Goal: Task Accomplishment & Management: Manage account settings

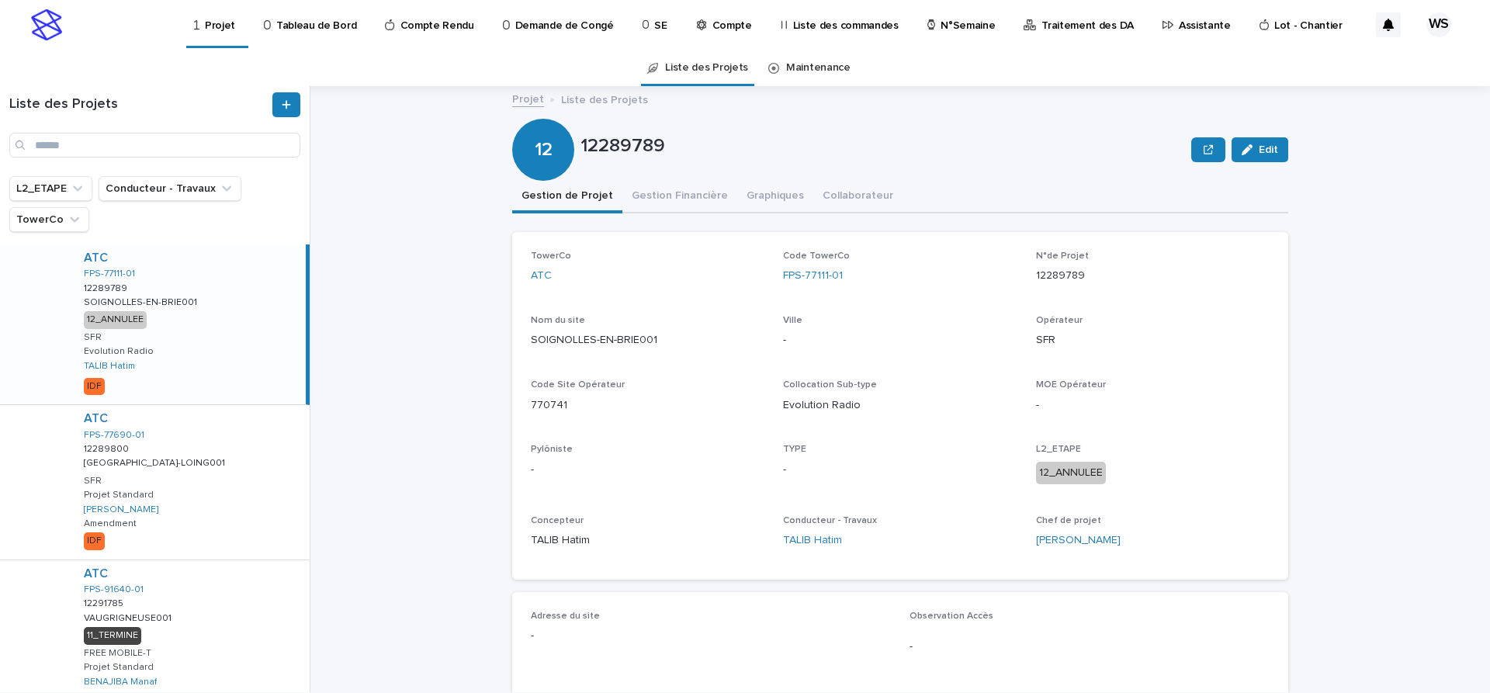
click at [1179, 28] on p "Assistante" at bounding box center [1205, 16] width 52 height 33
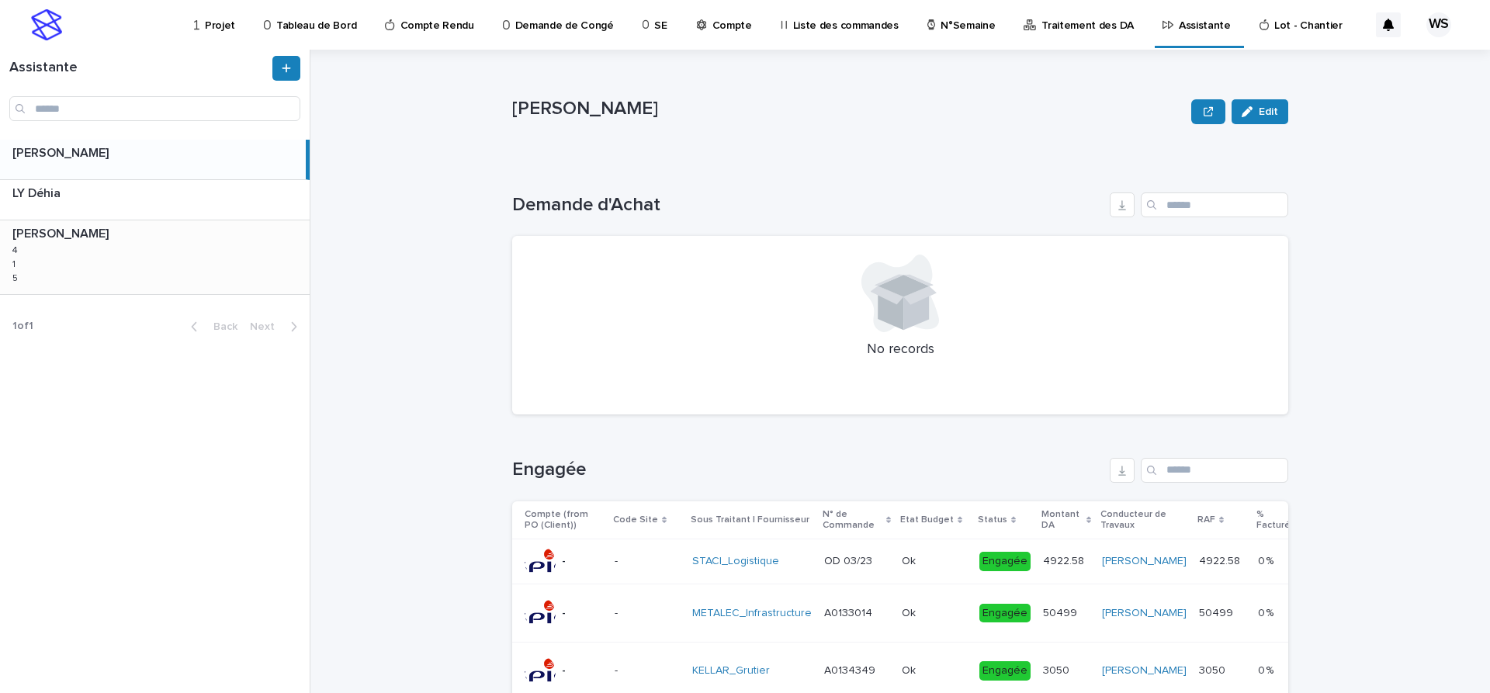
click at [42, 262] on div "WATEL Sandrine WATEL Sandrine 4 4 1 1 5 5" at bounding box center [155, 256] width 310 height 73
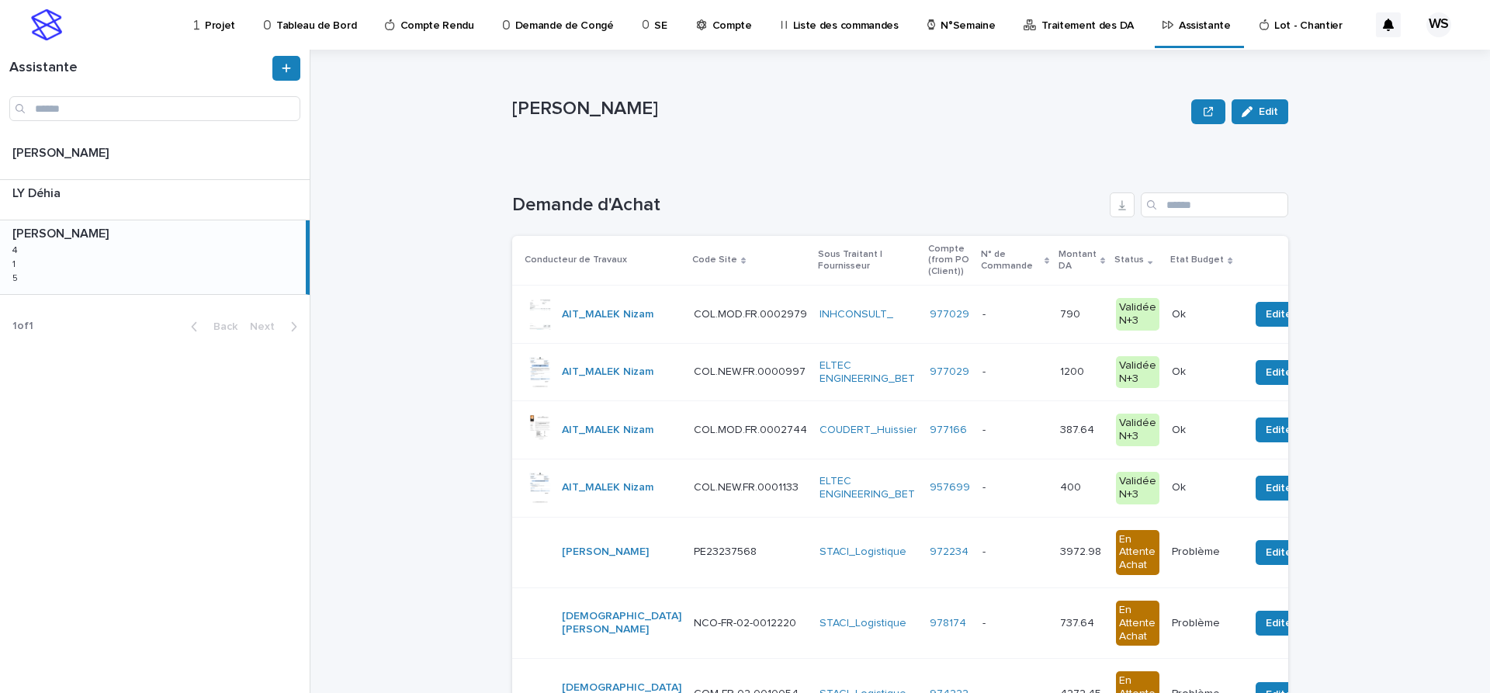
click at [983, 317] on p at bounding box center [1015, 314] width 65 height 13
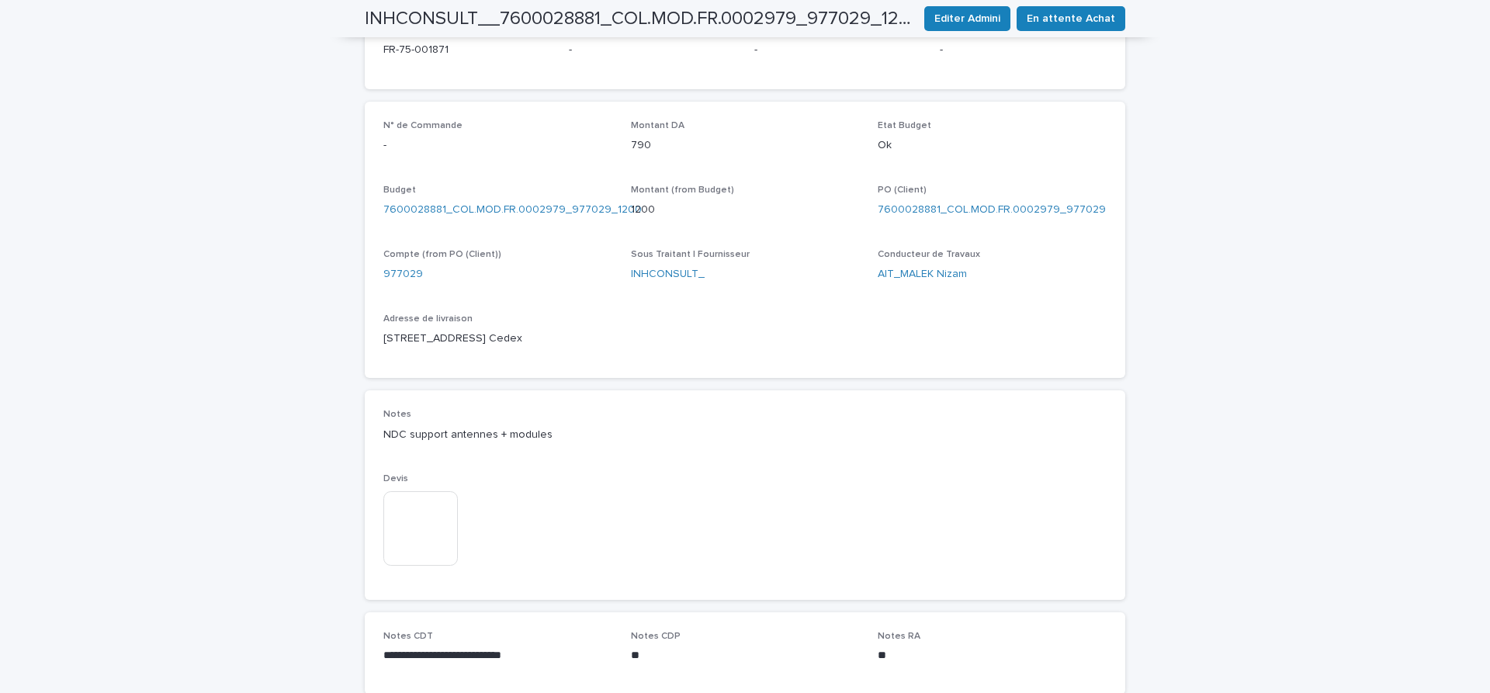
scroll to position [522, 0]
click at [436, 547] on img at bounding box center [420, 524] width 75 height 75
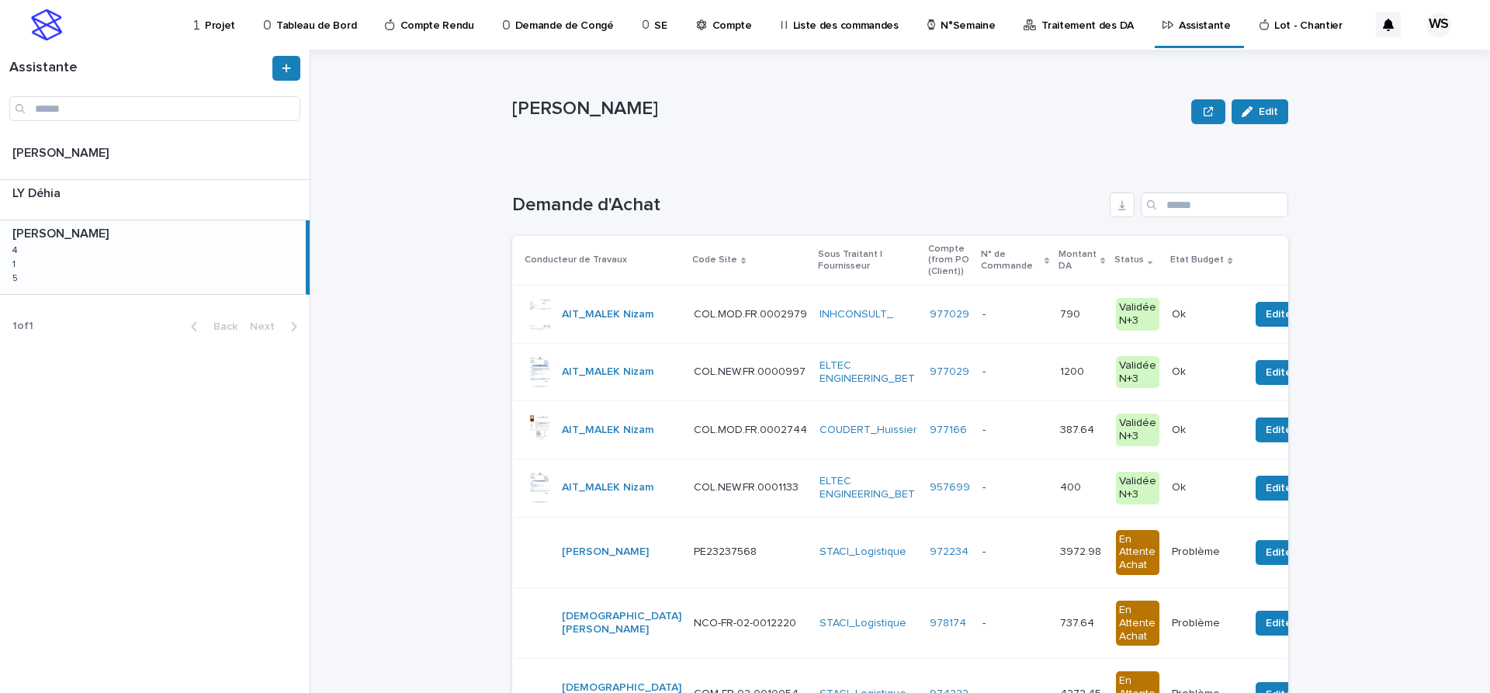
click at [983, 317] on p at bounding box center [1015, 314] width 65 height 13
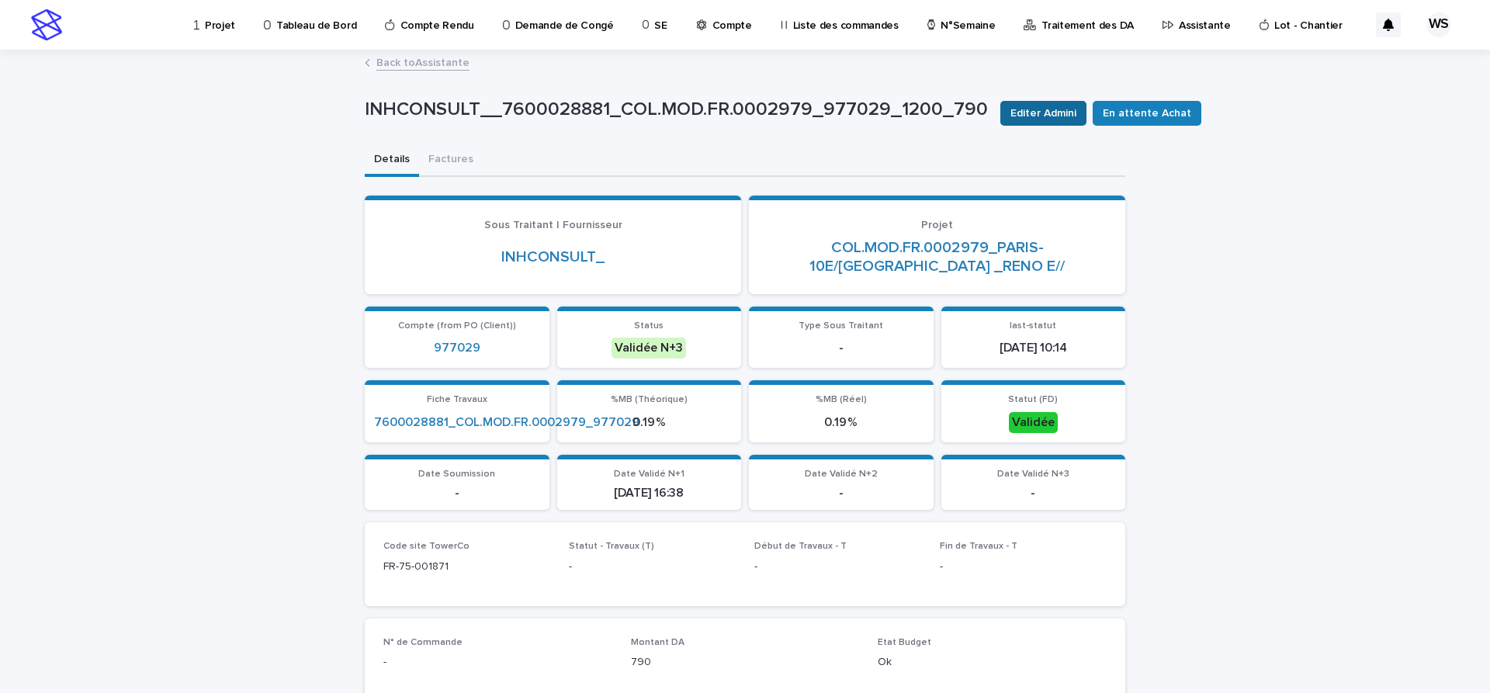
click at [1045, 120] on span "Editer Admini" at bounding box center [1044, 114] width 66 height 16
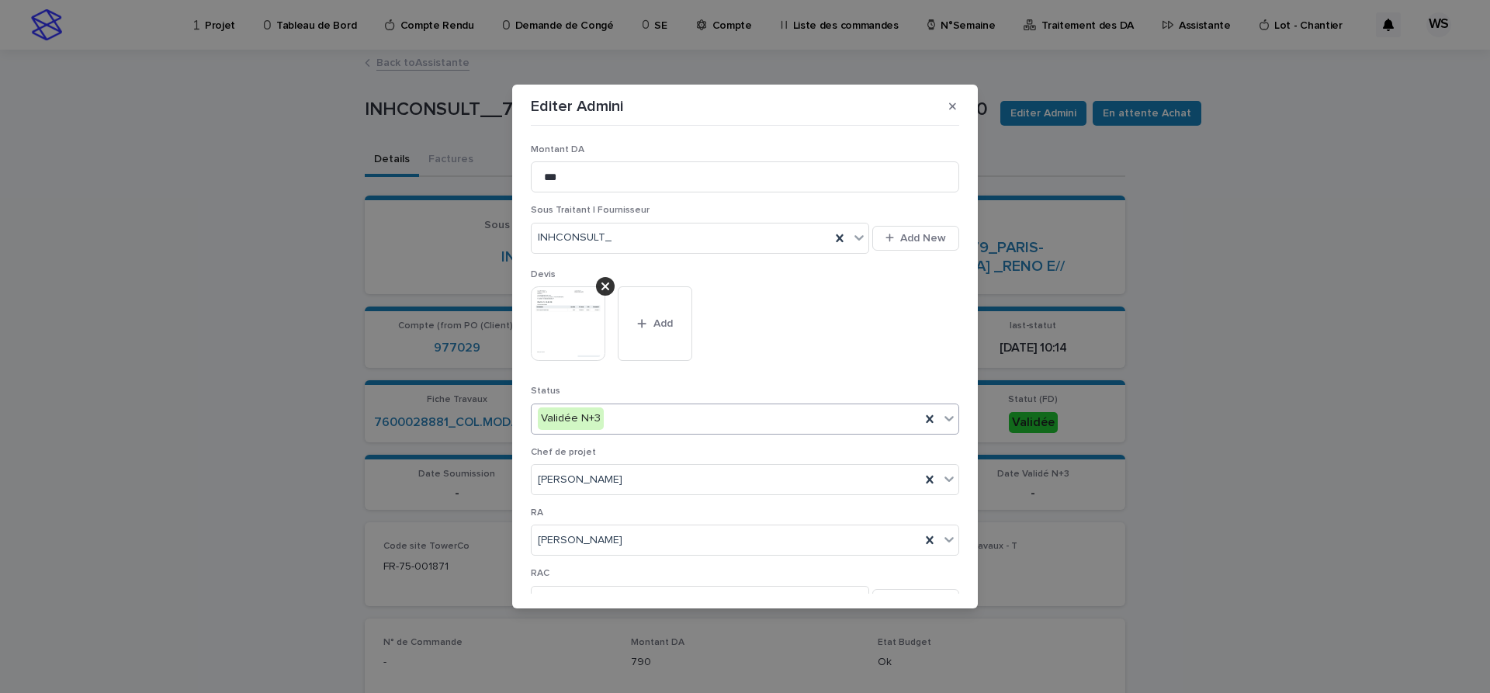
click at [948, 419] on icon at bounding box center [949, 418] width 9 height 5
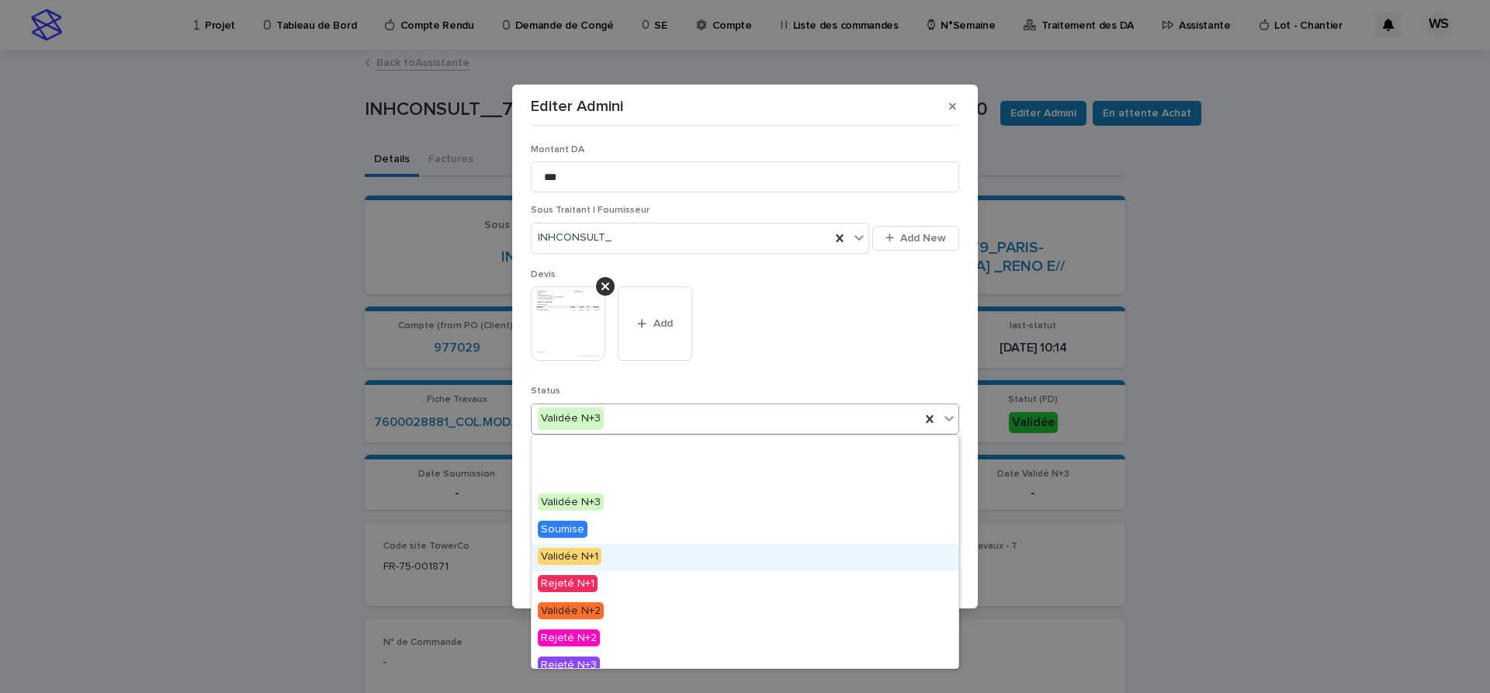
scroll to position [93, 0]
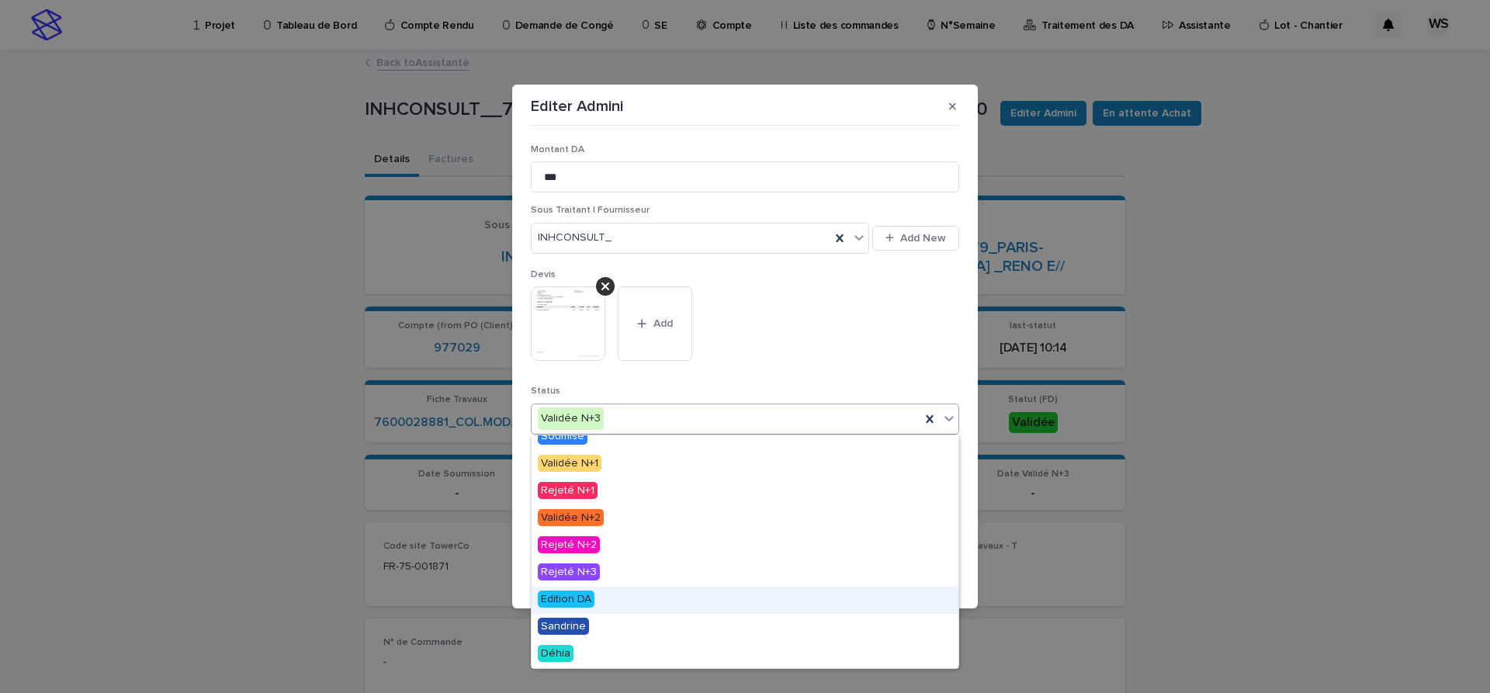
click at [571, 595] on span "Edition DA" at bounding box center [566, 599] width 57 height 17
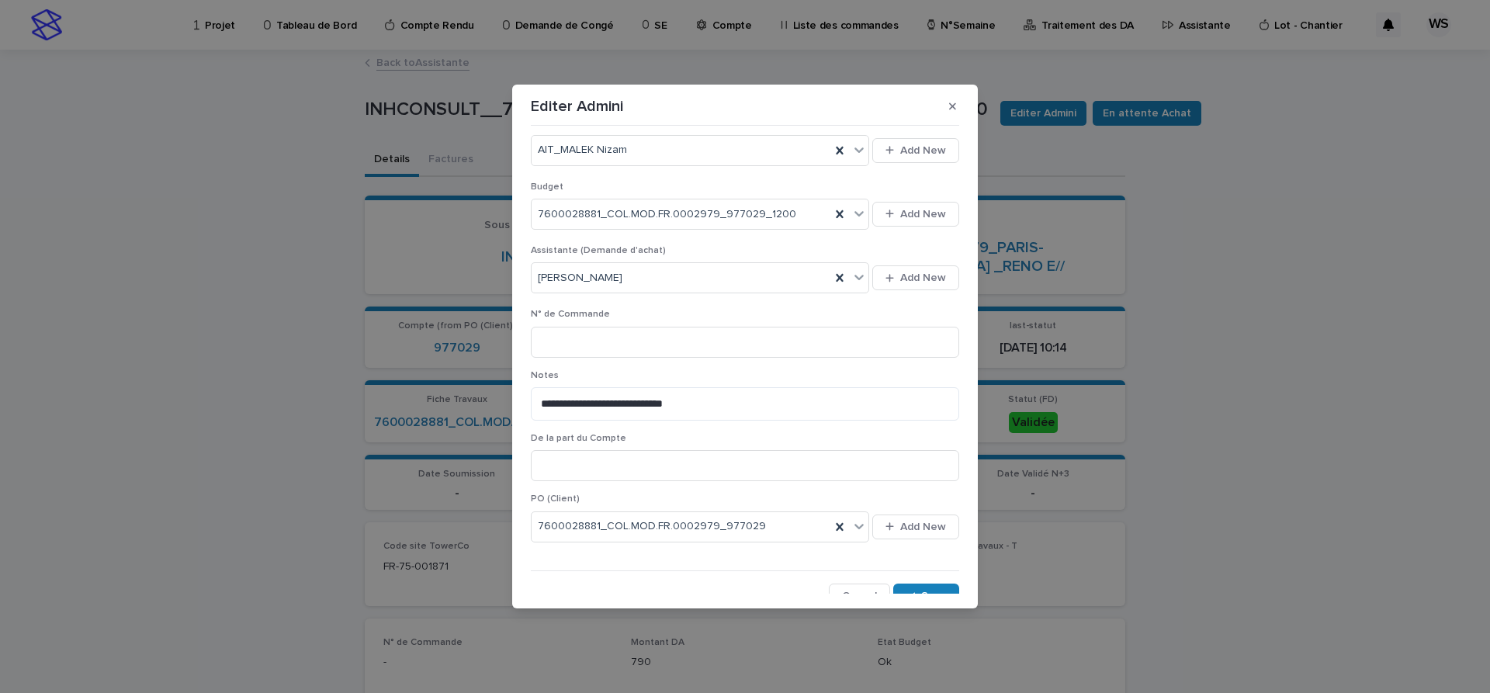
scroll to position [591, 0]
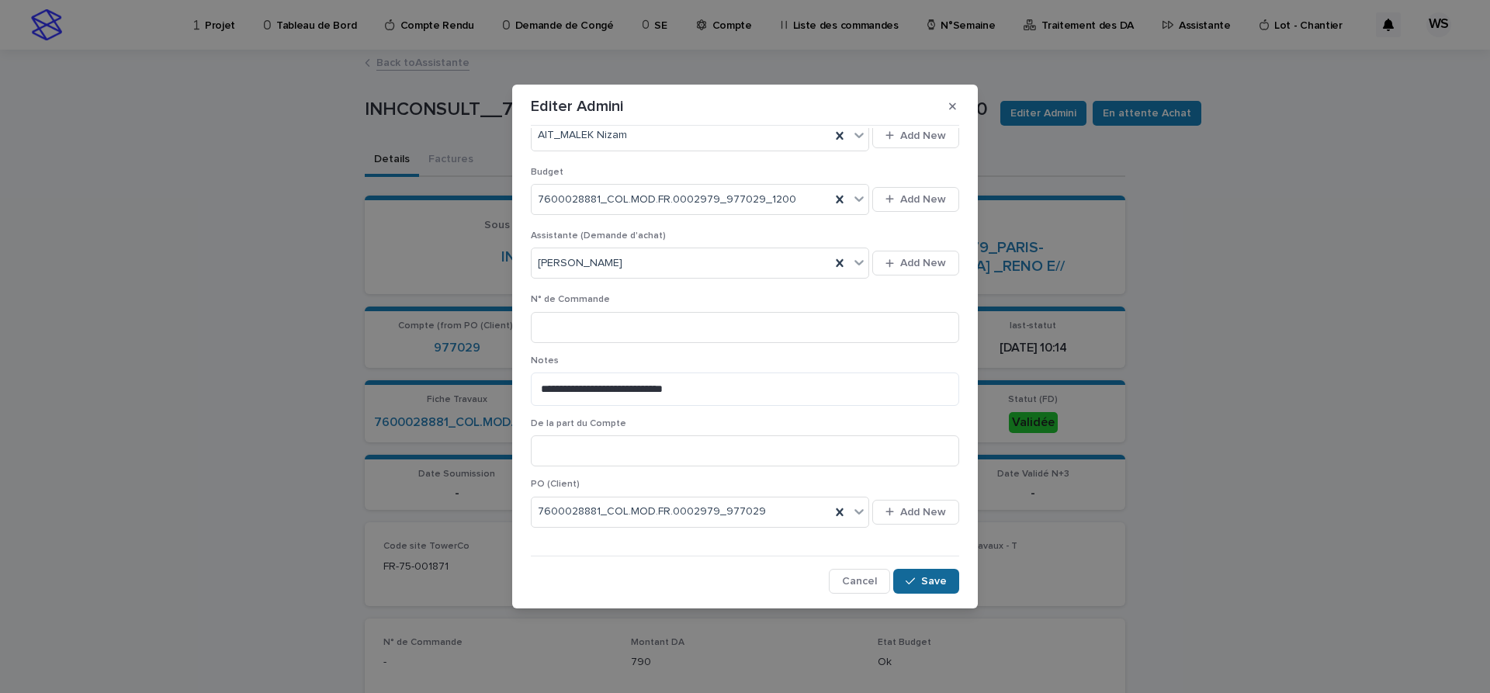
click at [934, 584] on span "Save" at bounding box center [934, 581] width 26 height 11
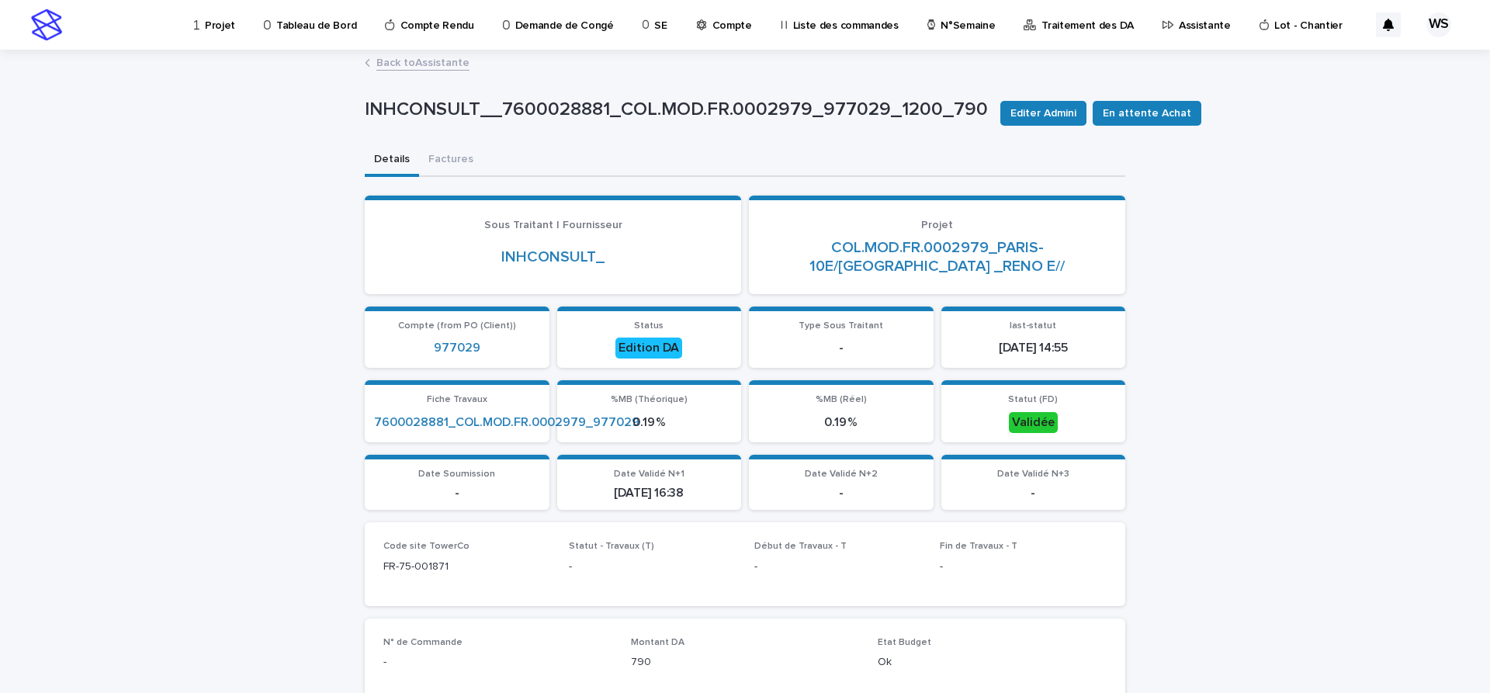
click at [446, 61] on link "Back to Assistante" at bounding box center [422, 62] width 93 height 18
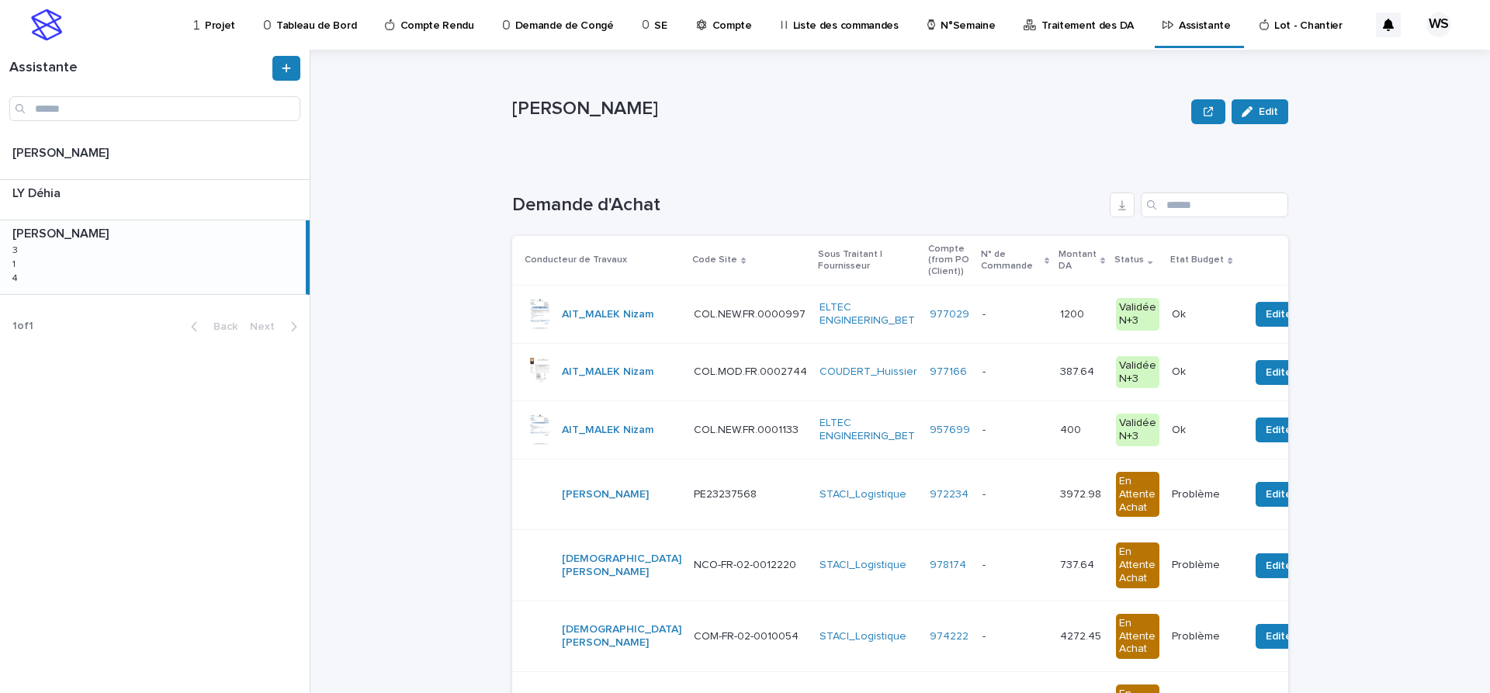
click at [983, 313] on p at bounding box center [1015, 314] width 65 height 13
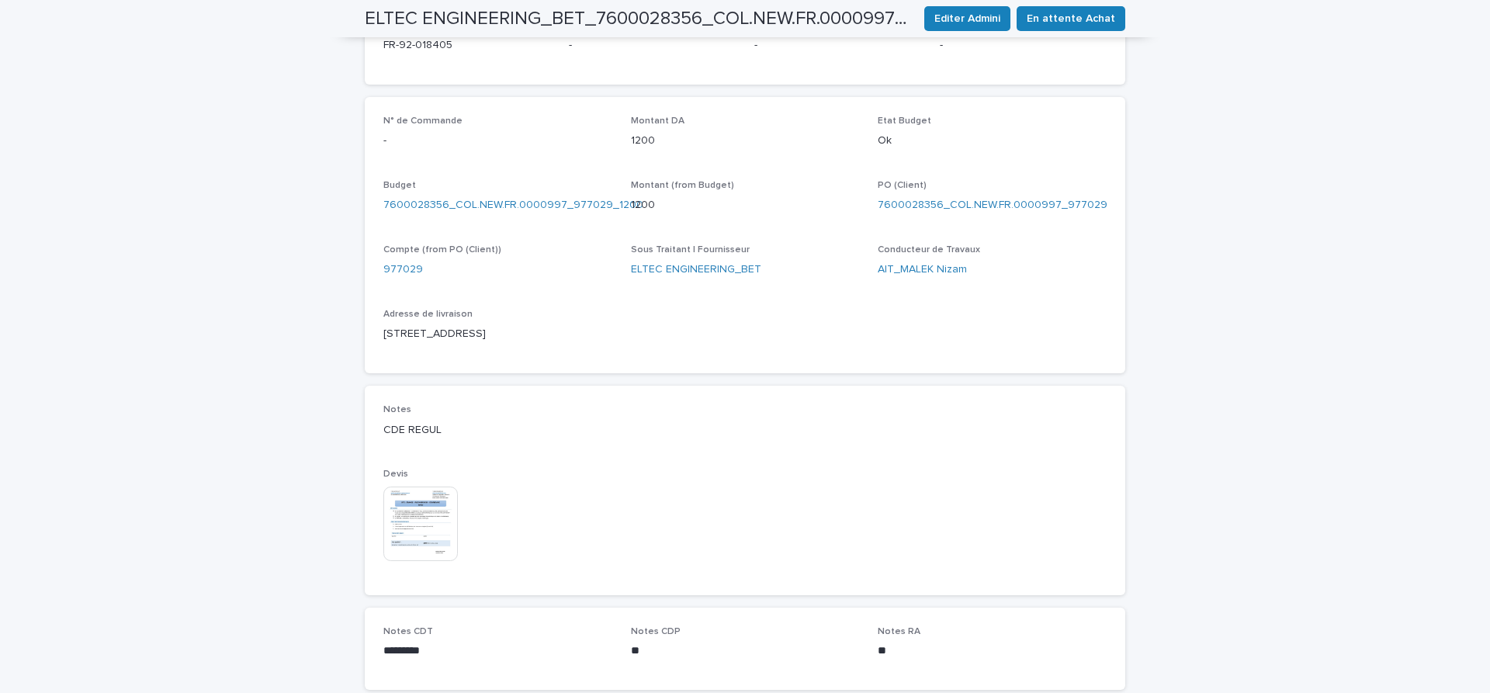
scroll to position [652, 0]
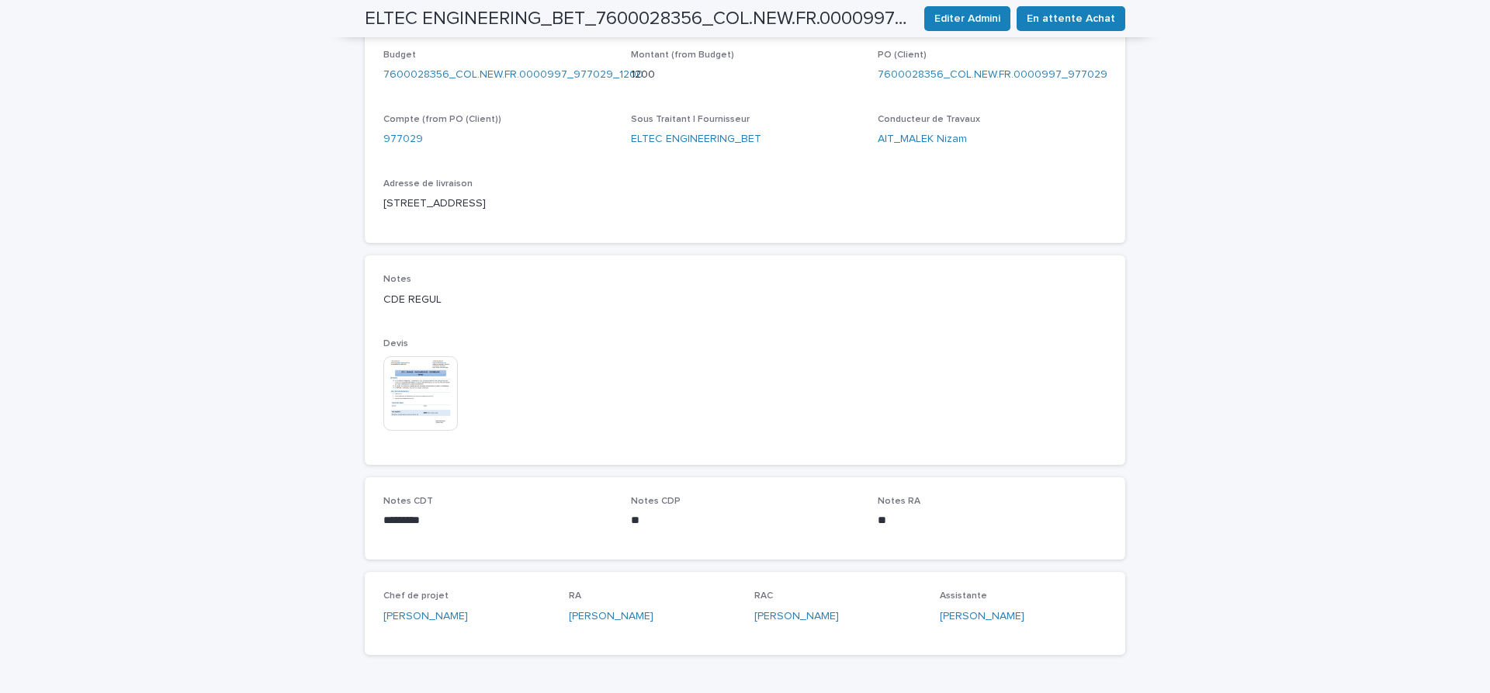
click at [420, 397] on img at bounding box center [420, 393] width 75 height 75
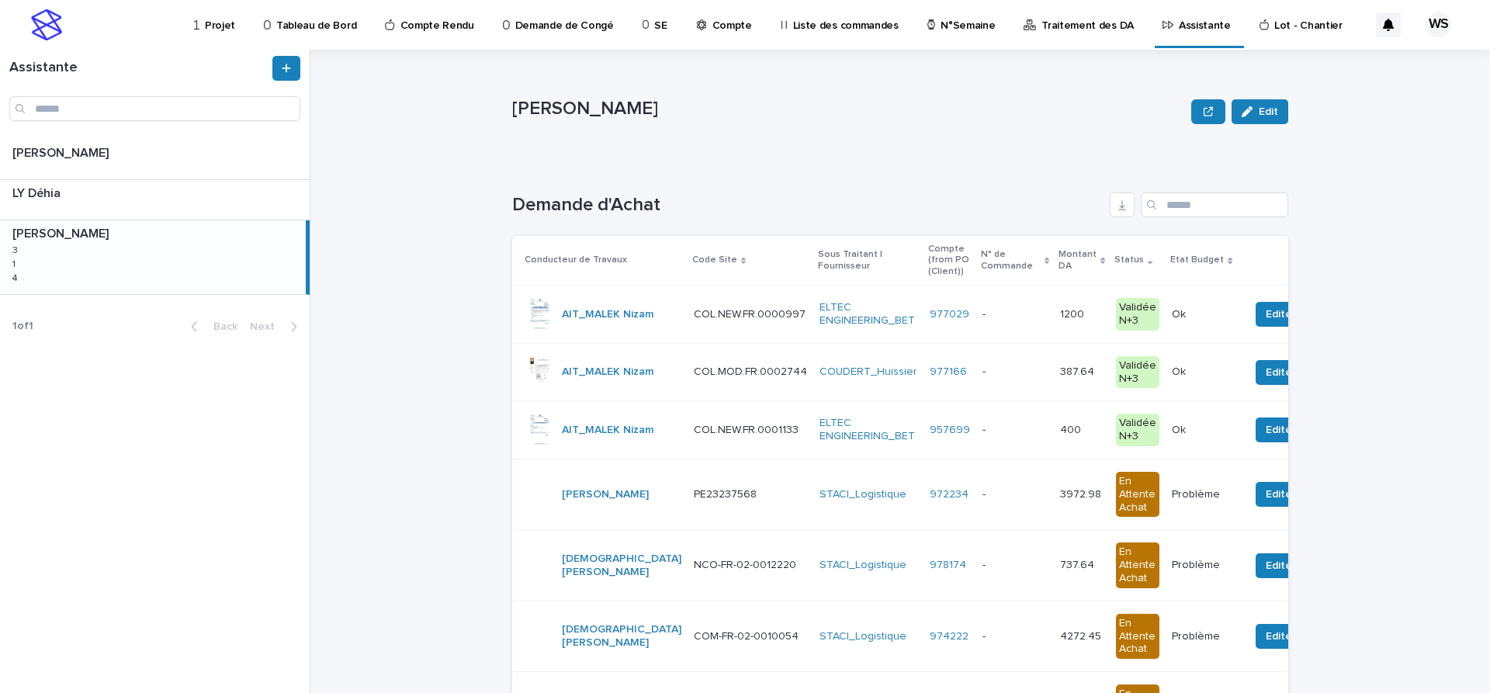
click at [983, 314] on p at bounding box center [1015, 314] width 65 height 13
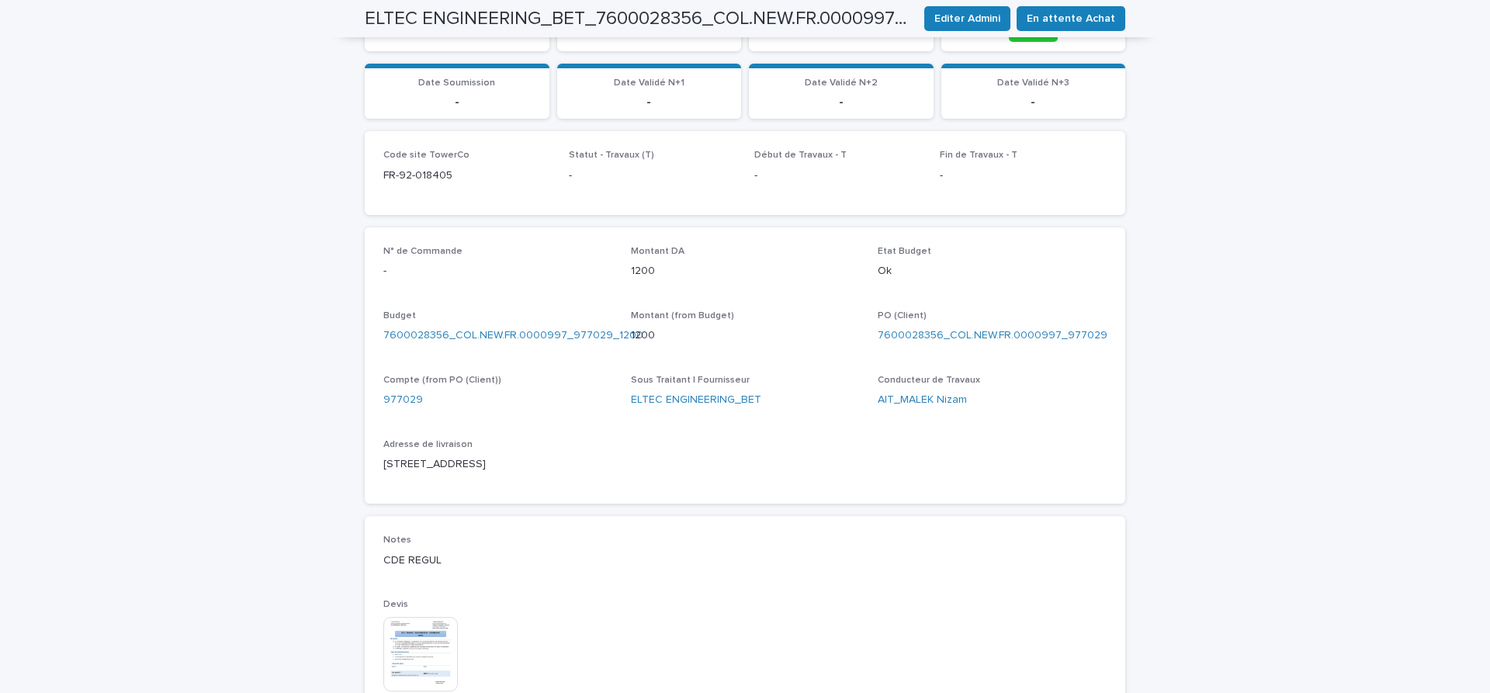
scroll to position [587, 0]
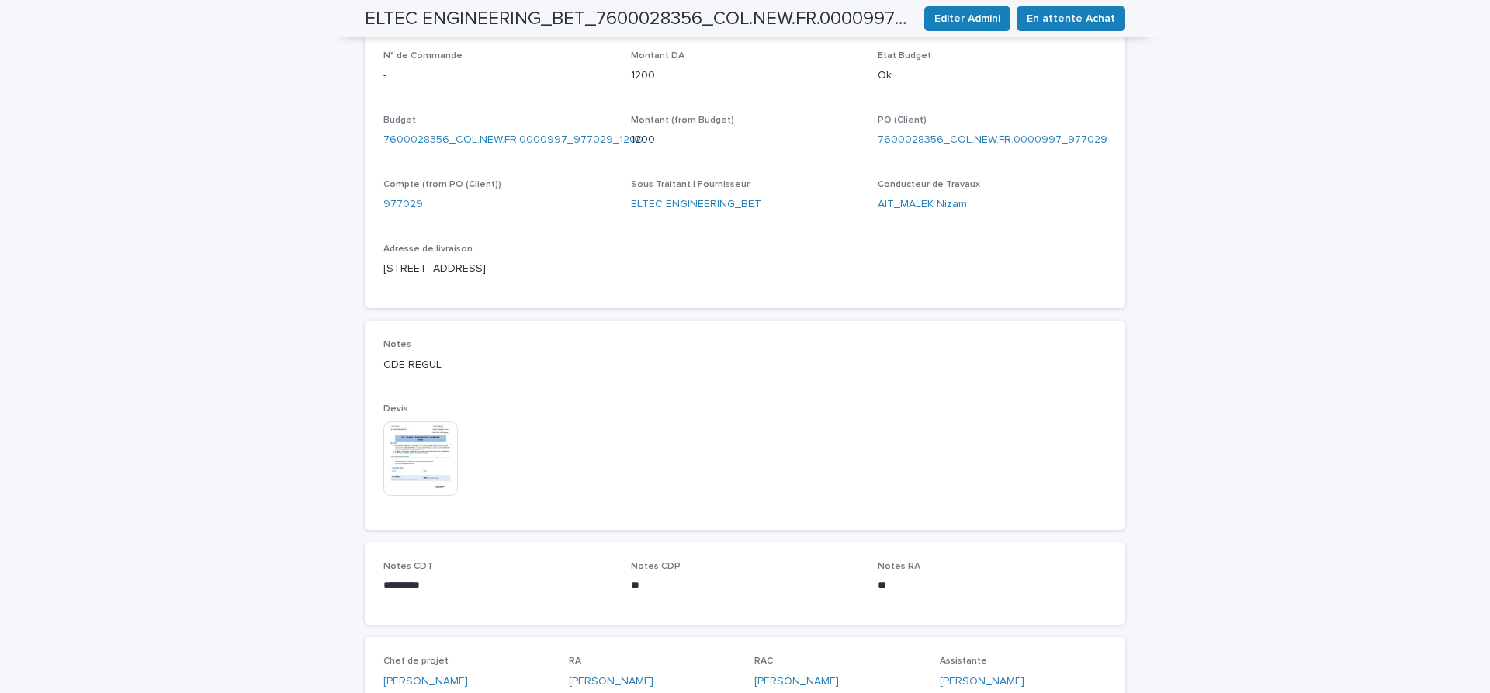
click at [417, 453] on img at bounding box center [420, 458] width 75 height 75
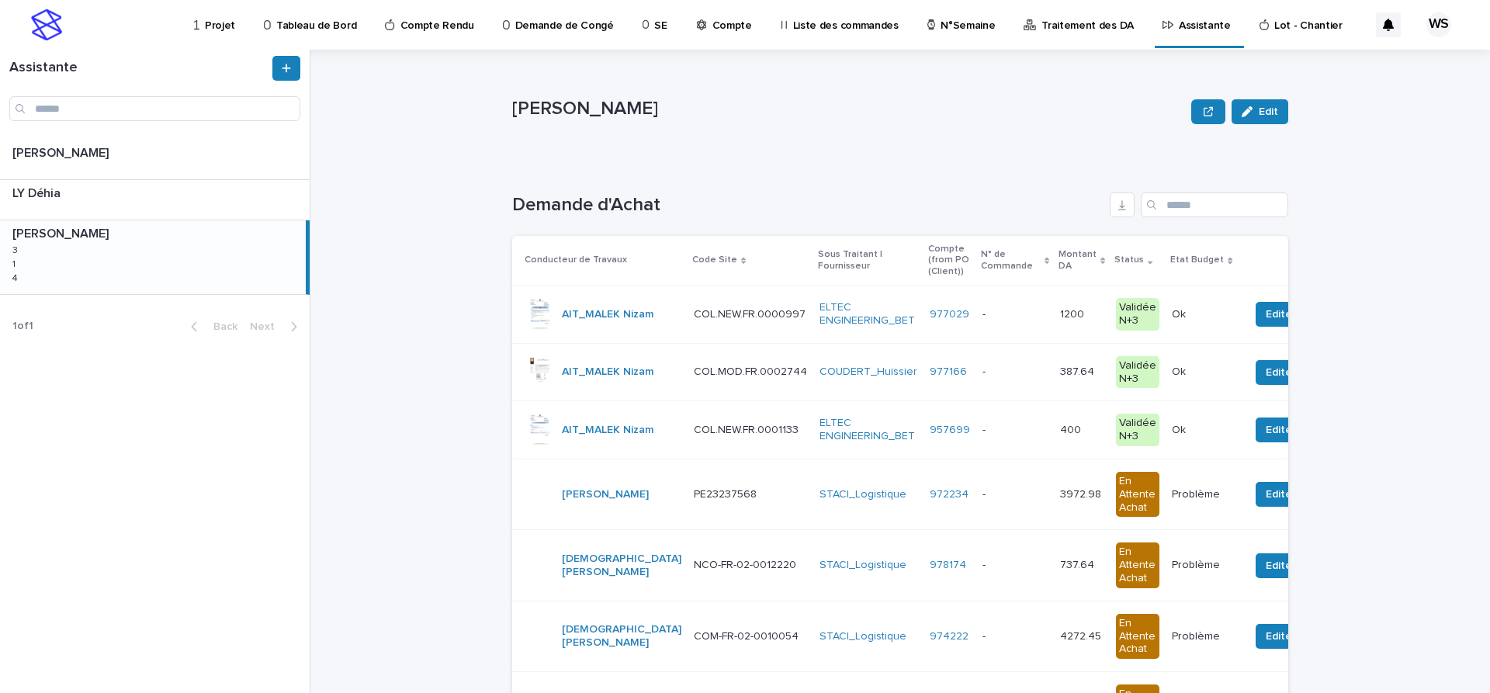
click at [986, 317] on p at bounding box center [1015, 314] width 65 height 13
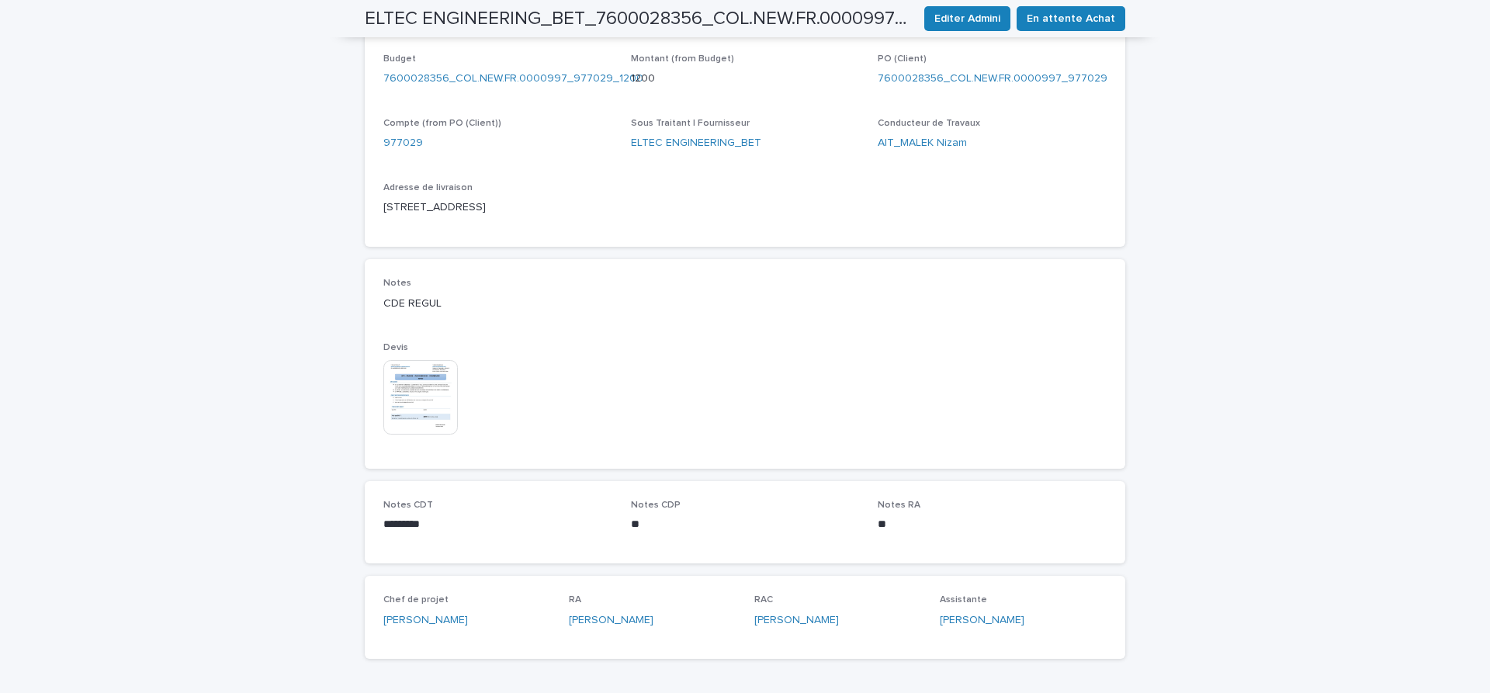
scroll to position [652, 0]
click at [417, 393] on img at bounding box center [420, 393] width 75 height 75
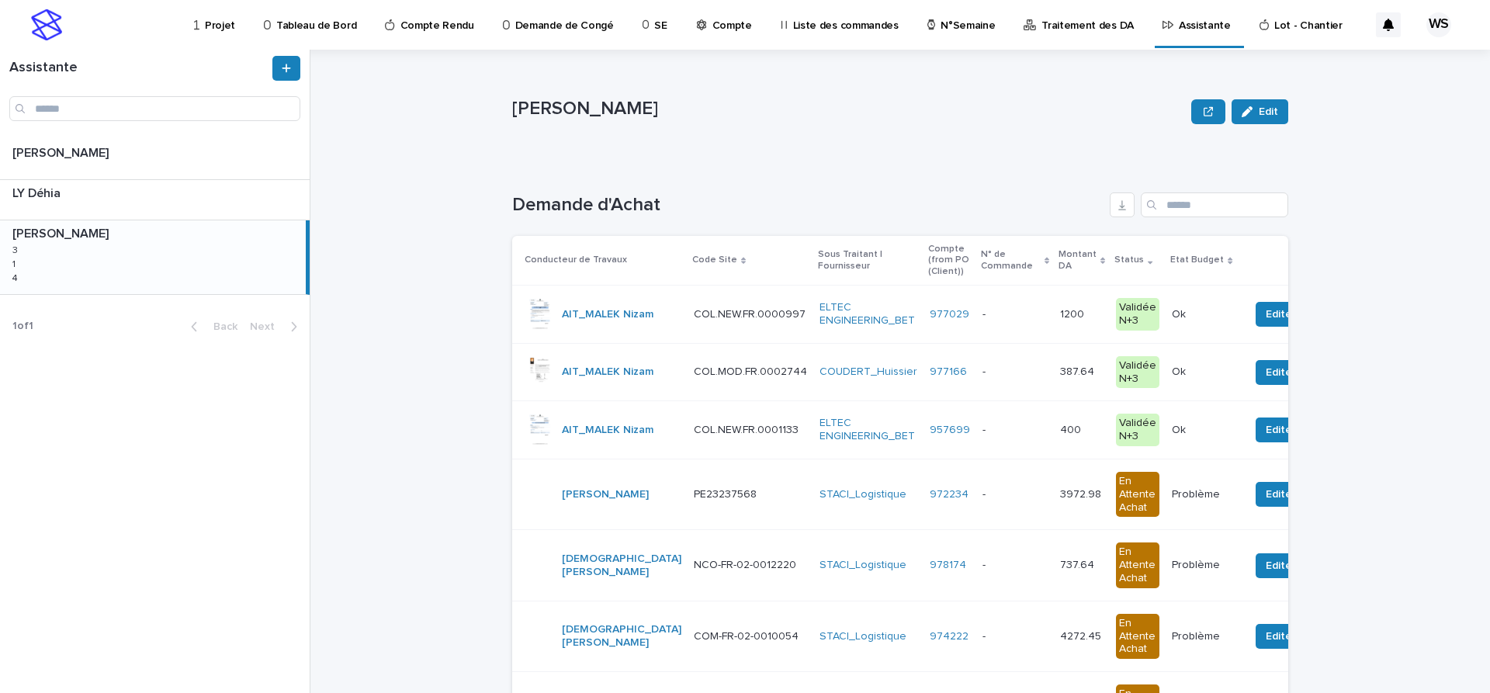
click at [983, 317] on p at bounding box center [1015, 314] width 65 height 13
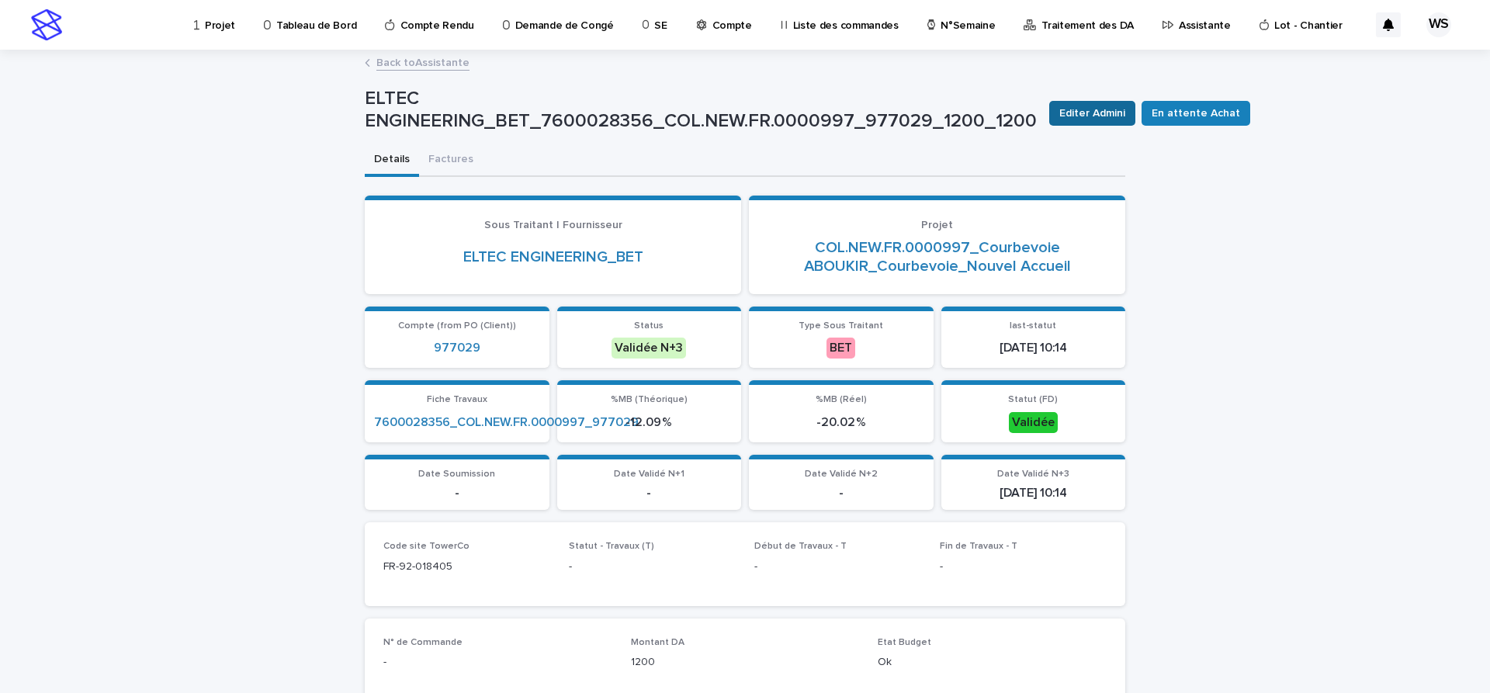
click at [1080, 116] on span "Editer Admini" at bounding box center [1092, 114] width 66 height 16
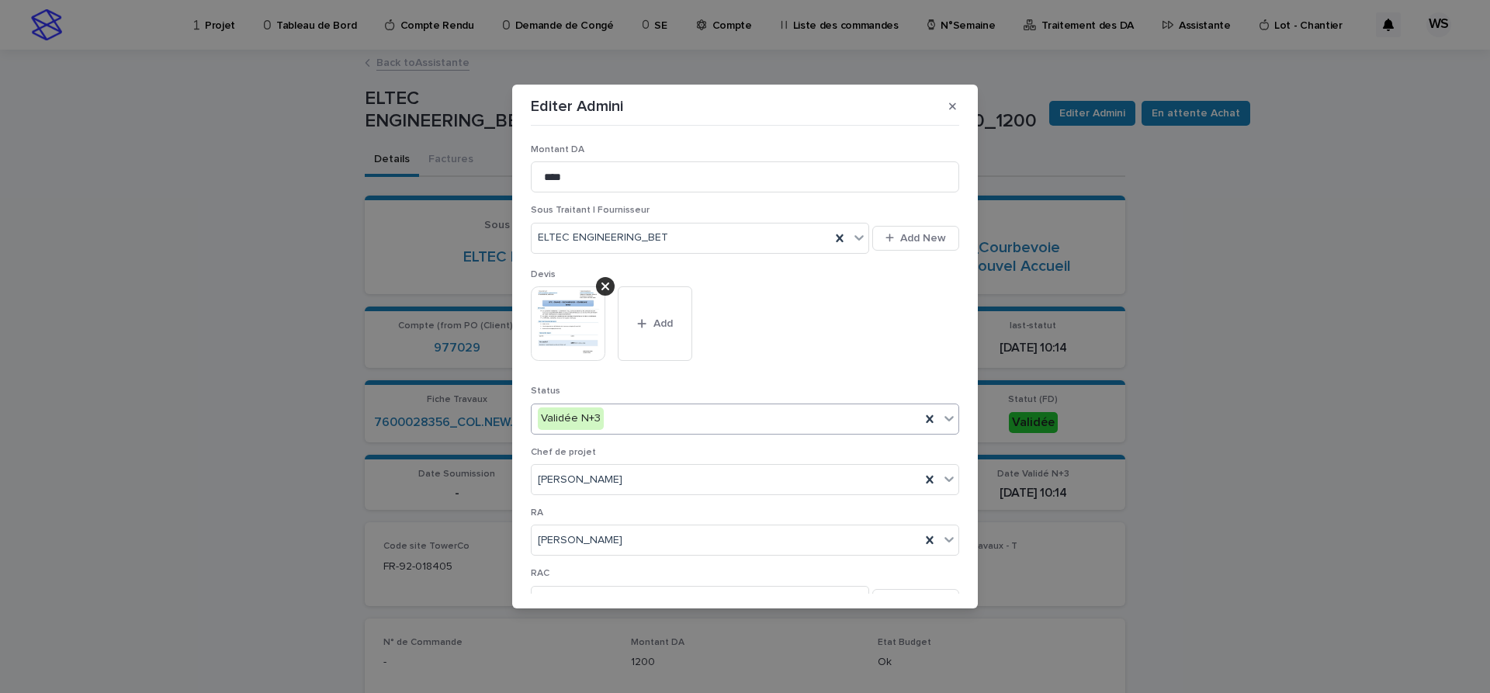
click at [951, 416] on icon at bounding box center [949, 419] width 16 height 16
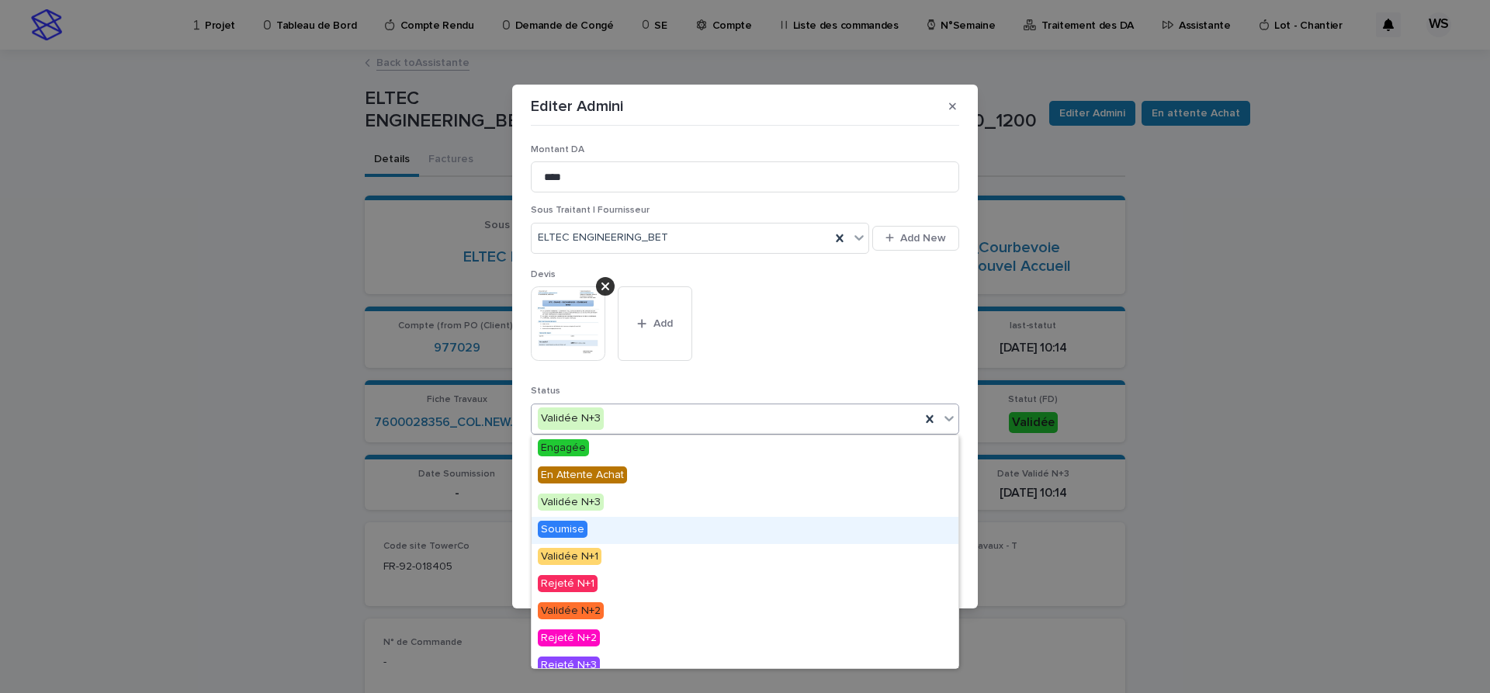
scroll to position [93, 0]
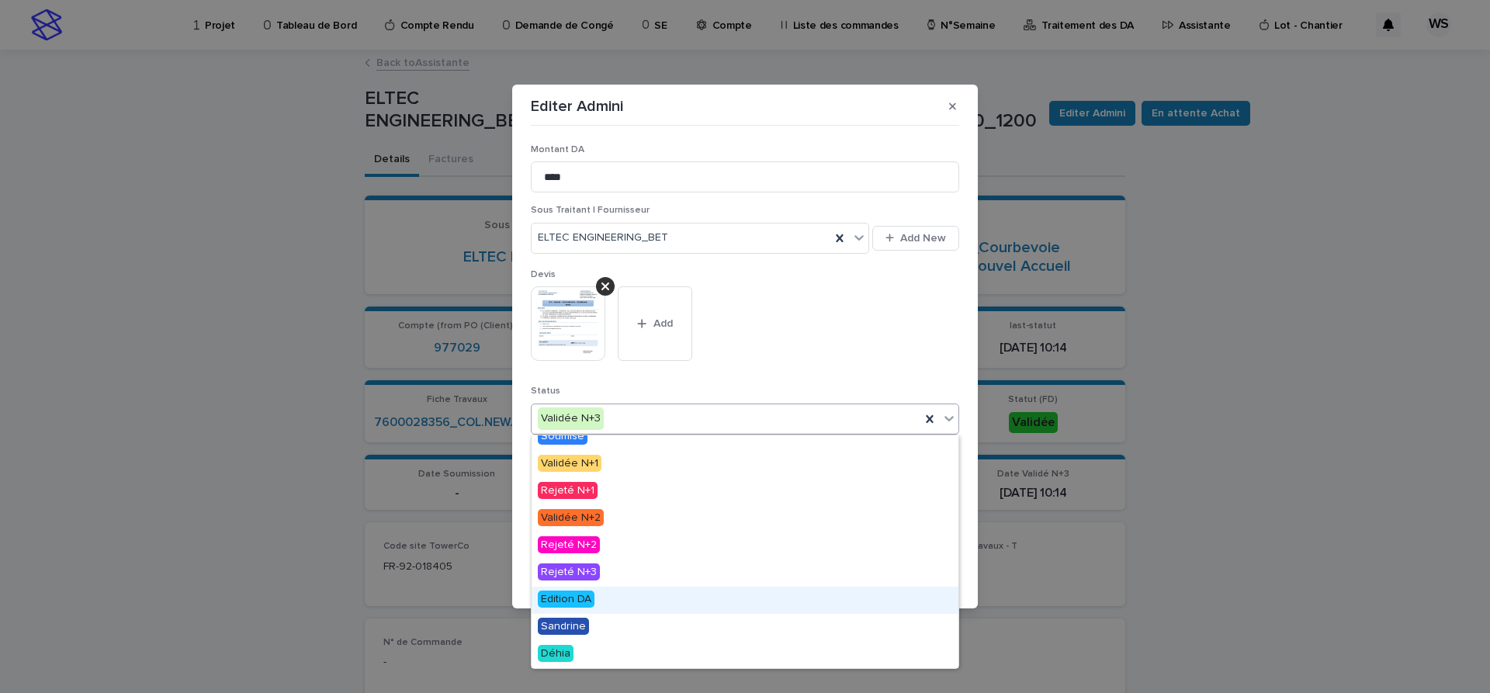
click at [576, 599] on span "Edition DA" at bounding box center [566, 599] width 57 height 17
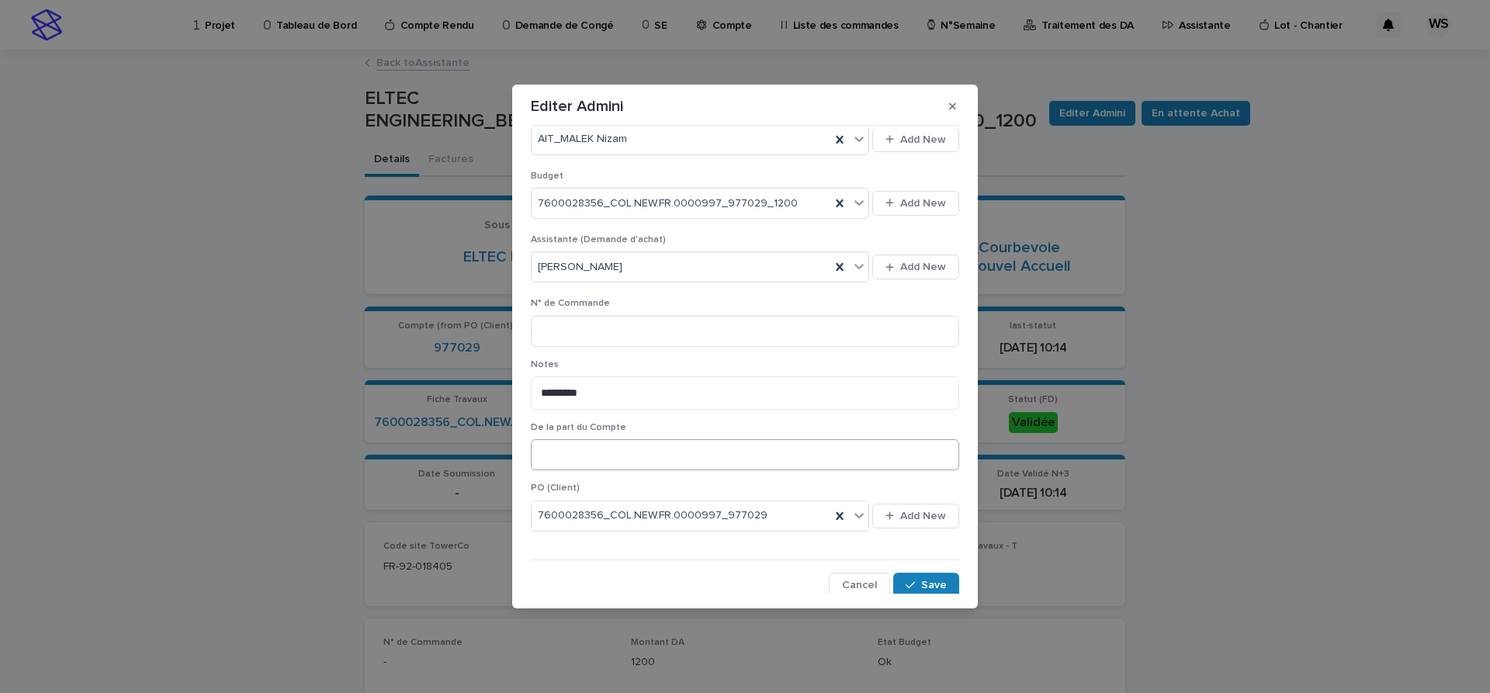
scroll to position [591, 0]
click at [940, 581] on span "Save" at bounding box center [934, 581] width 26 height 11
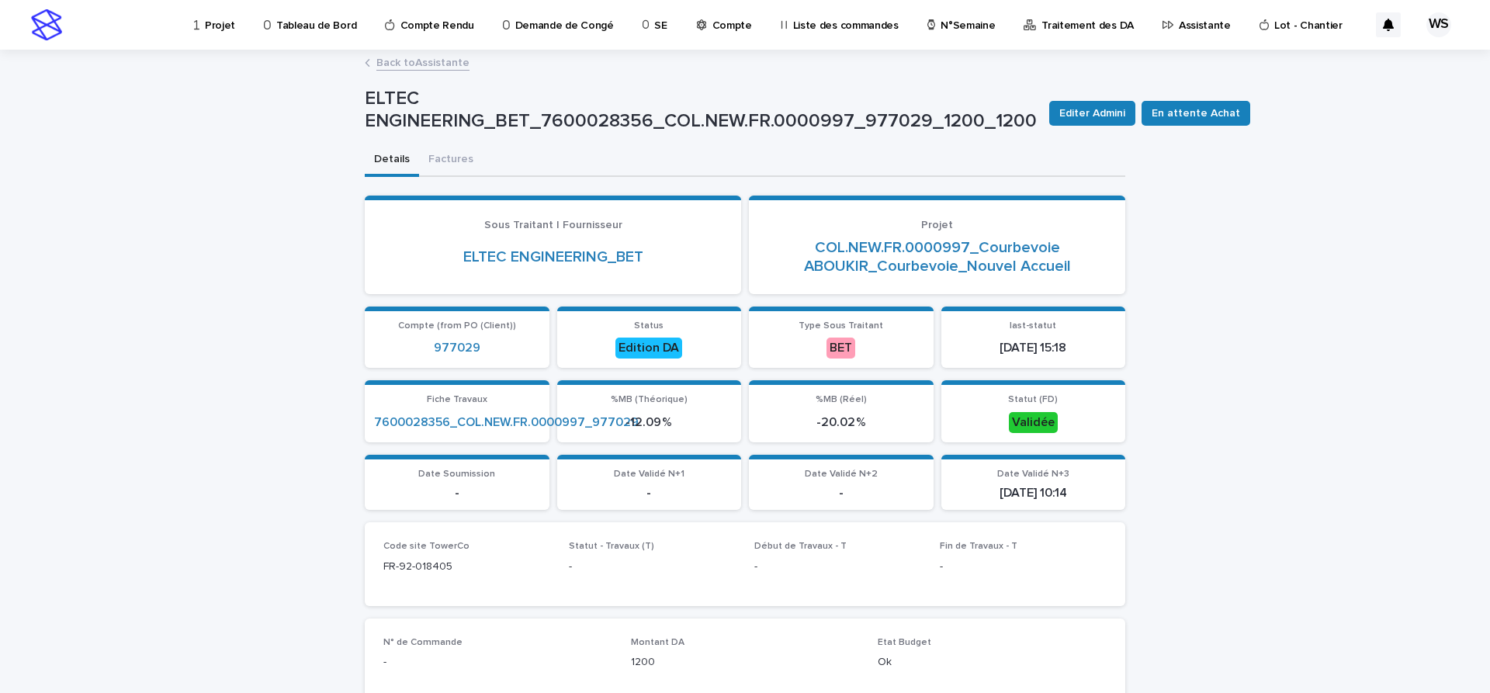
click at [452, 63] on link "Back to Assistante" at bounding box center [422, 62] width 93 height 18
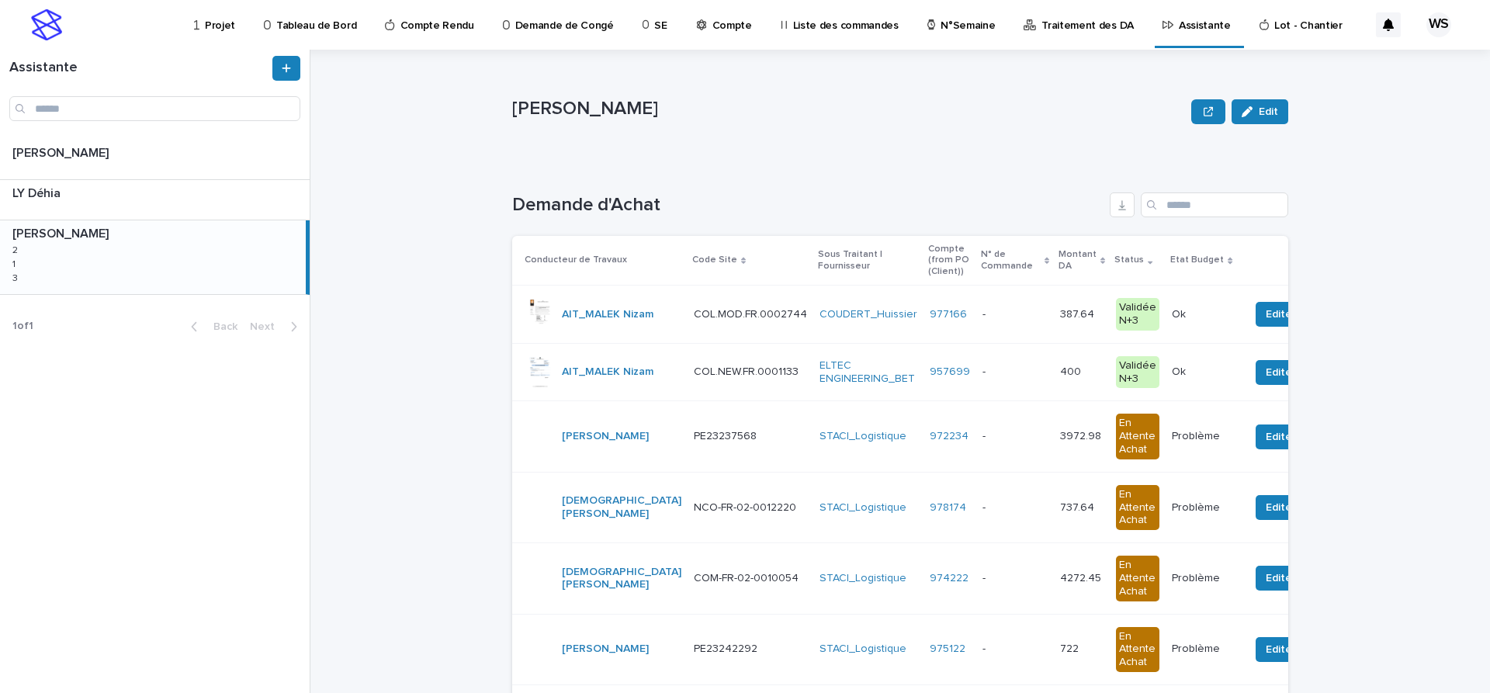
click at [983, 316] on p at bounding box center [1015, 314] width 65 height 13
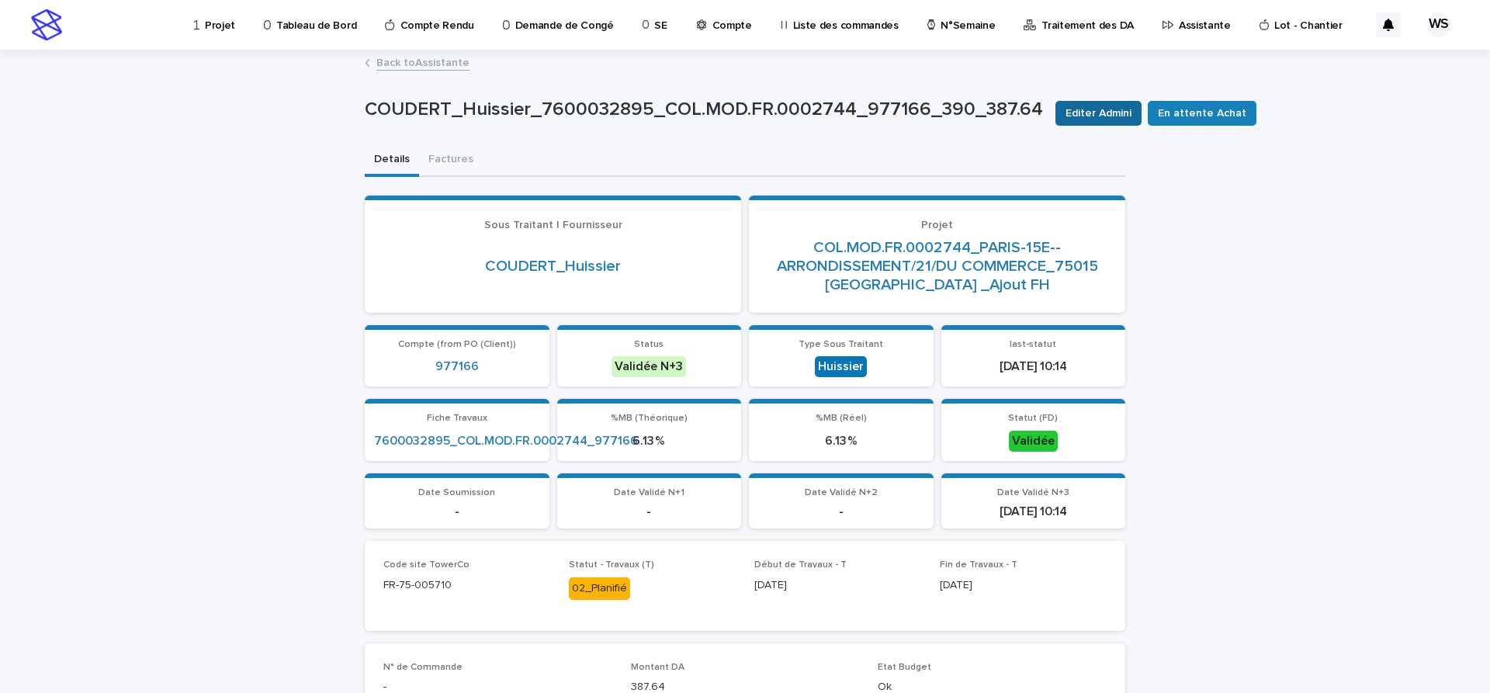
click at [1087, 112] on span "Editer Admini" at bounding box center [1099, 114] width 66 height 16
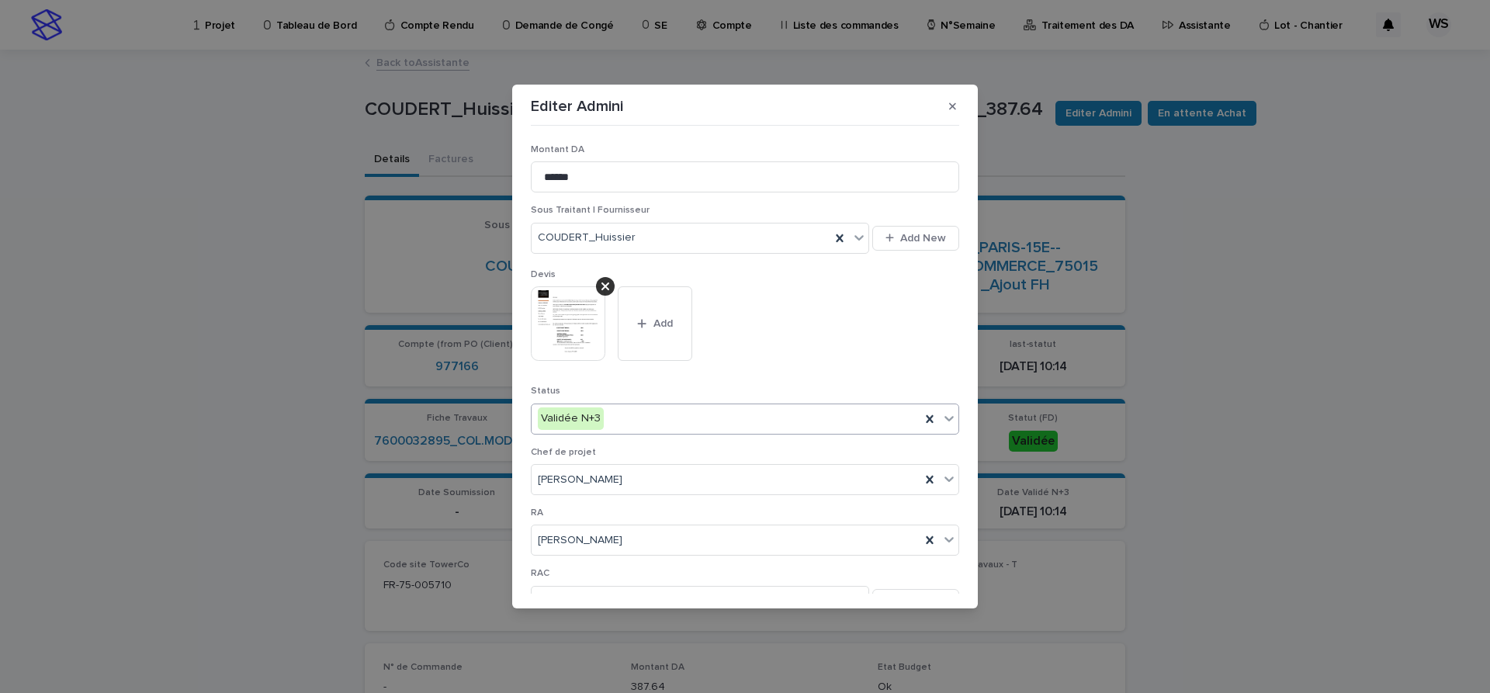
click at [945, 411] on icon at bounding box center [949, 419] width 16 height 16
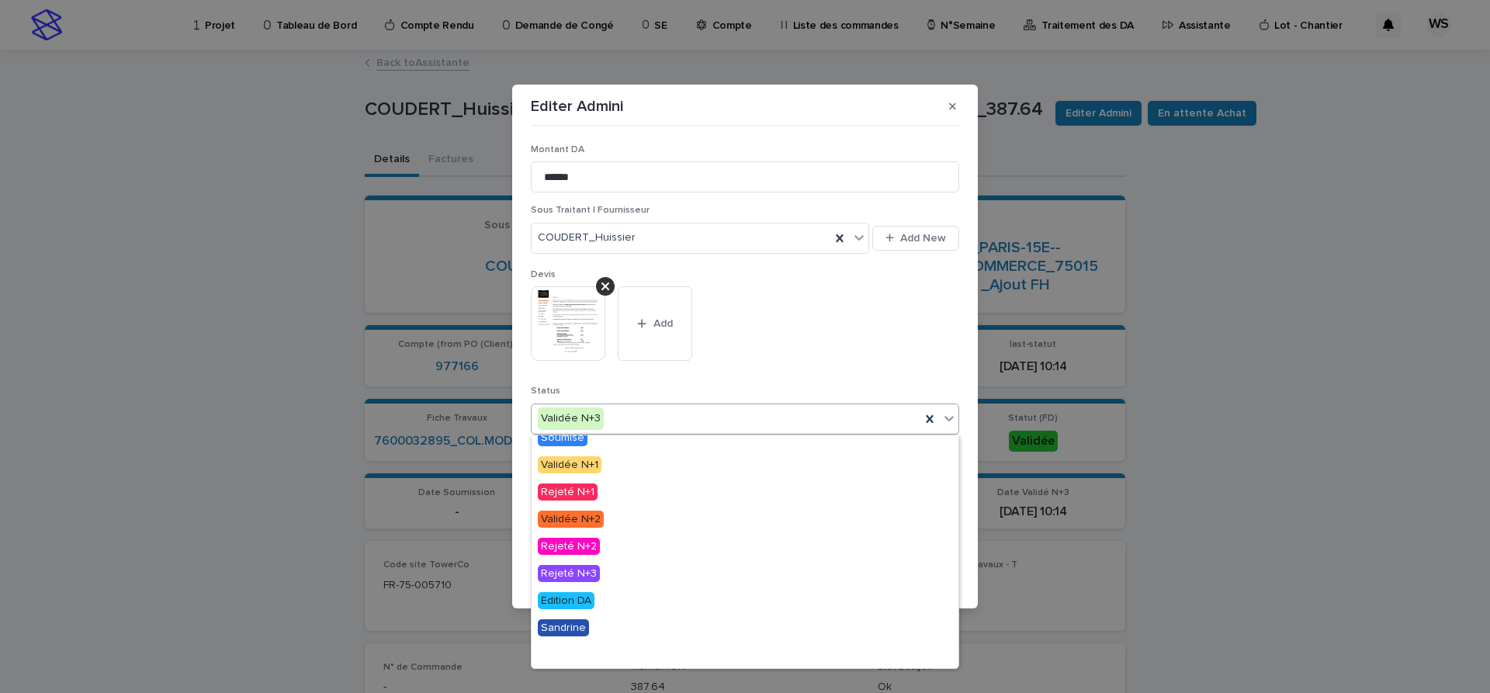
scroll to position [93, 0]
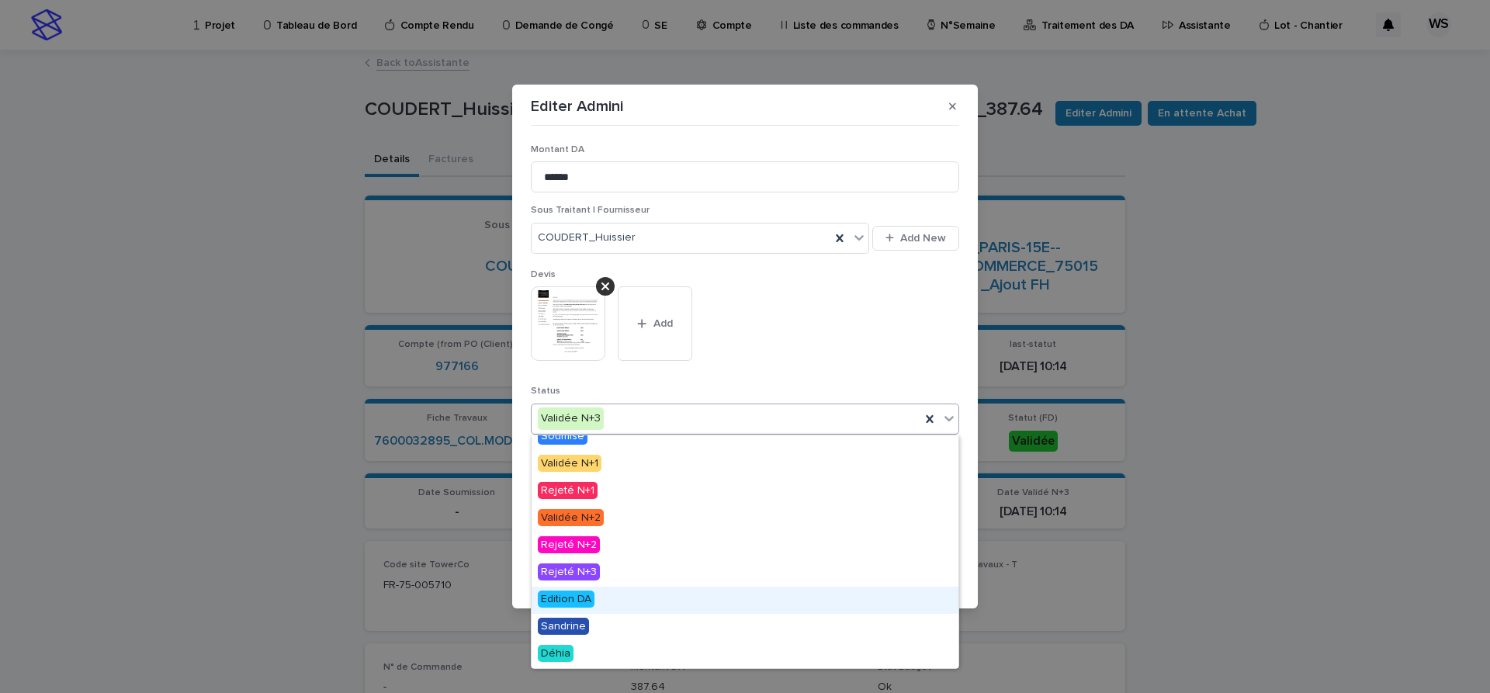
click at [581, 600] on span "Edition DA" at bounding box center [566, 599] width 57 height 17
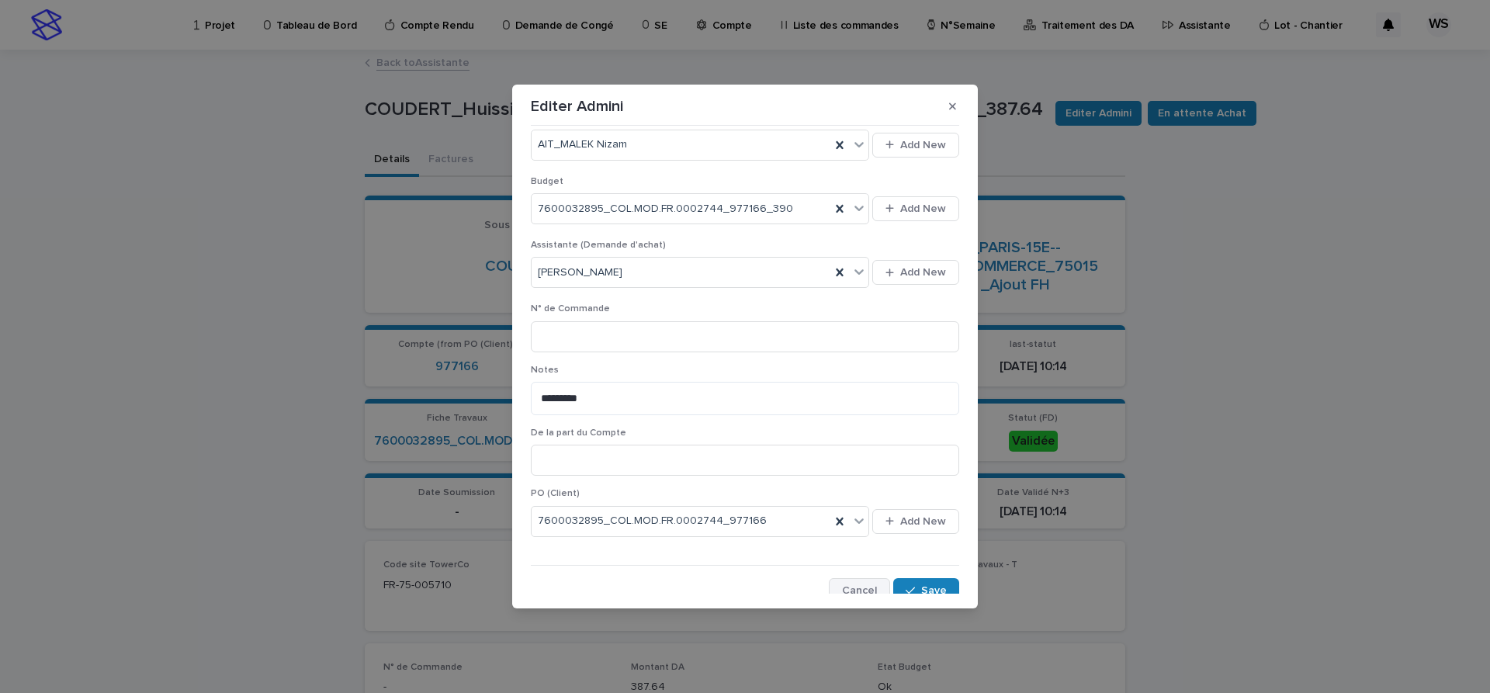
scroll to position [591, 0]
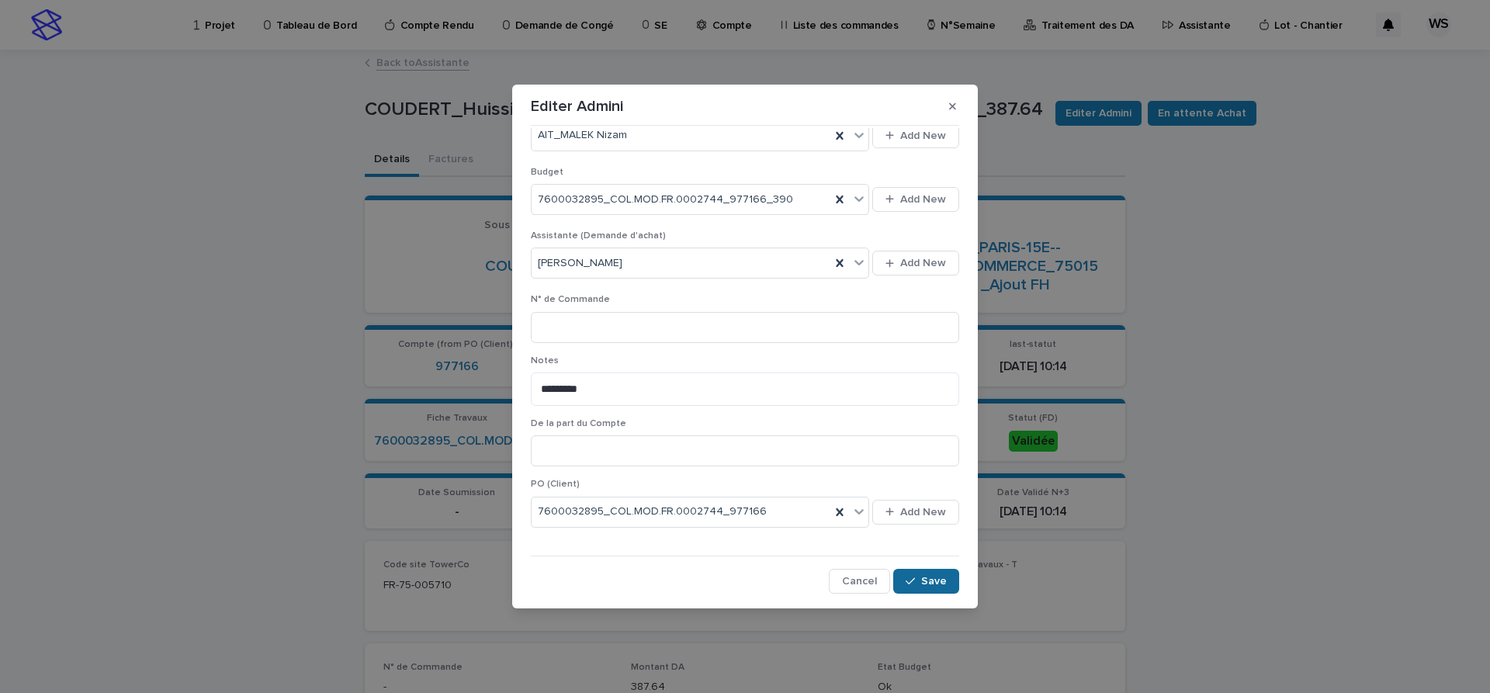
click at [930, 578] on span "Save" at bounding box center [934, 581] width 26 height 11
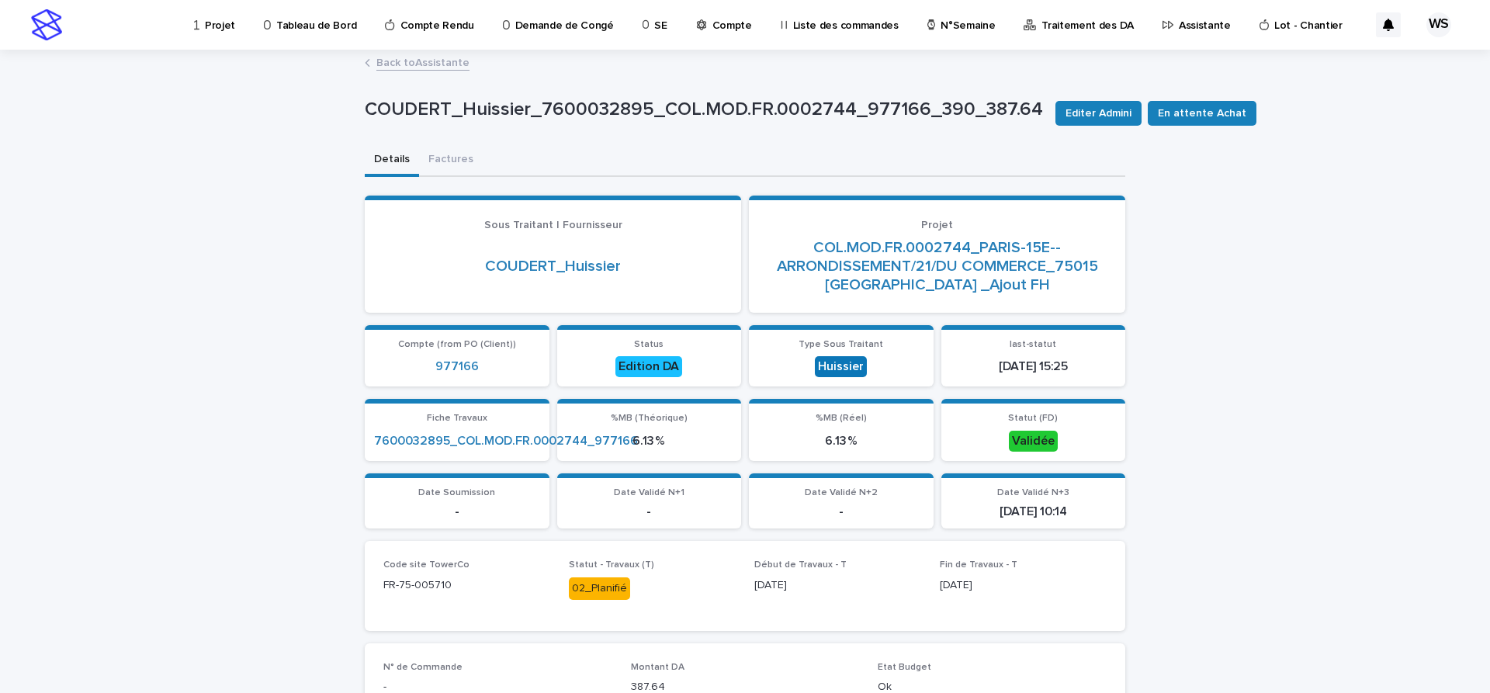
click at [446, 64] on link "Back to Assistante" at bounding box center [422, 62] width 93 height 18
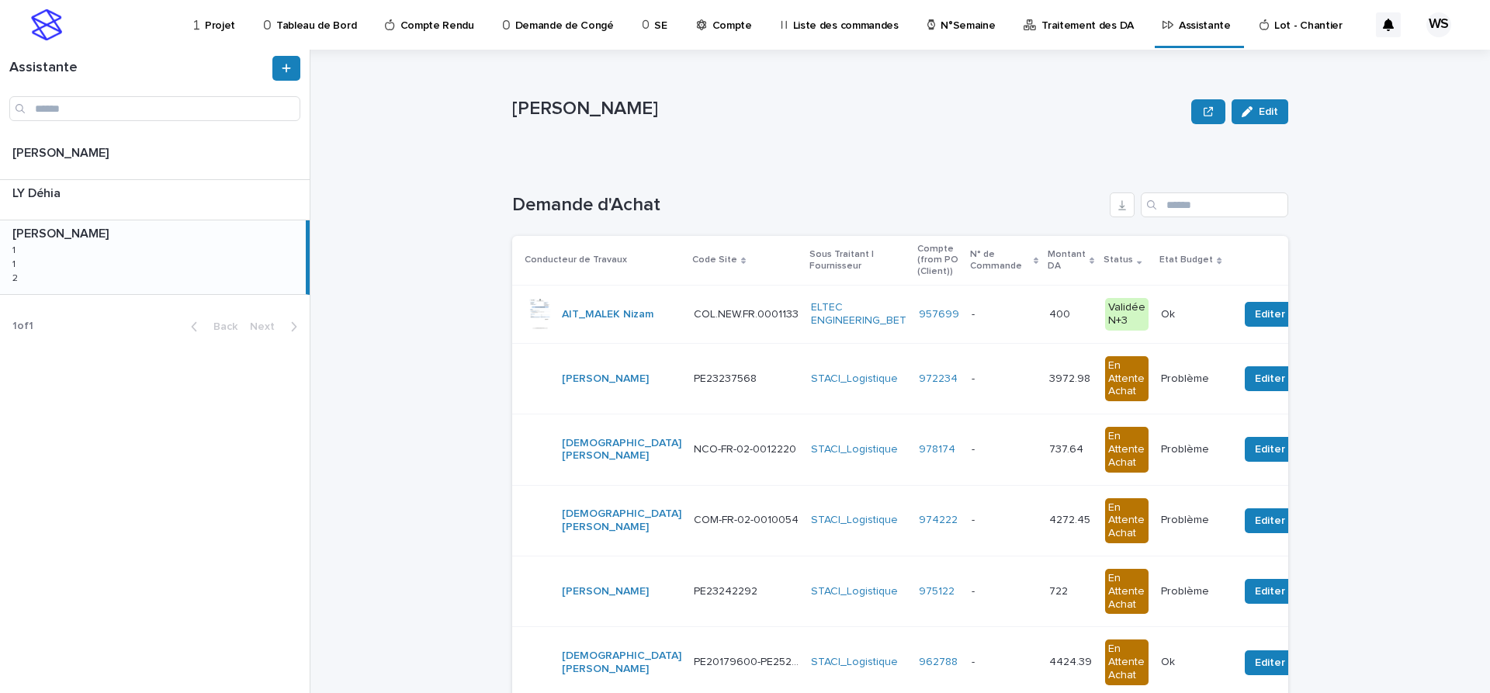
click at [972, 315] on p at bounding box center [1004, 314] width 65 height 13
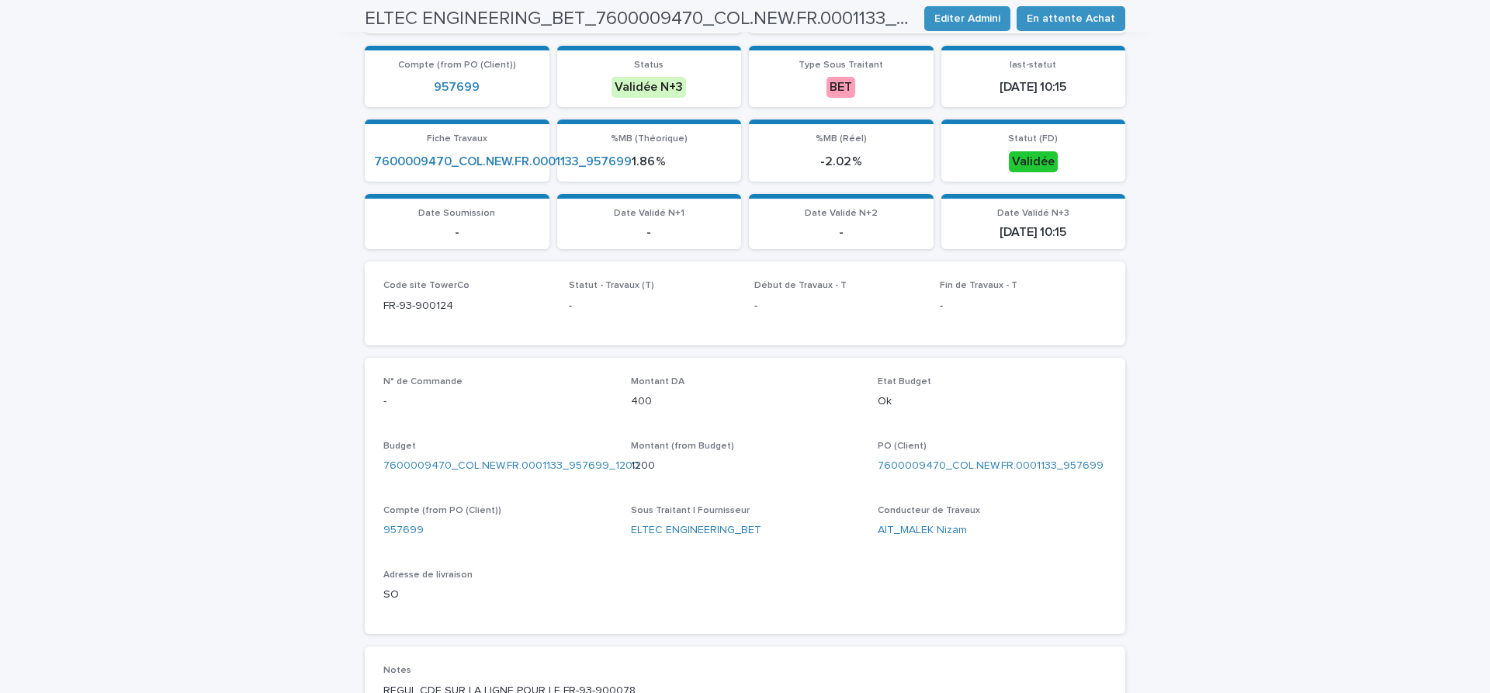
scroll to position [587, 0]
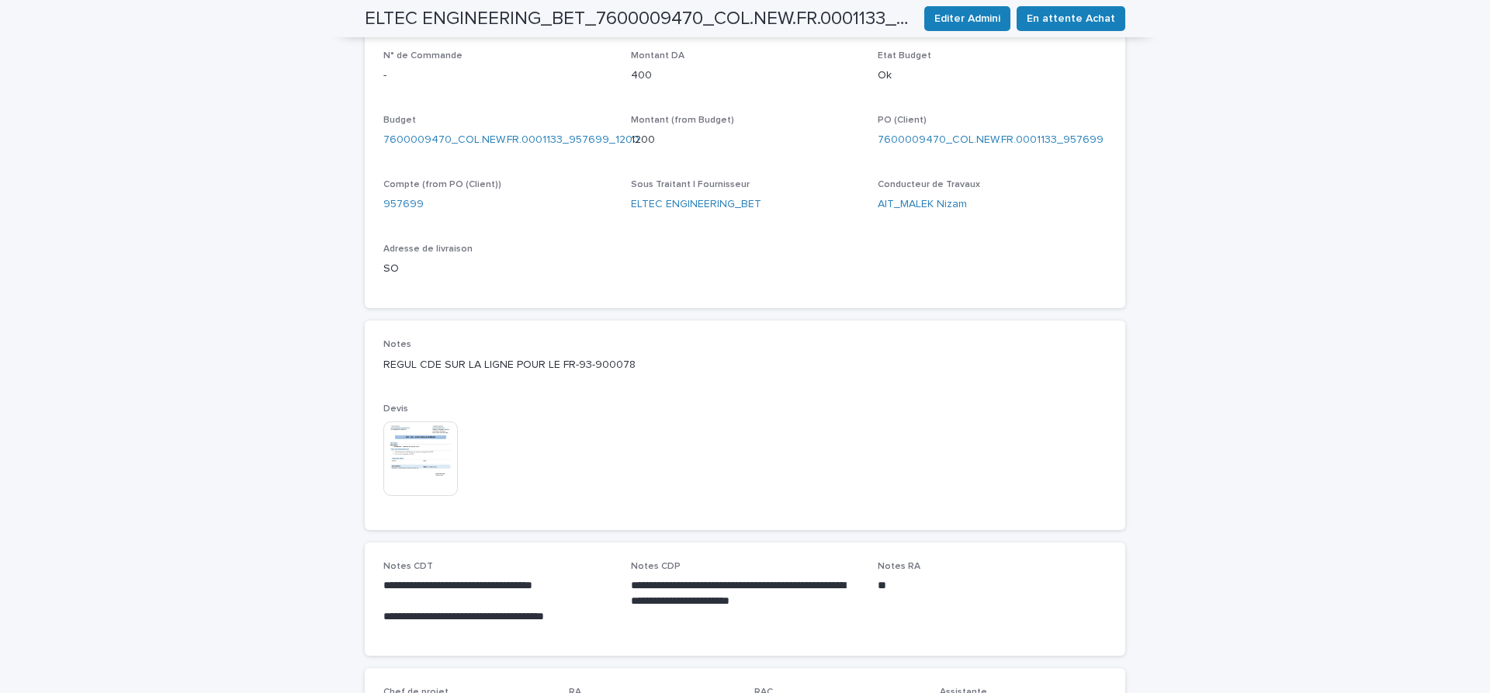
click at [424, 463] on img at bounding box center [420, 458] width 75 height 75
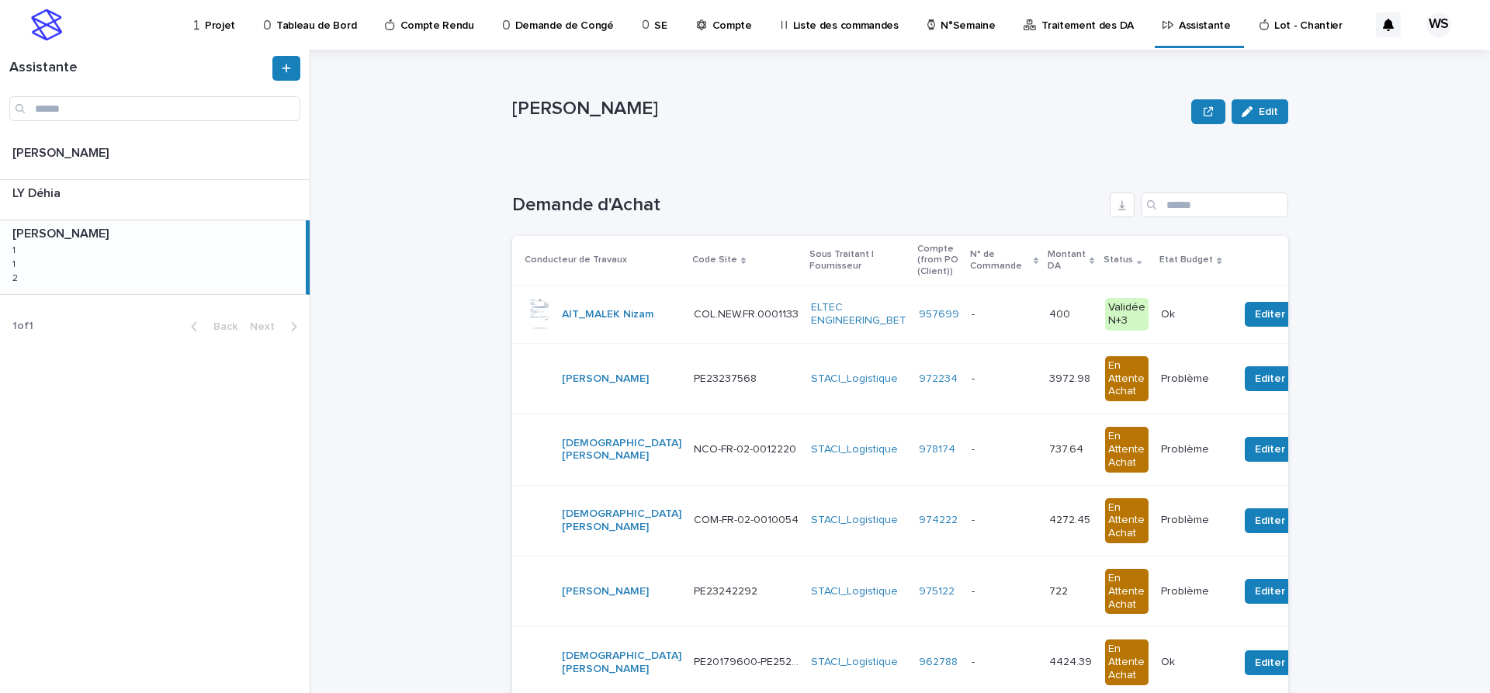
click at [972, 311] on p at bounding box center [1004, 314] width 65 height 13
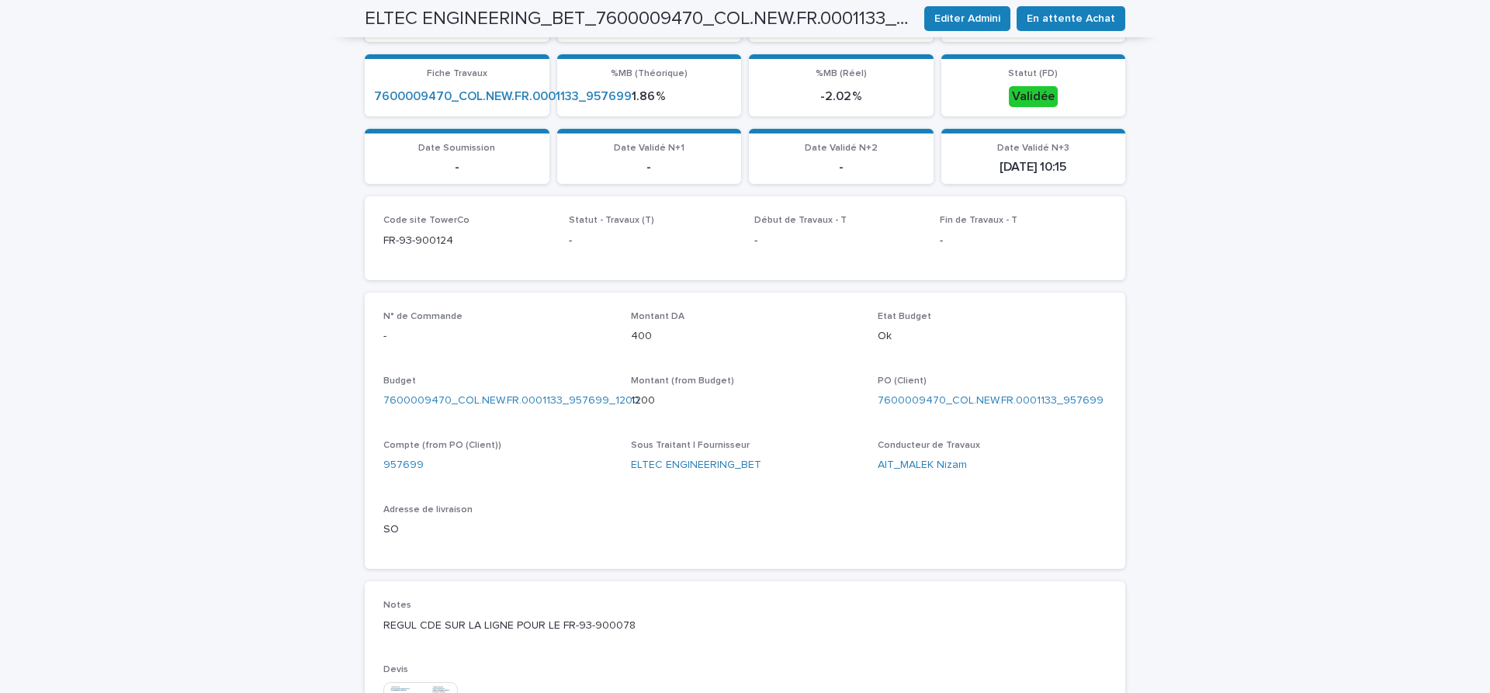
scroll to position [587, 0]
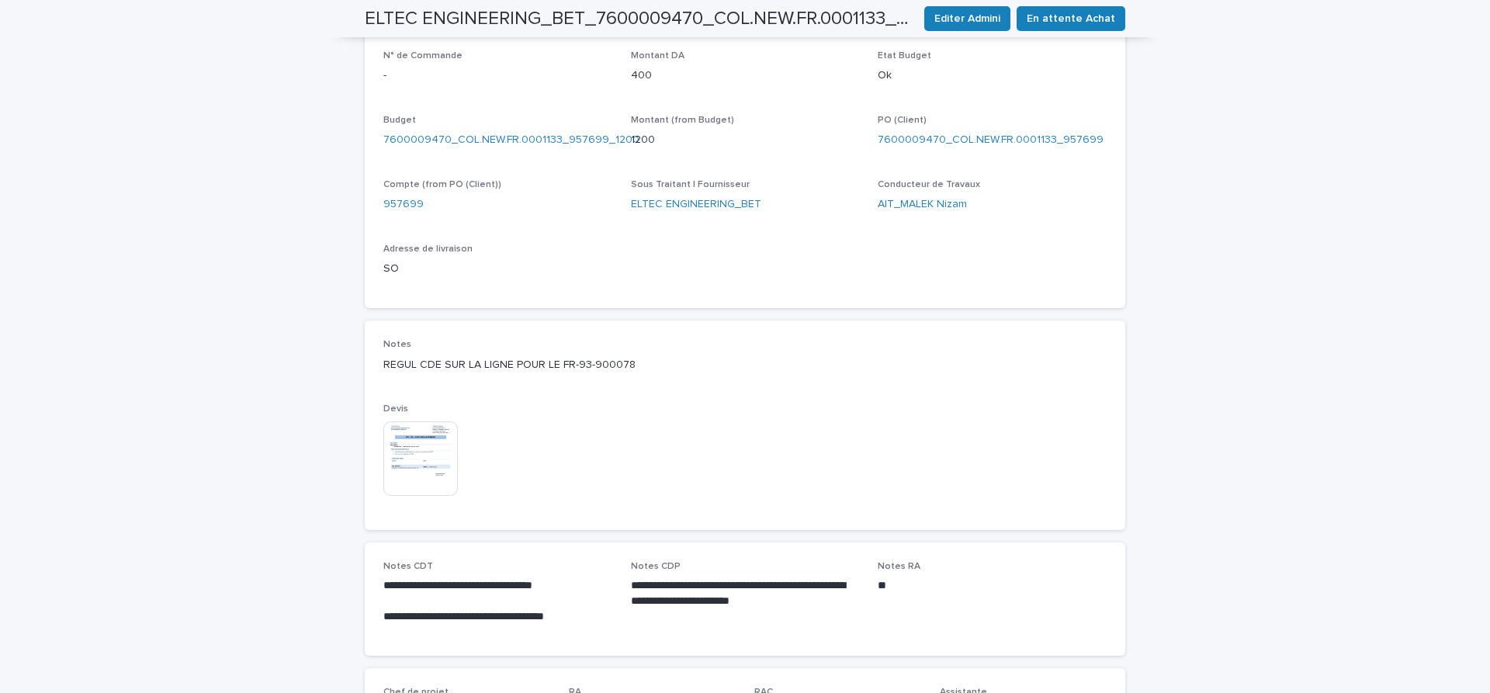
click at [432, 456] on img at bounding box center [420, 458] width 75 height 75
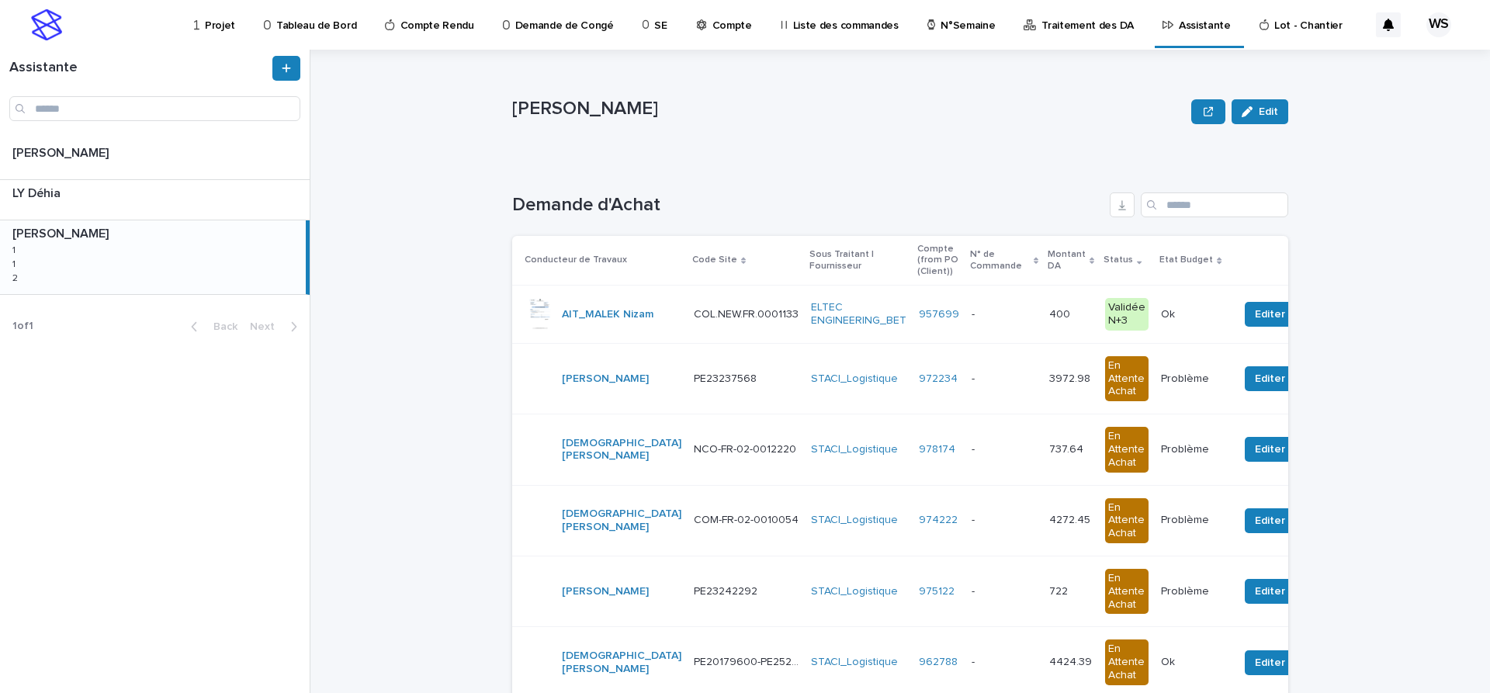
click at [972, 316] on p at bounding box center [1004, 314] width 65 height 13
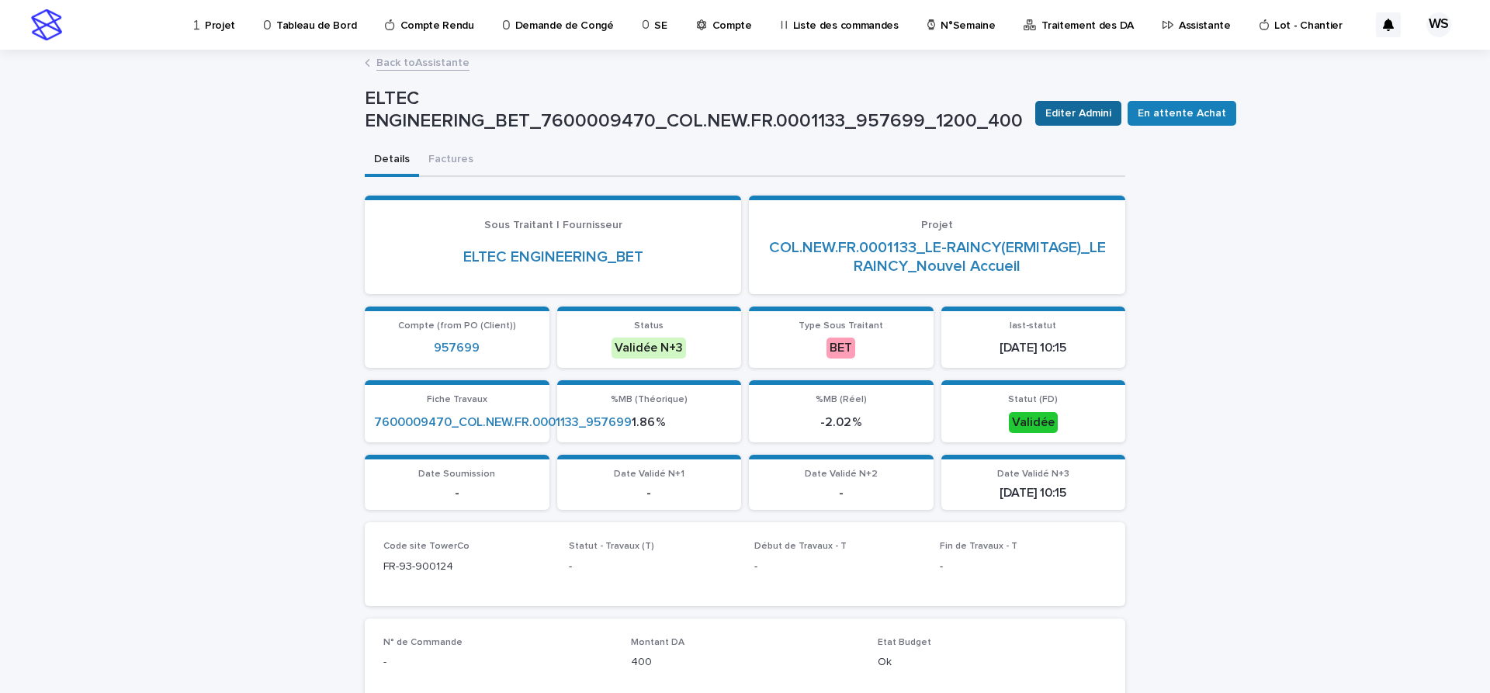
click at [1095, 113] on span "Editer Admini" at bounding box center [1078, 114] width 66 height 16
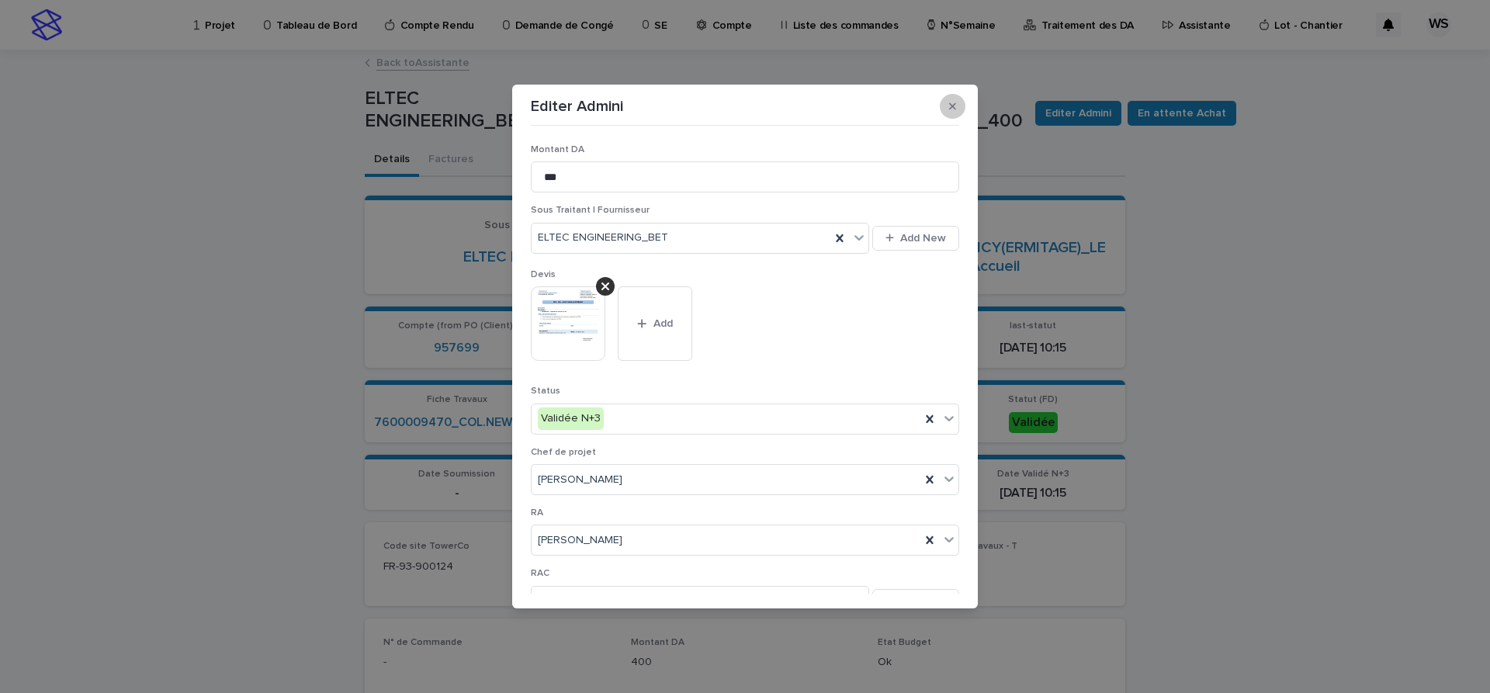
click at [955, 107] on icon "button" at bounding box center [952, 106] width 7 height 11
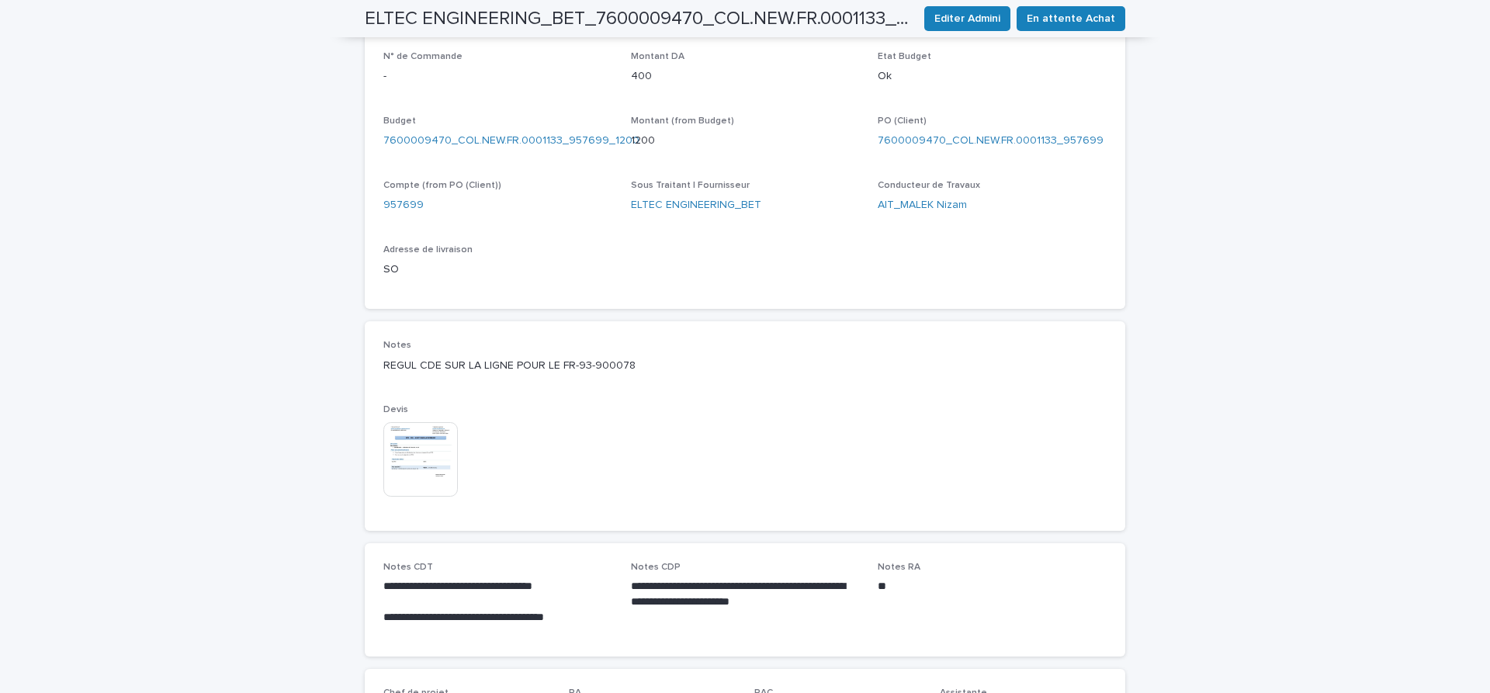
scroll to position [587, 0]
click at [414, 453] on img at bounding box center [420, 458] width 75 height 75
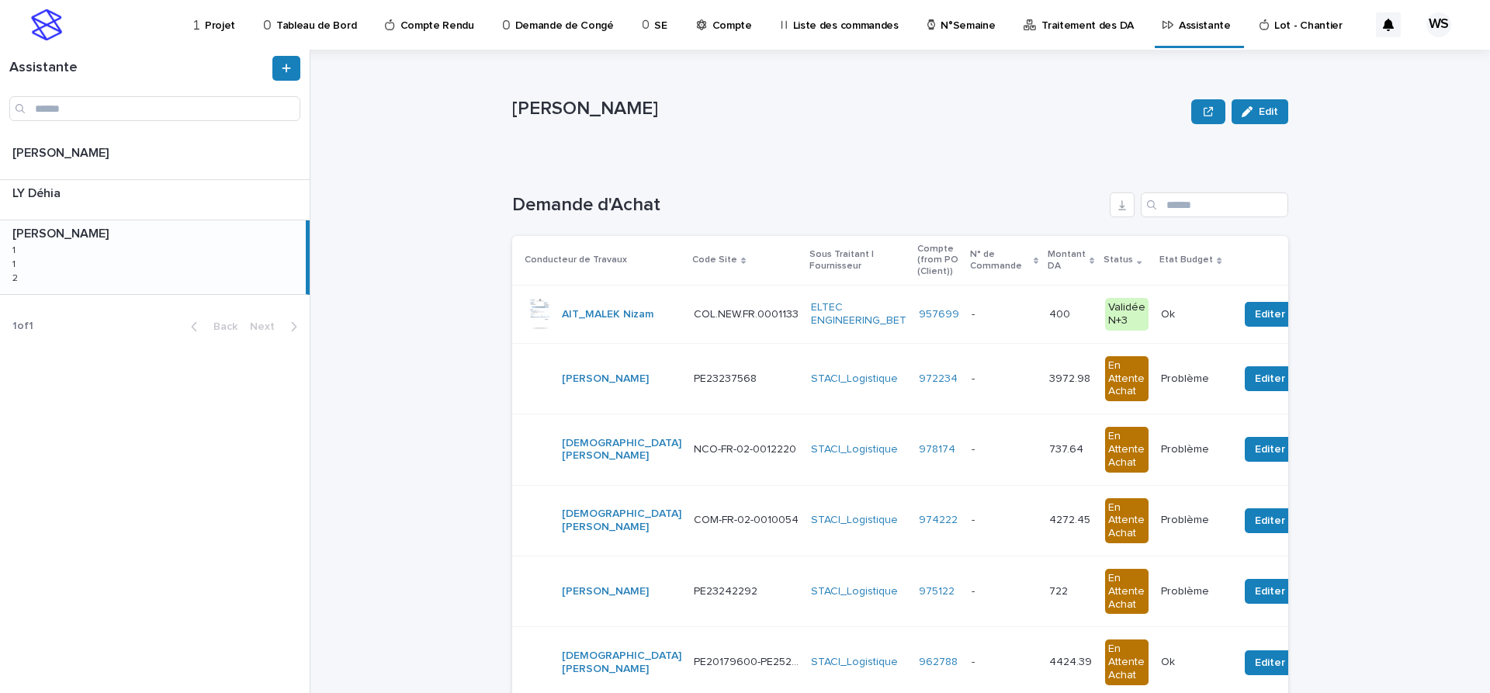
click at [972, 310] on p at bounding box center [1004, 314] width 65 height 13
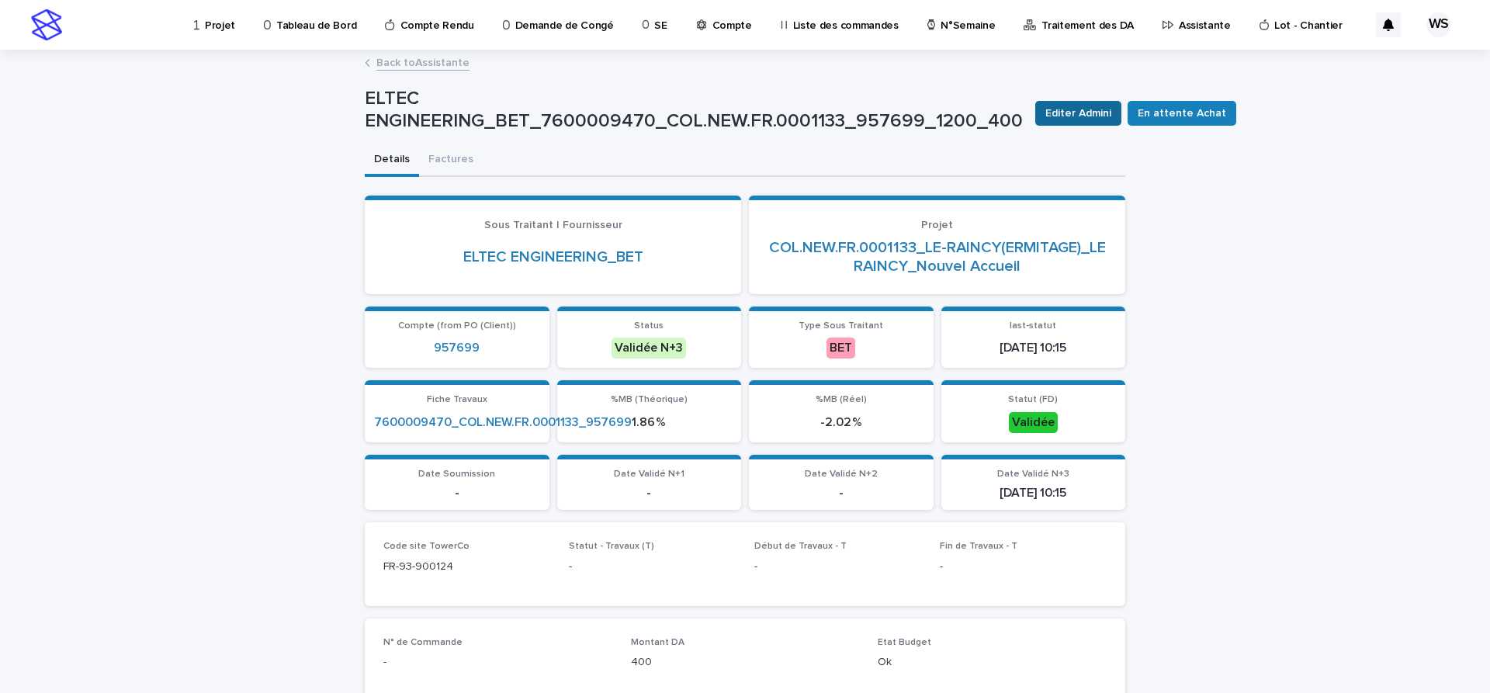
click at [1086, 113] on span "Editer Admini" at bounding box center [1078, 114] width 66 height 16
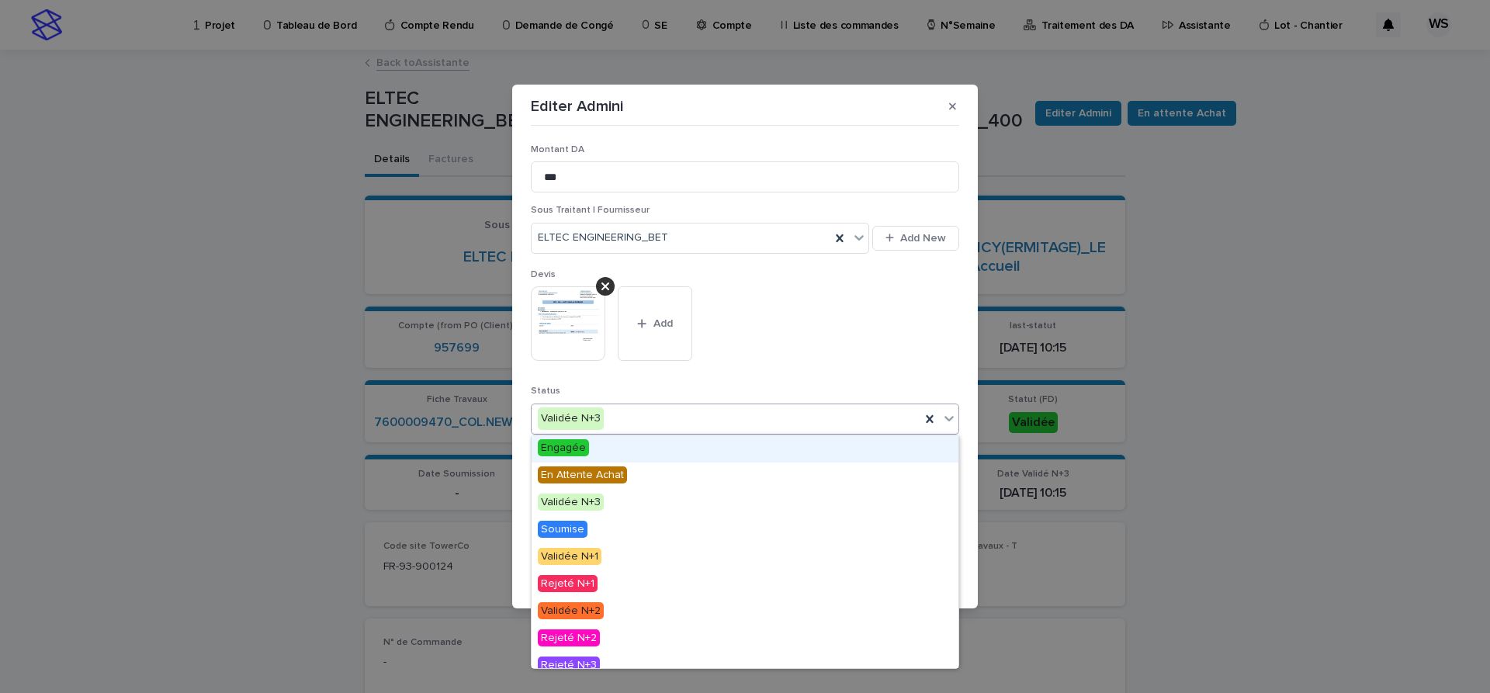
click at [949, 419] on icon at bounding box center [949, 419] width 16 height 16
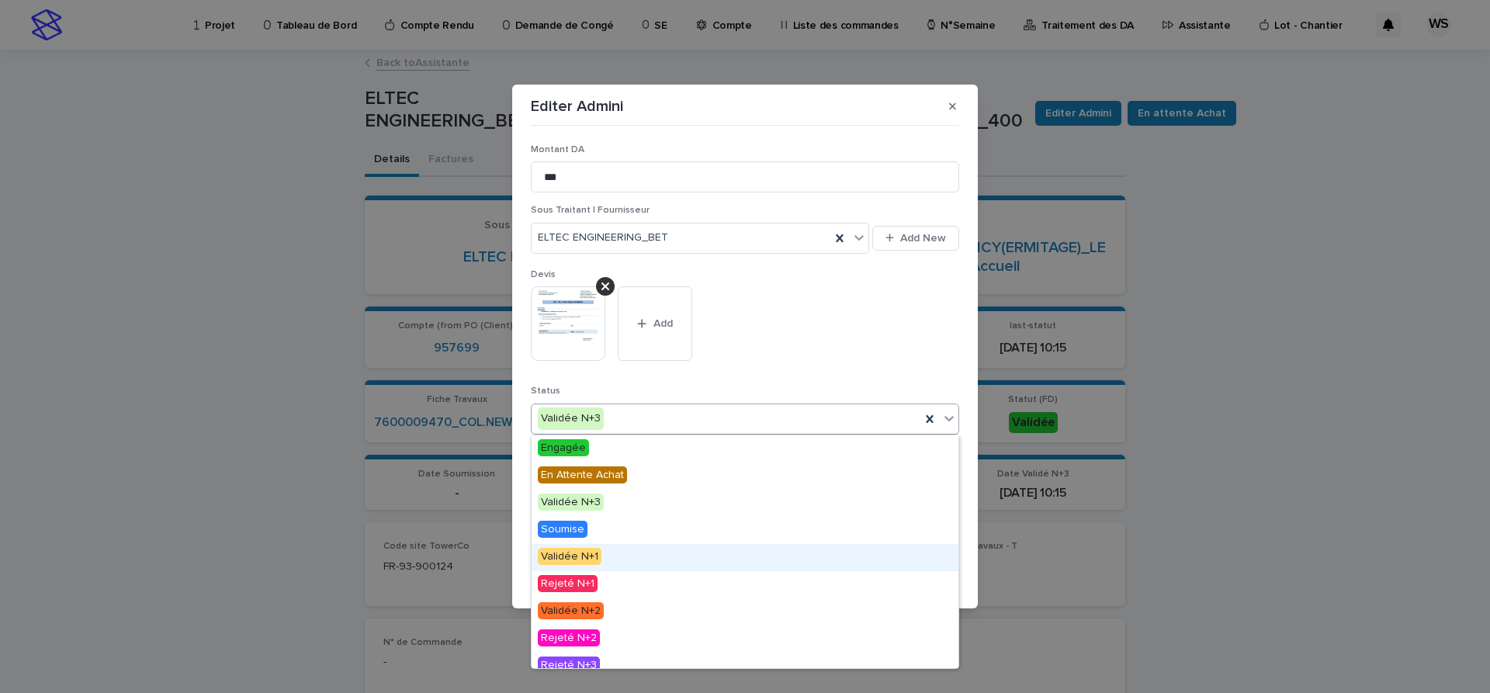
scroll to position [93, 0]
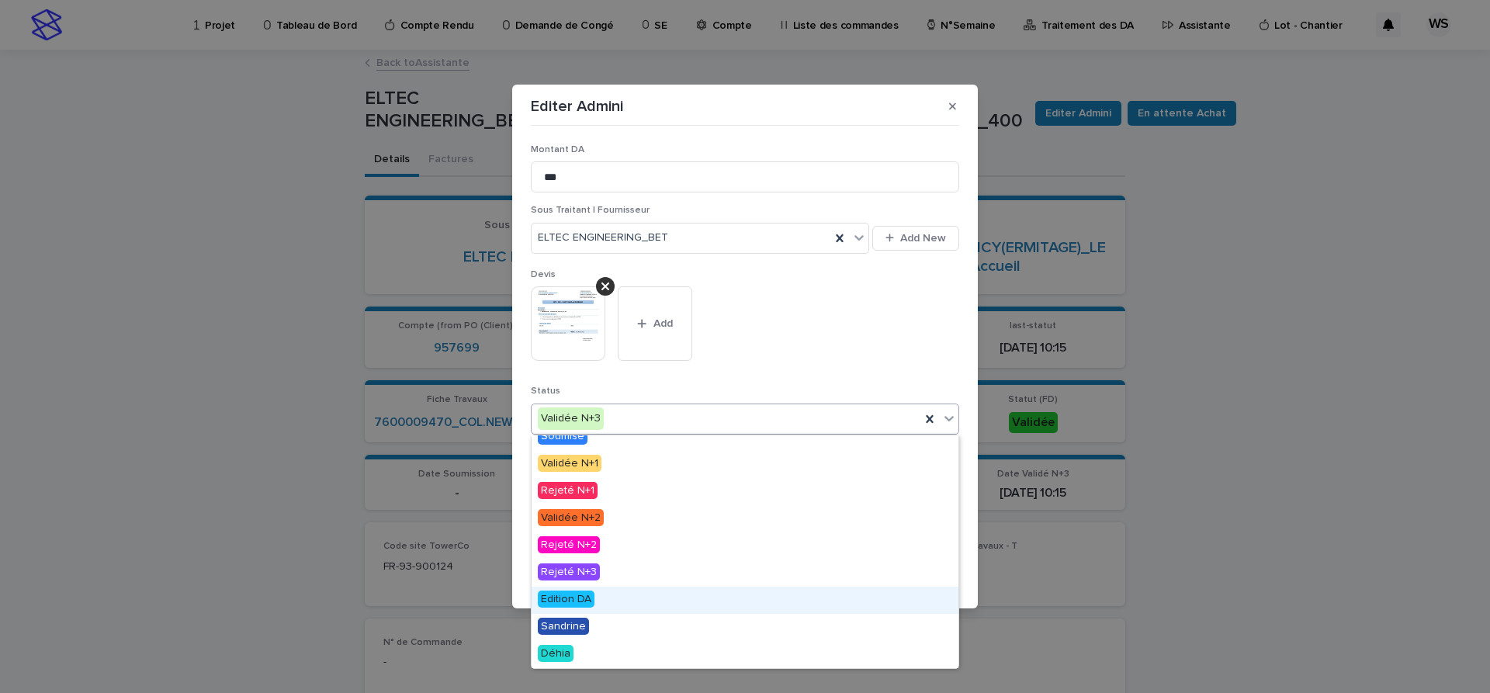
click at [570, 598] on span "Edition DA" at bounding box center [566, 599] width 57 height 17
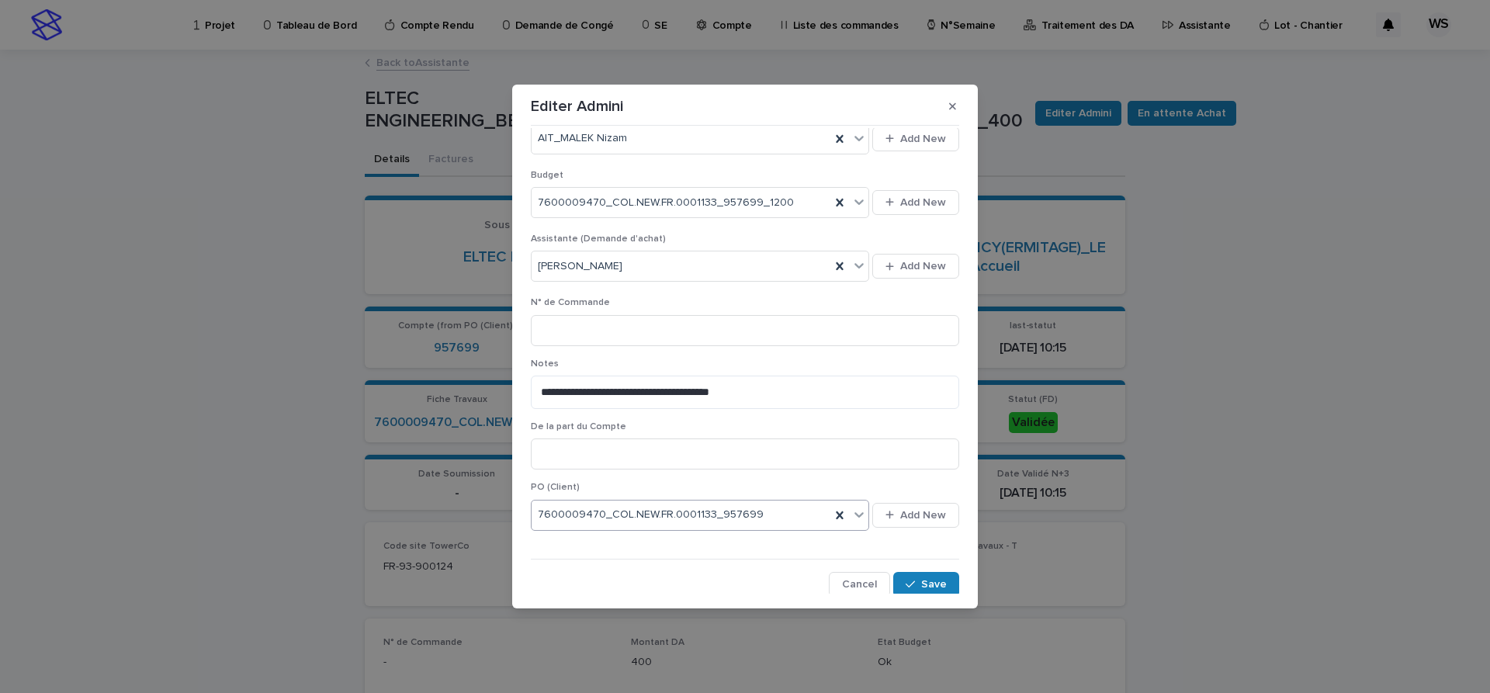
scroll to position [591, 0]
click at [934, 580] on span "Save" at bounding box center [934, 581] width 26 height 11
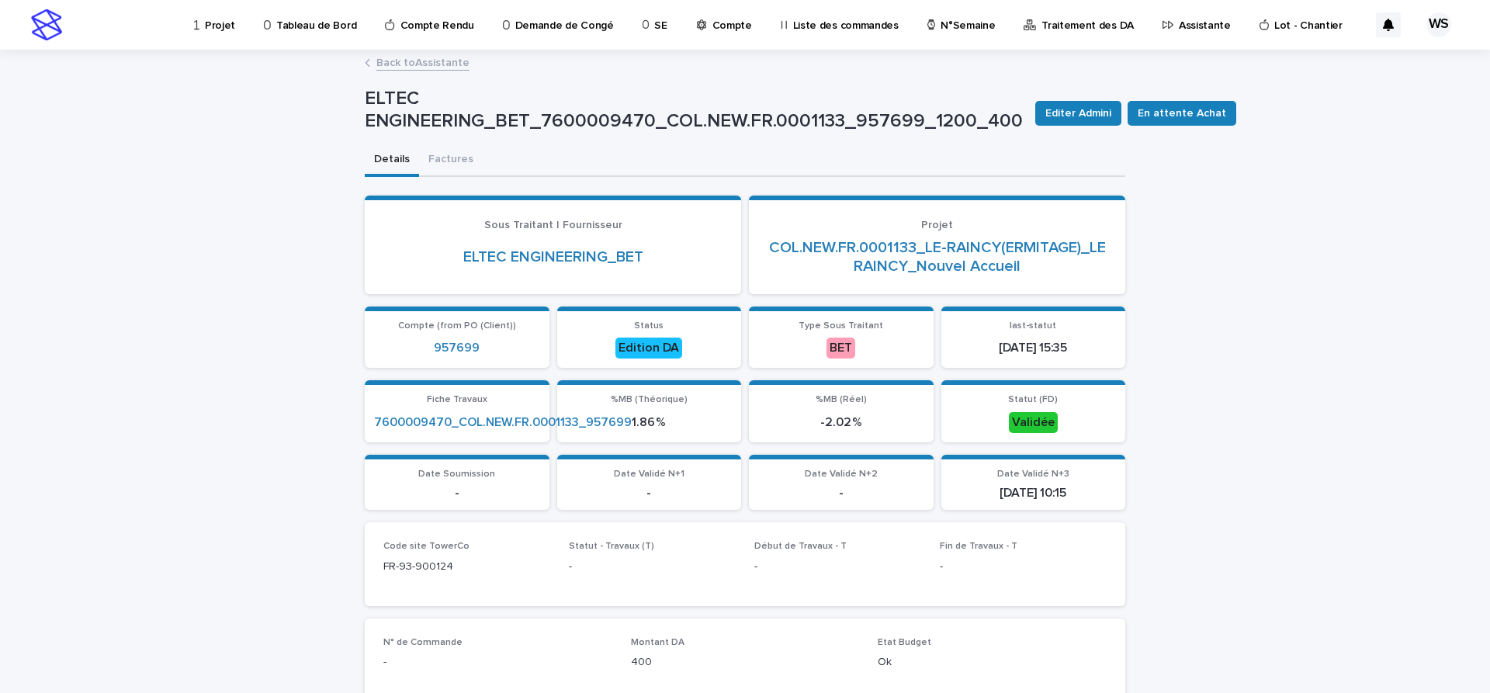
click at [442, 59] on link "Back to Assistante" at bounding box center [422, 62] width 93 height 18
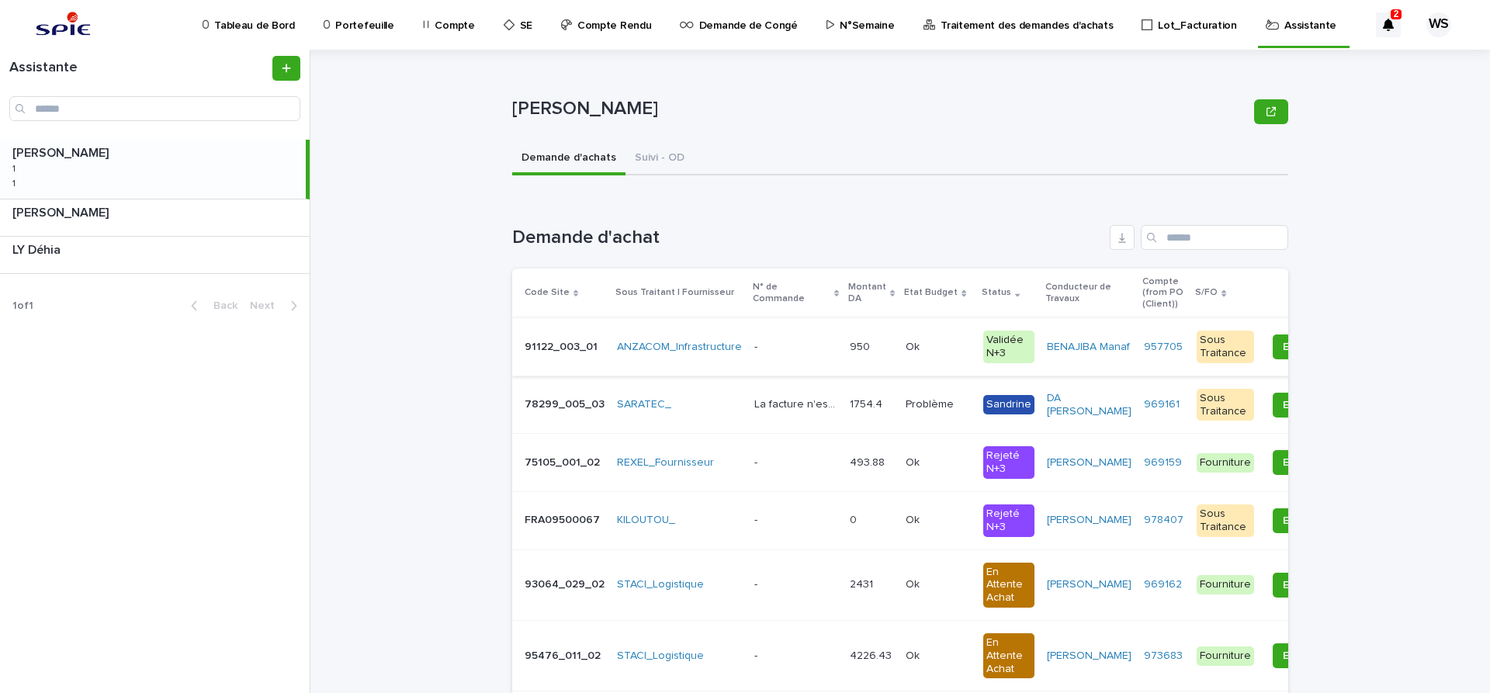
click at [790, 338] on div "- -" at bounding box center [795, 348] width 83 height 26
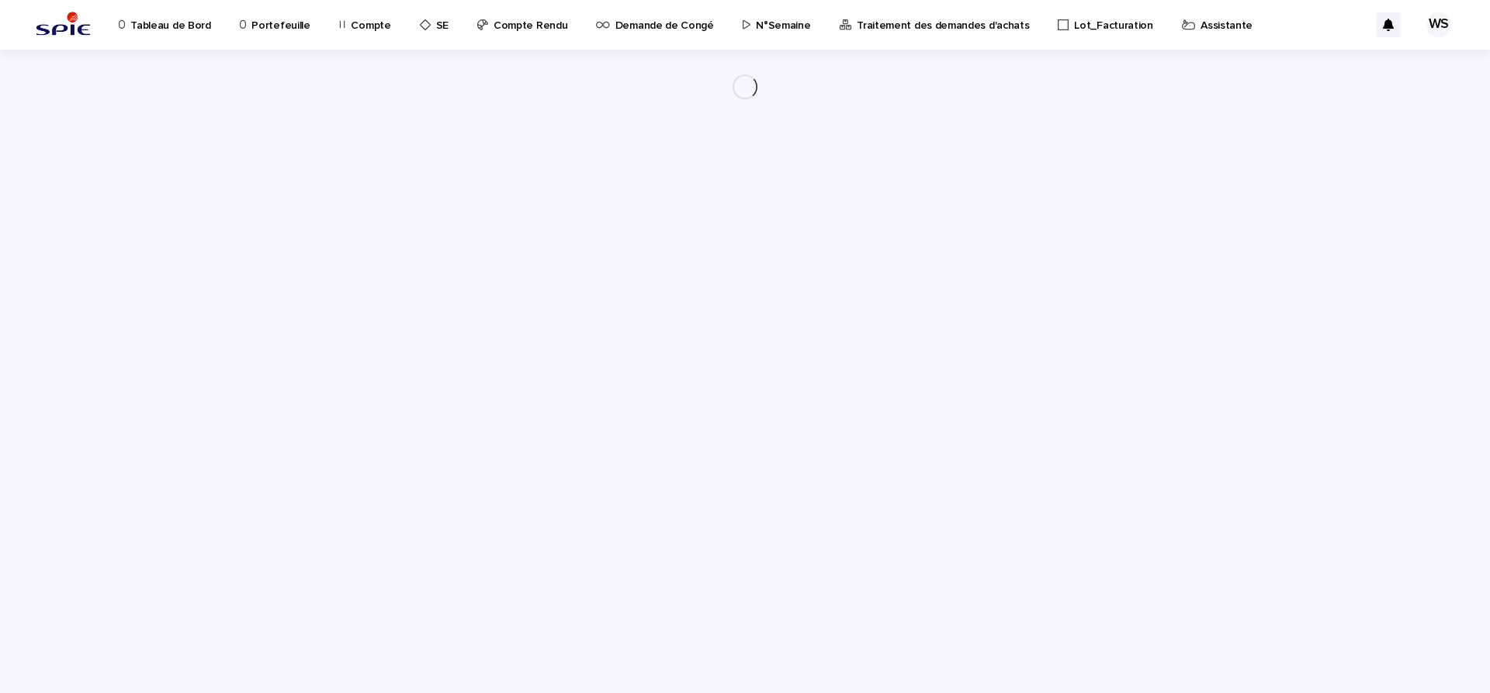
click at [790, 348] on div "Loading... Saving… Loading... Saving…" at bounding box center [745, 352] width 776 height 605
click at [796, 346] on div "Loading... Saving… Loading... Saving…" at bounding box center [745, 352] width 776 height 605
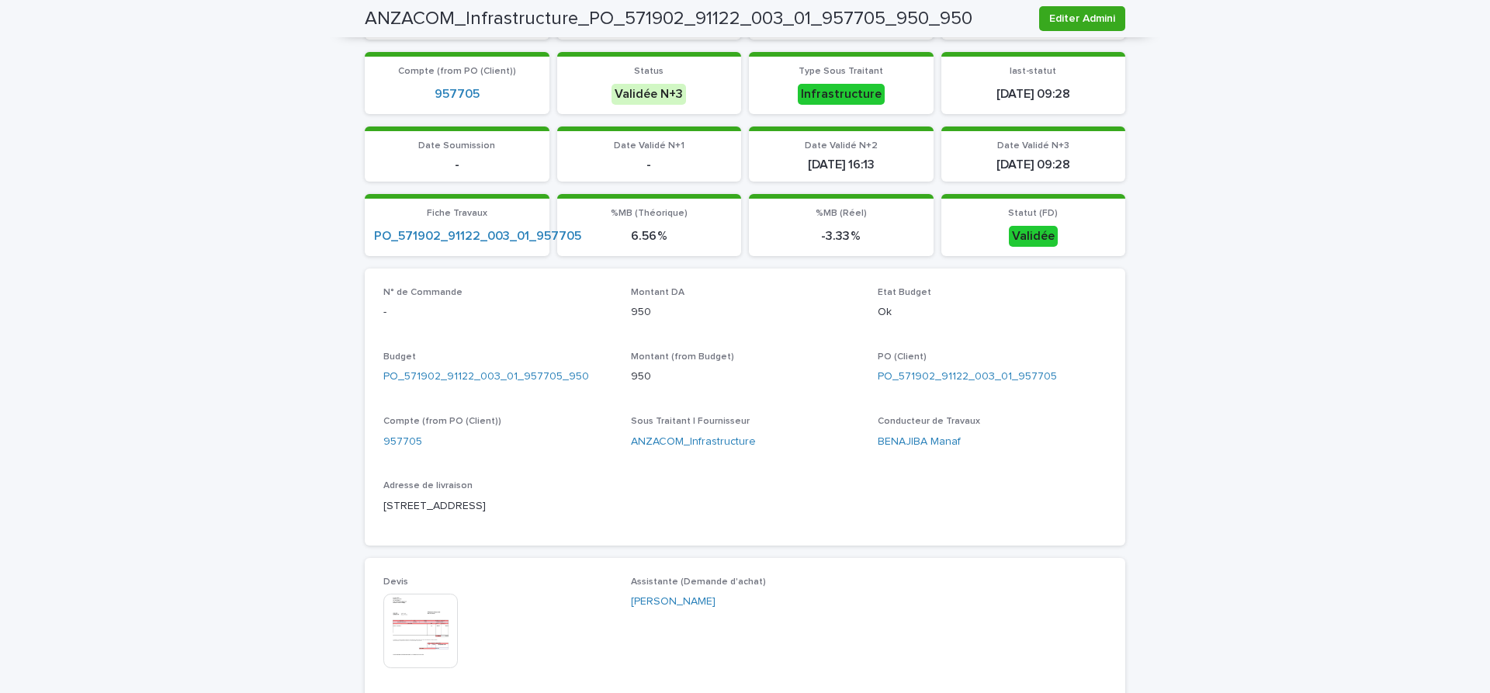
scroll to position [326, 0]
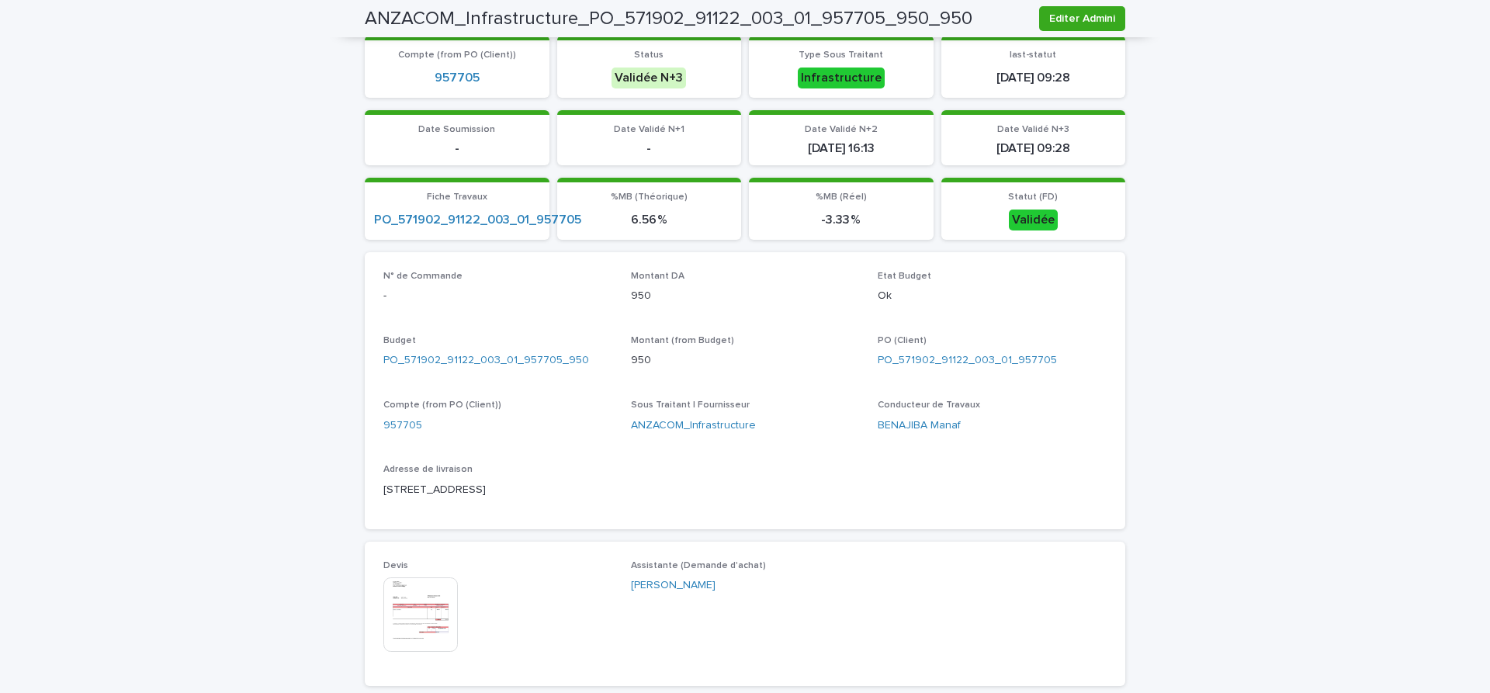
click at [417, 616] on img at bounding box center [420, 614] width 75 height 75
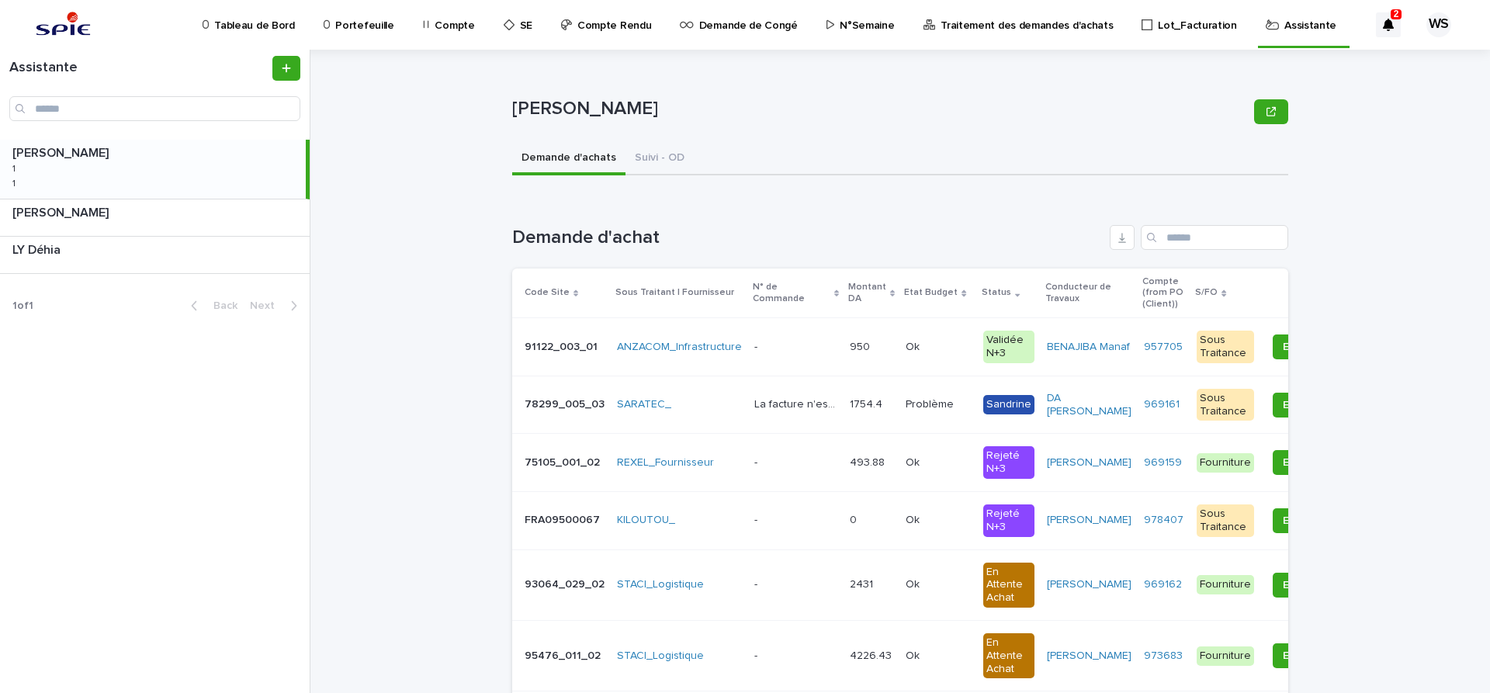
click at [807, 350] on p at bounding box center [795, 347] width 83 height 13
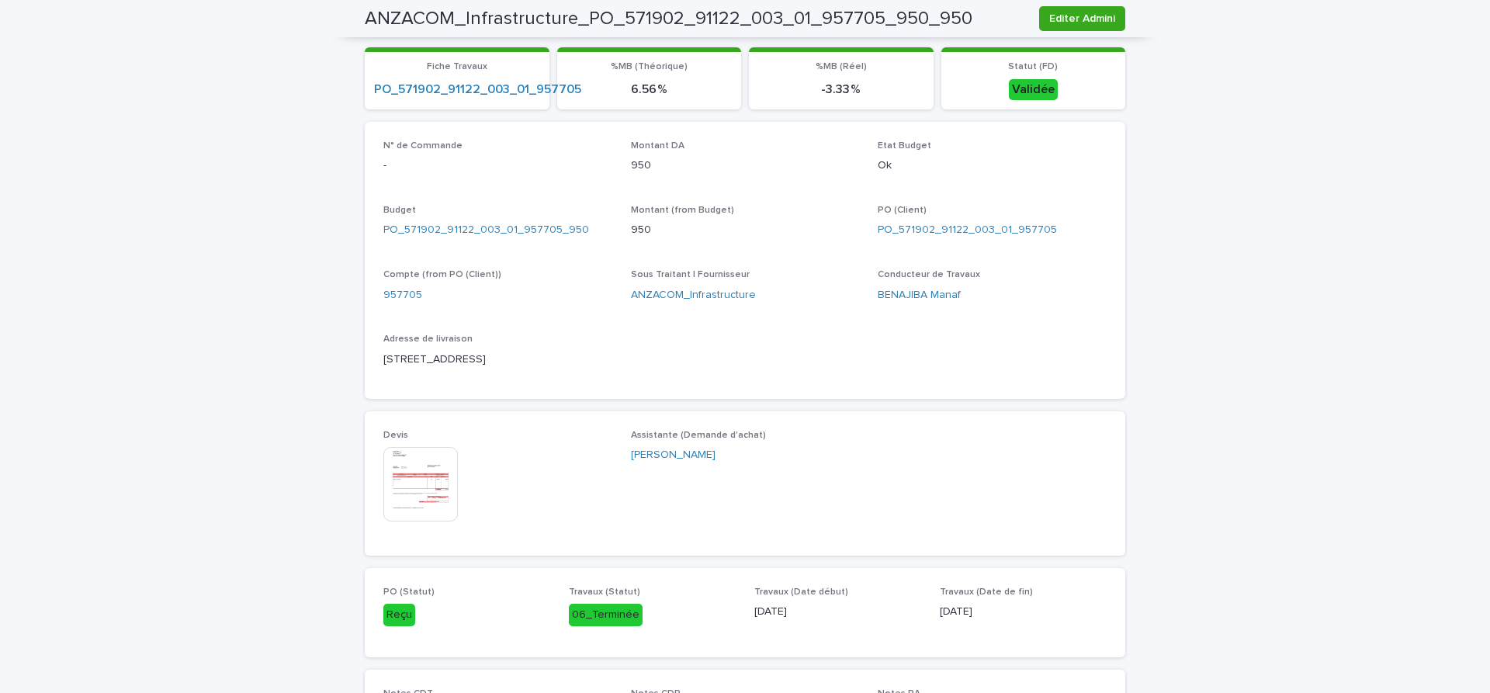
scroll to position [65, 0]
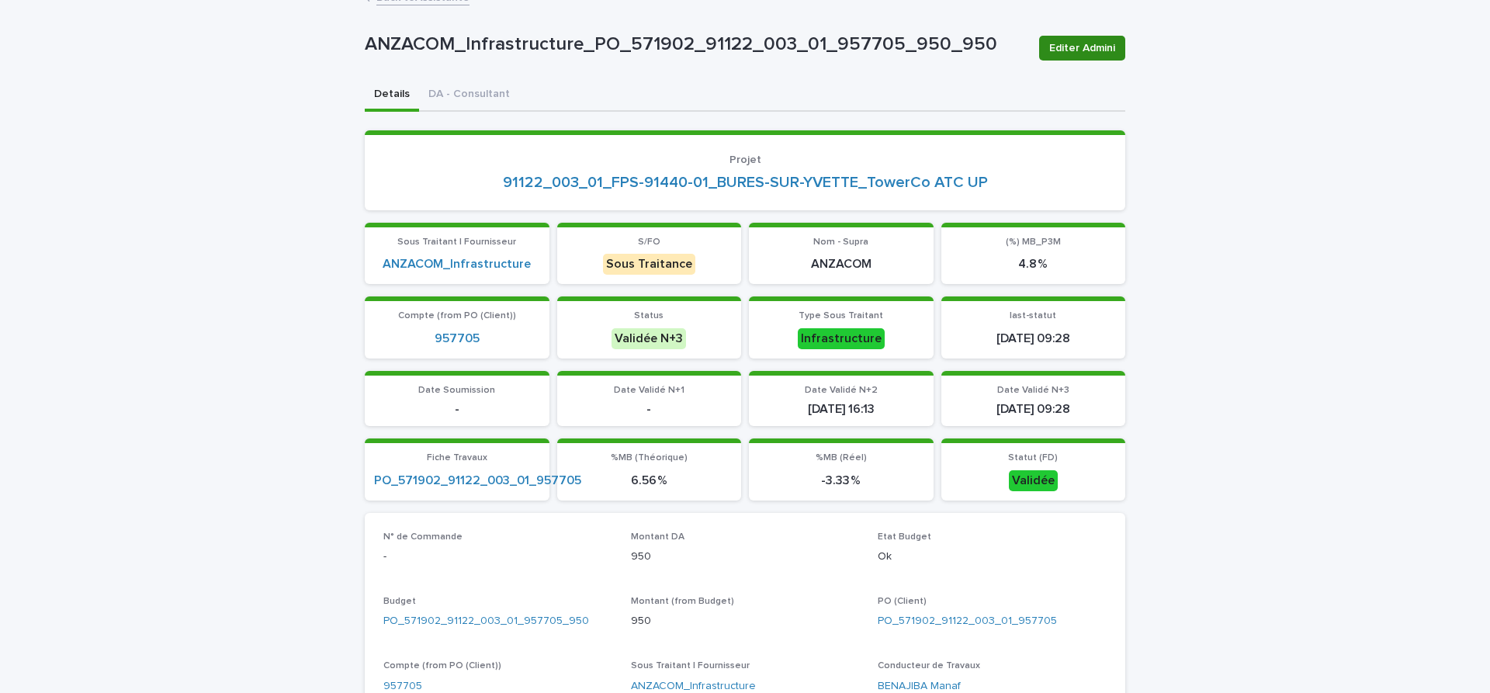
click at [1077, 50] on span "Editer Admini" at bounding box center [1082, 48] width 66 height 16
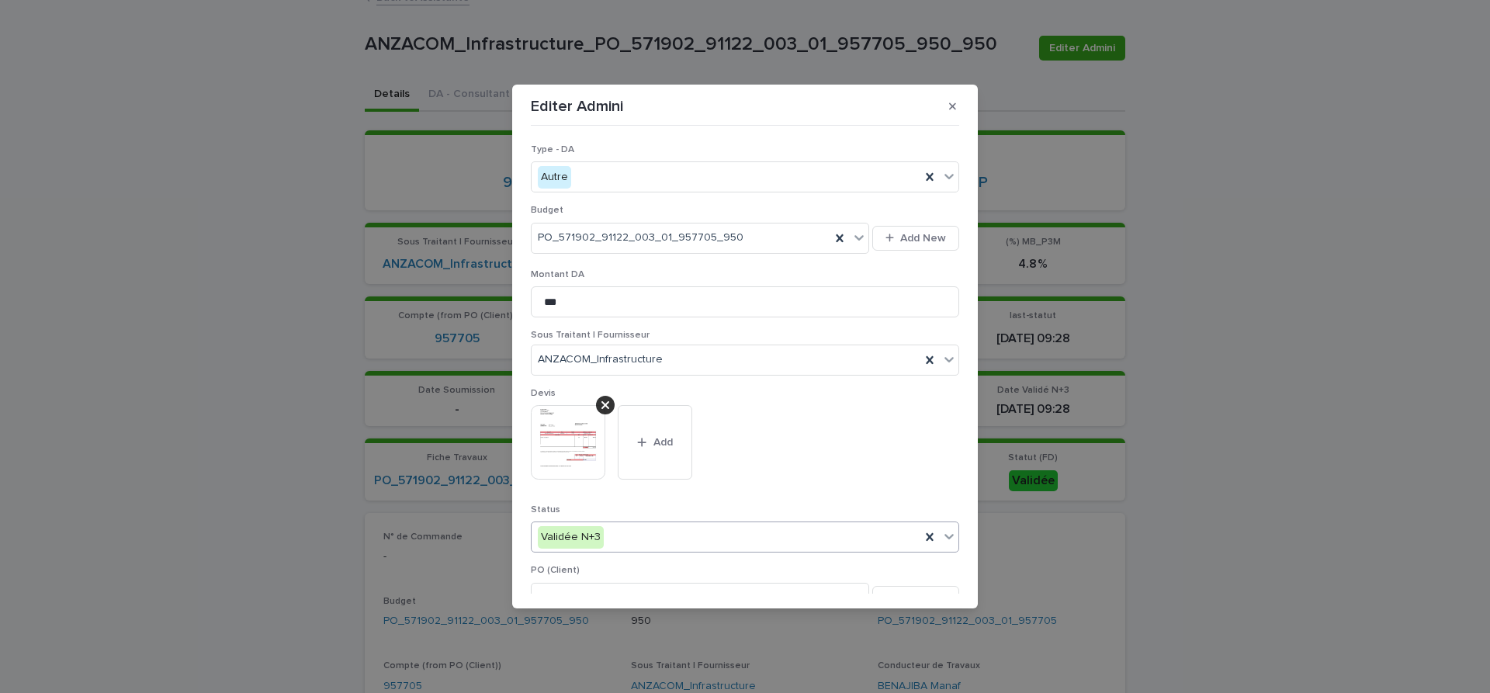
click at [950, 538] on icon at bounding box center [949, 537] width 9 height 5
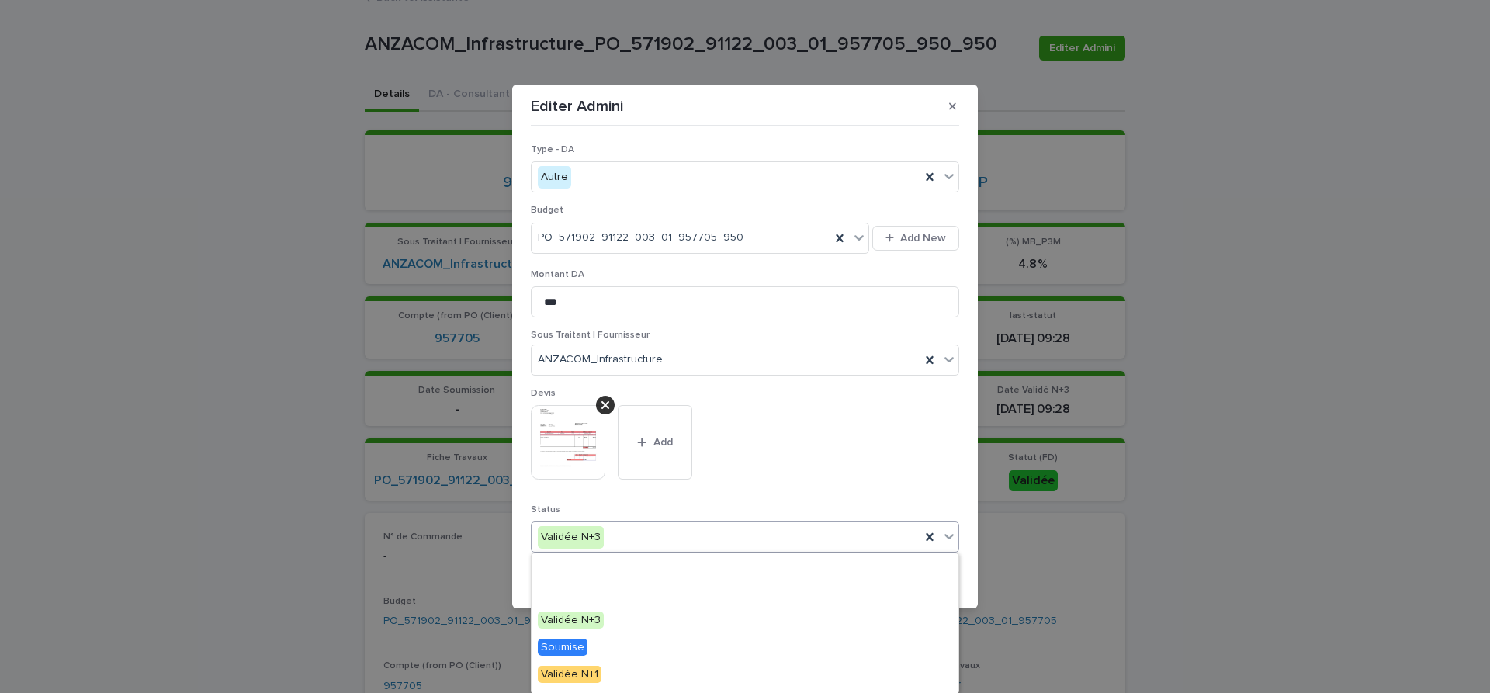
scroll to position [186, 0]
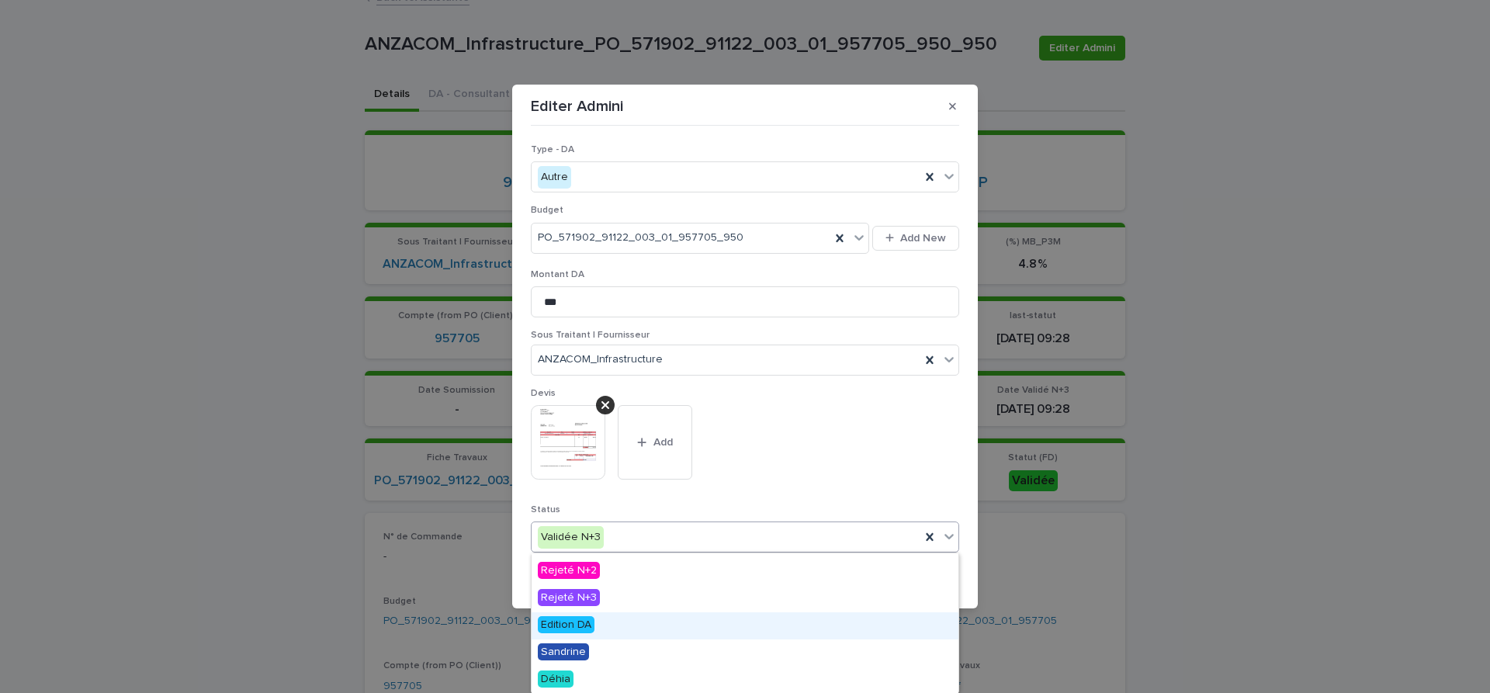
click at [575, 624] on span "Edition DA" at bounding box center [566, 624] width 57 height 17
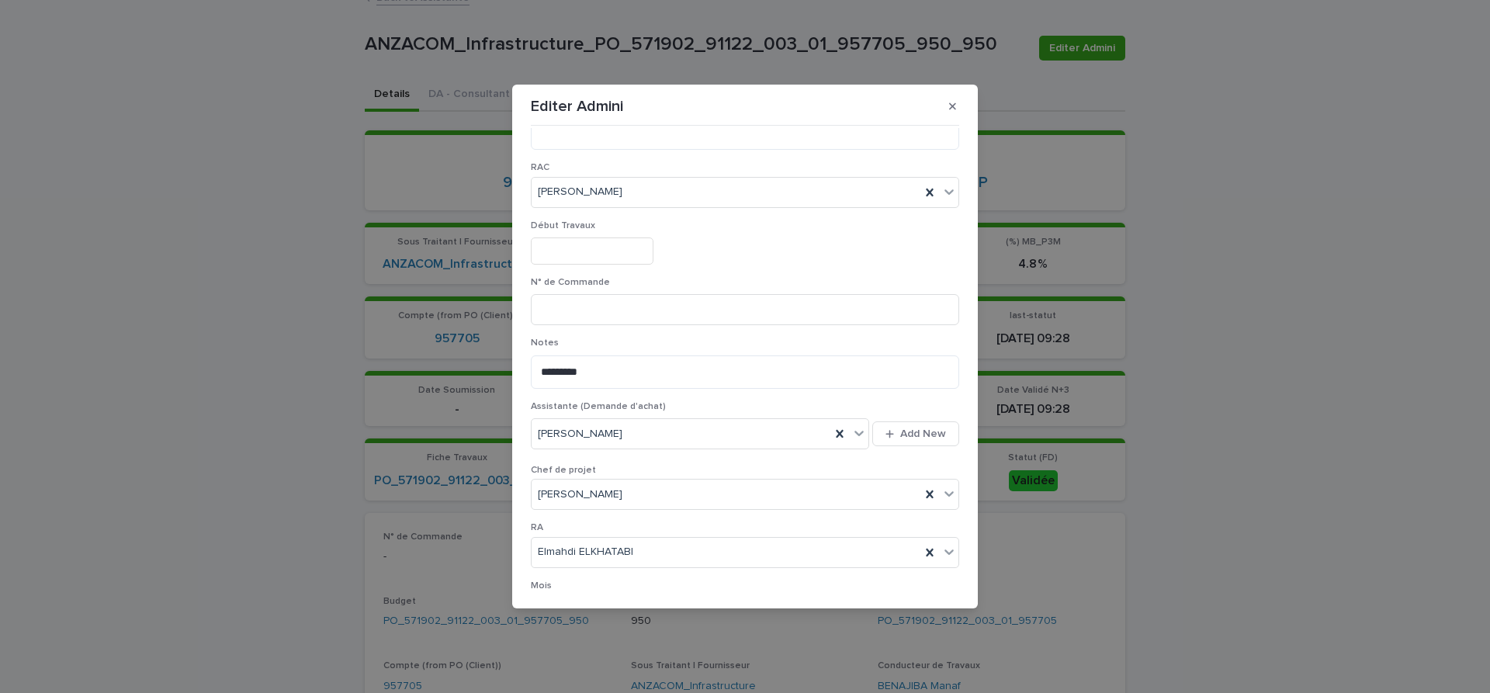
scroll to position [804, 0]
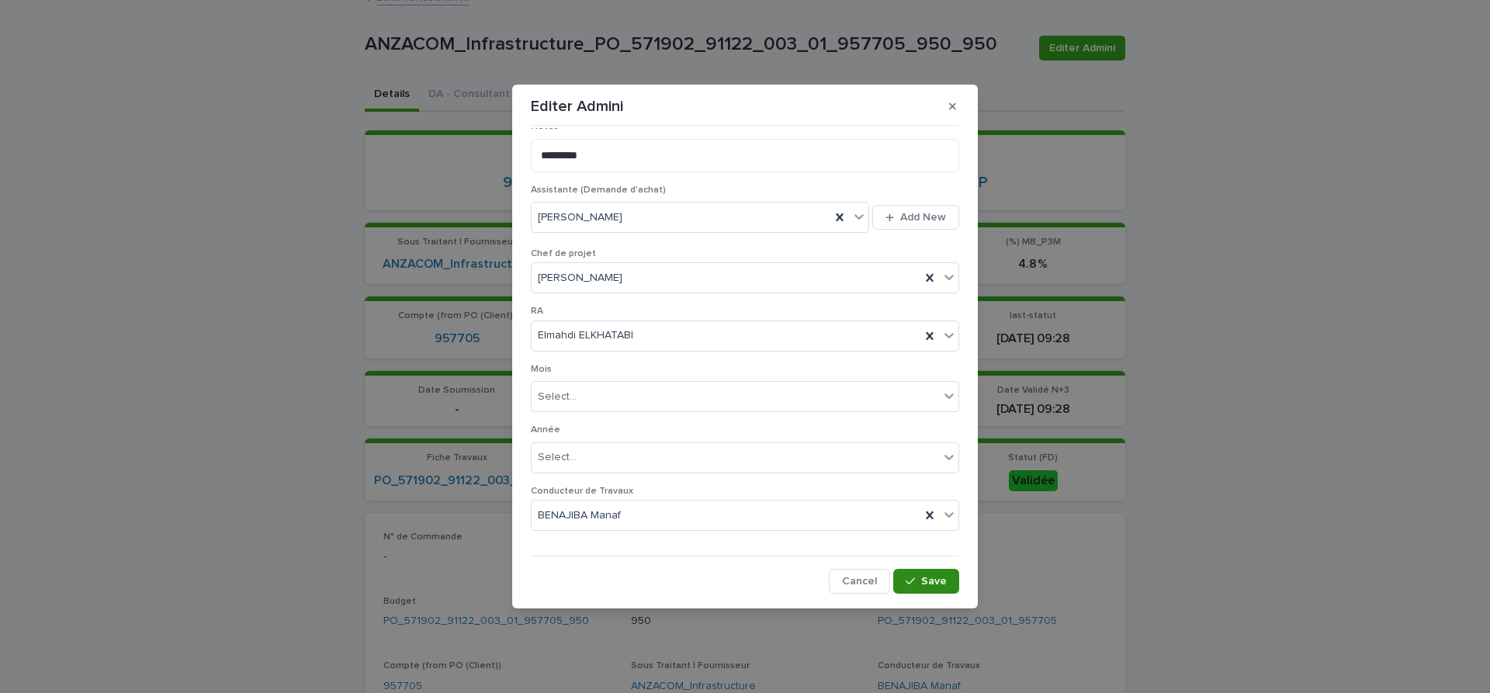
click at [931, 580] on span "Save" at bounding box center [934, 581] width 26 height 11
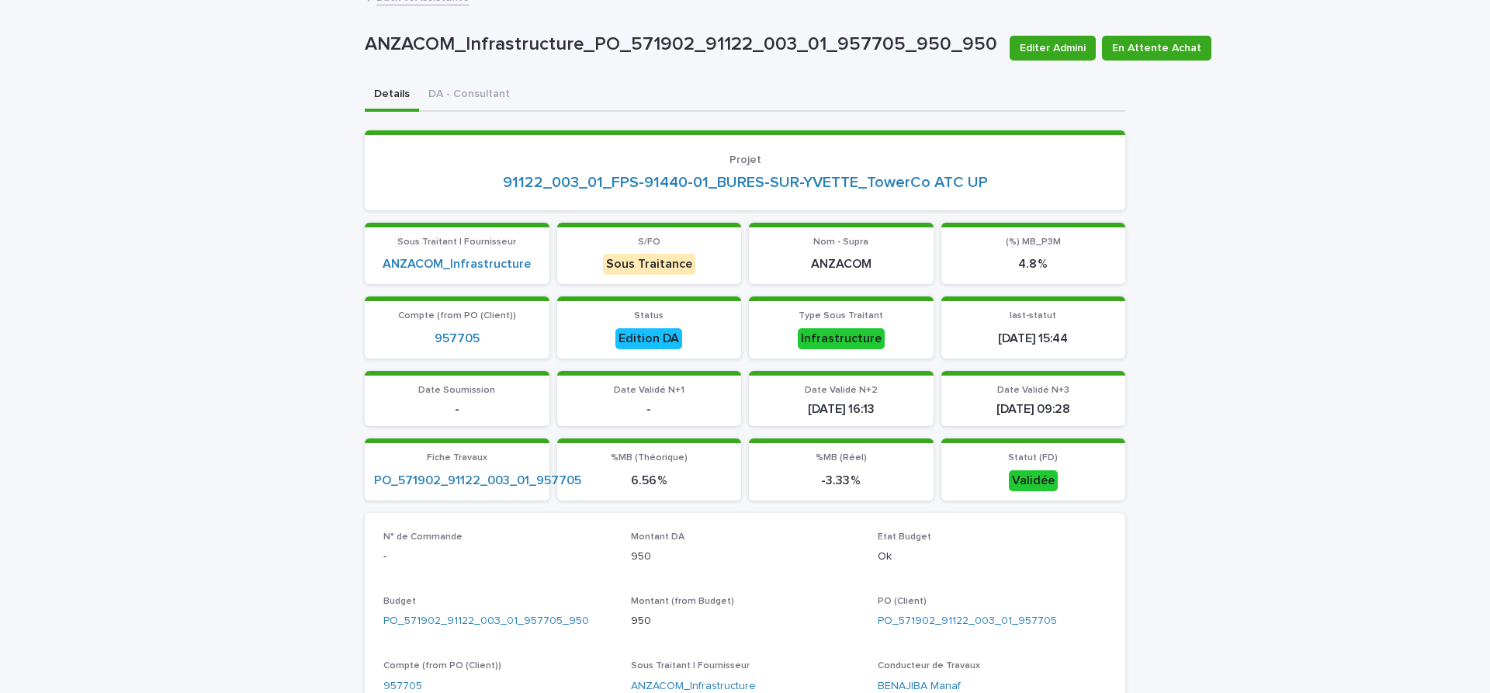
scroll to position [0, 0]
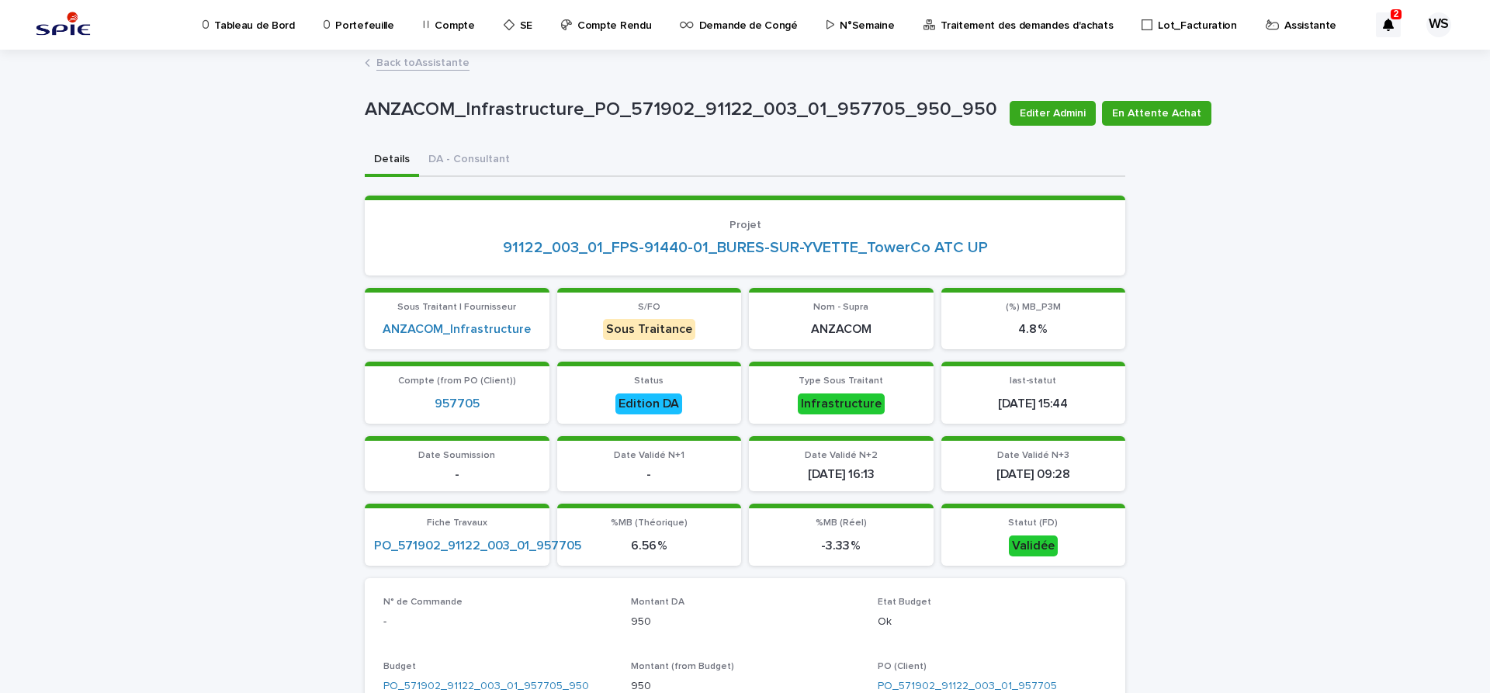
click at [449, 62] on link "Back to Assistante" at bounding box center [422, 62] width 93 height 18
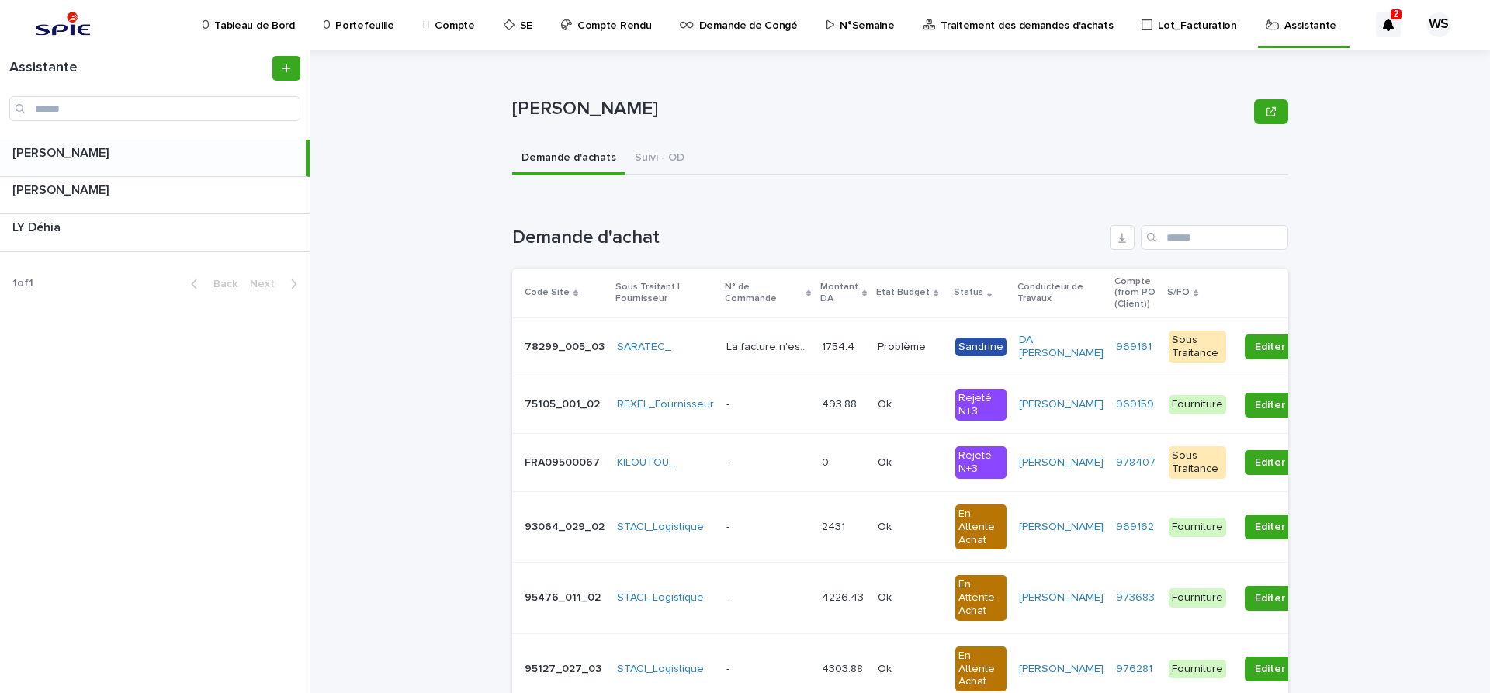
click at [914, 408] on p at bounding box center [910, 404] width 65 height 13
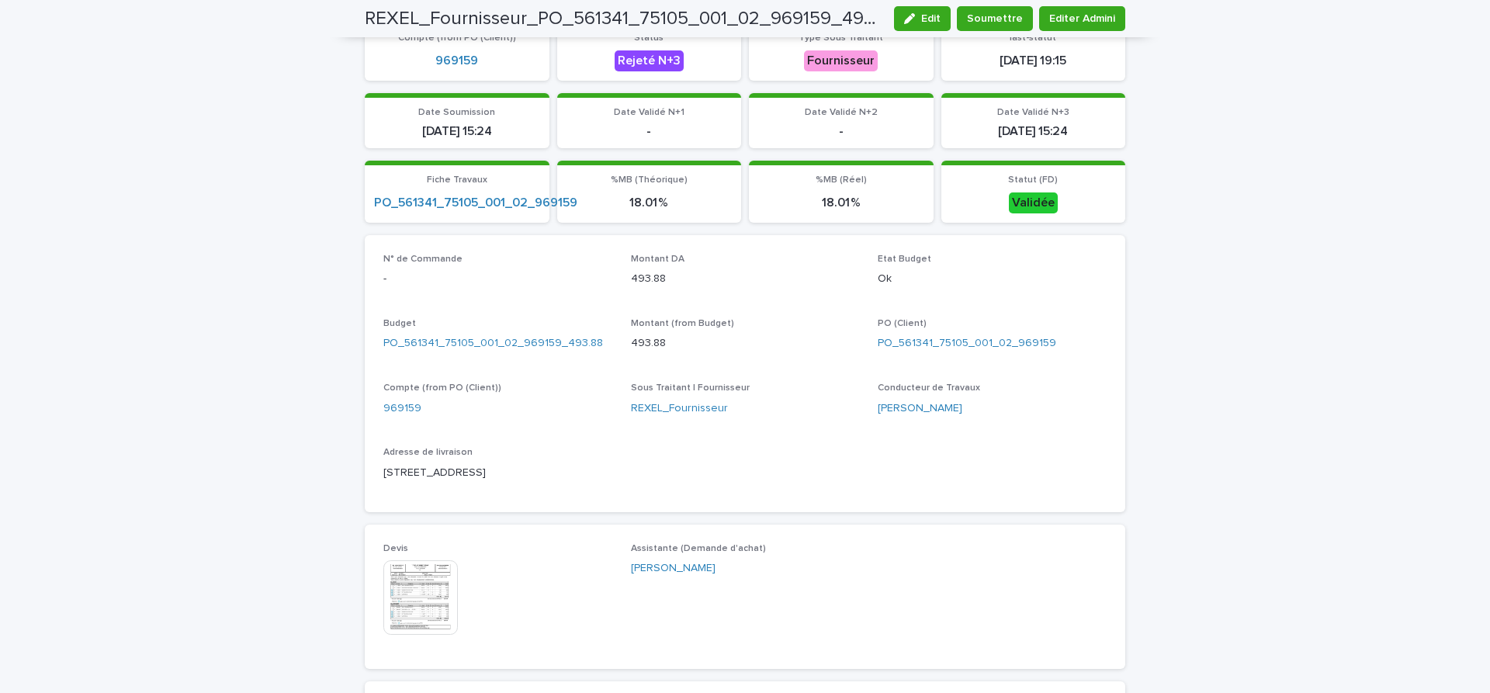
scroll to position [17, 0]
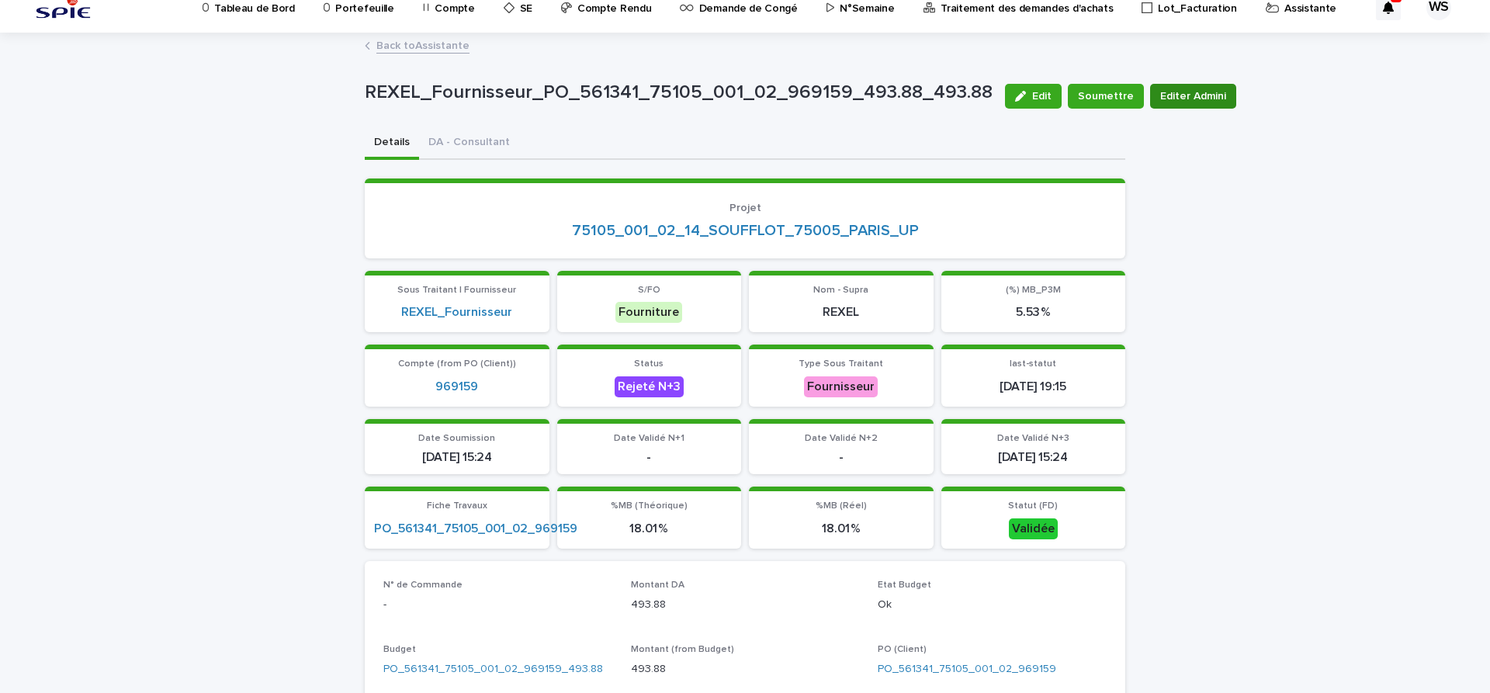
click at [1190, 95] on span "Editer Admini" at bounding box center [1193, 96] width 66 height 16
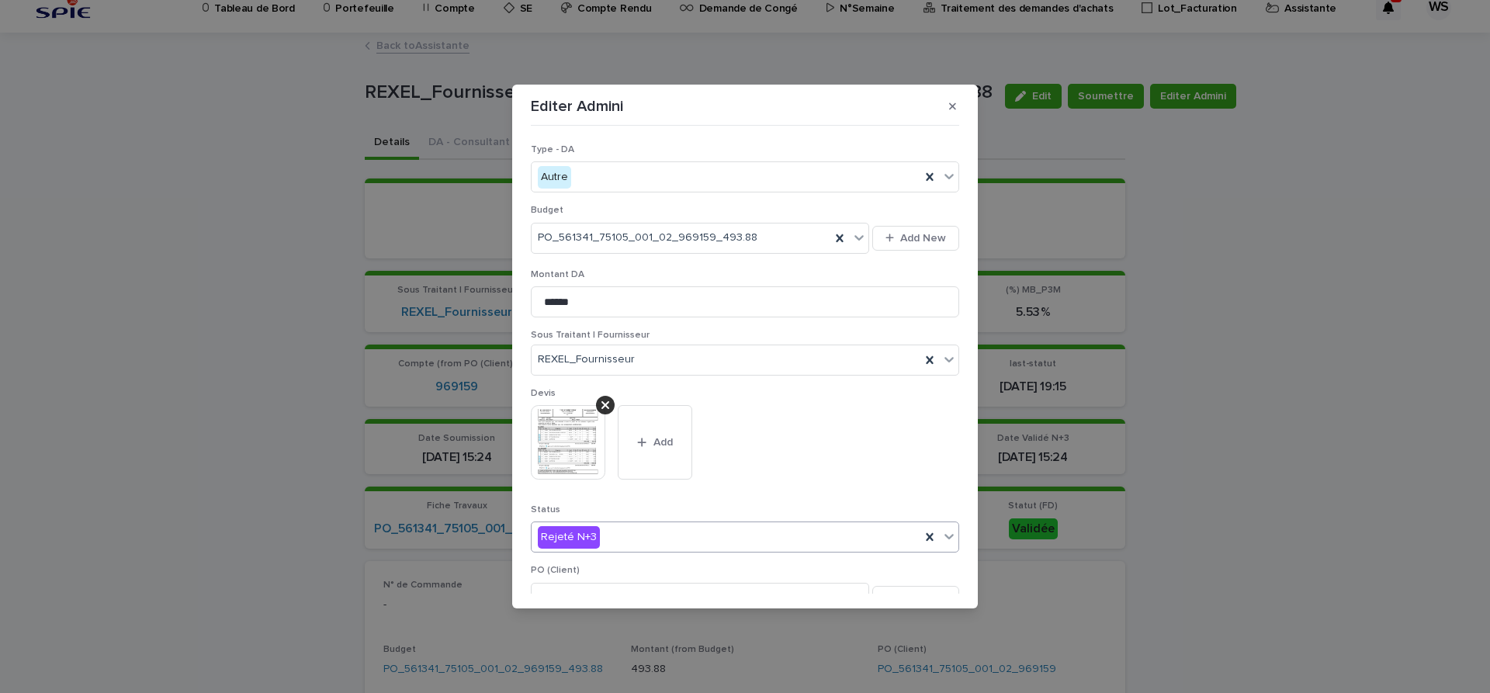
click at [950, 539] on icon at bounding box center [949, 537] width 16 height 16
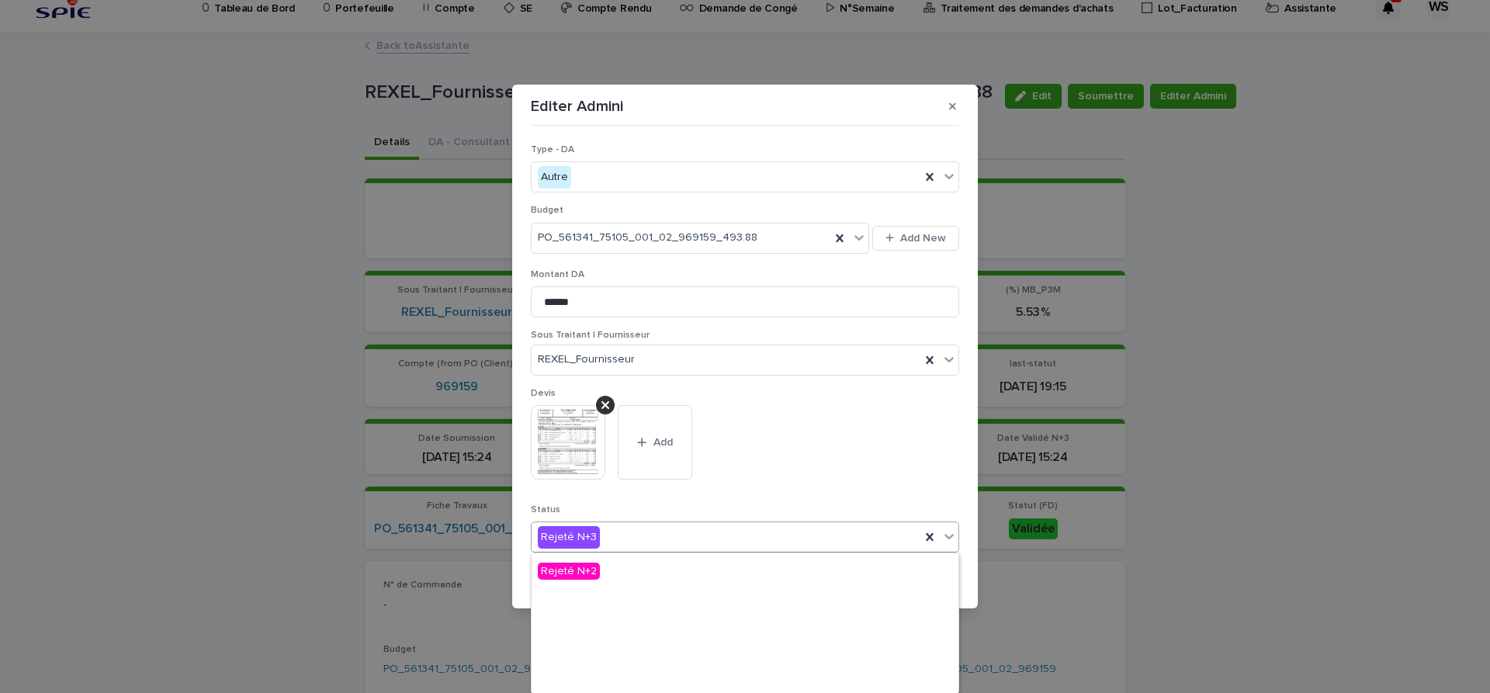
scroll to position [186, 0]
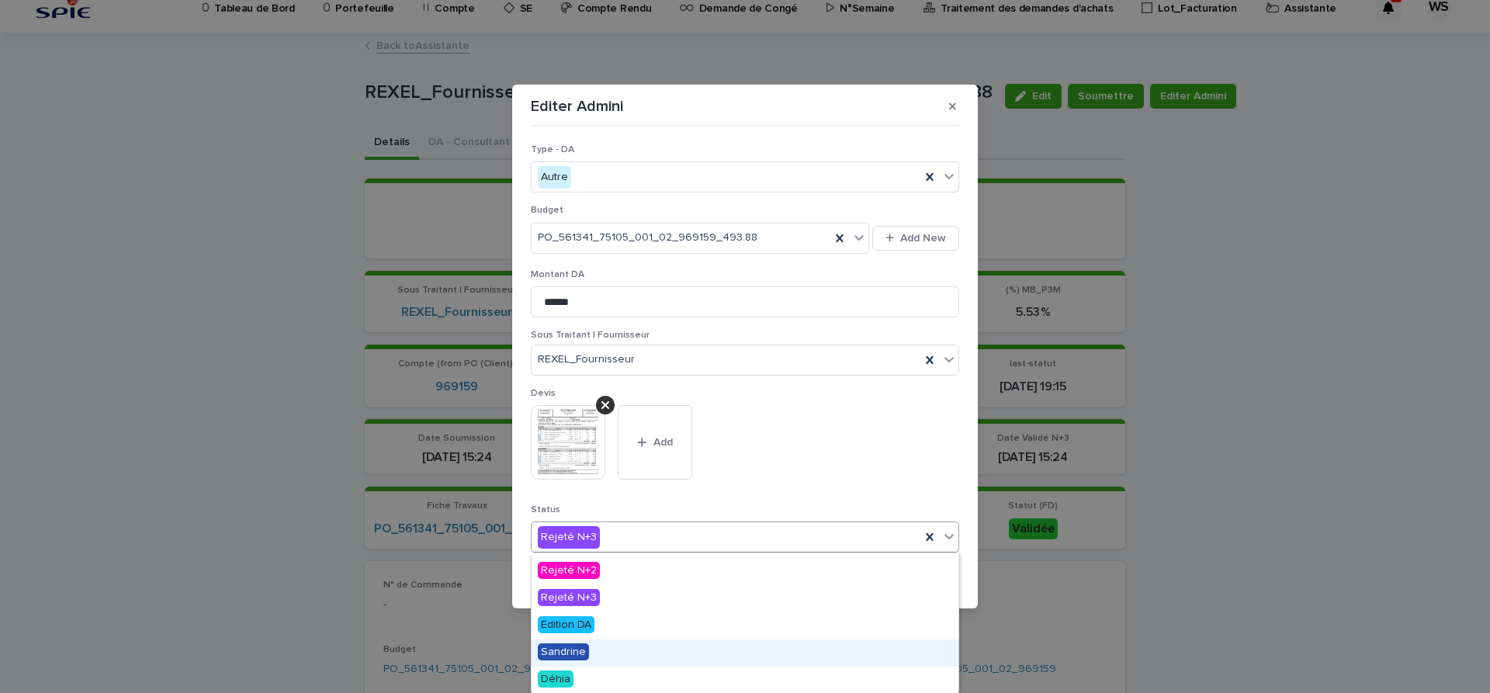
click at [573, 649] on span "Sandrine" at bounding box center [563, 651] width 51 height 17
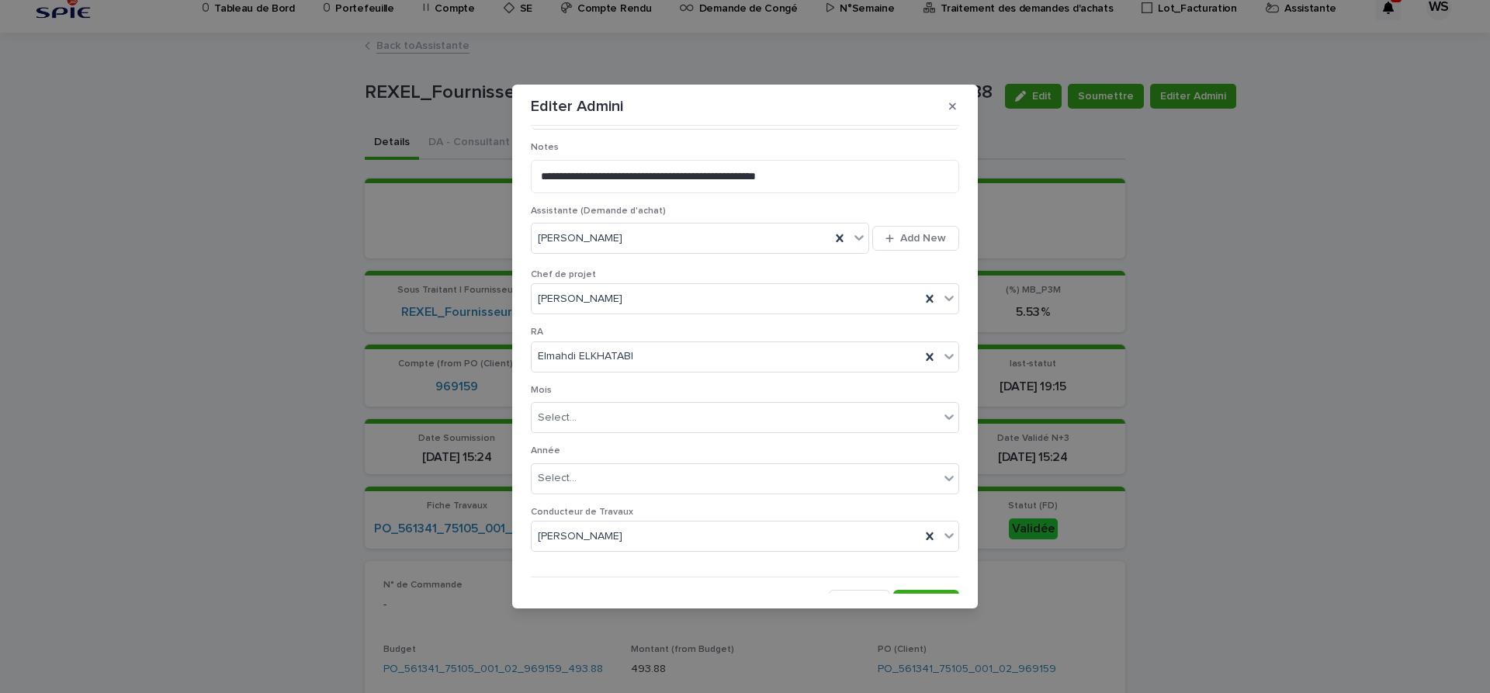
scroll to position [804, 0]
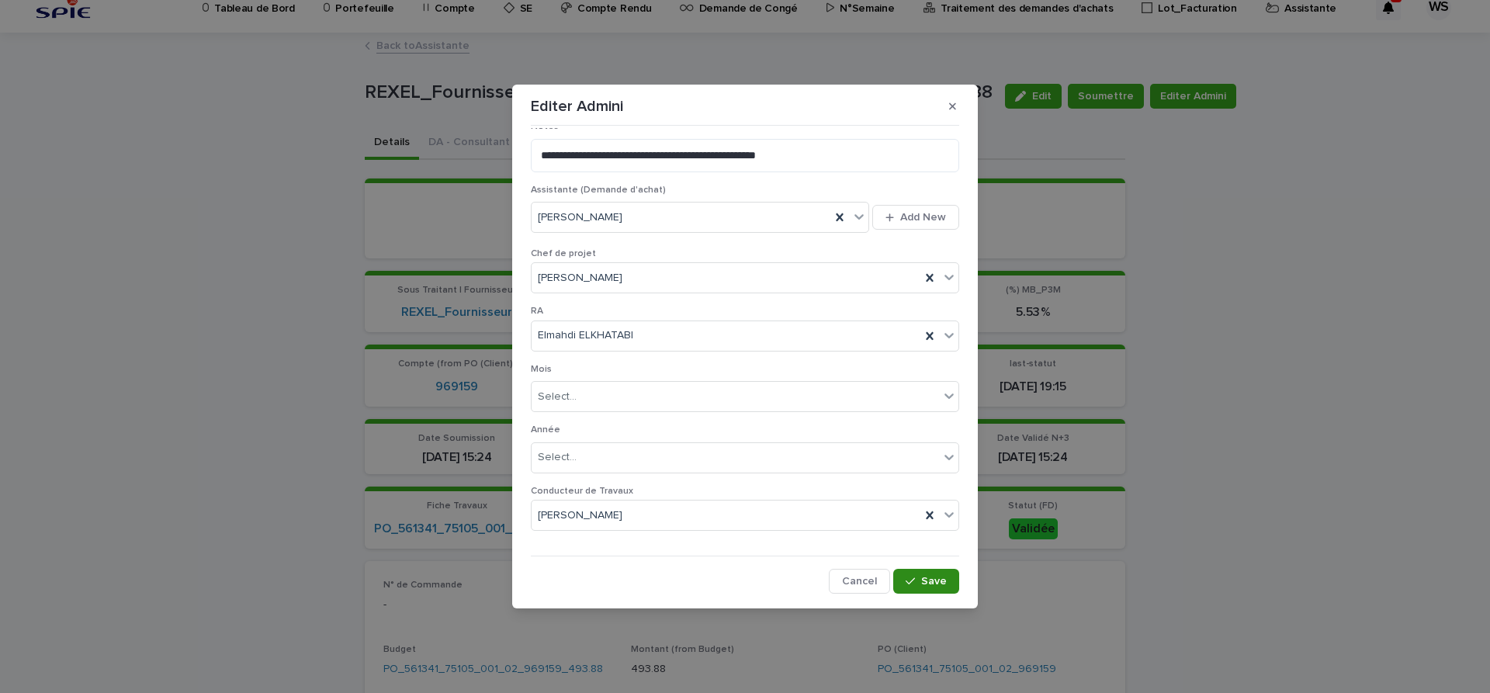
click at [935, 579] on span "Save" at bounding box center [934, 581] width 26 height 11
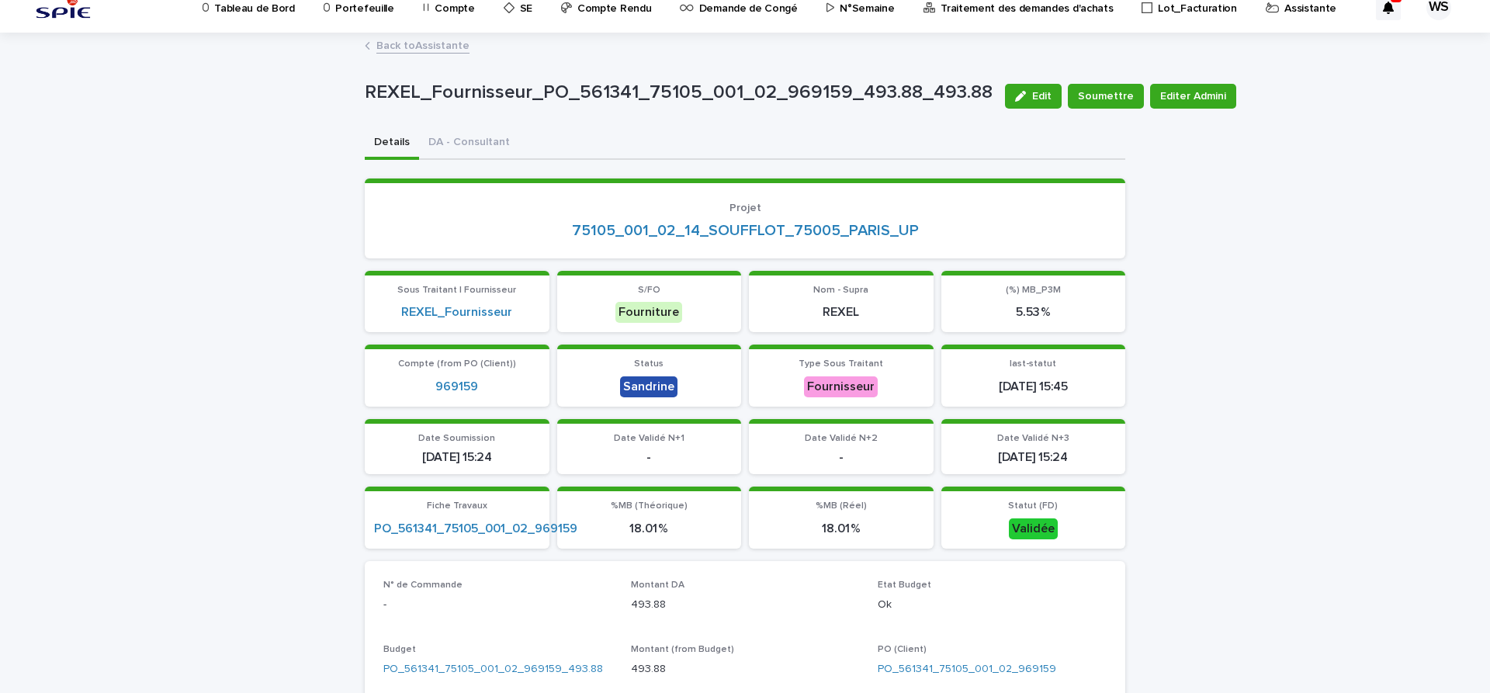
click at [451, 47] on link "Back to Assistante" at bounding box center [422, 45] width 93 height 18
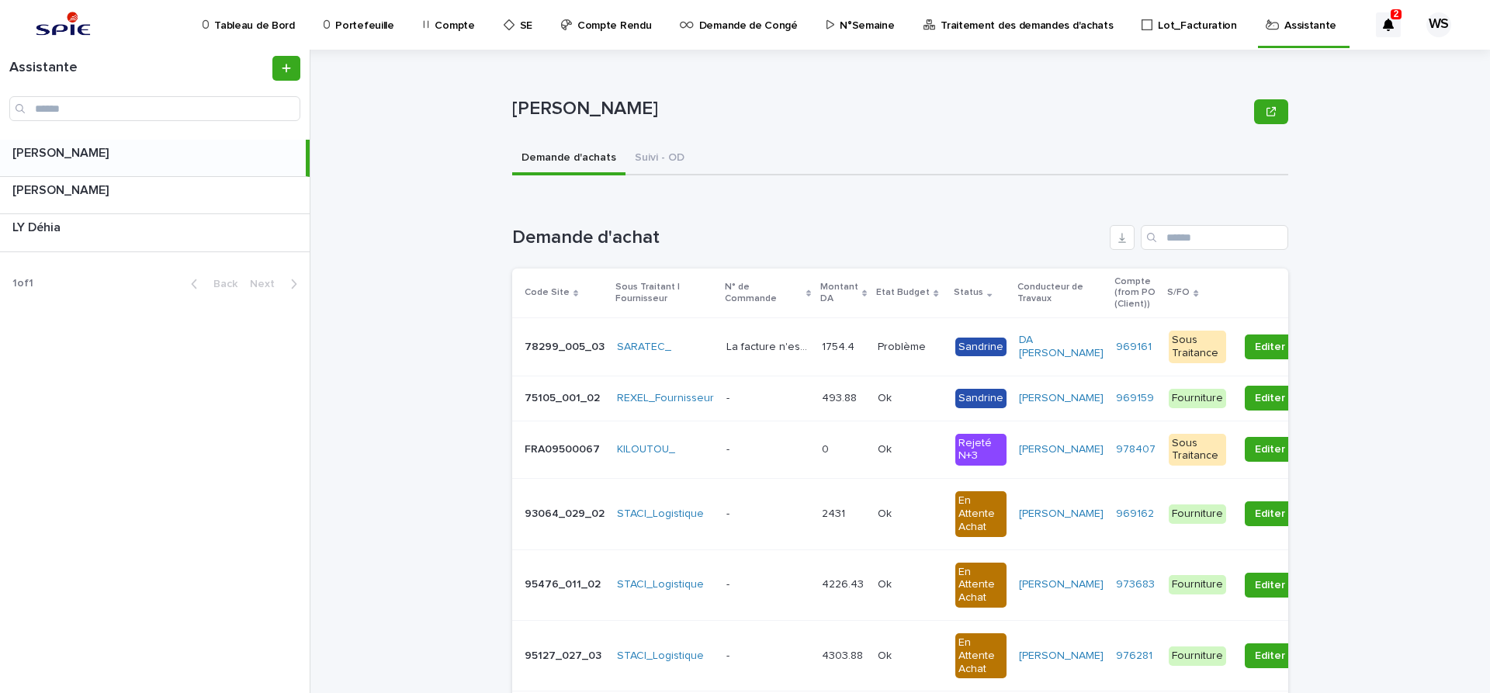
click at [899, 442] on div "Ok Ok" at bounding box center [910, 450] width 65 height 26
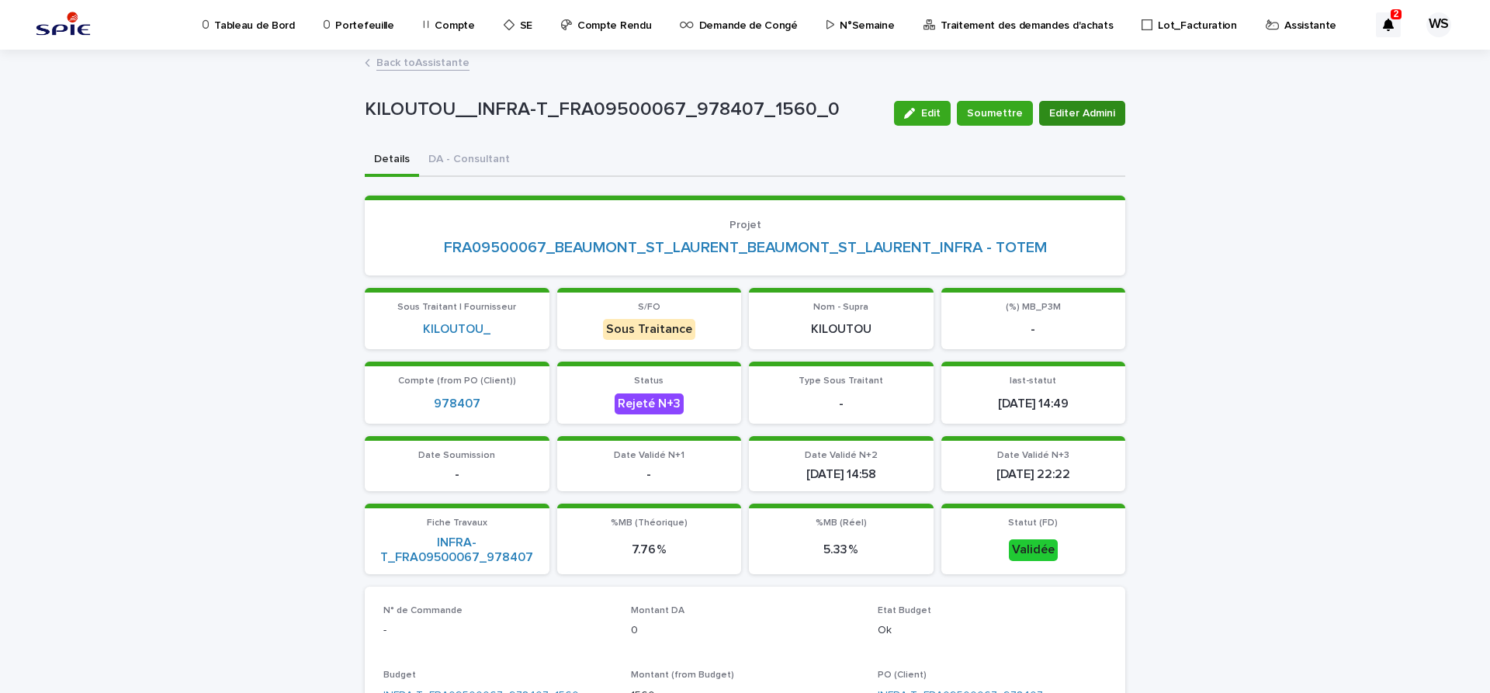
click at [1114, 109] on span "Editer Admini" at bounding box center [1082, 114] width 66 height 16
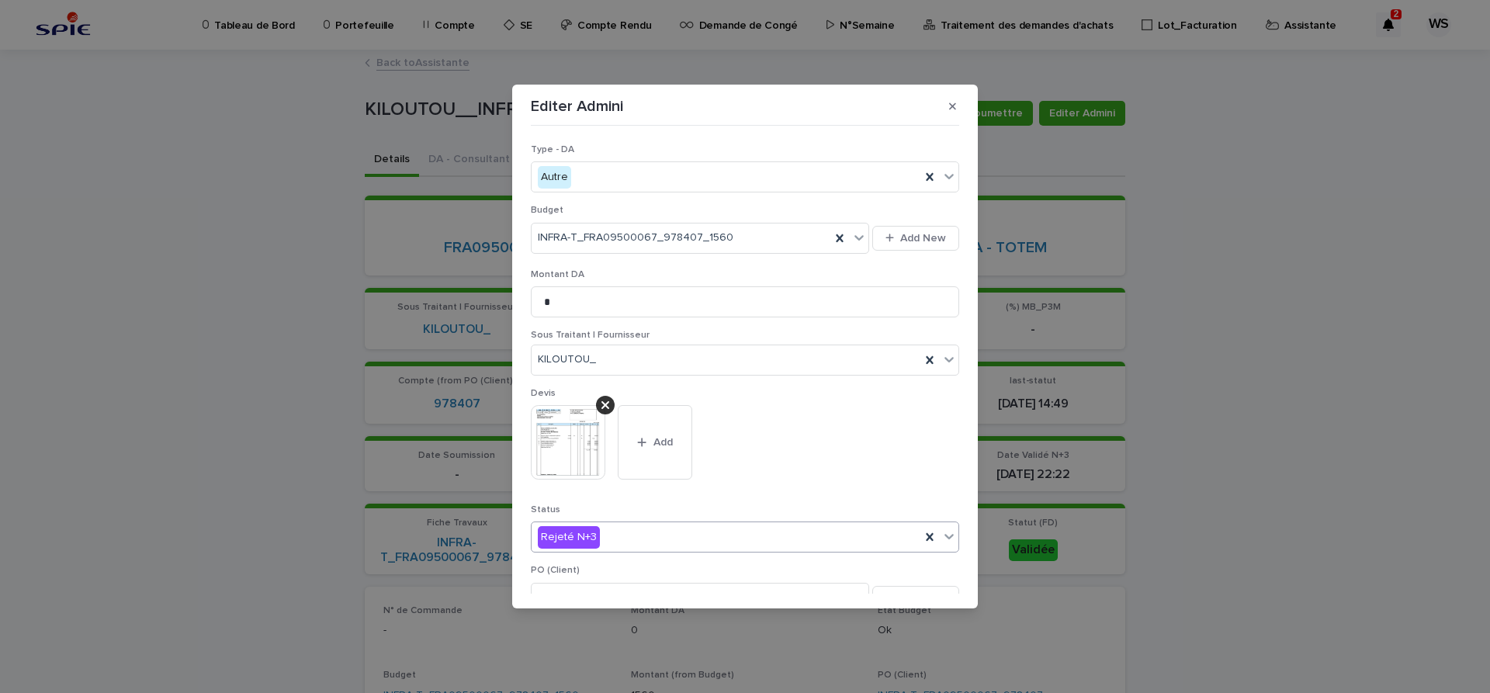
click at [948, 540] on icon at bounding box center [949, 537] width 16 height 16
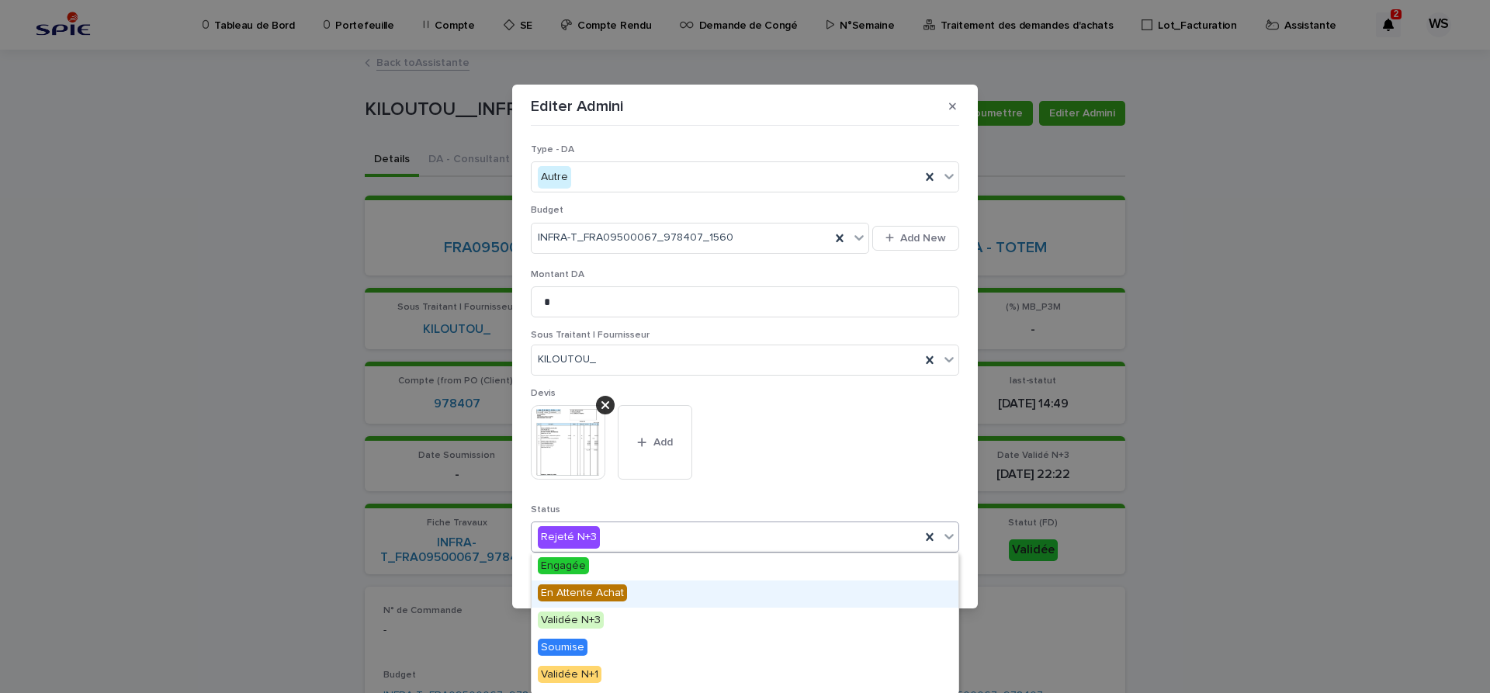
scroll to position [186, 0]
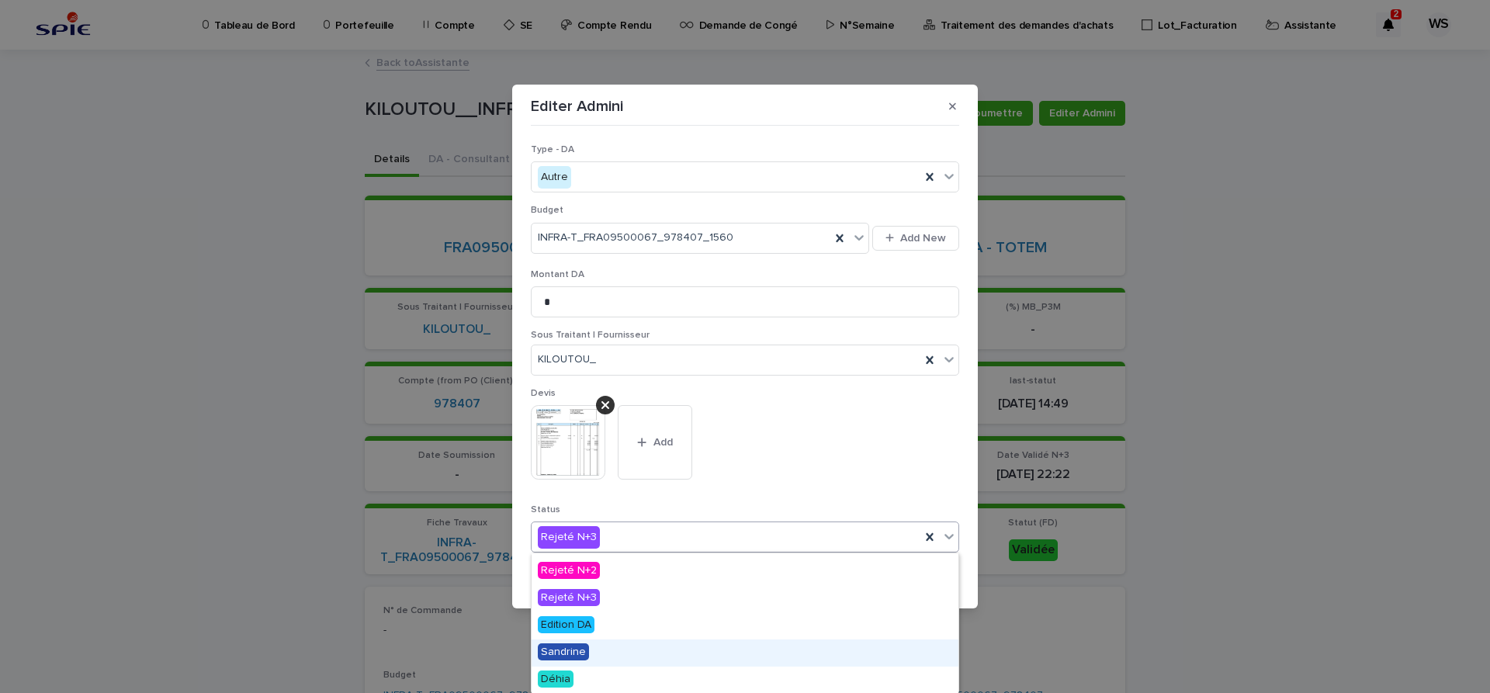
click at [570, 654] on span "Sandrine" at bounding box center [563, 651] width 51 height 17
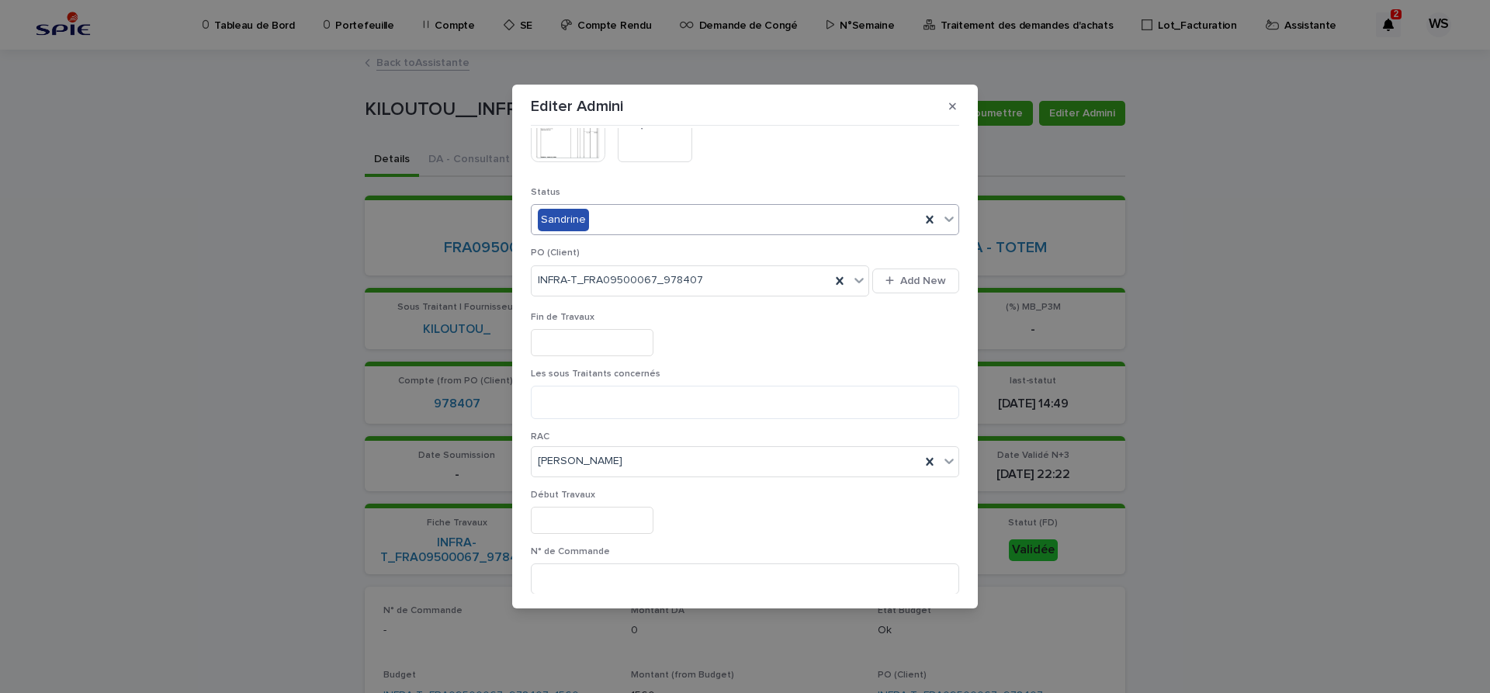
scroll to position [391, 0]
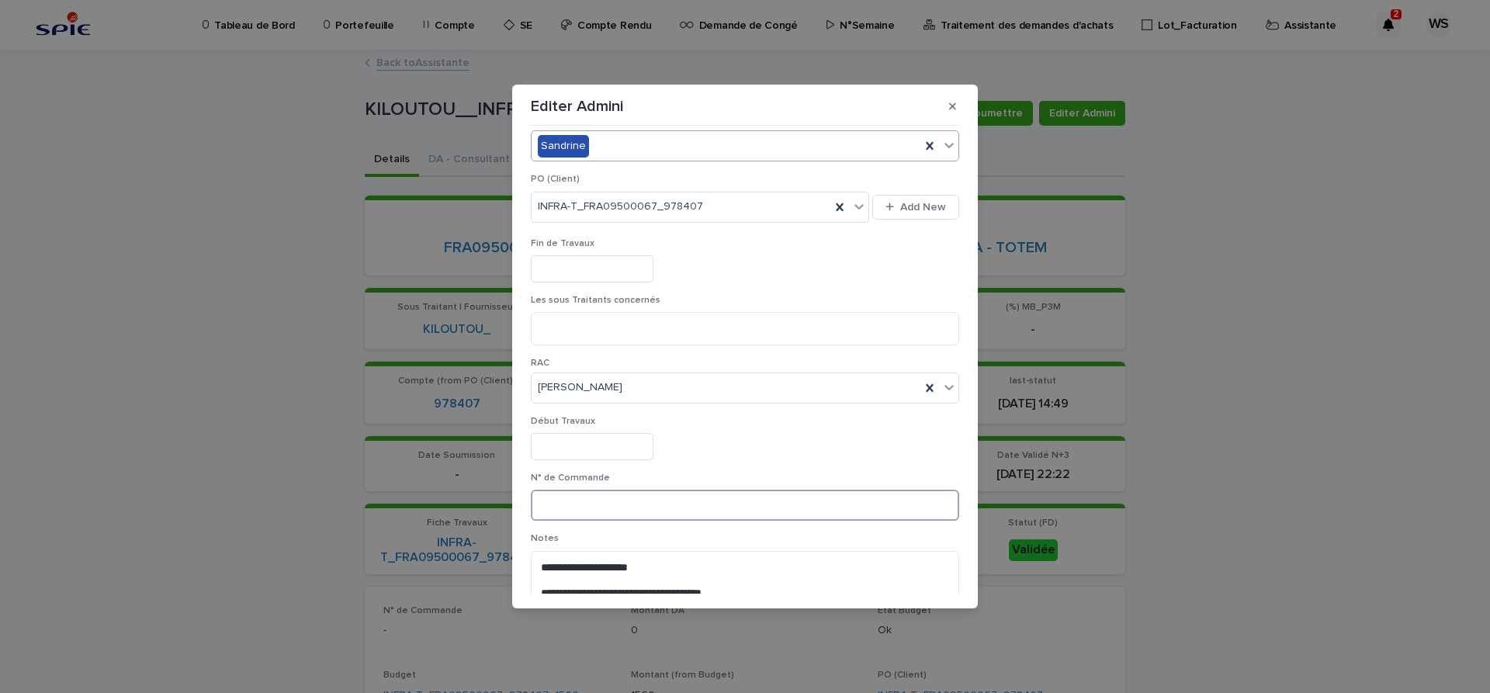
click at [674, 505] on input at bounding box center [745, 505] width 428 height 31
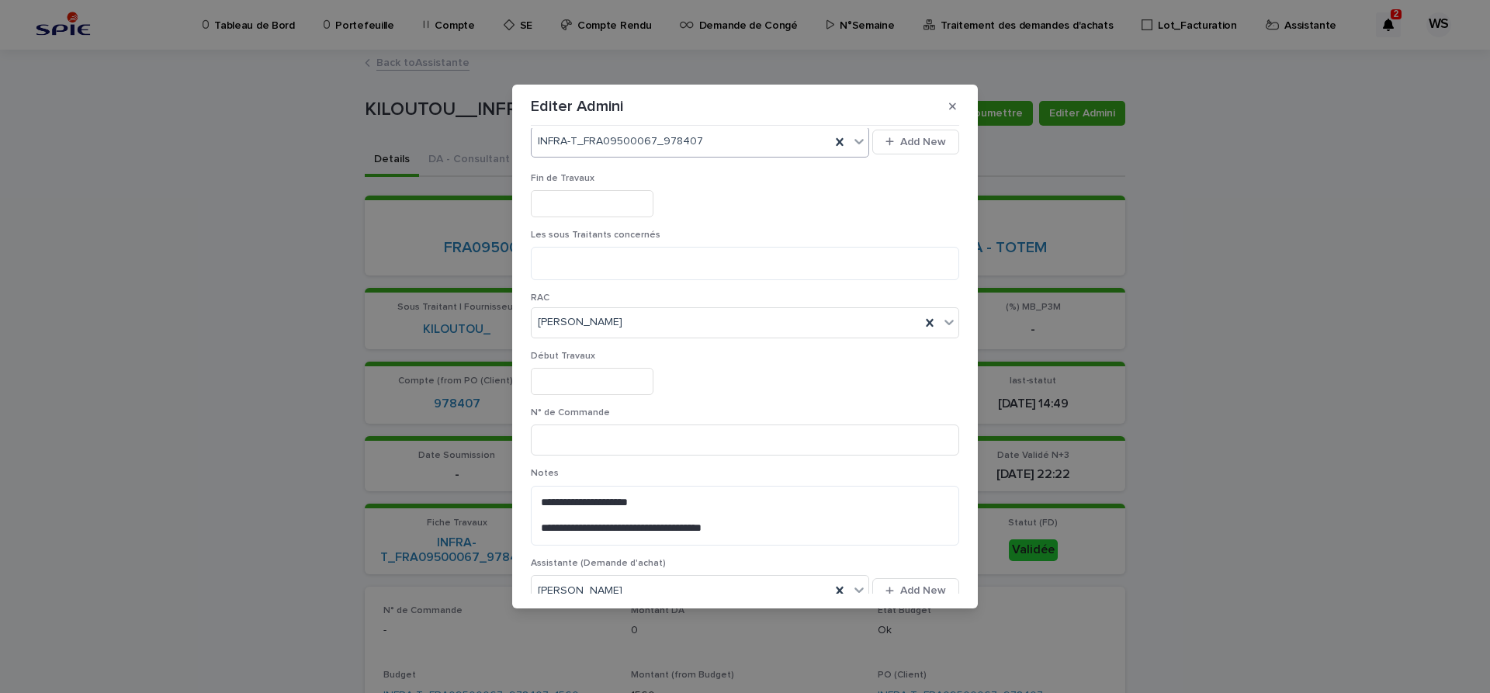
scroll to position [0, 0]
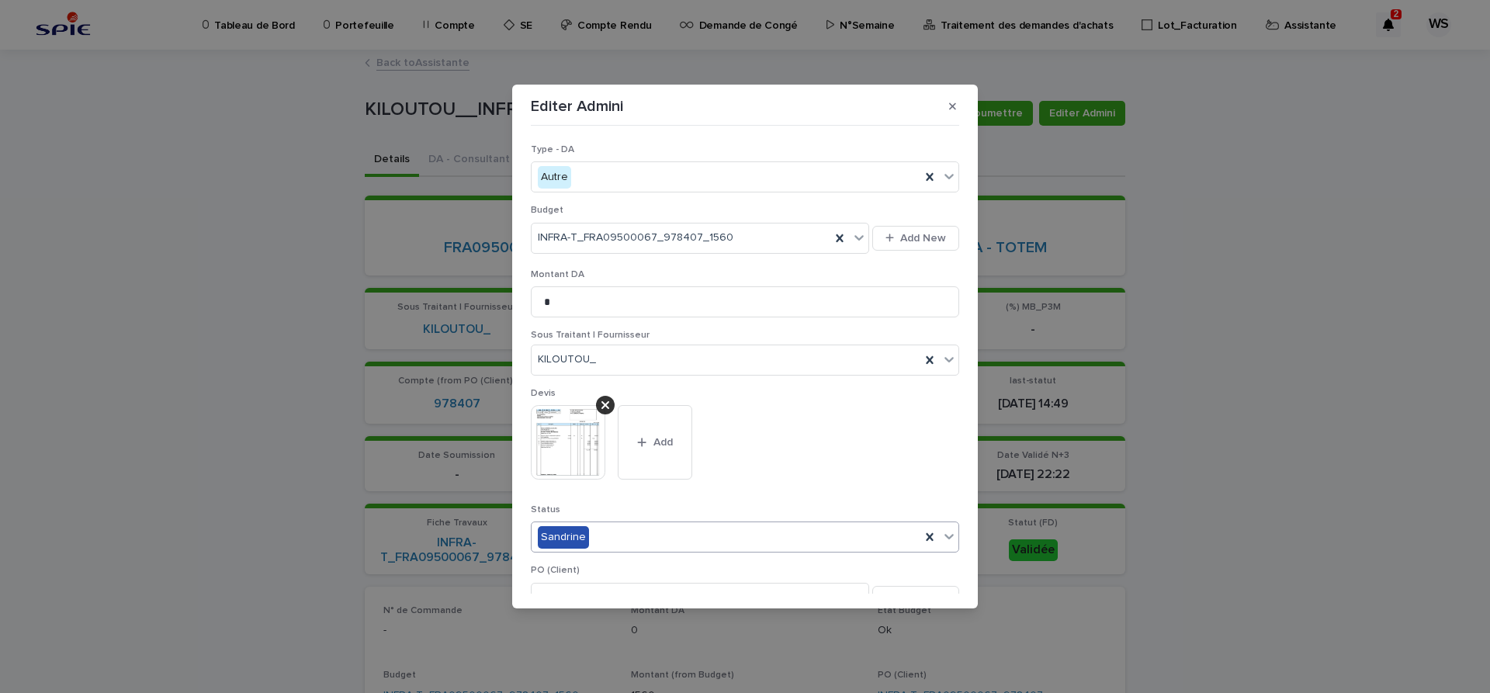
click at [946, 537] on icon at bounding box center [949, 537] width 16 height 16
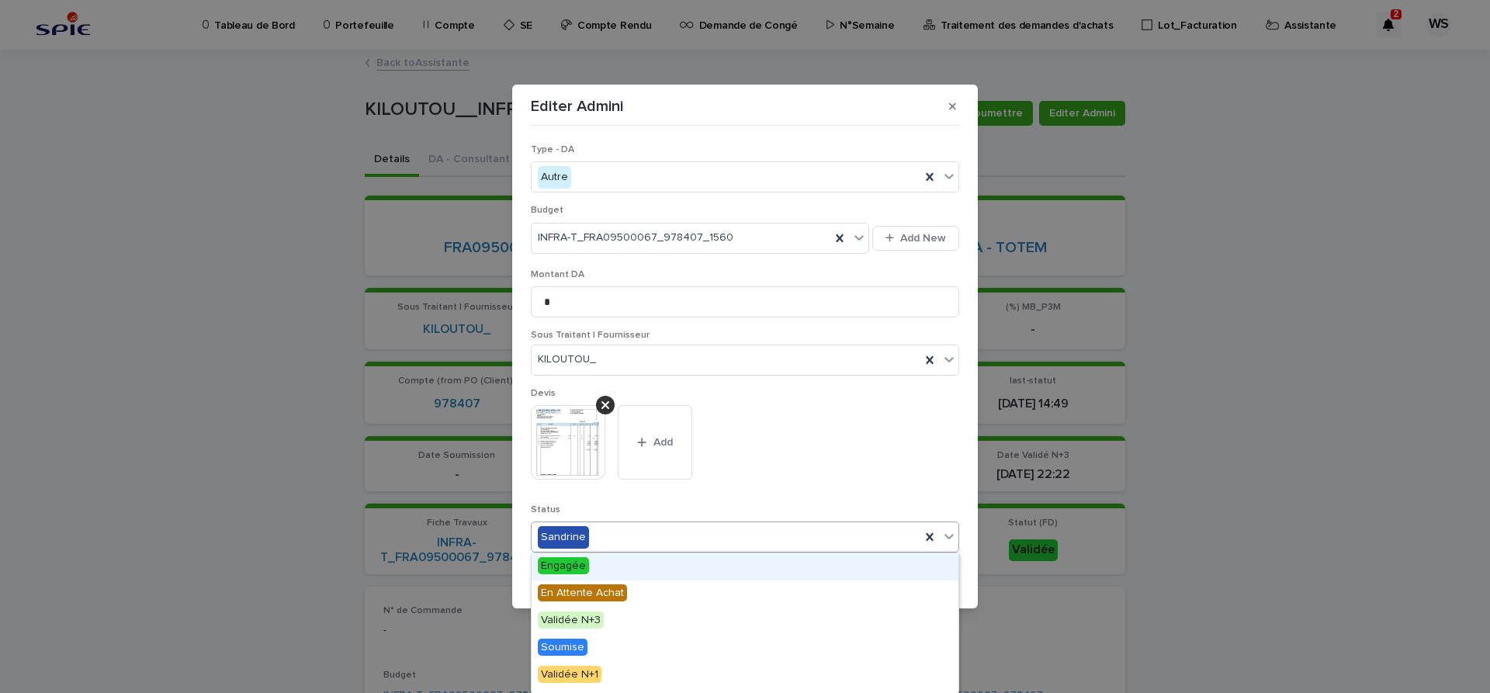
click at [551, 565] on span "Engagée" at bounding box center [563, 565] width 51 height 17
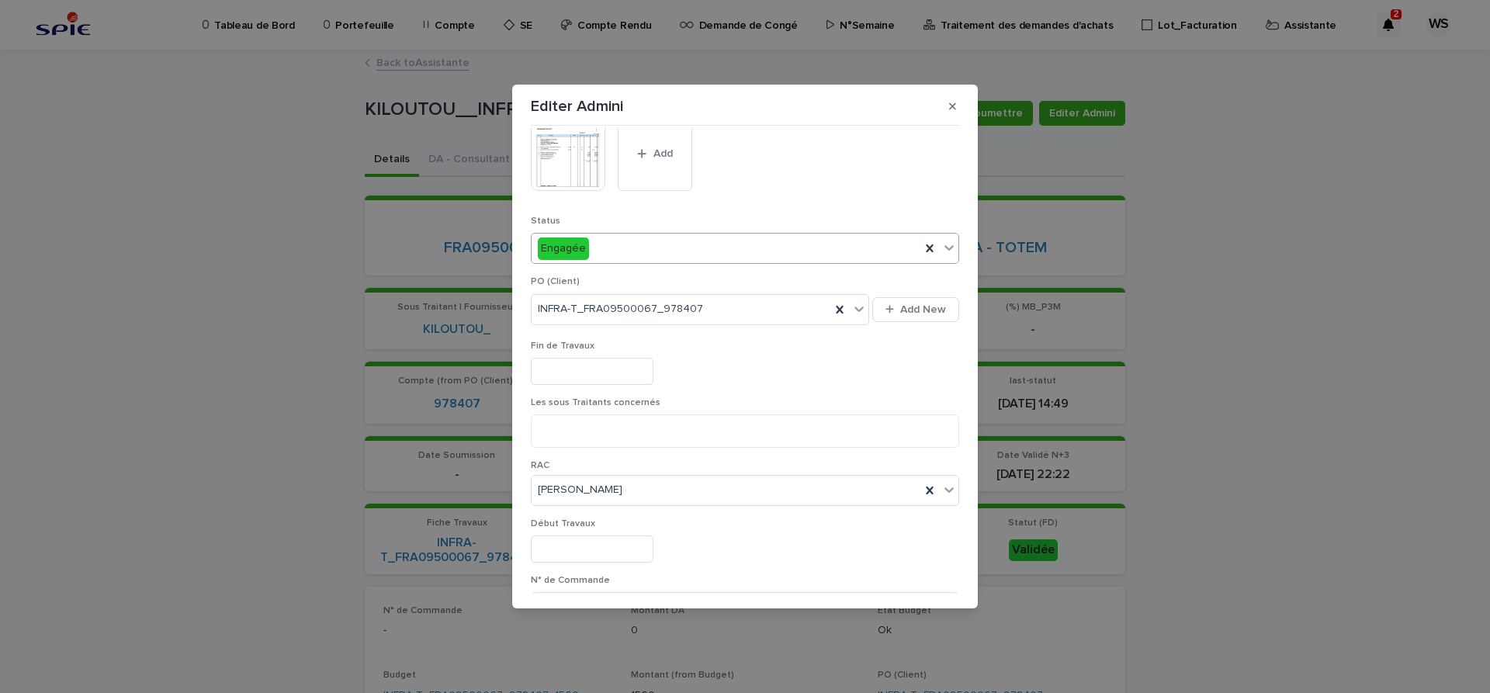
scroll to position [326, 0]
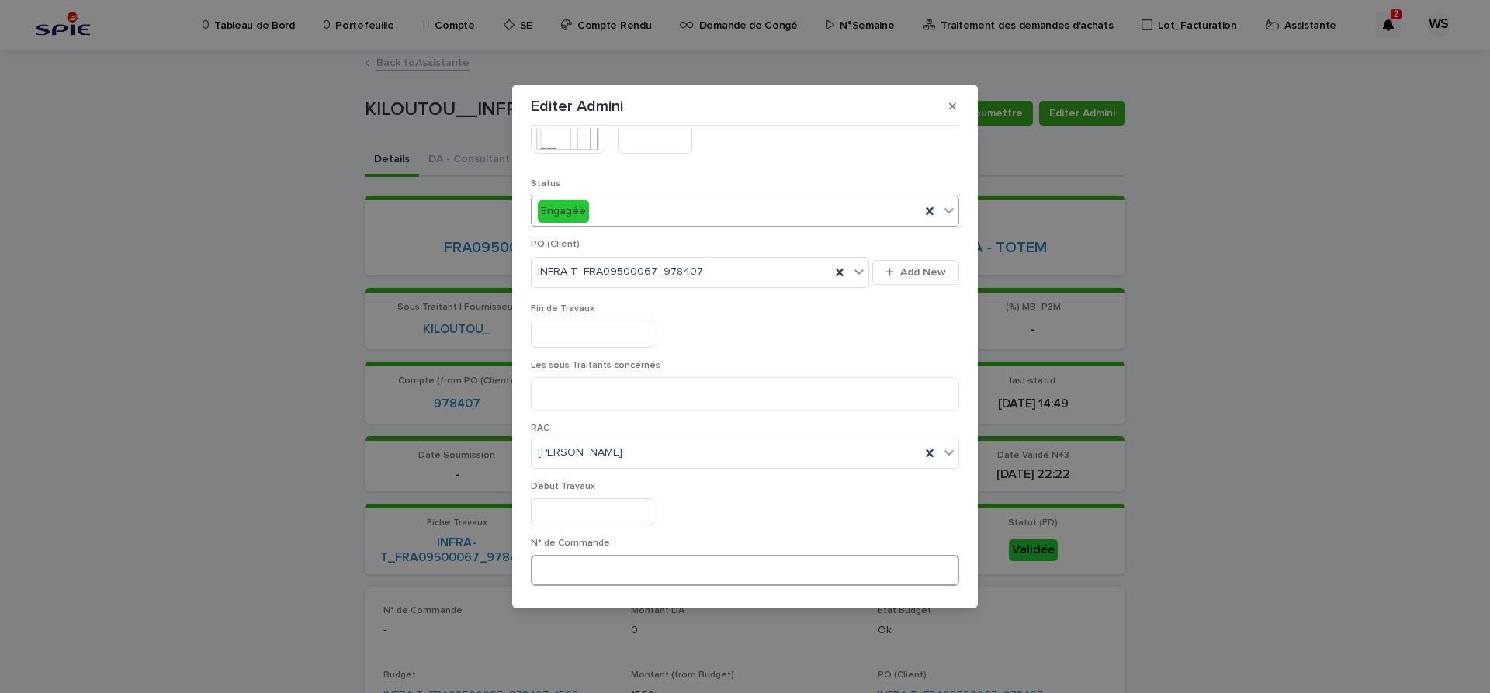
click at [601, 565] on input at bounding box center [745, 570] width 428 height 31
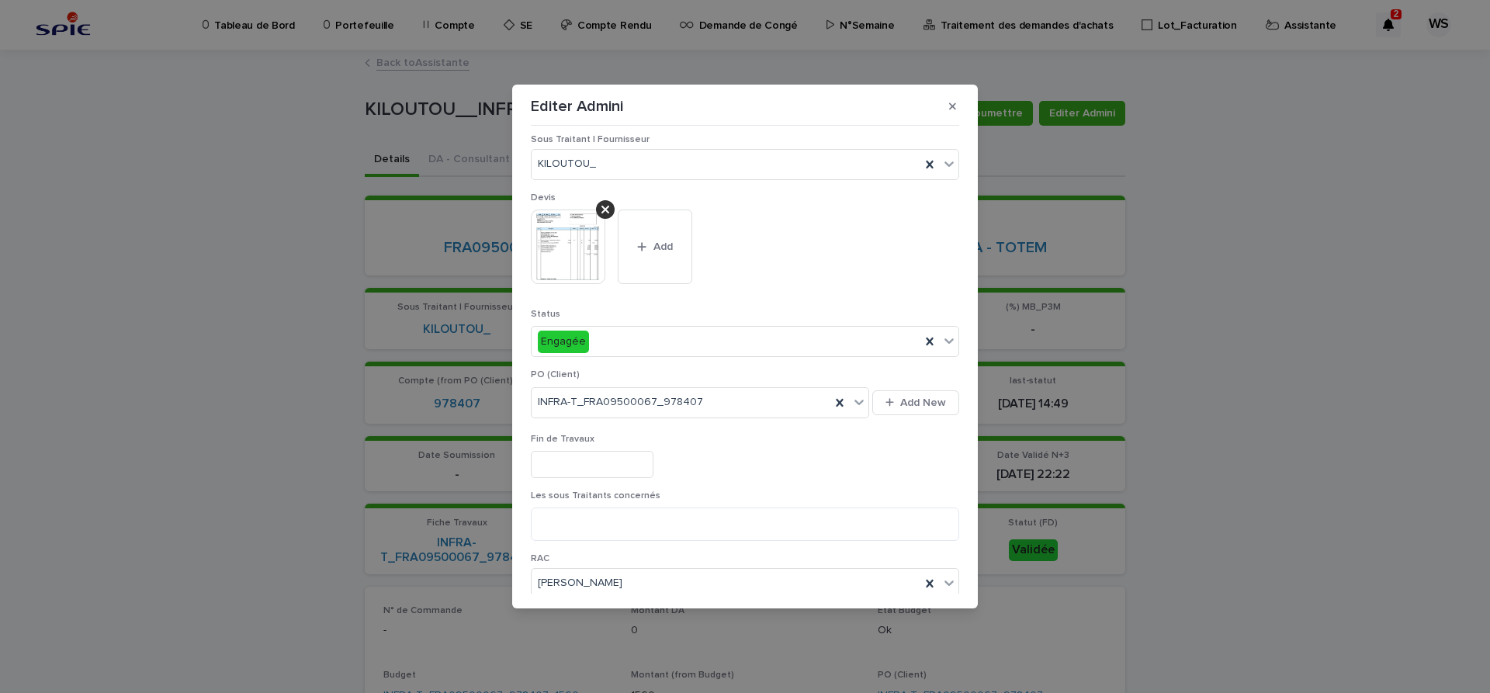
scroll to position [0, 0]
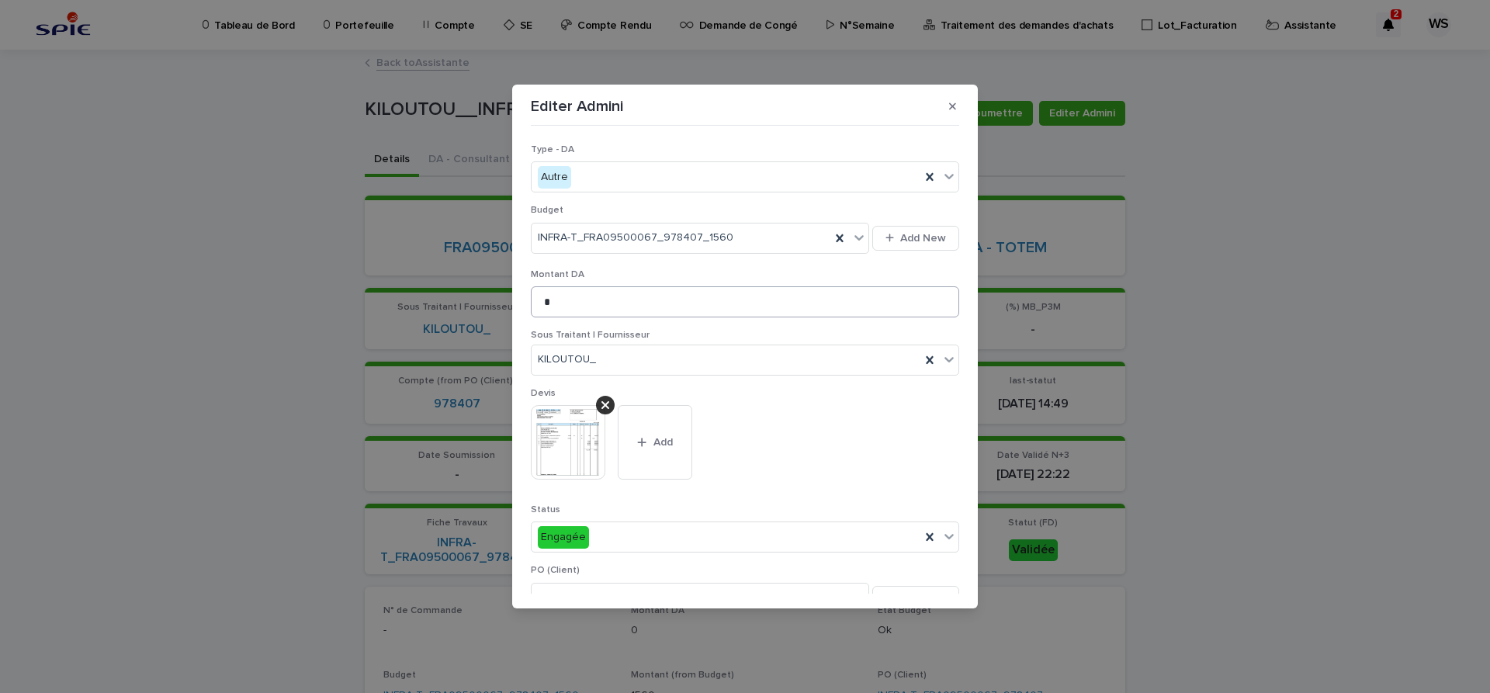
type input "********"
click at [598, 313] on input "*" at bounding box center [745, 301] width 428 height 31
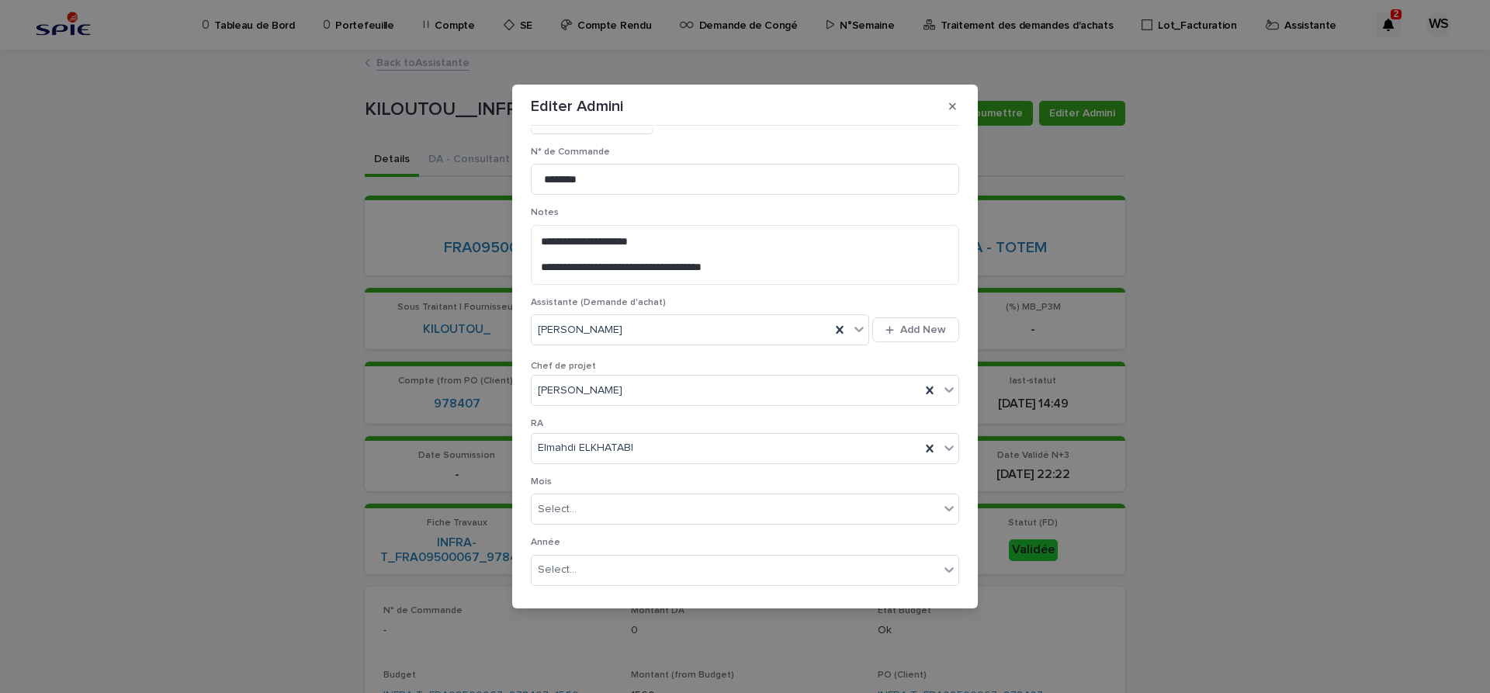
scroll to position [830, 0]
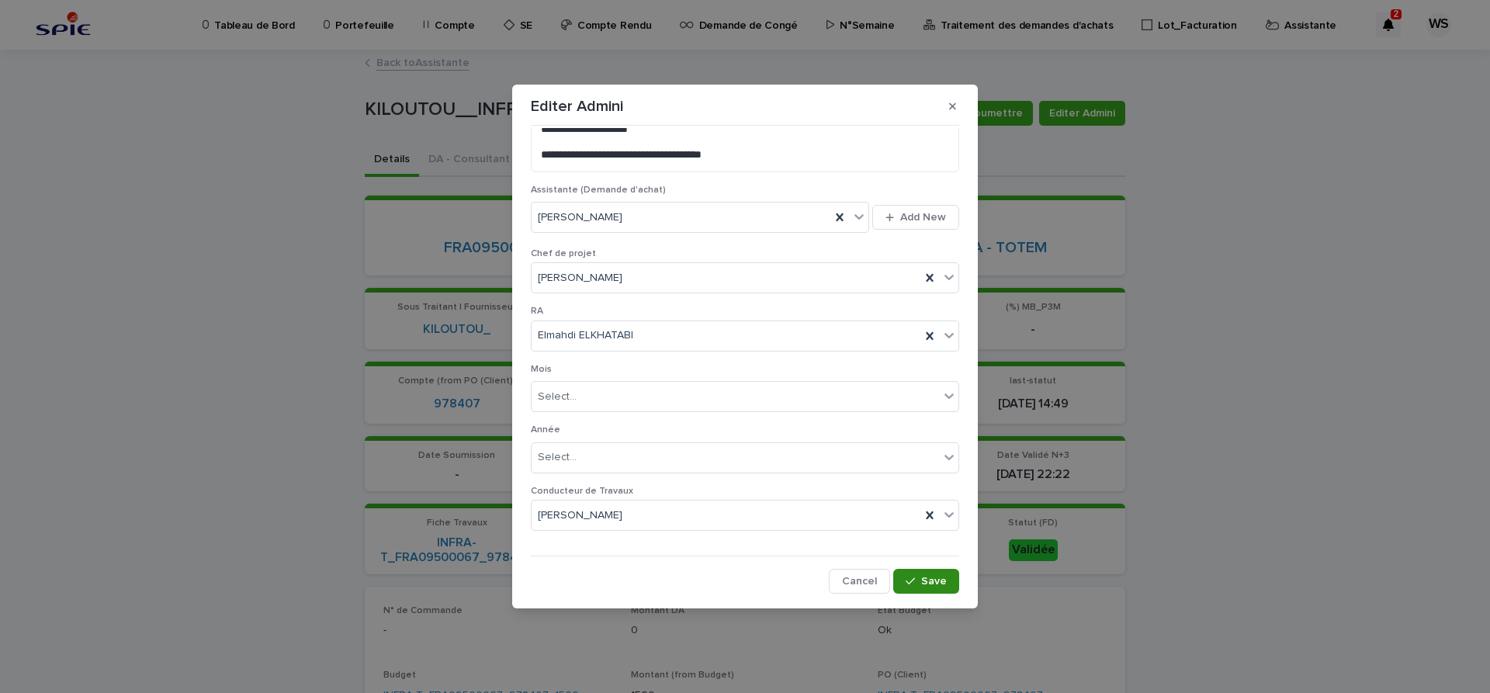
type input "****"
click at [928, 581] on span "Save" at bounding box center [934, 581] width 26 height 11
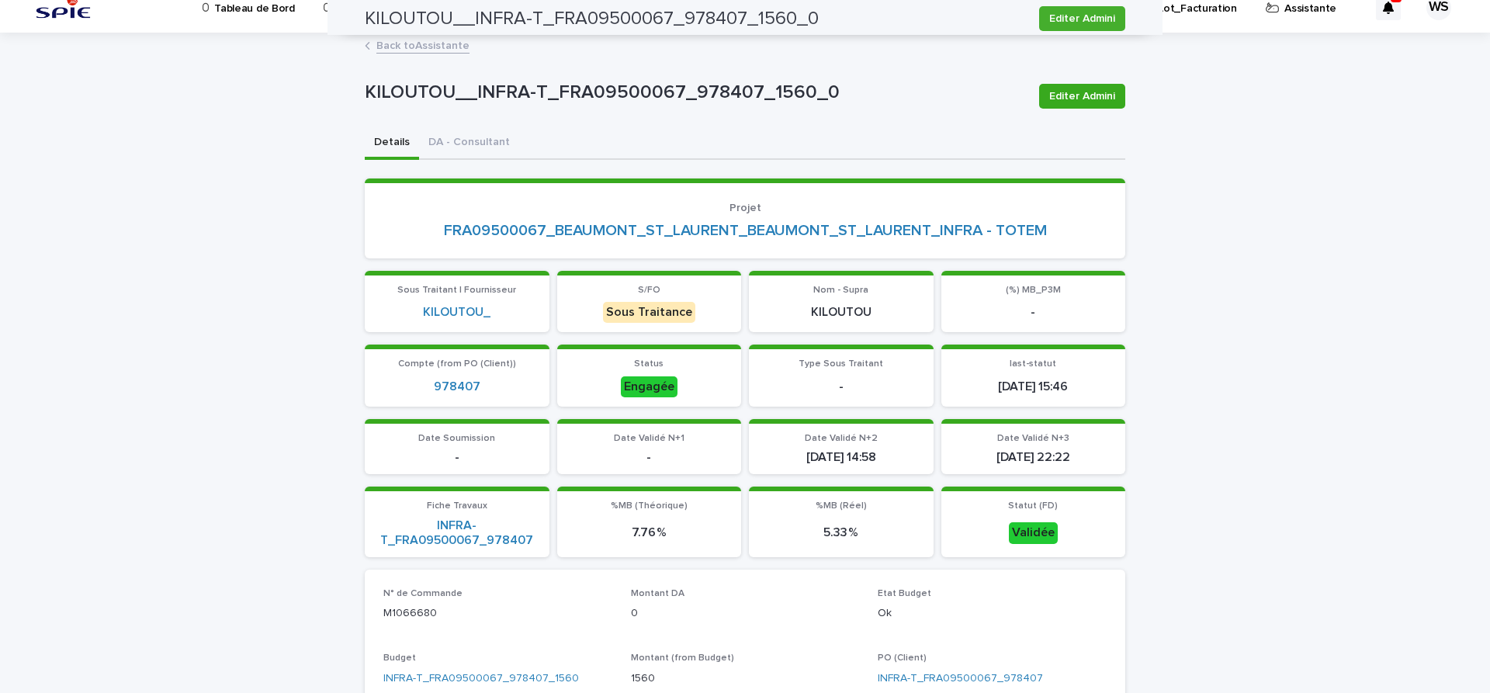
scroll to position [0, 0]
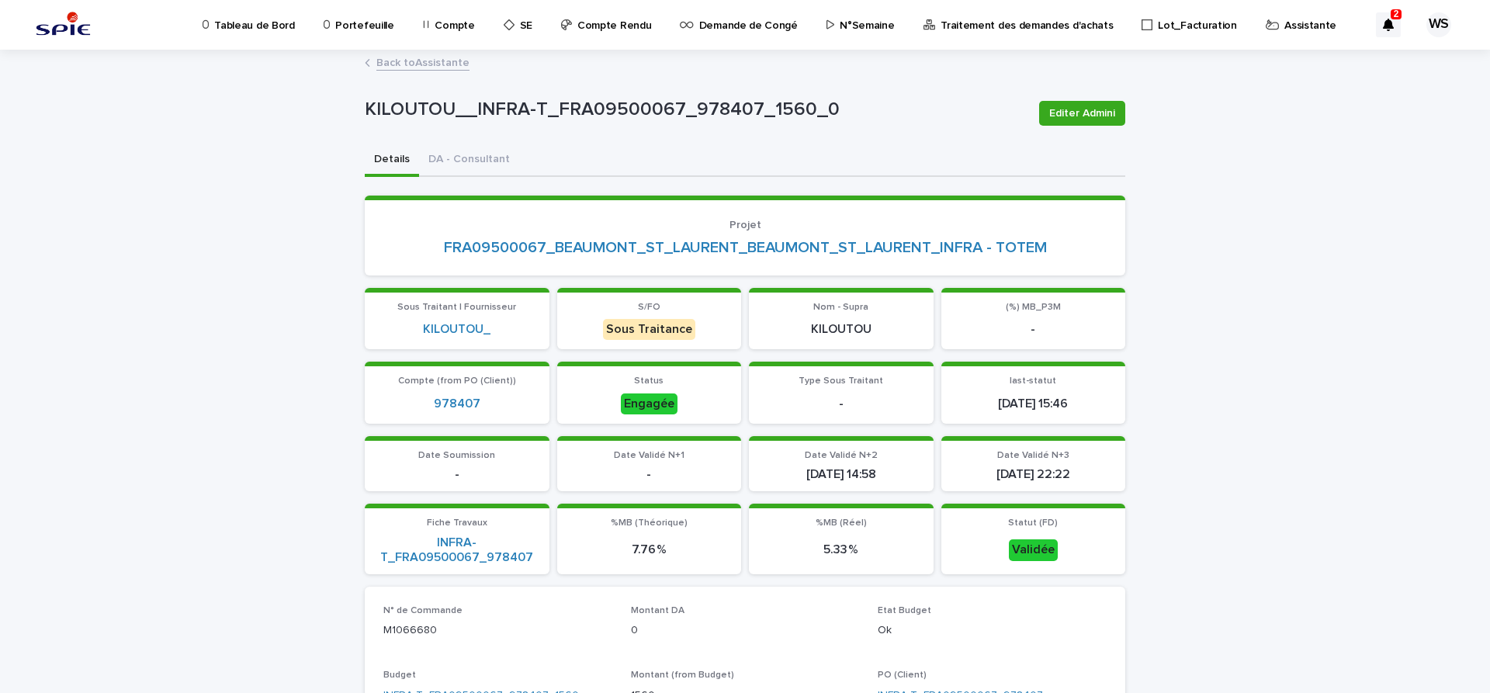
click at [442, 61] on link "Back to Assistante" at bounding box center [422, 62] width 93 height 18
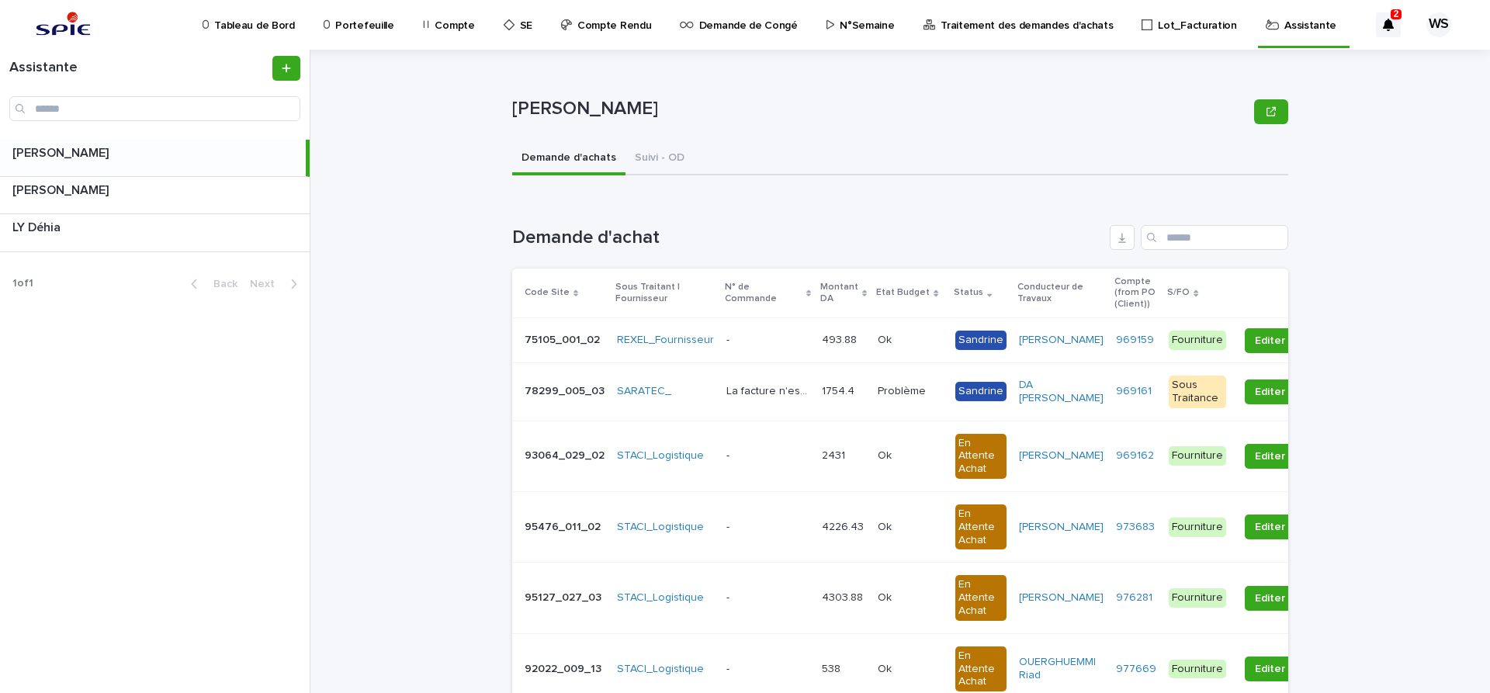
click at [953, 26] on p "Traitement des demandes d'achats" at bounding box center [1027, 16] width 172 height 33
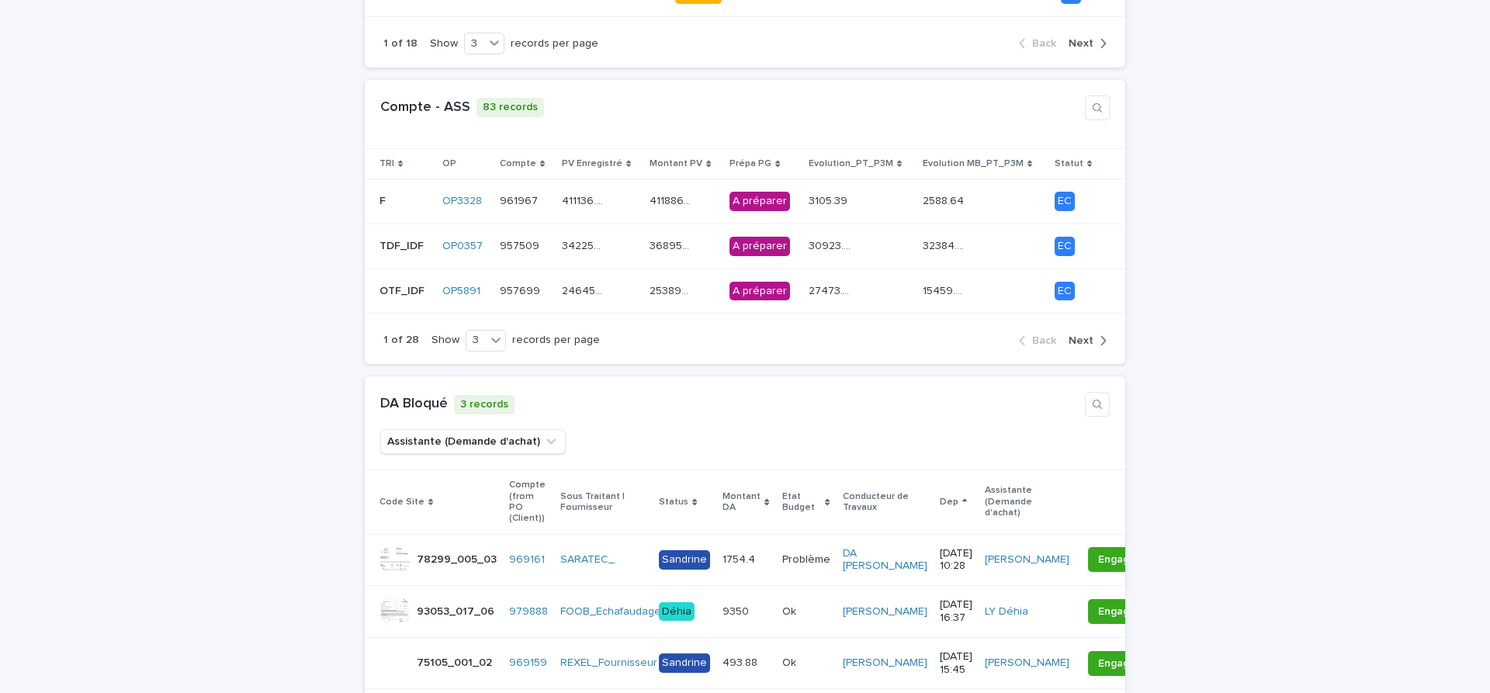
scroll to position [652, 0]
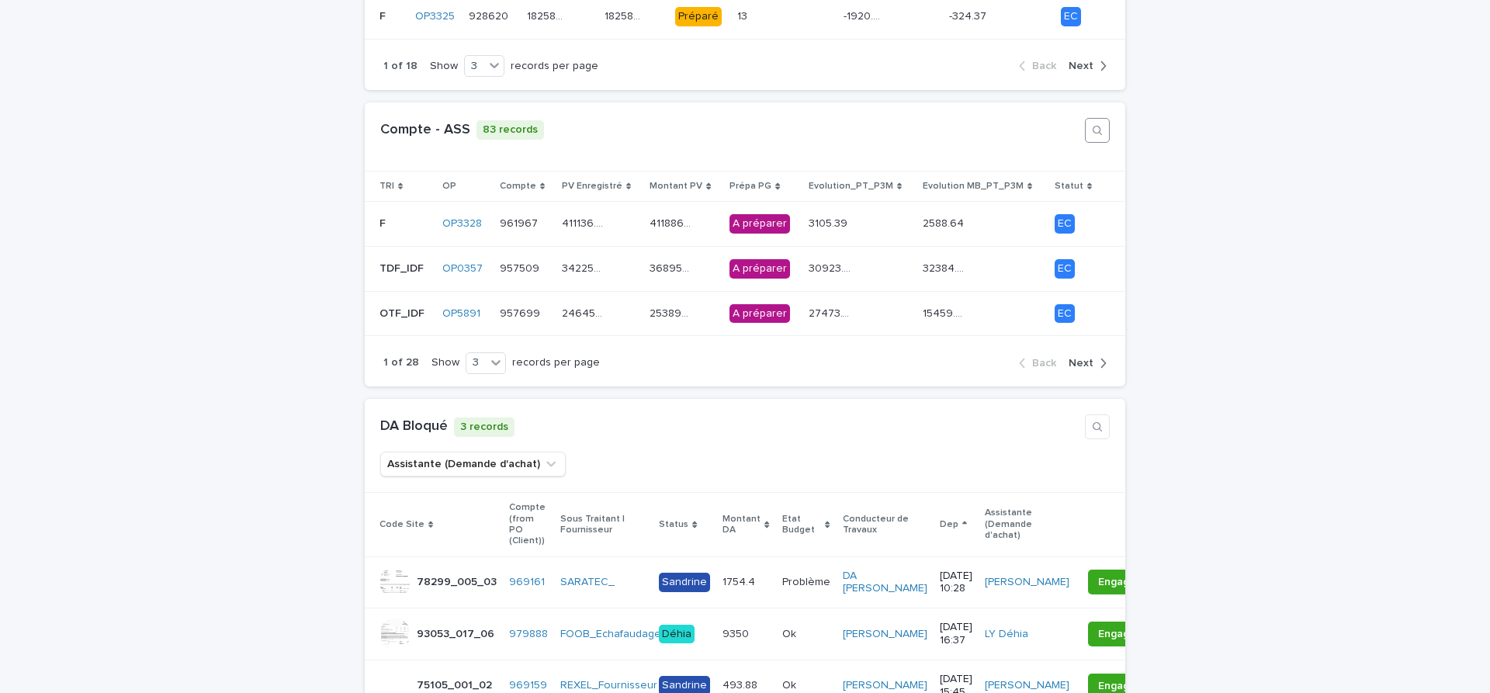
click at [1099, 124] on icon "button" at bounding box center [1097, 130] width 12 height 12
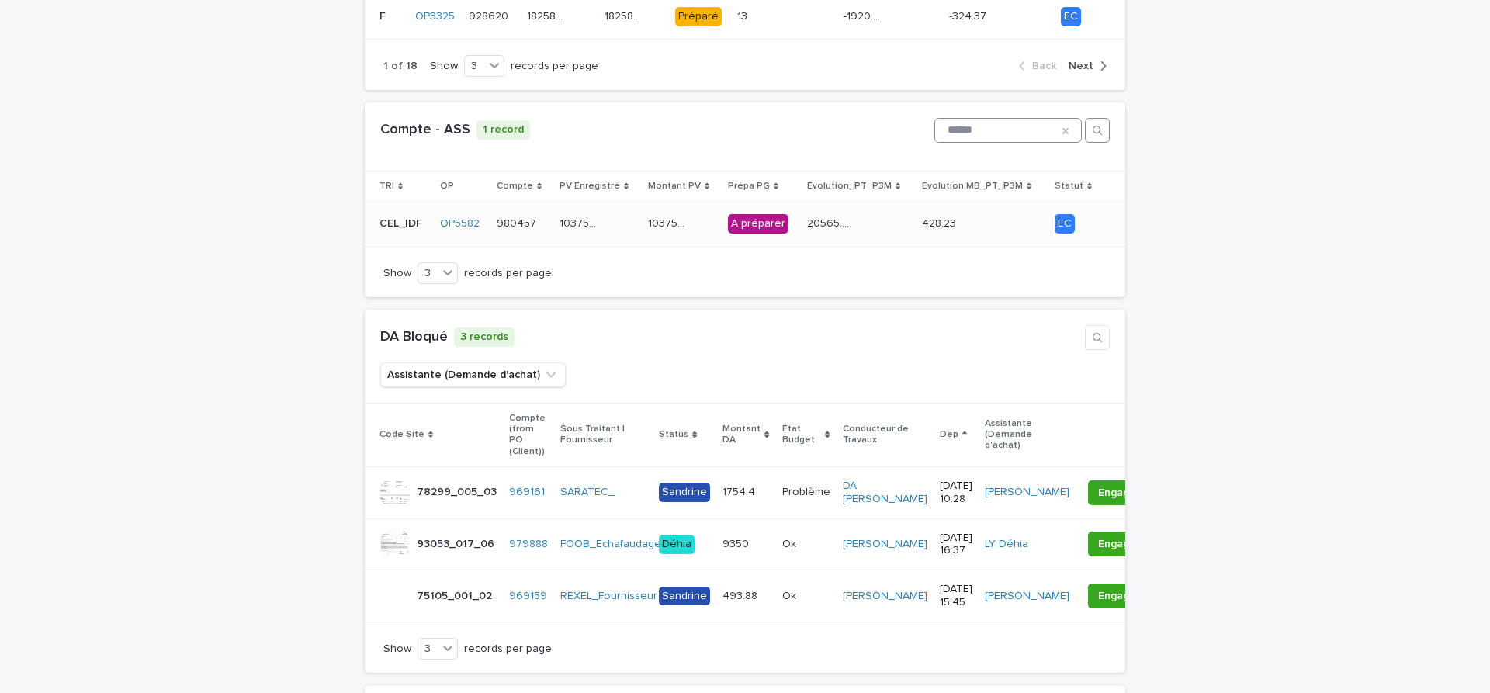
type input "******"
click at [626, 217] on div "103750.81 103750.81" at bounding box center [598, 224] width 76 height 26
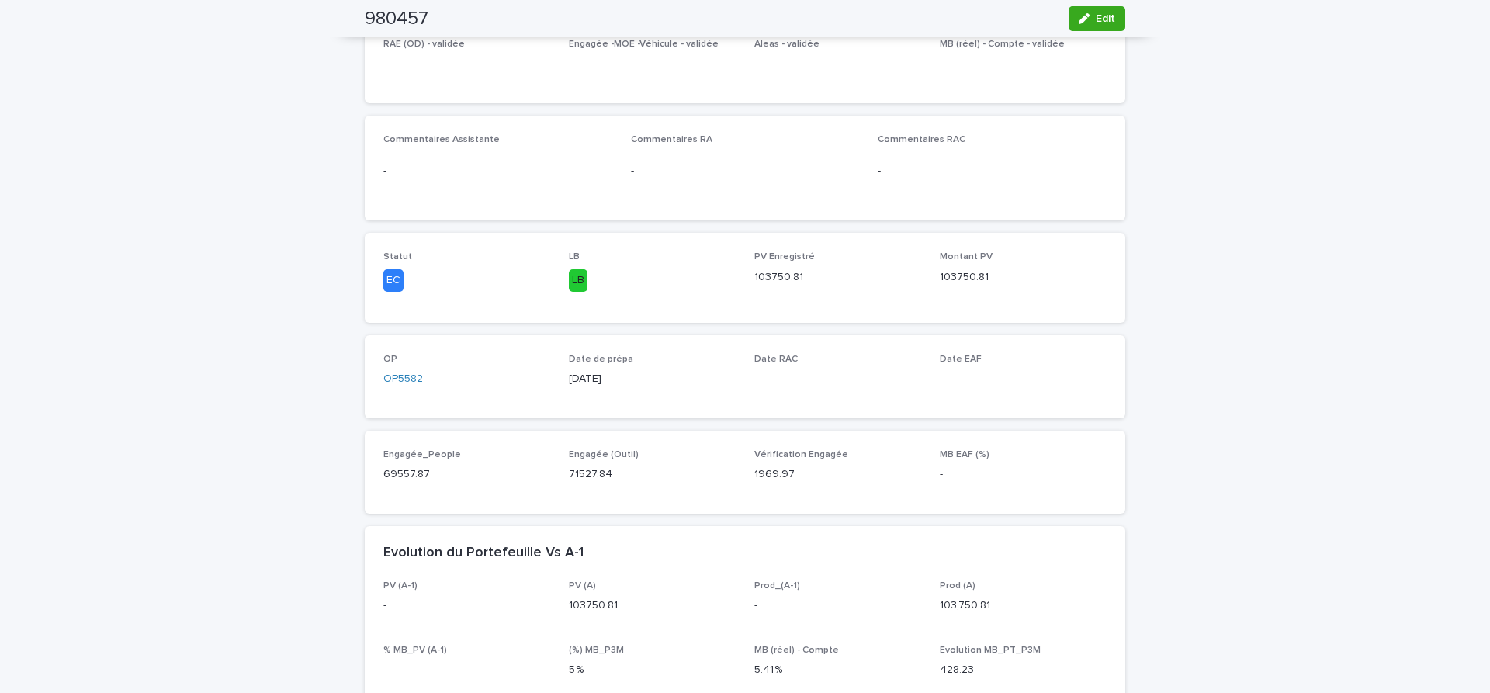
scroll to position [65, 0]
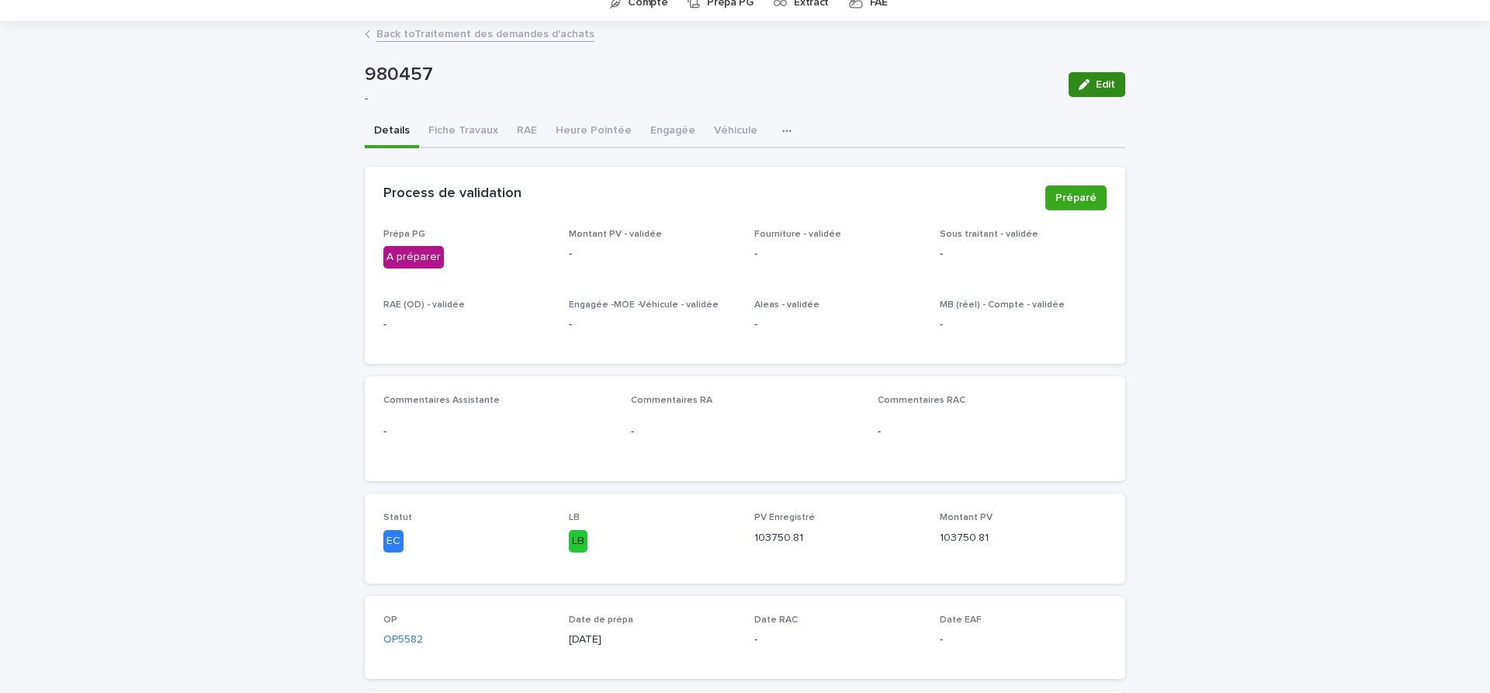
click at [1114, 81] on span "Edit" at bounding box center [1105, 84] width 19 height 11
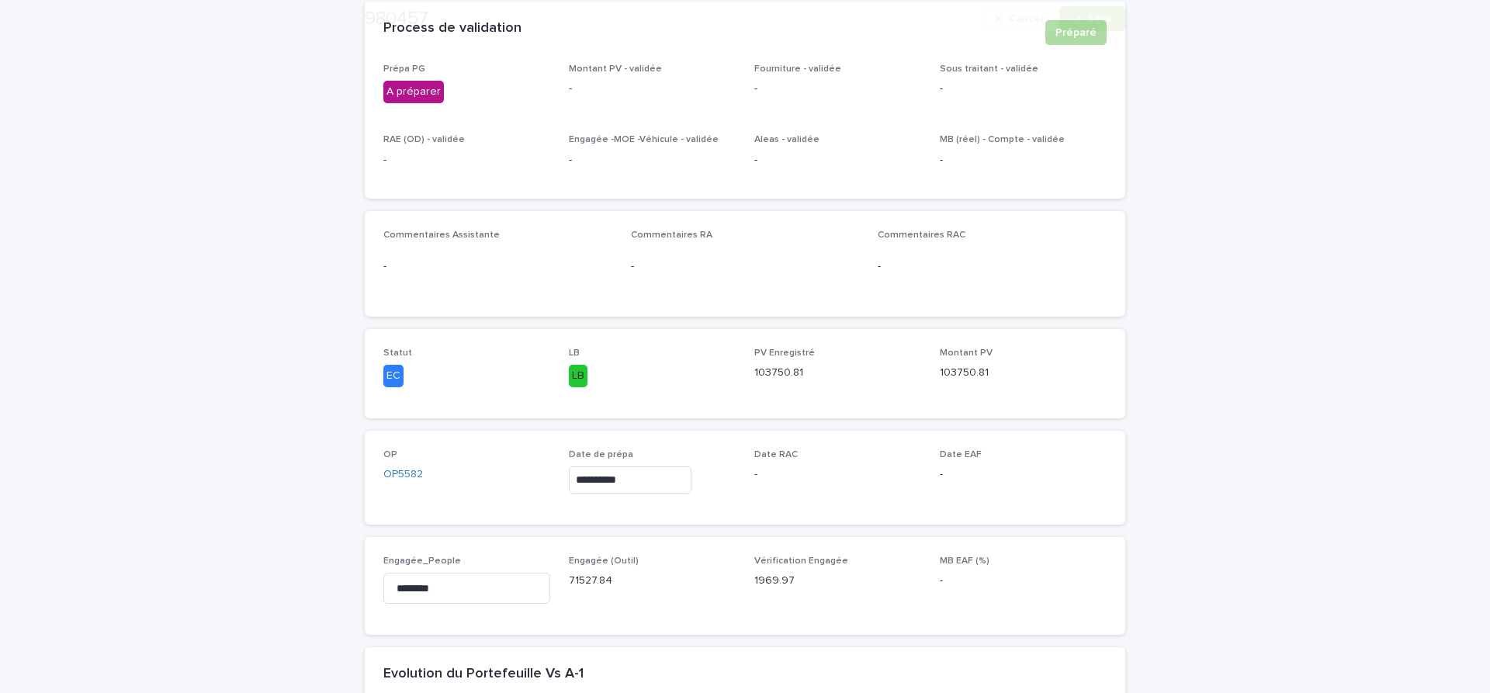
scroll to position [326, 0]
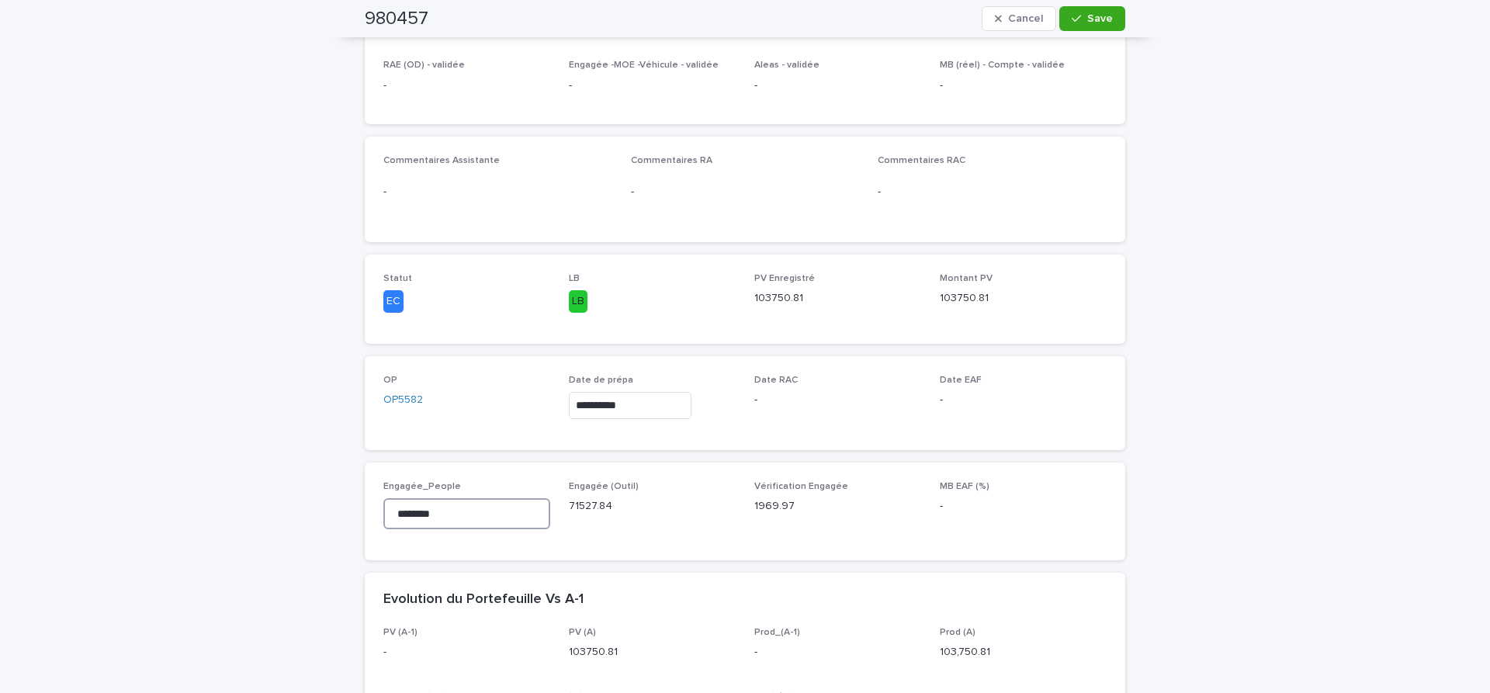
drag, startPoint x: 462, startPoint y: 518, endPoint x: 134, endPoint y: 470, distance: 331.2
click at [383, 498] on input "********" at bounding box center [466, 513] width 167 height 31
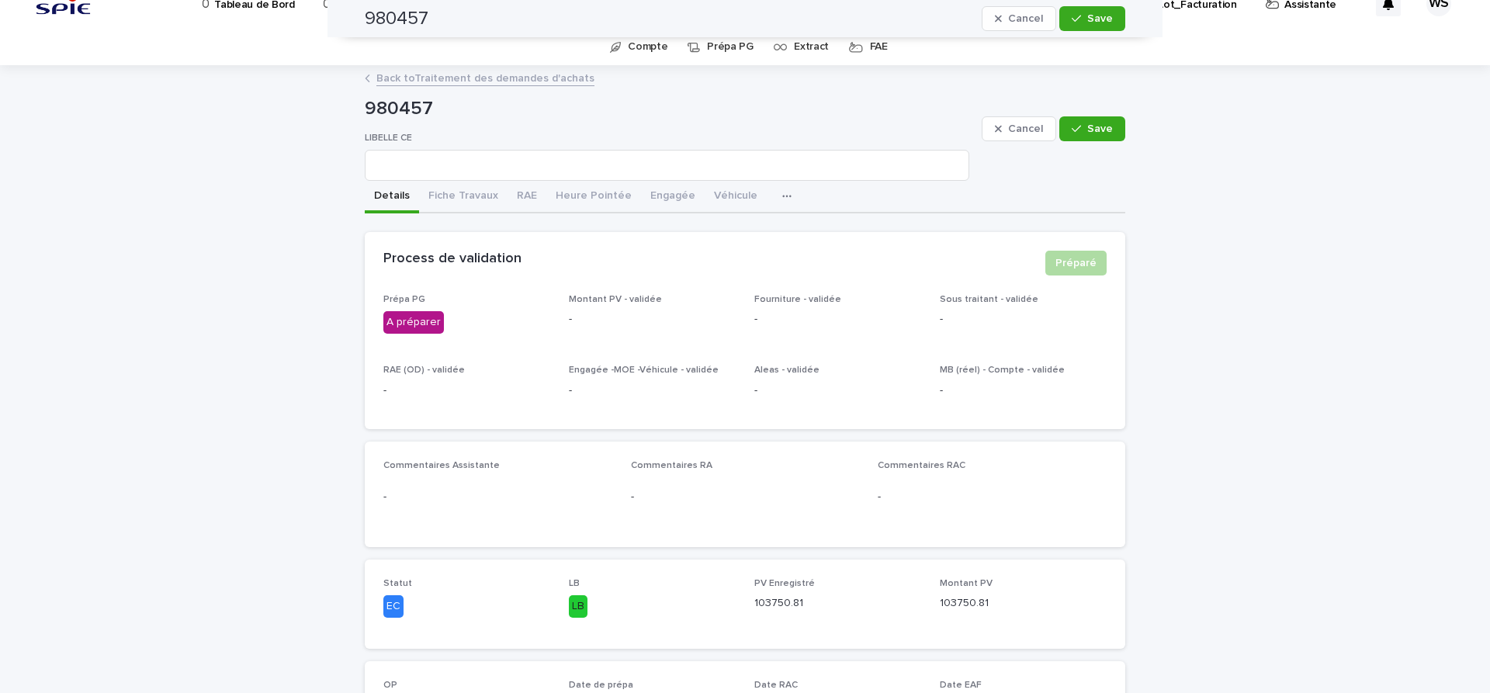
scroll to position [0, 0]
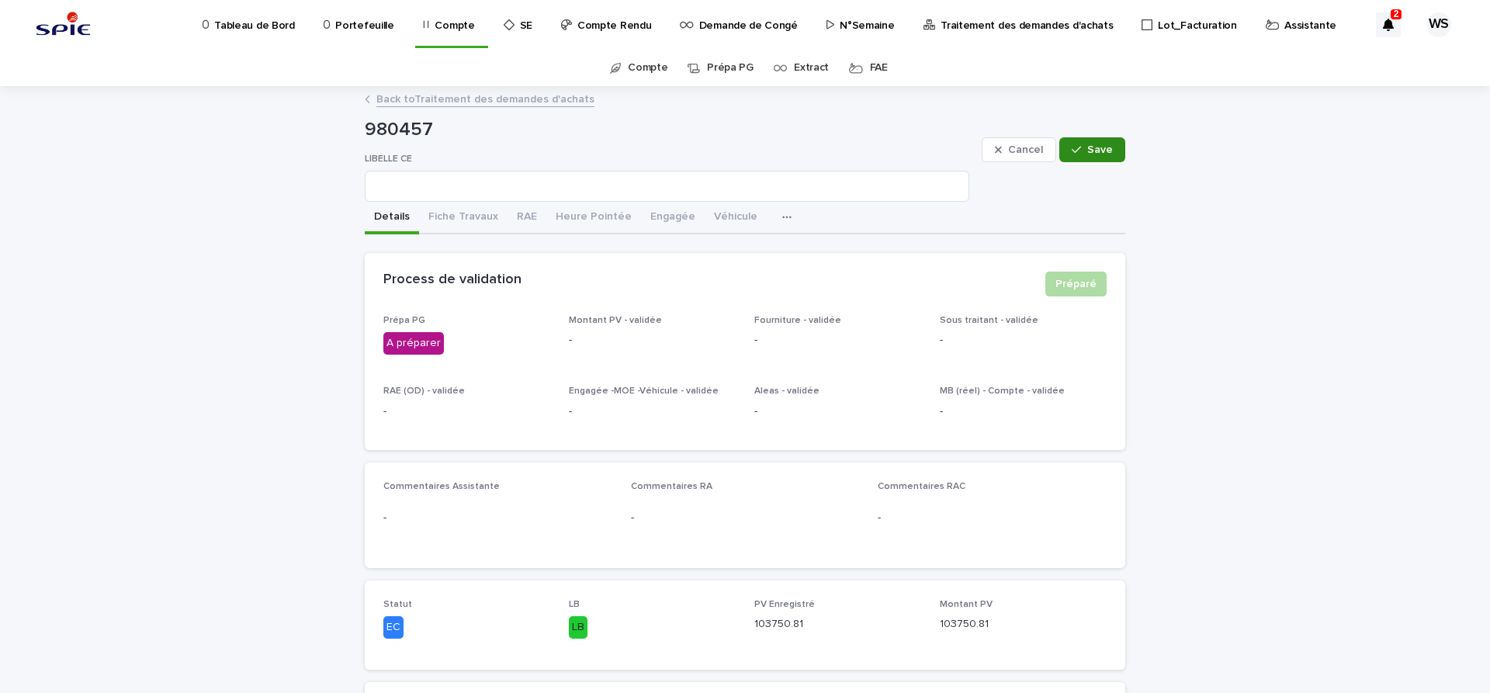
type input "********"
click at [1094, 154] on span "Save" at bounding box center [1100, 149] width 26 height 11
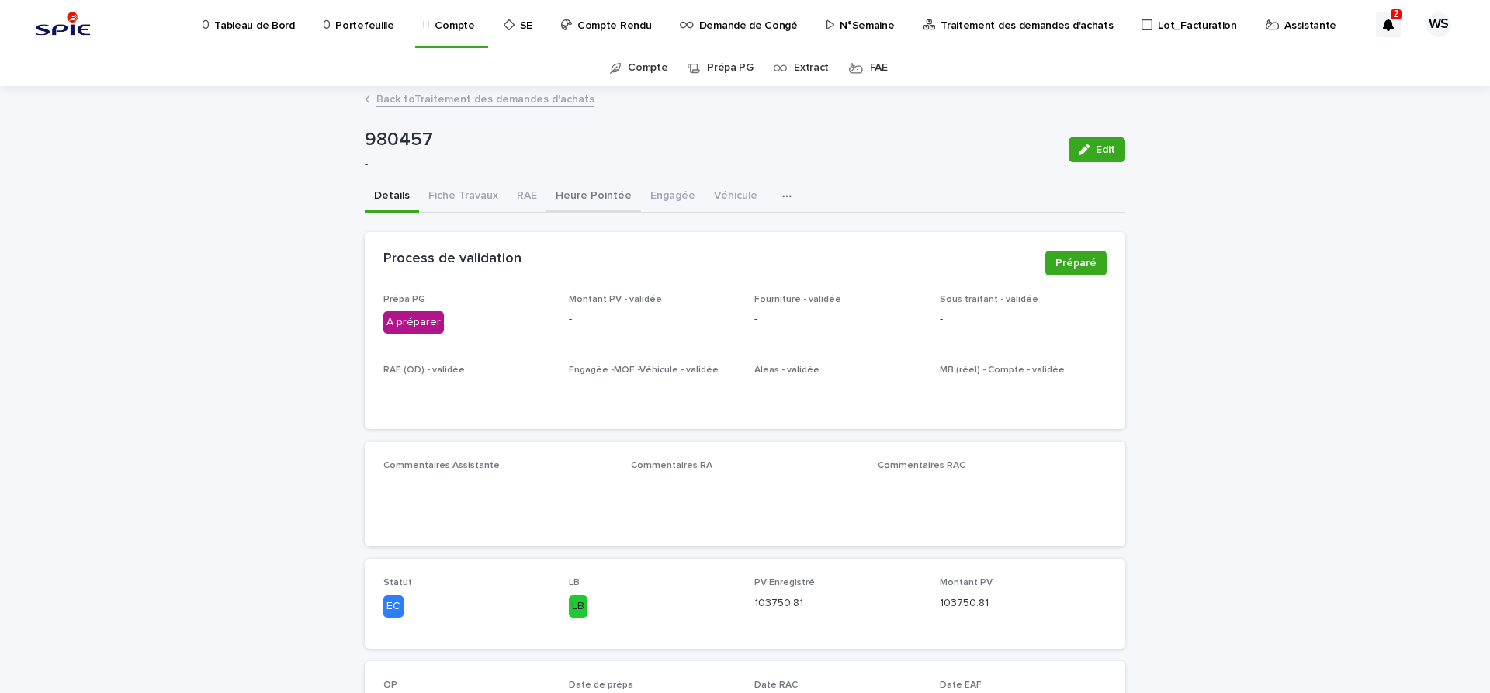
click at [590, 194] on button "Heure Pointée" at bounding box center [593, 197] width 95 height 33
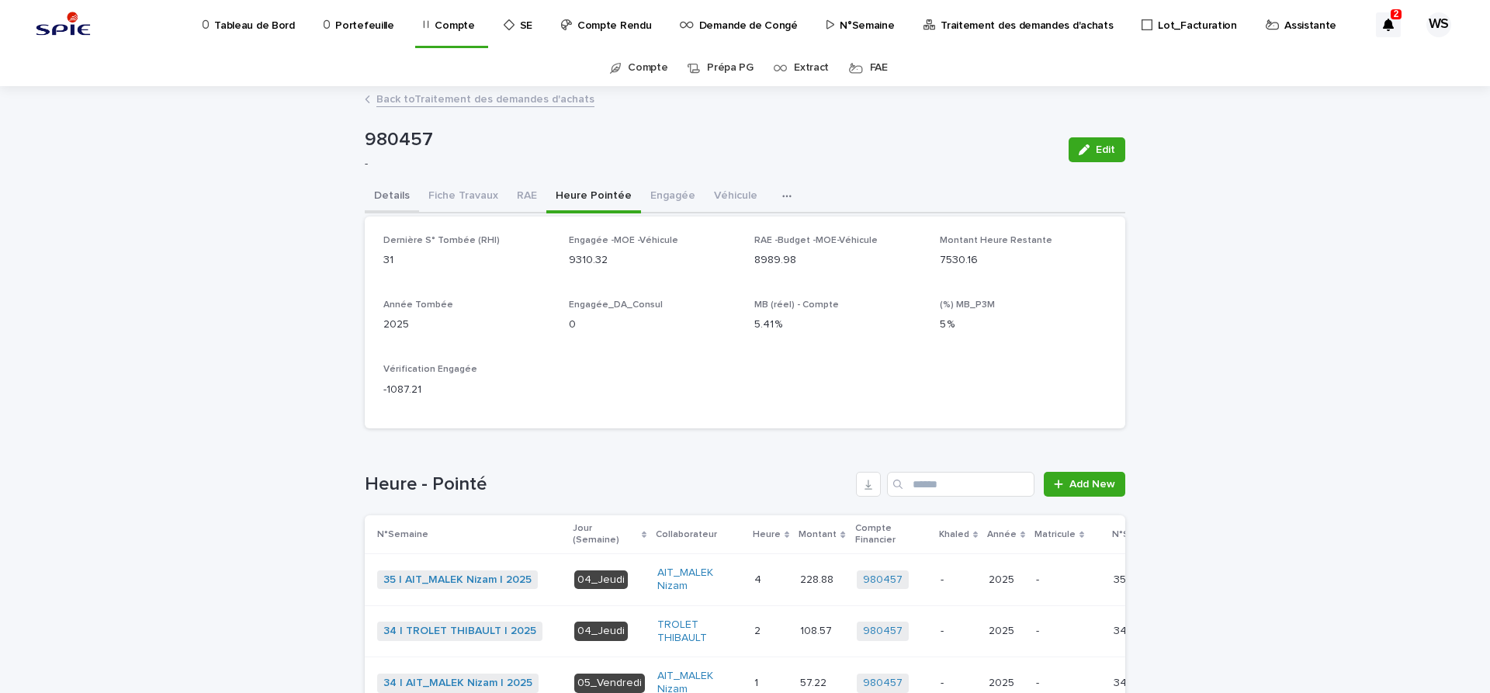
click at [399, 192] on button "Details" at bounding box center [392, 197] width 54 height 33
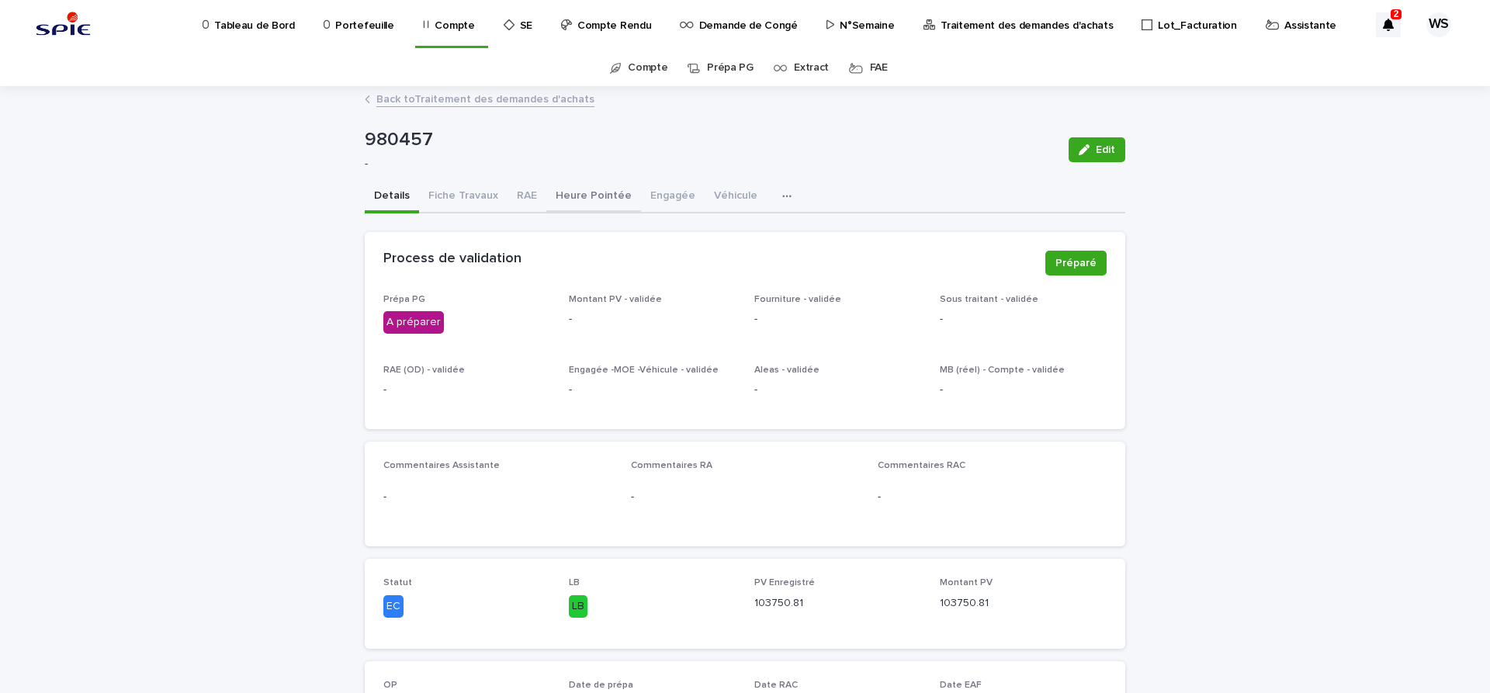
click at [592, 193] on button "Heure Pointée" at bounding box center [593, 197] width 95 height 33
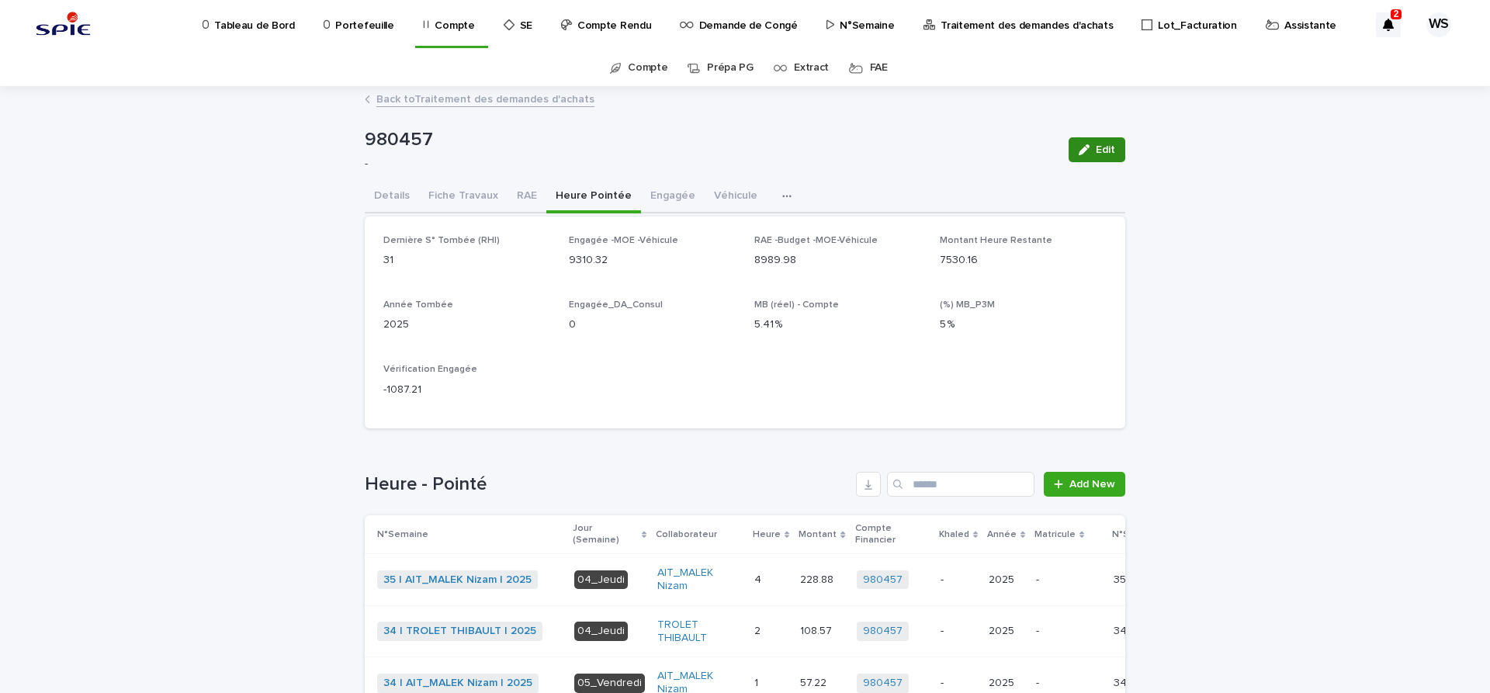
click at [1114, 149] on span "Edit" at bounding box center [1105, 149] width 19 height 11
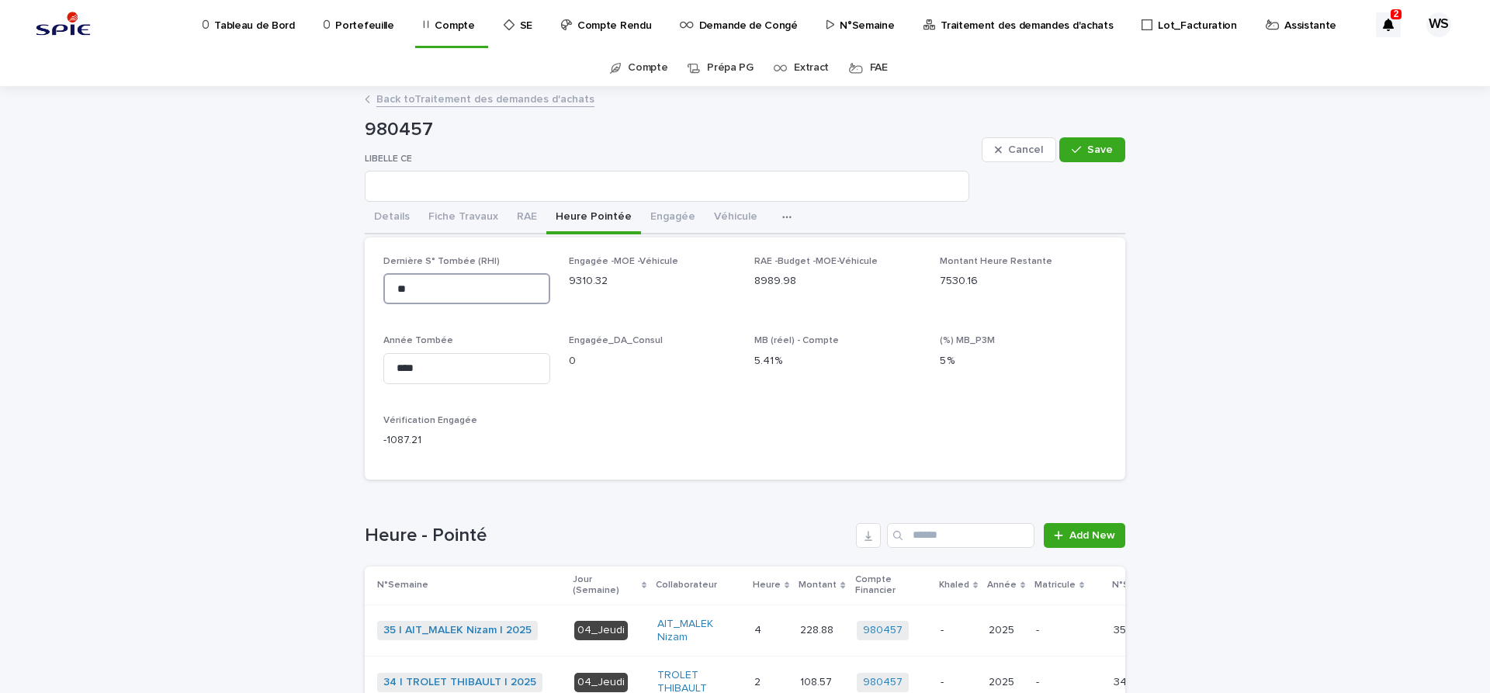
drag, startPoint x: 428, startPoint y: 296, endPoint x: 248, endPoint y: 279, distance: 181.7
click at [383, 279] on input "**" at bounding box center [466, 288] width 167 height 31
type input "**"
click at [1094, 144] on span "Save" at bounding box center [1100, 149] width 26 height 11
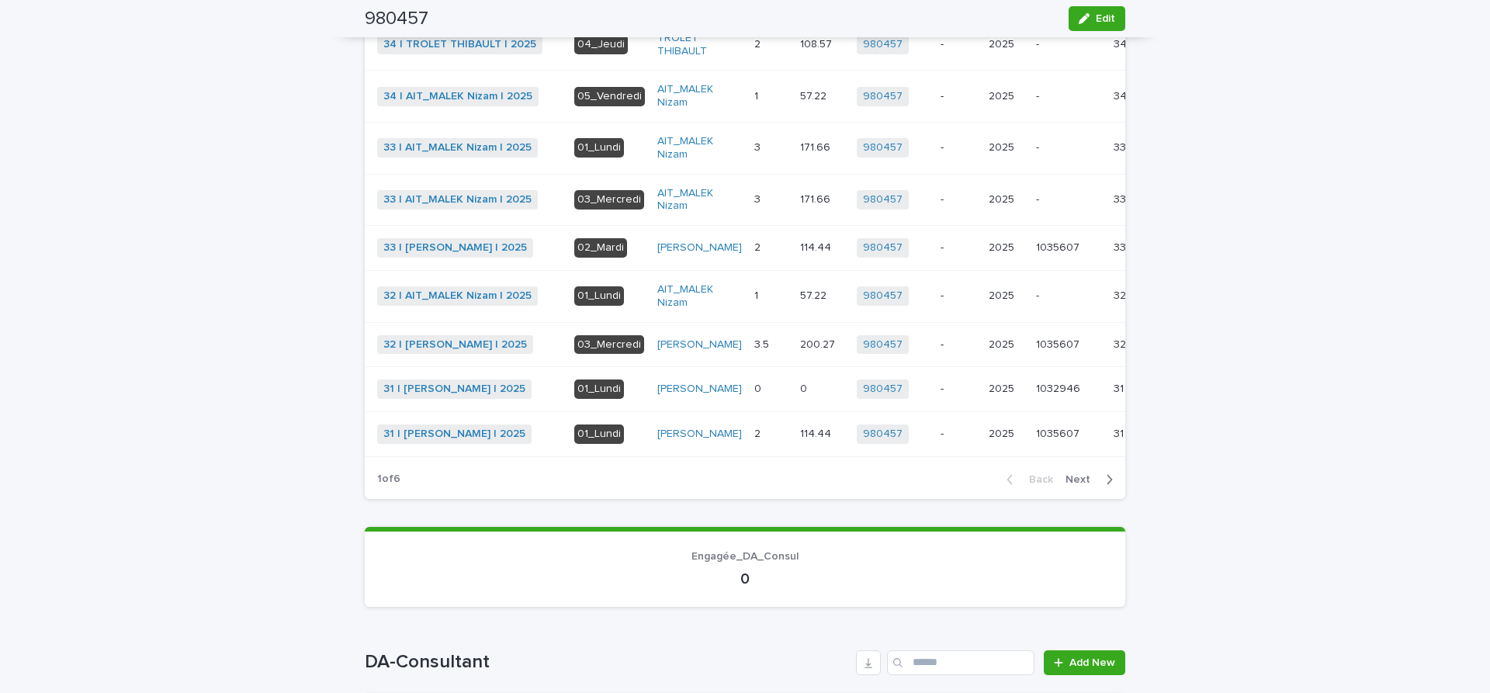
scroll to position [261, 0]
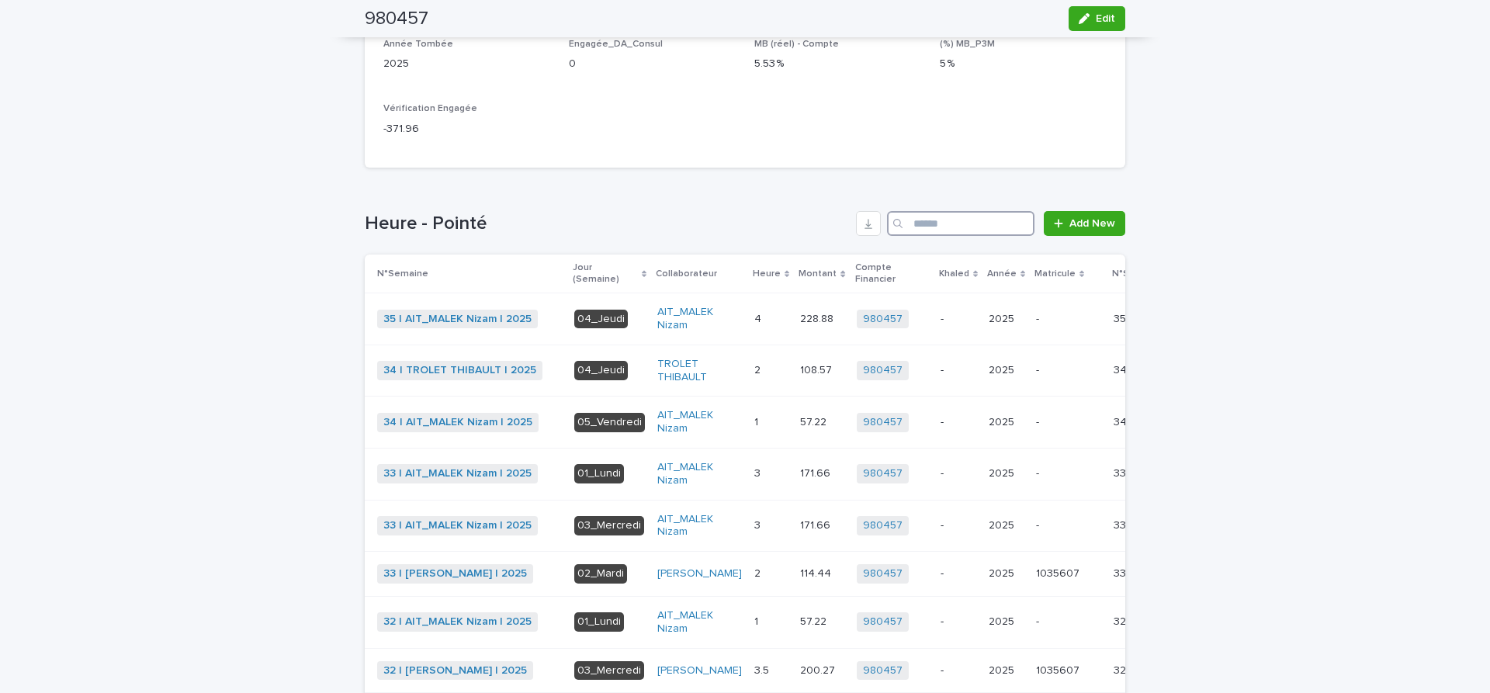
click at [959, 225] on input "Search" at bounding box center [960, 223] width 147 height 25
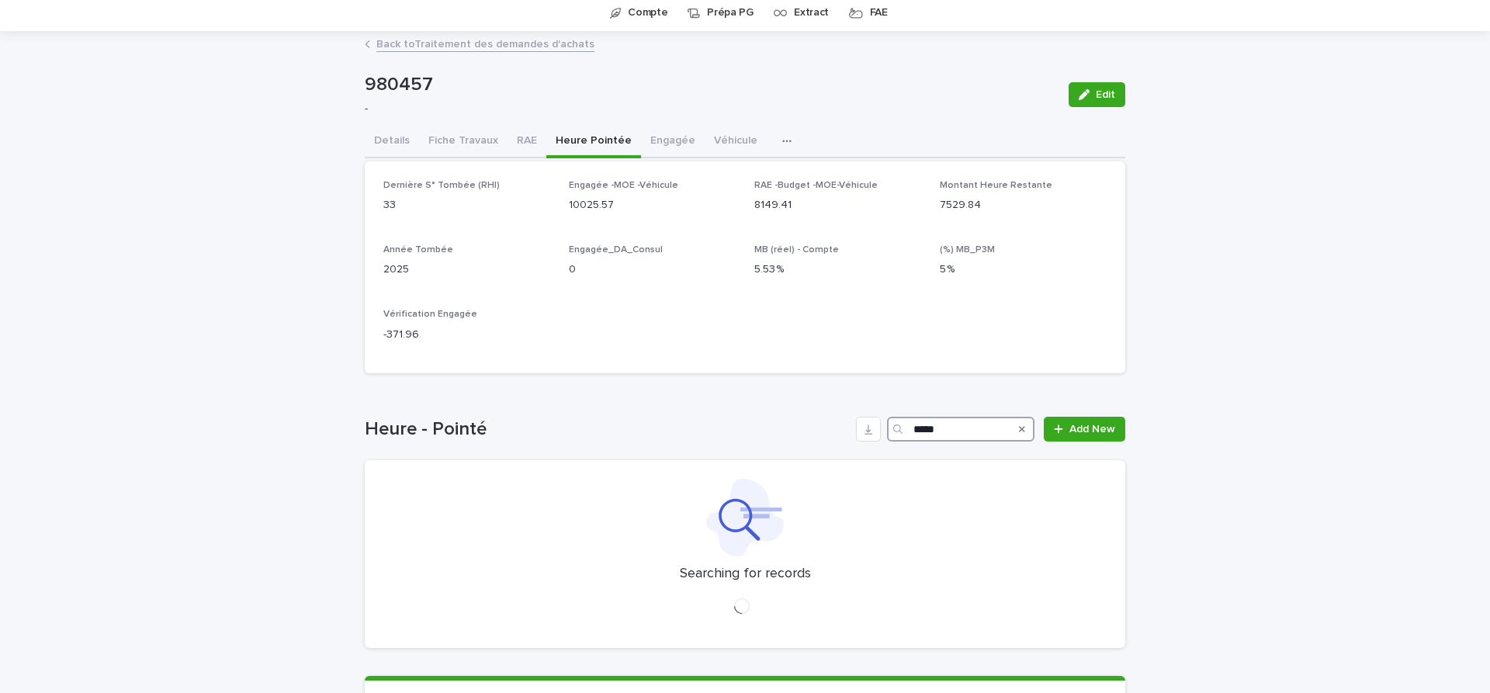
scroll to position [89, 0]
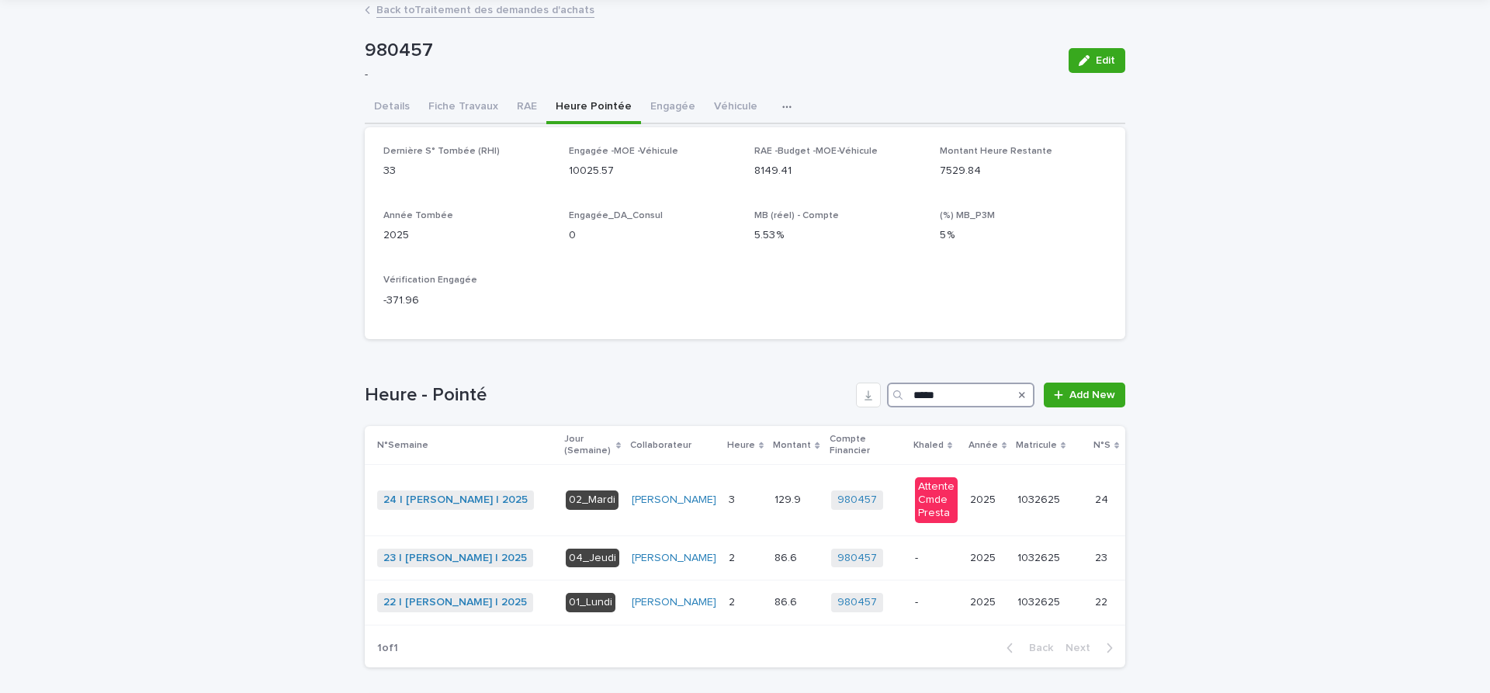
drag, startPoint x: 966, startPoint y: 392, endPoint x: 759, endPoint y: 397, distance: 207.3
click at [887, 397] on input "*****" at bounding box center [960, 395] width 147 height 25
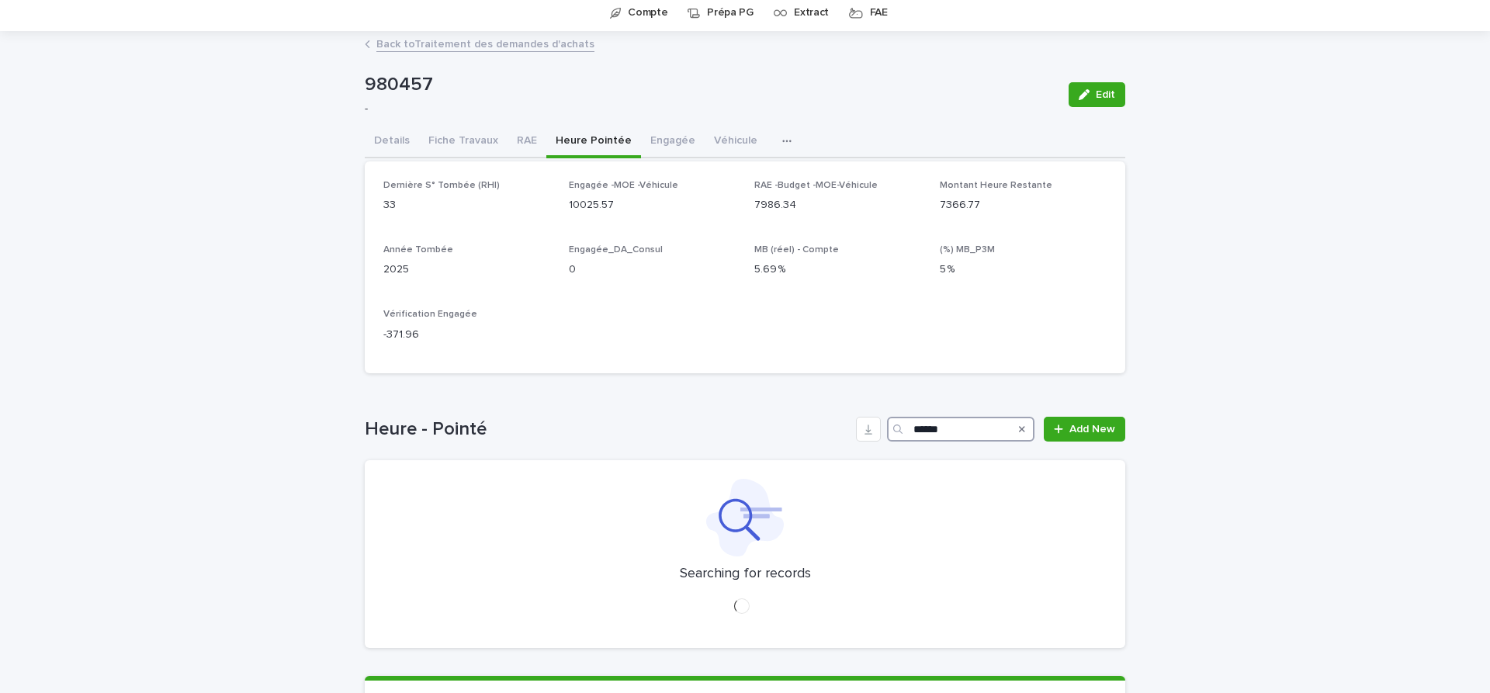
scroll to position [79, 0]
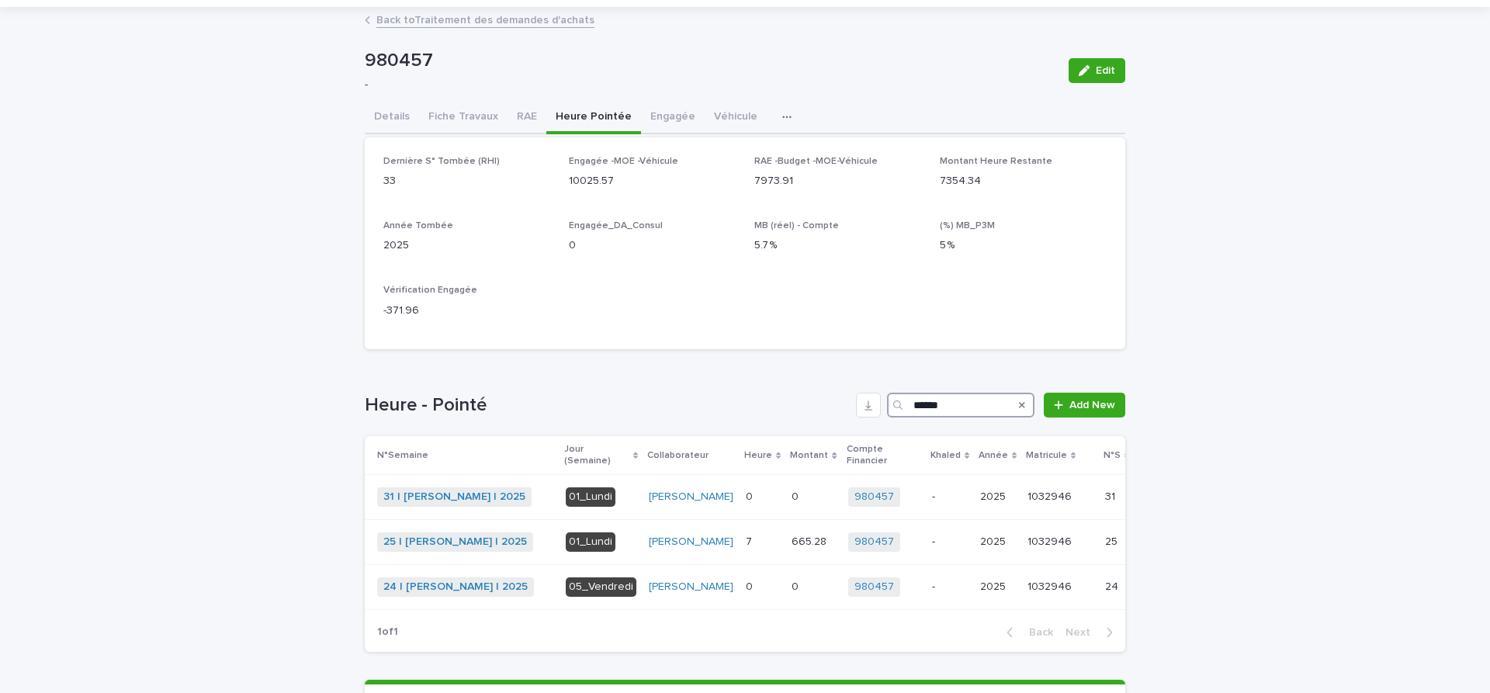
drag, startPoint x: 969, startPoint y: 400, endPoint x: 809, endPoint y: 396, distance: 160.0
click at [887, 396] on input "******" at bounding box center [960, 405] width 147 height 25
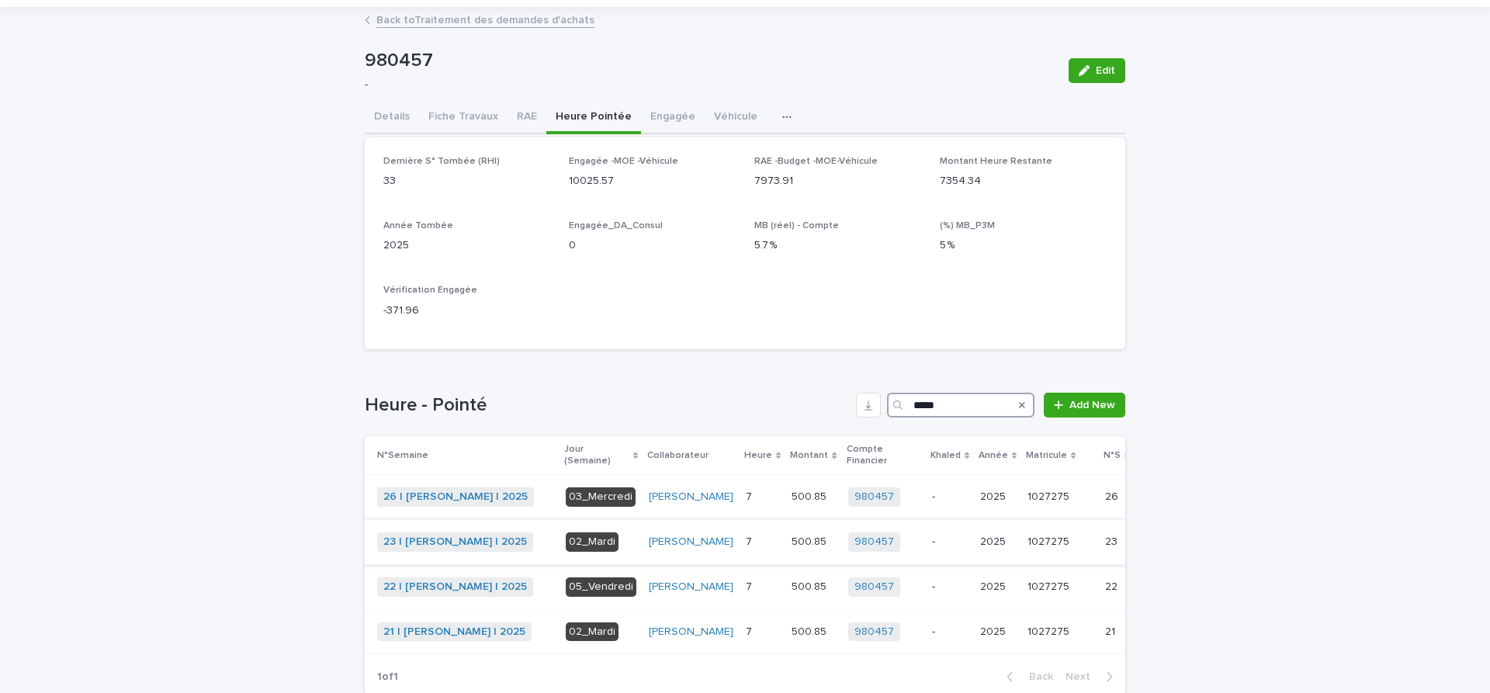
scroll to position [210, 0]
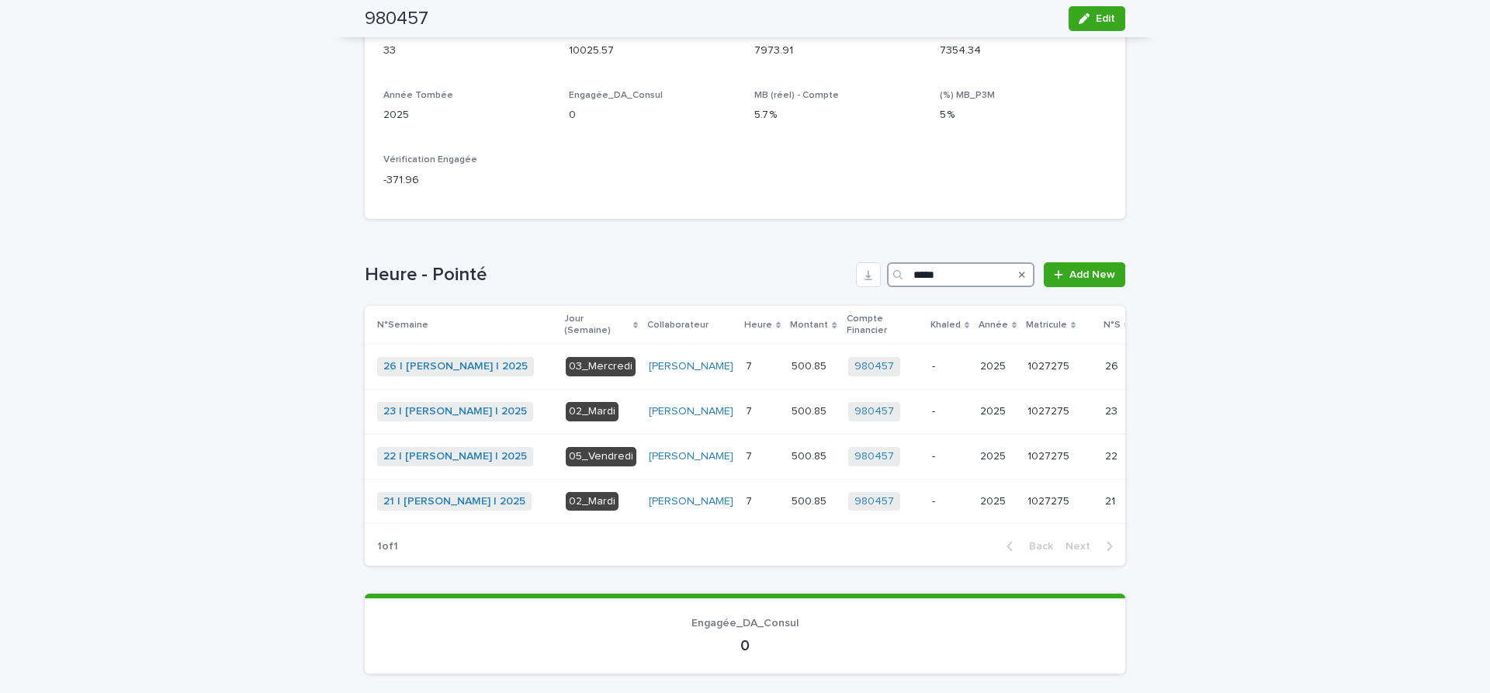
drag, startPoint x: 966, startPoint y: 276, endPoint x: 675, endPoint y: 235, distance: 293.9
click at [887, 262] on input "*****" at bounding box center [960, 274] width 147 height 25
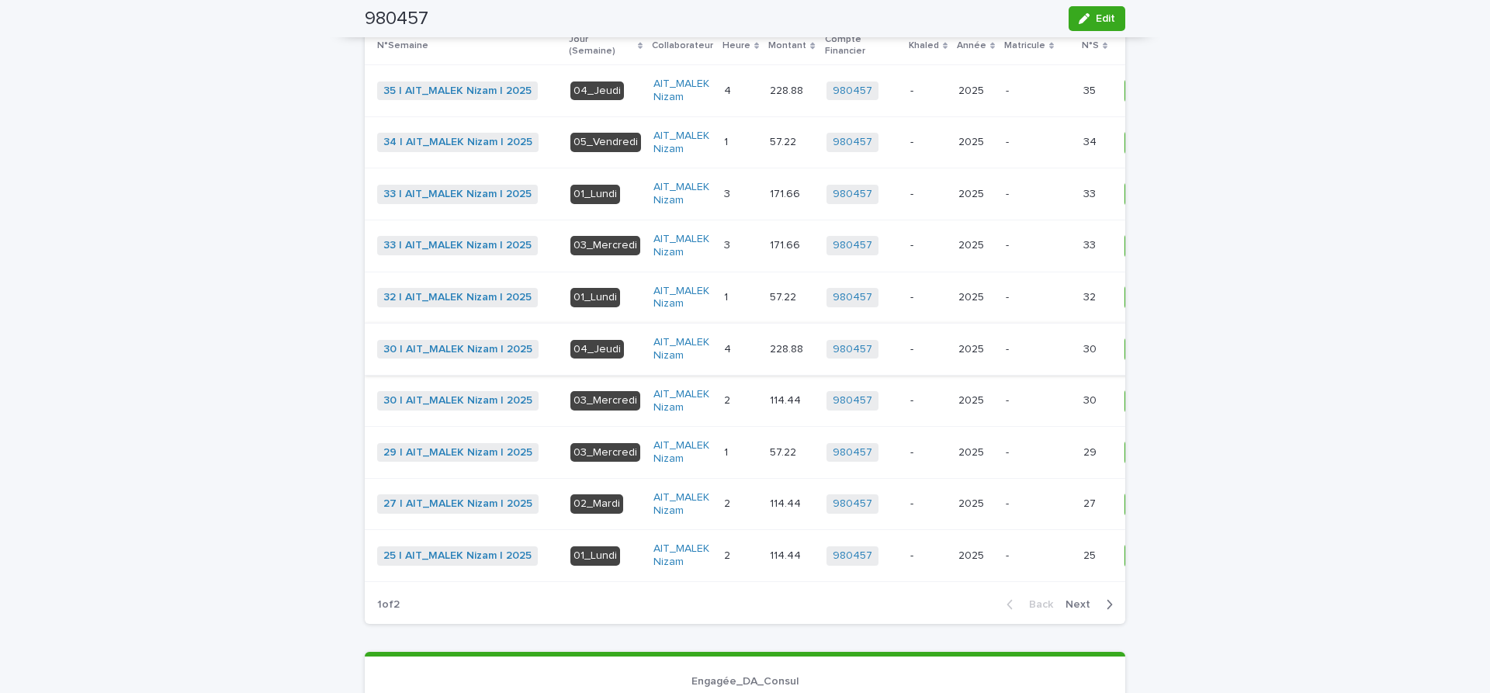
scroll to position [495, 0]
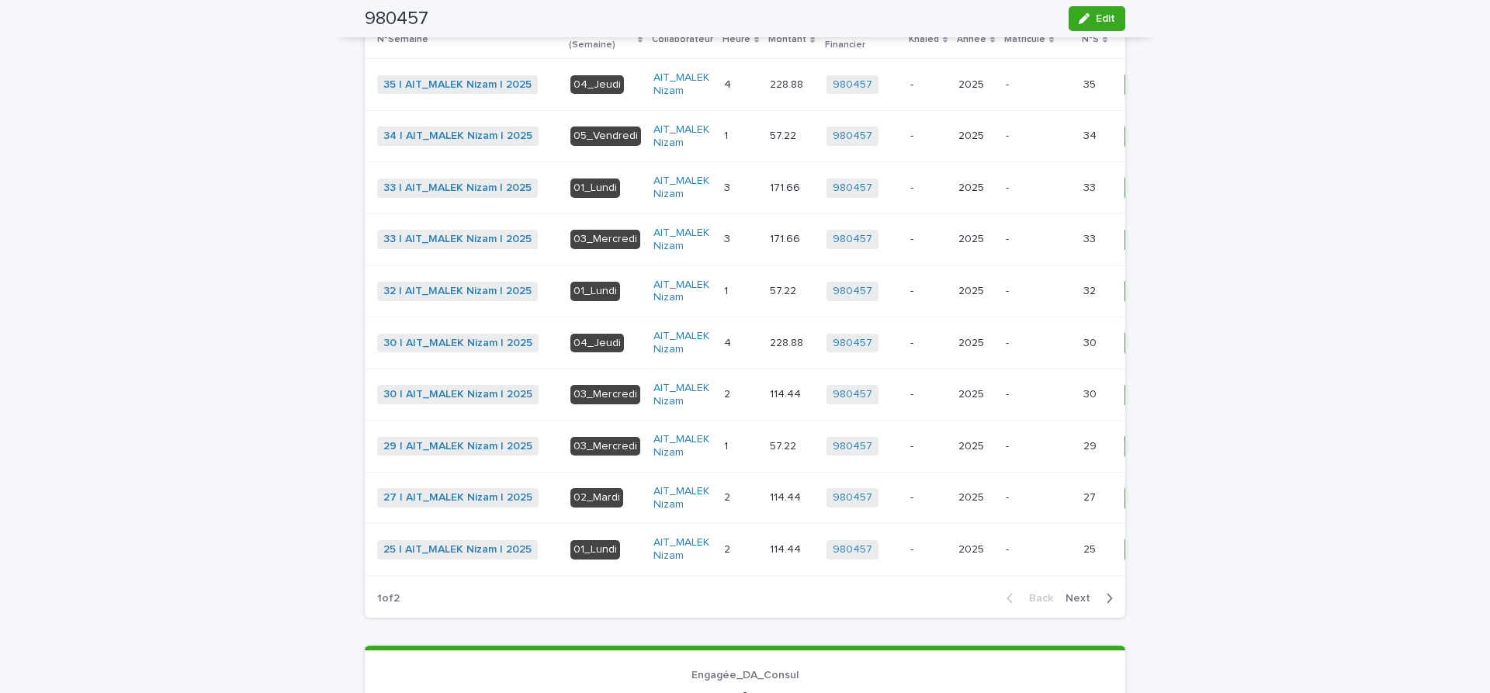
click at [1084, 601] on span "Next" at bounding box center [1083, 598] width 34 height 11
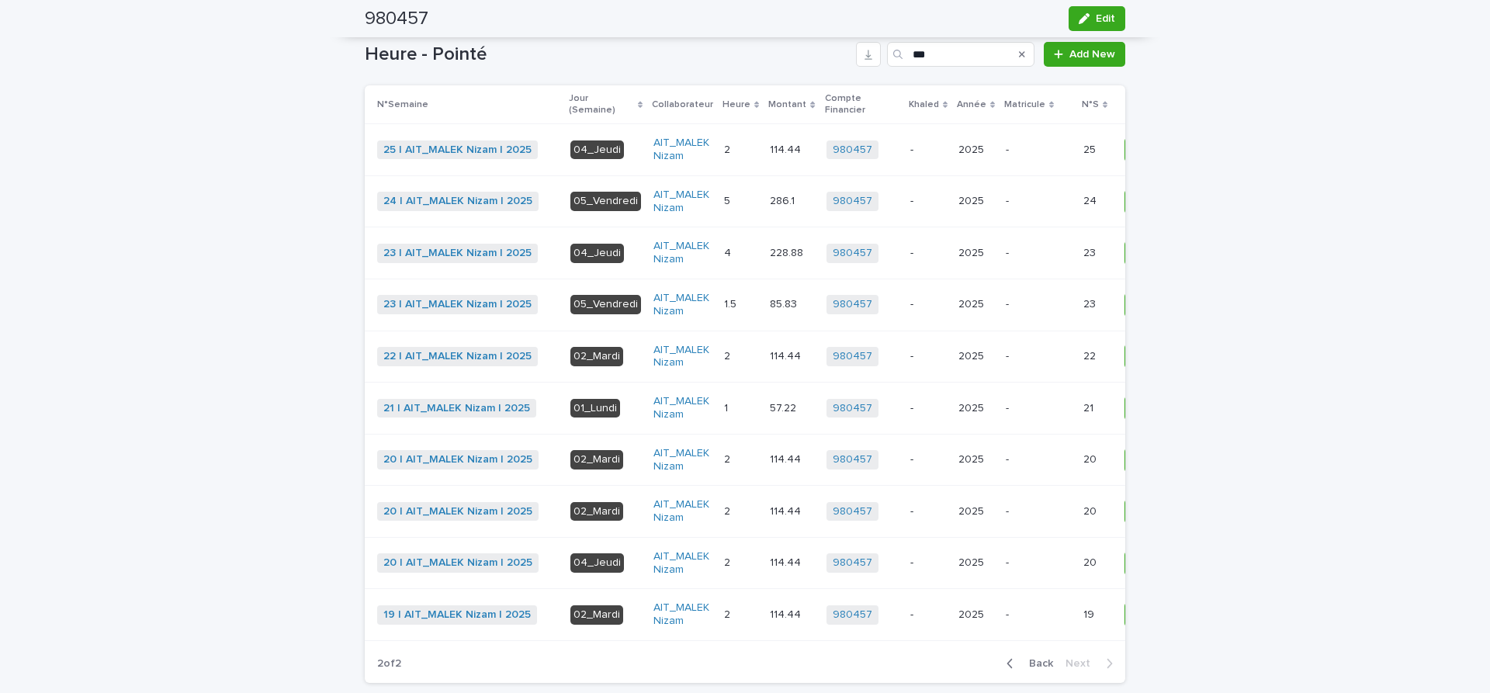
click at [1036, 661] on span "Back" at bounding box center [1036, 663] width 33 height 11
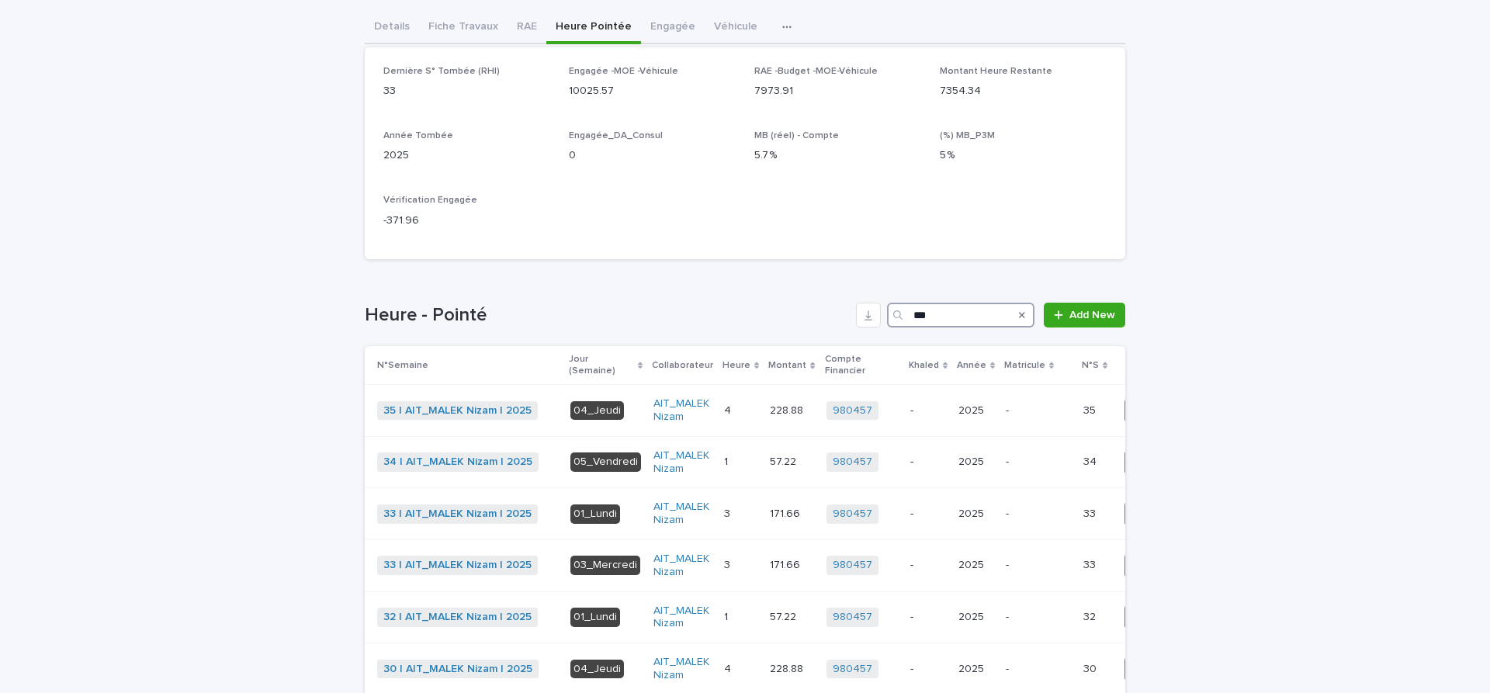
drag, startPoint x: 944, startPoint y: 310, endPoint x: 793, endPoint y: 313, distance: 150.6
click at [887, 314] on input "***" at bounding box center [960, 315] width 147 height 25
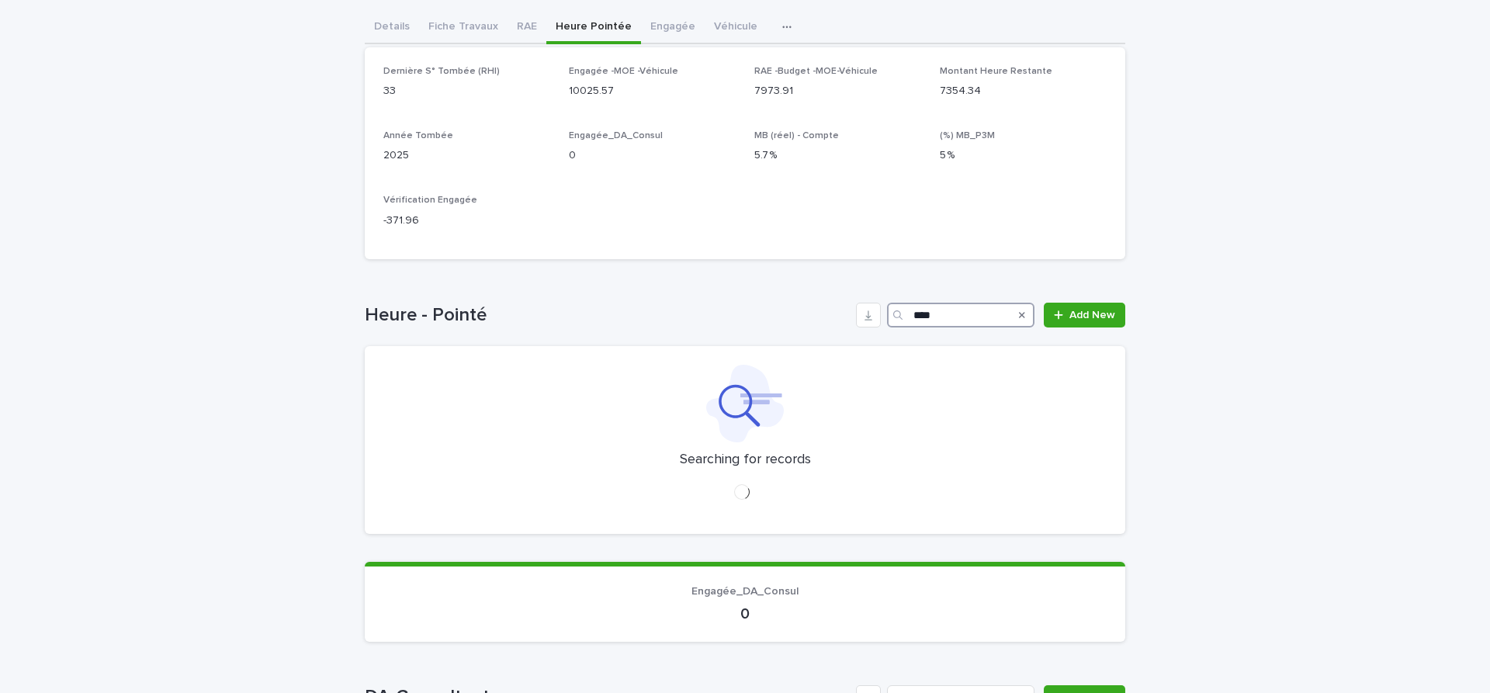
scroll to position [0, 0]
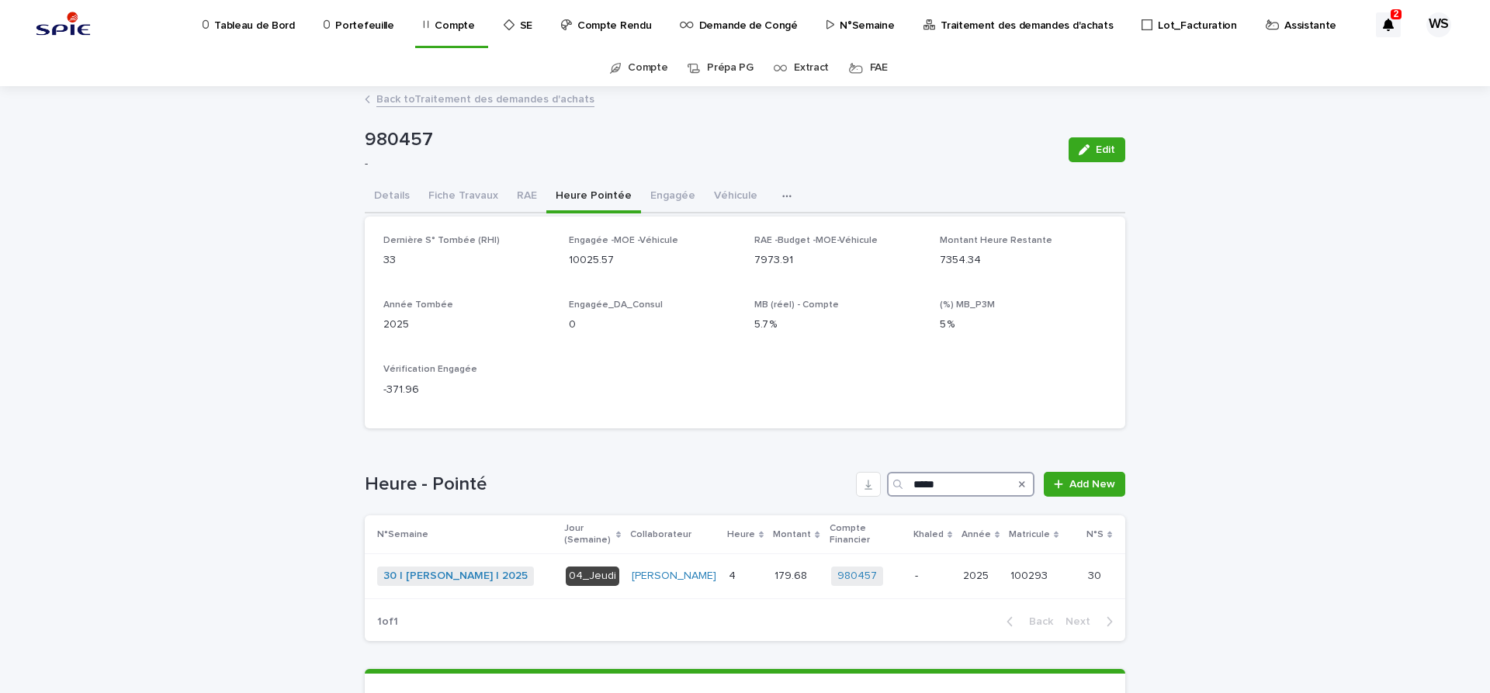
drag, startPoint x: 960, startPoint y: 484, endPoint x: 677, endPoint y: 461, distance: 284.2
click at [887, 472] on input "*****" at bounding box center [960, 484] width 147 height 25
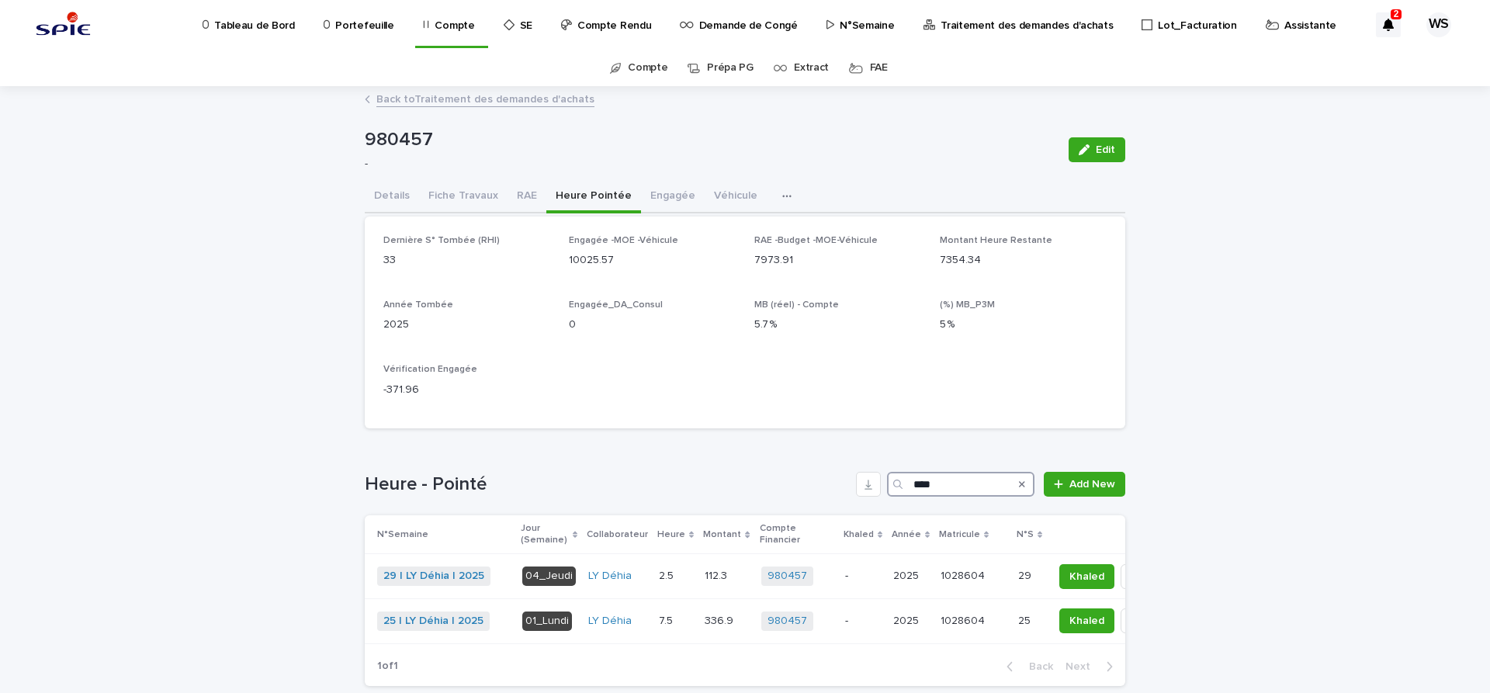
drag, startPoint x: 965, startPoint y: 488, endPoint x: 664, endPoint y: 452, distance: 303.3
click at [887, 472] on input "****" at bounding box center [960, 484] width 147 height 25
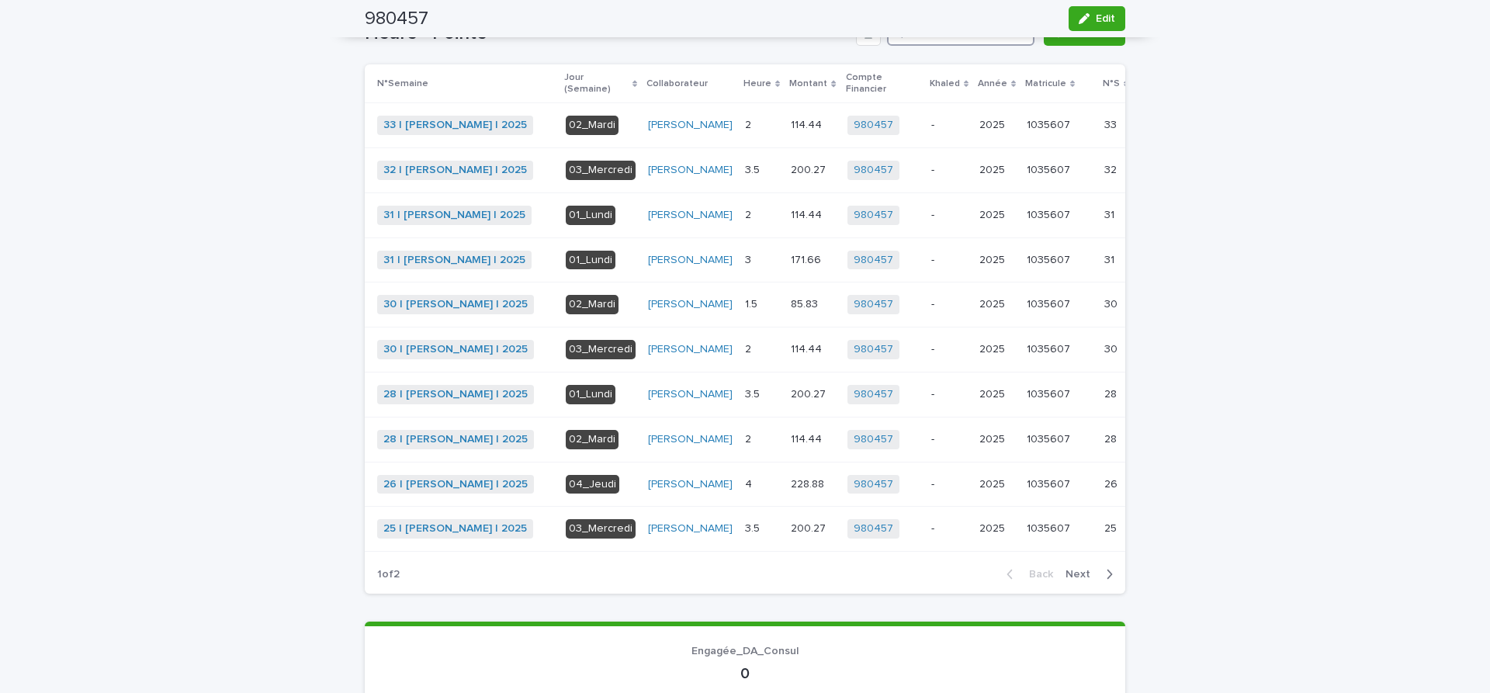
scroll to position [456, 0]
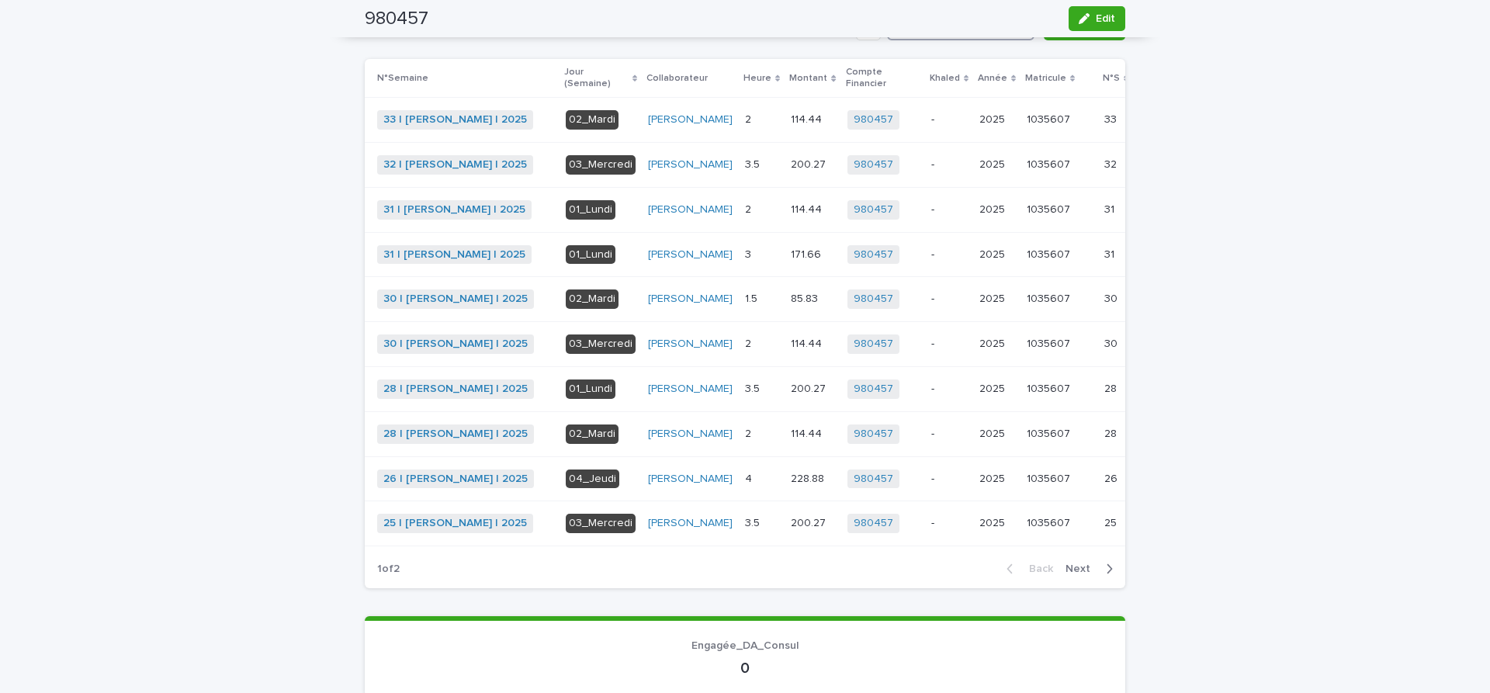
type input "*****"
click at [1080, 574] on span "Next" at bounding box center [1083, 568] width 34 height 11
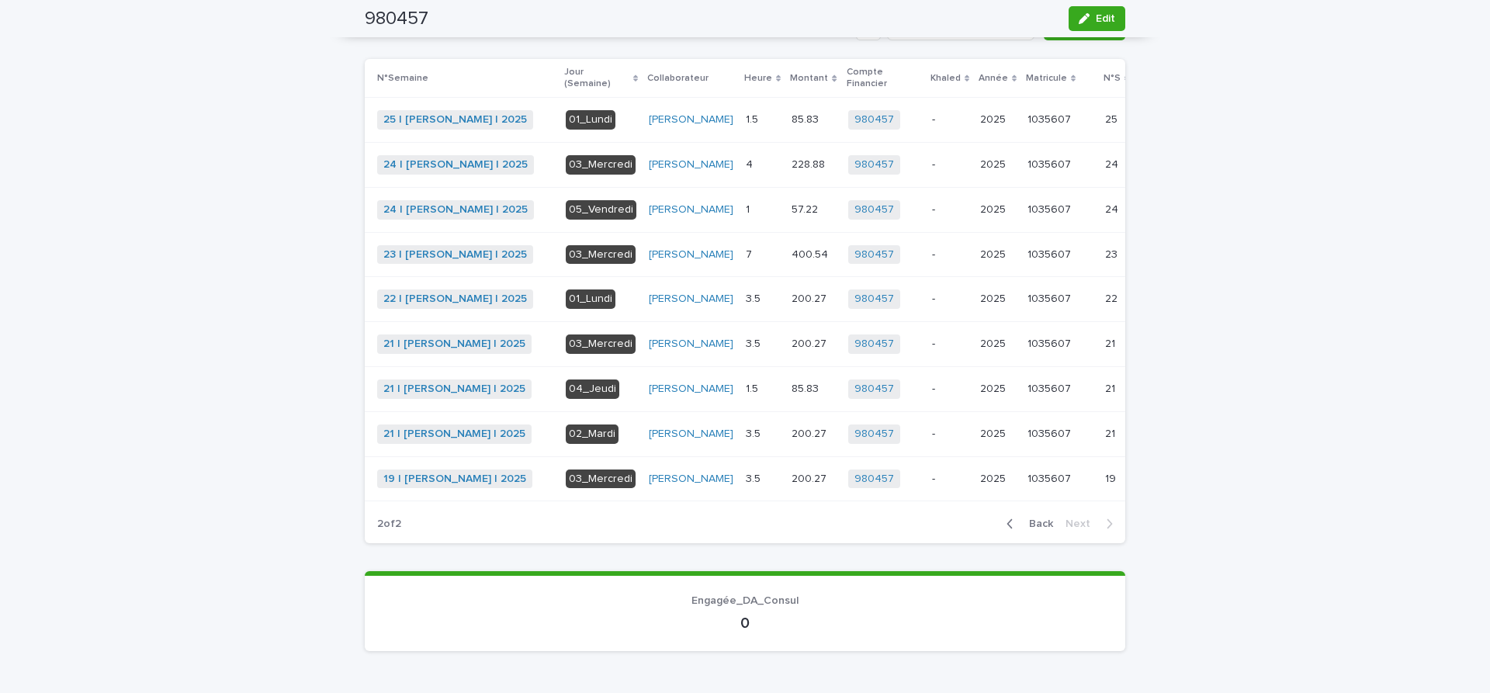
scroll to position [430, 0]
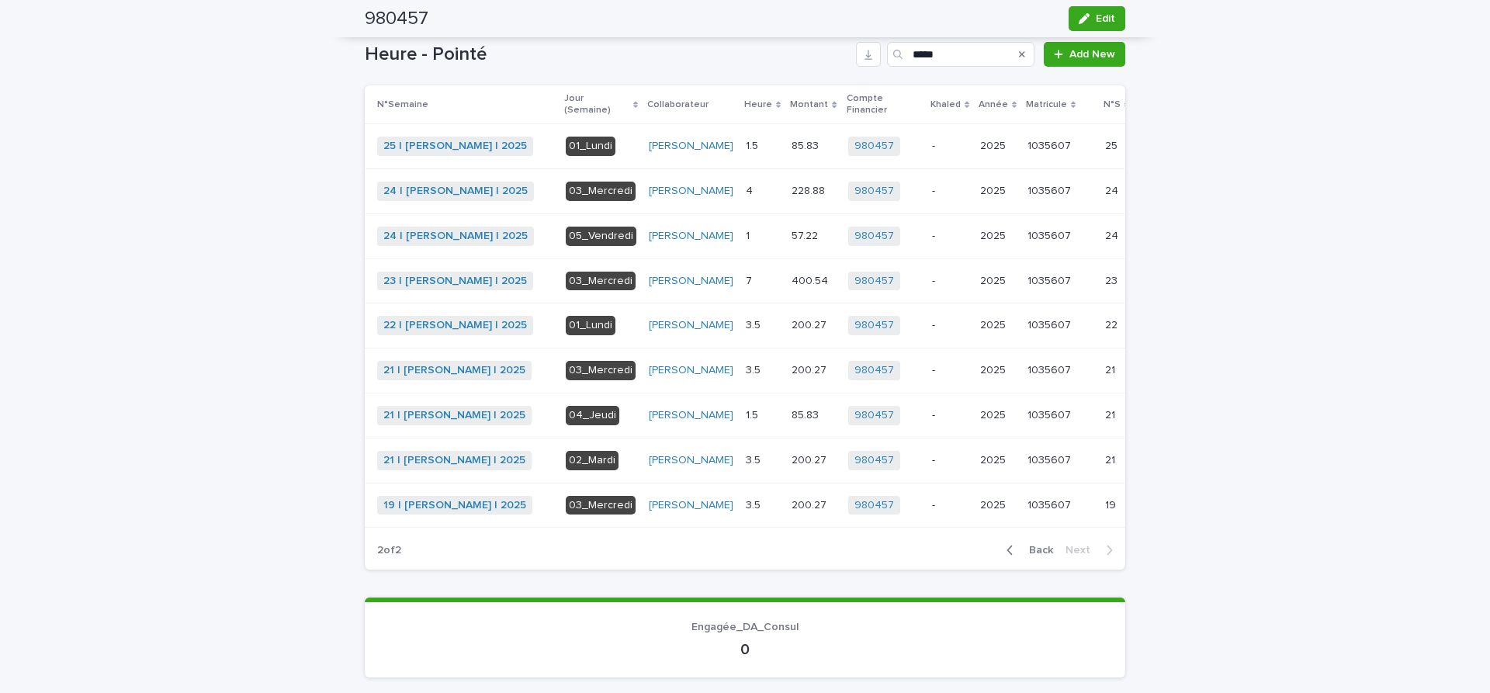
click at [1038, 556] on span "Back" at bounding box center [1036, 550] width 33 height 11
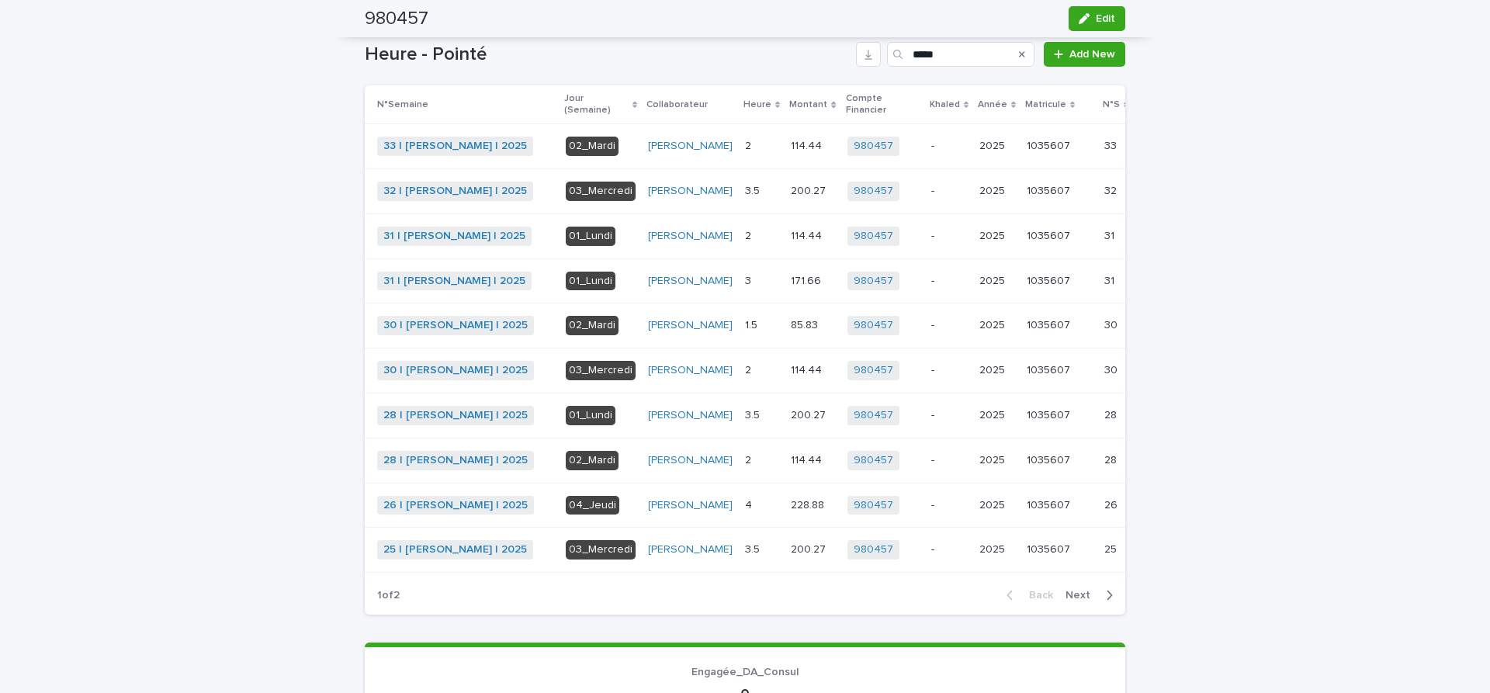
scroll to position [456, 0]
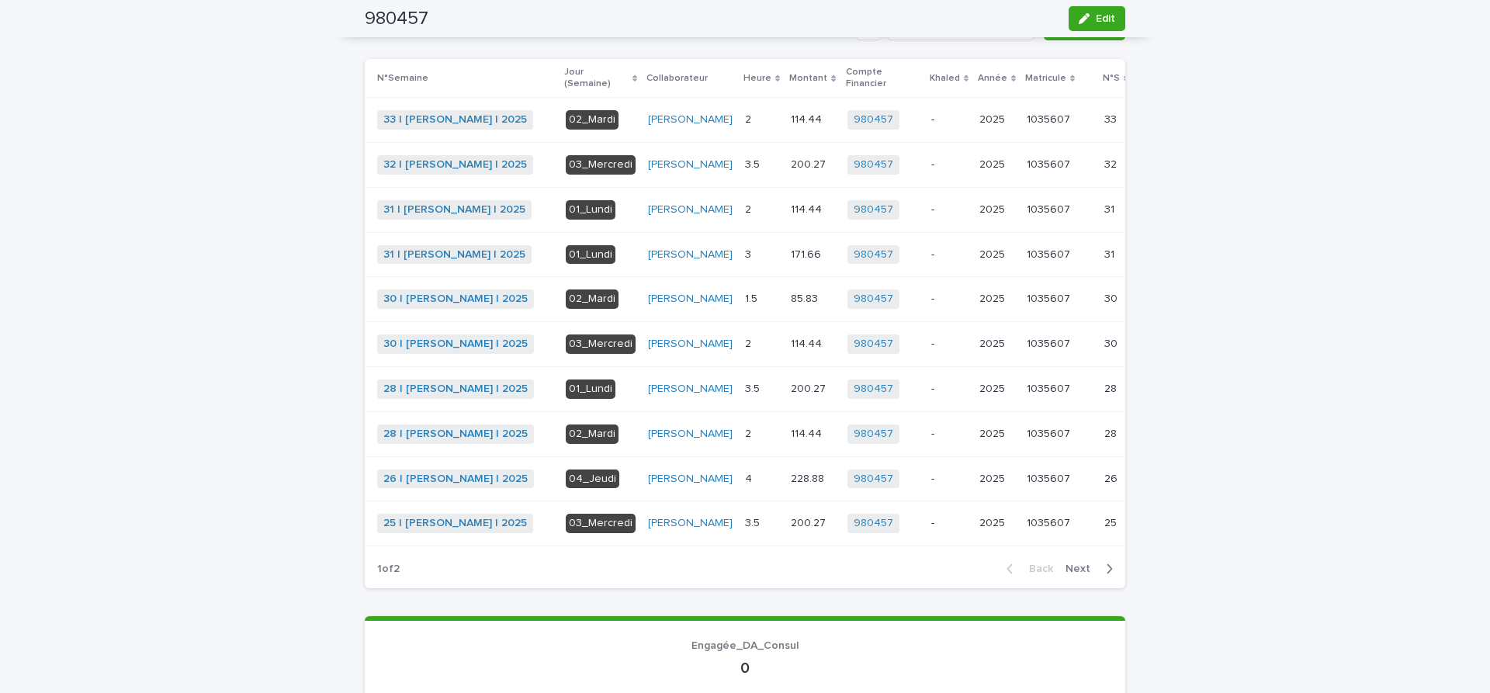
click at [1080, 574] on span "Next" at bounding box center [1083, 568] width 34 height 11
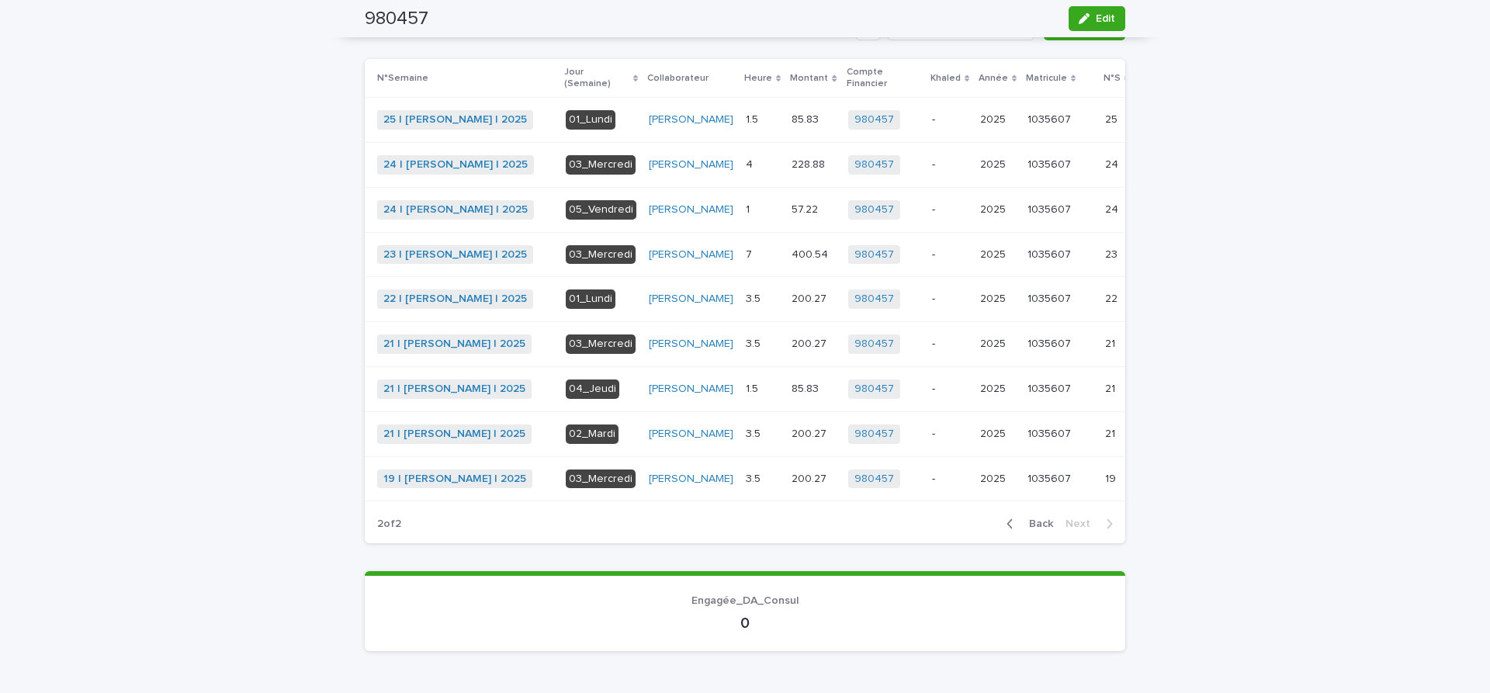
scroll to position [430, 0]
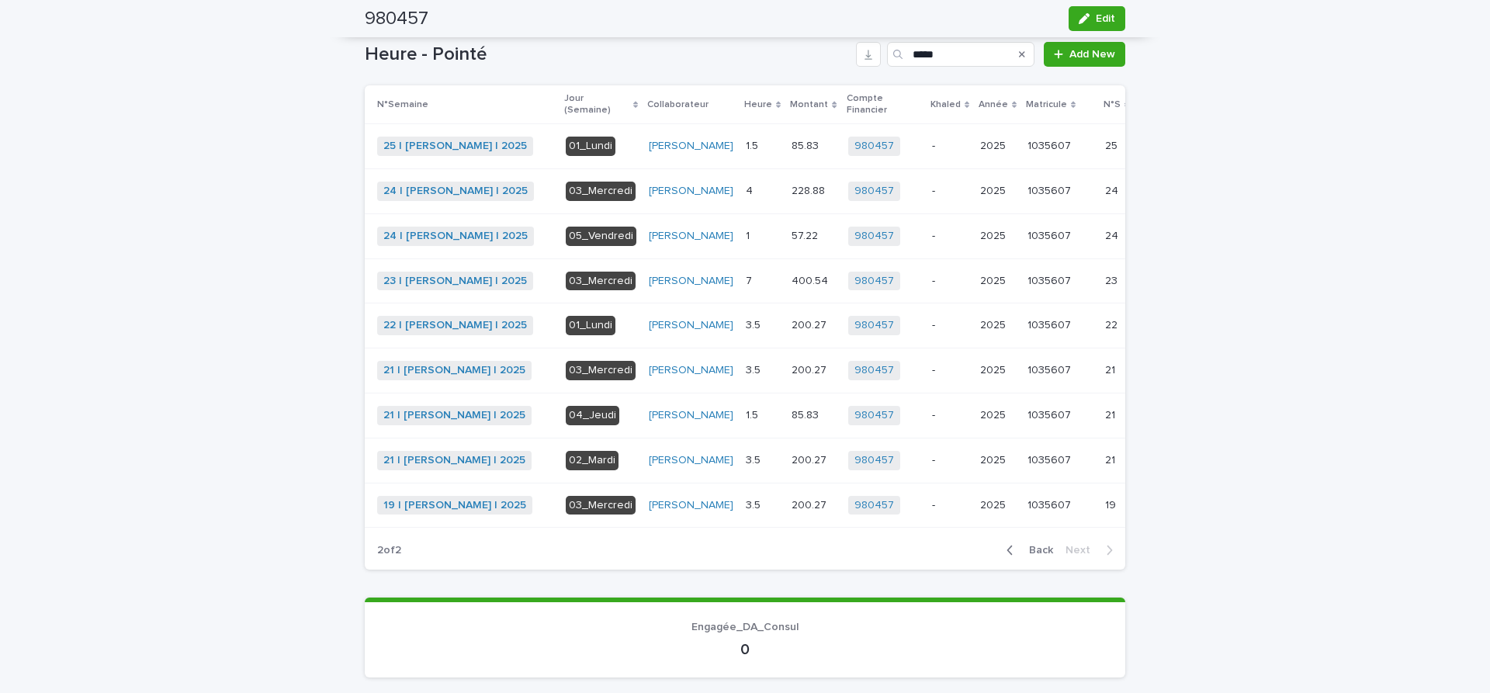
click at [1042, 556] on span "Back" at bounding box center [1036, 550] width 33 height 11
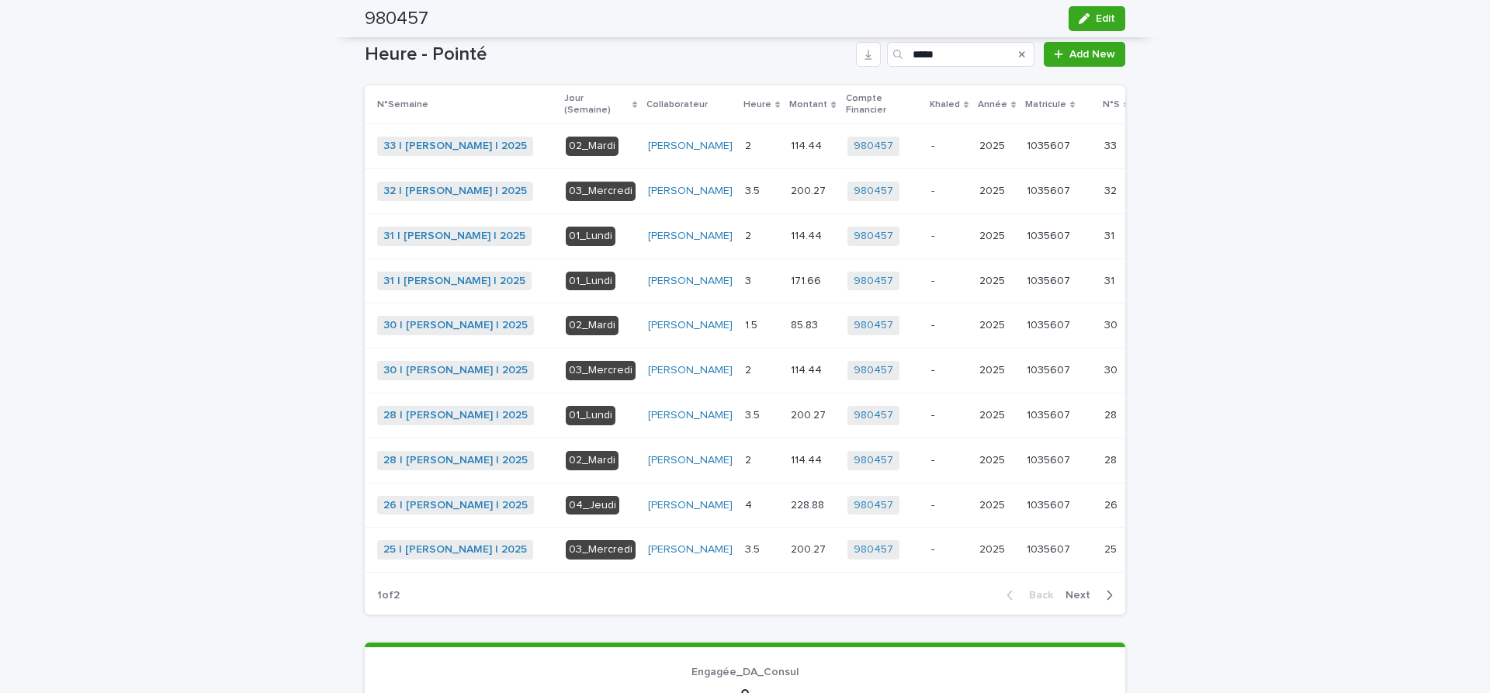
scroll to position [456, 0]
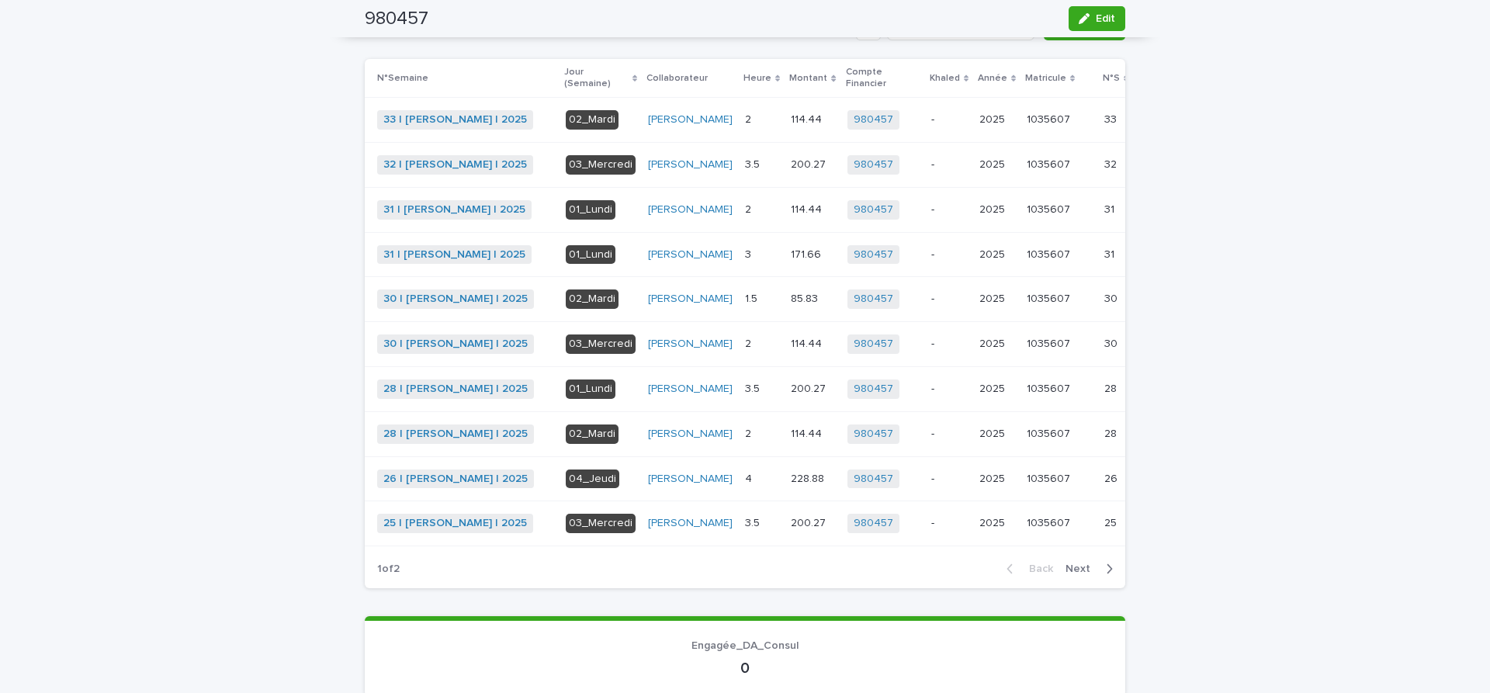
click at [745, 486] on p at bounding box center [761, 479] width 33 height 13
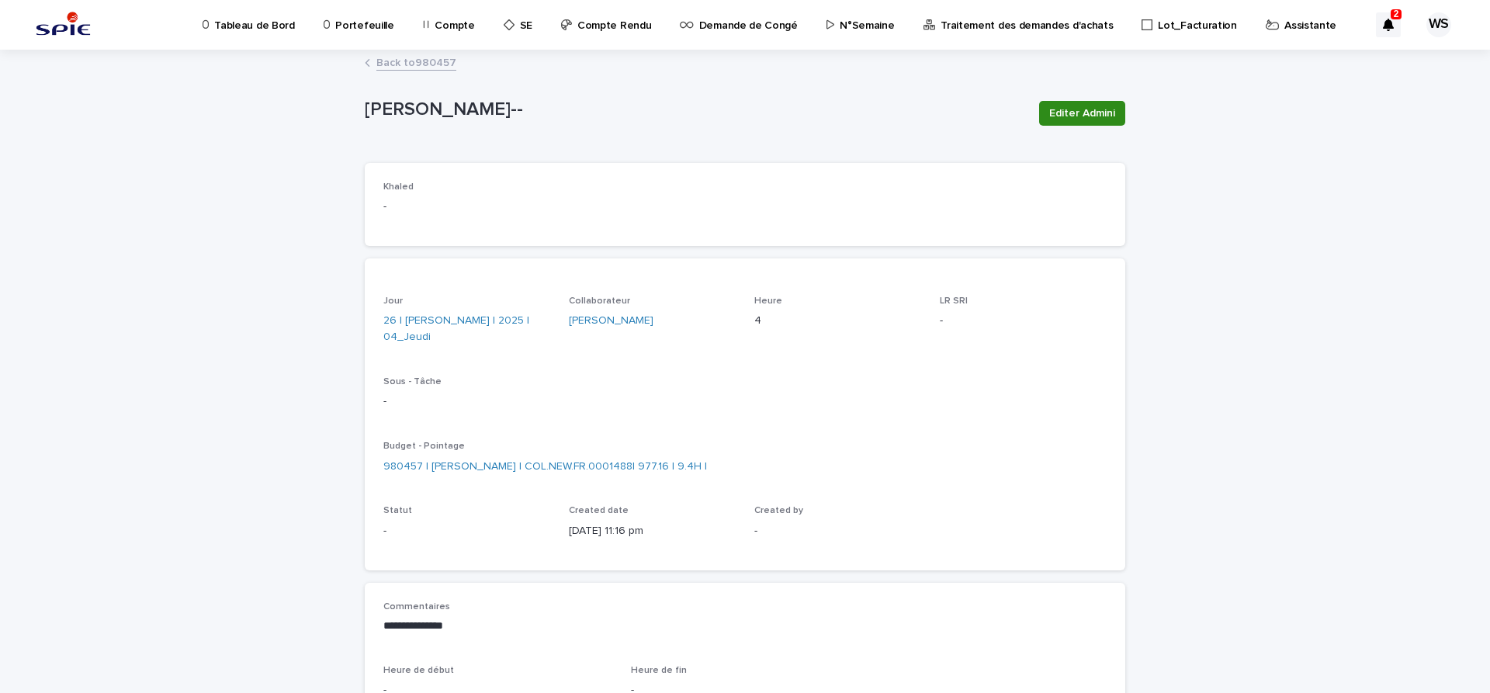
click at [1108, 112] on span "Editer Admini" at bounding box center [1082, 114] width 66 height 16
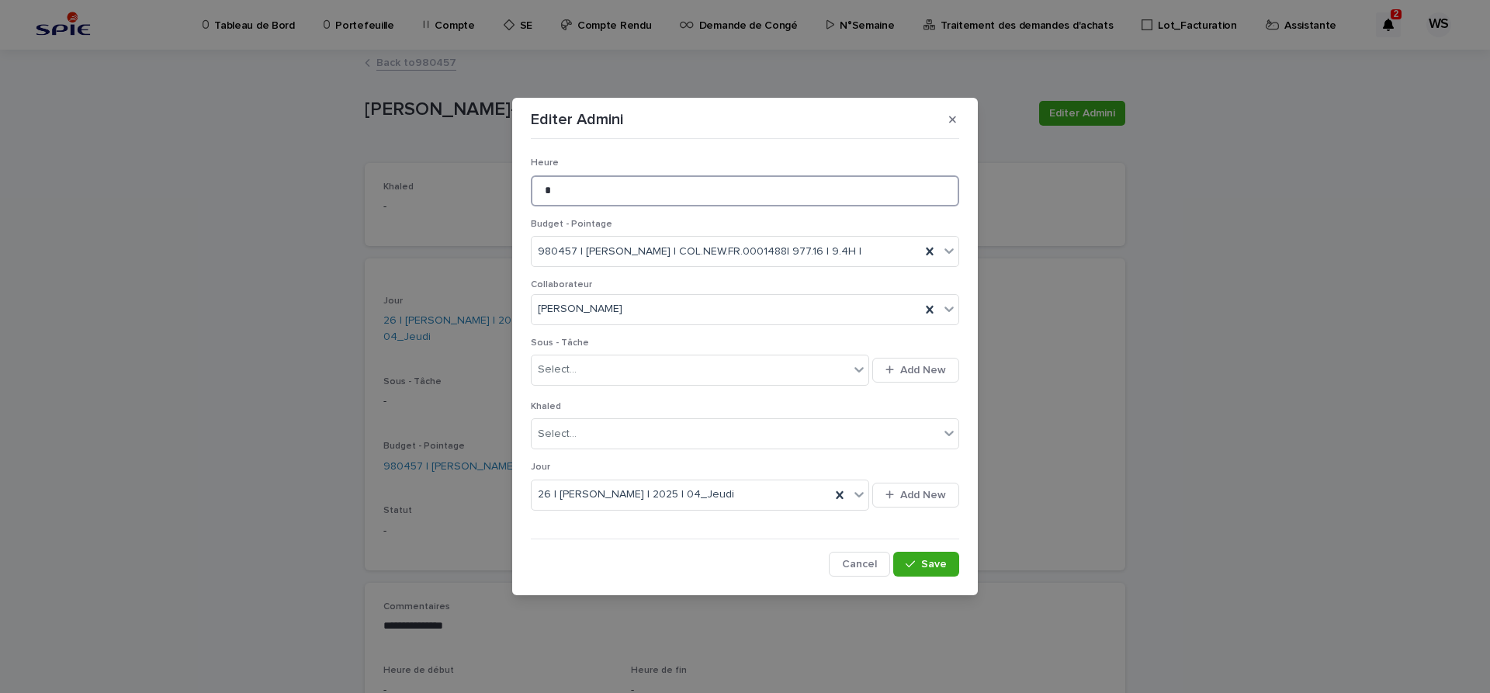
click at [567, 189] on input "*" at bounding box center [745, 190] width 428 height 31
type input "***"
drag, startPoint x: 944, startPoint y: 569, endPoint x: 940, endPoint y: 560, distance: 10.1
click at [942, 568] on span "Save" at bounding box center [934, 564] width 26 height 11
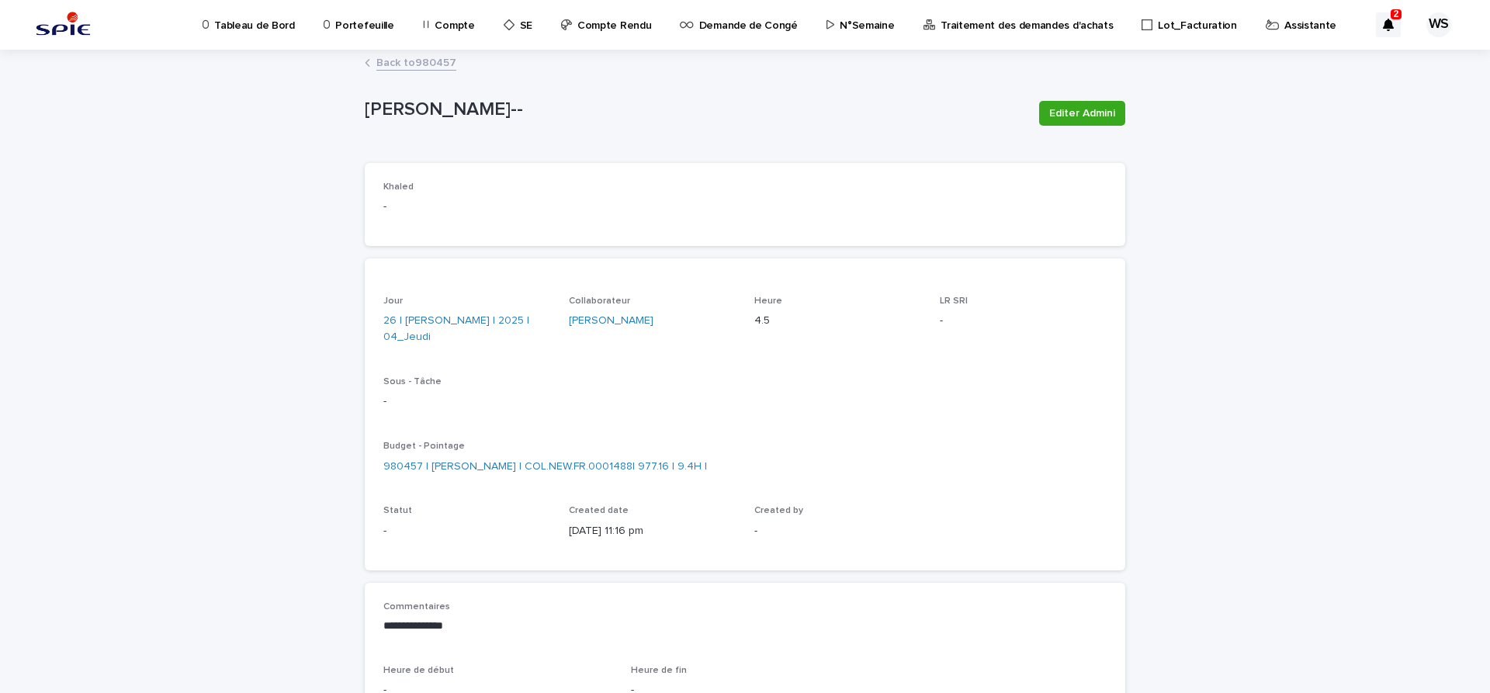
click at [439, 59] on link "Back to 980457" at bounding box center [416, 62] width 80 height 18
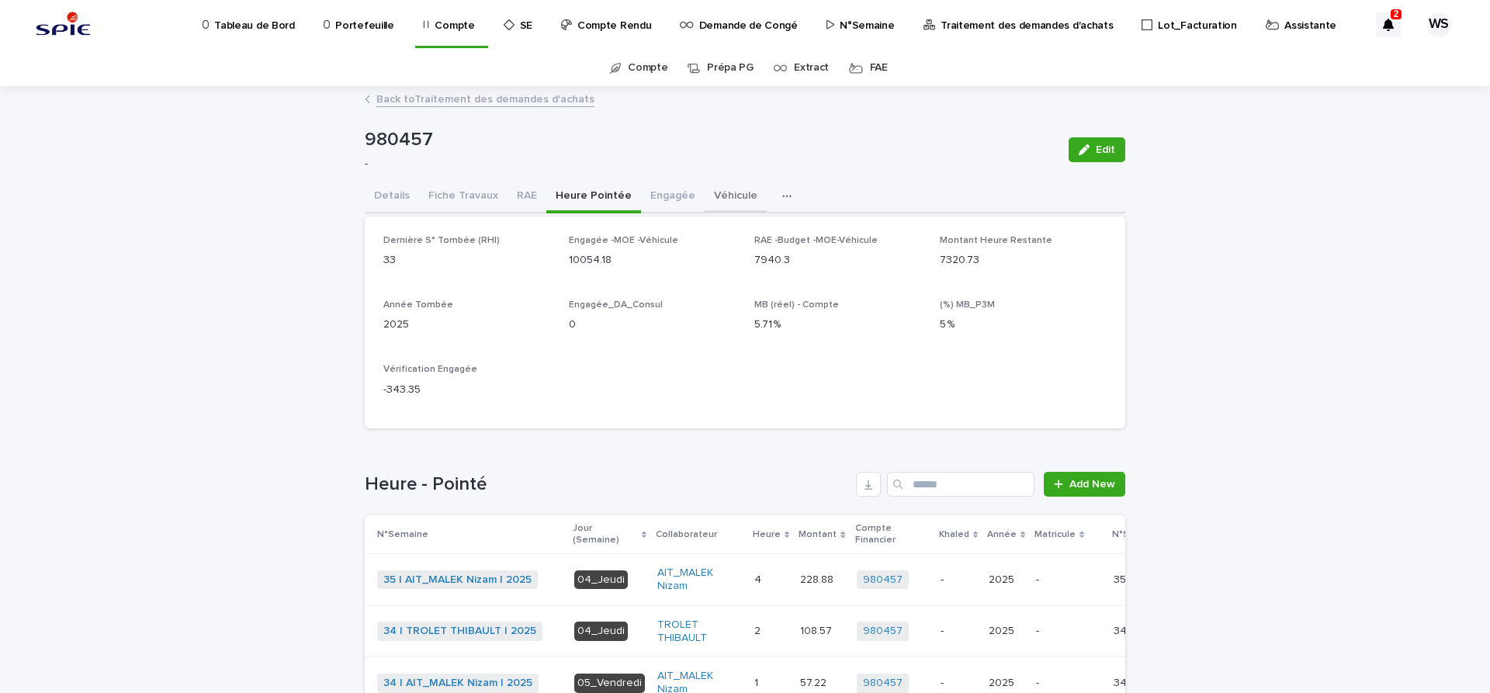
click at [732, 194] on button "Véhicule" at bounding box center [736, 197] width 62 height 33
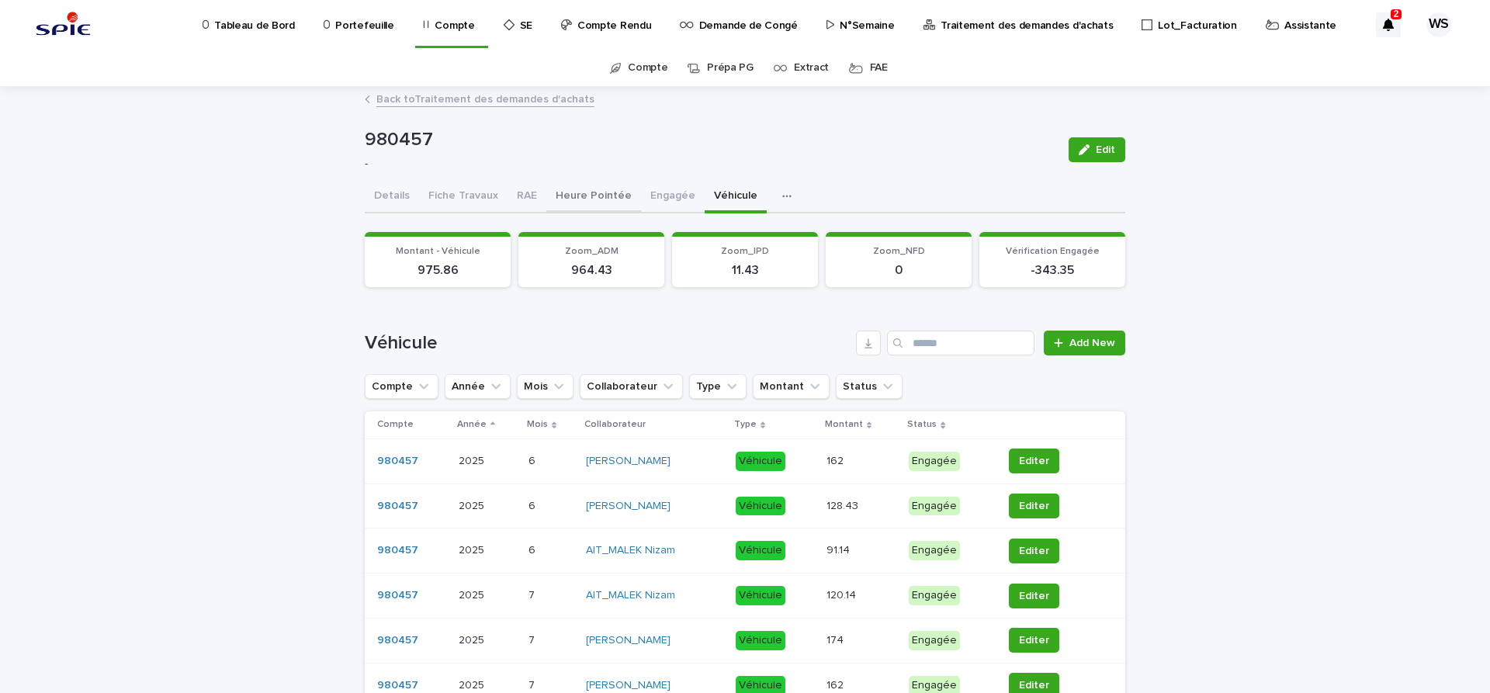
click at [596, 191] on button "Heure Pointée" at bounding box center [593, 197] width 95 height 33
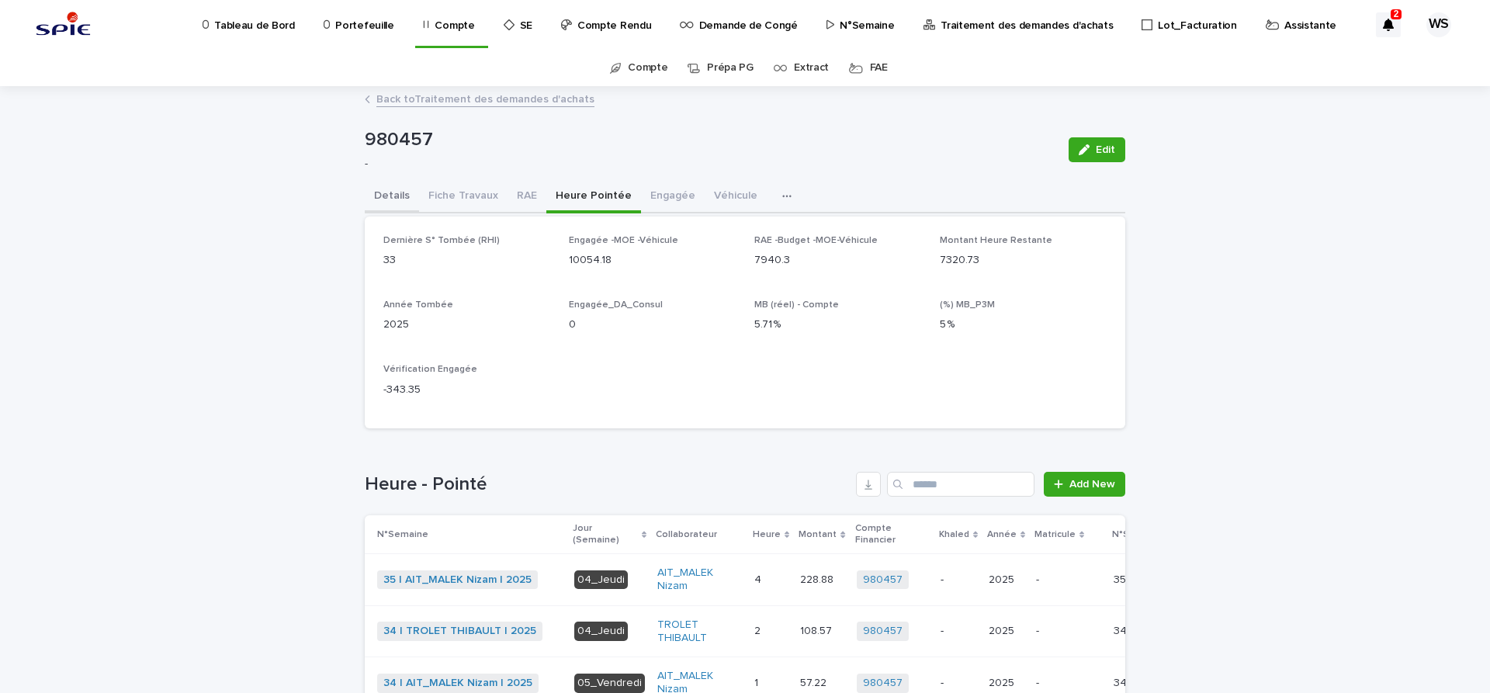
click at [389, 196] on button "Details" at bounding box center [392, 197] width 54 height 33
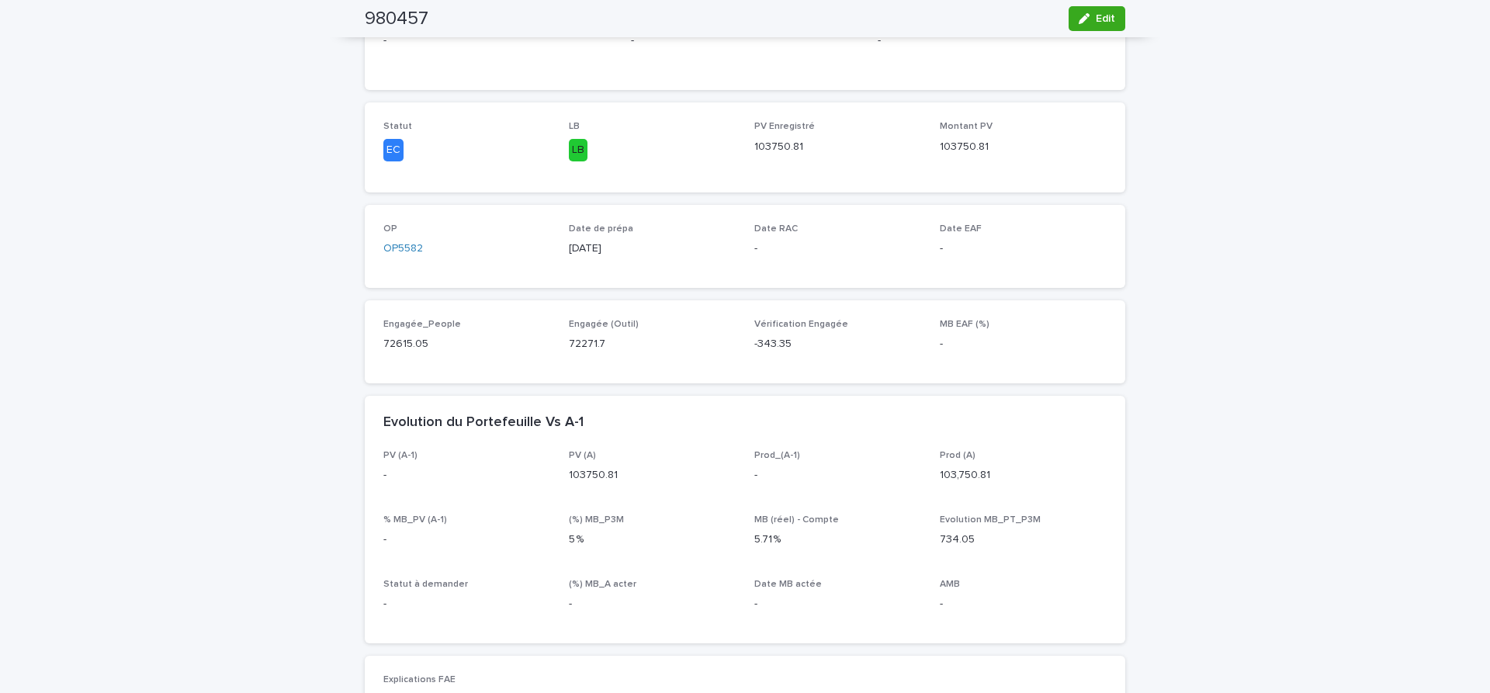
scroll to position [130, 0]
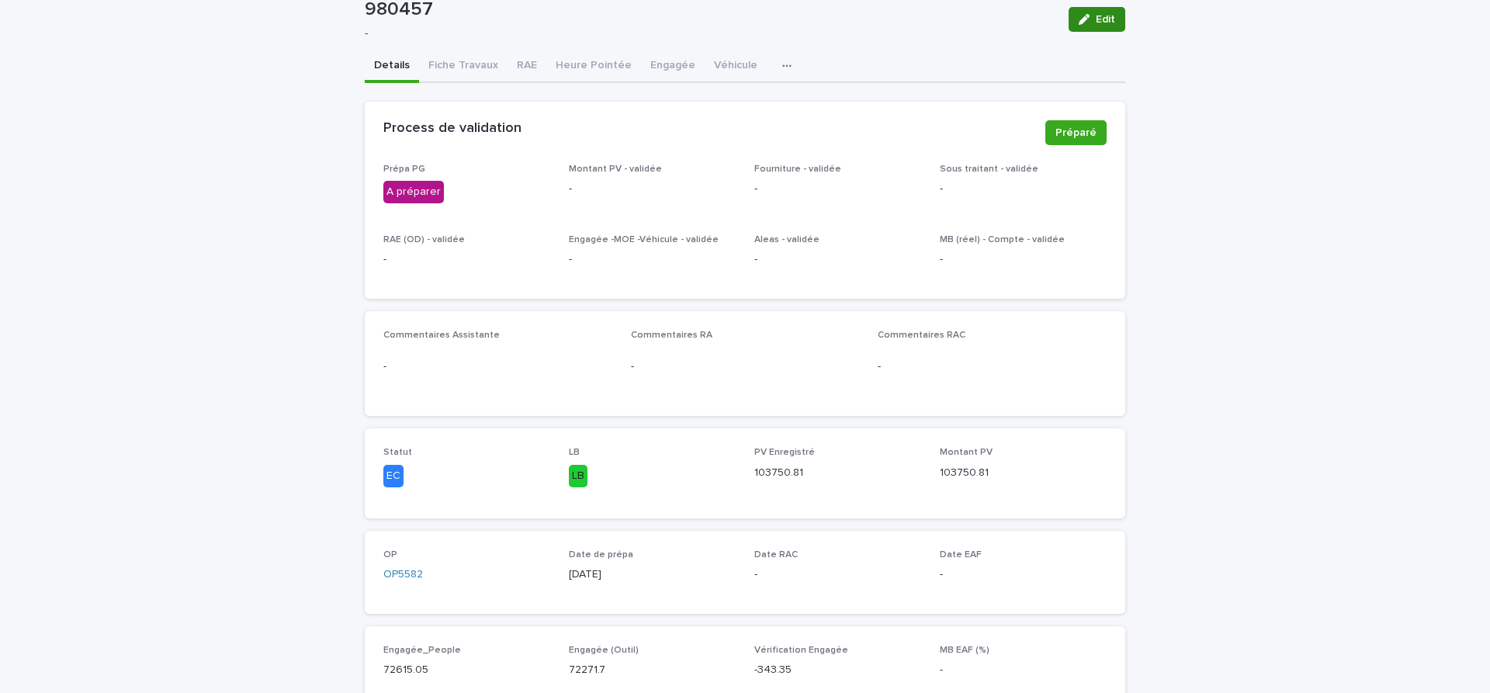
click at [1107, 22] on span "Edit" at bounding box center [1105, 19] width 19 height 11
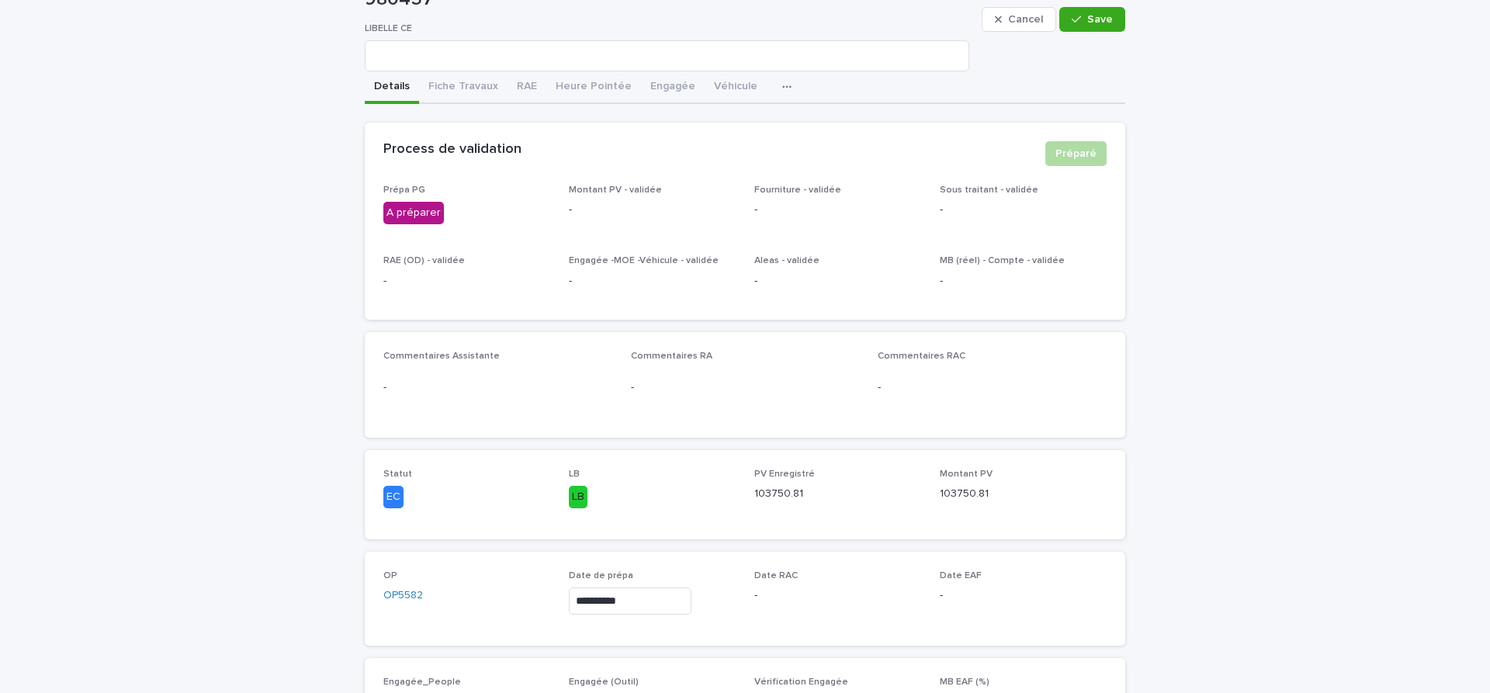
scroll to position [391, 0]
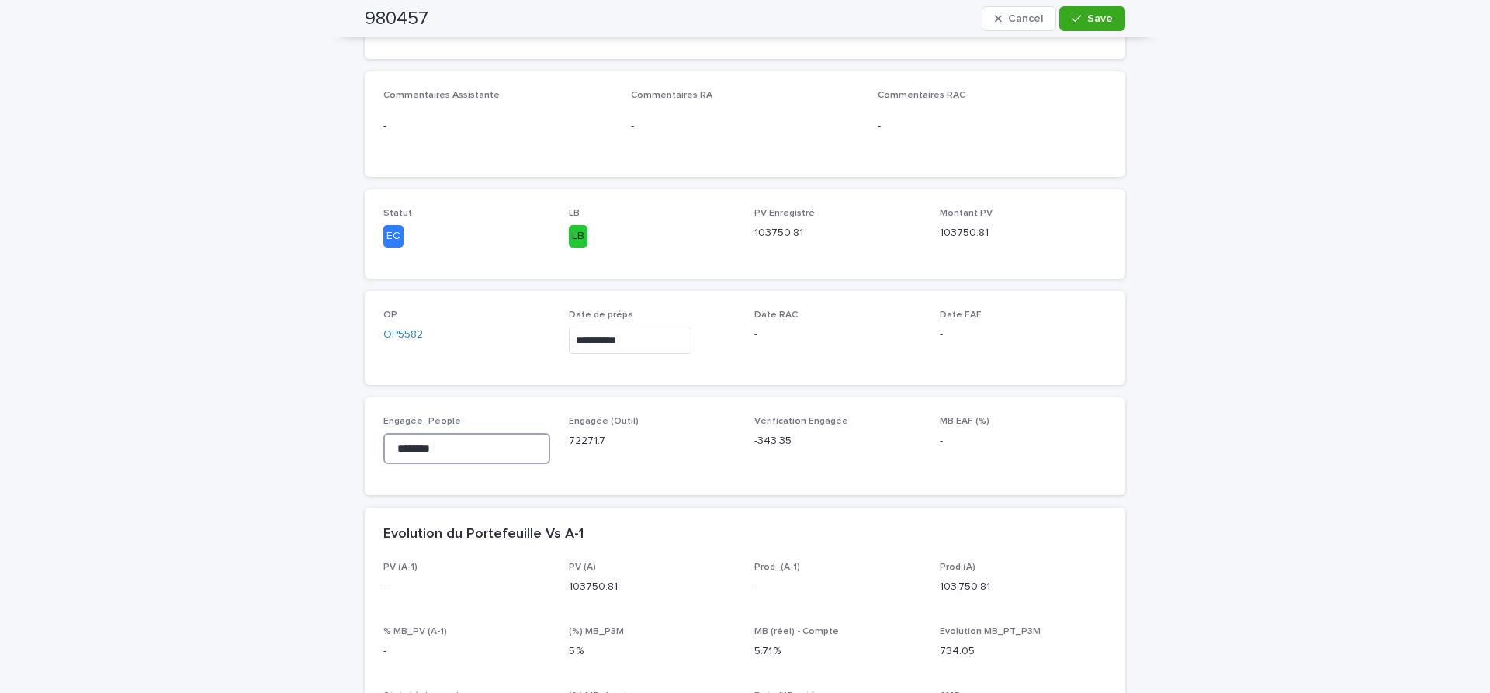
drag, startPoint x: 449, startPoint y: 452, endPoint x: 165, endPoint y: 427, distance: 285.2
click at [383, 433] on input "********" at bounding box center [466, 448] width 167 height 31
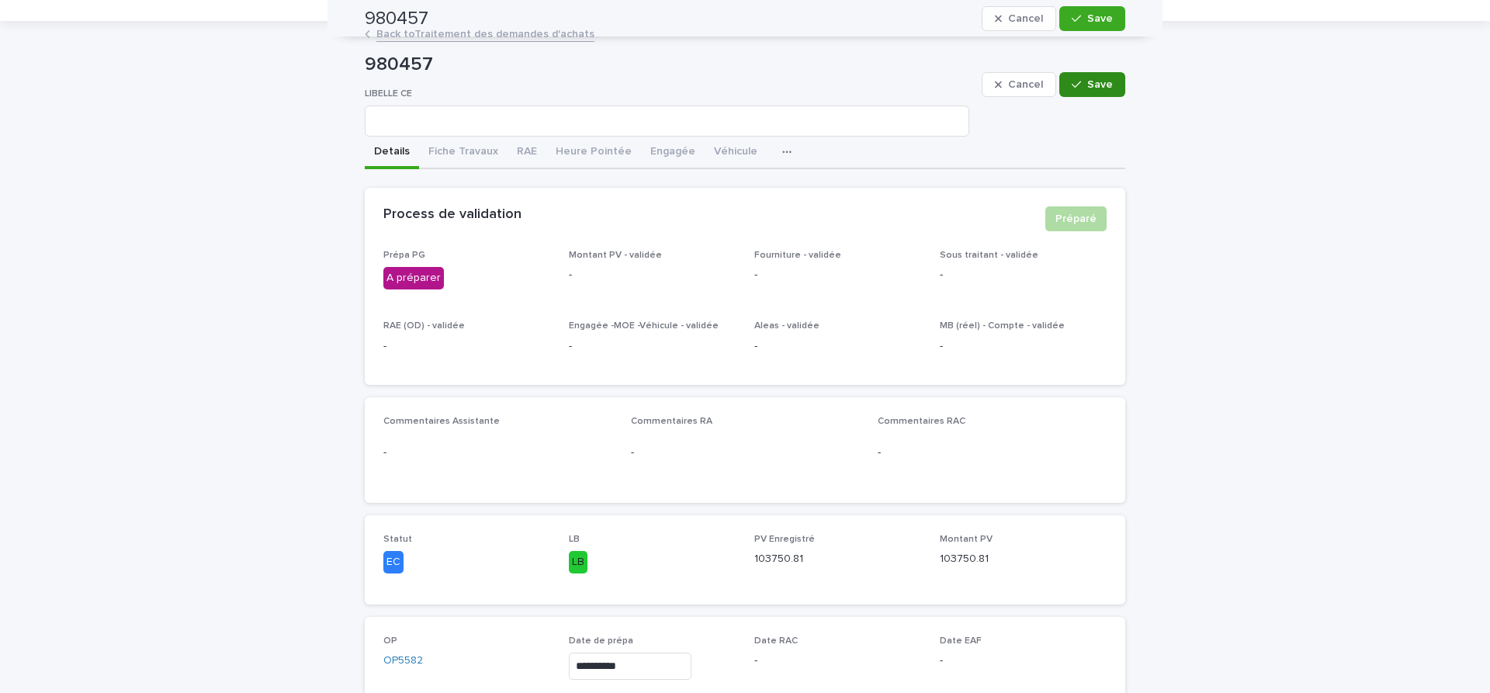
type input "********"
click at [1105, 84] on span "Save" at bounding box center [1100, 84] width 26 height 11
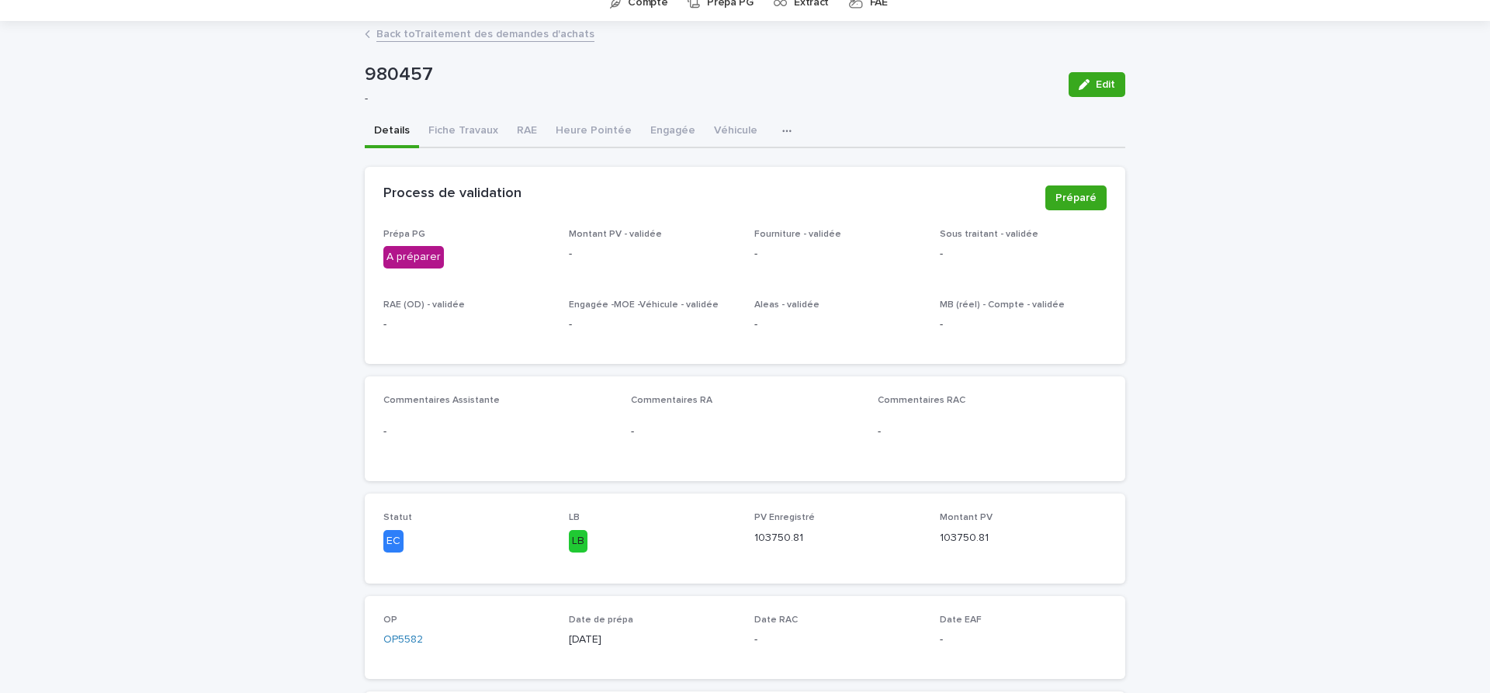
click at [1105, 84] on span "Edit" at bounding box center [1105, 84] width 19 height 11
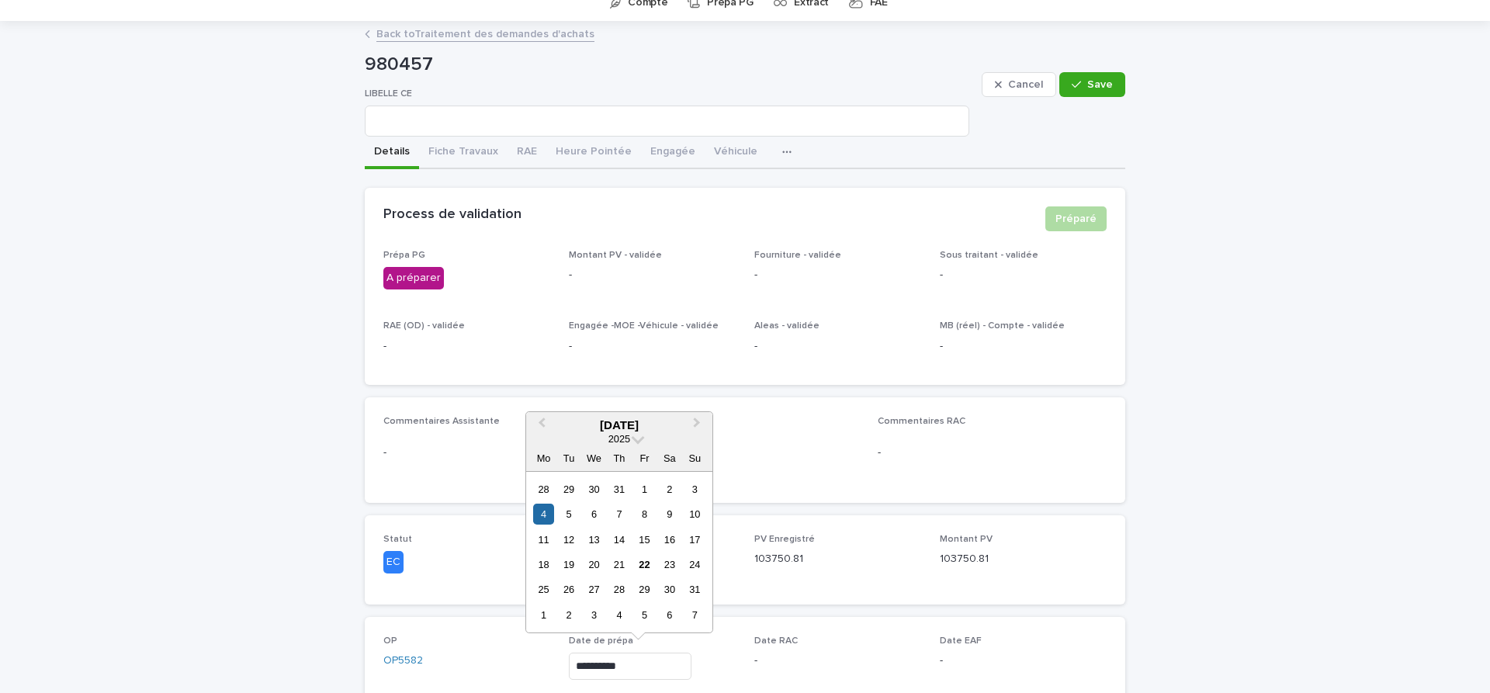
click at [652, 667] on input "**********" at bounding box center [630, 666] width 123 height 27
click at [642, 567] on div "22" at bounding box center [644, 564] width 21 height 21
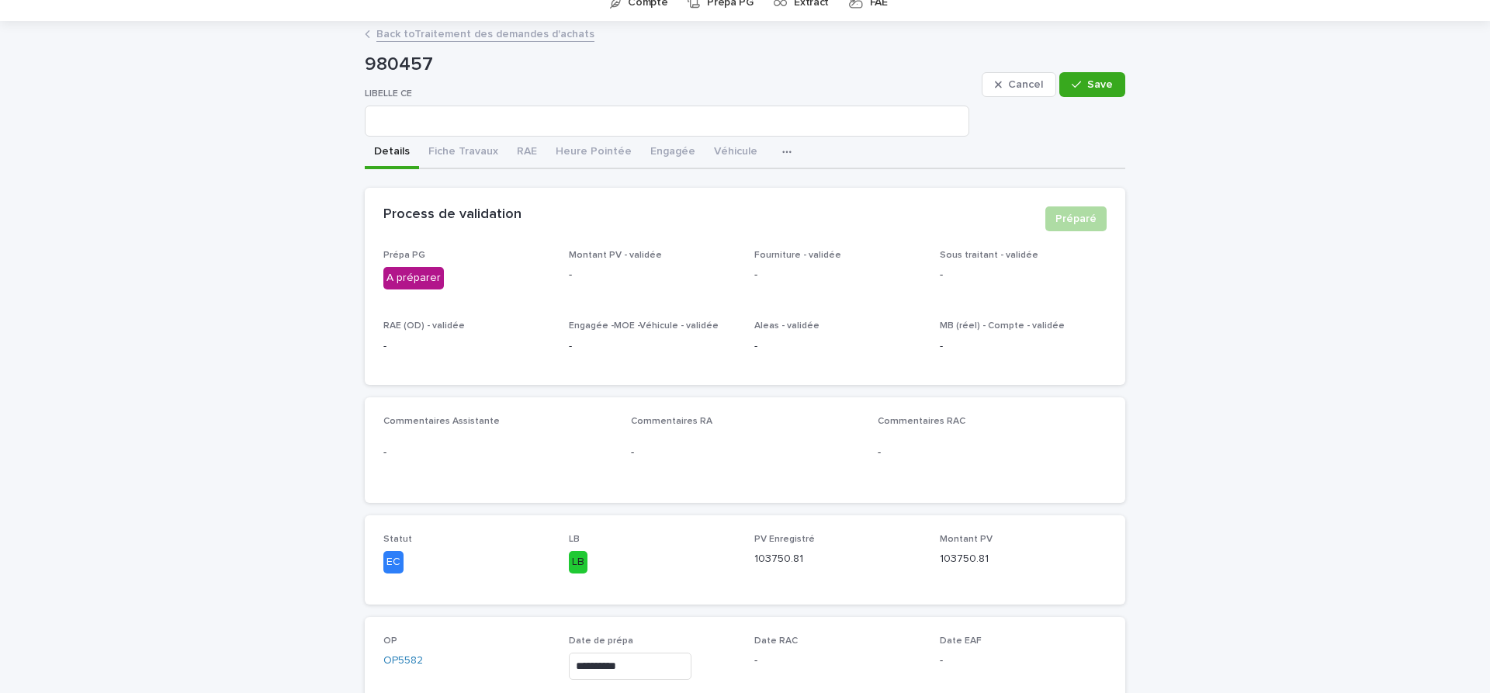
type input "**********"
drag, startPoint x: 1100, startPoint y: 83, endPoint x: 1100, endPoint y: 405, distance: 322.1
click at [1100, 84] on span "Save" at bounding box center [1100, 84] width 26 height 11
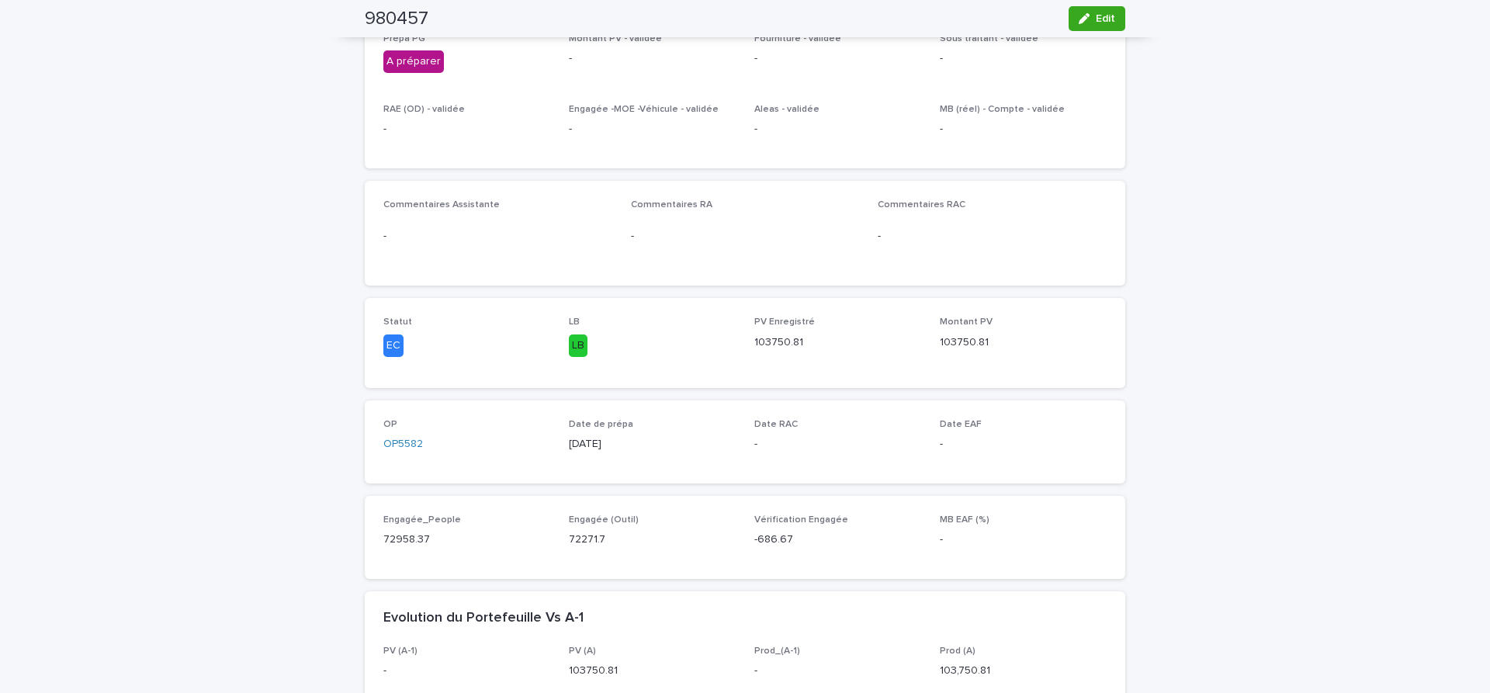
scroll to position [0, 0]
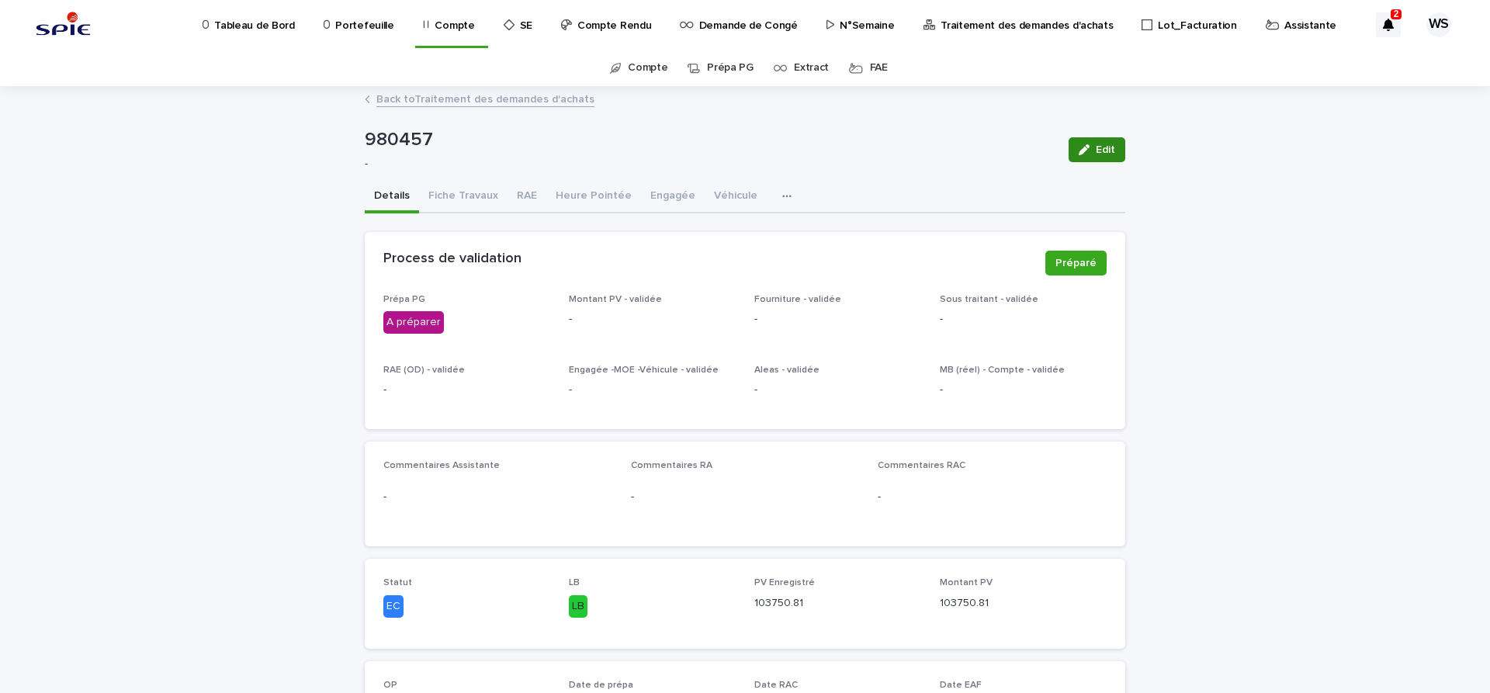
click at [1102, 149] on span "Edit" at bounding box center [1105, 149] width 19 height 11
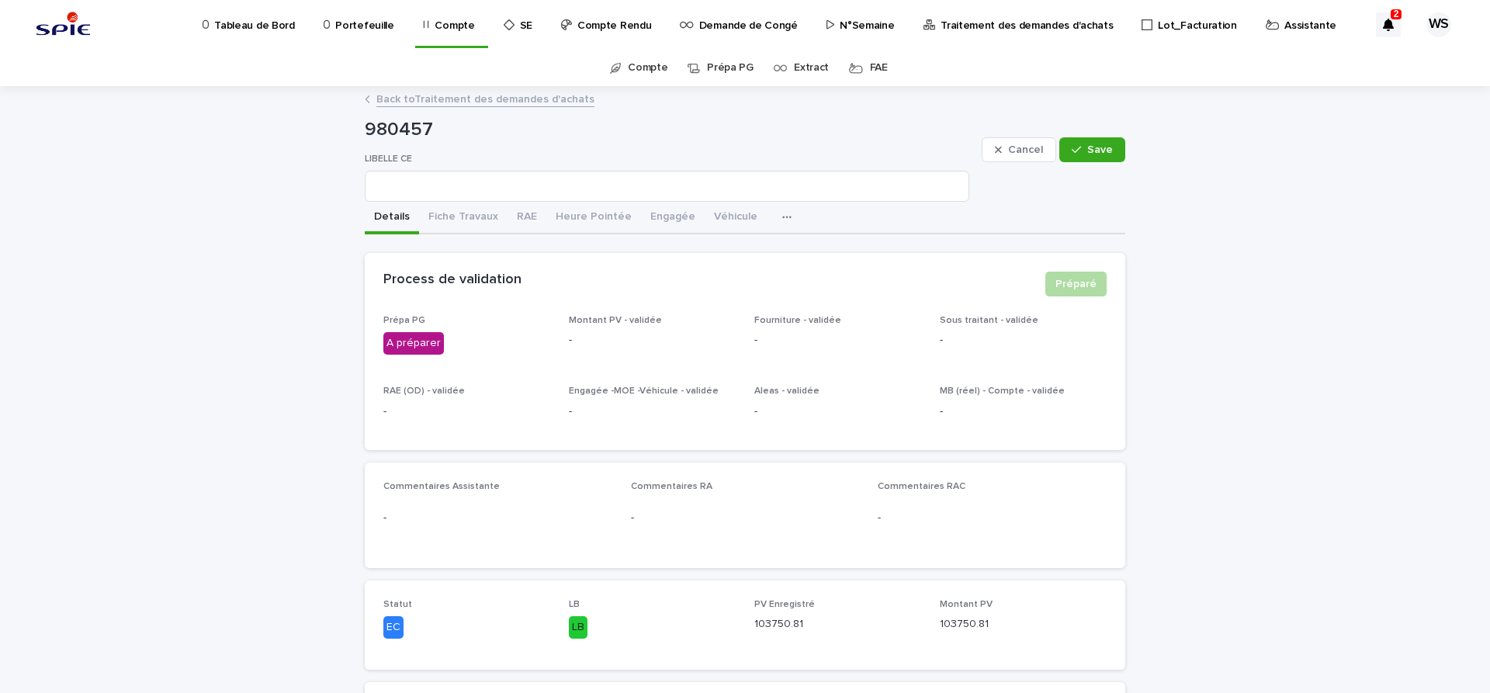
scroll to position [261, 0]
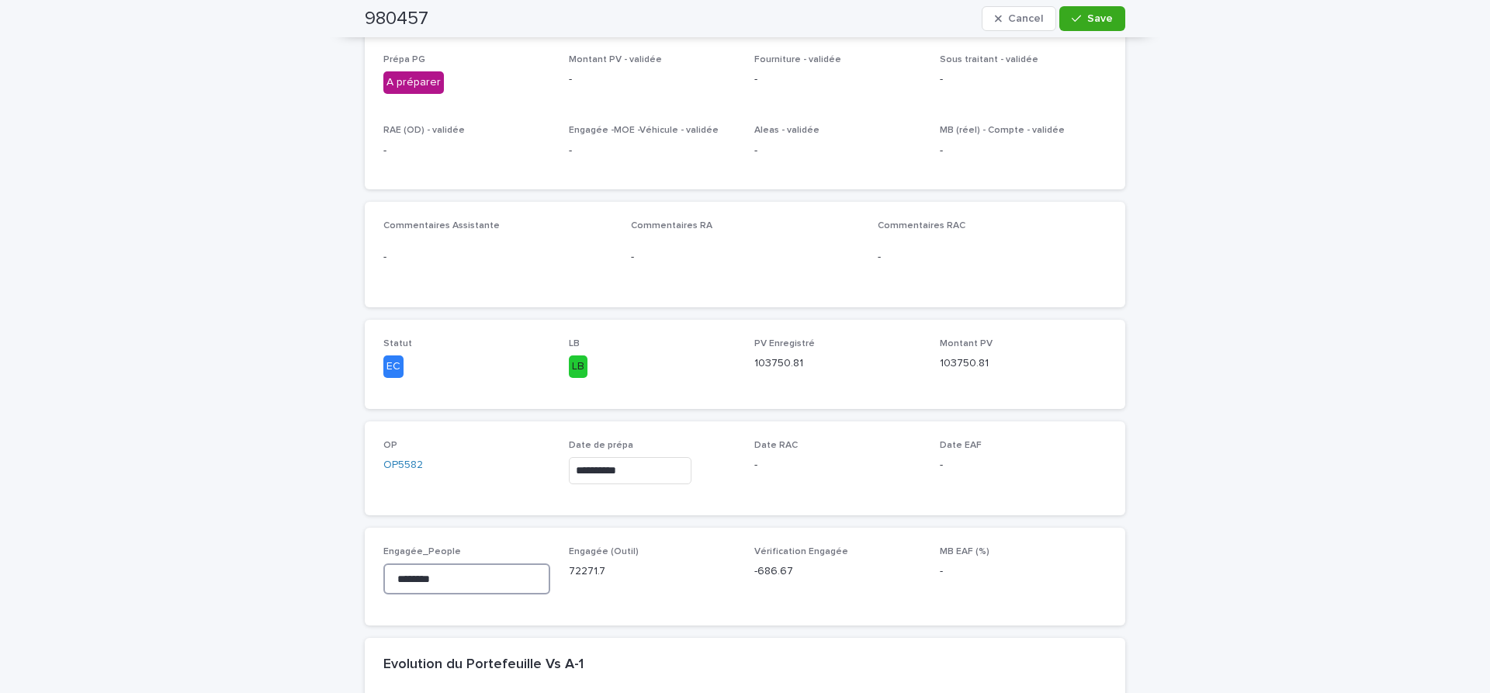
drag, startPoint x: 490, startPoint y: 581, endPoint x: 59, endPoint y: 515, distance: 435.8
click at [383, 563] on input "********" at bounding box center [466, 578] width 167 height 31
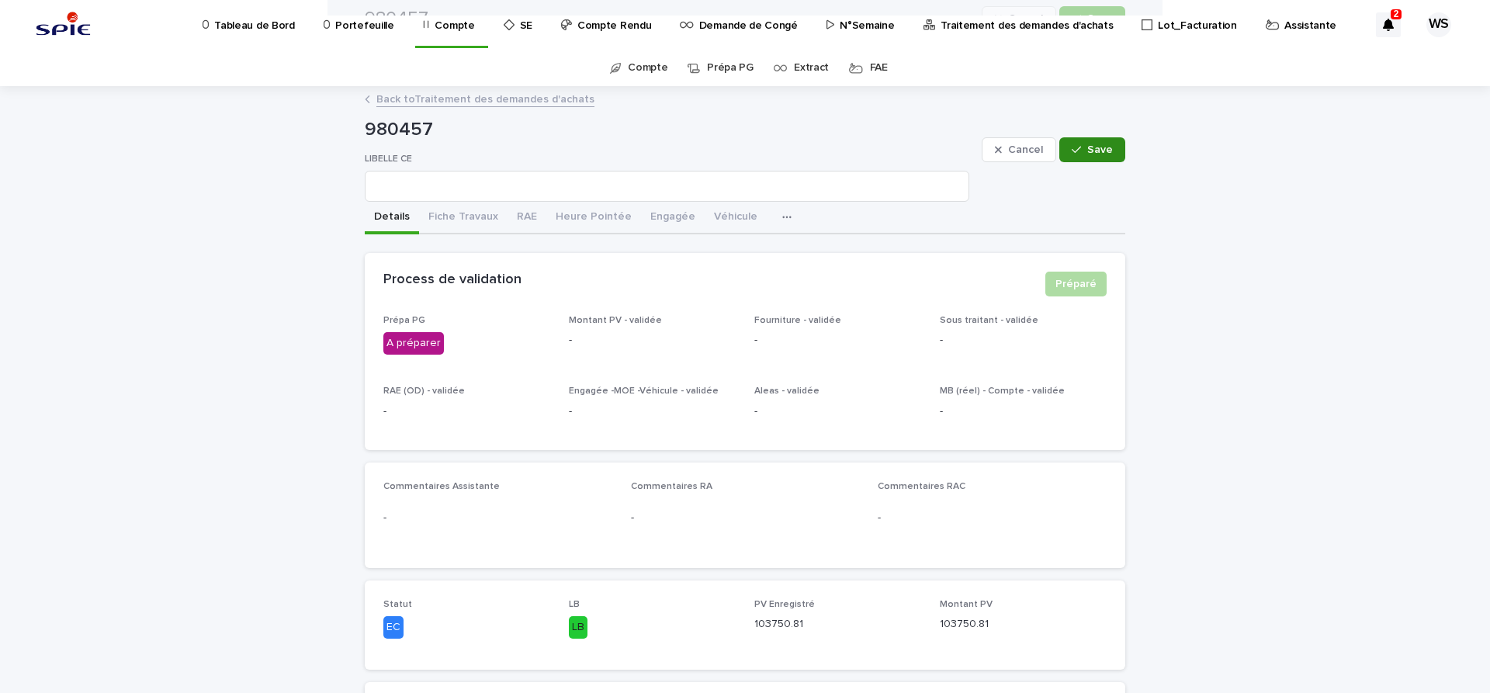
type input "********"
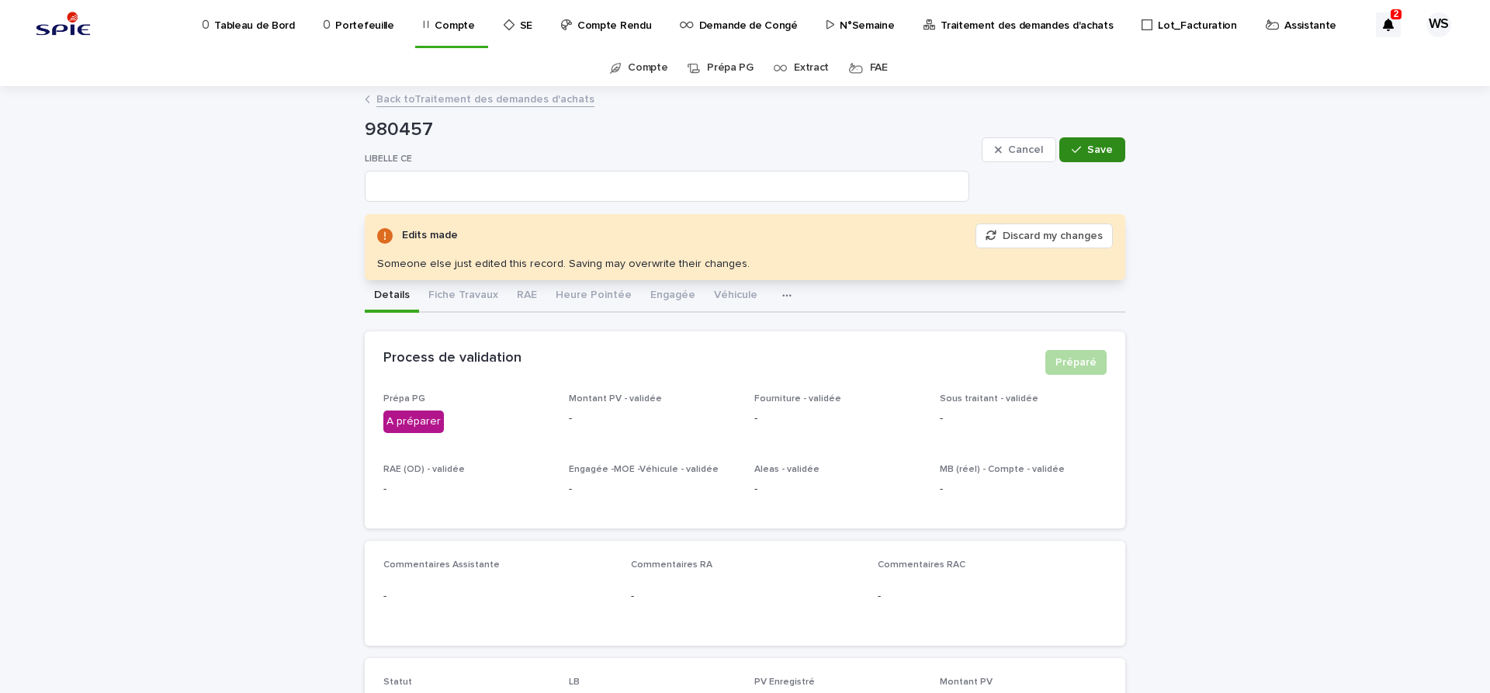
click at [1087, 149] on div "button" at bounding box center [1080, 149] width 16 height 11
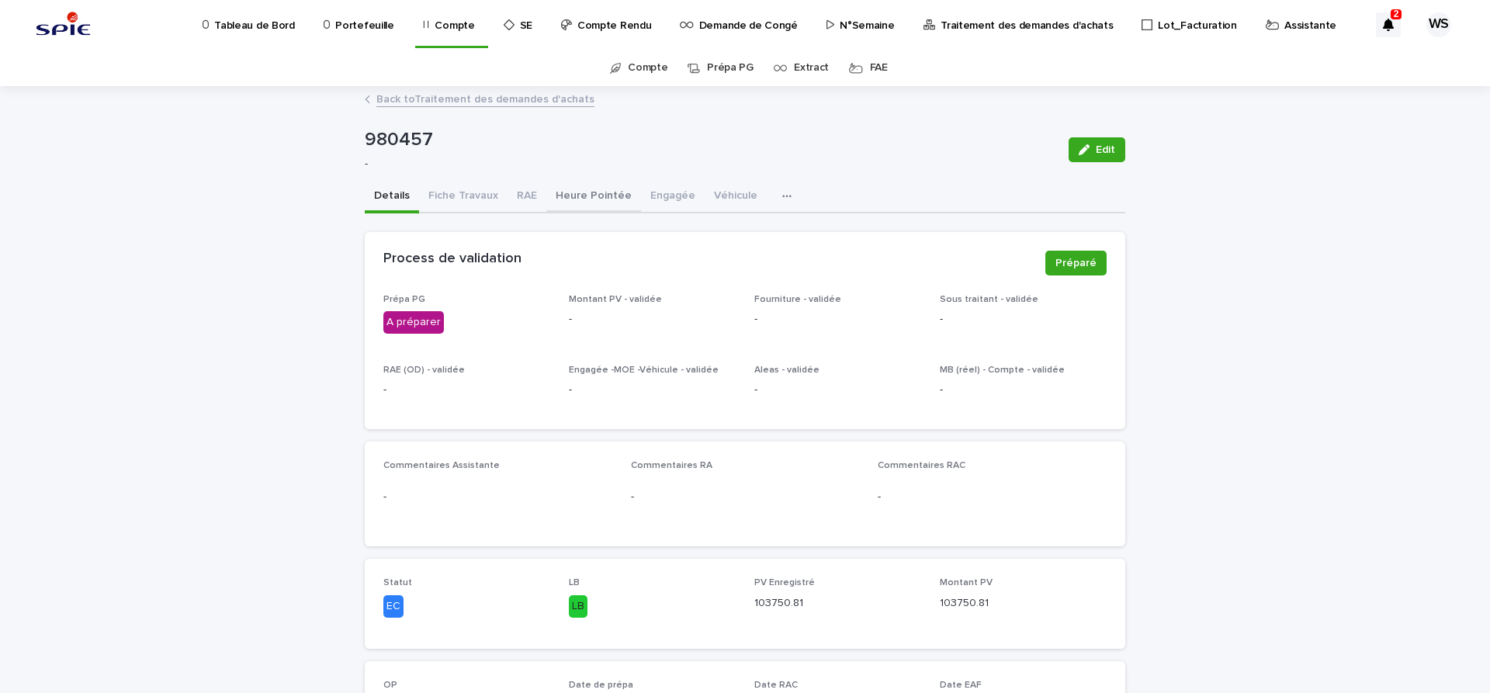
click at [598, 196] on button "Heure Pointée" at bounding box center [593, 197] width 95 height 33
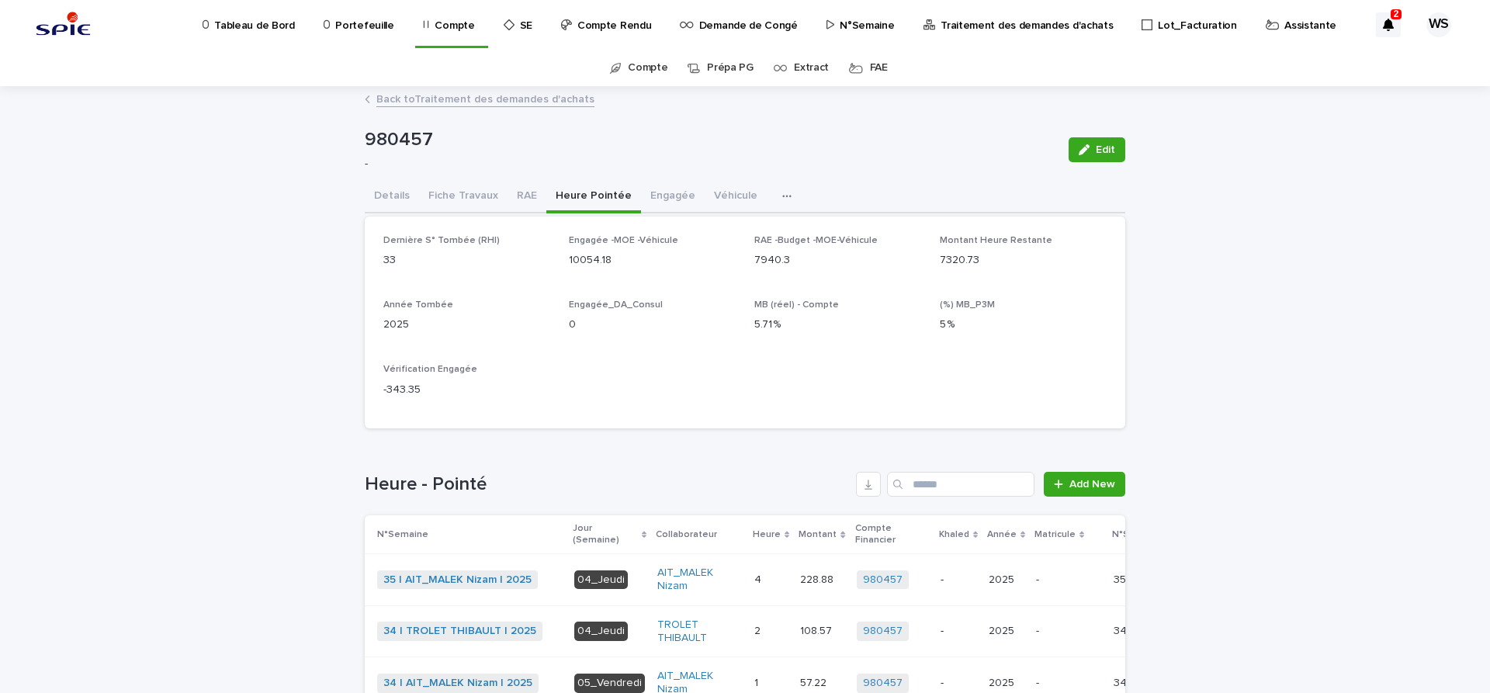
click at [389, 192] on button "Details" at bounding box center [392, 197] width 54 height 33
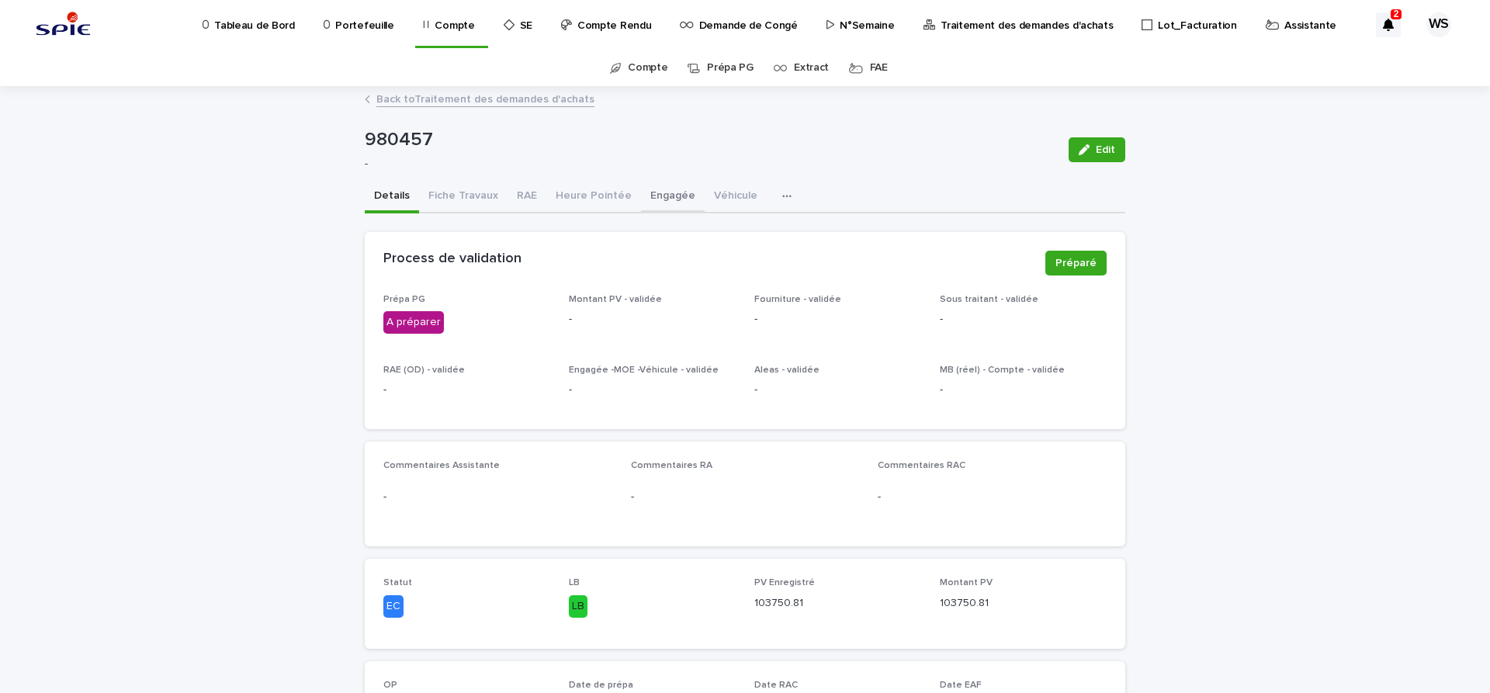
click at [668, 192] on button "Engagée" at bounding box center [673, 197] width 64 height 33
click at [654, 196] on button "Engagée" at bounding box center [673, 197] width 64 height 33
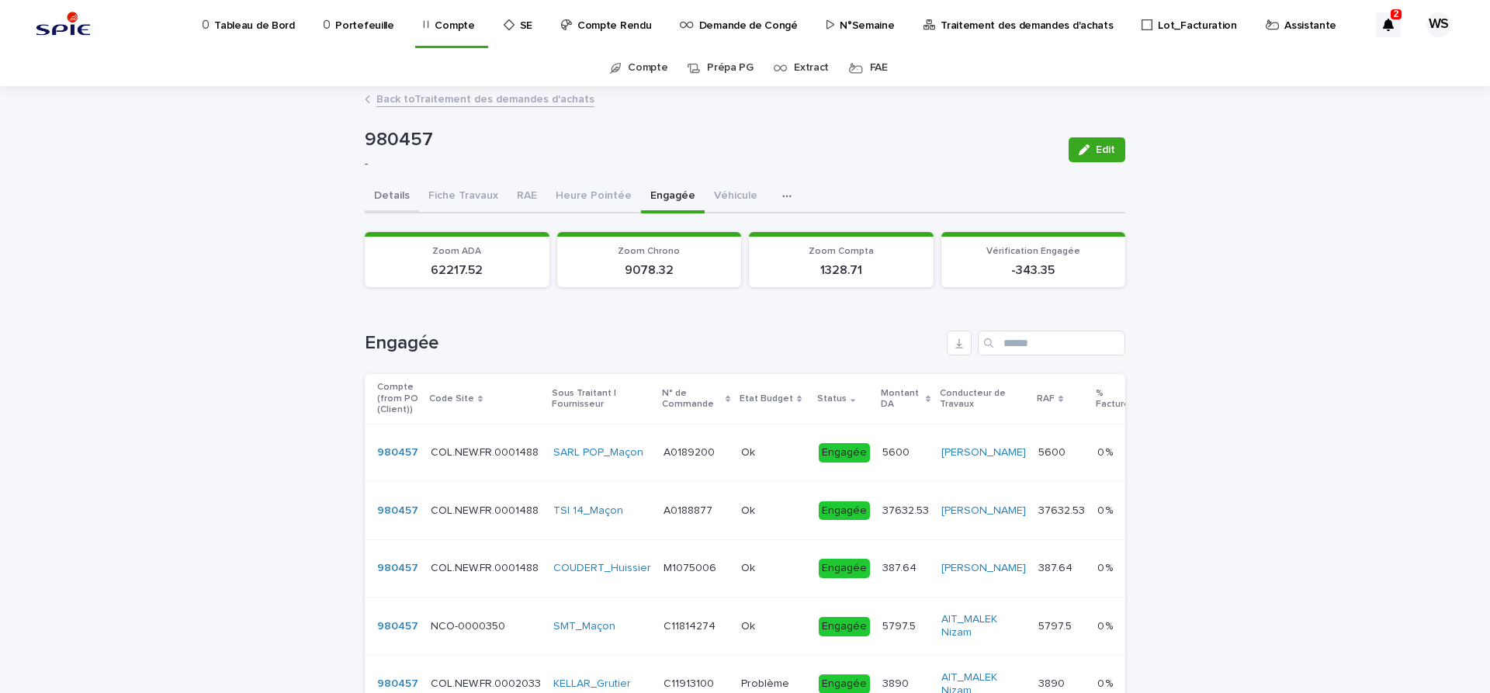
click at [387, 192] on button "Details" at bounding box center [392, 197] width 54 height 33
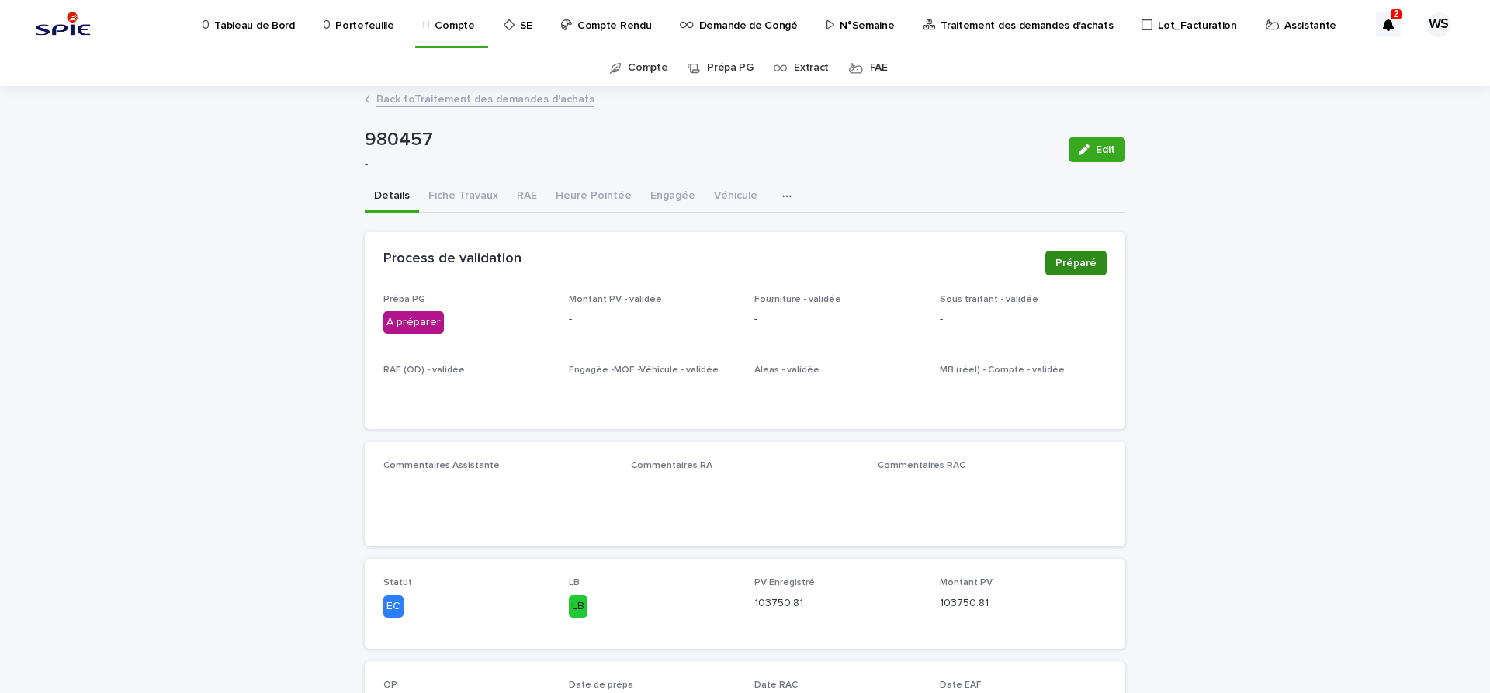
click at [1080, 265] on span "Préparé" at bounding box center [1076, 263] width 41 height 16
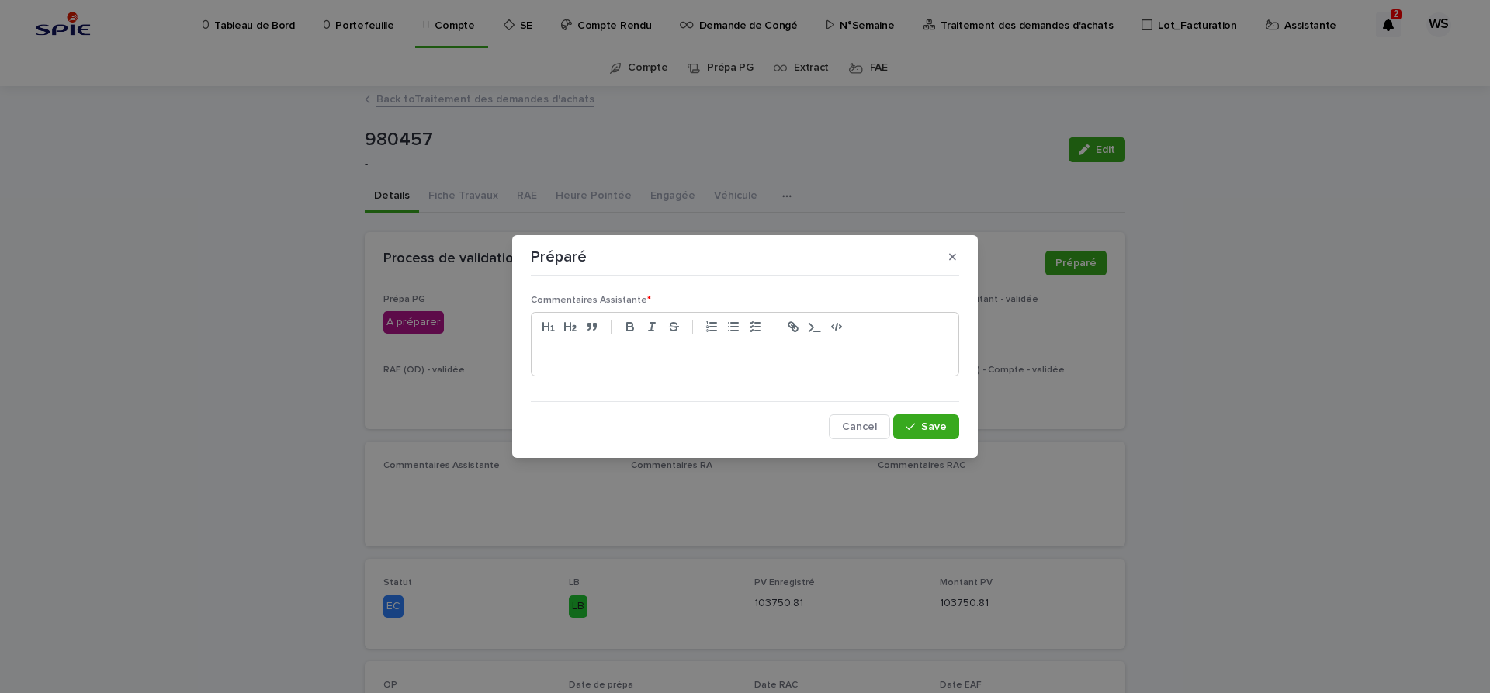
click at [543, 356] on p at bounding box center [745, 359] width 404 height 16
click at [582, 362] on p "**********" at bounding box center [745, 359] width 404 height 16
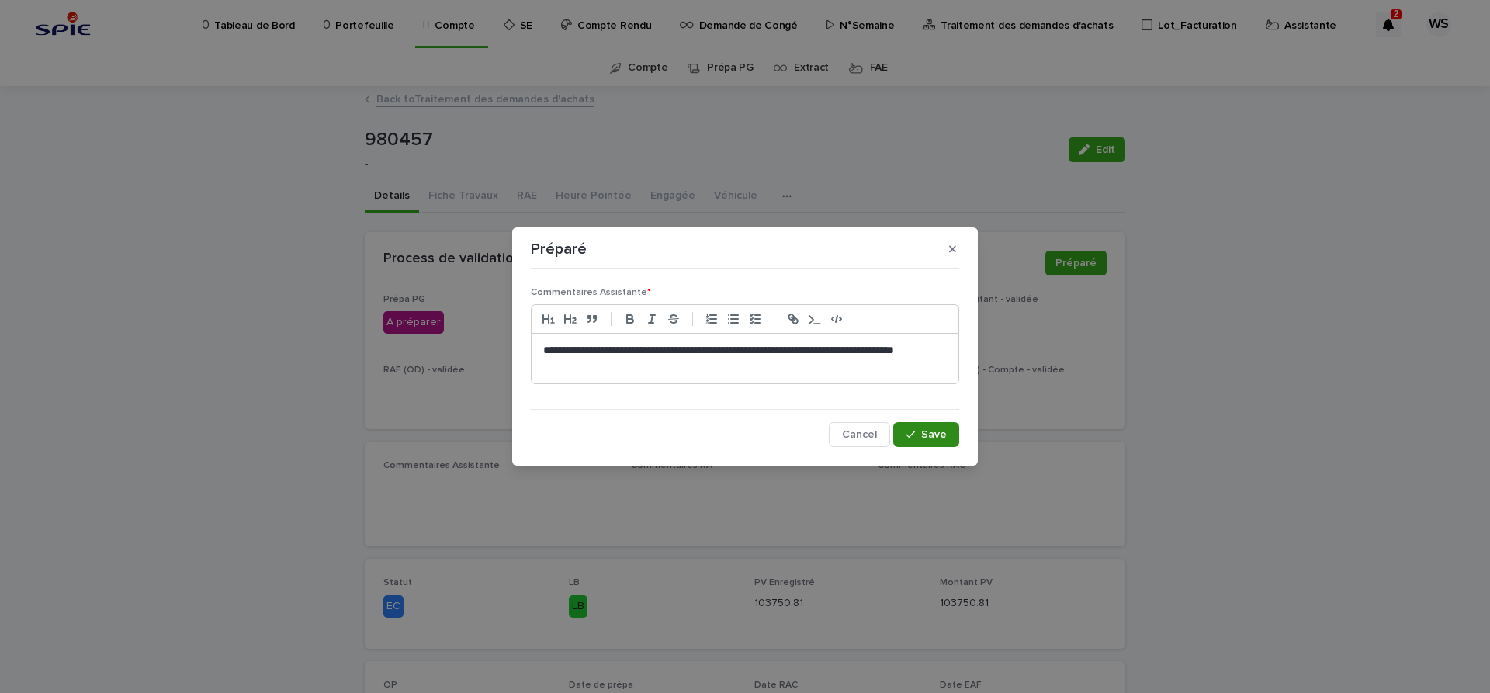
click at [931, 441] on button "Save" at bounding box center [926, 434] width 66 height 25
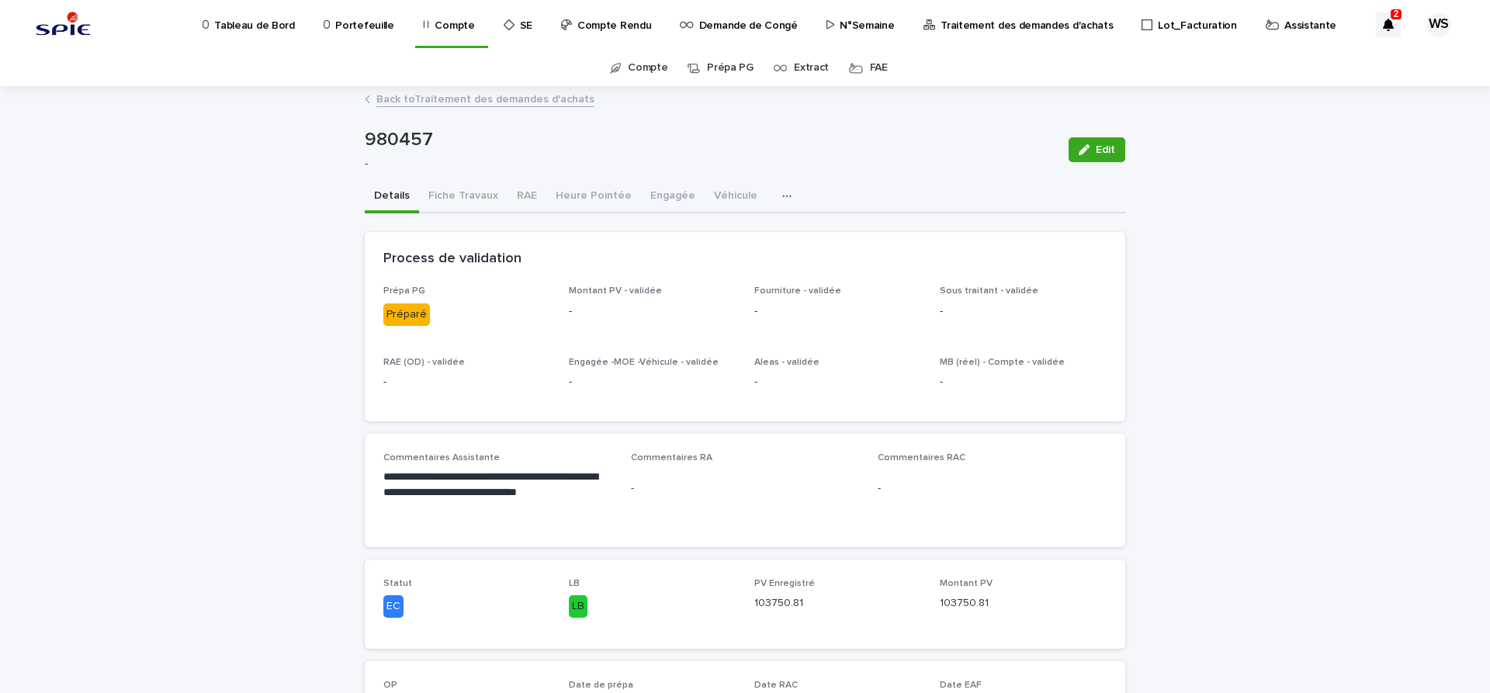
click at [500, 477] on p "**********" at bounding box center [497, 493] width 229 height 47
click at [1006, 23] on p "Traitement des demandes d'achats" at bounding box center [1027, 16] width 172 height 33
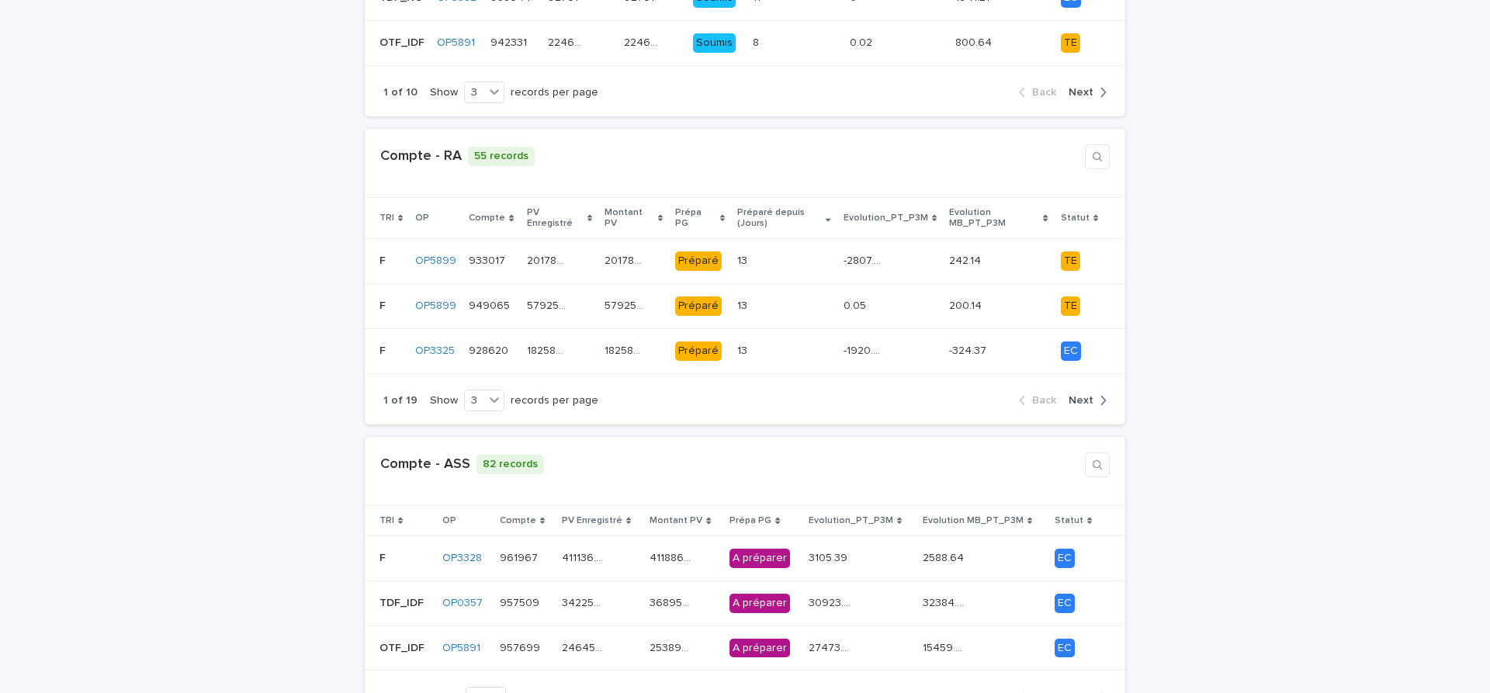
scroll to position [587, 0]
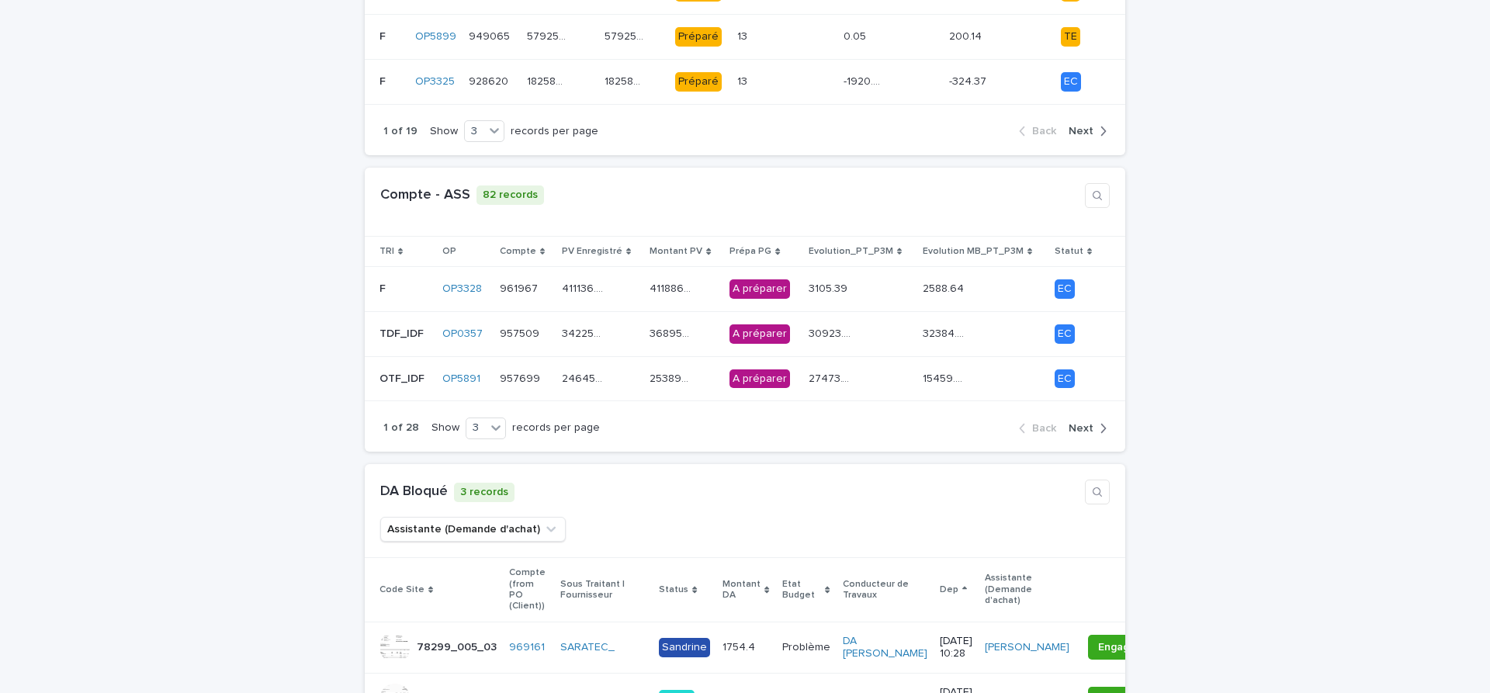
click at [1084, 423] on span "Next" at bounding box center [1081, 428] width 25 height 11
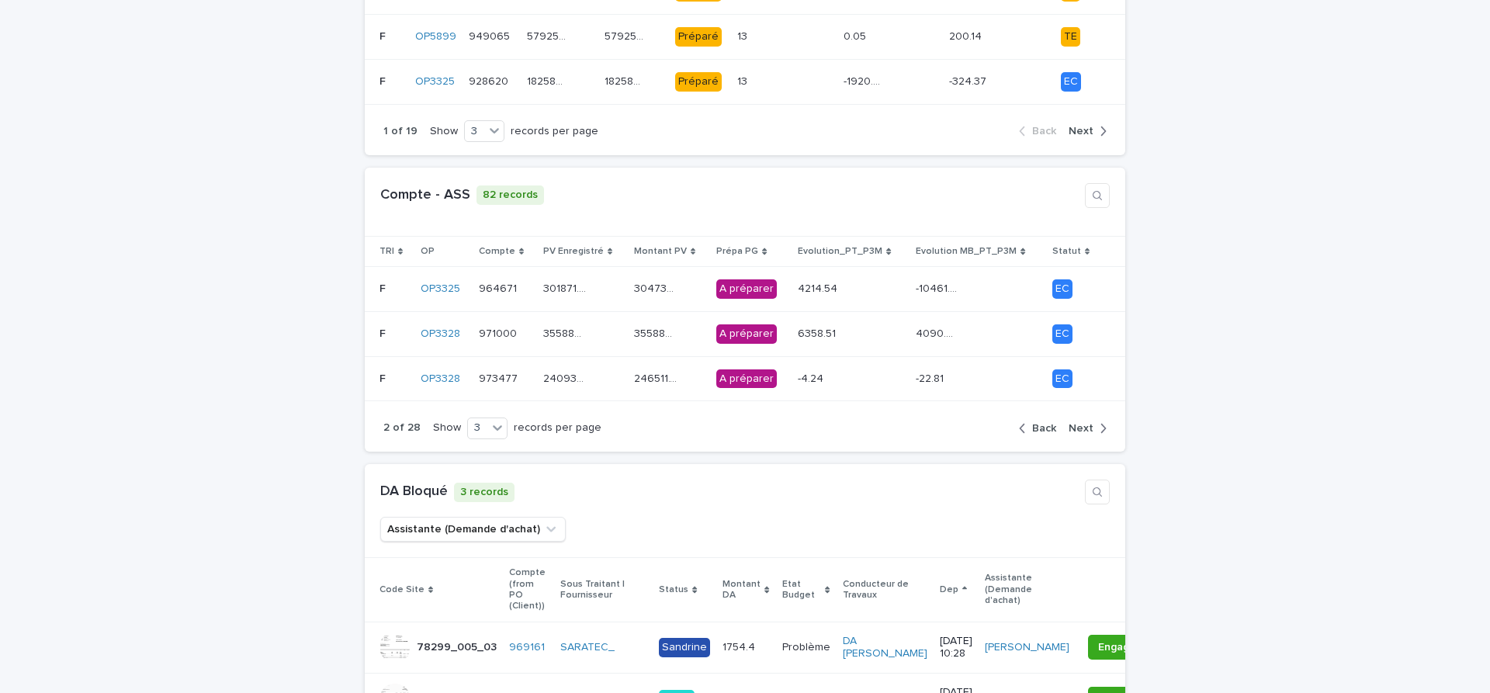
click at [1084, 423] on span "Next" at bounding box center [1081, 428] width 25 height 11
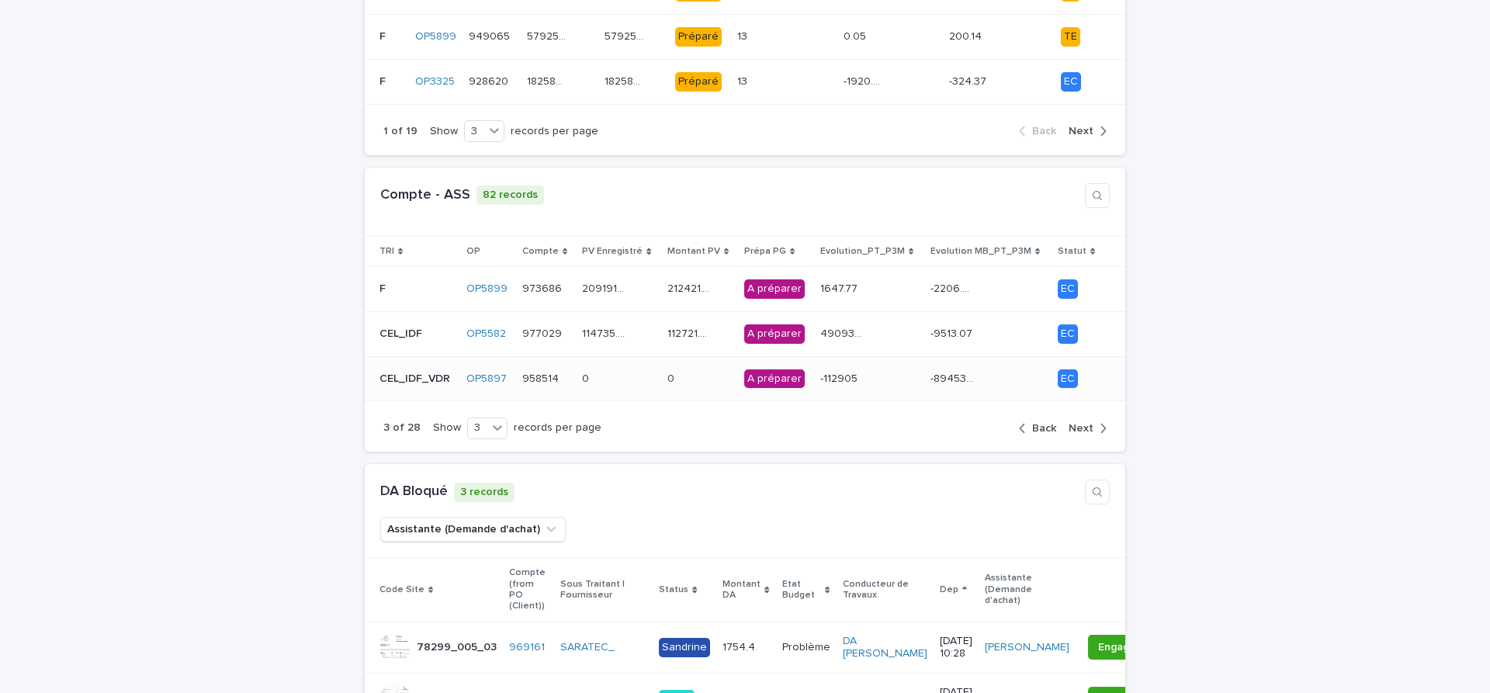
click at [616, 373] on p at bounding box center [603, 379] width 43 height 13
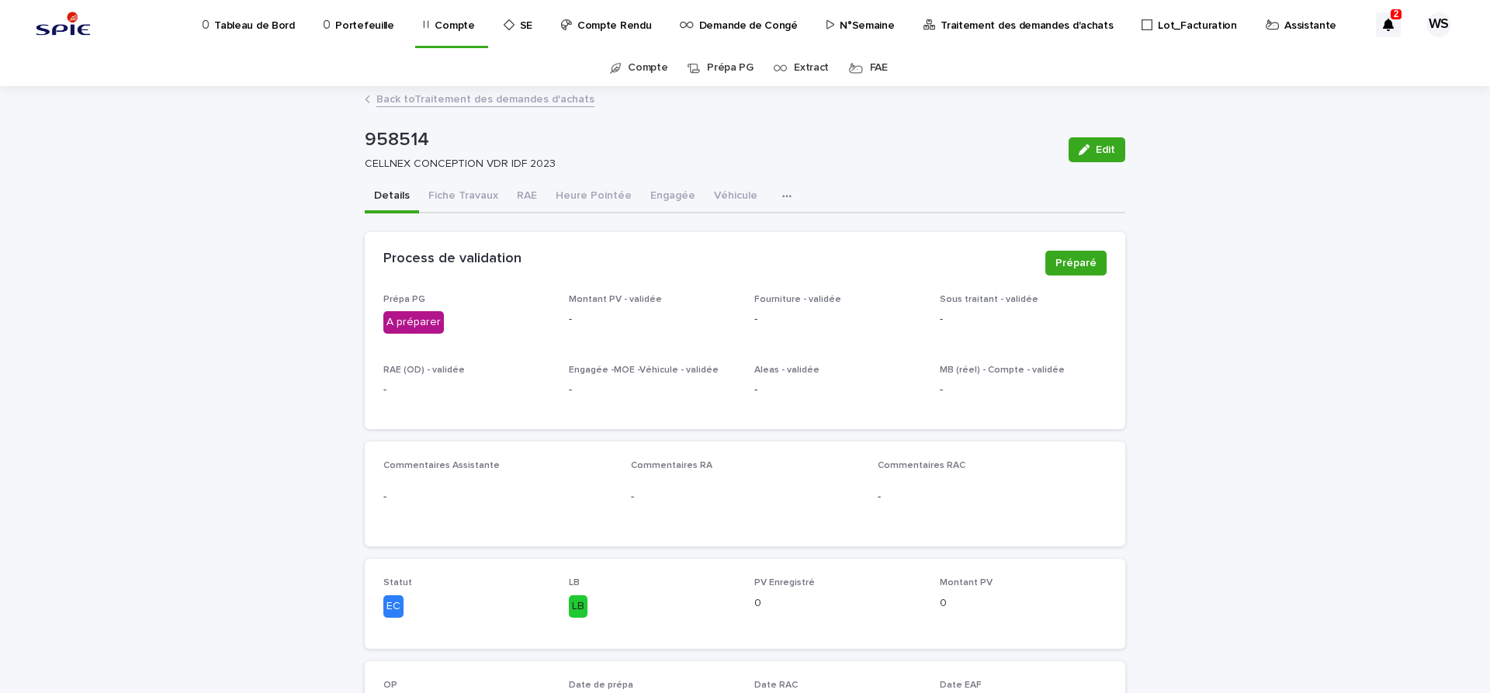
click at [1108, 151] on span "Edit" at bounding box center [1105, 149] width 19 height 11
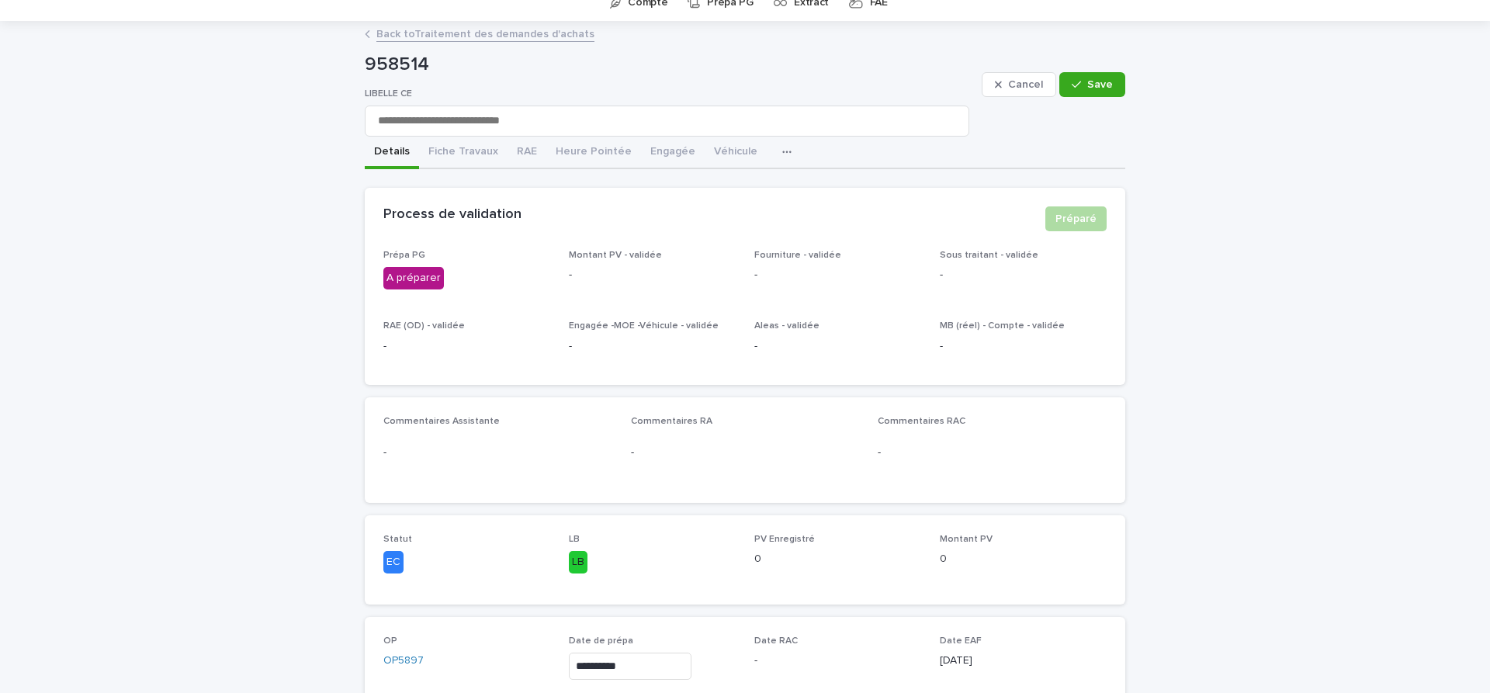
scroll to position [130, 0]
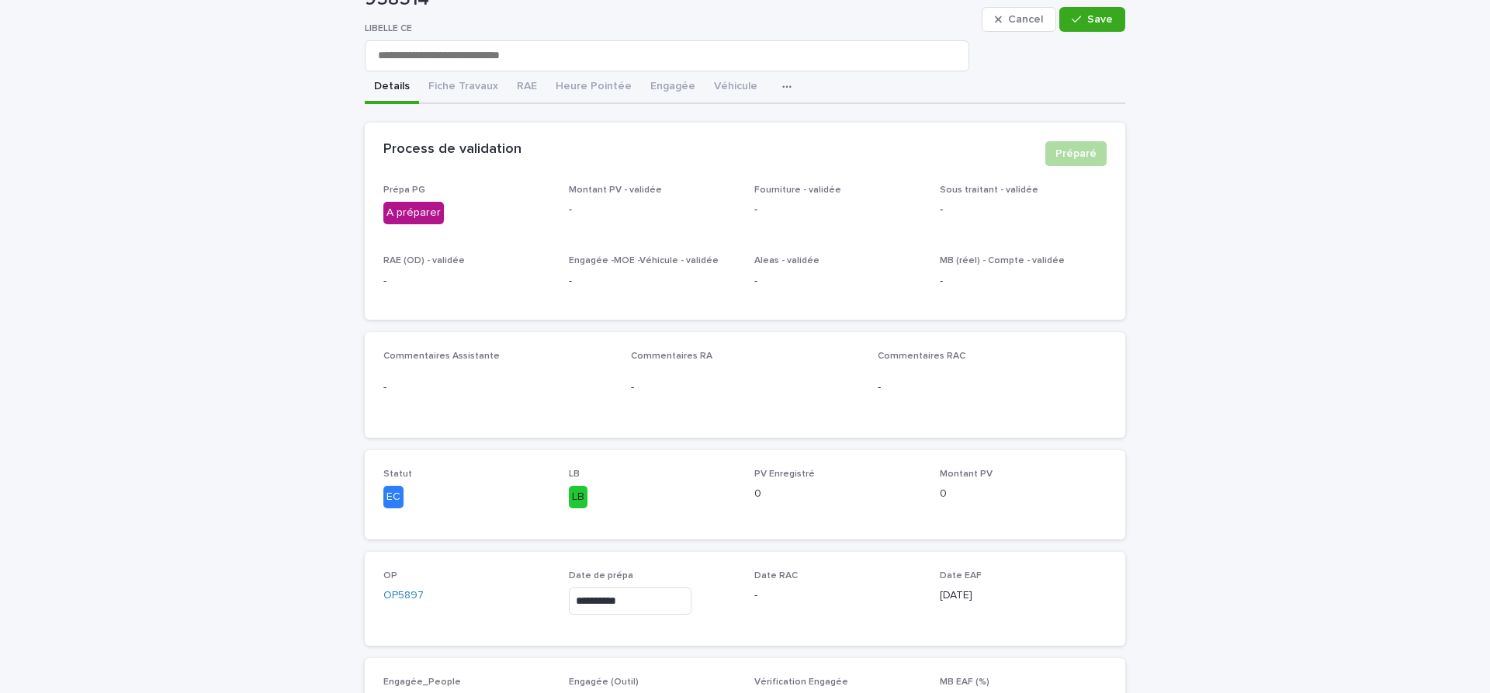
click at [686, 603] on input "**********" at bounding box center [630, 601] width 123 height 27
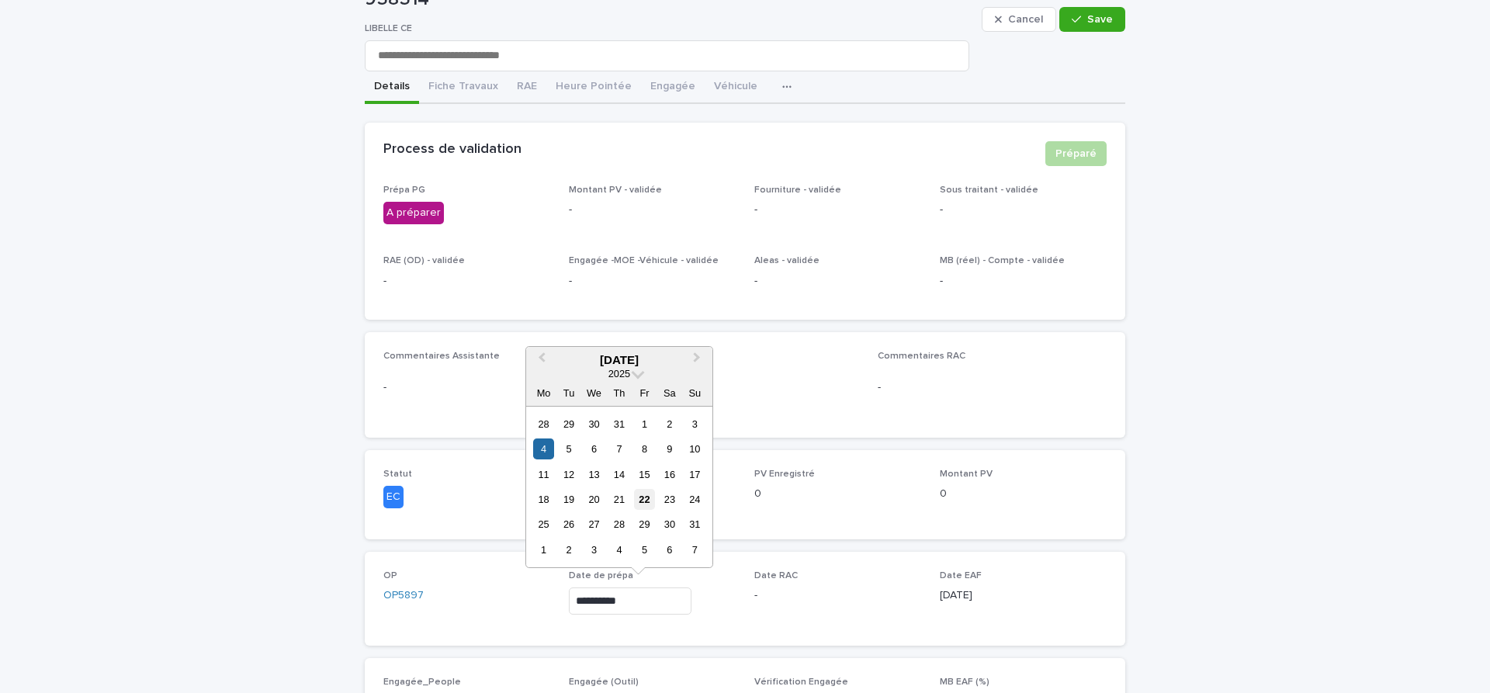
click at [647, 497] on div "22" at bounding box center [644, 499] width 21 height 21
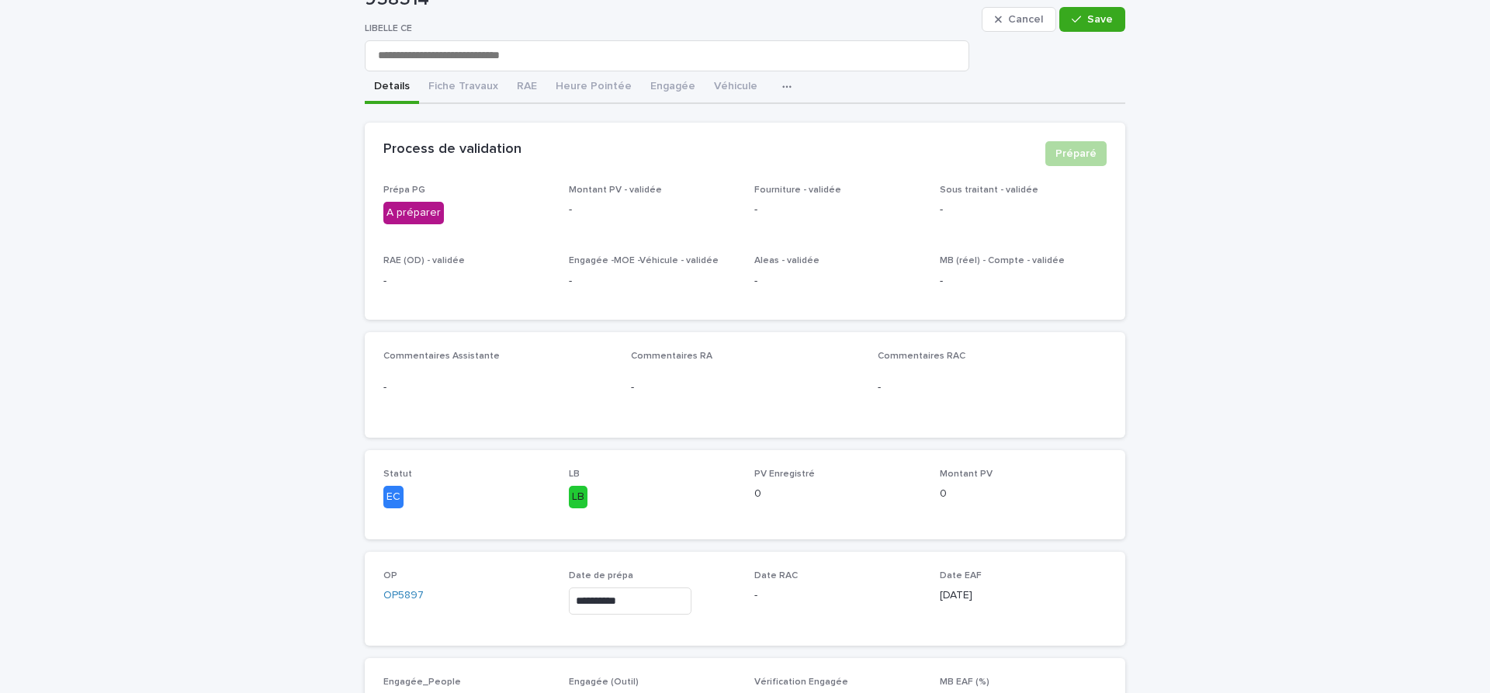
type input "**********"
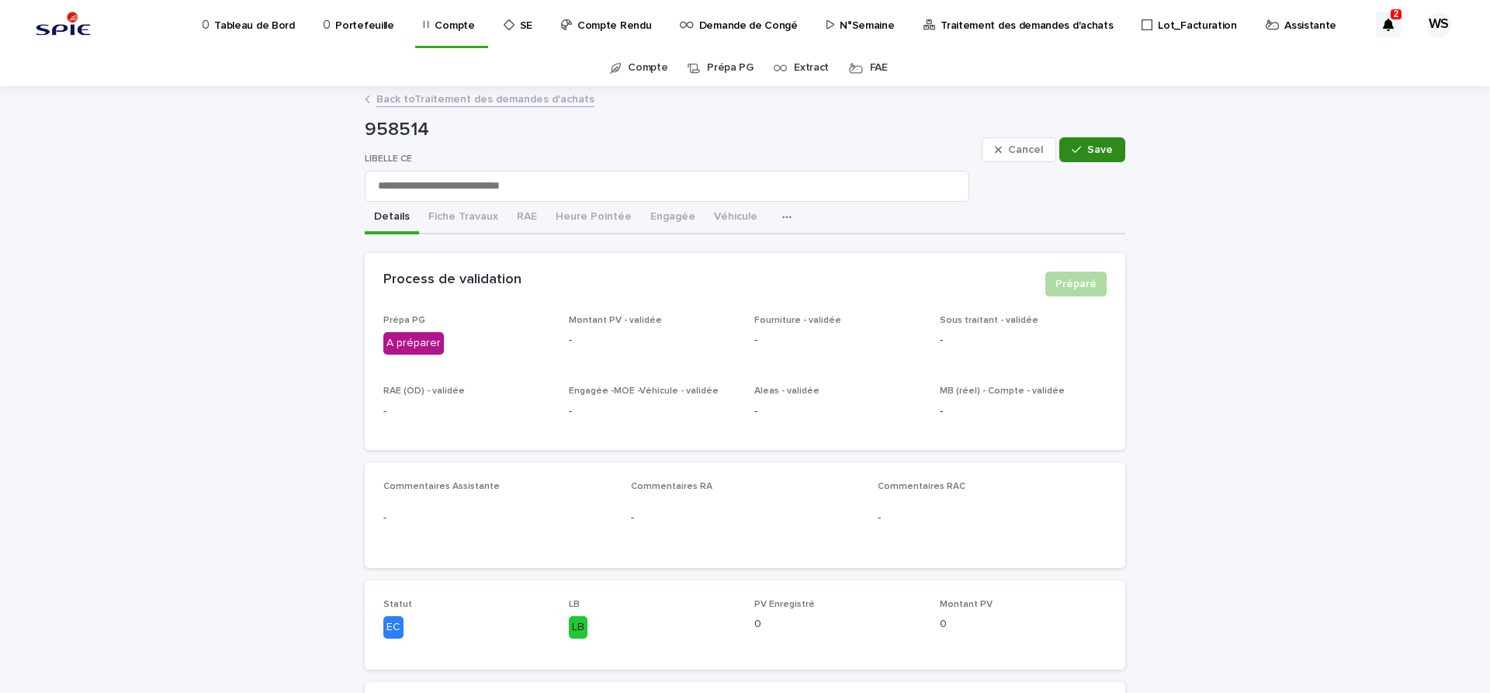
click at [1100, 144] on span "Save" at bounding box center [1100, 149] width 26 height 11
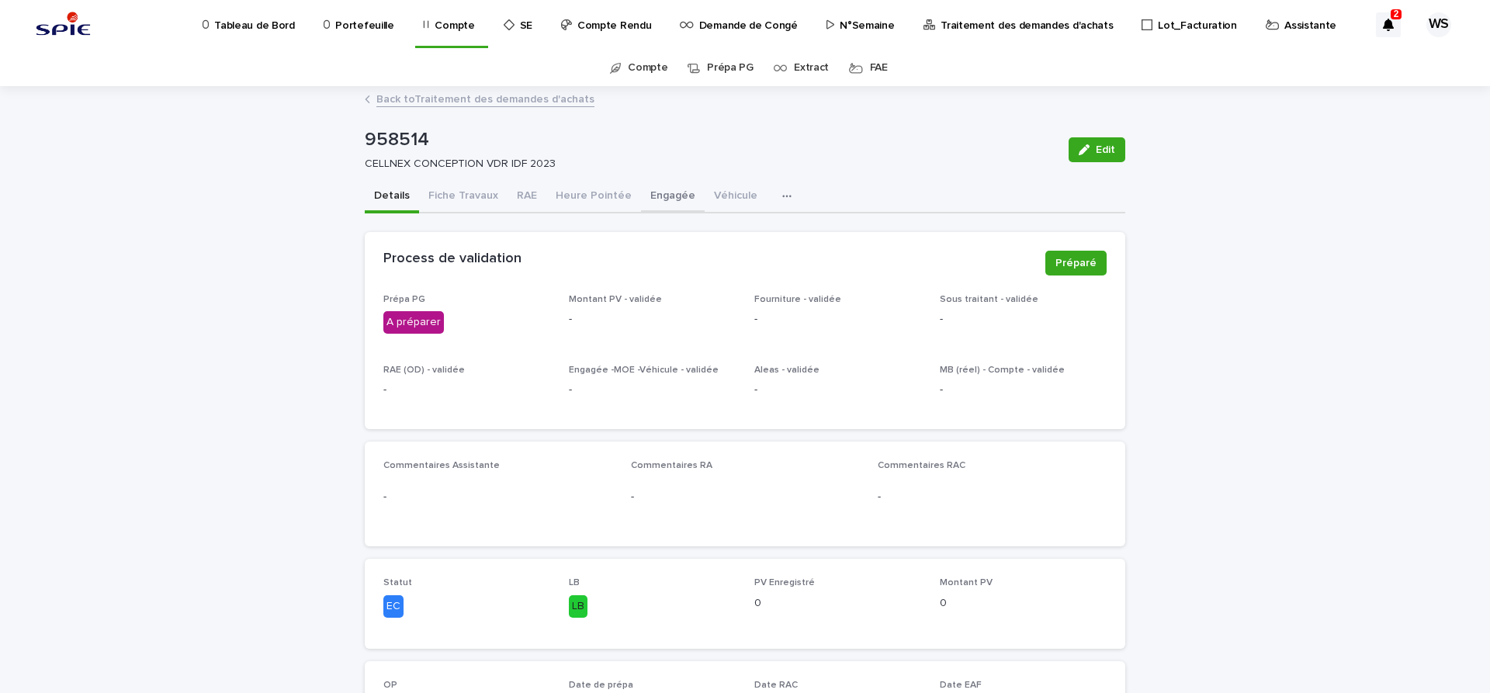
click at [666, 192] on button "Engagée" at bounding box center [673, 197] width 64 height 33
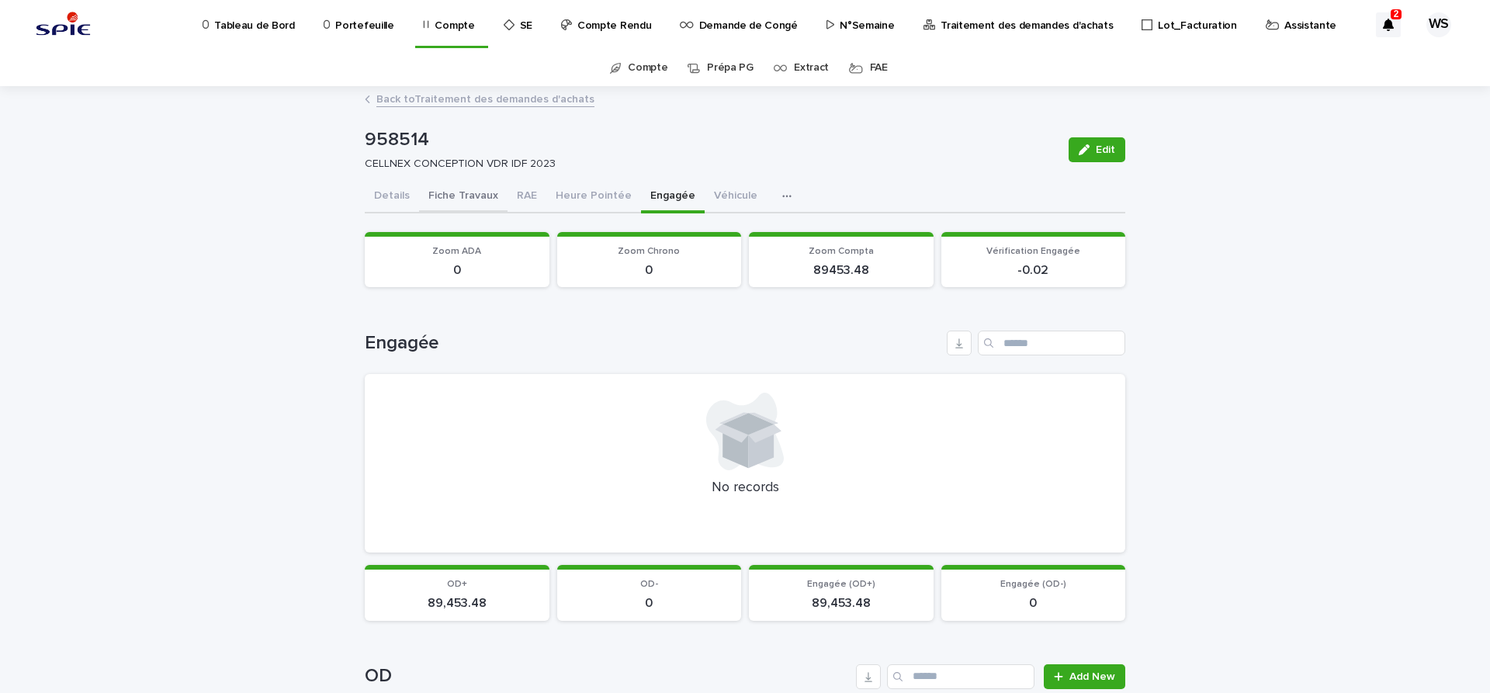
click at [464, 196] on button "Fiche Travaux" at bounding box center [463, 197] width 88 height 33
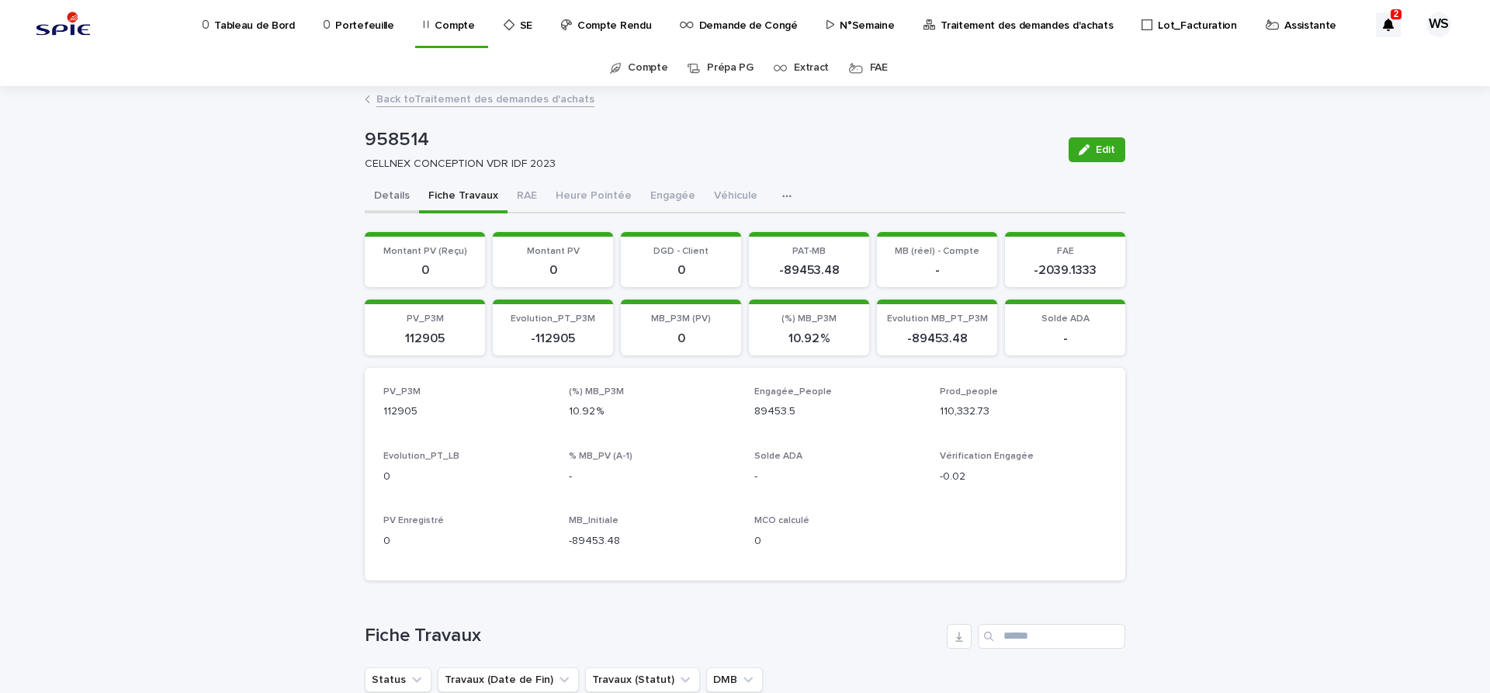
click at [397, 196] on button "Details" at bounding box center [392, 197] width 54 height 33
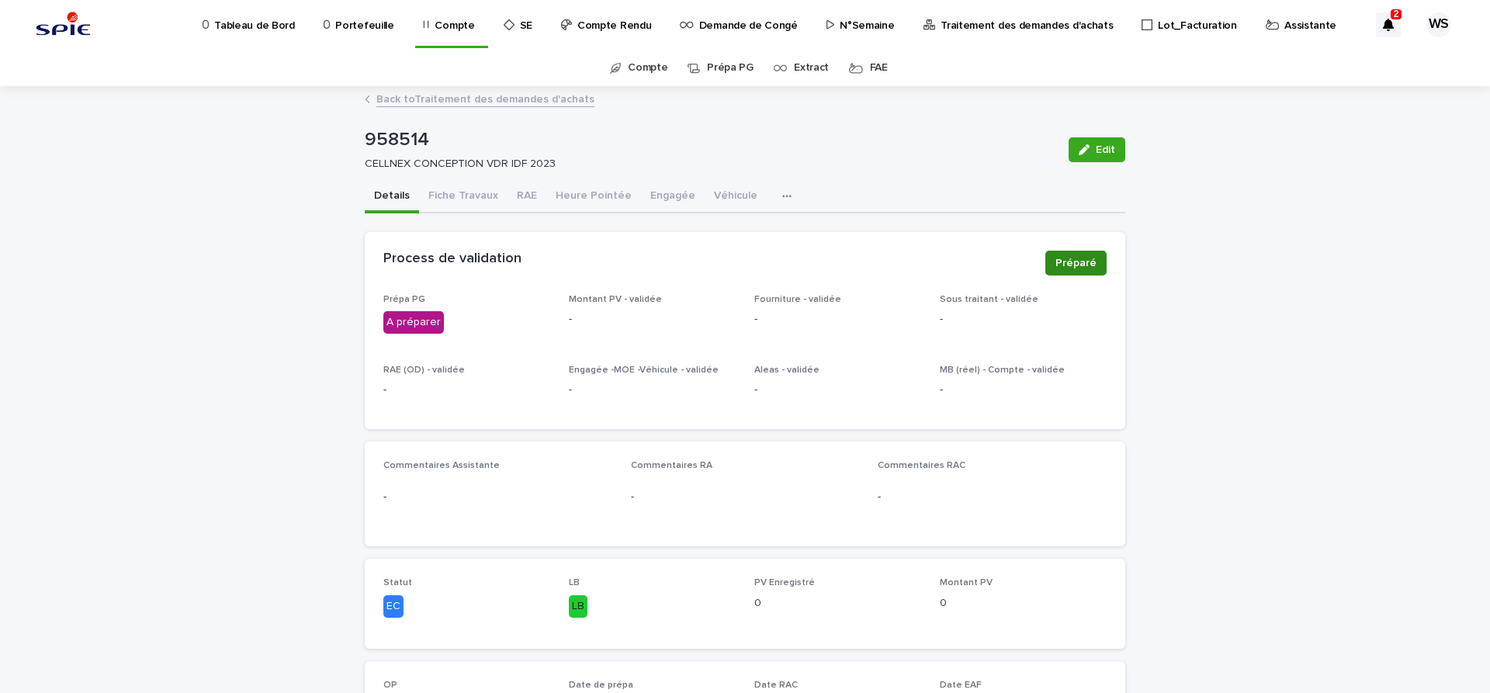
click at [1076, 258] on span "Préparé" at bounding box center [1076, 263] width 41 height 16
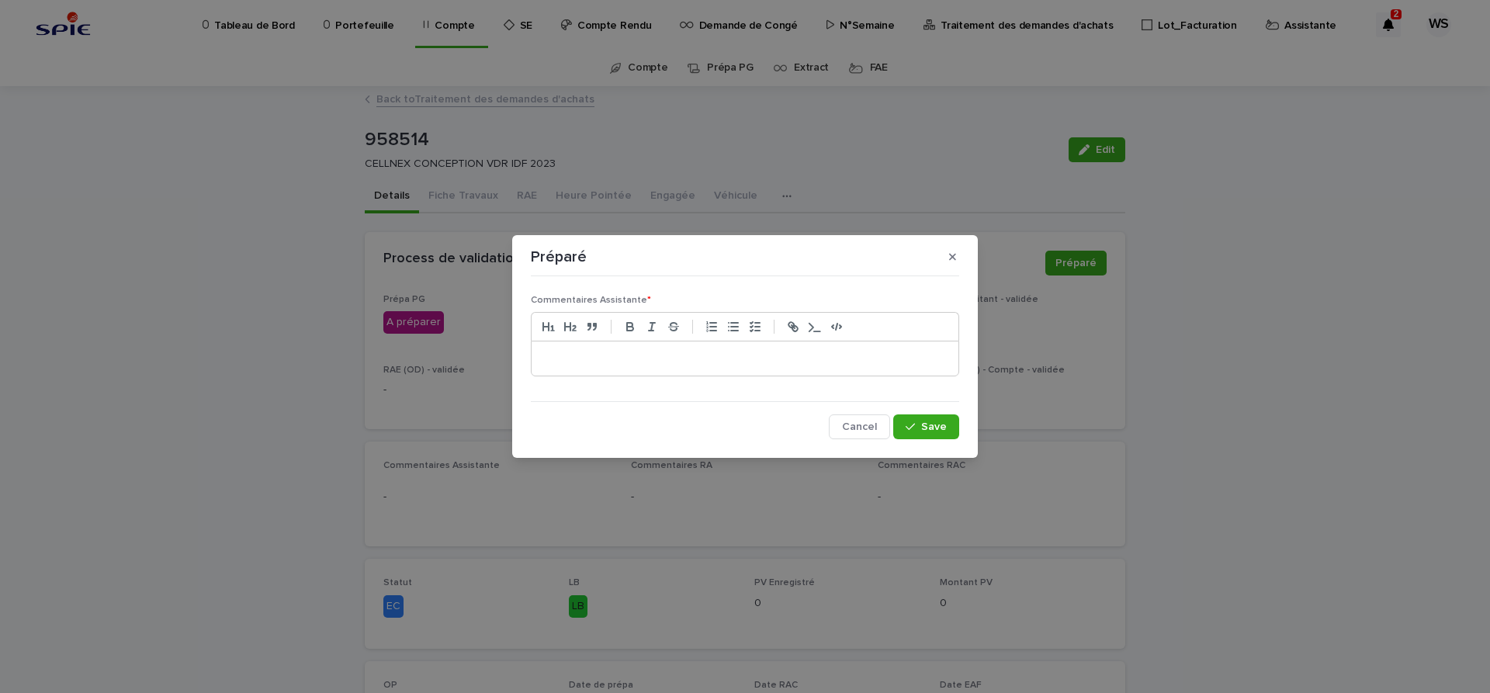
click at [635, 345] on div at bounding box center [745, 359] width 427 height 34
click at [941, 428] on span "Save" at bounding box center [934, 426] width 26 height 11
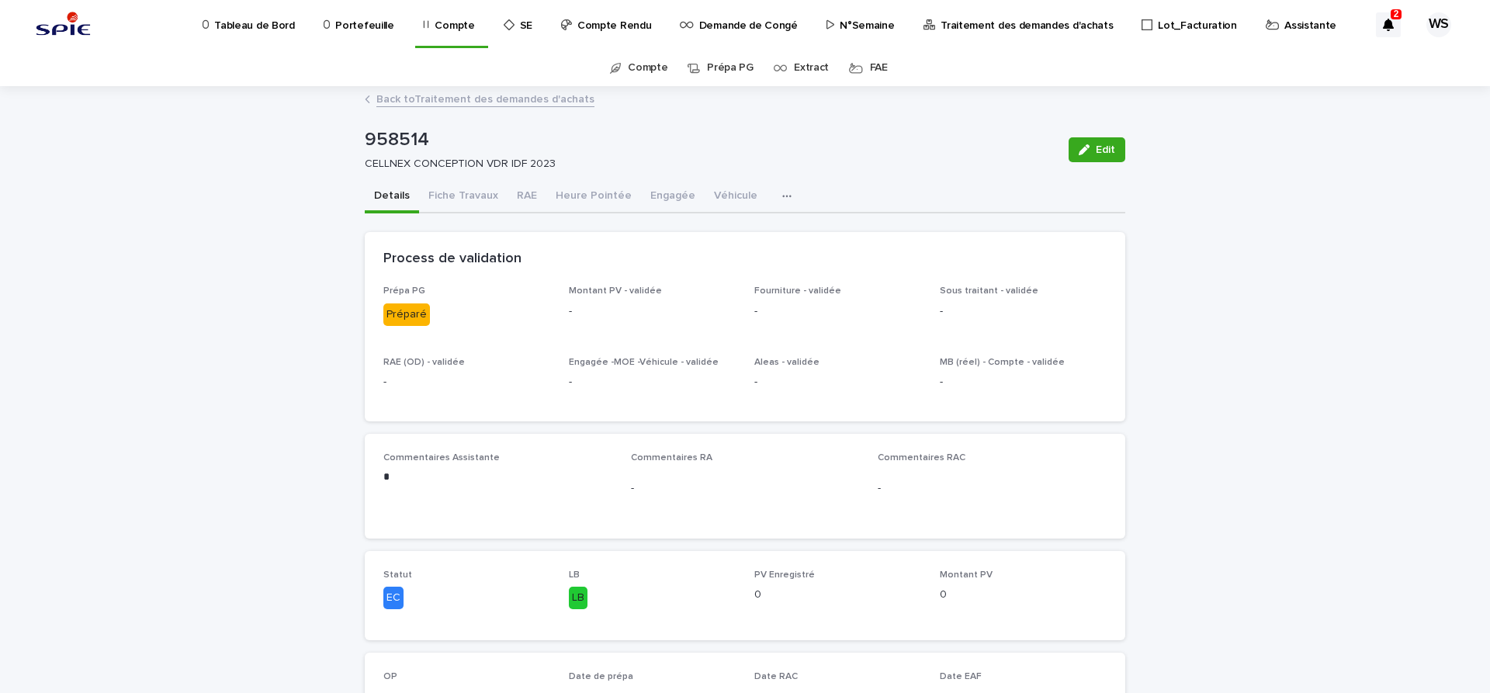
click at [1025, 25] on p "Traitement des demandes d'achats" at bounding box center [1027, 16] width 172 height 33
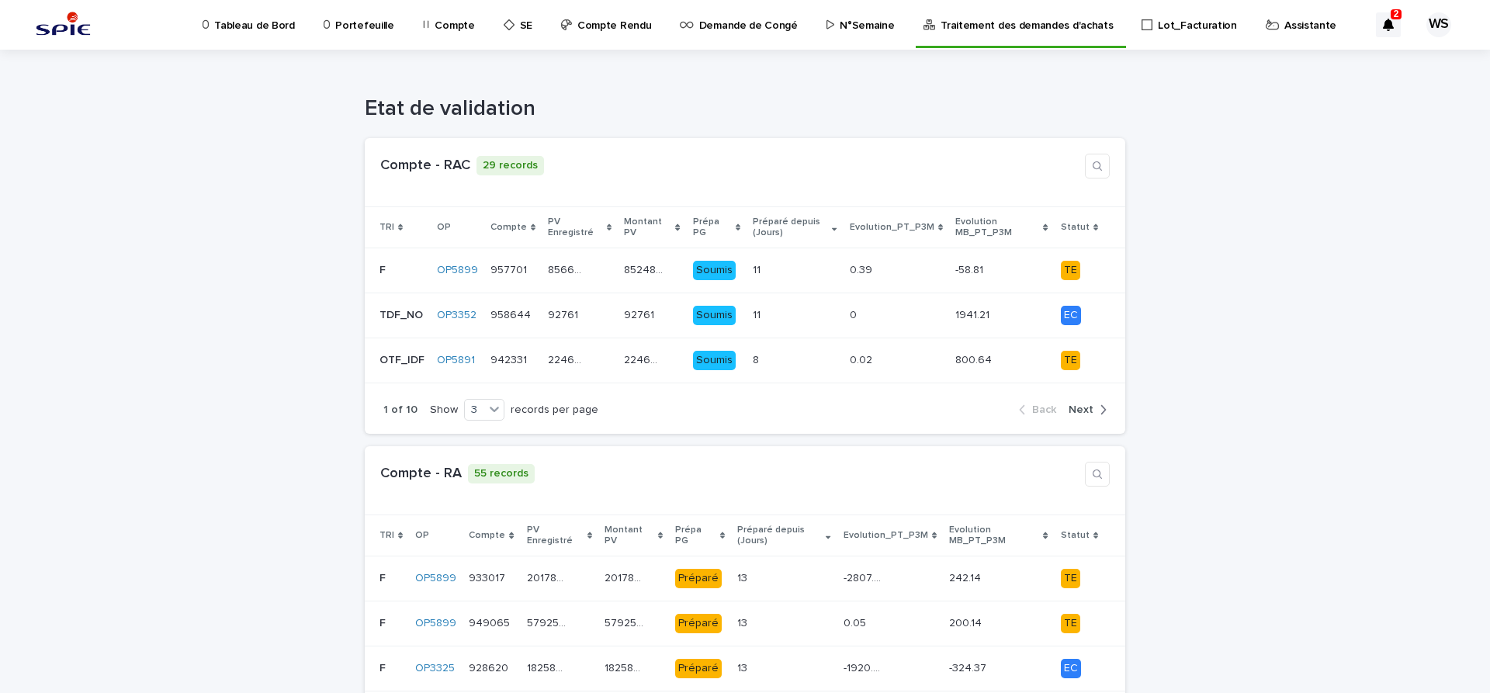
click at [844, 26] on p "N°Semaine" at bounding box center [867, 16] width 54 height 33
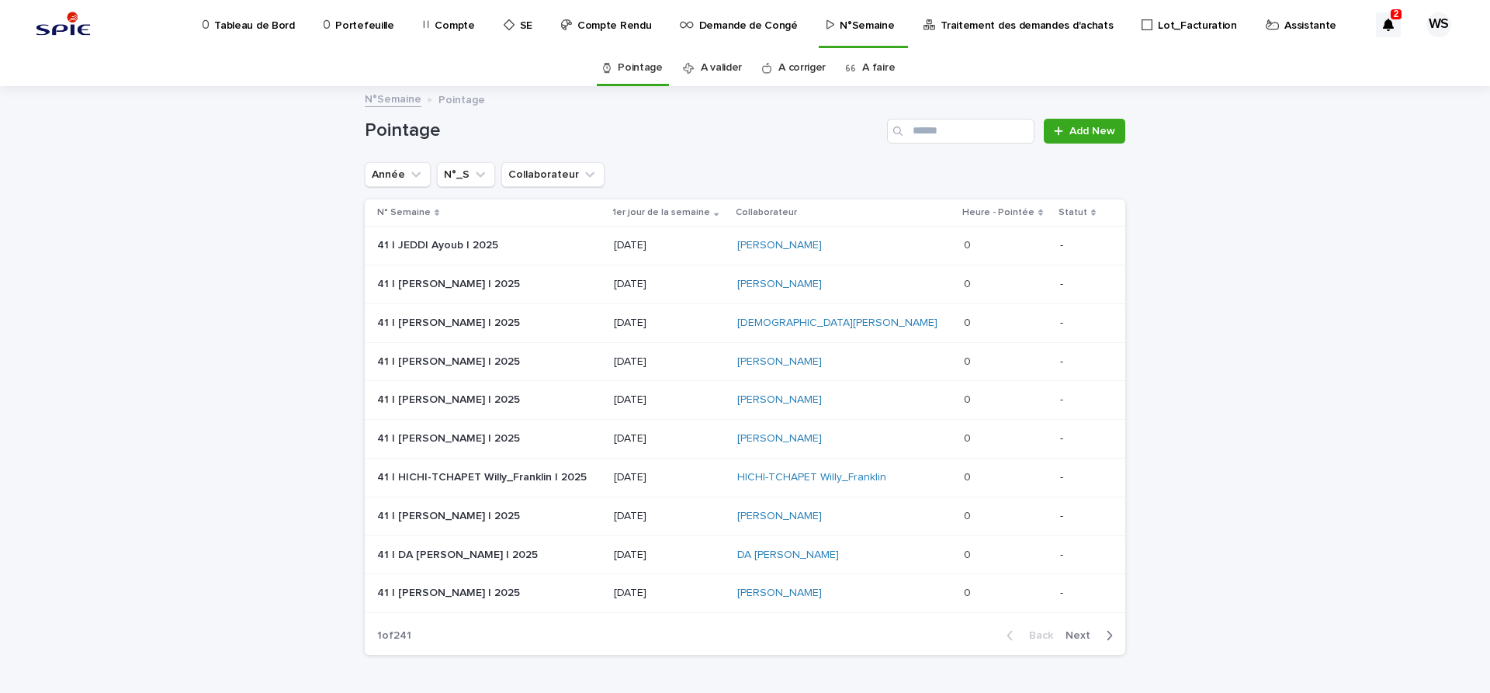
click at [879, 69] on link "A faire" at bounding box center [878, 68] width 33 height 36
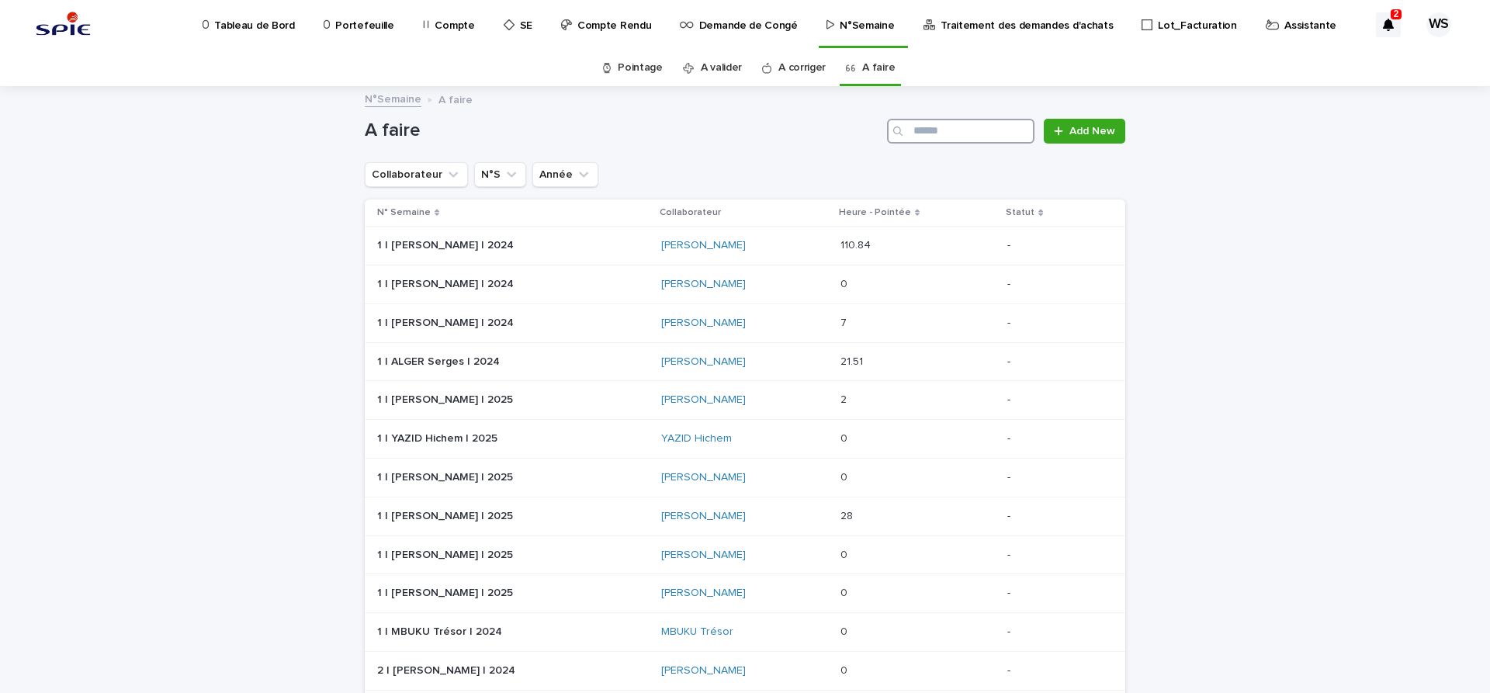
click at [929, 128] on input "Search" at bounding box center [960, 131] width 147 height 25
type input "*****"
click at [533, 523] on div "34 | [PERSON_NAME] | 2025 34 | [PERSON_NAME] | 2025" at bounding box center [516, 517] width 279 height 26
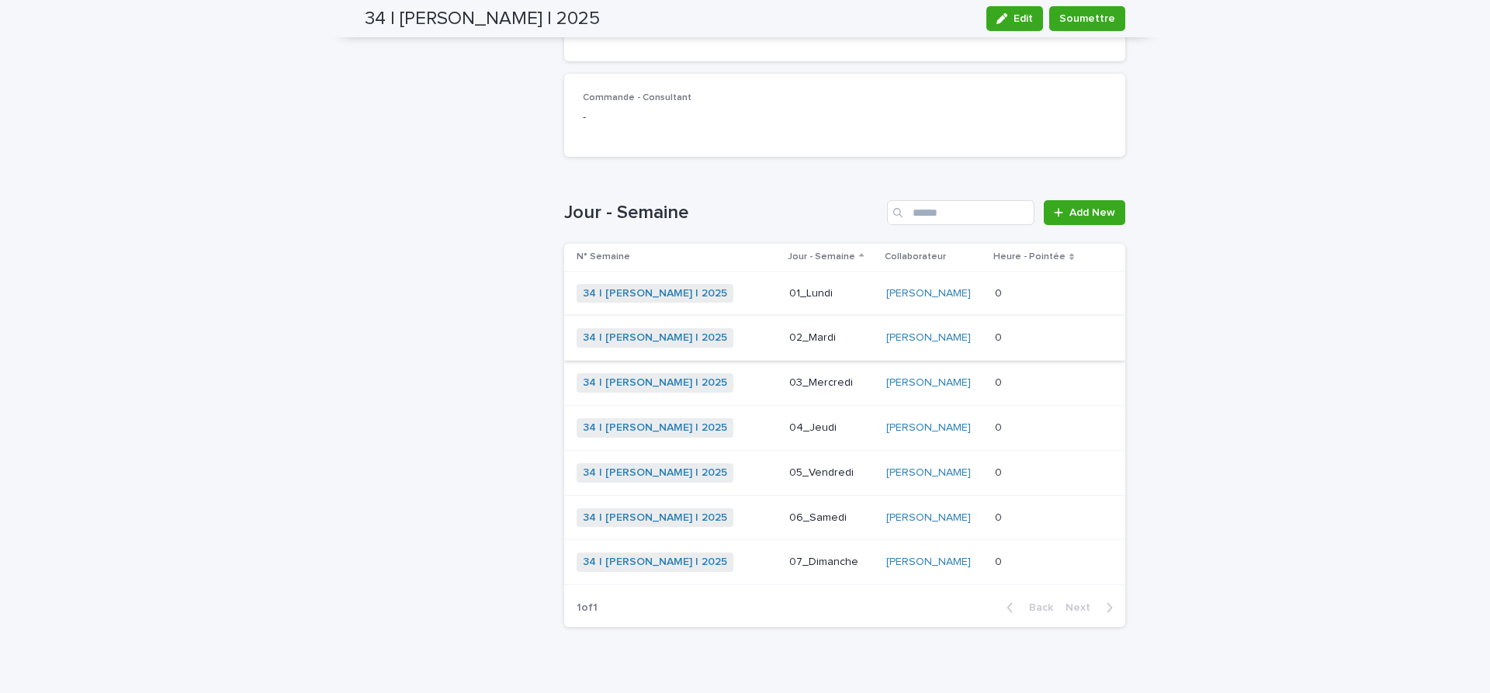
scroll to position [391, 0]
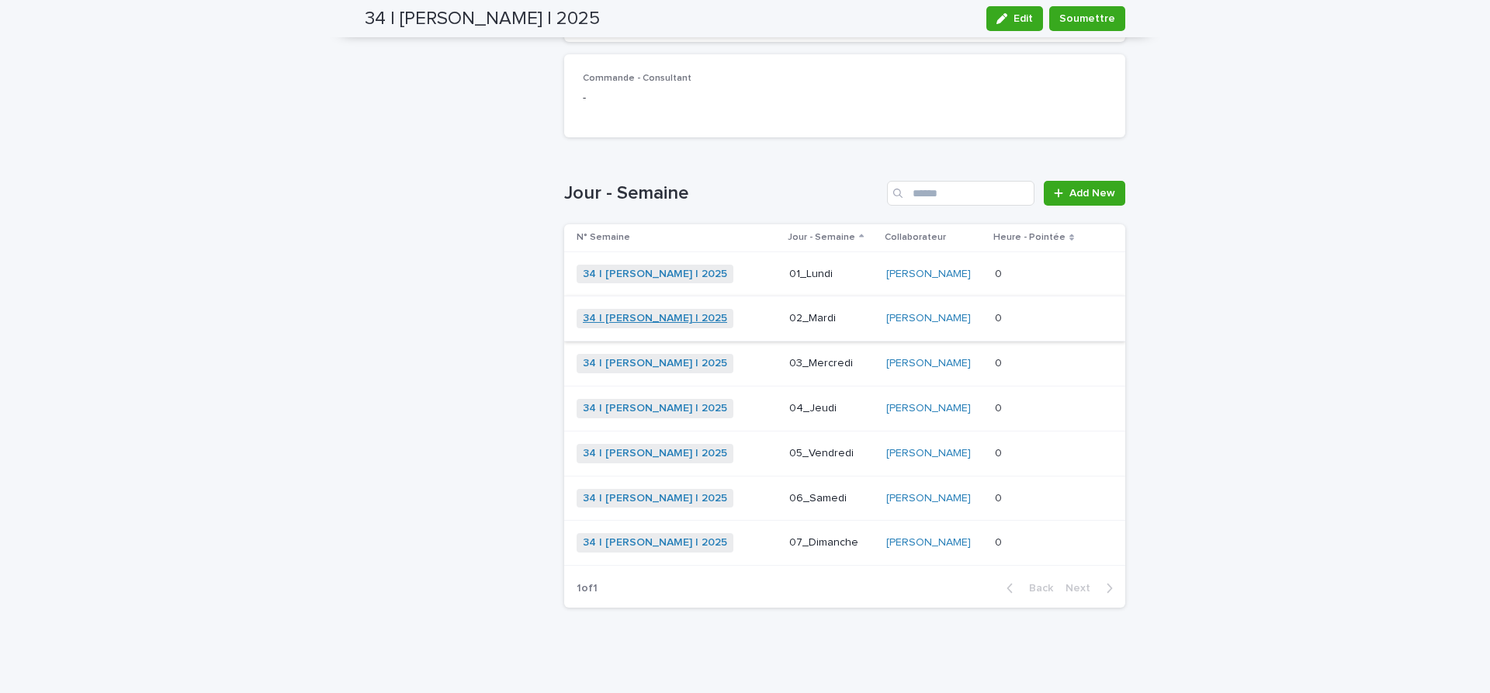
click at [670, 318] on link "34 | [PERSON_NAME] | 2025" at bounding box center [655, 318] width 144 height 13
click at [1091, 189] on span "Add New" at bounding box center [1093, 193] width 46 height 11
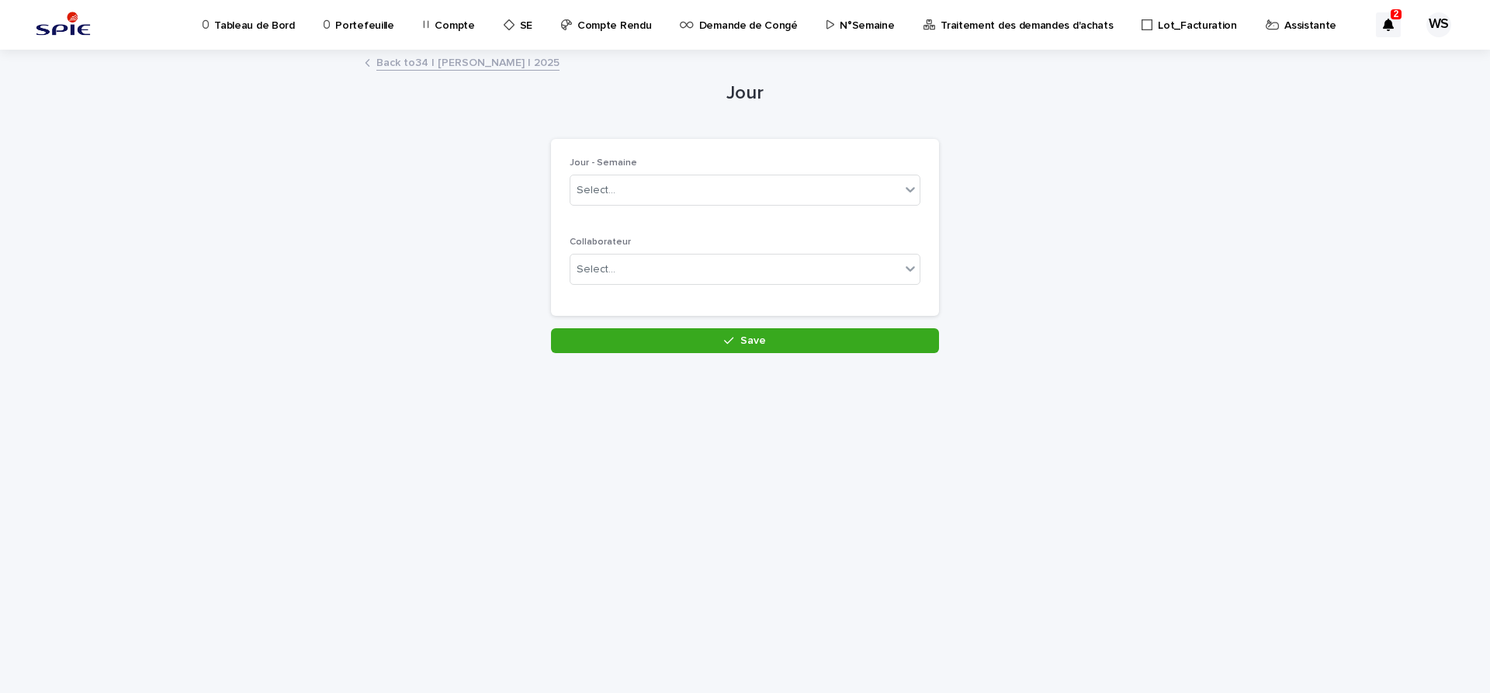
click at [494, 64] on link "Back to 34 | [PERSON_NAME] | 2025" at bounding box center [467, 62] width 183 height 18
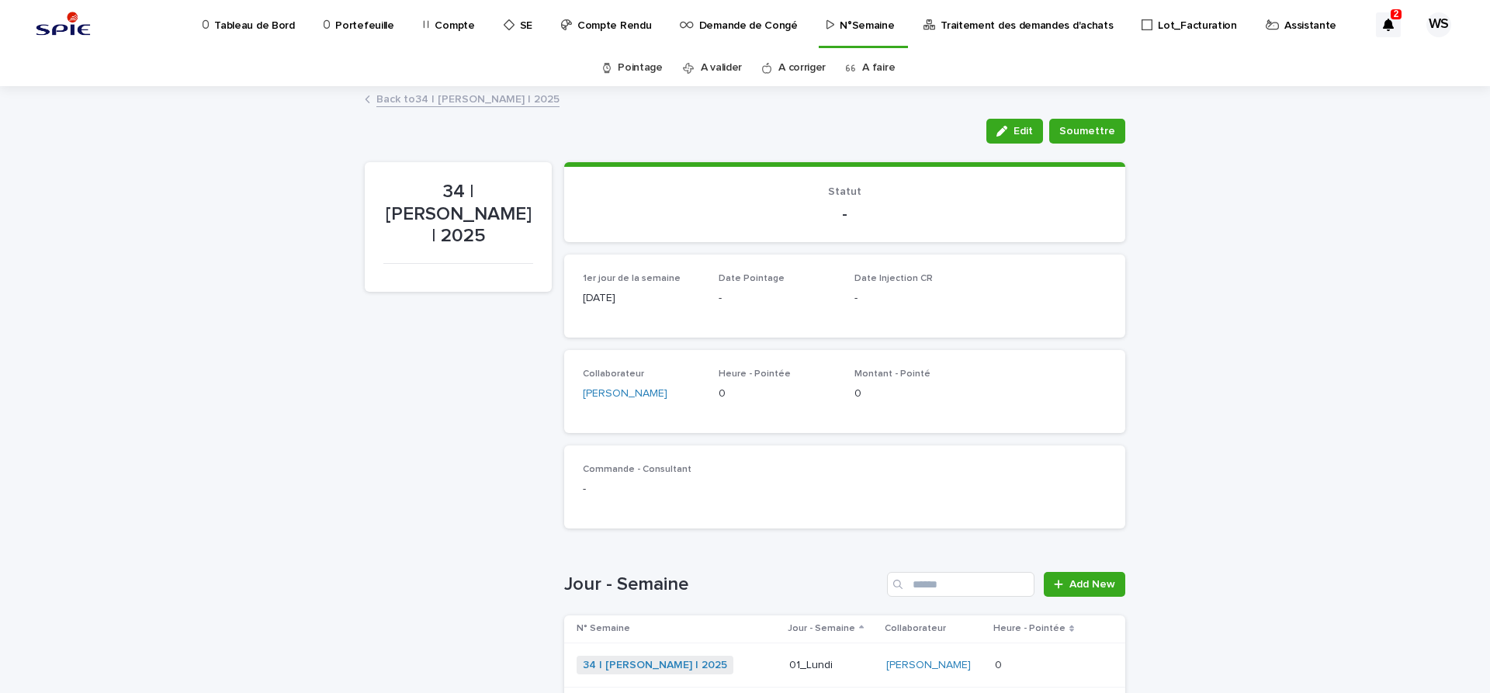
scroll to position [261, 0]
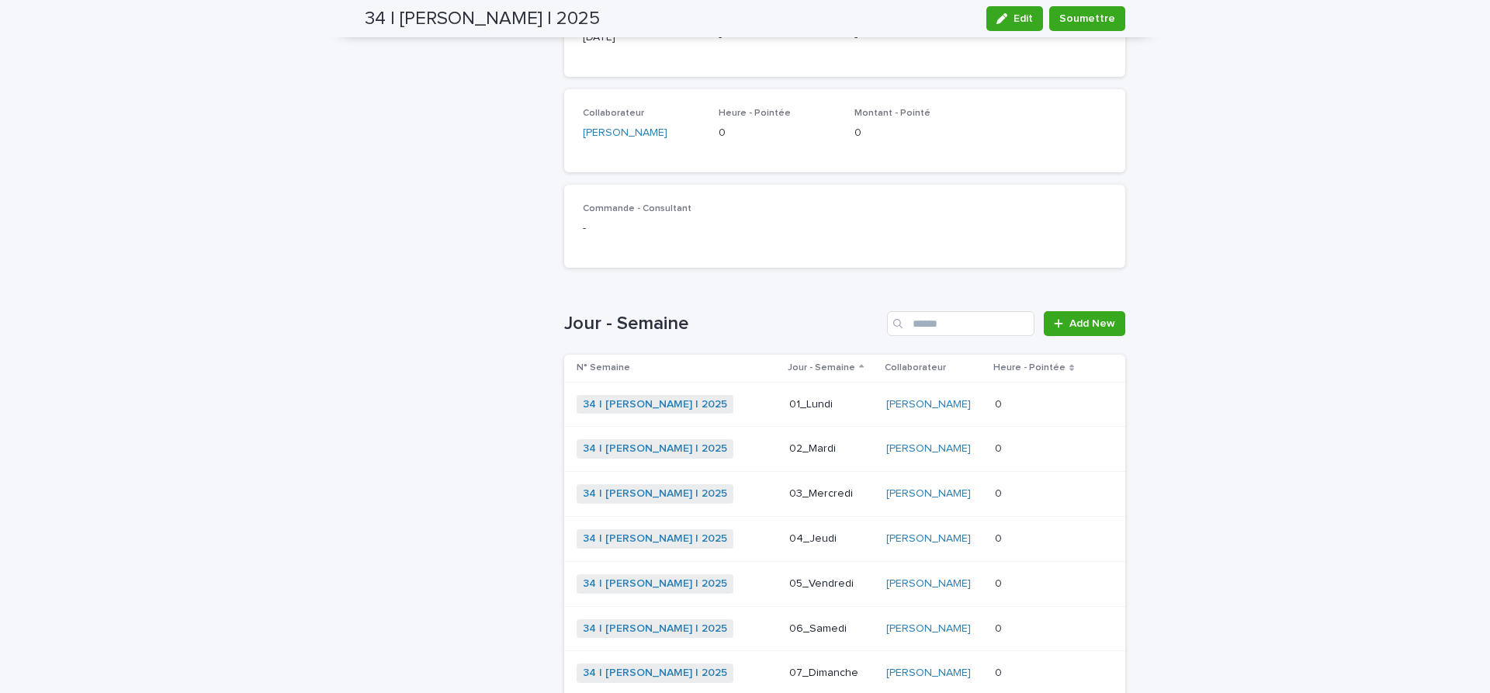
click at [859, 447] on p "02_Mardi" at bounding box center [831, 448] width 84 height 13
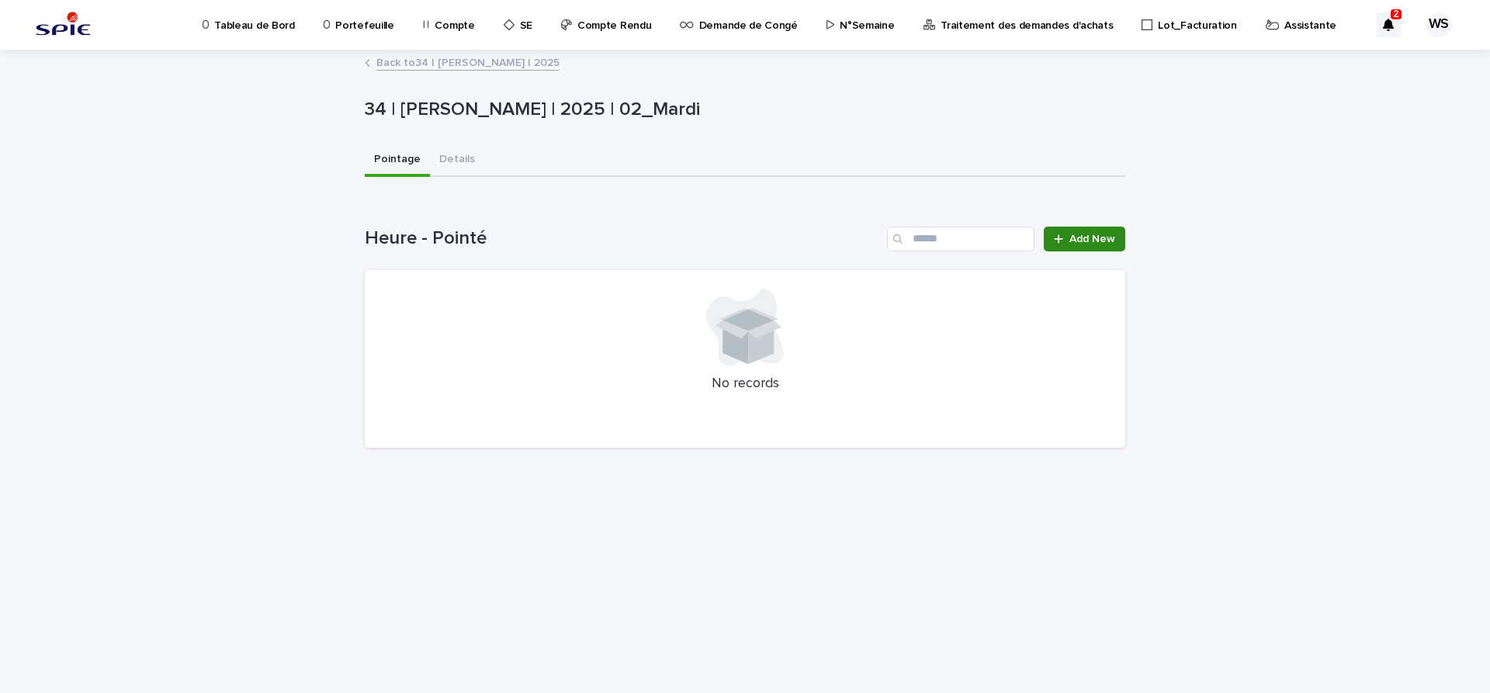
click at [1093, 238] on span "Add New" at bounding box center [1093, 239] width 46 height 11
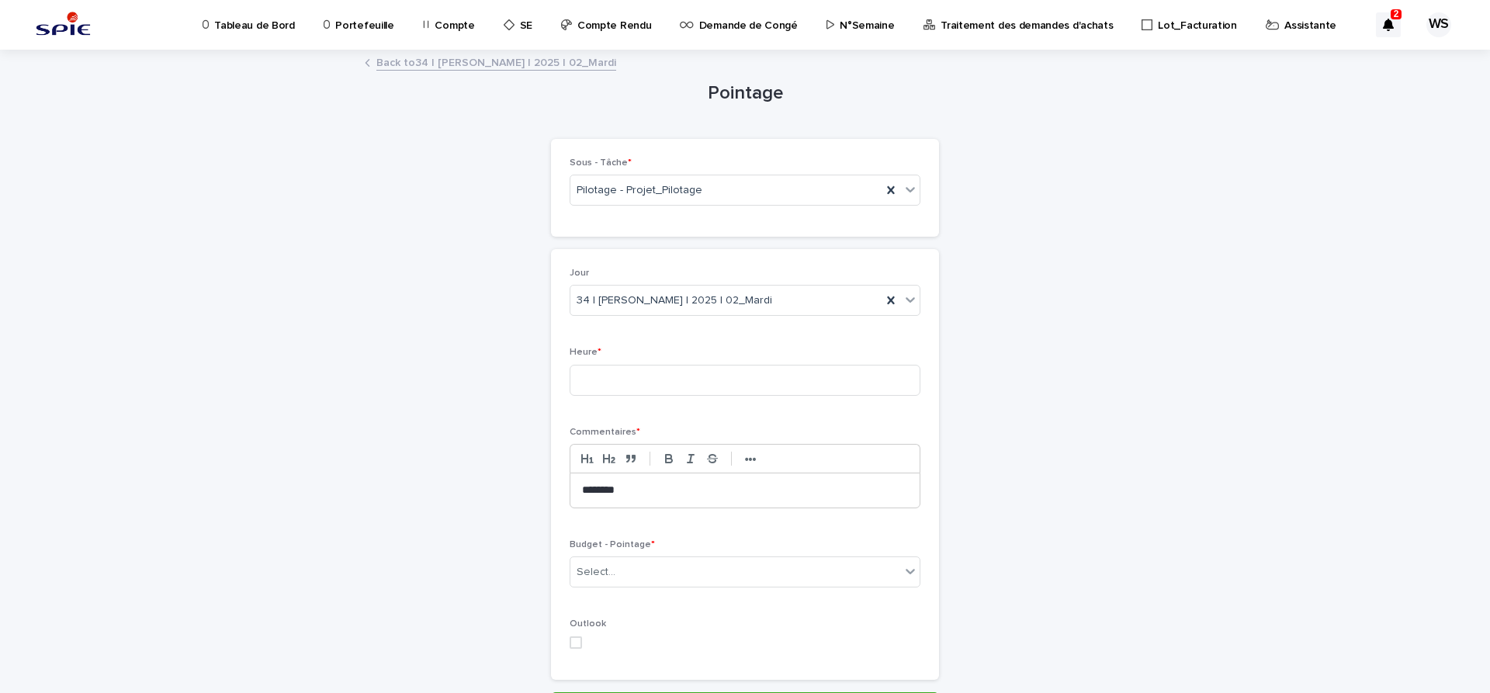
scroll to position [102, 0]
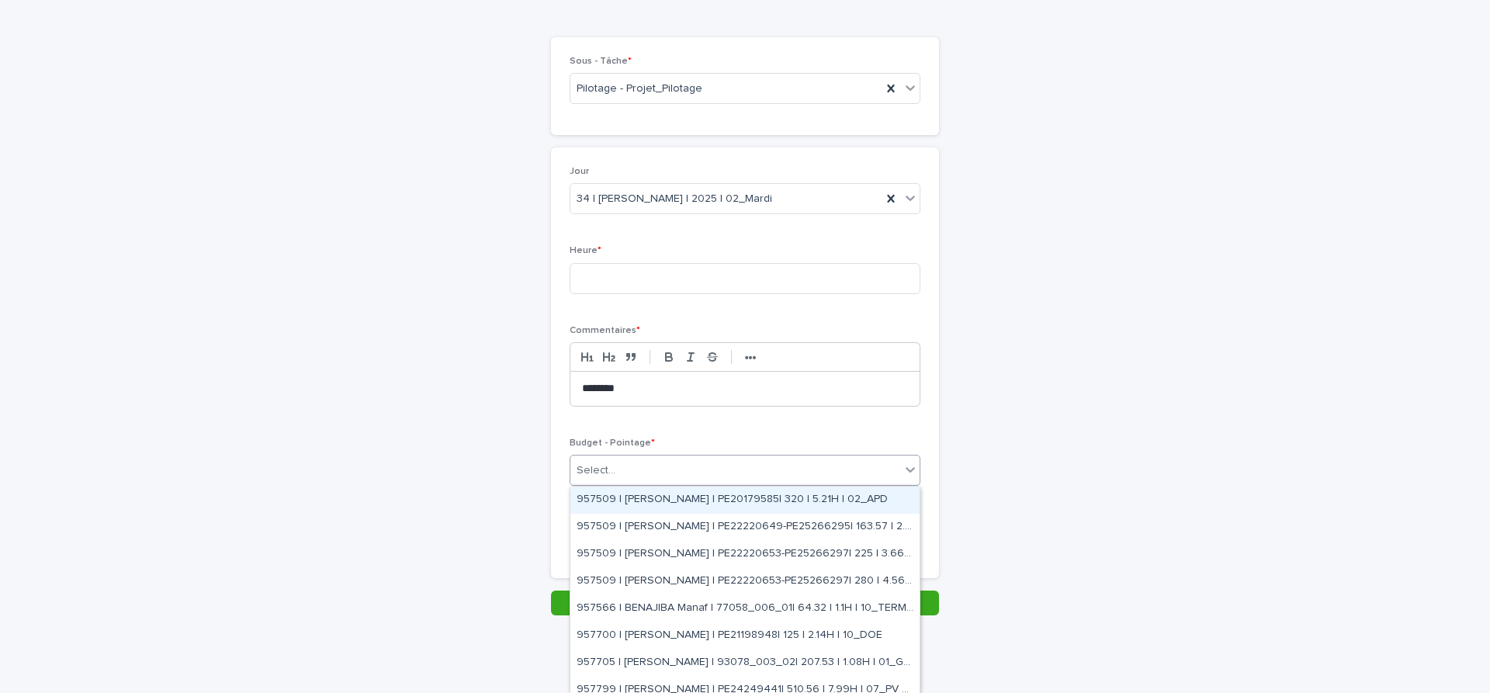
click at [756, 476] on div "Select..." at bounding box center [735, 471] width 330 height 26
type input "*****"
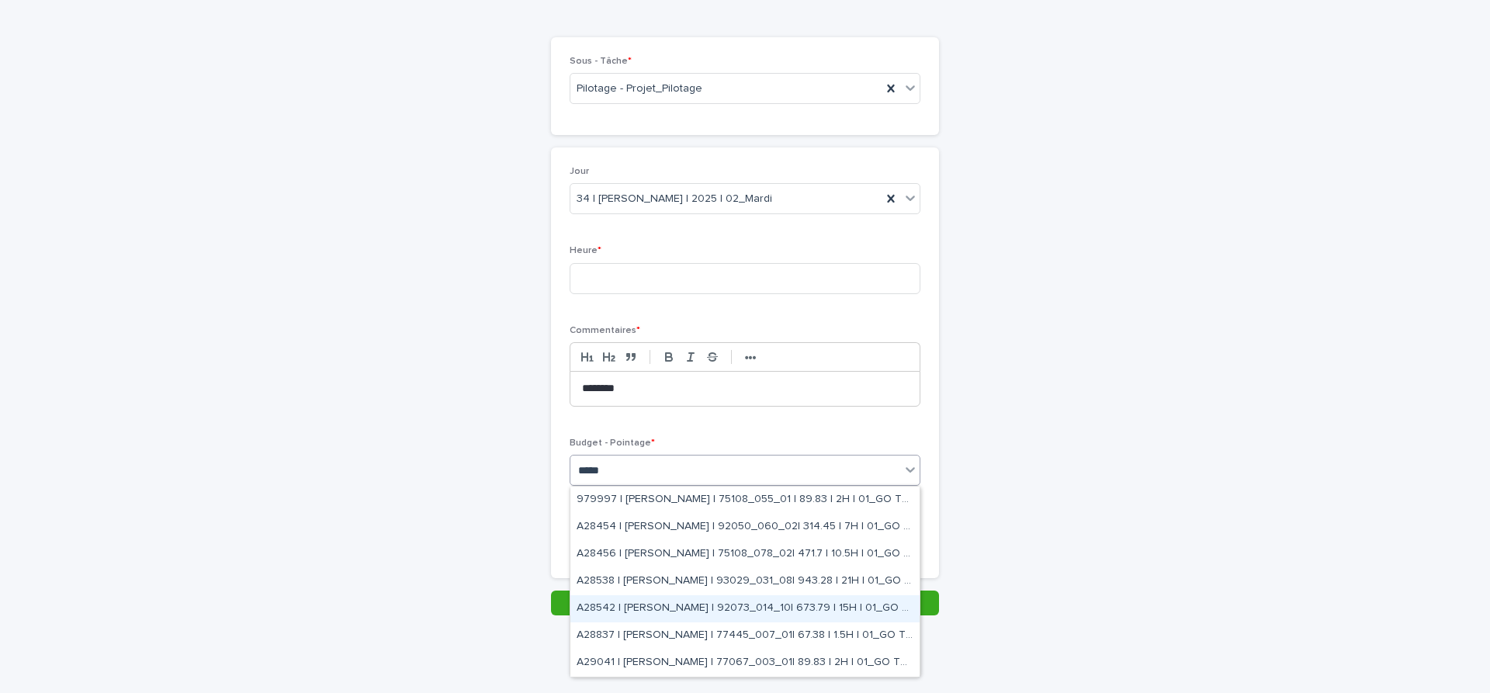
click at [728, 613] on div "A28542 | [PERSON_NAME] | 92073_014_10| 673.79 | 15H | 01_GO TRAVAUX" at bounding box center [744, 608] width 349 height 27
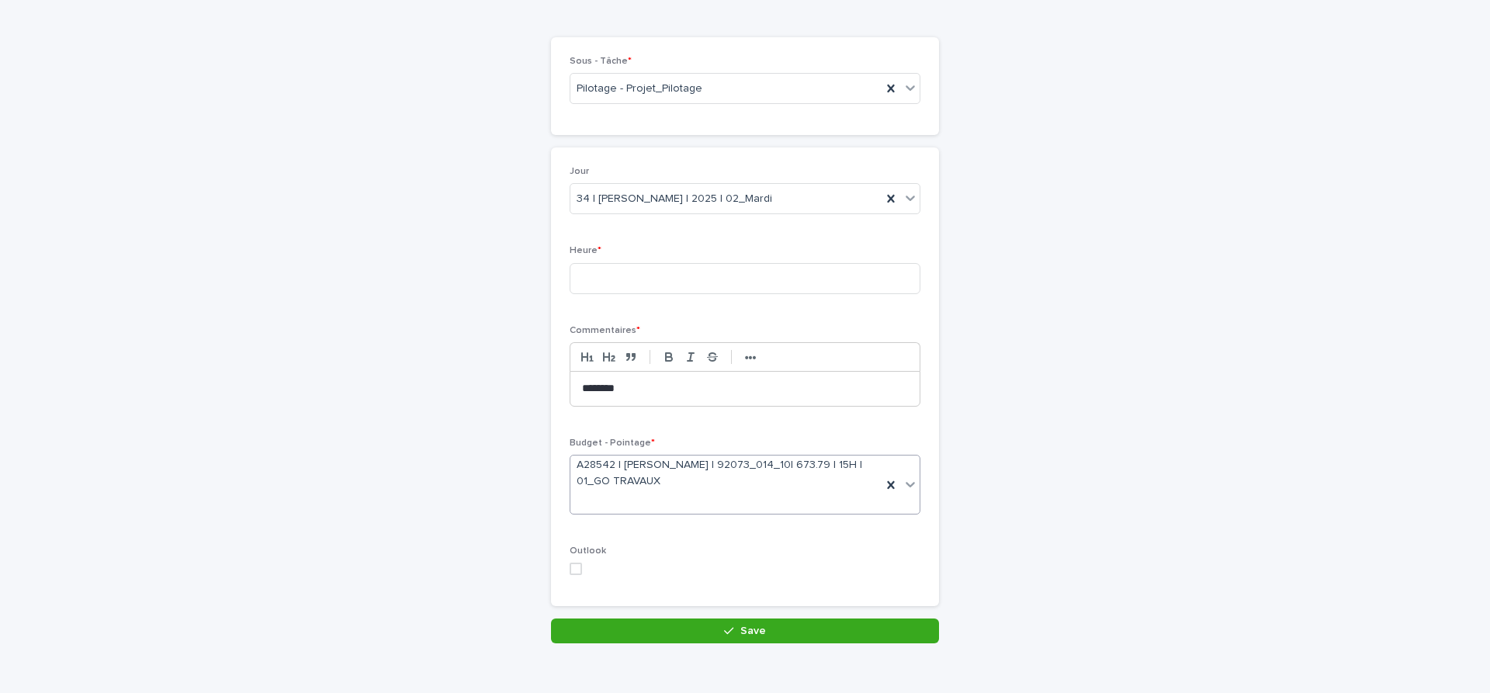
scroll to position [116, 0]
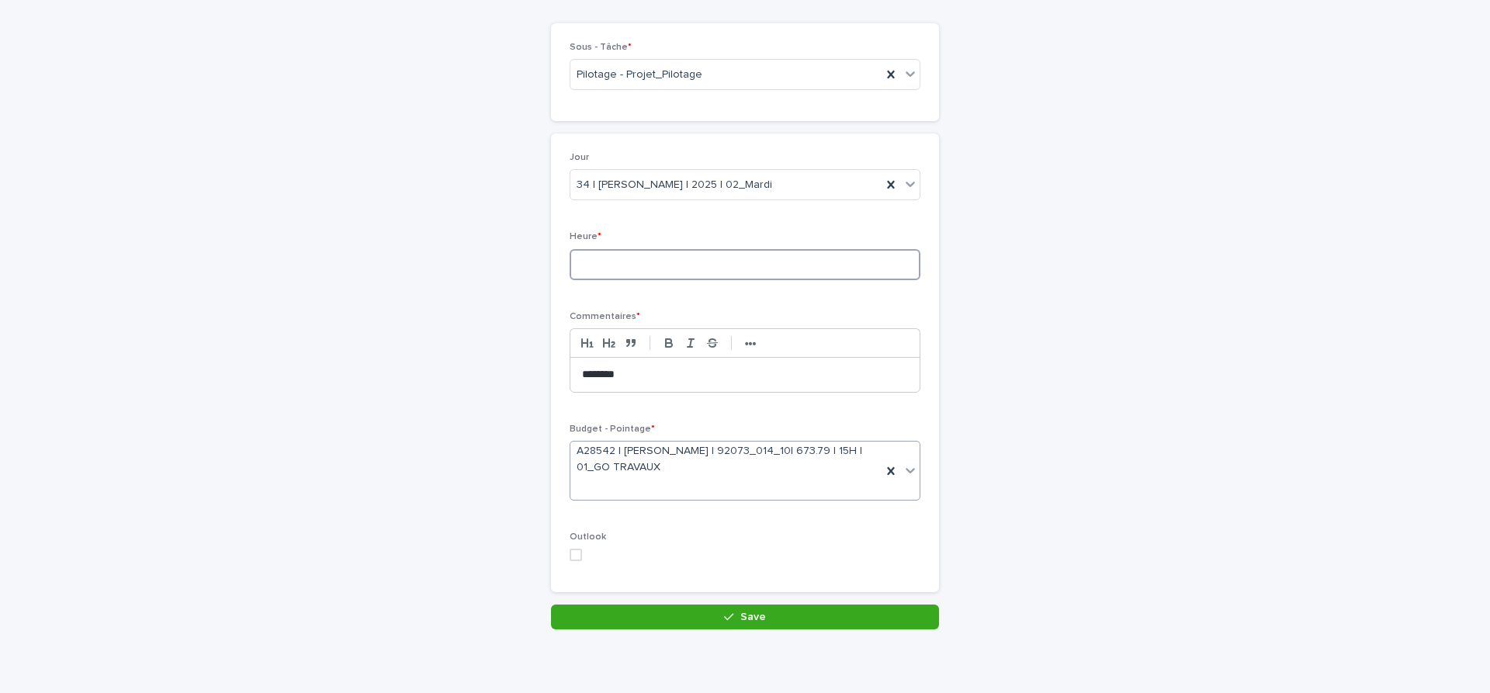
click at [638, 265] on input at bounding box center [745, 264] width 351 height 31
type input "***"
click at [790, 612] on button "Save" at bounding box center [745, 617] width 388 height 25
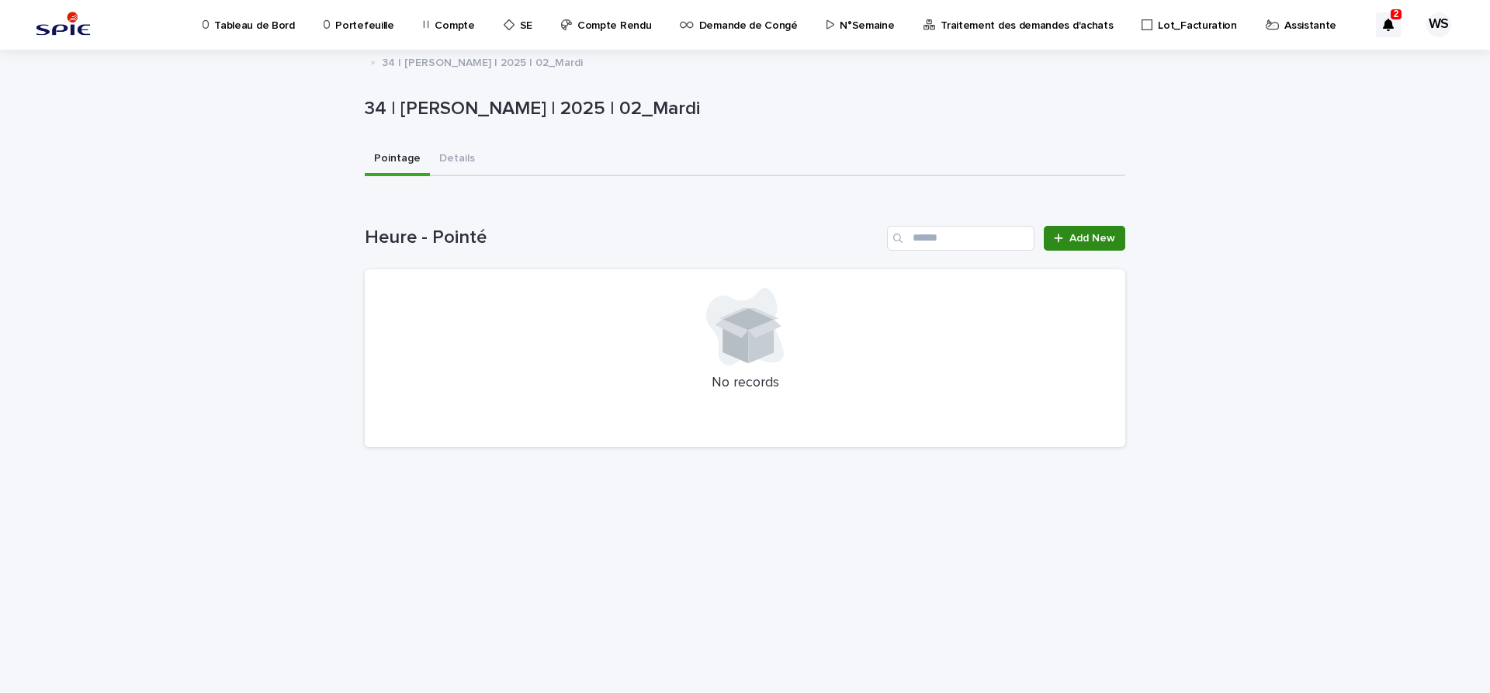
click at [1084, 238] on span "Add New" at bounding box center [1093, 238] width 46 height 11
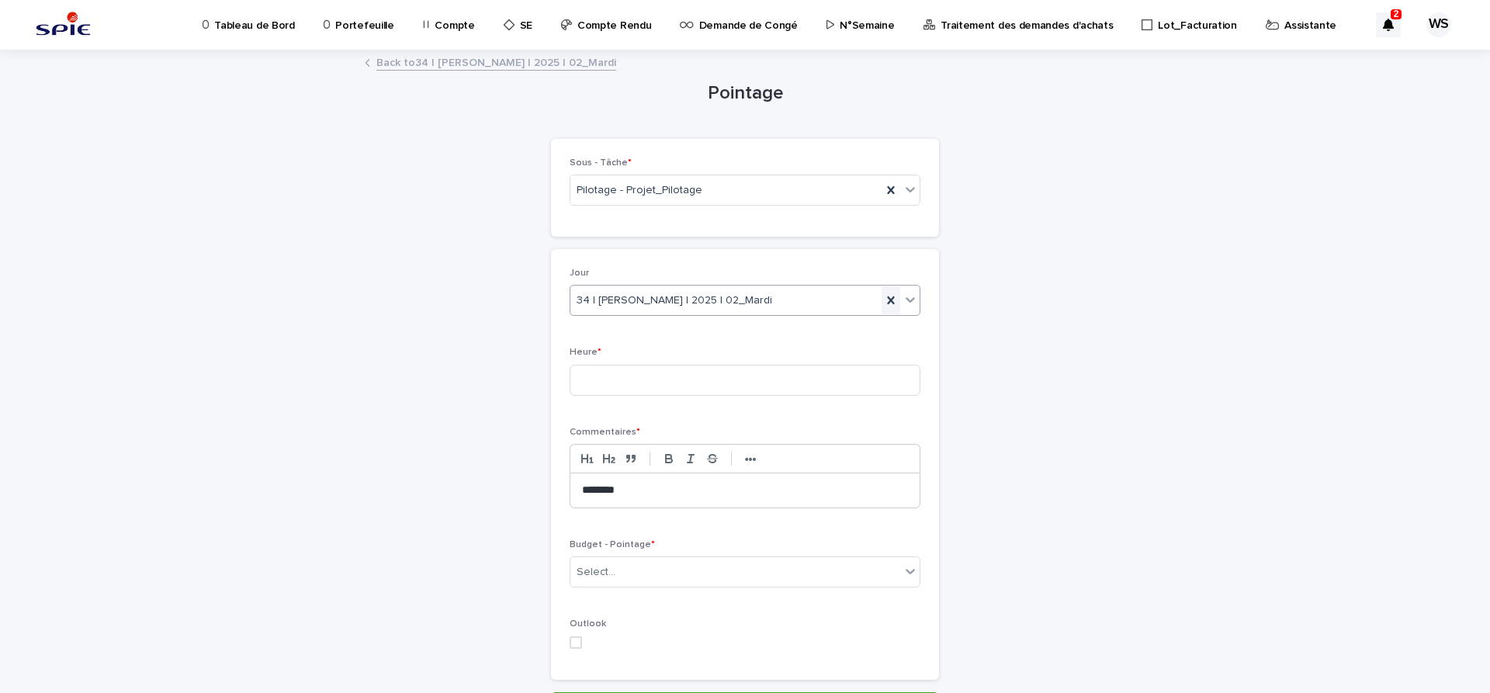
click at [889, 298] on icon at bounding box center [890, 300] width 7 height 8
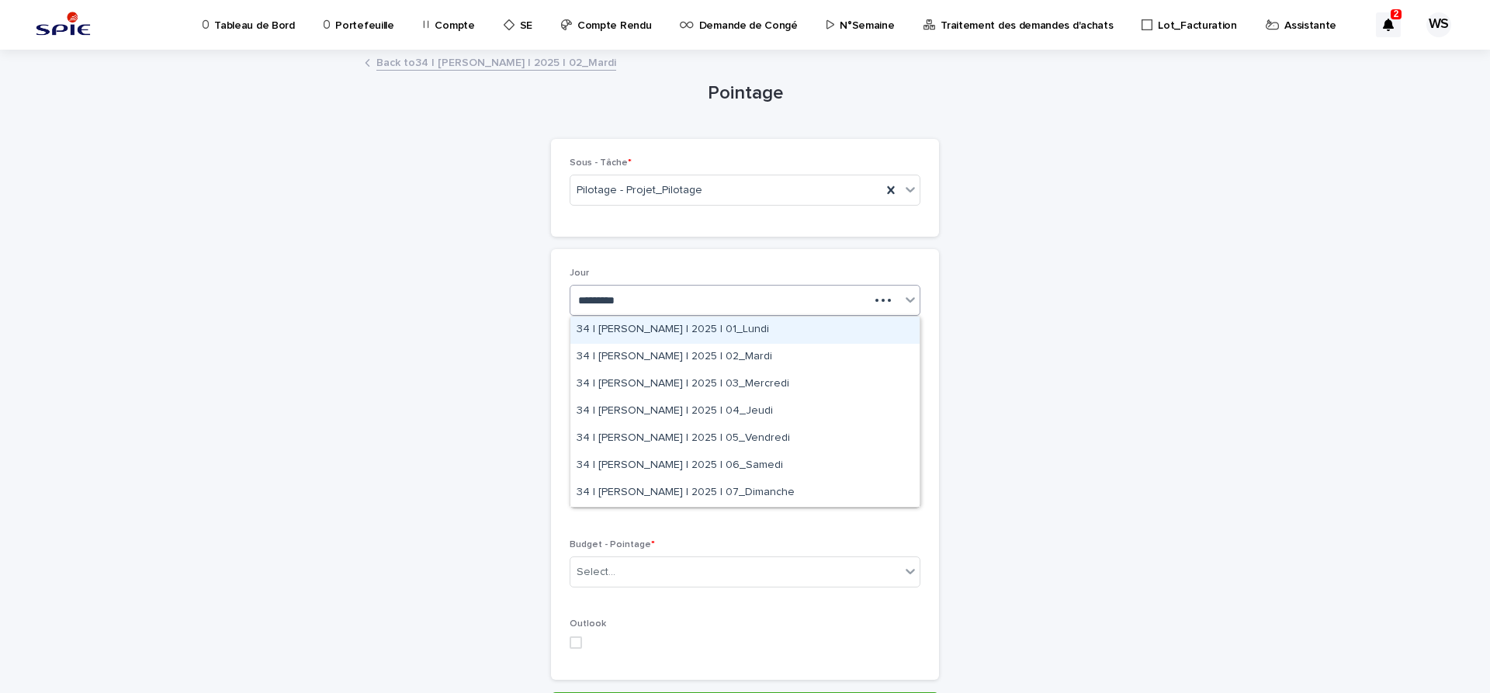
type input "**********"
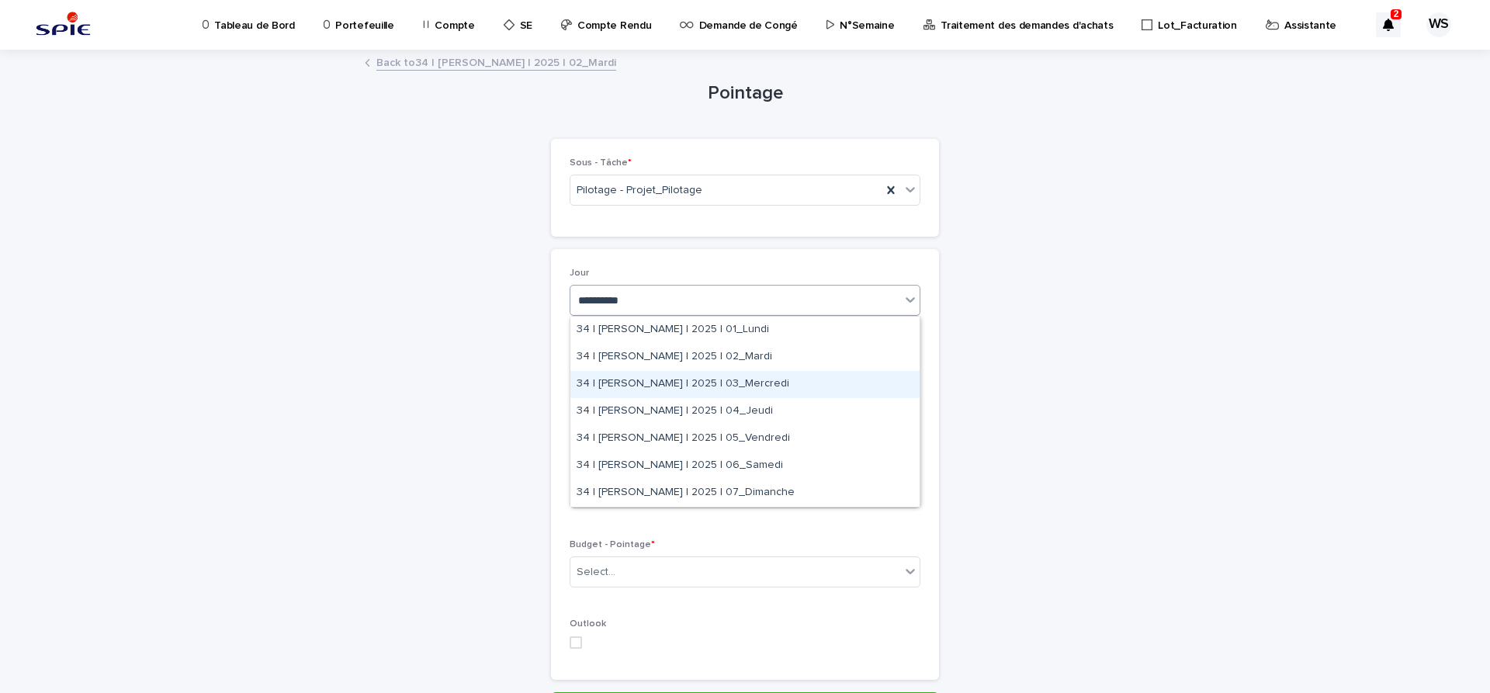
click at [781, 387] on div "34 | [PERSON_NAME] | 2025 | 03_Mercredi" at bounding box center [744, 384] width 349 height 27
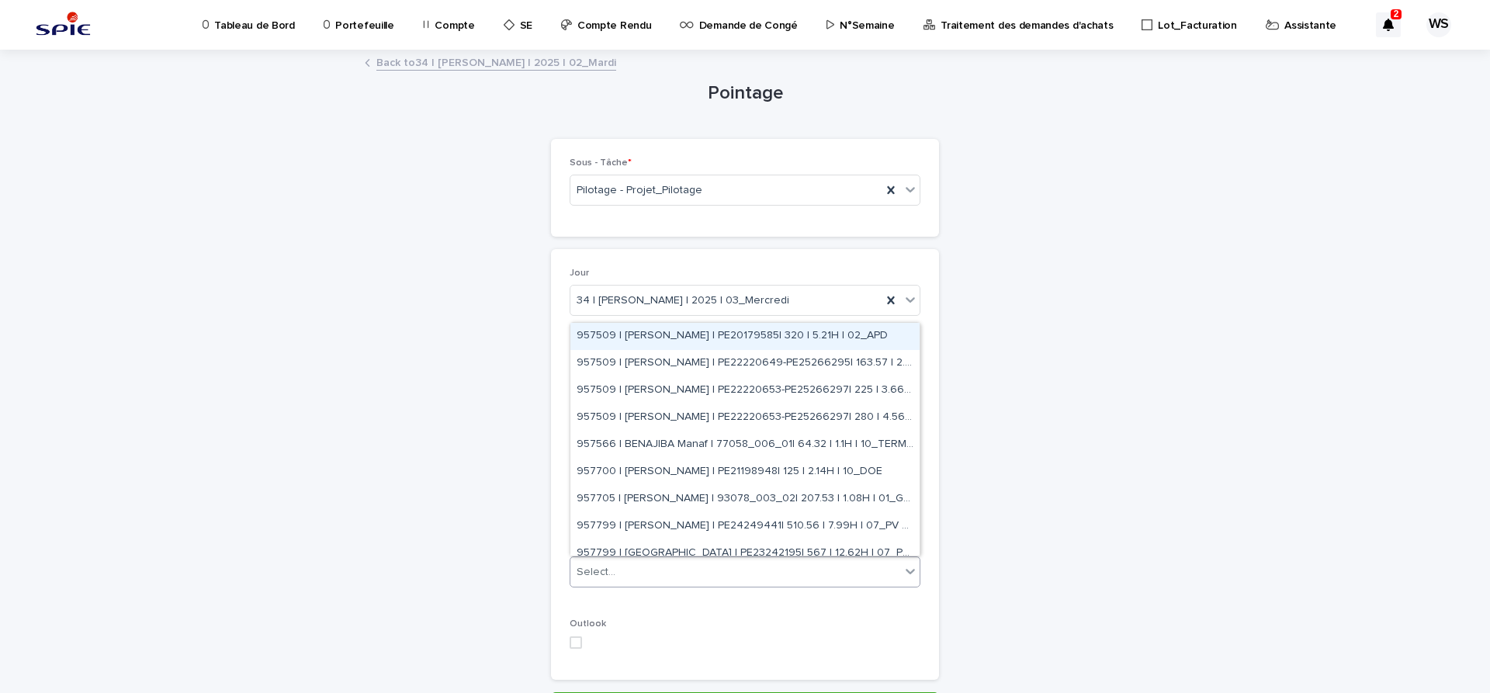
click at [722, 575] on div "Select..." at bounding box center [735, 573] width 330 height 26
type input "**"
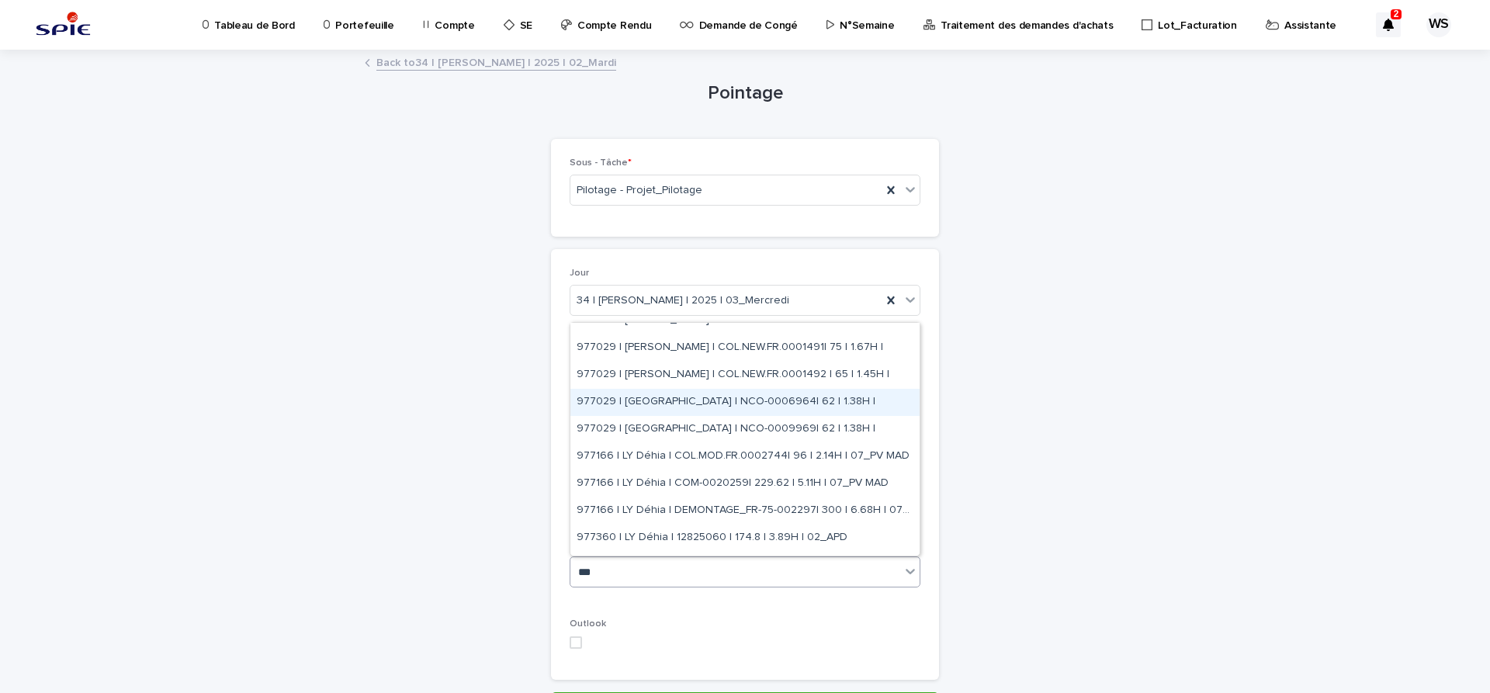
scroll to position [261, 0]
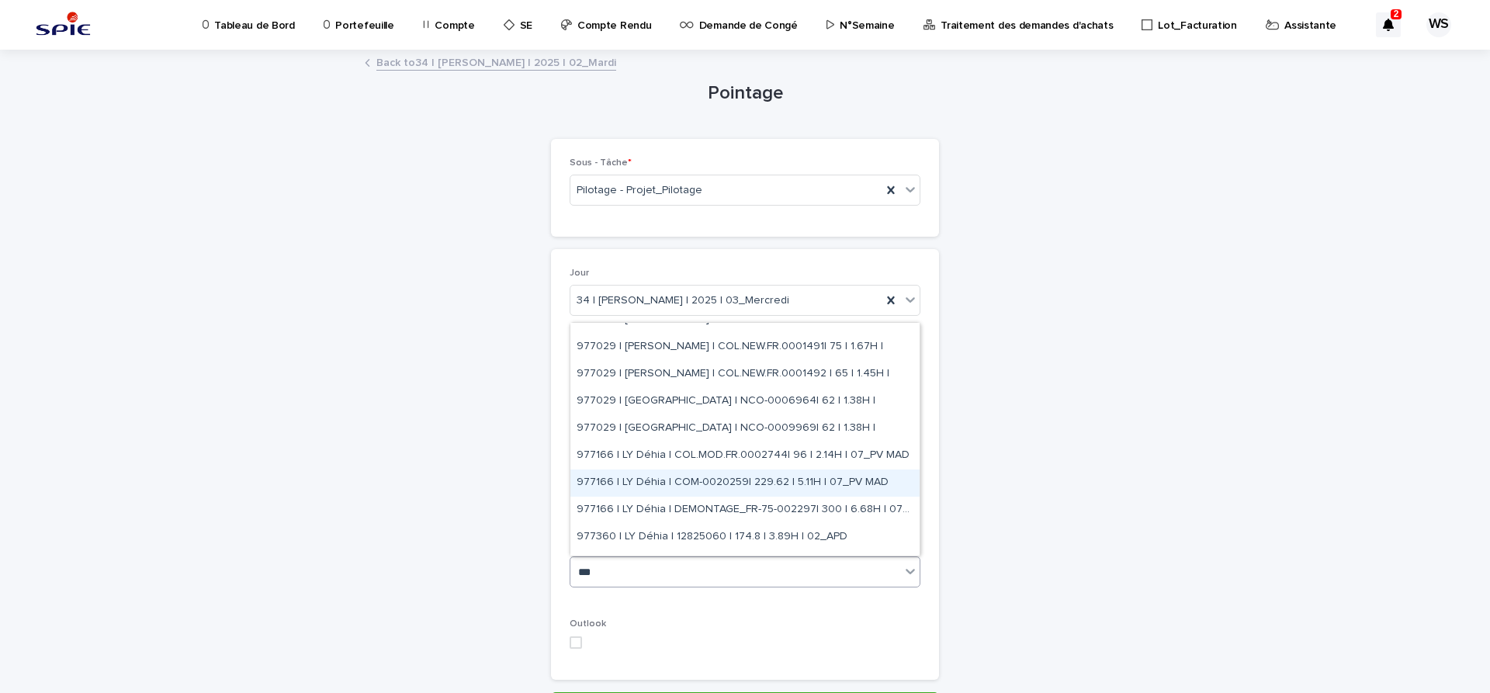
click at [746, 481] on div "977166 | LY Déhia | COM-0020259| 229.62 | 5.11H | 07_PV MAD" at bounding box center [744, 483] width 349 height 27
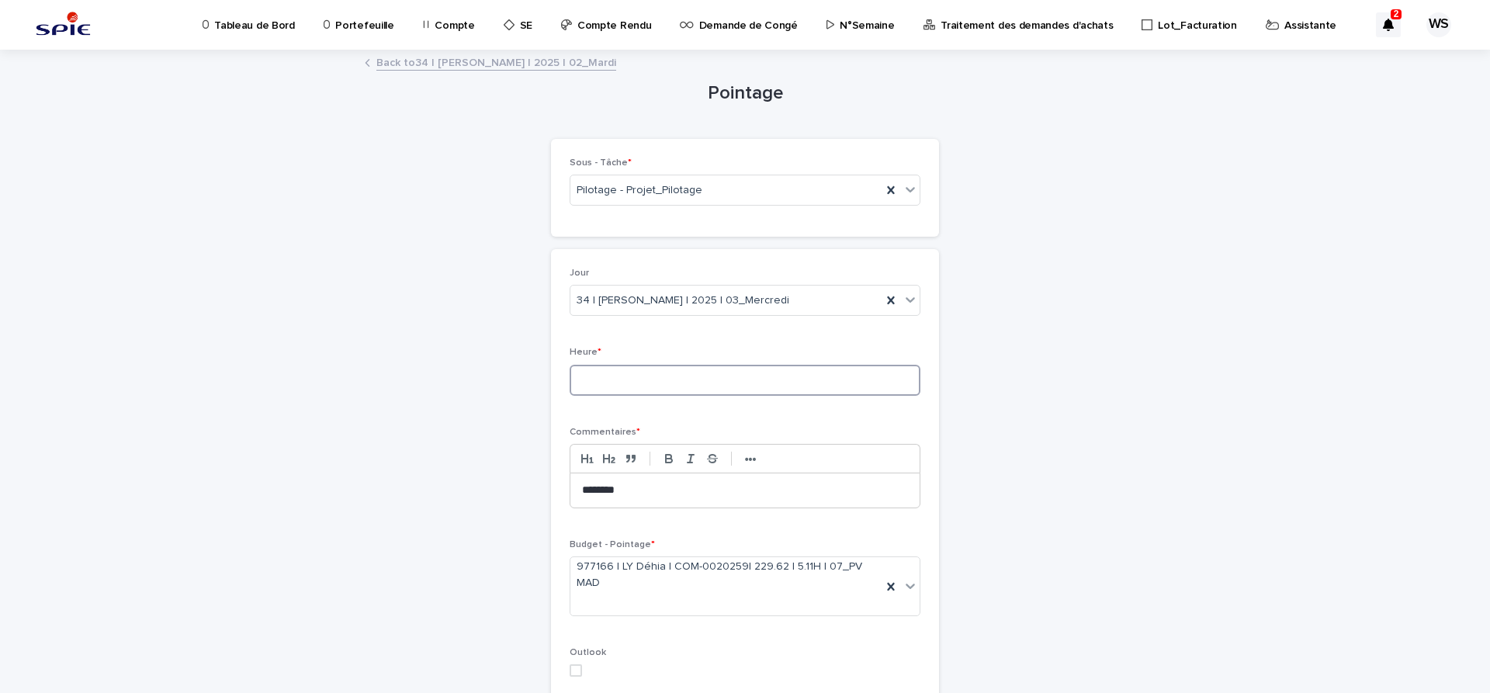
click at [684, 377] on input at bounding box center [745, 380] width 351 height 31
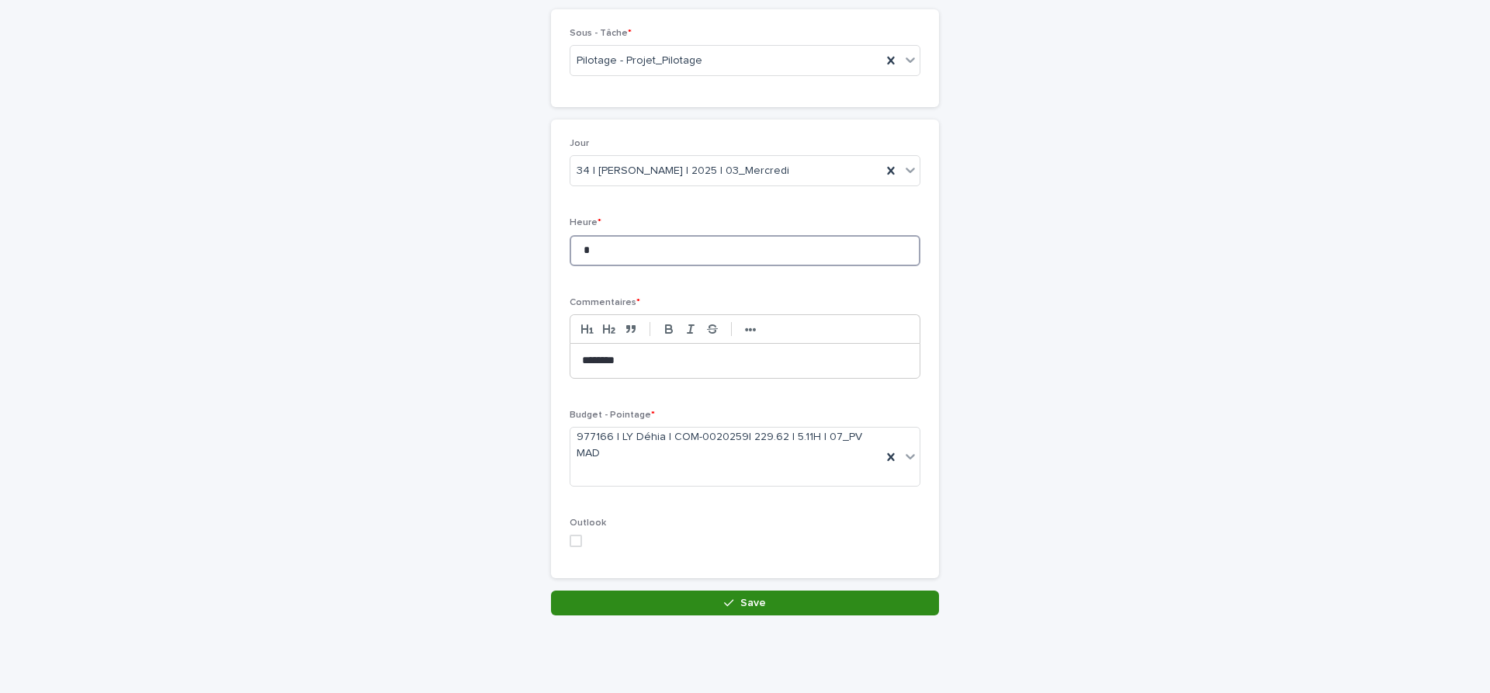
type input "*"
click at [811, 604] on button "Save" at bounding box center [745, 603] width 388 height 25
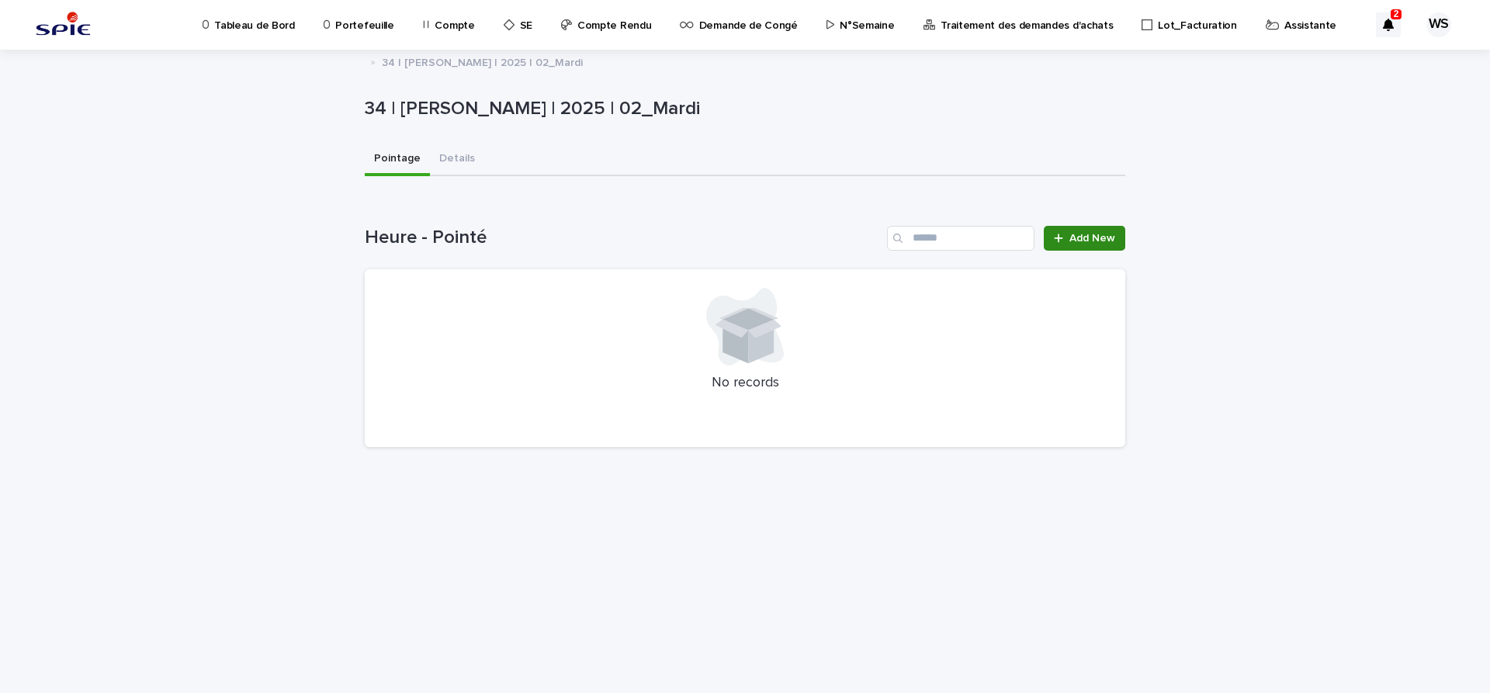
click at [1099, 233] on span "Add New" at bounding box center [1093, 238] width 46 height 11
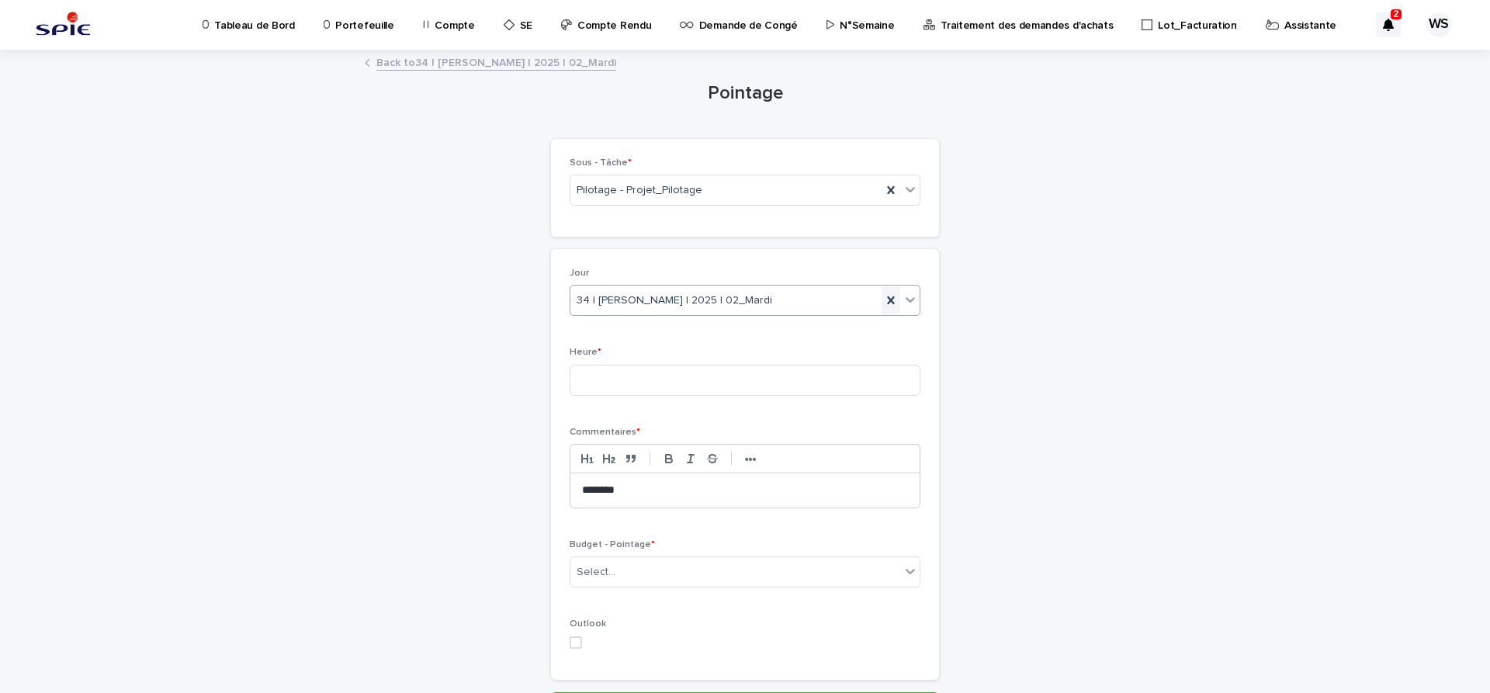
click at [892, 297] on icon at bounding box center [891, 301] width 16 height 16
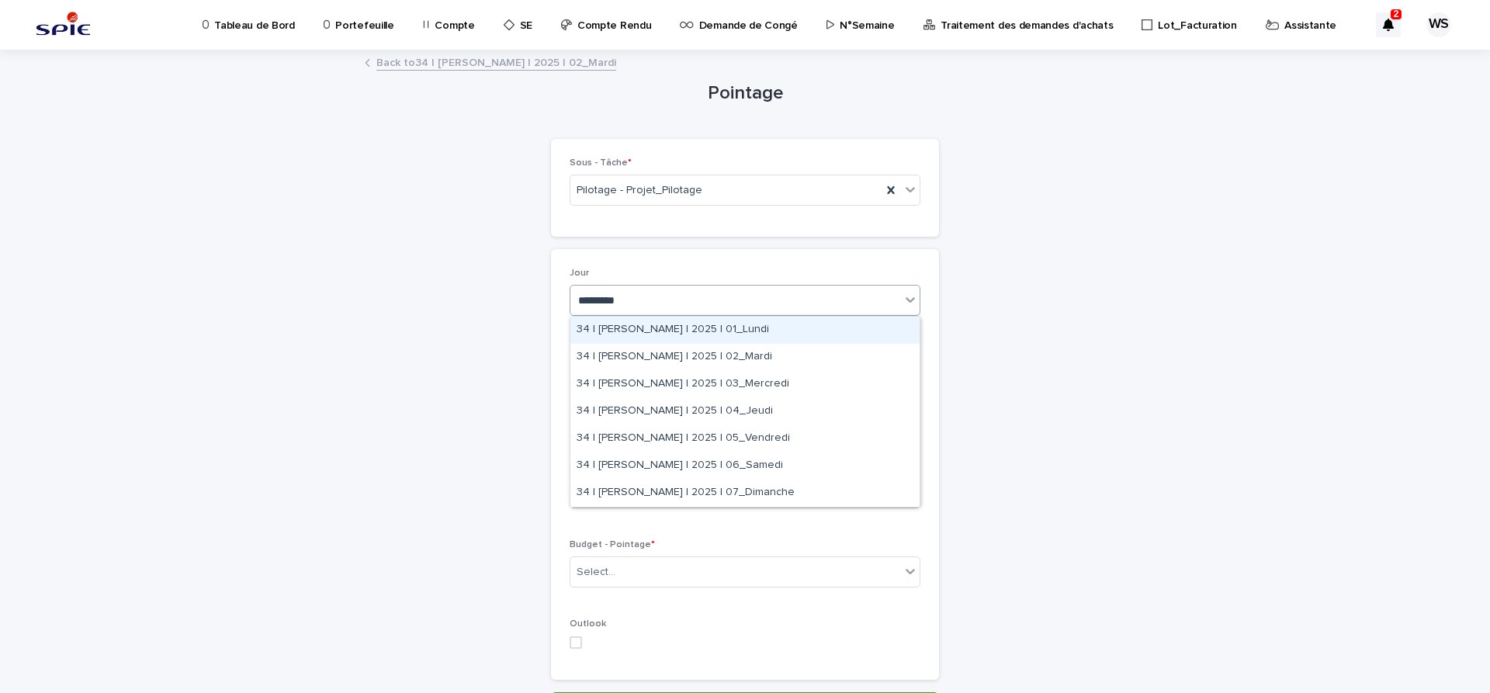
type input "**********"
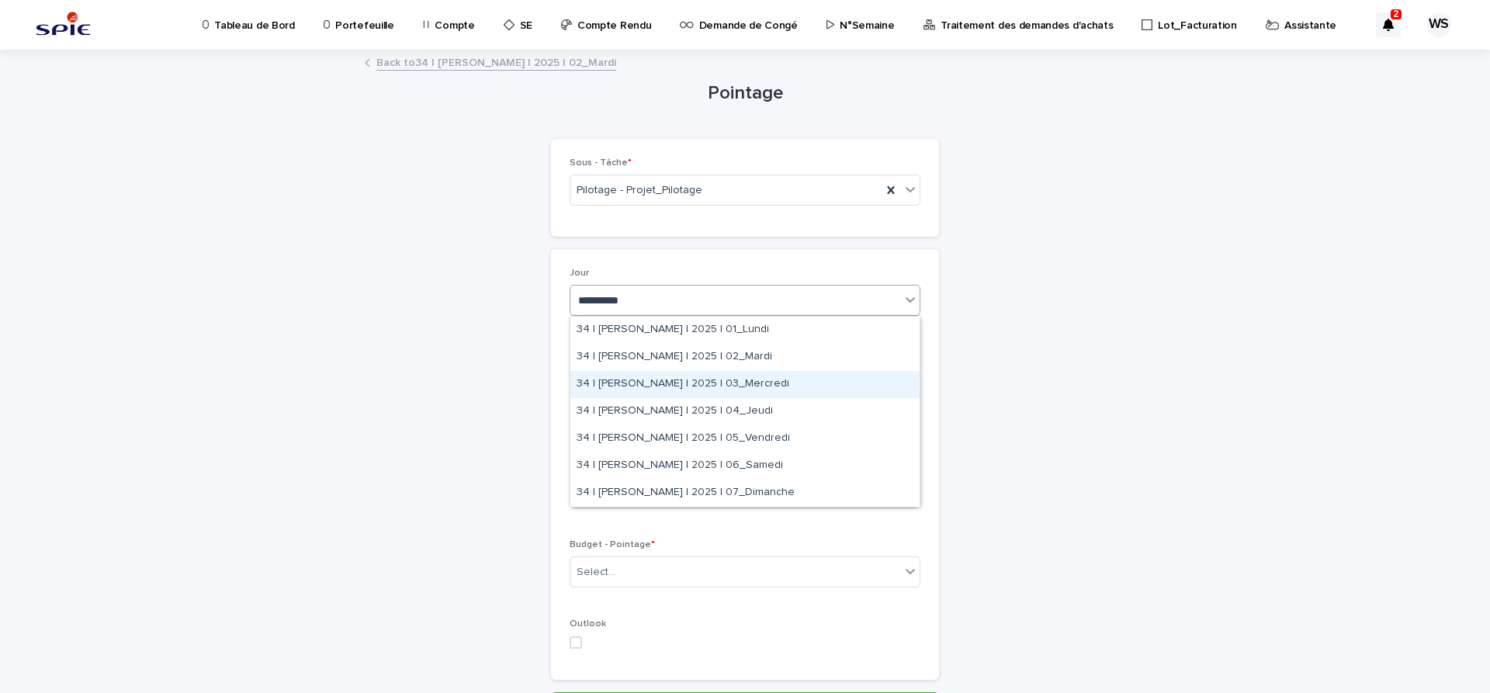
click at [749, 380] on div "34 | [PERSON_NAME] | 2025 | 03_Mercredi" at bounding box center [744, 384] width 349 height 27
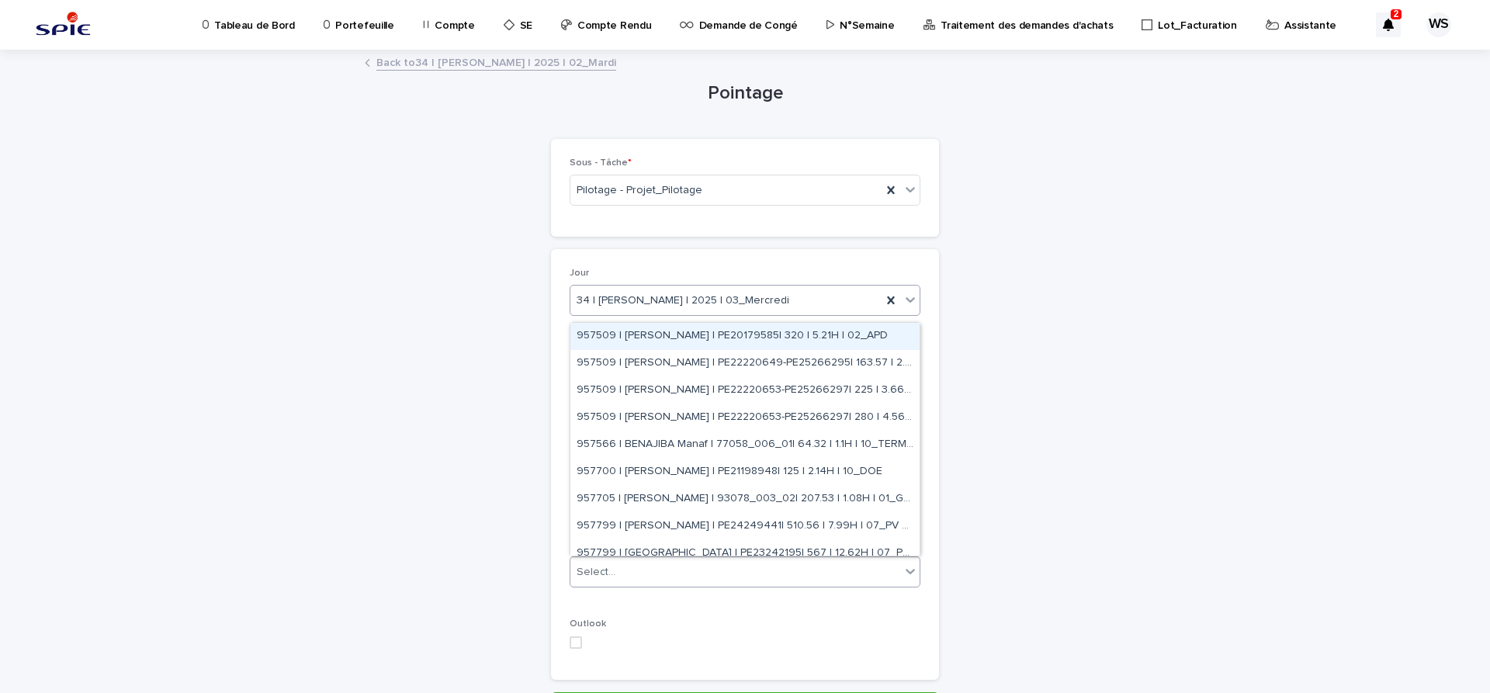
click at [708, 571] on div "Select..." at bounding box center [735, 573] width 330 height 26
type input "**"
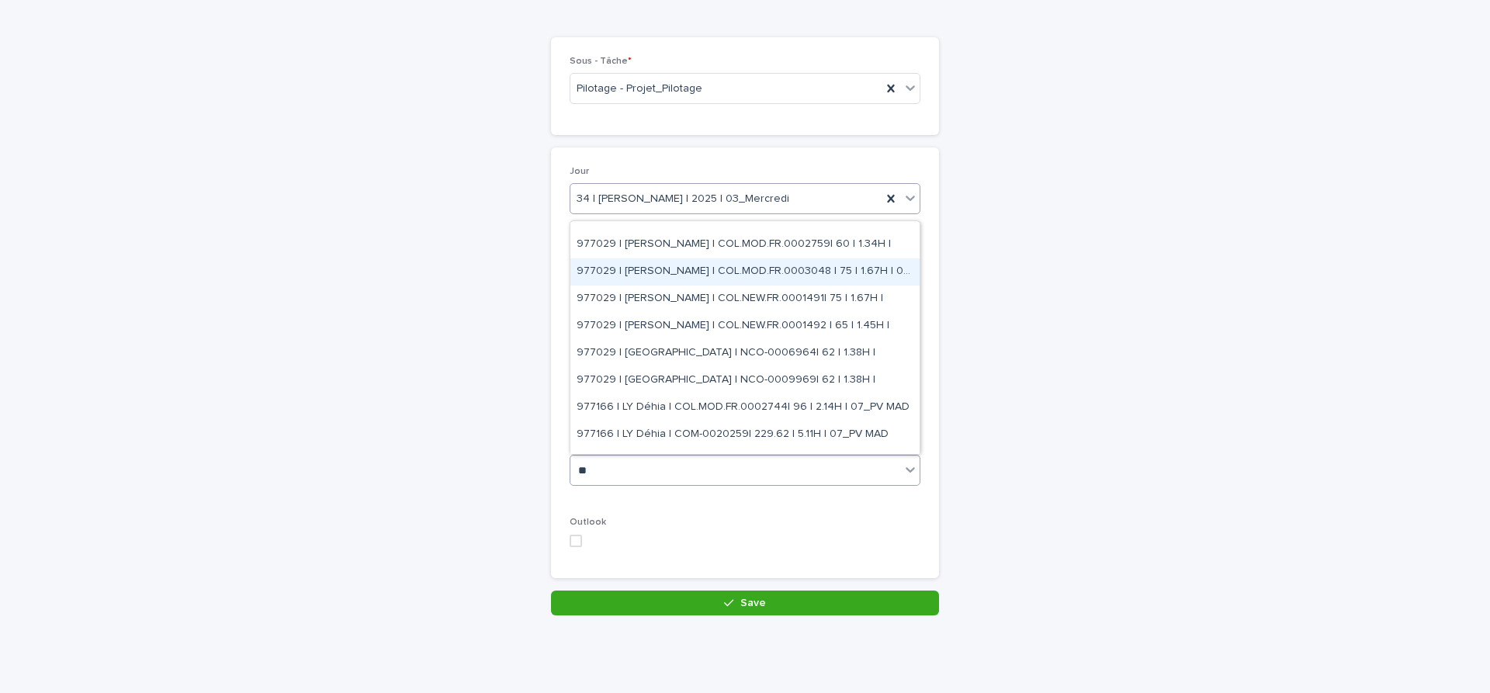
scroll to position [326, 0]
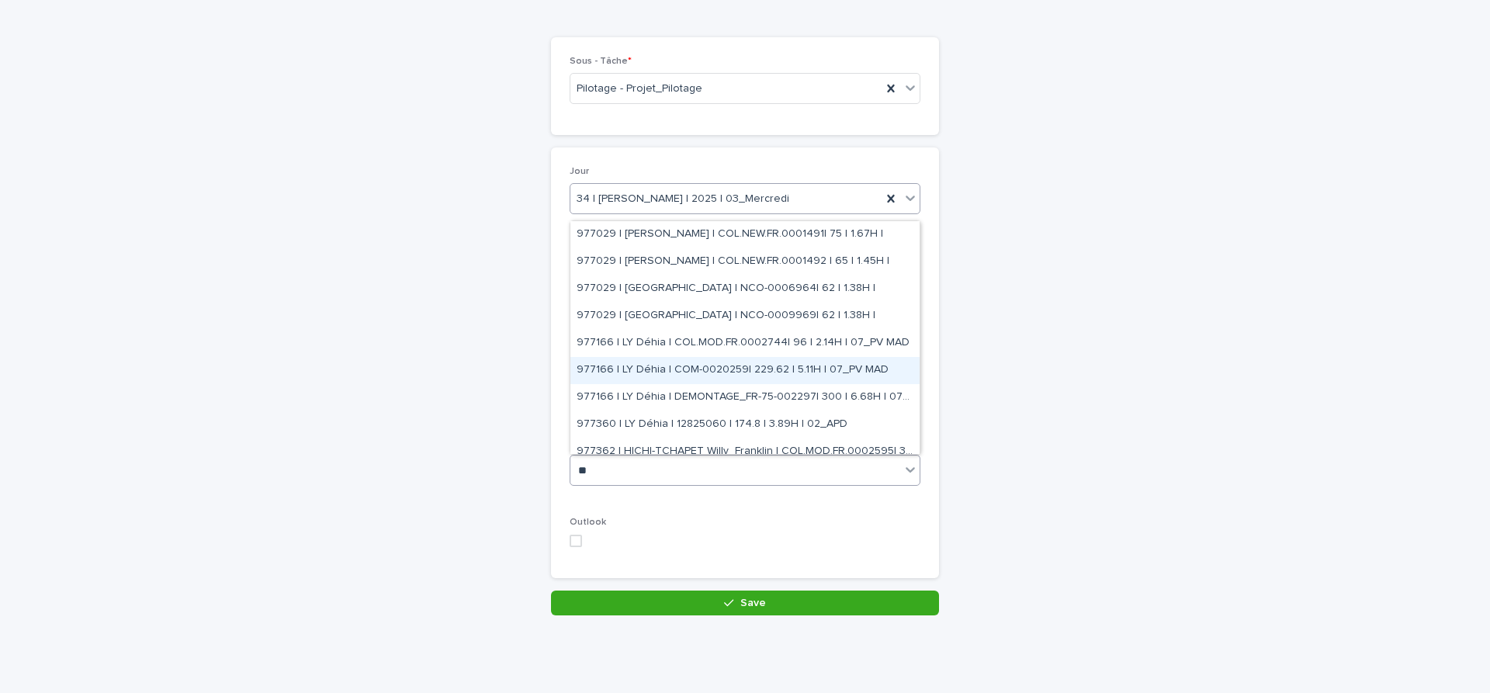
click at [820, 372] on div "977166 | LY Déhia | COM-0020259| 229.62 | 5.11H | 07_PV MAD" at bounding box center [744, 370] width 349 height 27
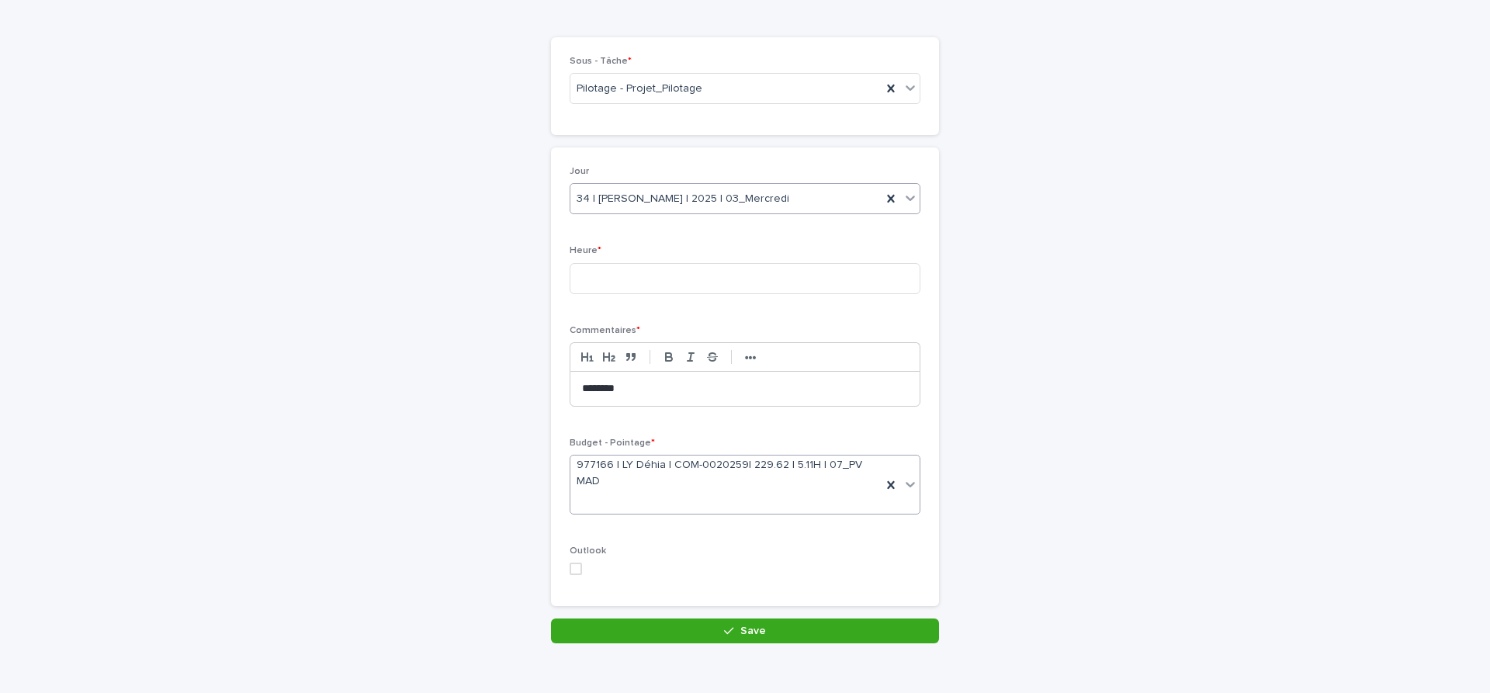
scroll to position [116, 0]
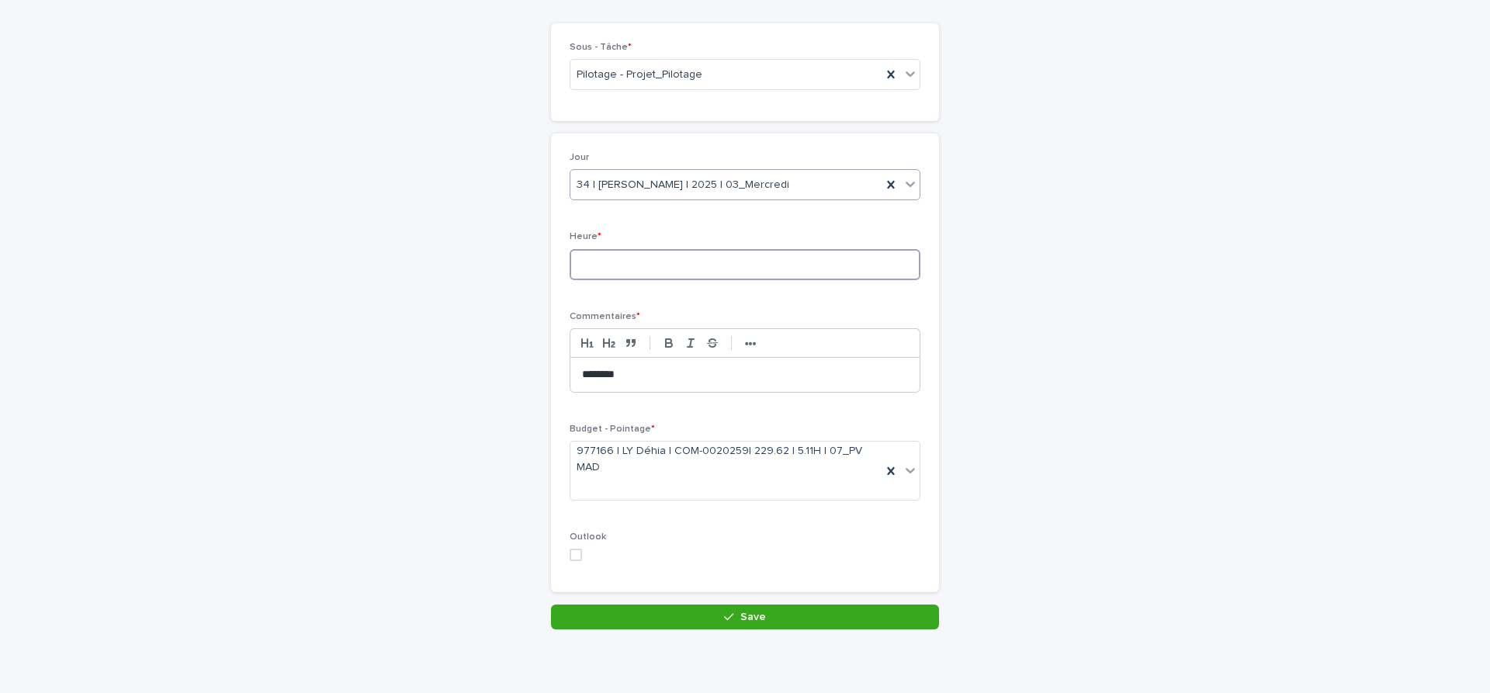
click at [675, 269] on input at bounding box center [745, 264] width 351 height 31
type input "*"
click at [789, 614] on button "Save" at bounding box center [745, 617] width 388 height 25
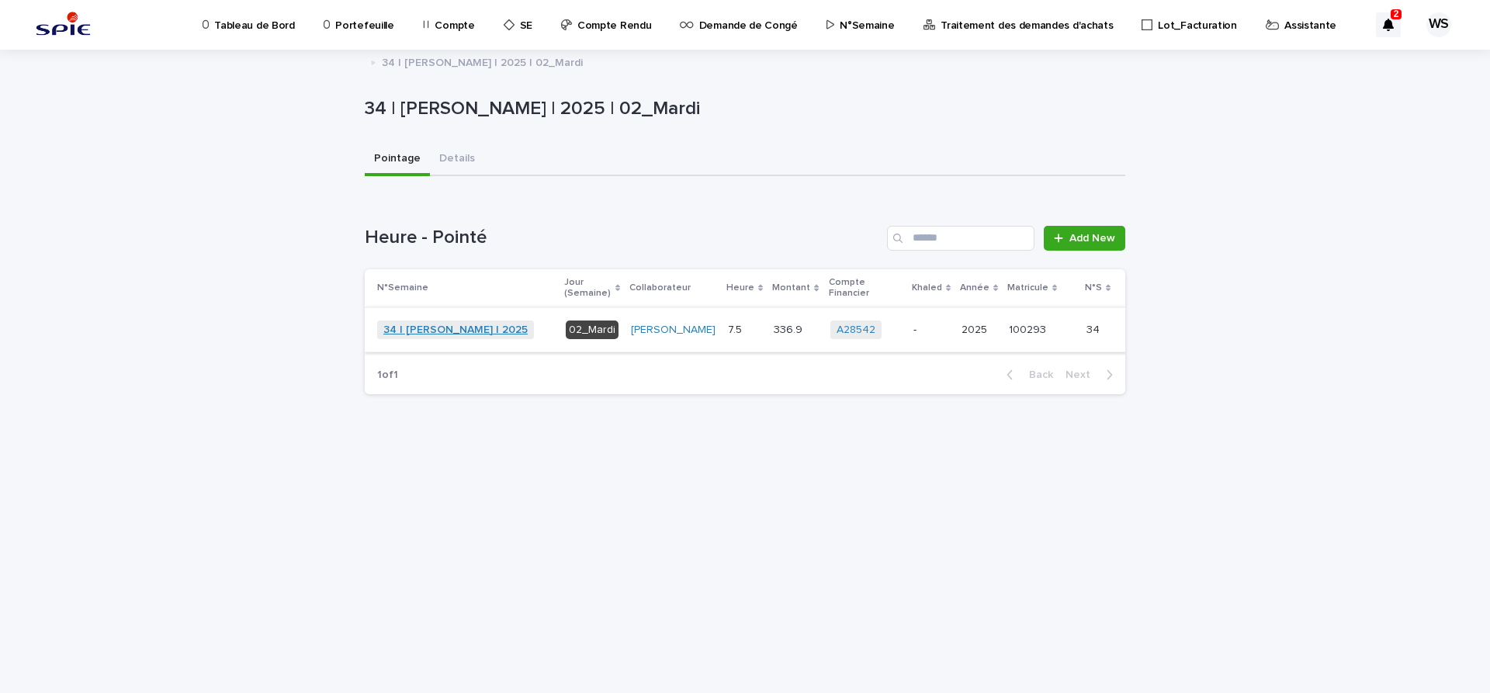
click at [470, 333] on link "34 | [PERSON_NAME] | 2025" at bounding box center [455, 330] width 144 height 13
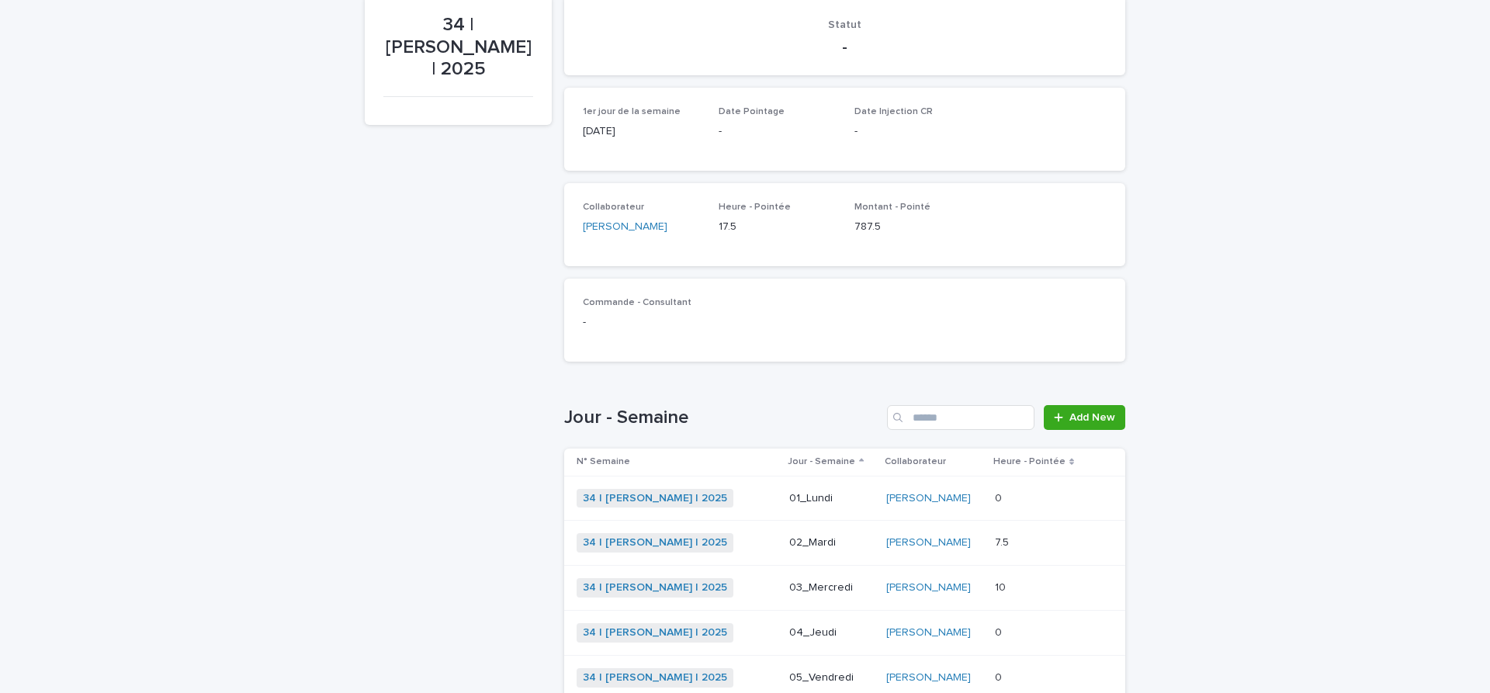
scroll to position [261, 0]
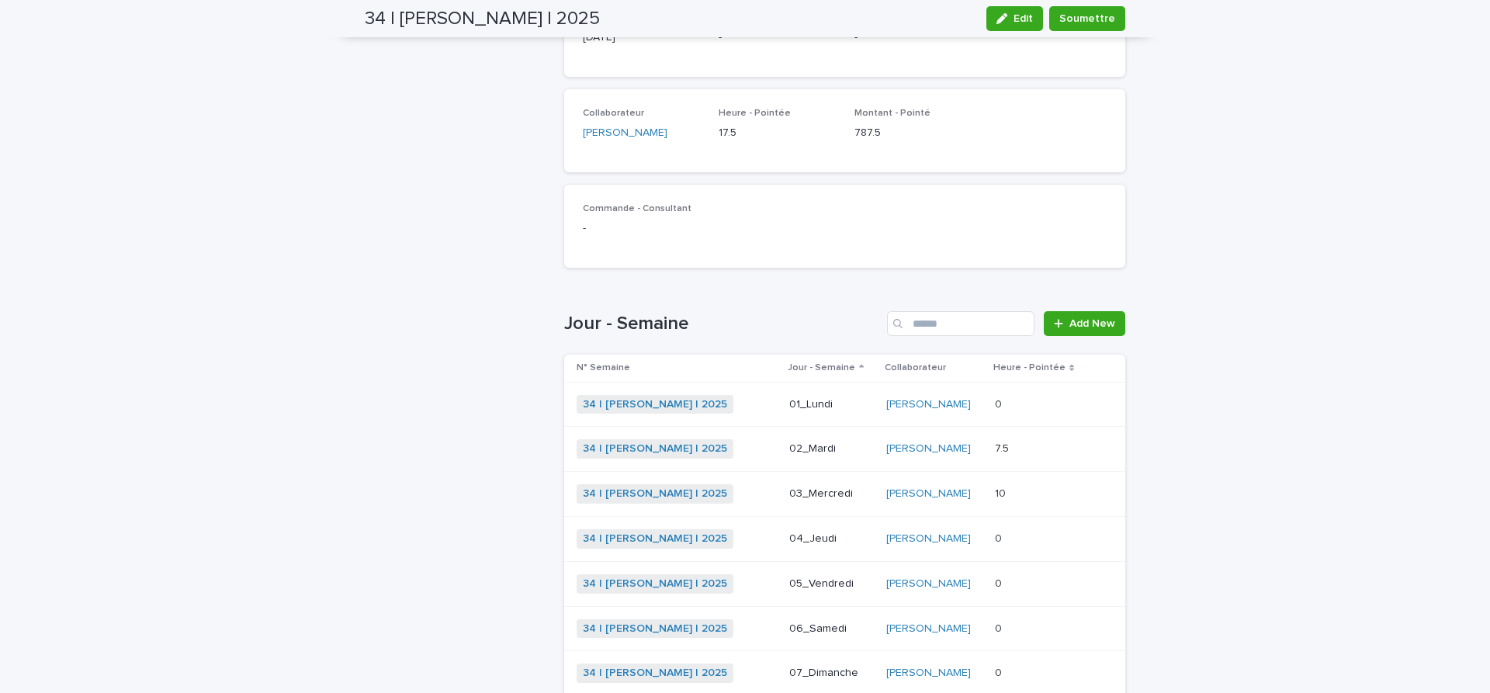
click at [872, 487] on div "03_Mercredi" at bounding box center [831, 492] width 84 height 16
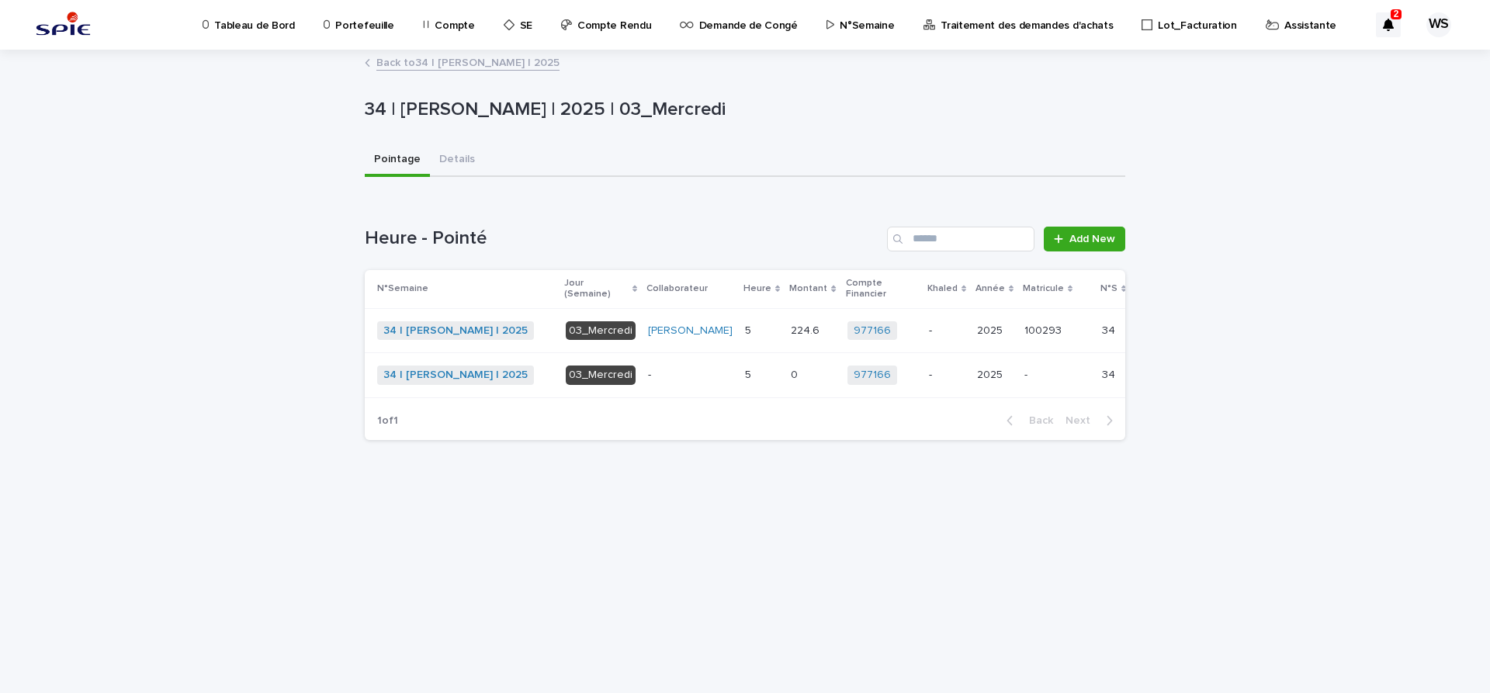
click at [674, 381] on p "-" at bounding box center [690, 375] width 85 height 13
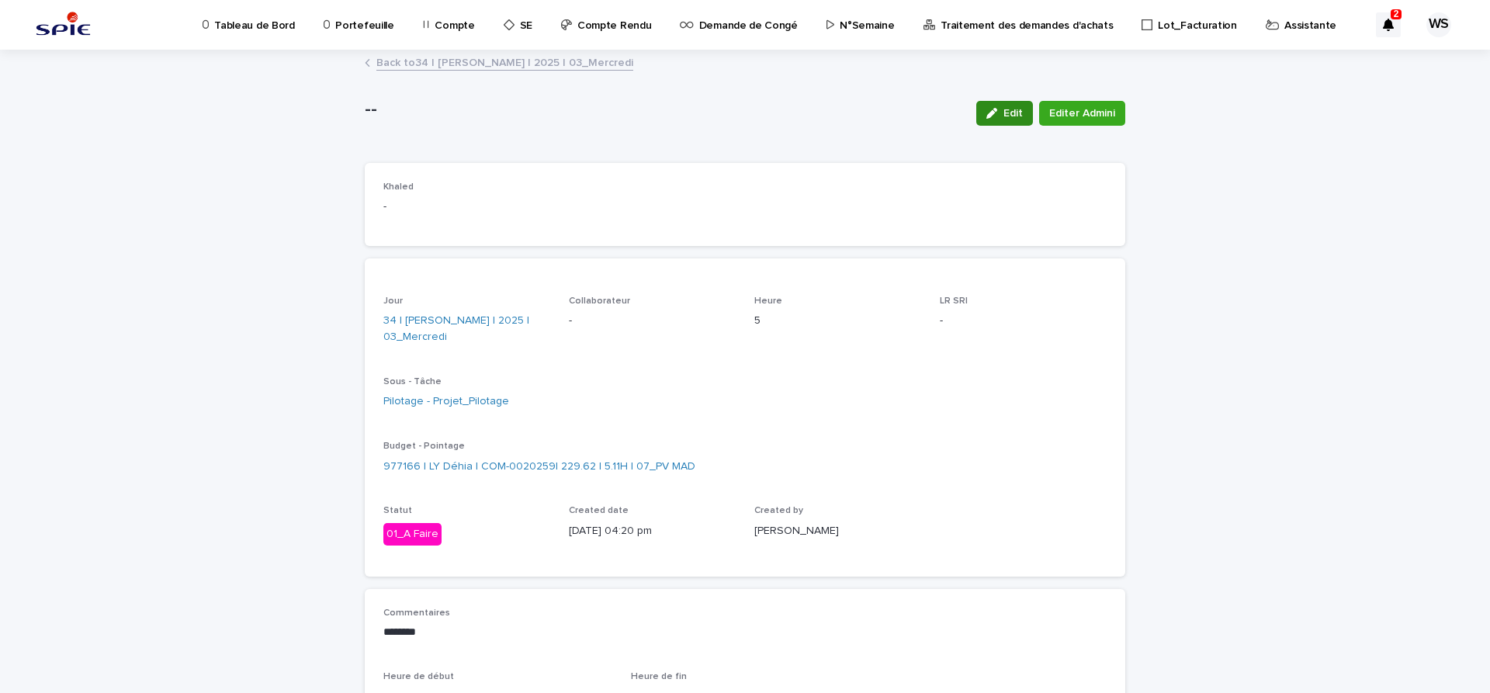
click at [1015, 114] on span "Edit" at bounding box center [1013, 113] width 19 height 11
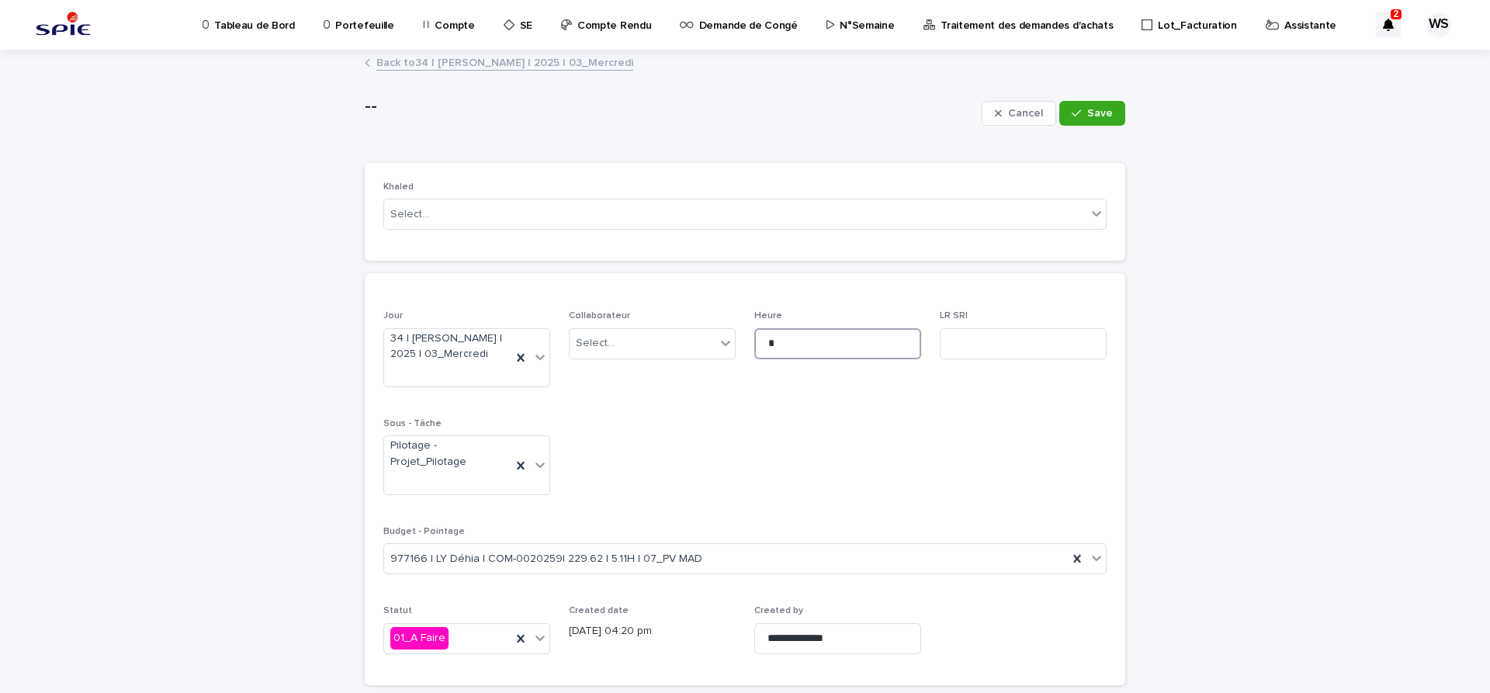
drag, startPoint x: 803, startPoint y: 340, endPoint x: 709, endPoint y: 340, distance: 94.7
click at [754, 340] on input "*" at bounding box center [837, 343] width 167 height 31
type input "*"
click at [1096, 558] on icon at bounding box center [1097, 558] width 16 height 16
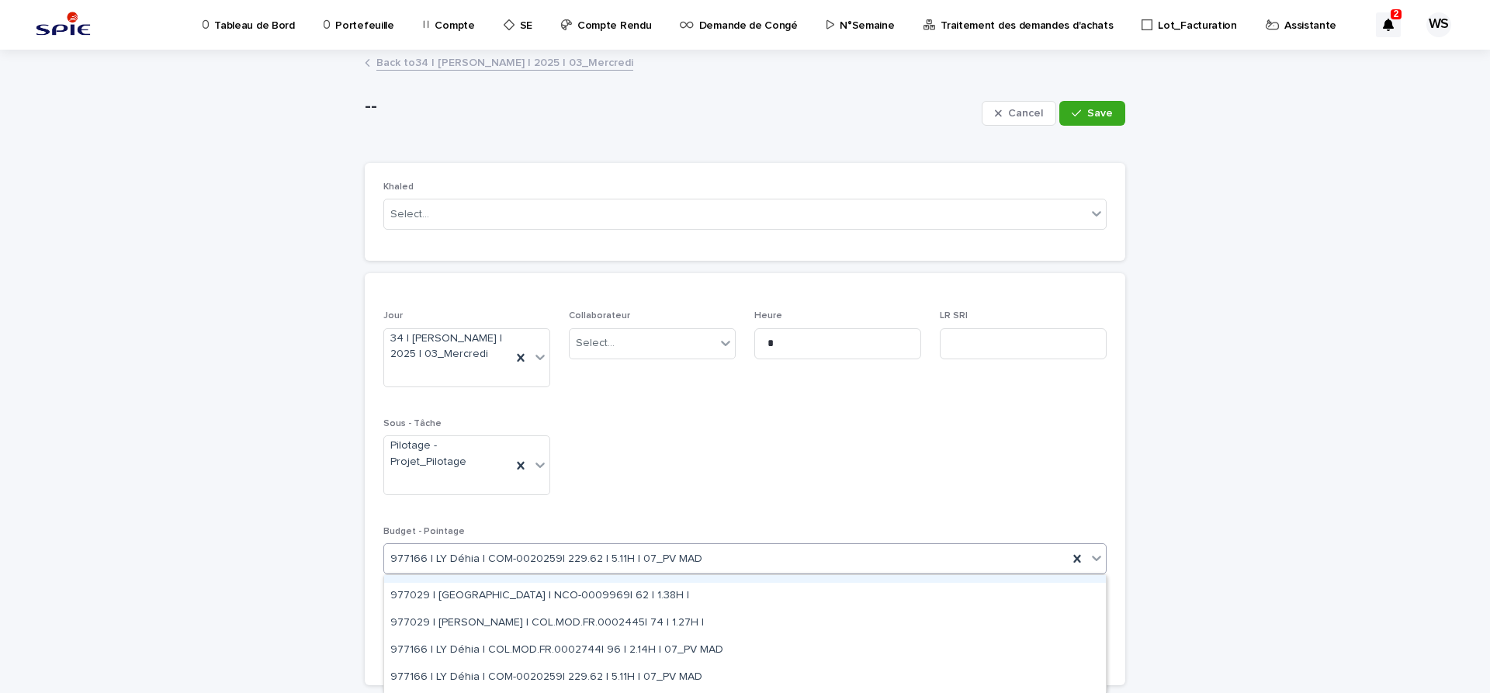
scroll to position [3140, 0]
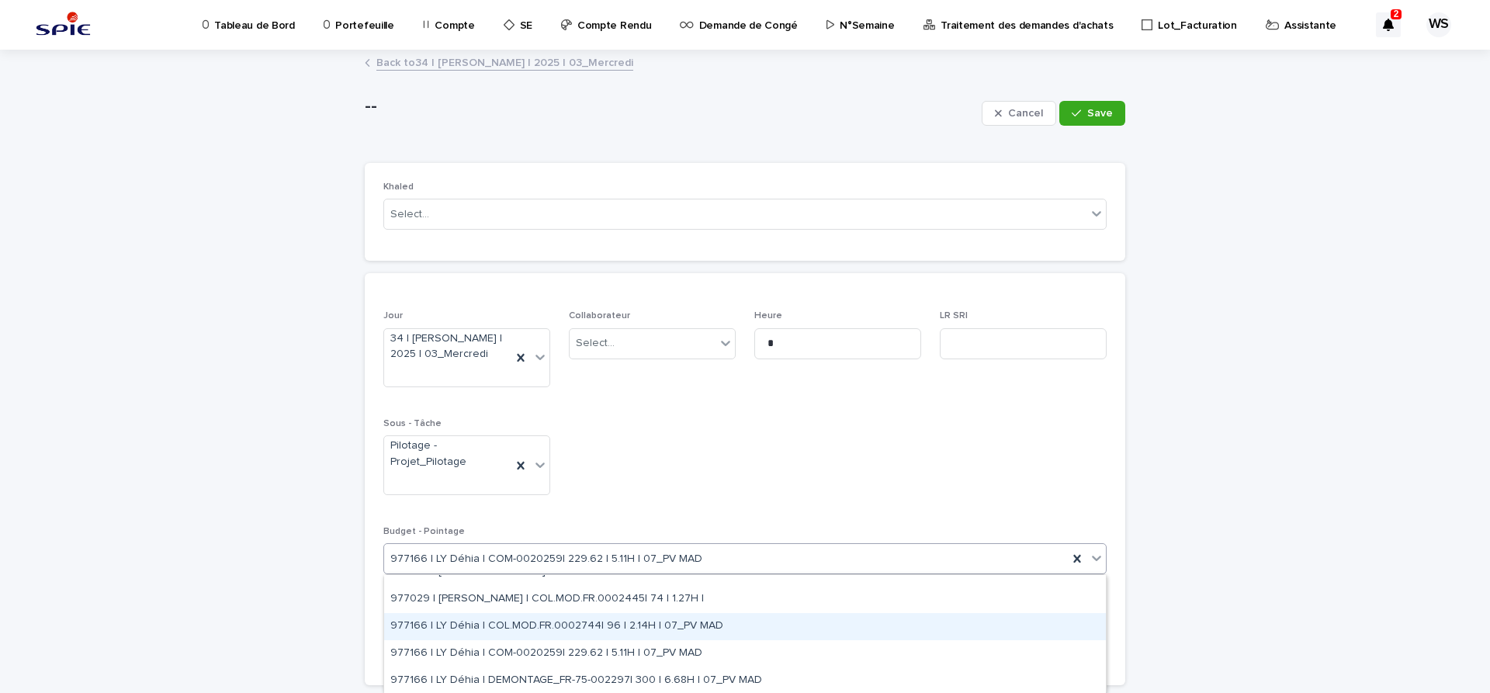
click at [604, 620] on div "977166 | LY Déhia | COL.MOD.FR.0002744| 96 | 2.14H | 07_PV MAD" at bounding box center [745, 626] width 722 height 27
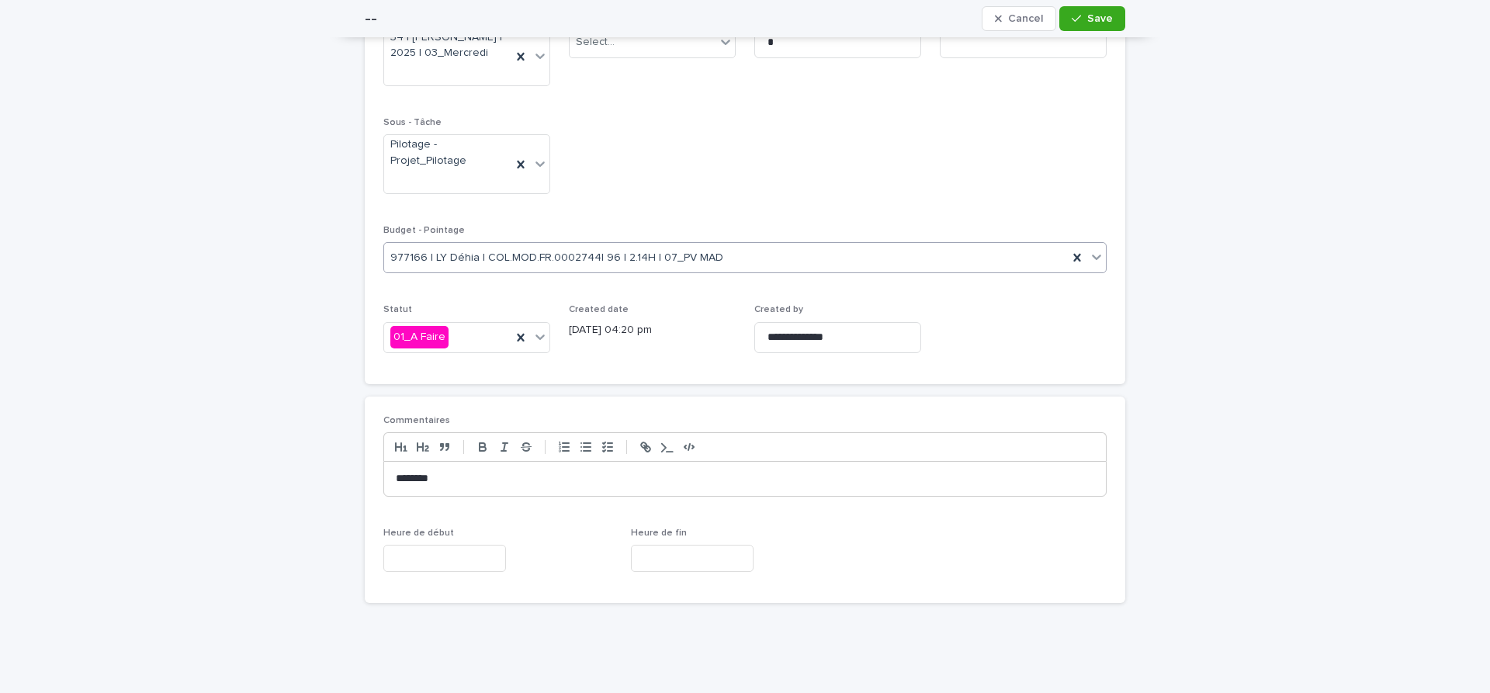
scroll to position [0, 0]
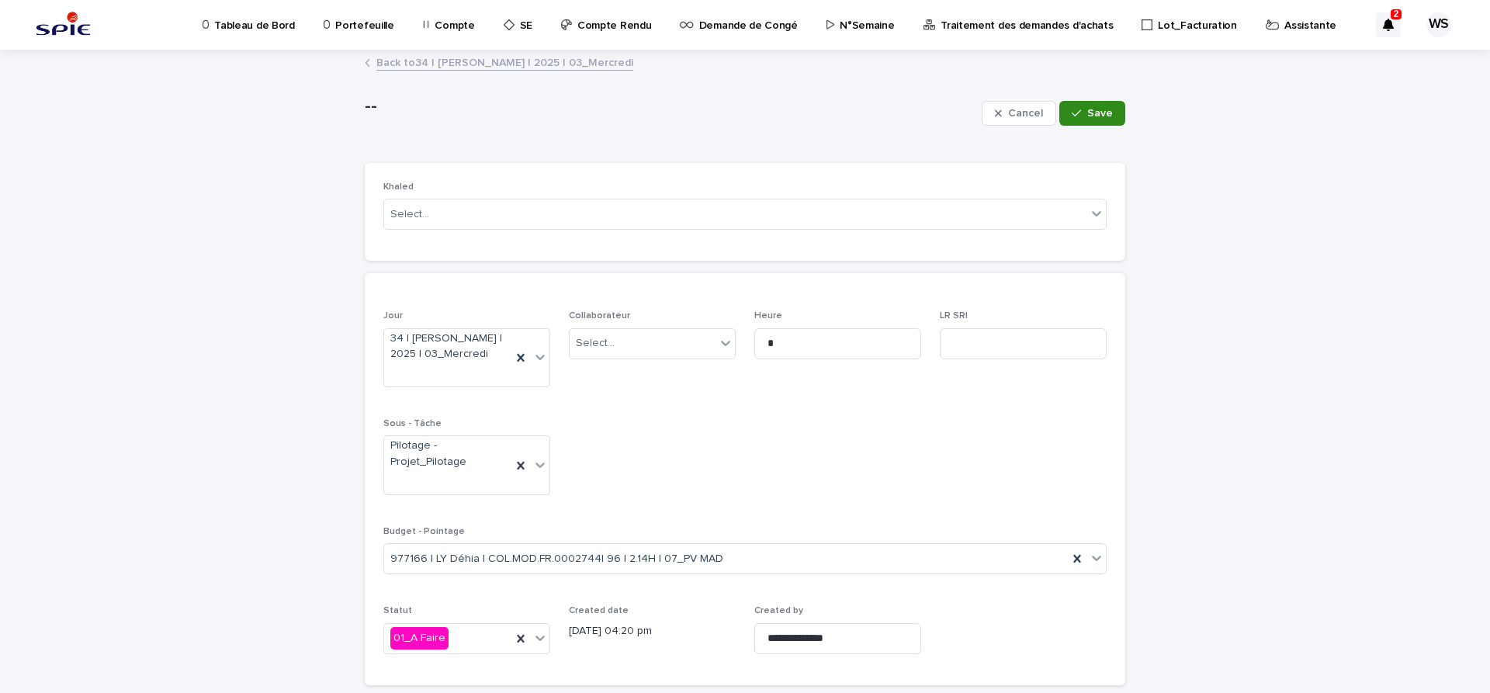
click at [1094, 117] on span "Save" at bounding box center [1100, 113] width 26 height 11
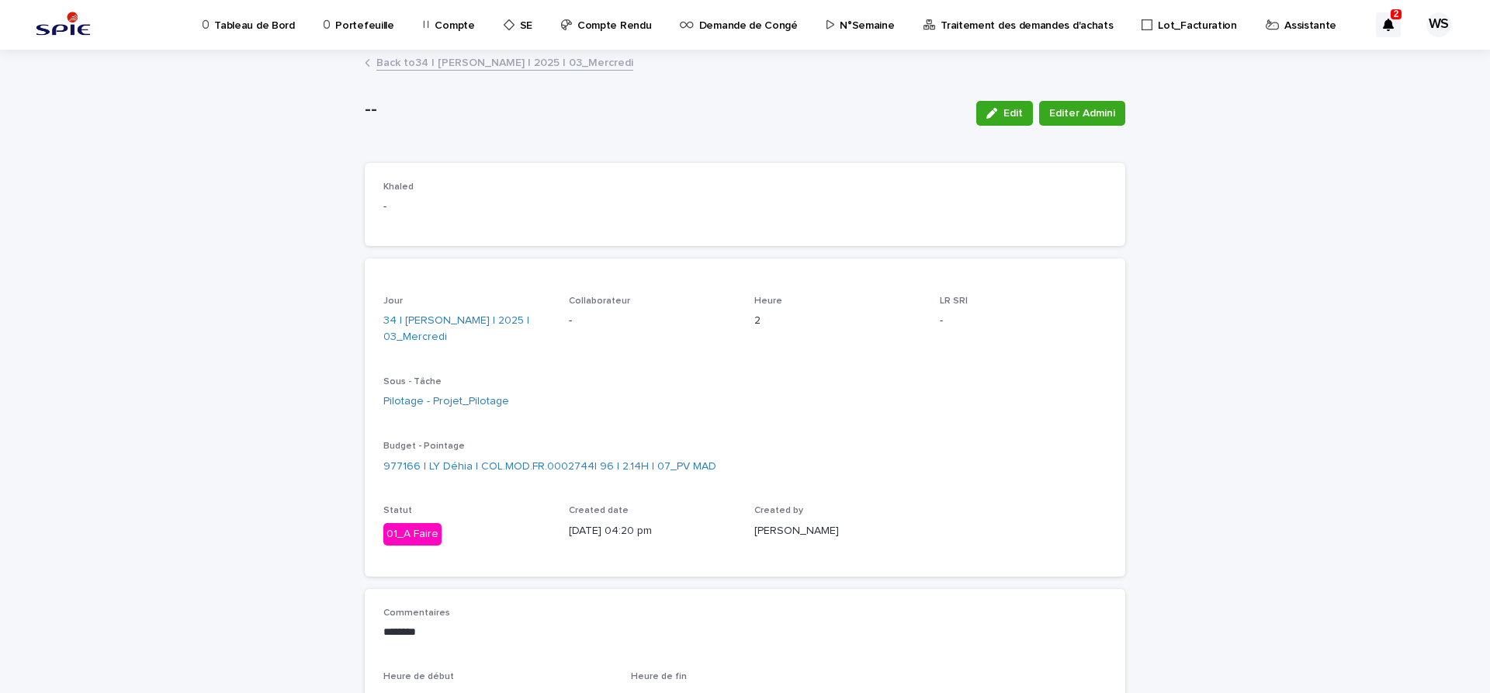
click at [504, 67] on link "Back to 34 | [PERSON_NAME] | 2025 | 03_Mercredi" at bounding box center [504, 62] width 257 height 18
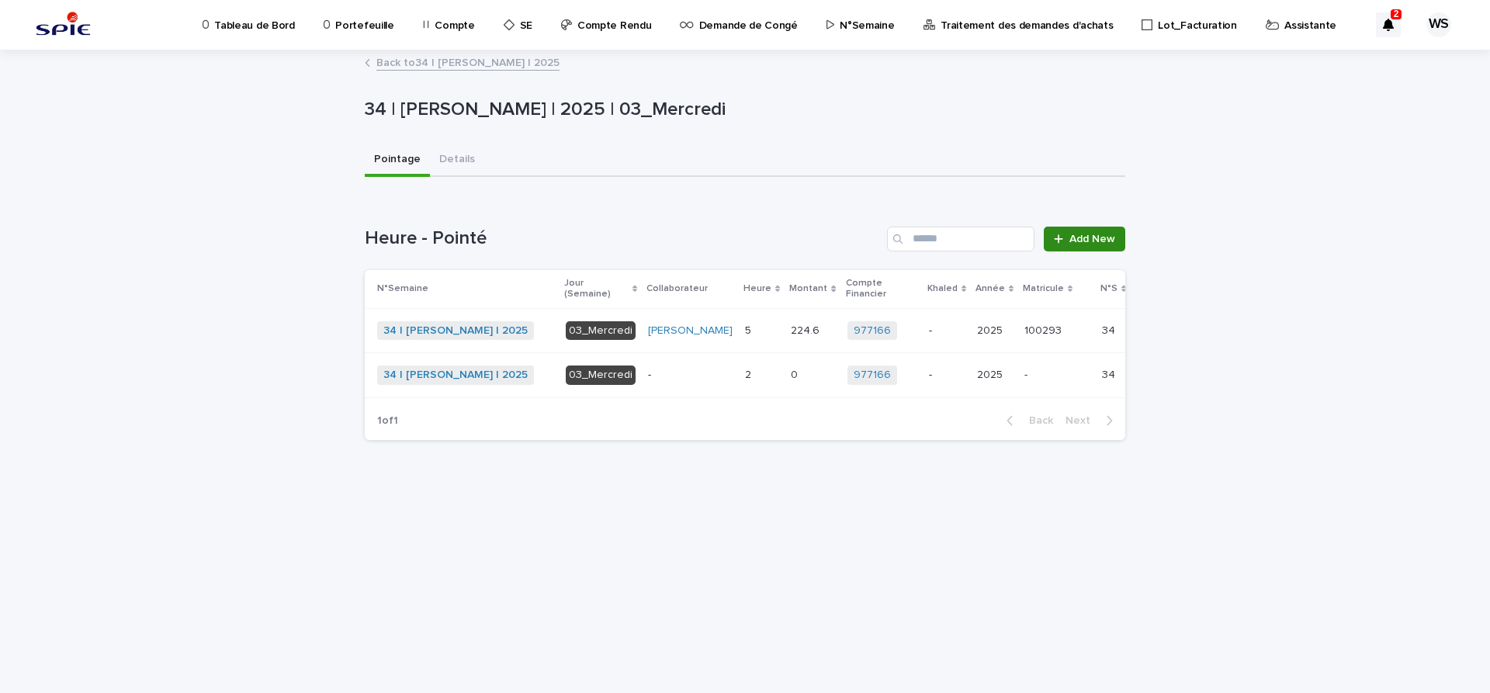
click at [1099, 239] on span "Add New" at bounding box center [1093, 239] width 46 height 11
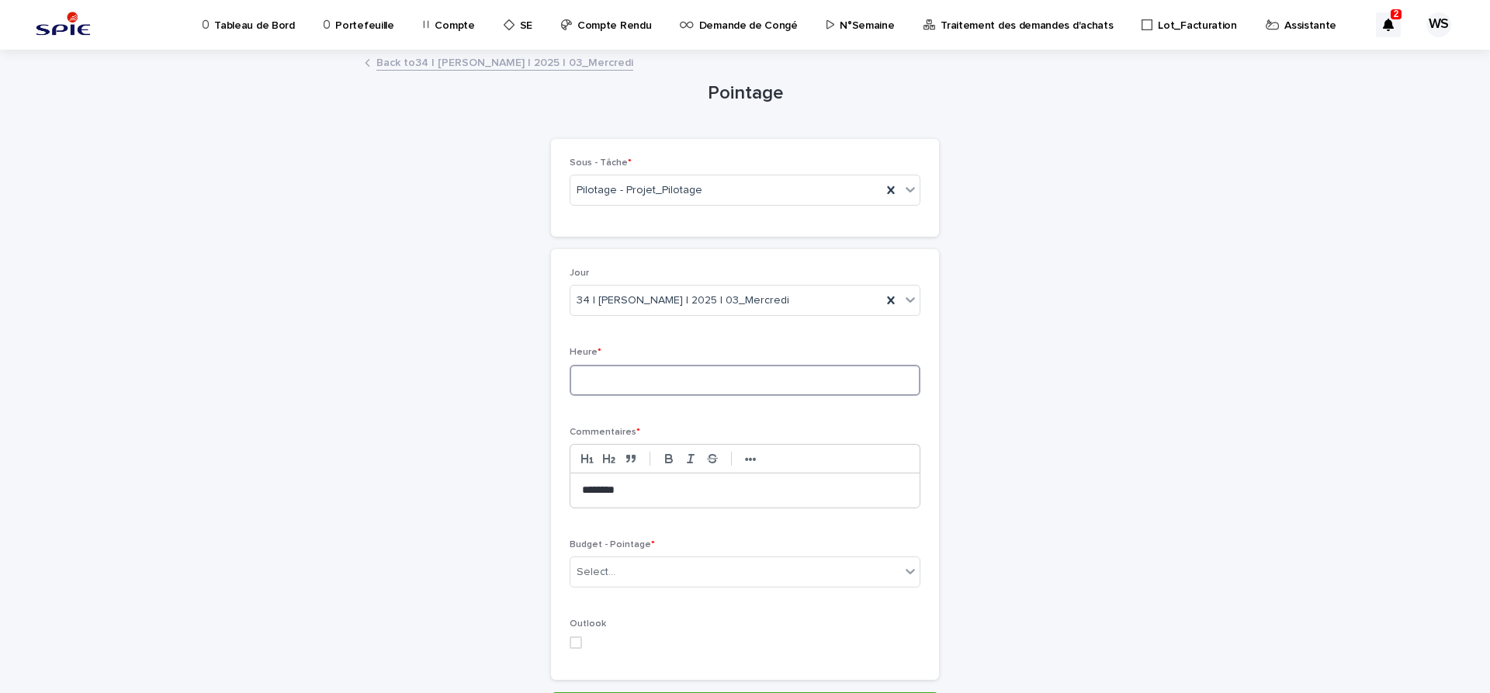
click at [722, 381] on input at bounding box center [745, 380] width 351 height 31
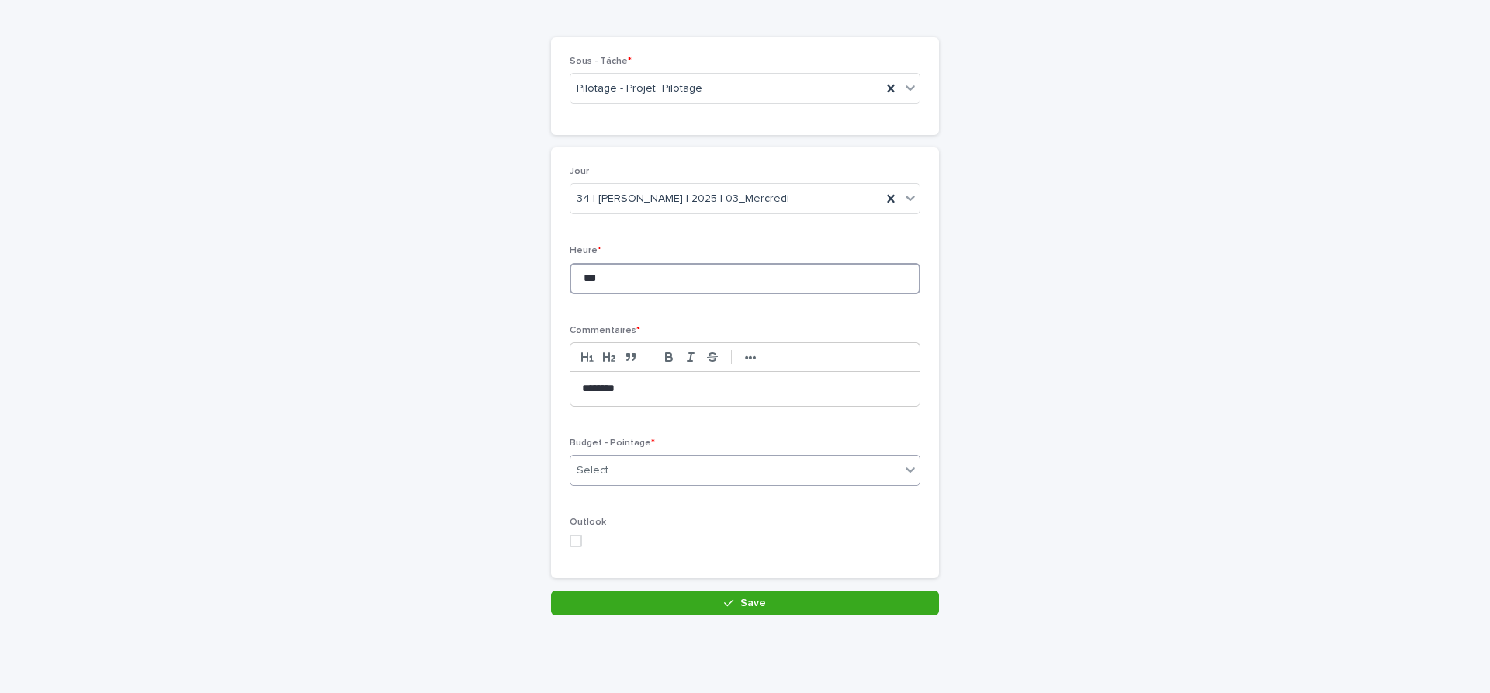
type input "***"
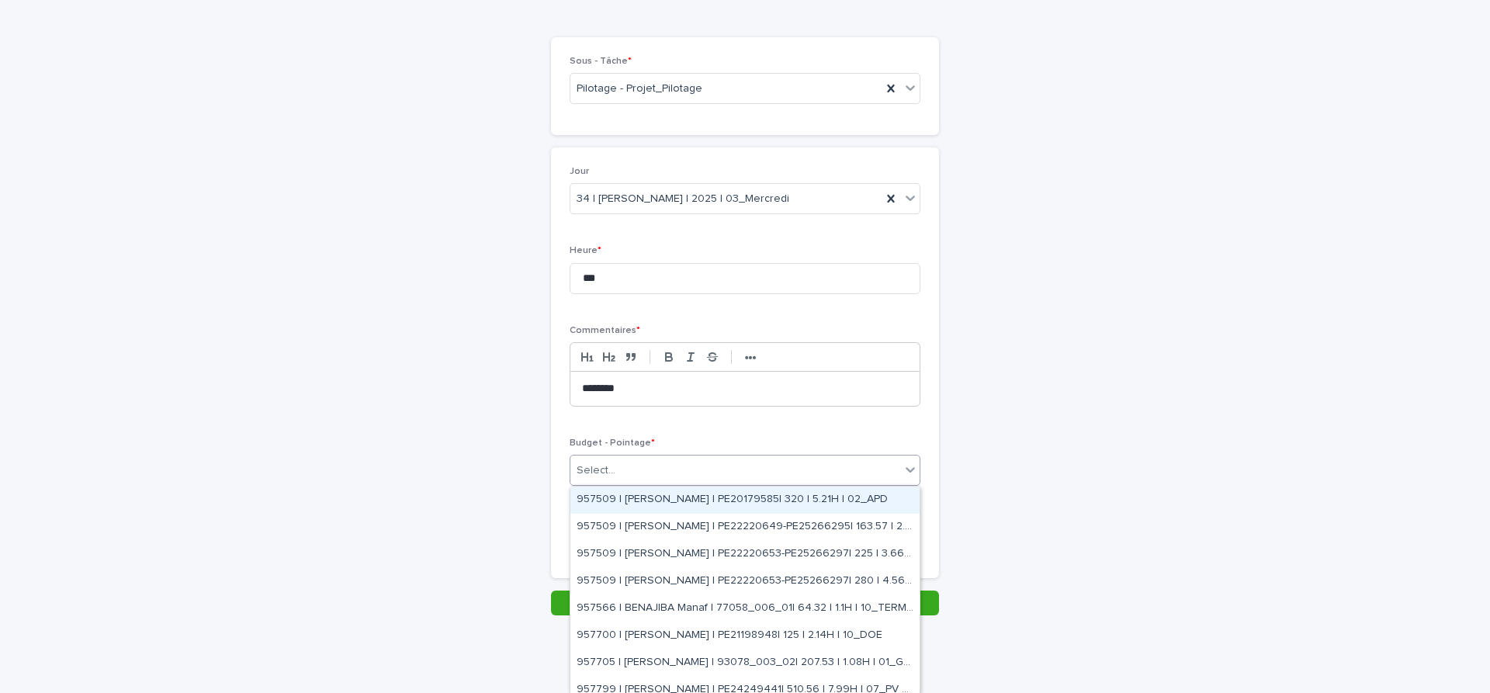
click at [711, 463] on div "Select..." at bounding box center [735, 471] width 330 height 26
type input "**"
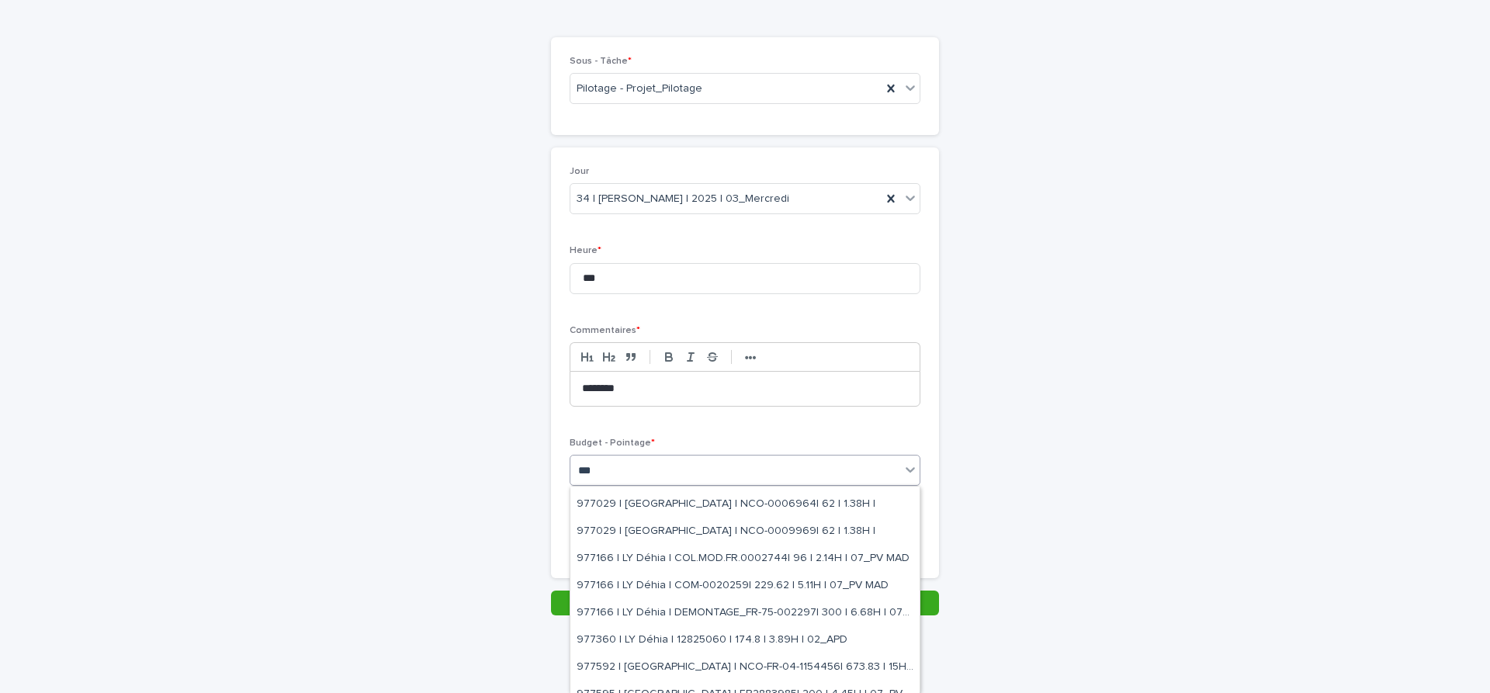
scroll to position [326, 0]
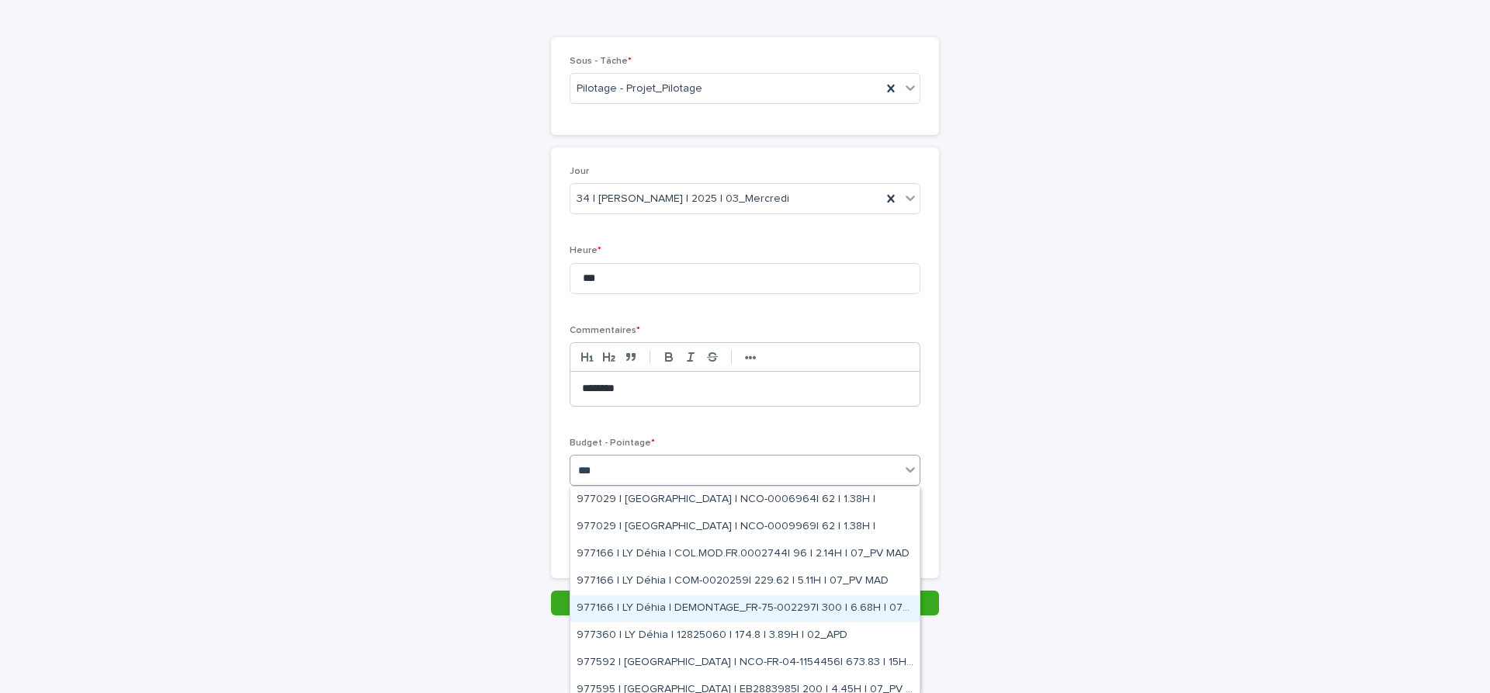
click at [832, 604] on div "977166 | LY Déhia | DEMONTAGE_FR-75-002297| 300 | 6.68H | 07_PV MAD" at bounding box center [744, 608] width 349 height 27
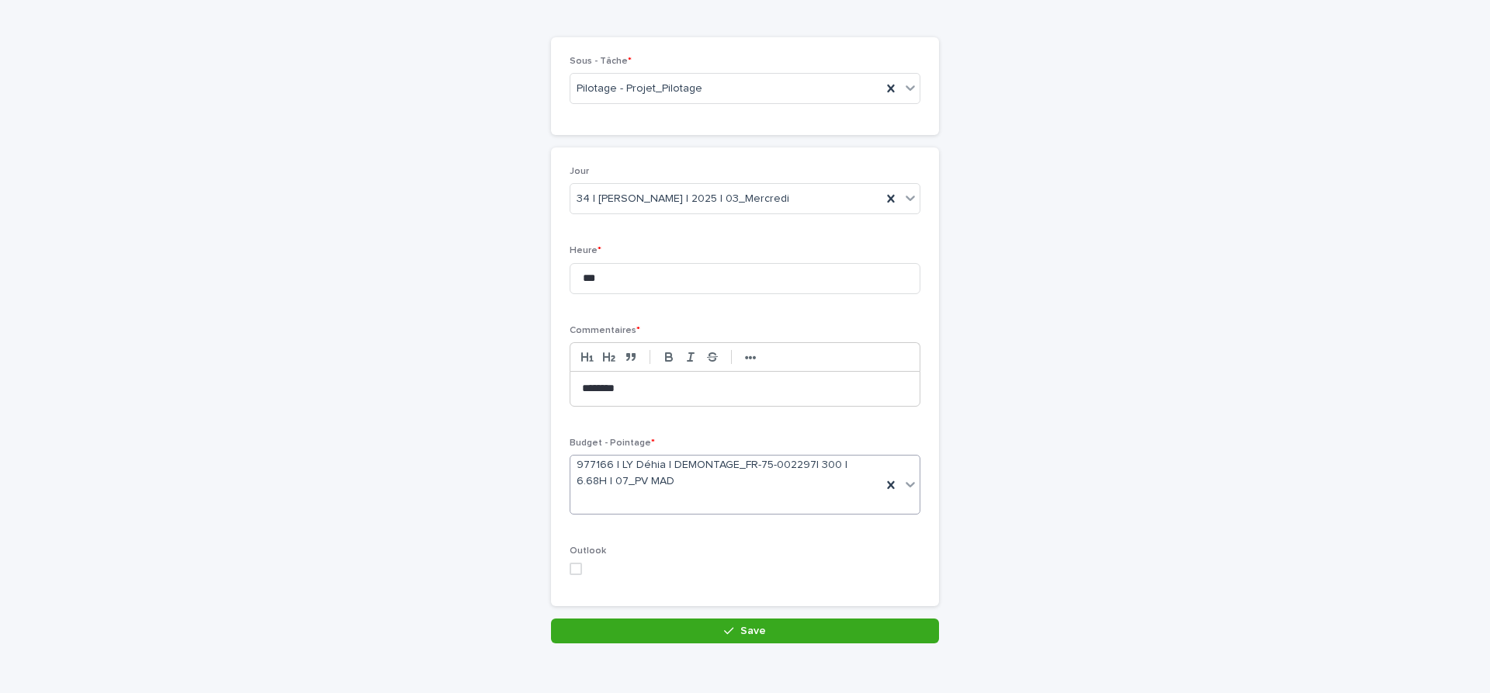
scroll to position [116, 0]
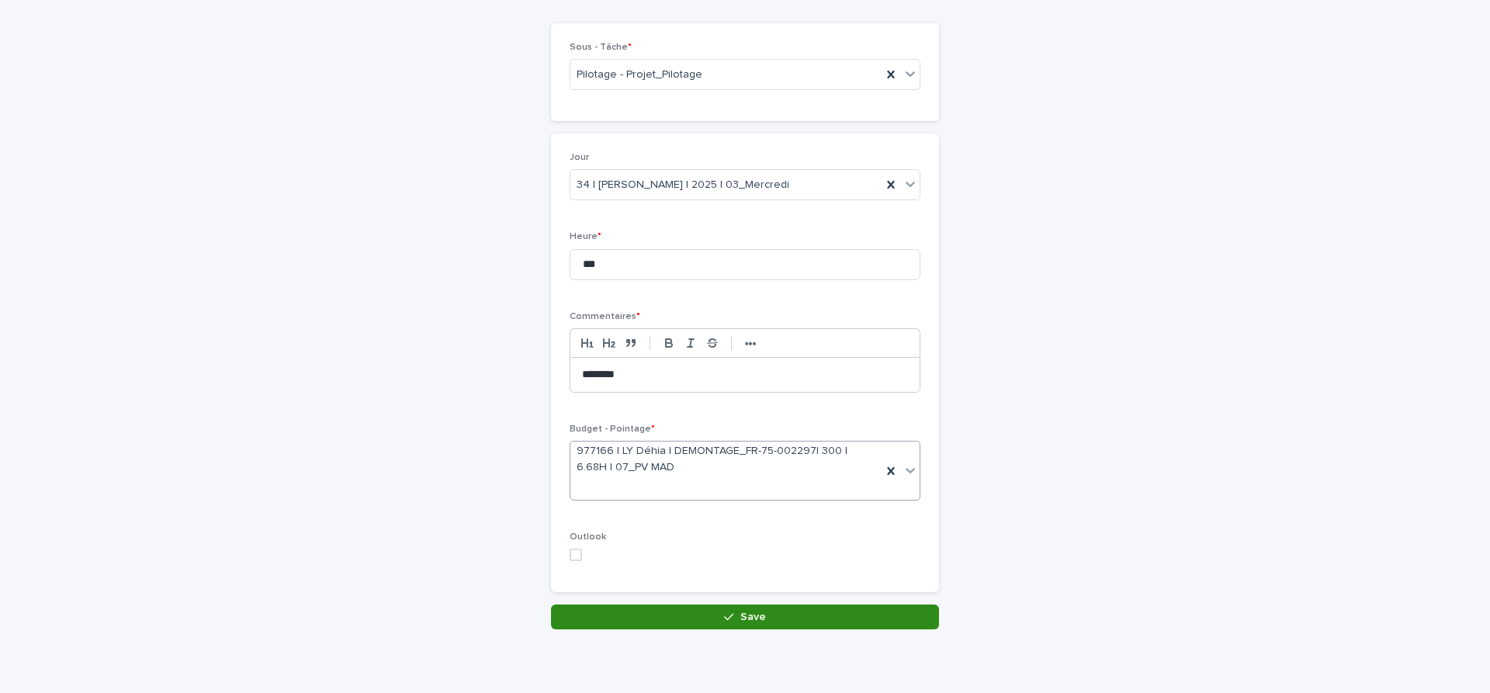
click at [777, 619] on button "Save" at bounding box center [745, 617] width 388 height 25
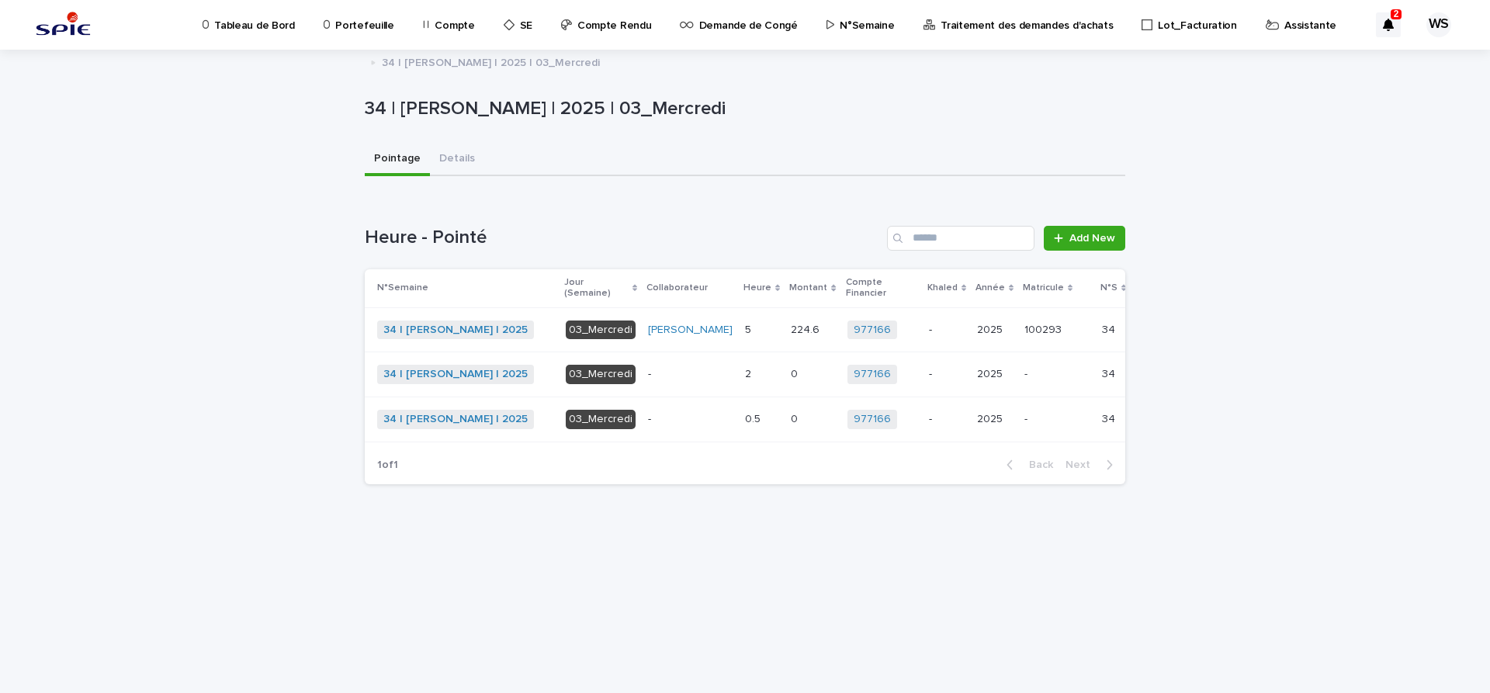
click at [439, 335] on link "34 | [PERSON_NAME] | 2025" at bounding box center [455, 330] width 144 height 13
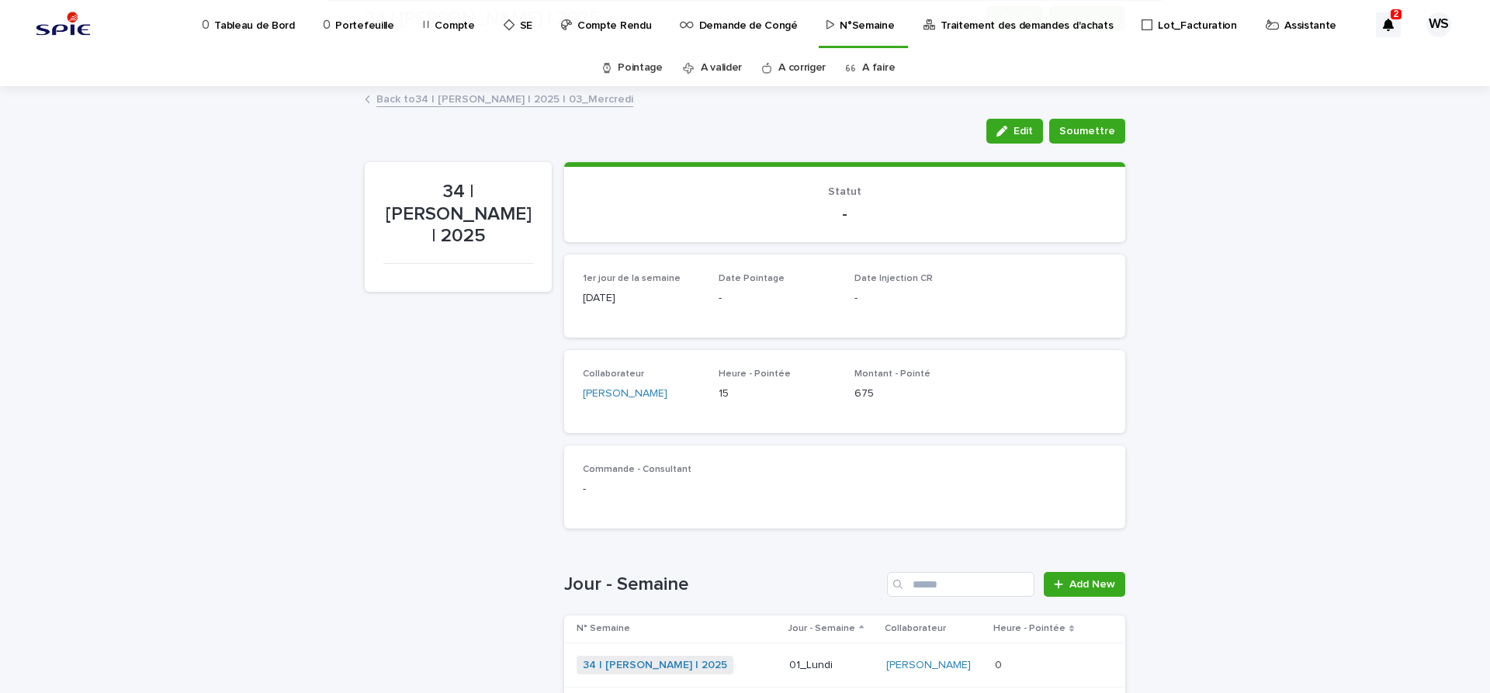
scroll to position [261, 0]
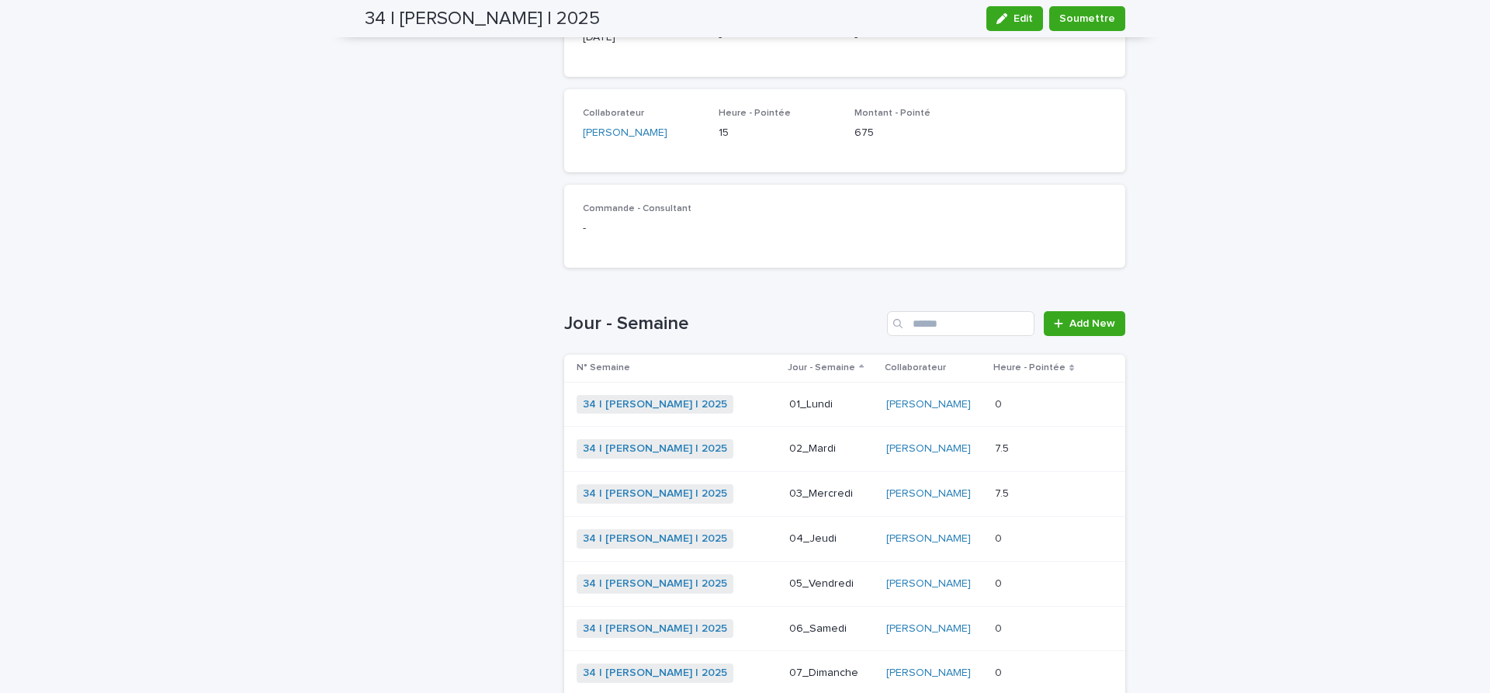
click at [755, 544] on div "34 | [PERSON_NAME] | 2025 + 0" at bounding box center [677, 538] width 200 height 19
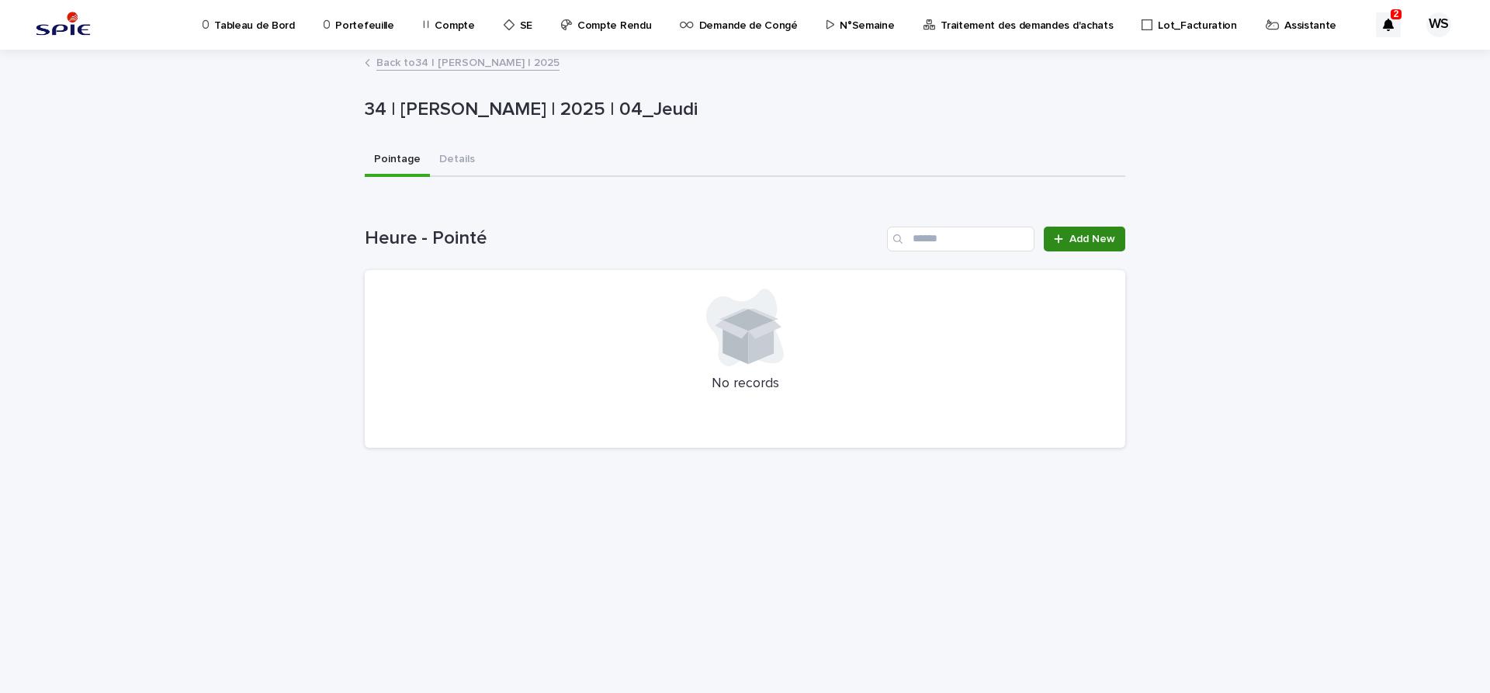
click at [1107, 245] on link "Add New" at bounding box center [1084, 239] width 81 height 25
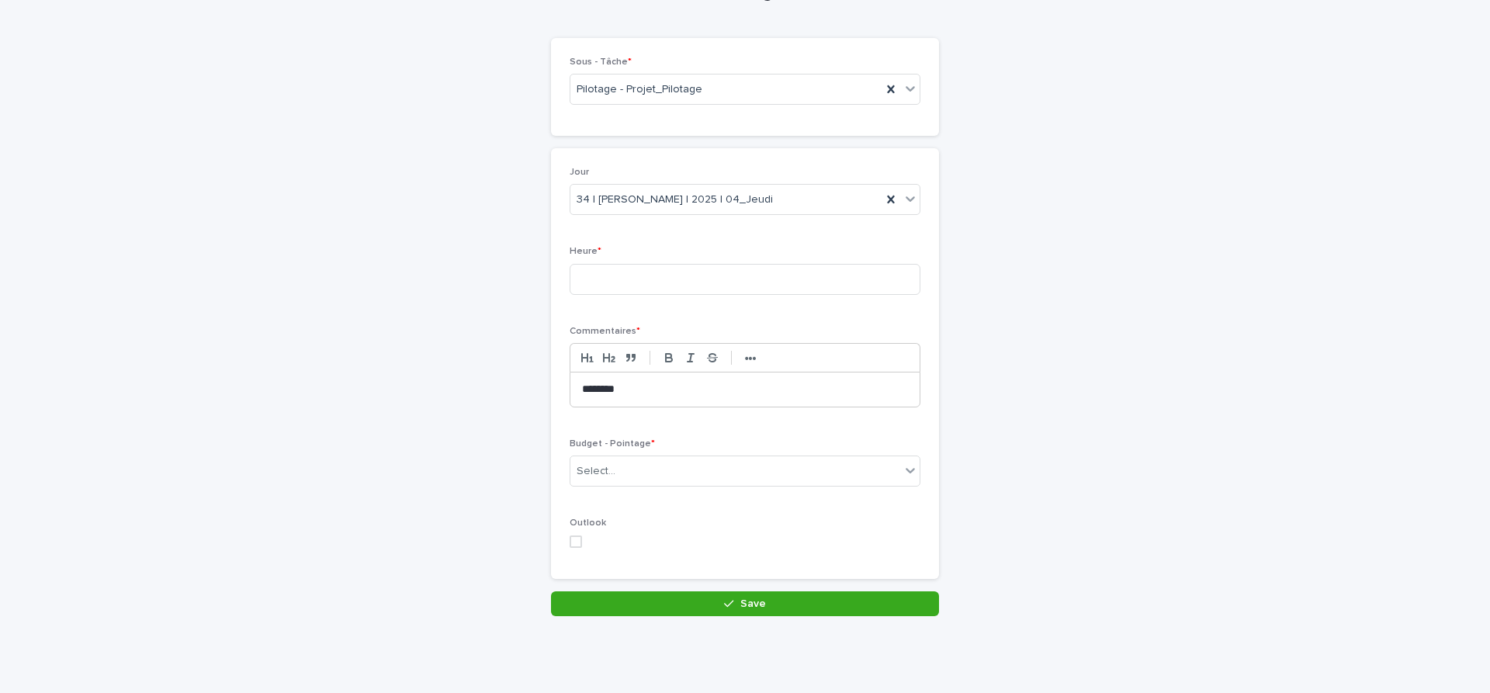
scroll to position [102, 0]
click at [683, 470] on div "Select..." at bounding box center [735, 471] width 330 height 26
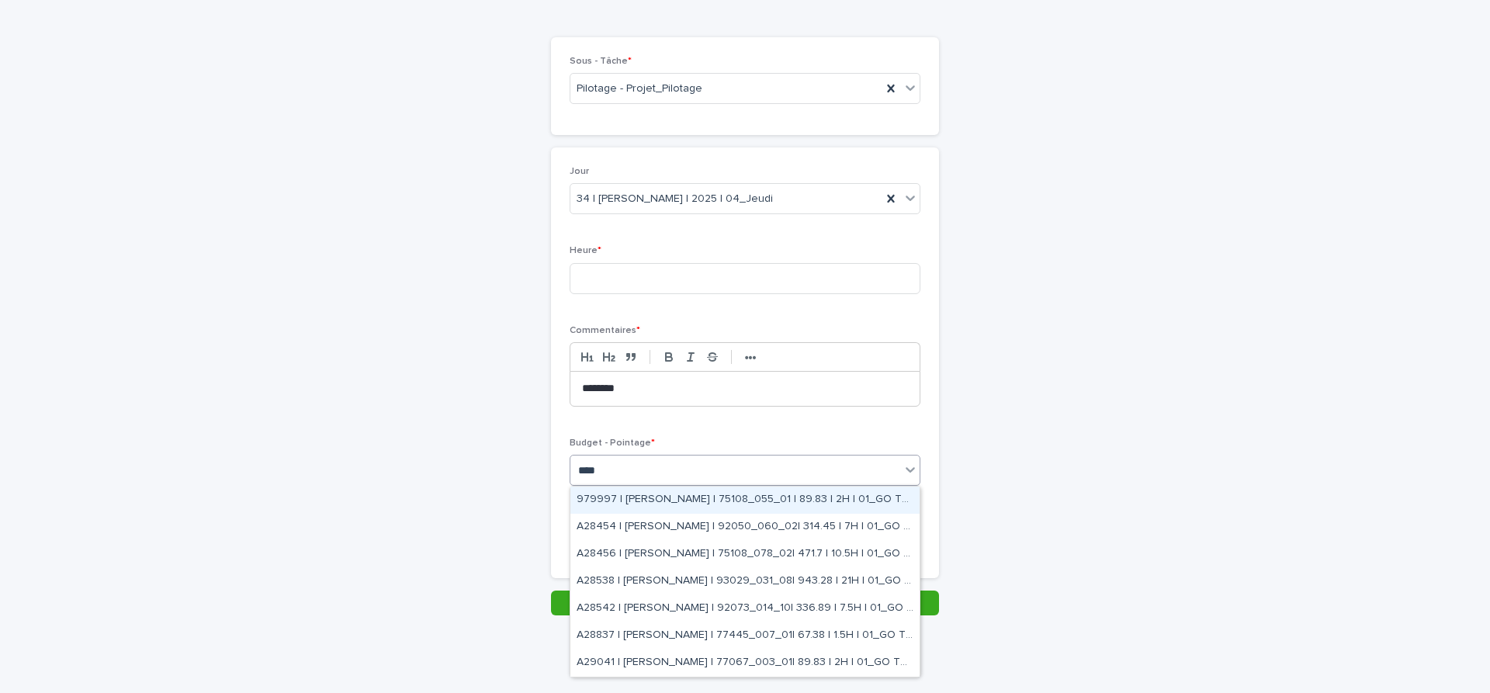
type input "*****"
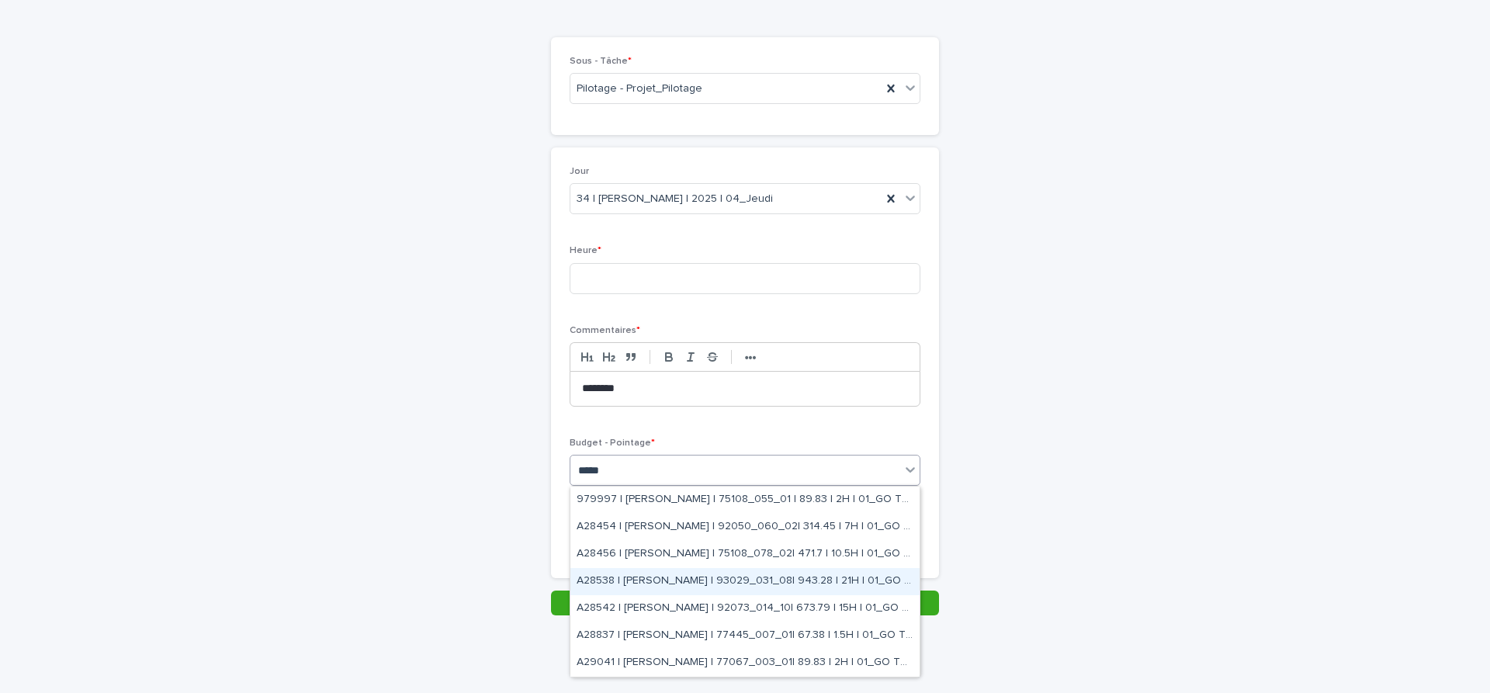
click at [650, 577] on div "A28538 | [PERSON_NAME] | 93029_031_08| 943.28 | 21H | 01_GO TRAVAUX" at bounding box center [744, 581] width 349 height 27
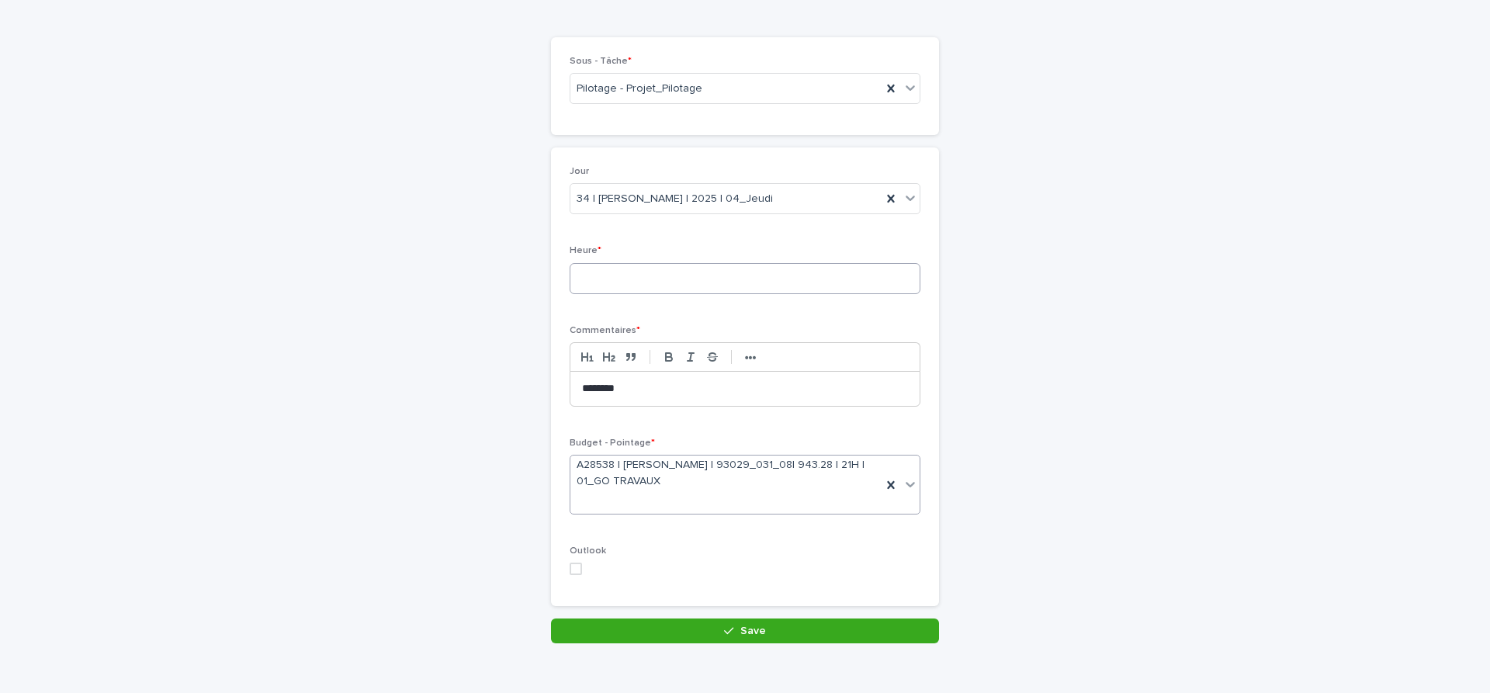
scroll to position [116, 0]
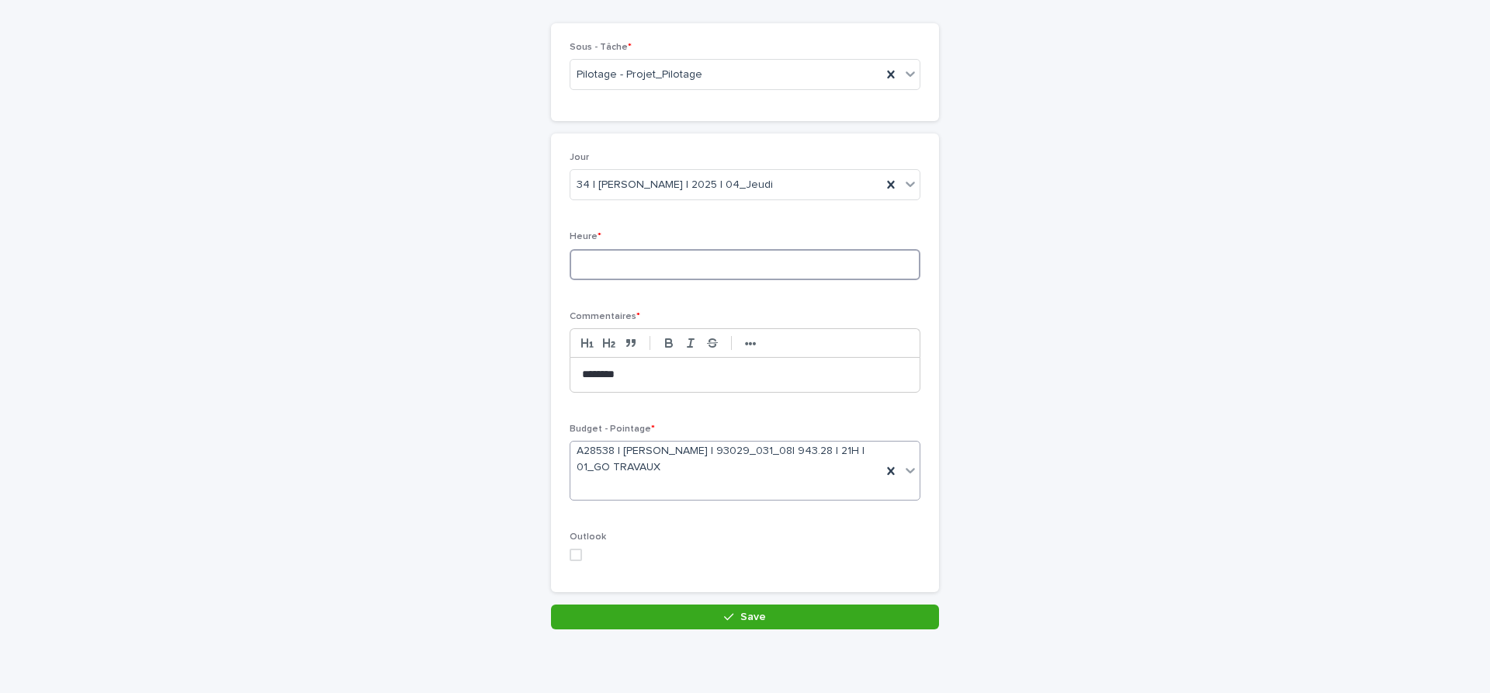
click at [647, 277] on input at bounding box center [745, 264] width 351 height 31
type input "*"
click at [797, 618] on button "Save" at bounding box center [745, 617] width 388 height 25
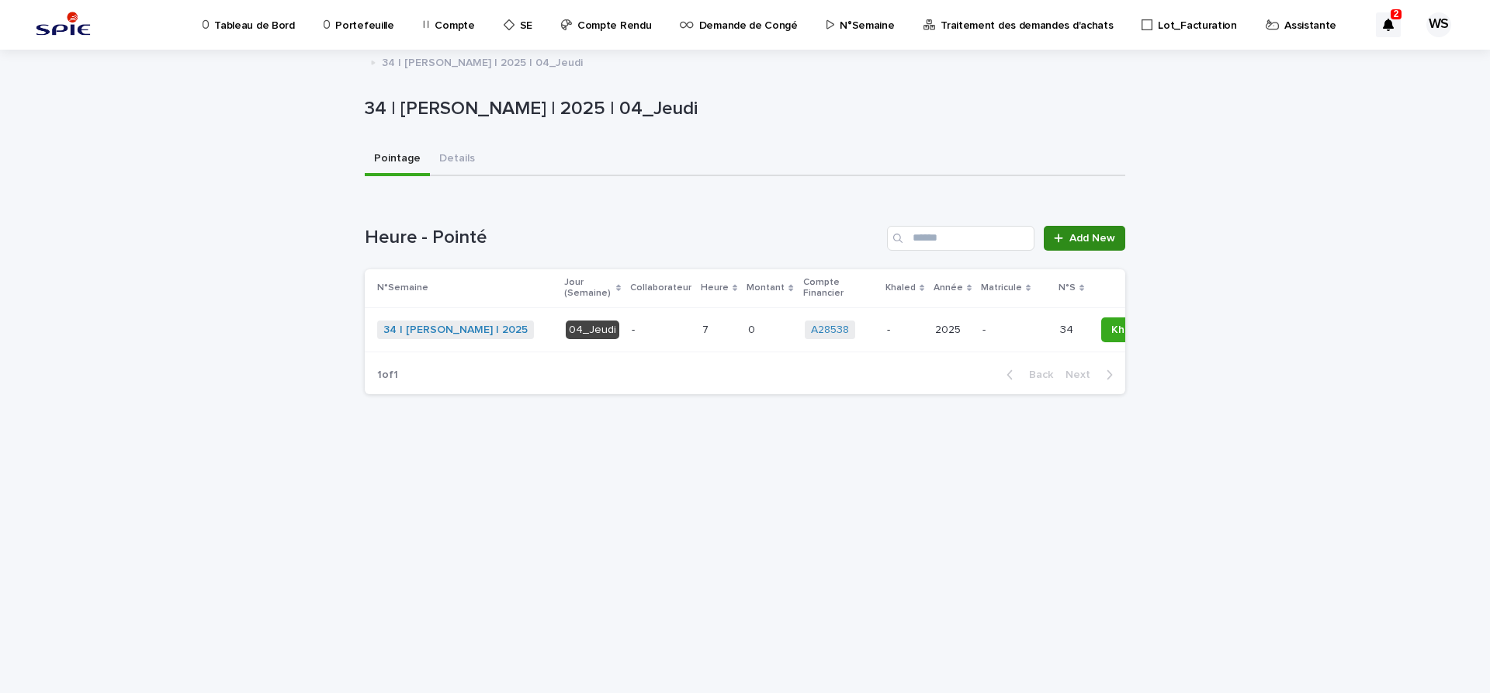
click at [1088, 236] on span "Add New" at bounding box center [1093, 238] width 46 height 11
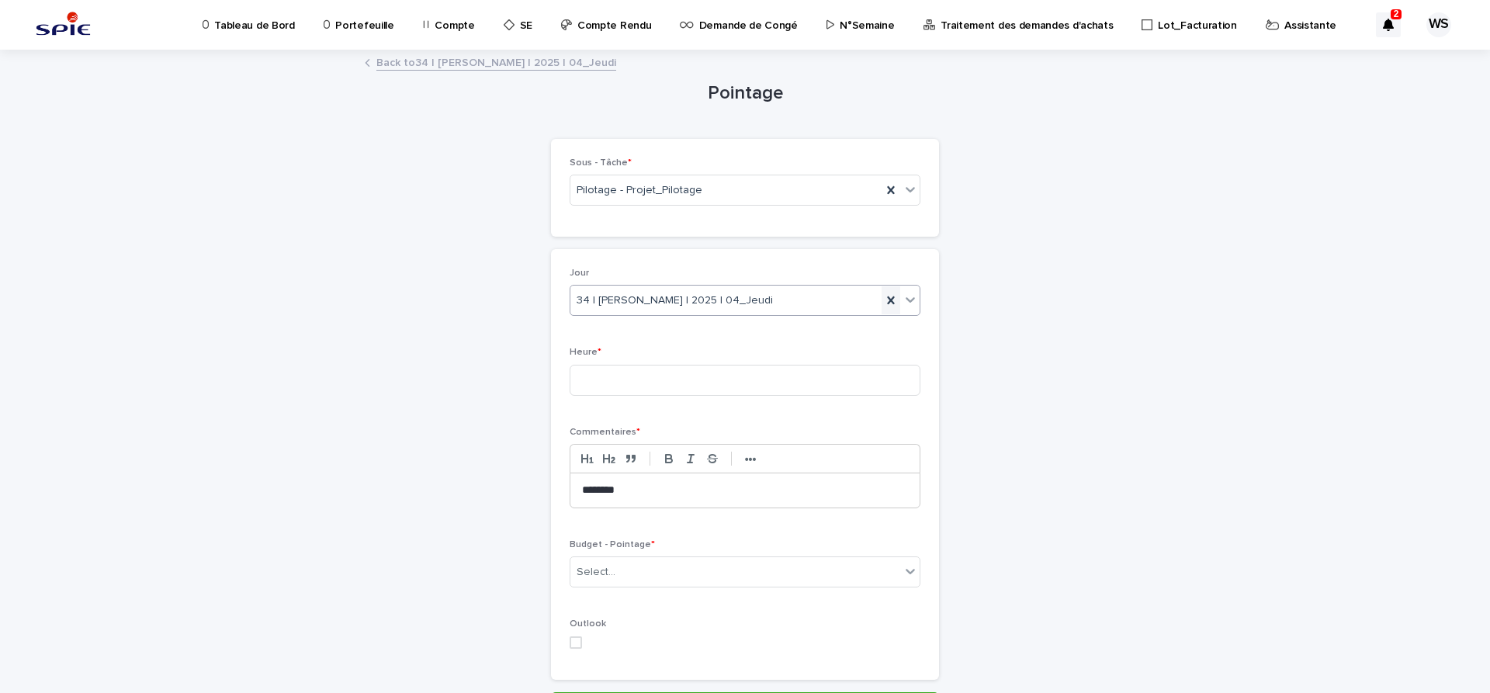
click at [889, 299] on icon at bounding box center [890, 300] width 7 height 8
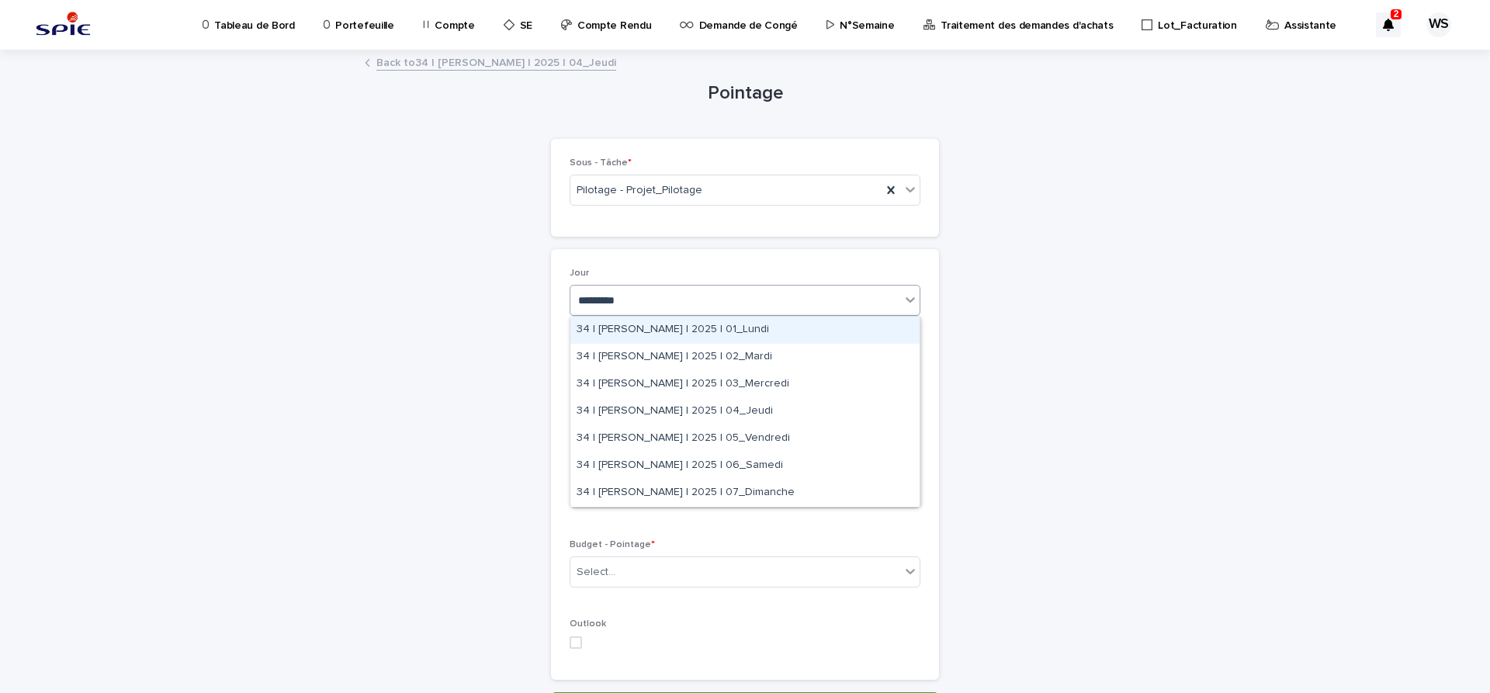
type input "**********"
click at [766, 439] on div "34 | [PERSON_NAME] | 2025 | 05_Vendredi" at bounding box center [744, 438] width 349 height 27
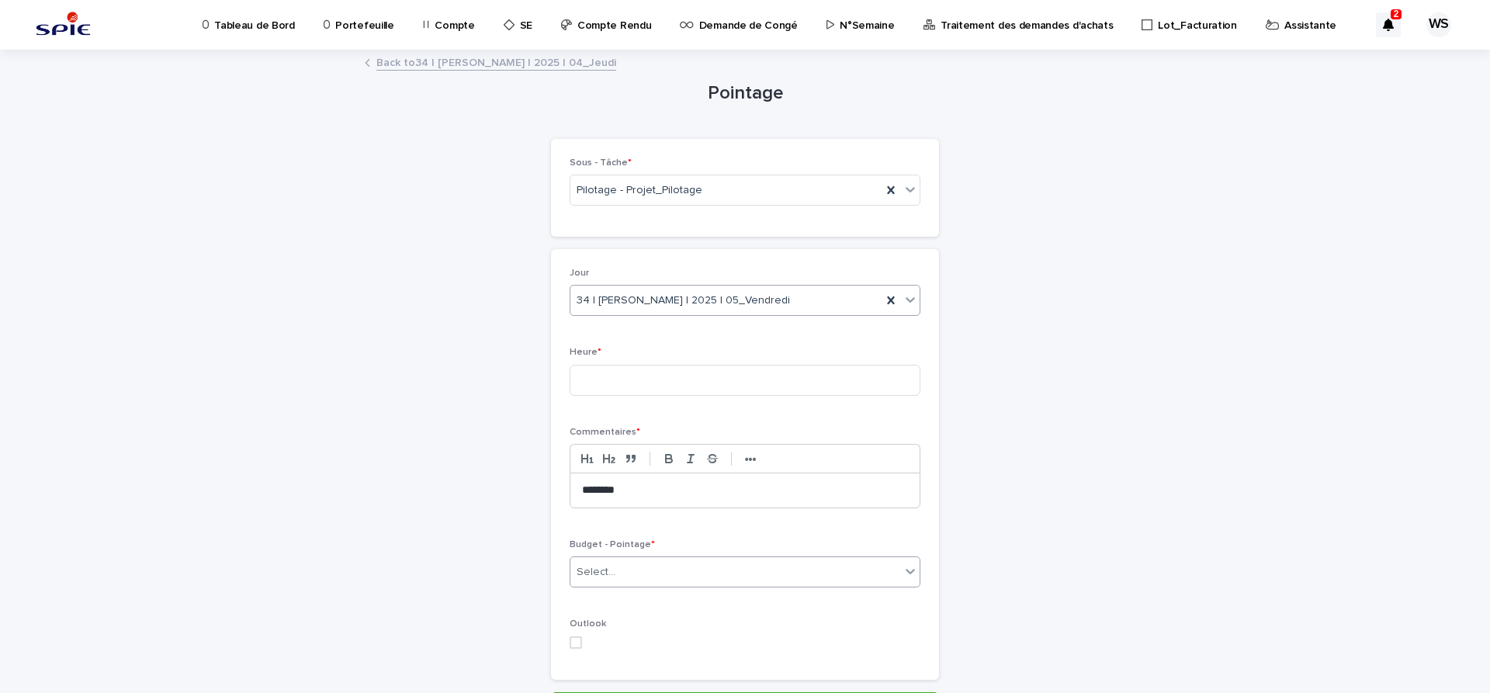
click at [785, 573] on div "Select..." at bounding box center [735, 573] width 330 height 26
type input "**"
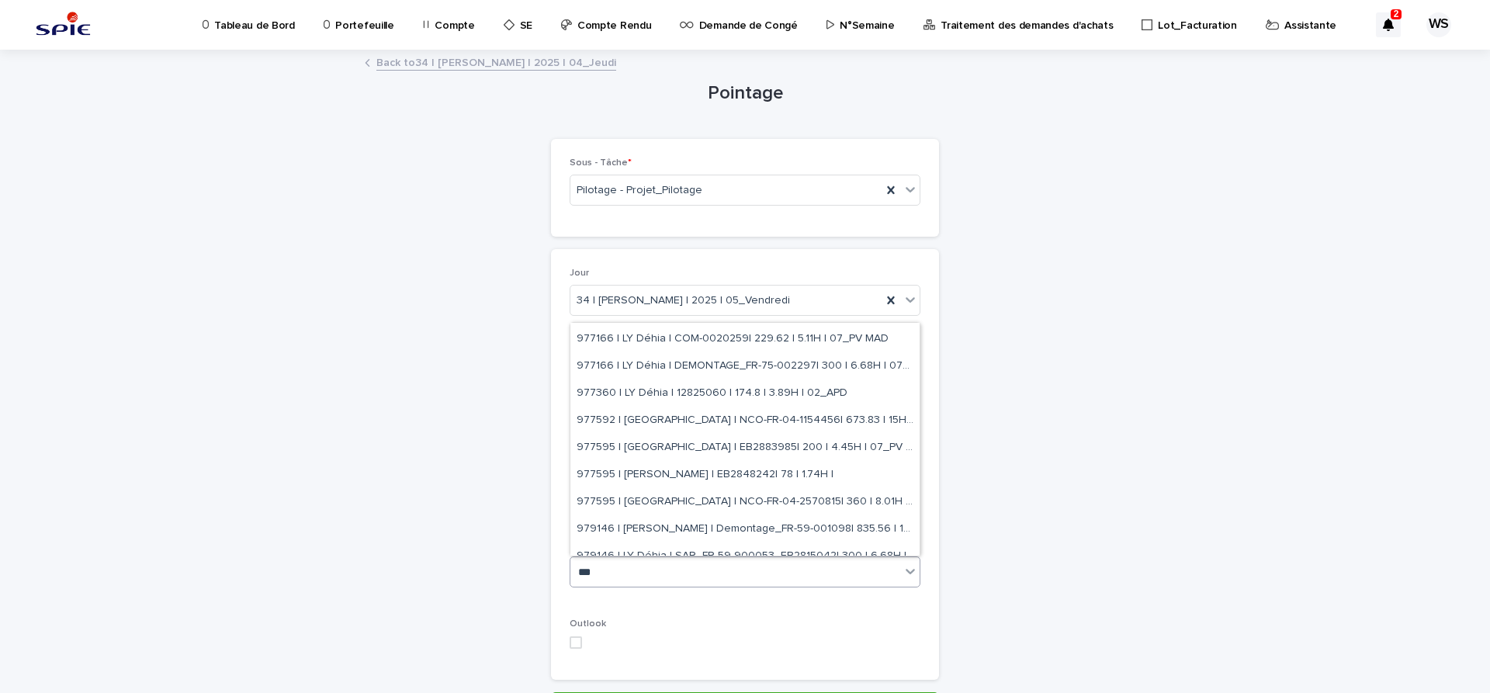
scroll to position [407, 0]
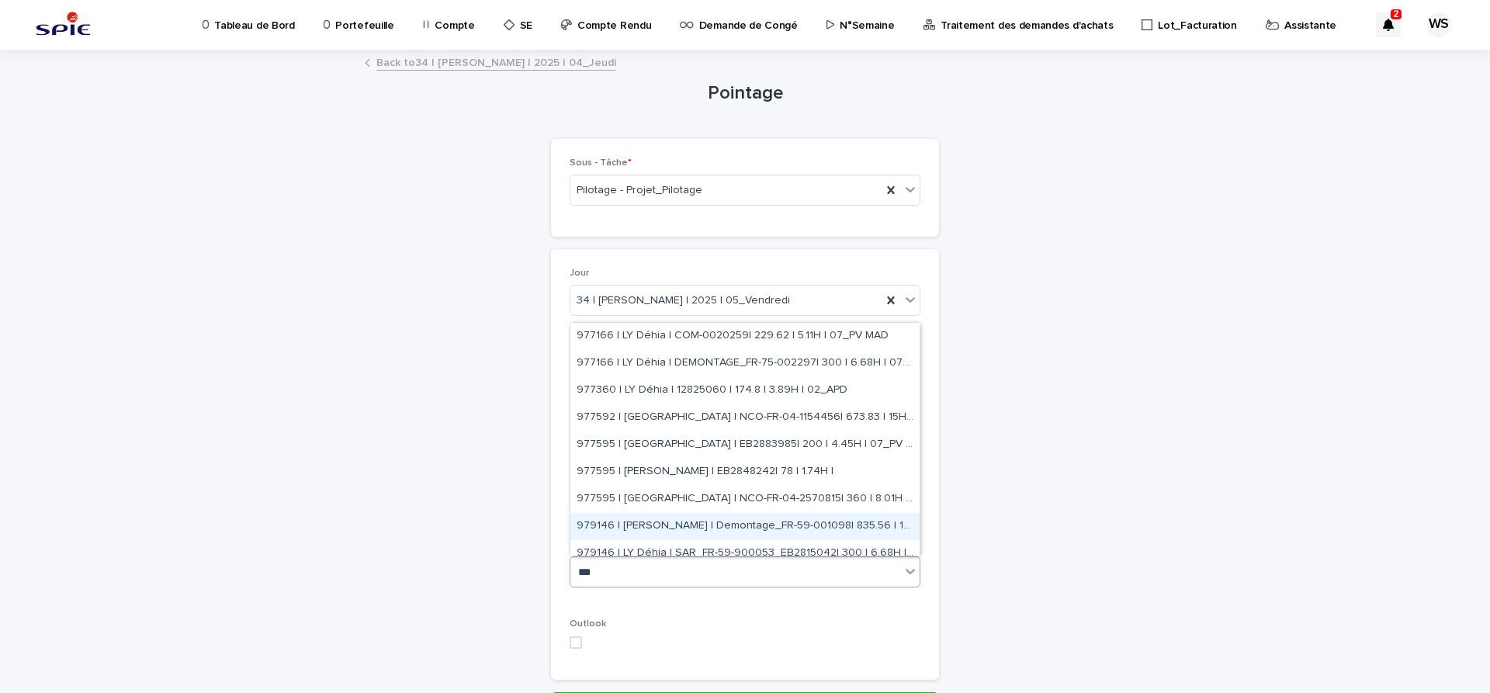
click at [695, 525] on div "979146 | [PERSON_NAME] | Demontage_FR-59-001098| 835.56 | 18.6H | 10_DOE" at bounding box center [744, 526] width 349 height 27
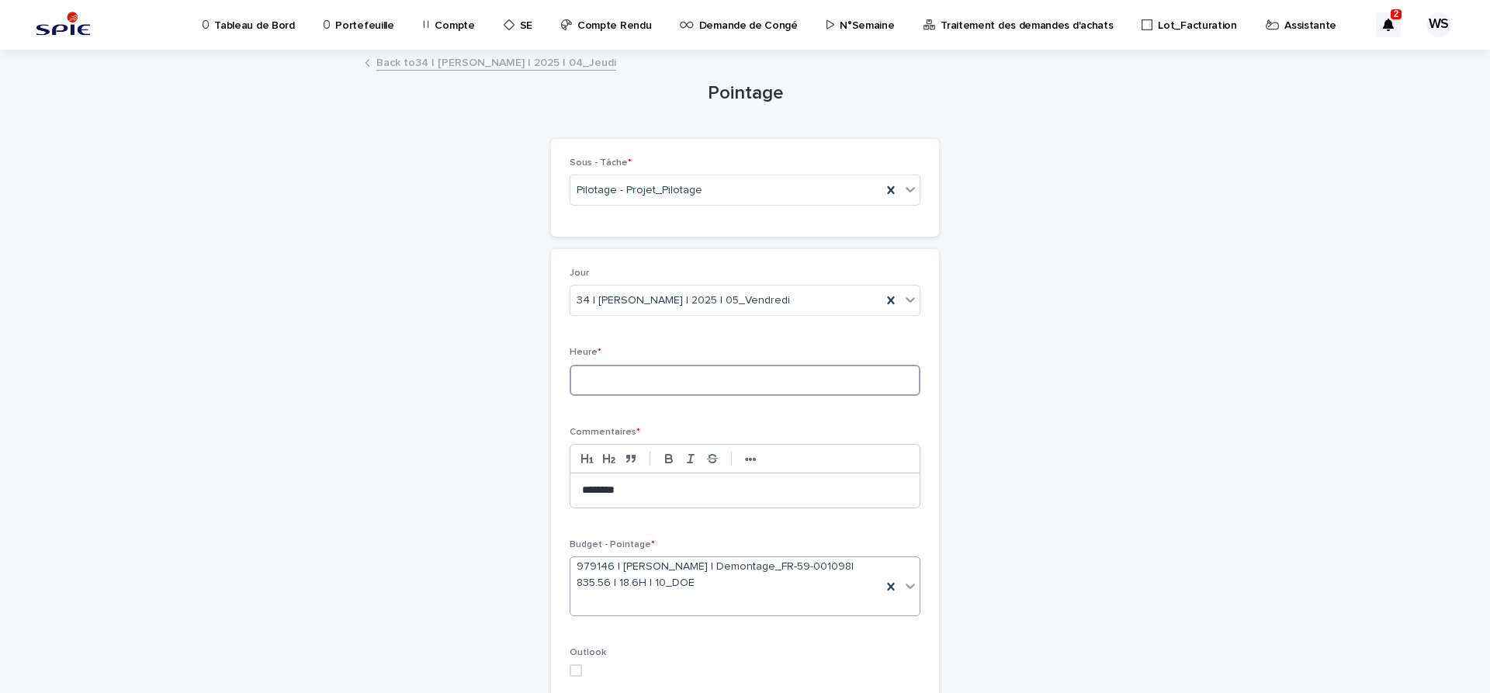
click at [663, 383] on input at bounding box center [745, 380] width 351 height 31
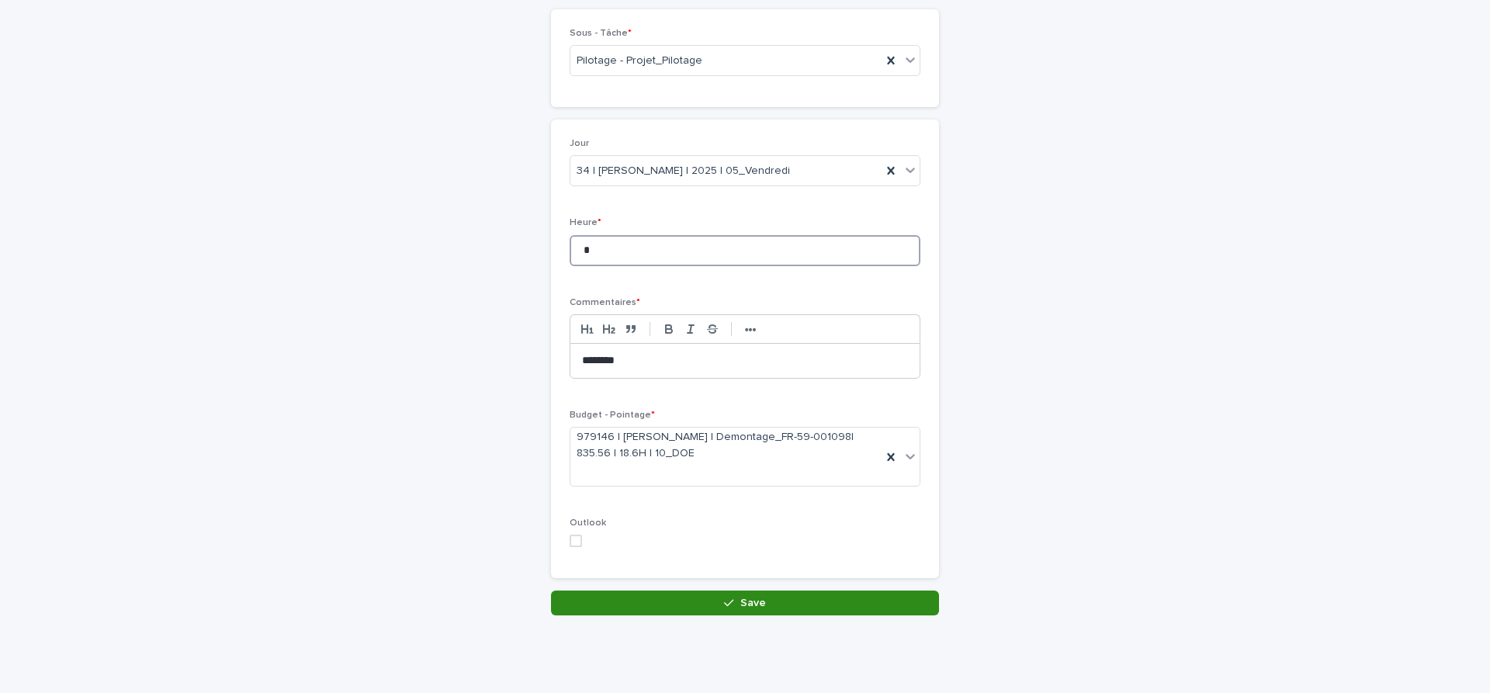
type input "*"
click at [815, 601] on button "Save" at bounding box center [745, 603] width 388 height 25
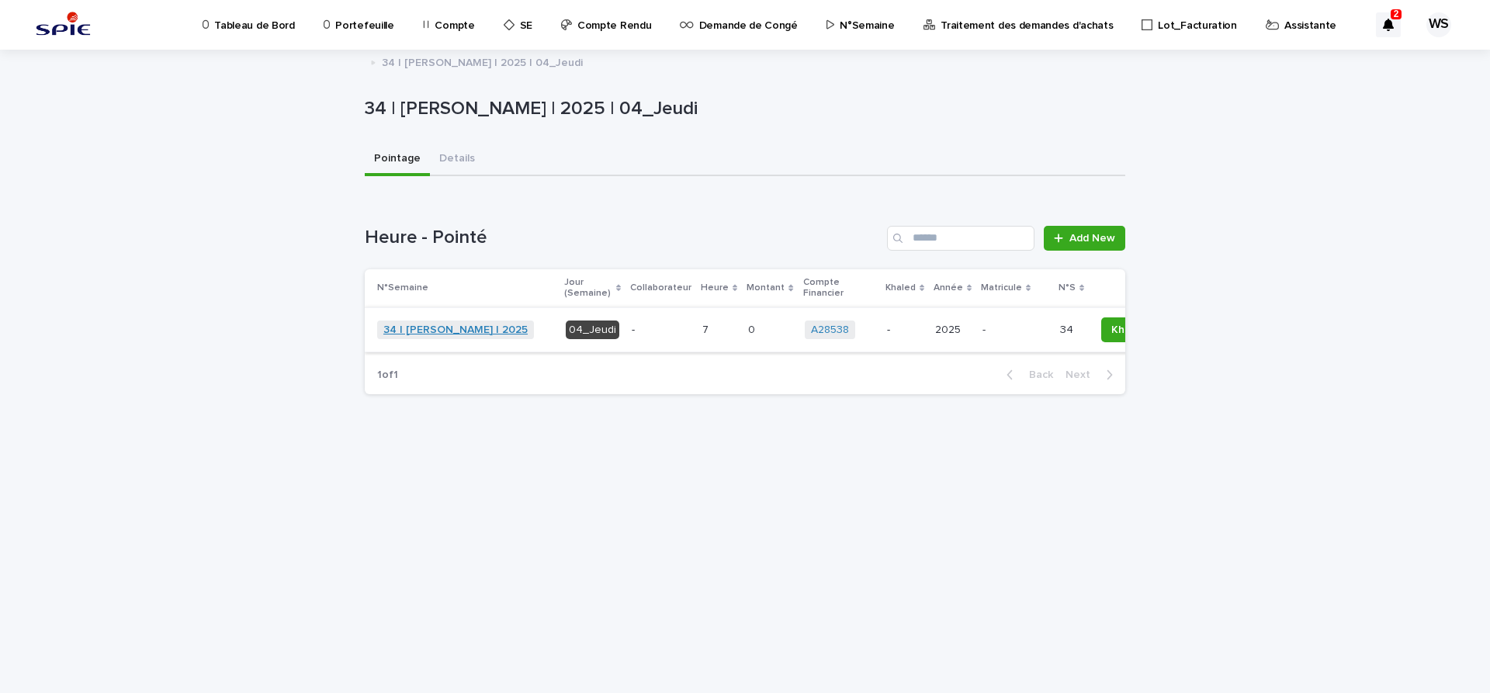
click at [453, 328] on link "34 | [PERSON_NAME] | 2025" at bounding box center [455, 330] width 144 height 13
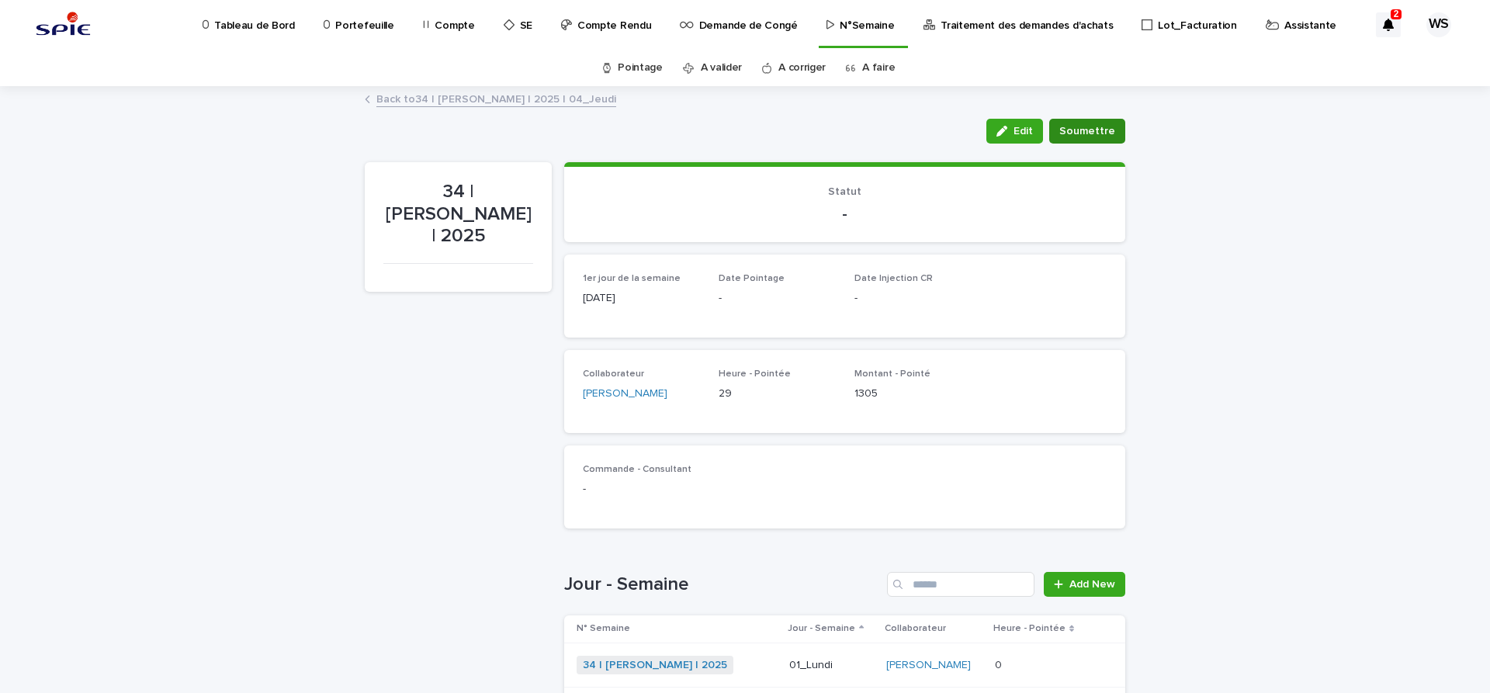
click at [1084, 130] on span "Soumettre" at bounding box center [1087, 131] width 56 height 16
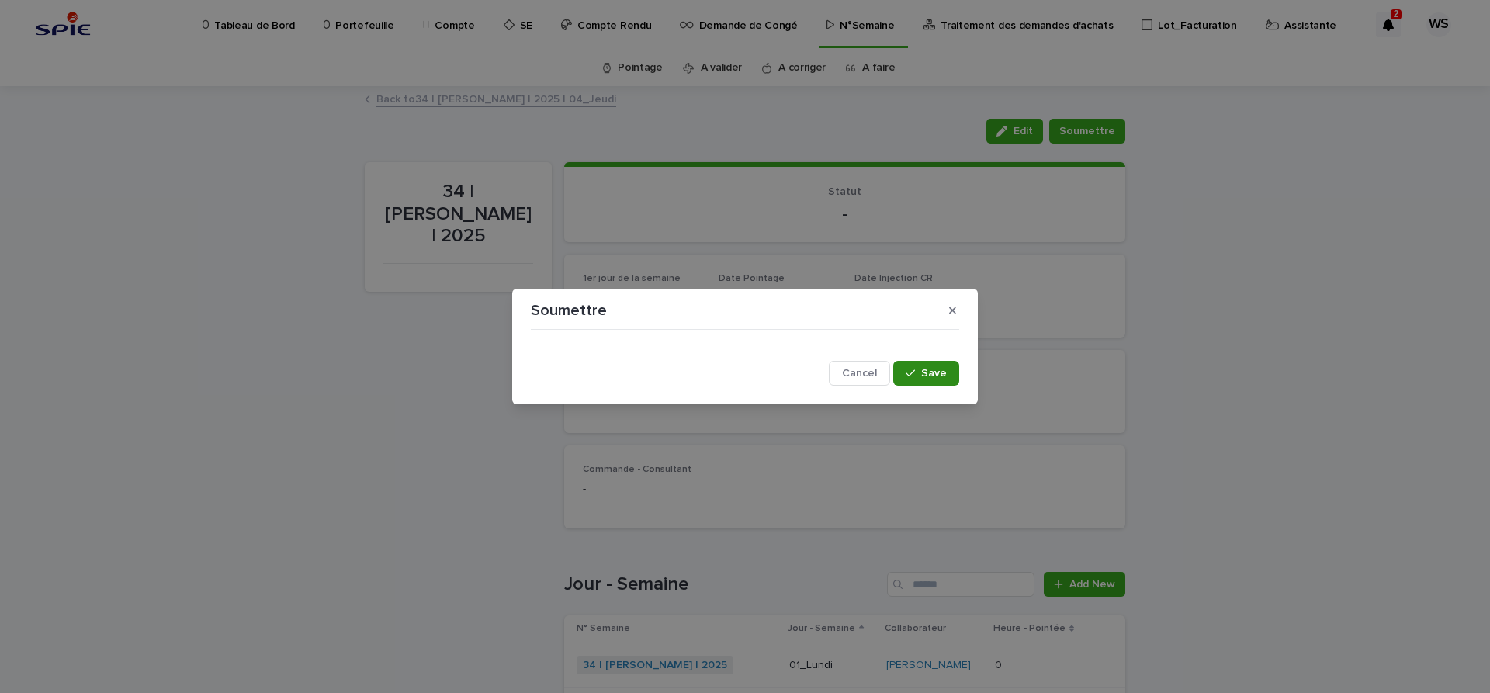
click at [931, 369] on span "Save" at bounding box center [934, 373] width 26 height 11
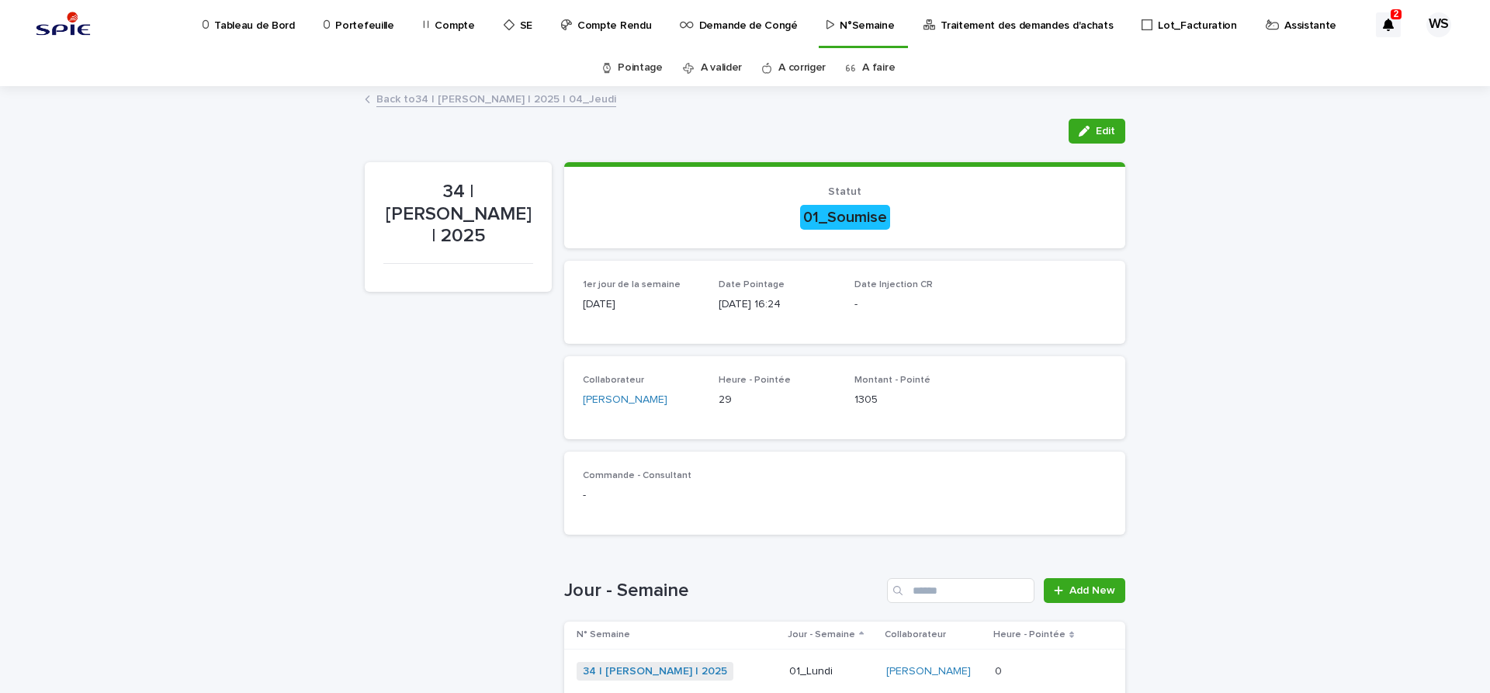
click at [970, 25] on p "Traitement des demandes d'achats" at bounding box center [1027, 16] width 172 height 33
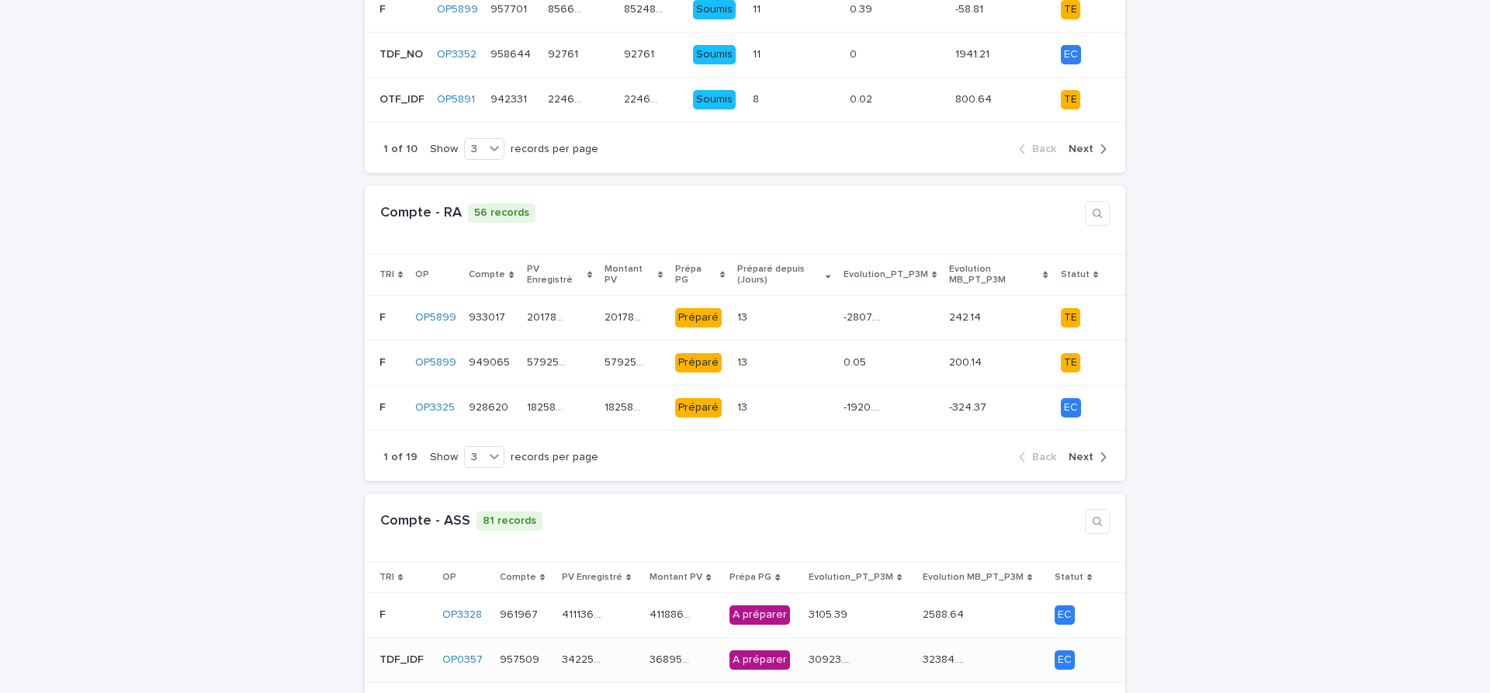
scroll to position [522, 0]
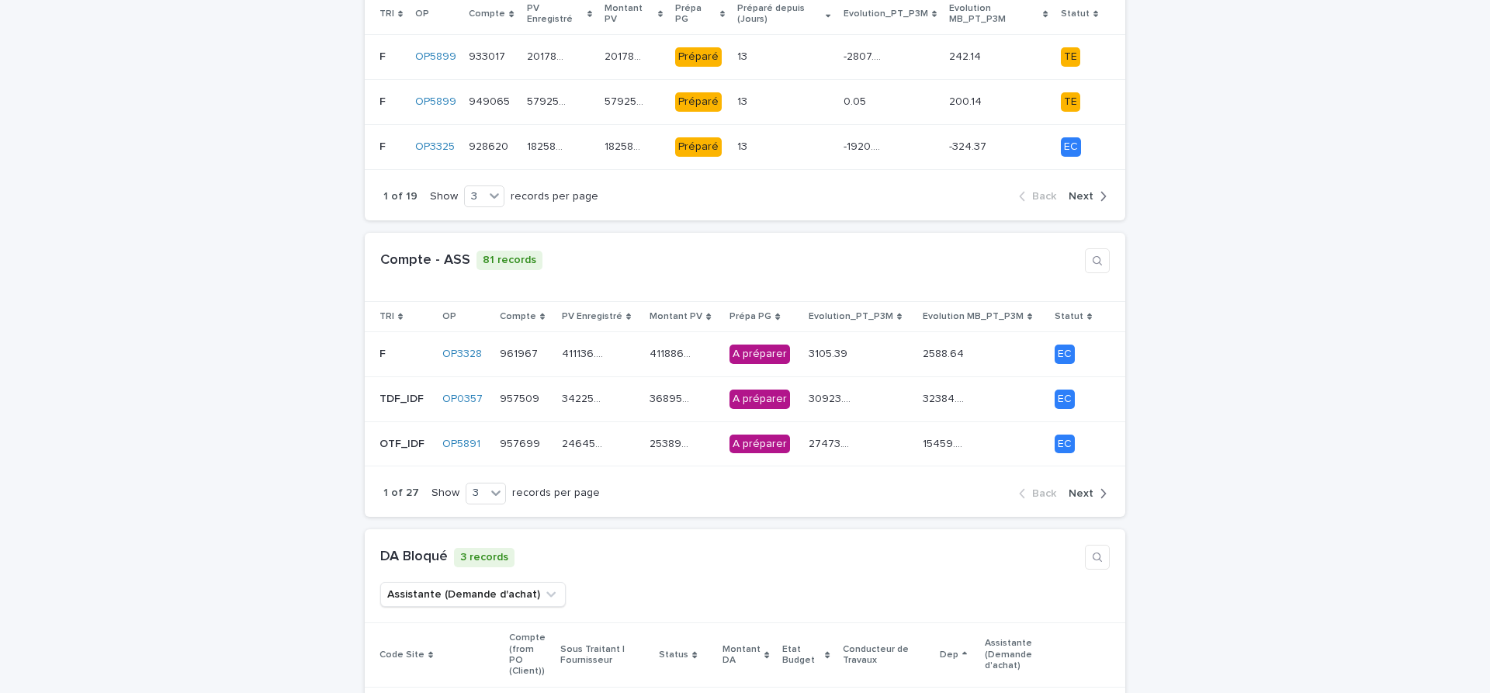
click at [1081, 488] on span "Next" at bounding box center [1081, 493] width 25 height 11
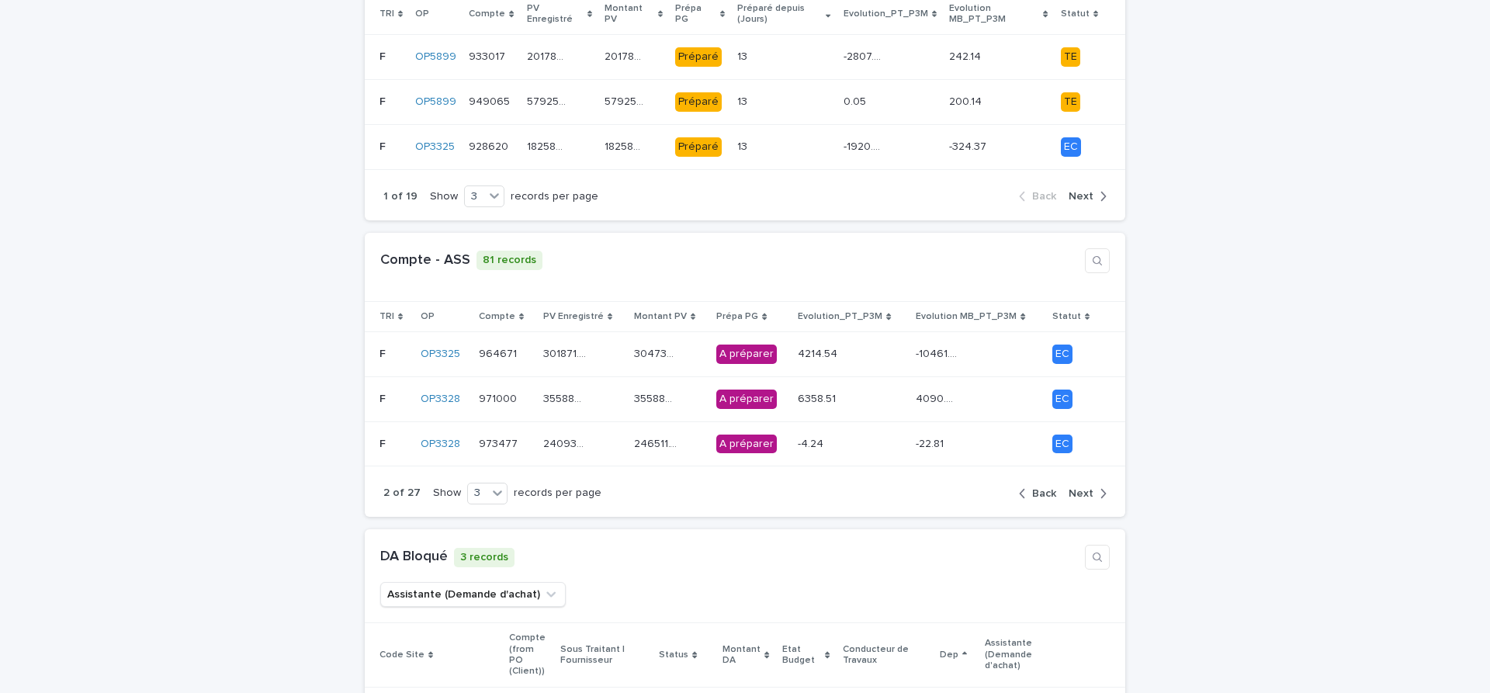
click at [1081, 488] on span "Next" at bounding box center [1081, 493] width 25 height 11
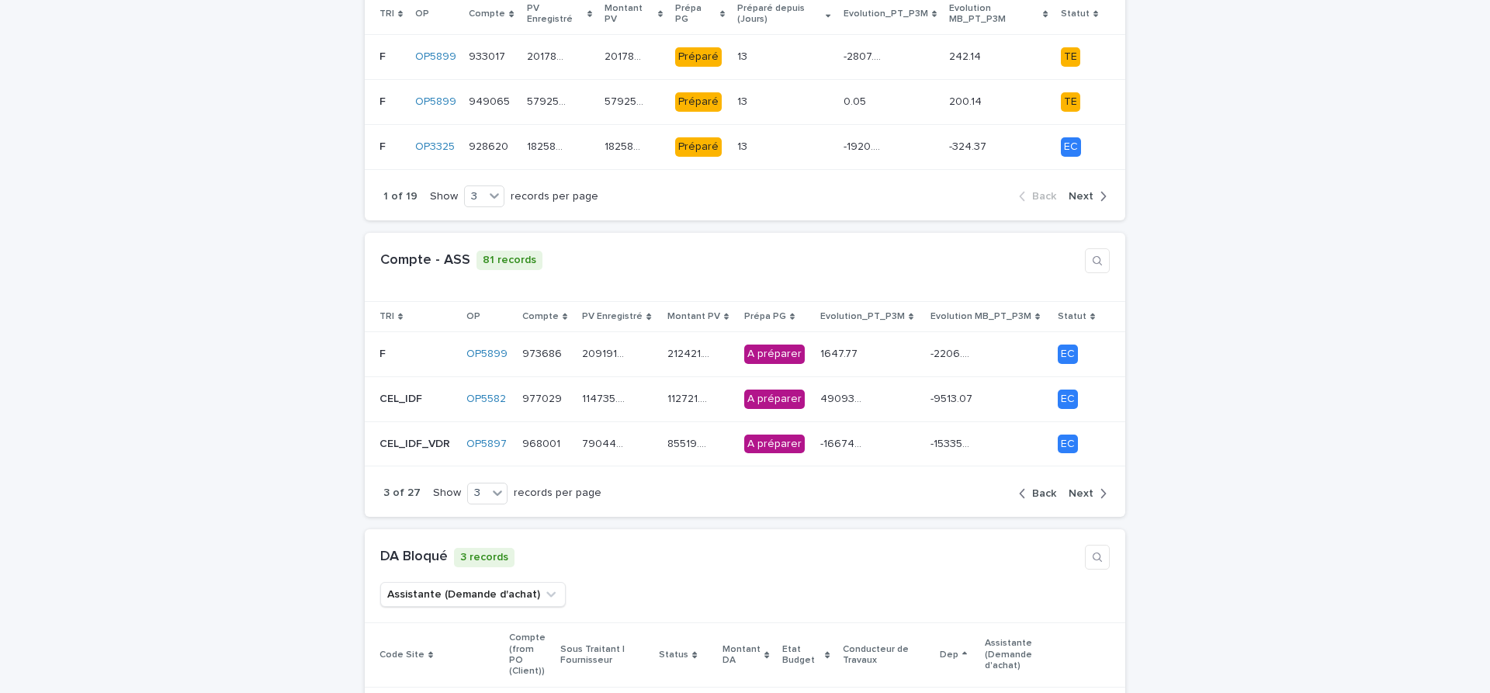
click at [1081, 488] on span "Next" at bounding box center [1081, 493] width 25 height 11
click at [700, 348] on p at bounding box center [688, 354] width 43 height 13
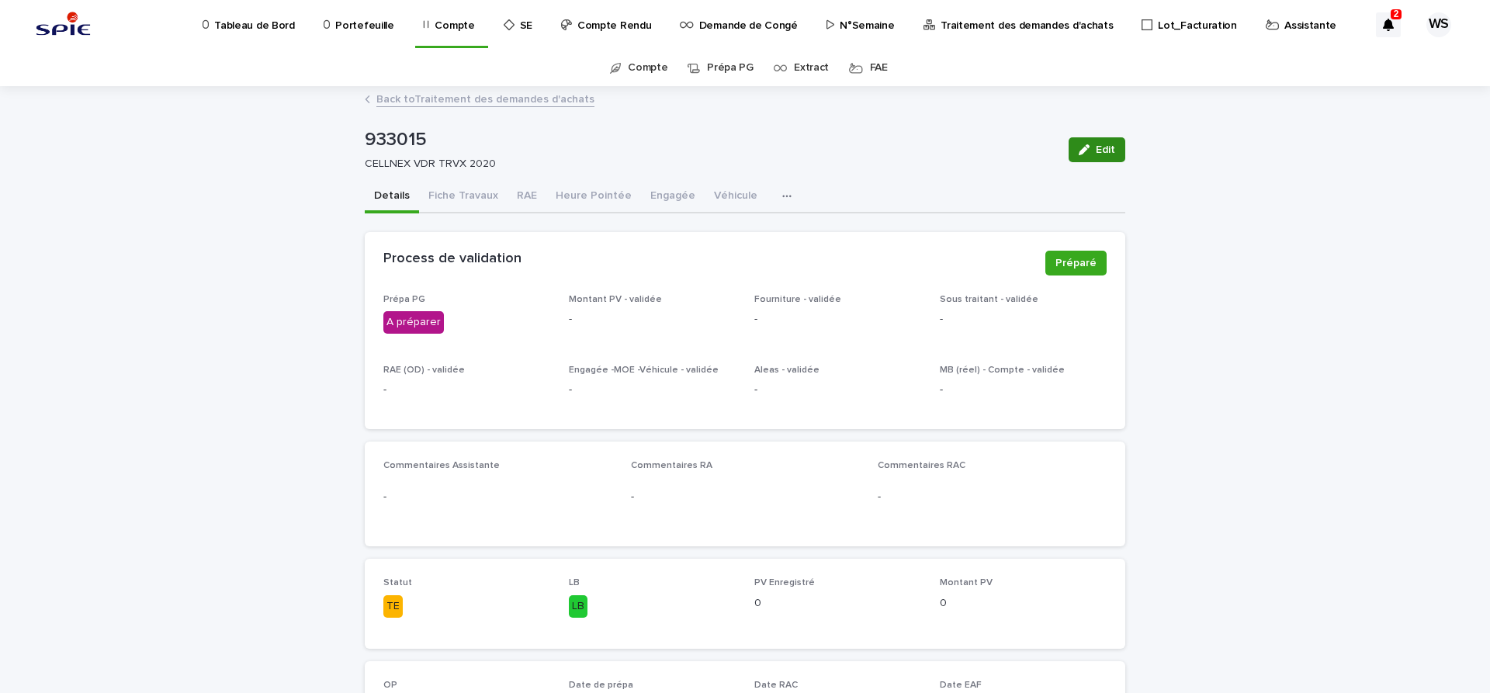
click at [1109, 145] on span "Edit" at bounding box center [1105, 149] width 19 height 11
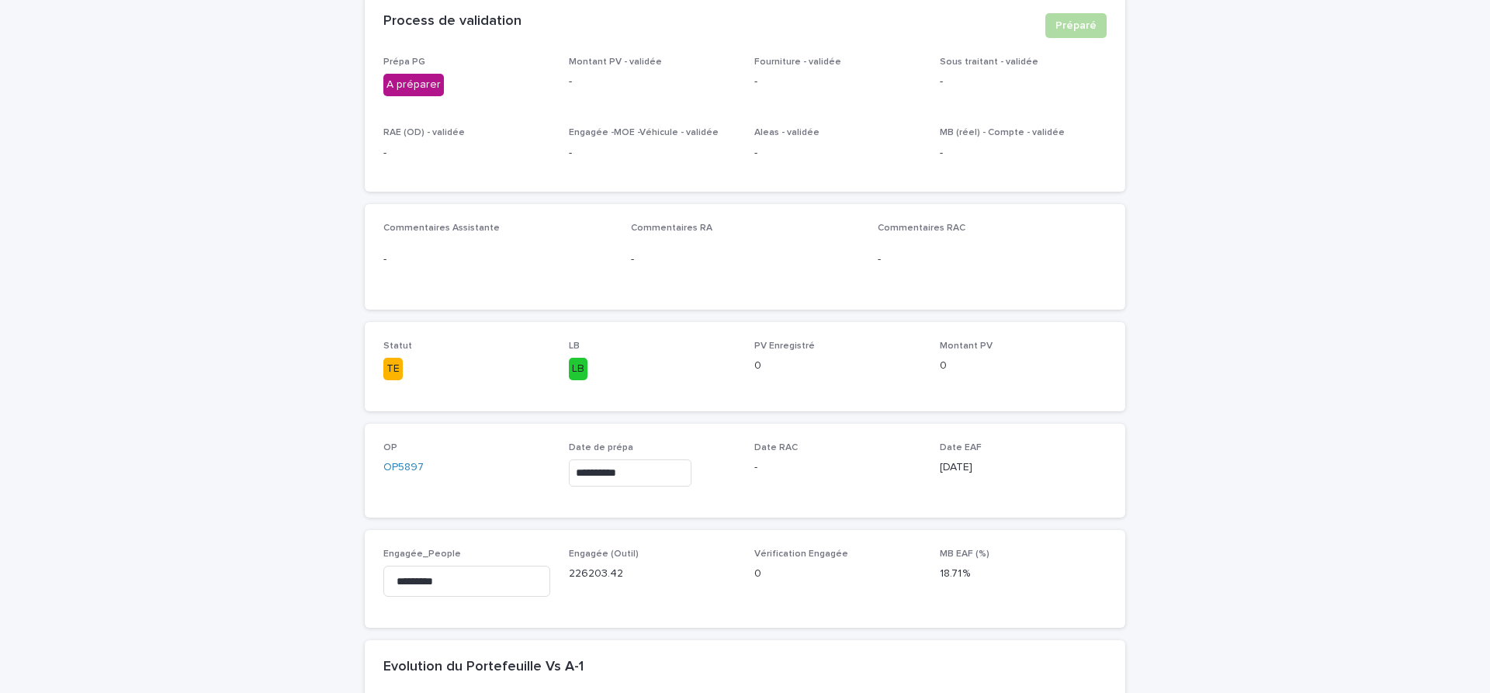
scroll to position [261, 0]
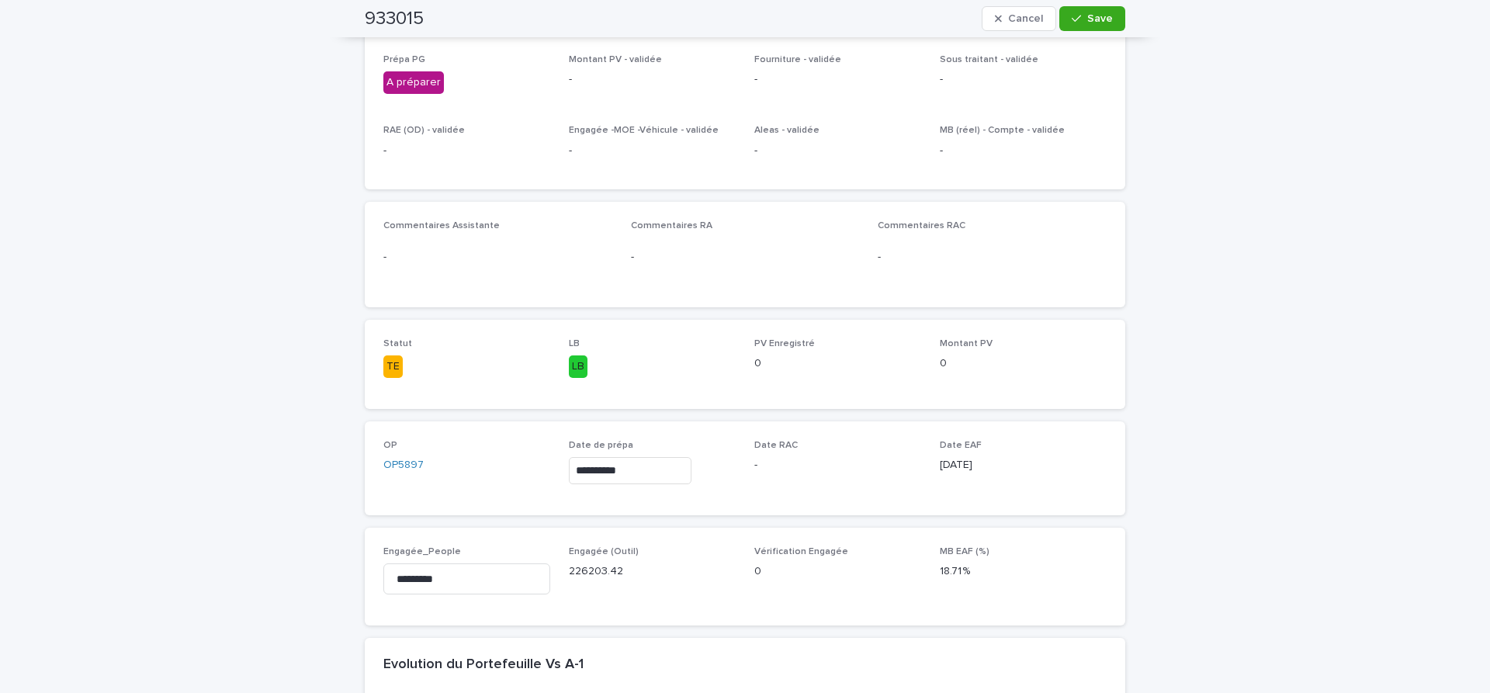
click at [663, 470] on input "**********" at bounding box center [630, 470] width 123 height 27
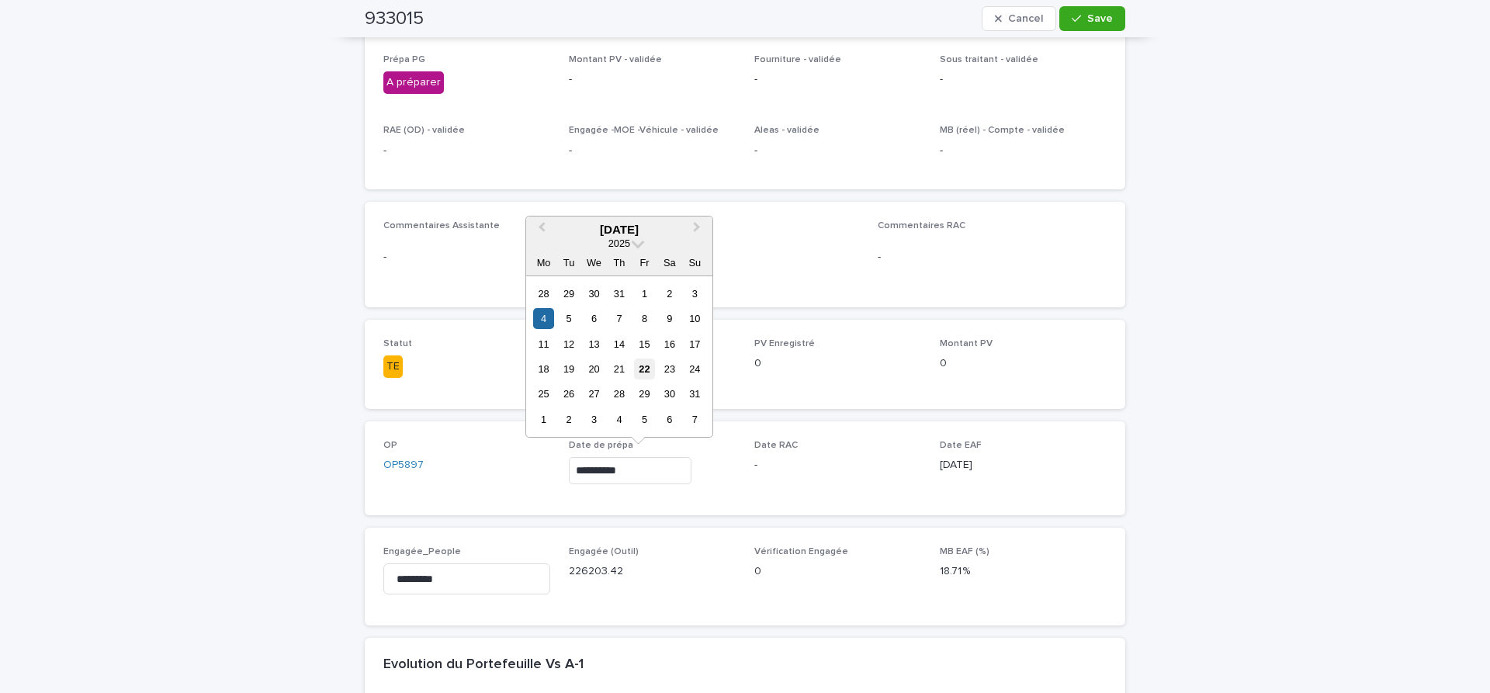
click at [638, 366] on div "22" at bounding box center [644, 369] width 21 height 21
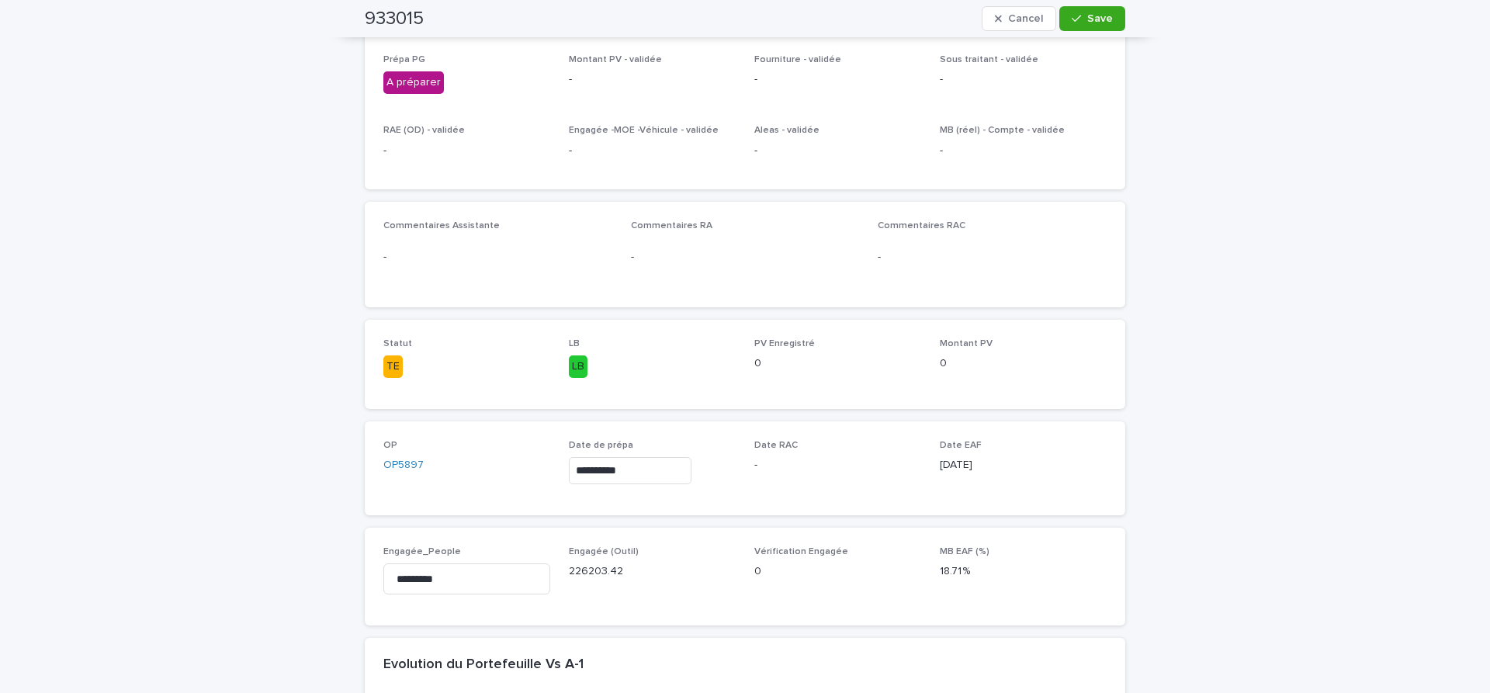
type input "**********"
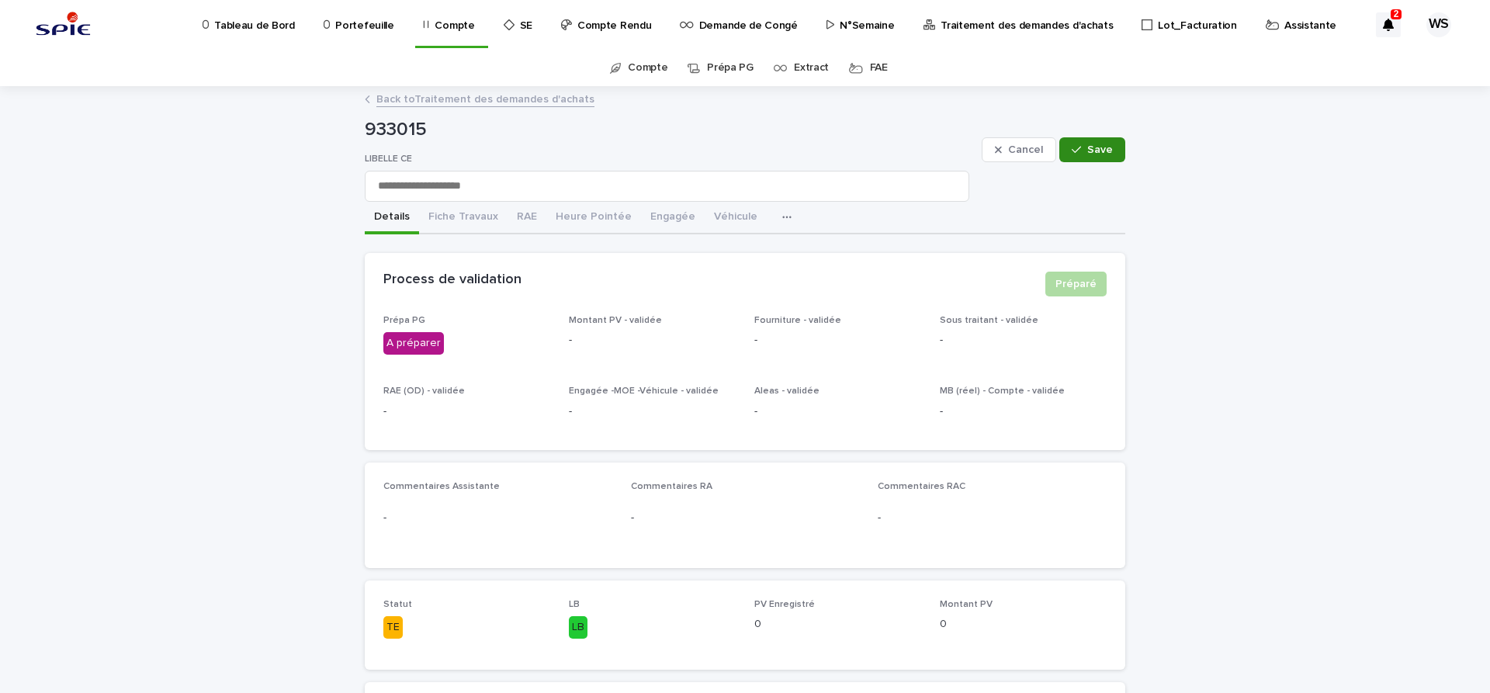
click at [1104, 152] on span "Save" at bounding box center [1100, 149] width 26 height 11
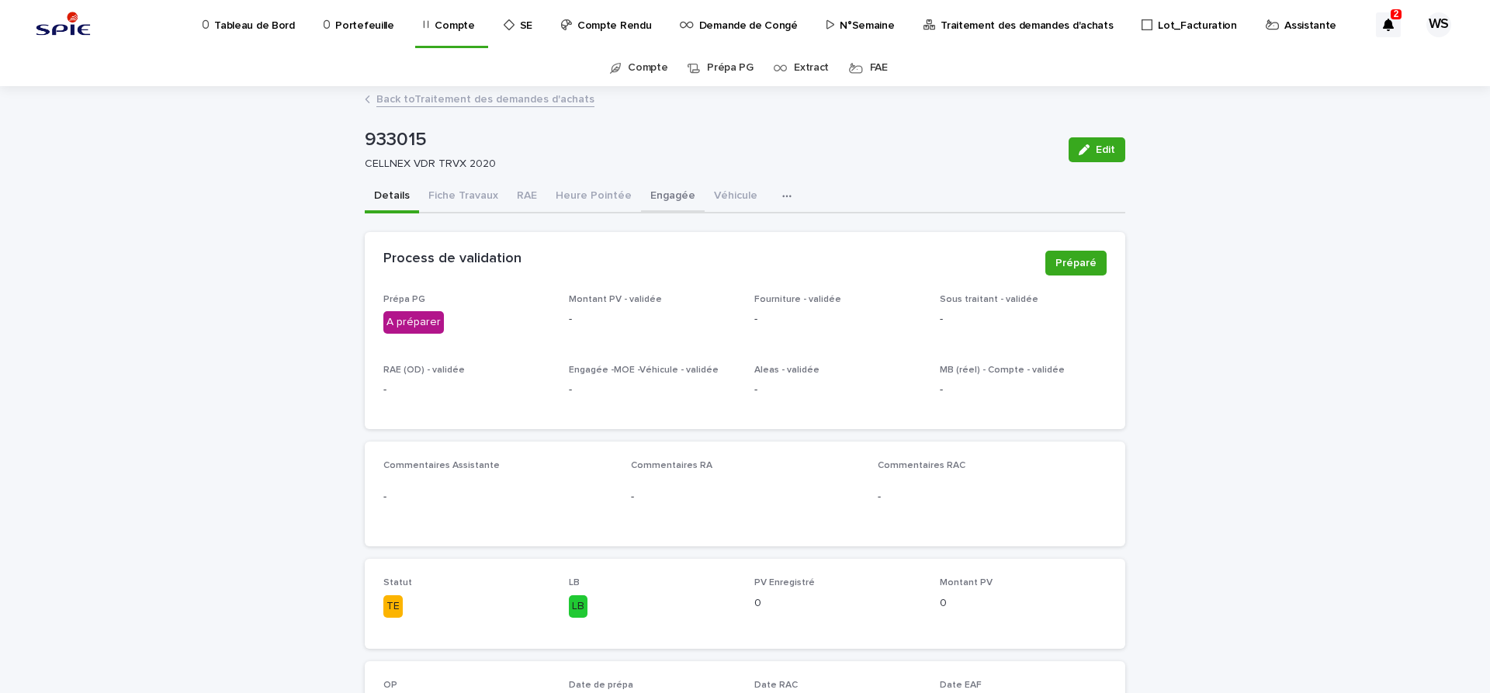
click at [657, 192] on button "Engagée" at bounding box center [673, 197] width 64 height 33
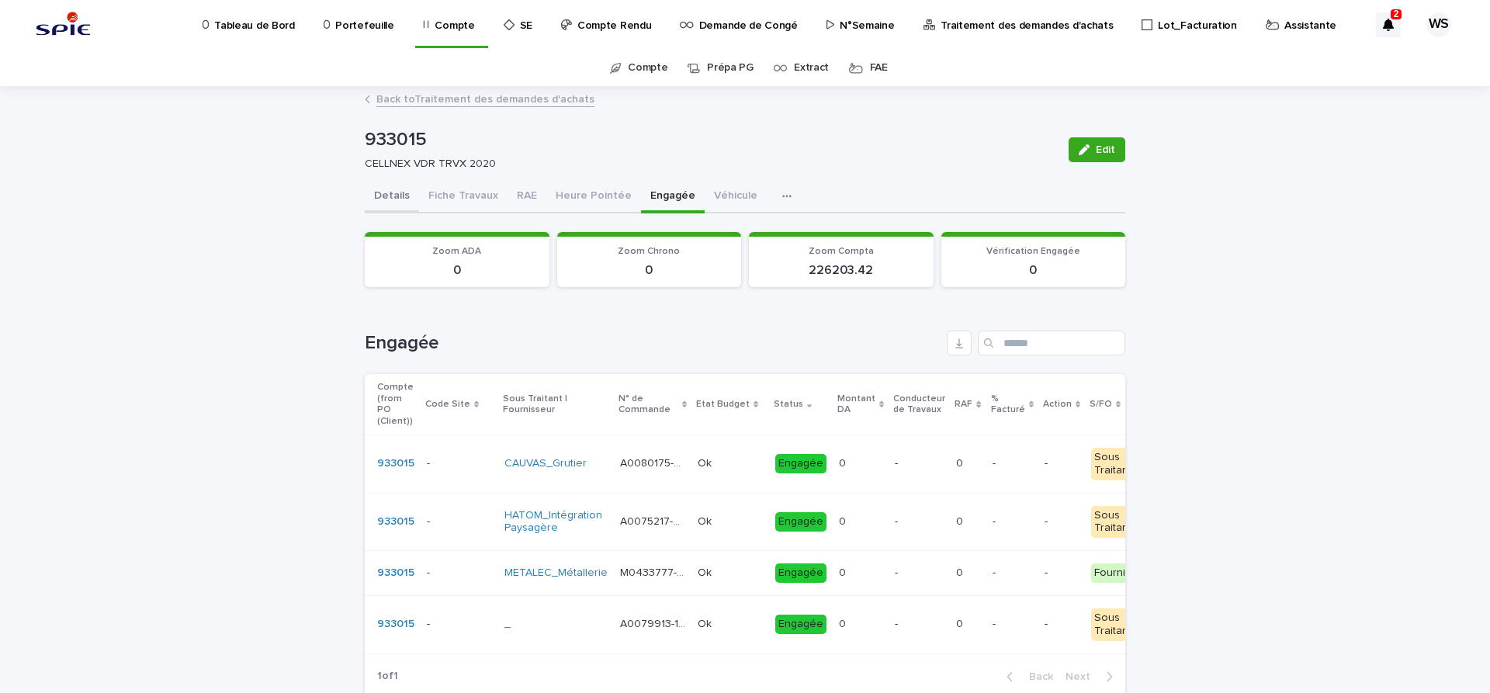
click at [397, 193] on button "Details" at bounding box center [392, 197] width 54 height 33
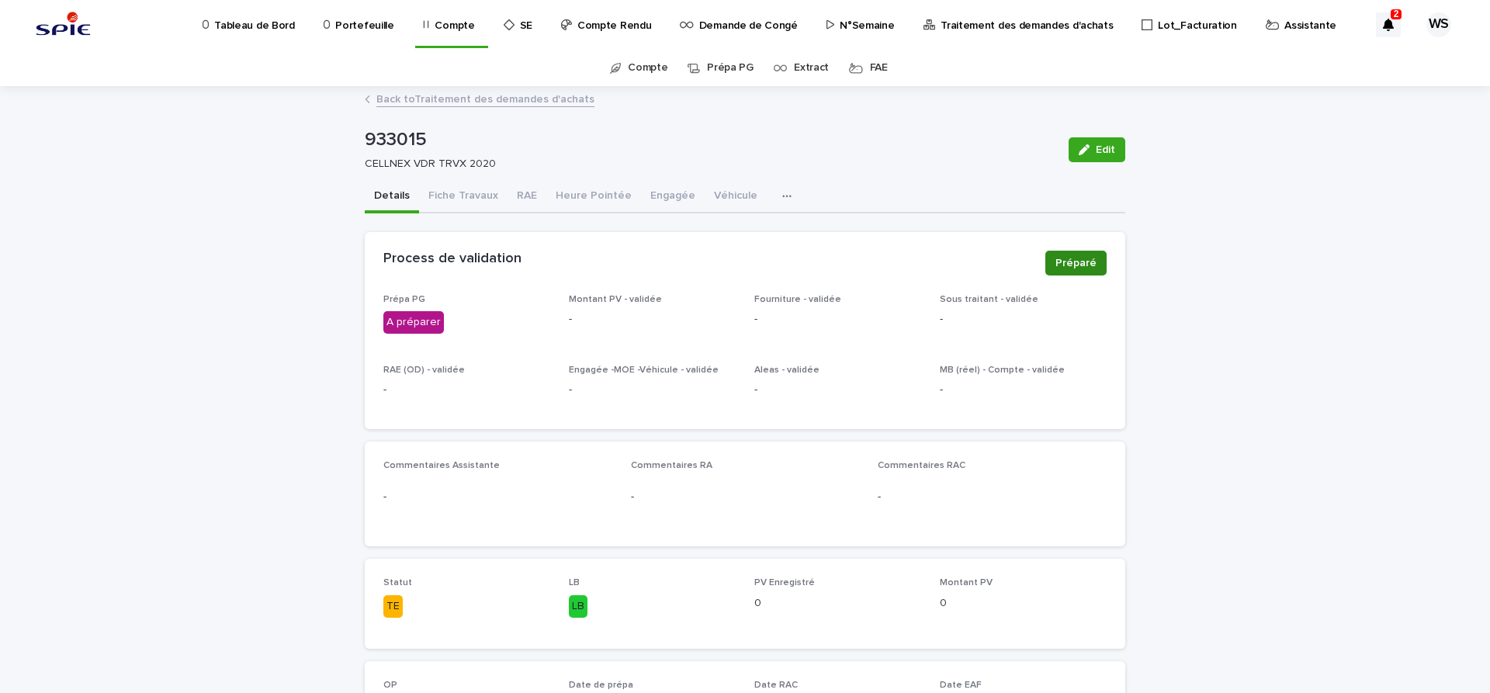
click at [1091, 258] on span "Préparé" at bounding box center [1076, 263] width 41 height 16
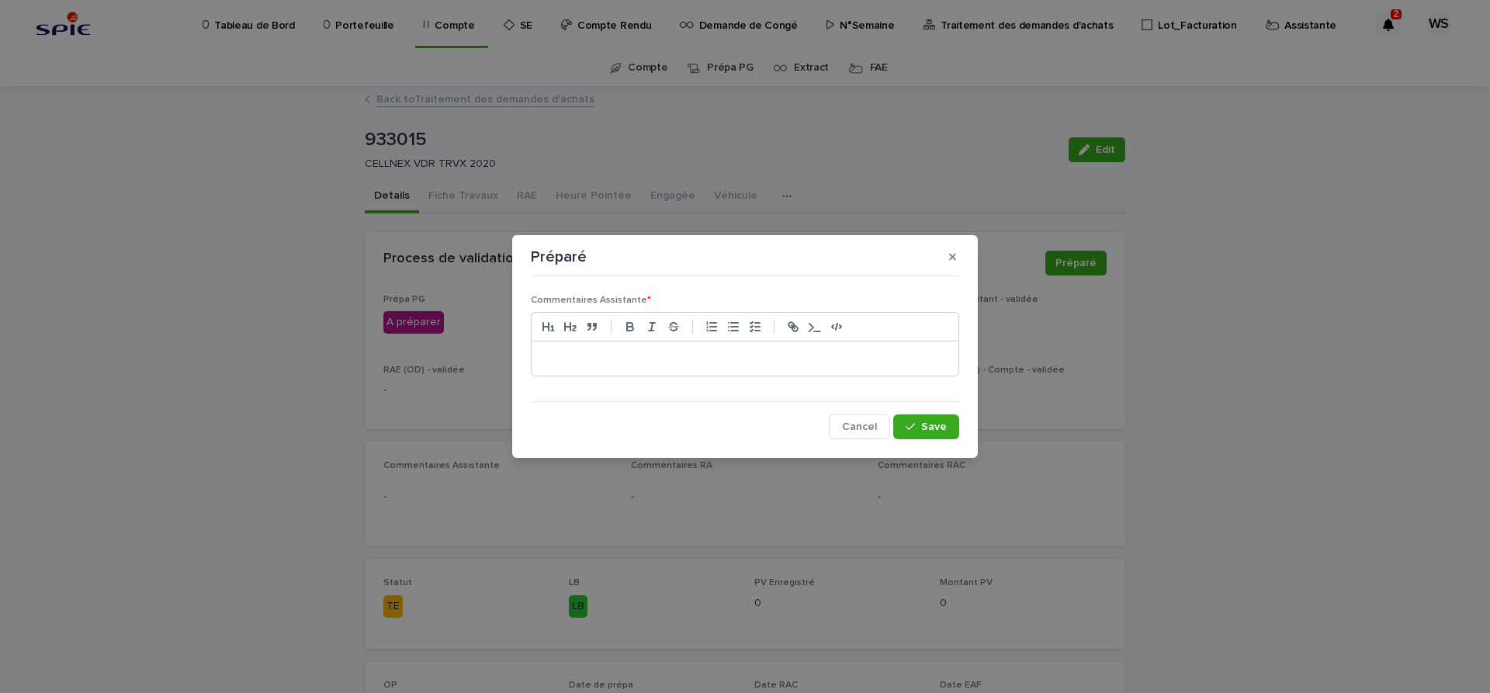
click at [684, 365] on p at bounding box center [745, 359] width 404 height 16
click at [942, 430] on span "Save" at bounding box center [934, 426] width 26 height 11
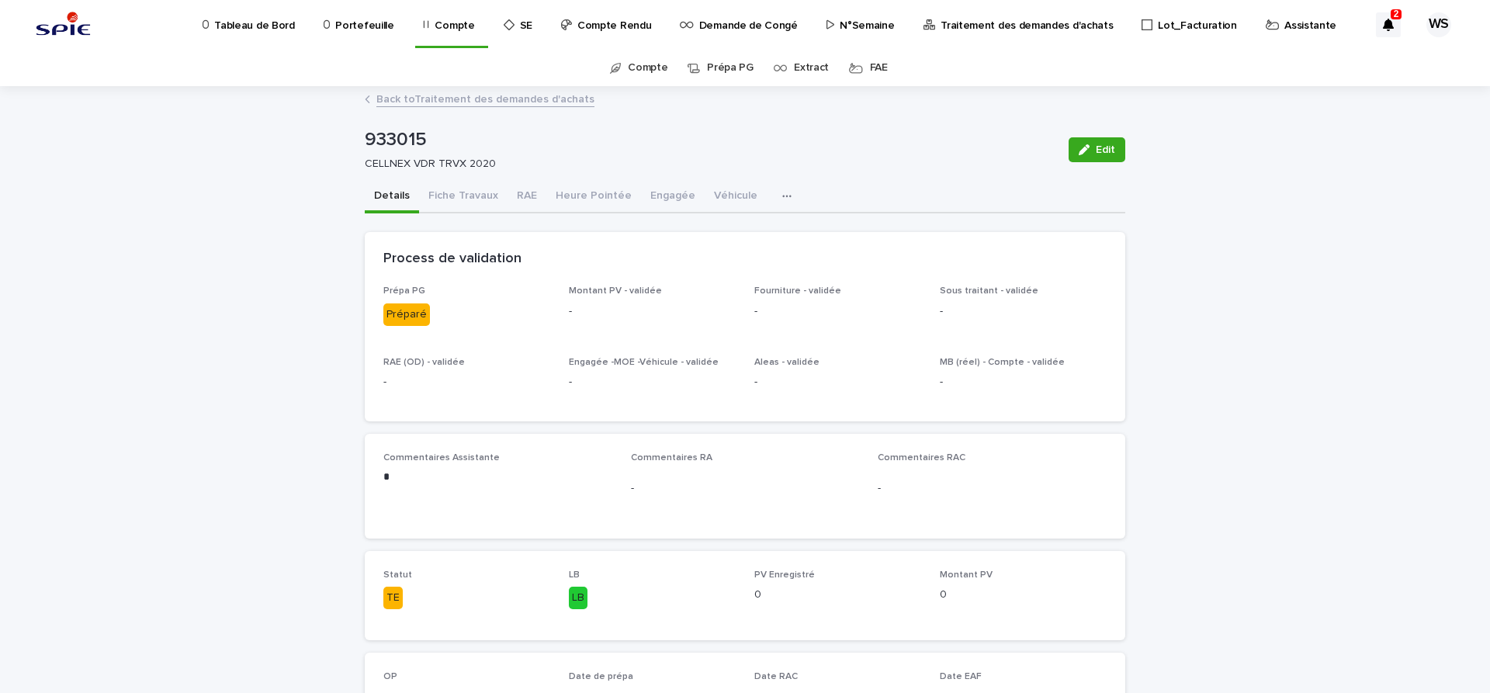
click at [480, 100] on link "Back to Traitement des demandes d'achats" at bounding box center [485, 98] width 218 height 18
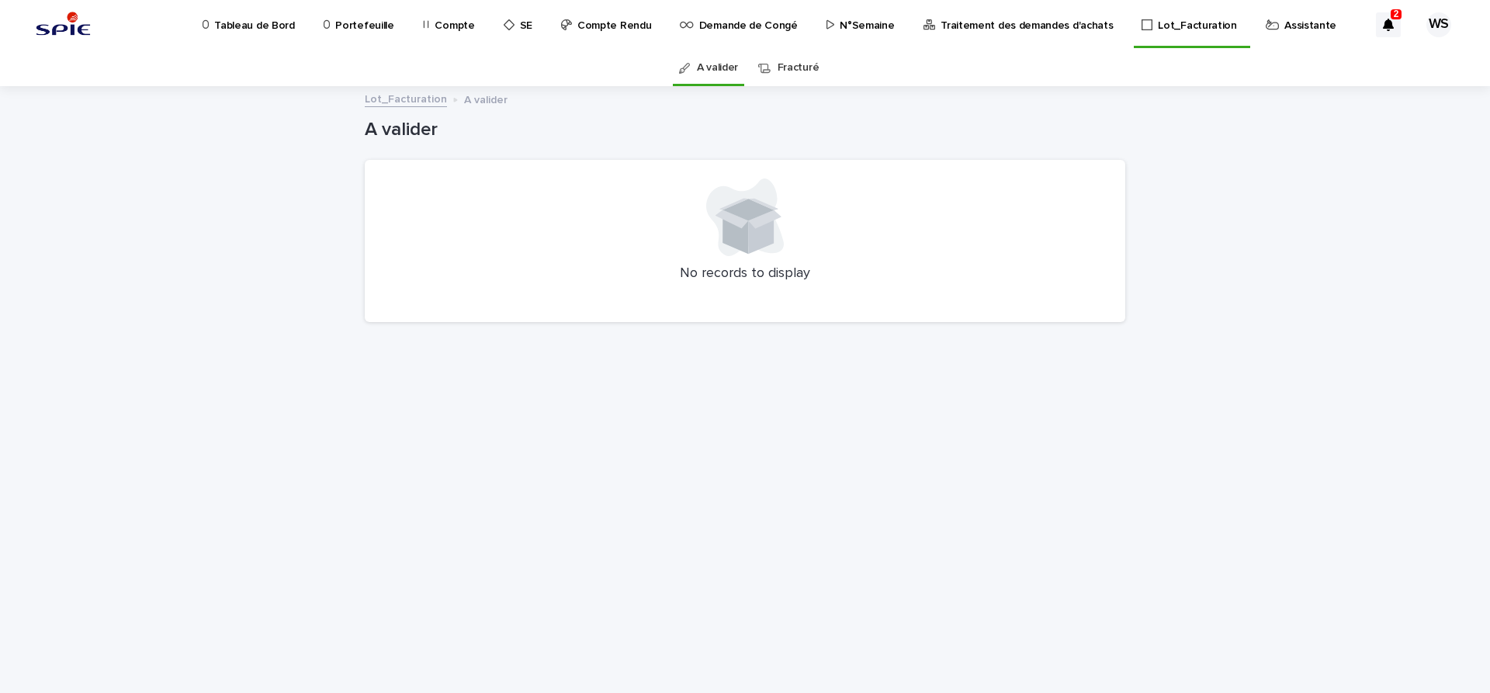
click at [998, 24] on p "Traitement des demandes d'achats" at bounding box center [1027, 16] width 172 height 33
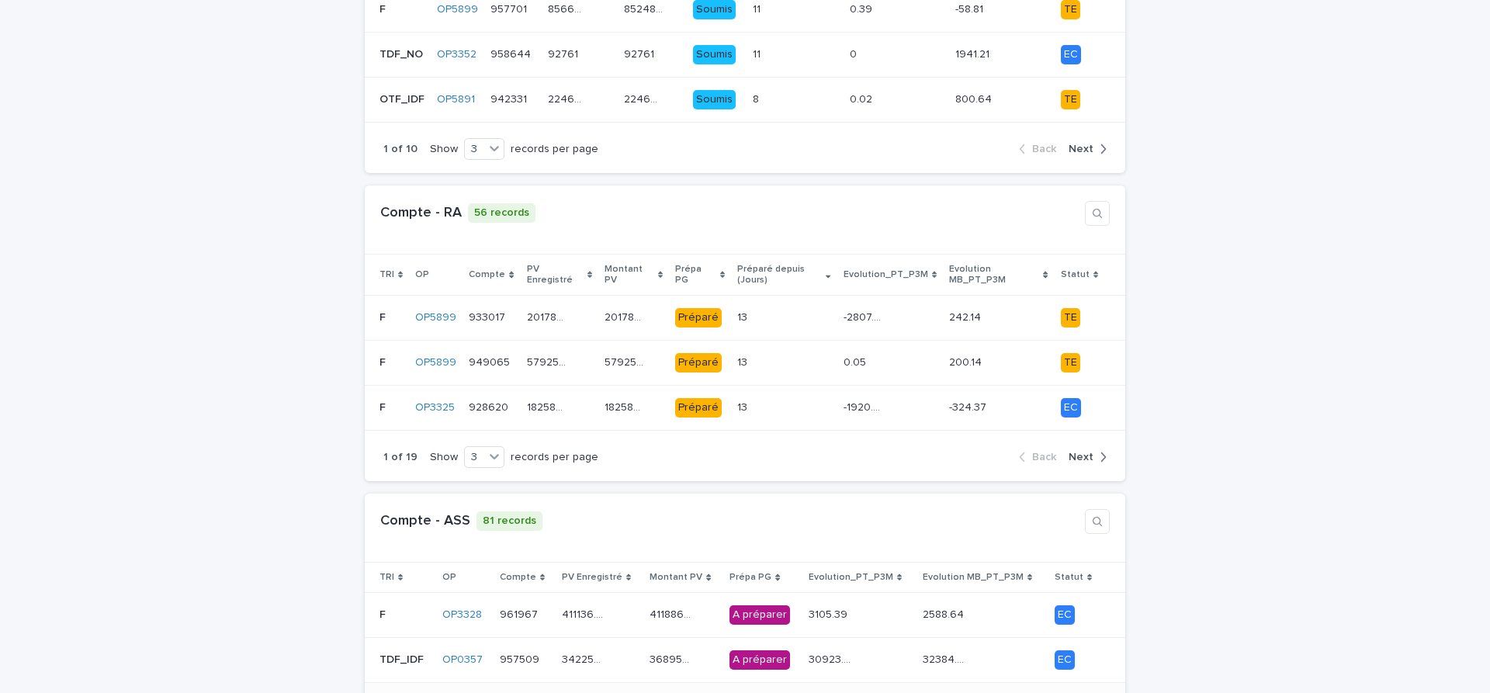
scroll to position [456, 0]
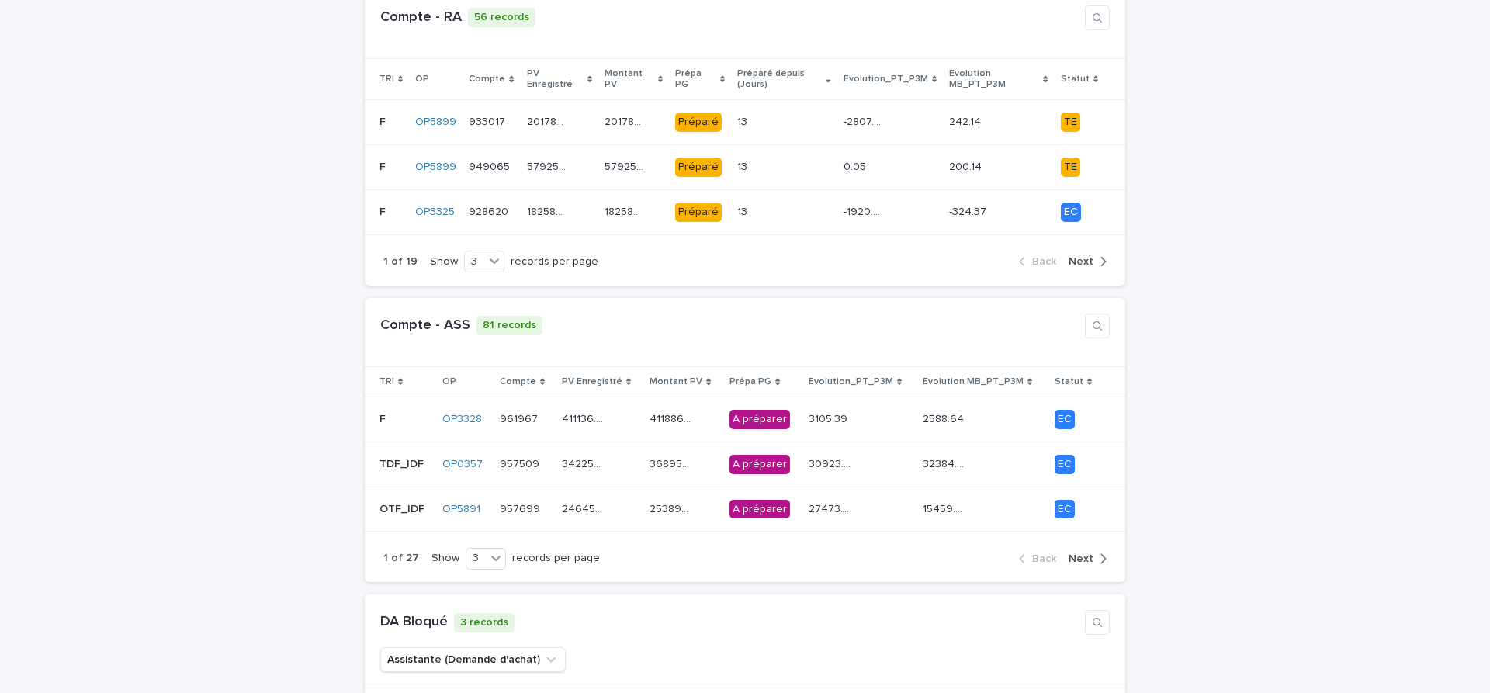
click at [1087, 553] on span "Next" at bounding box center [1081, 558] width 25 height 11
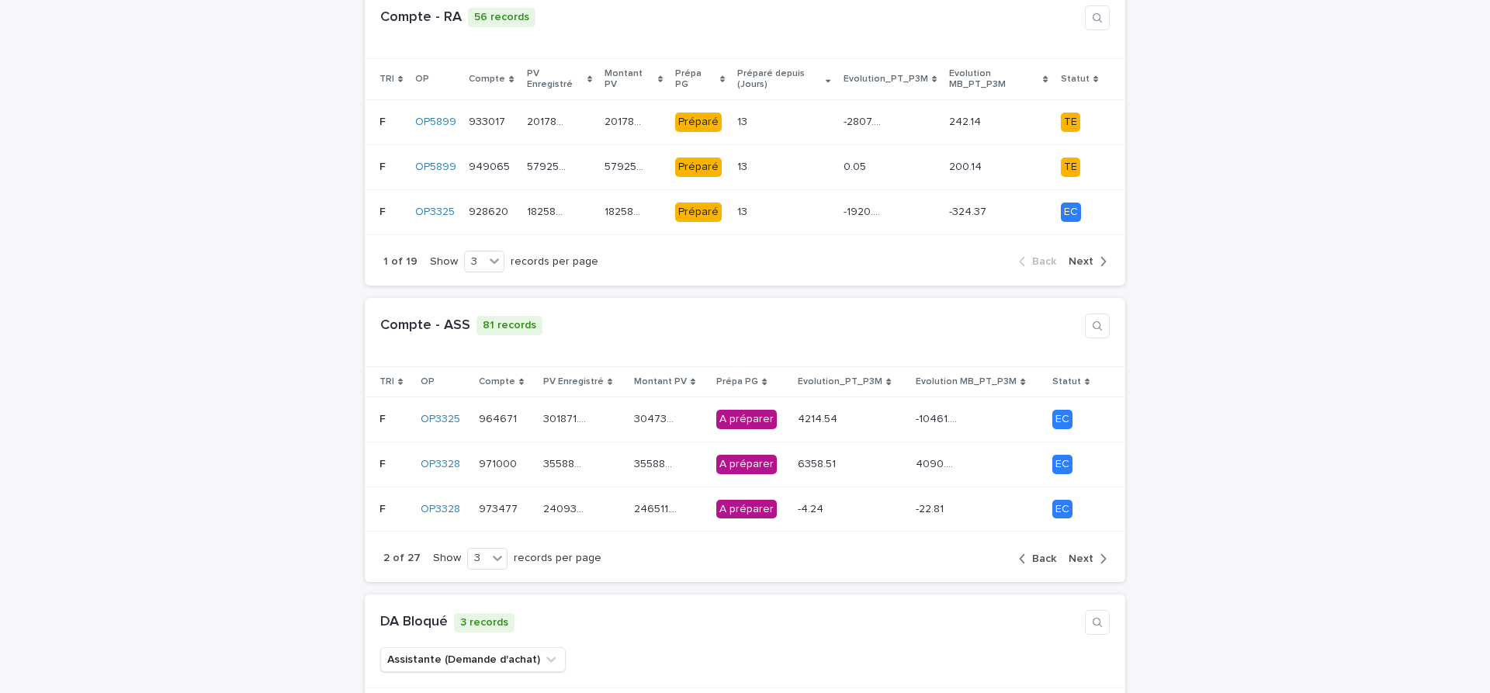
click at [1087, 553] on span "Next" at bounding box center [1081, 558] width 25 height 11
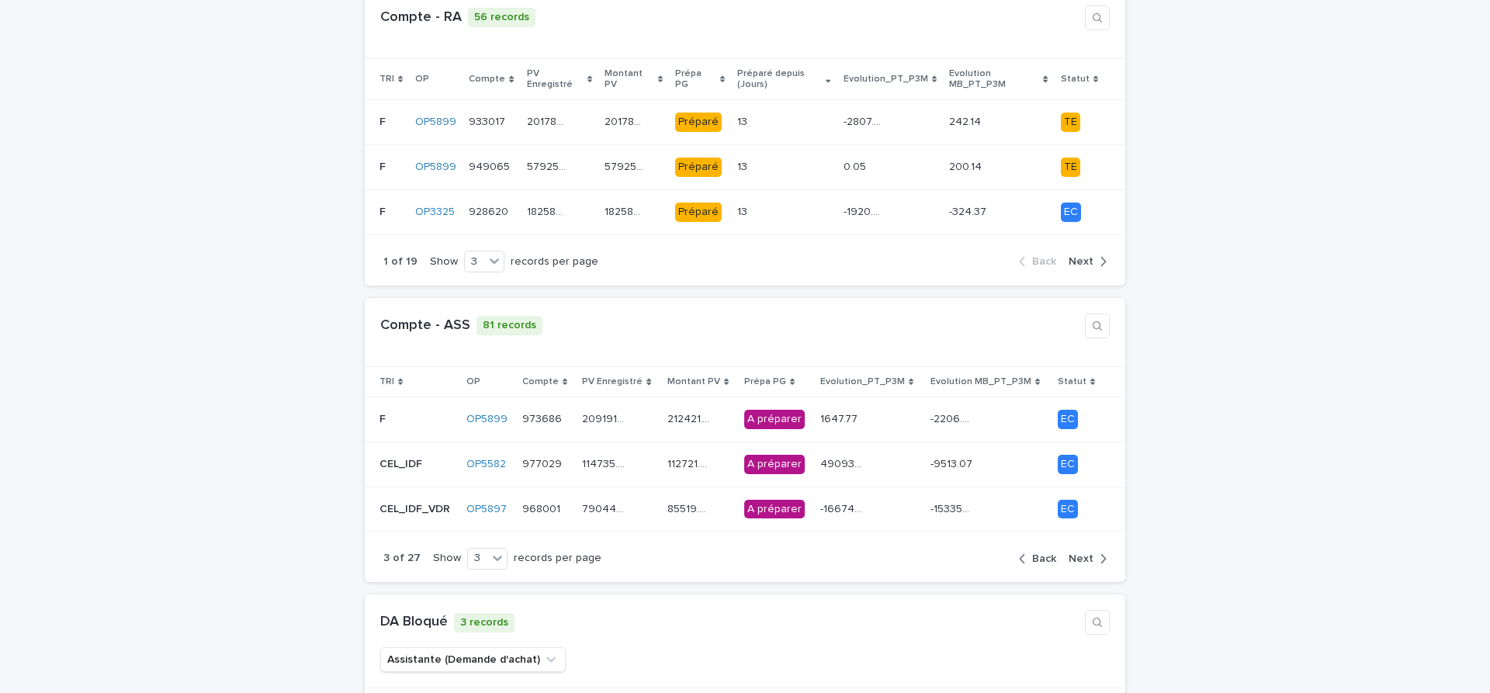
click at [1087, 553] on span "Next" at bounding box center [1081, 558] width 25 height 11
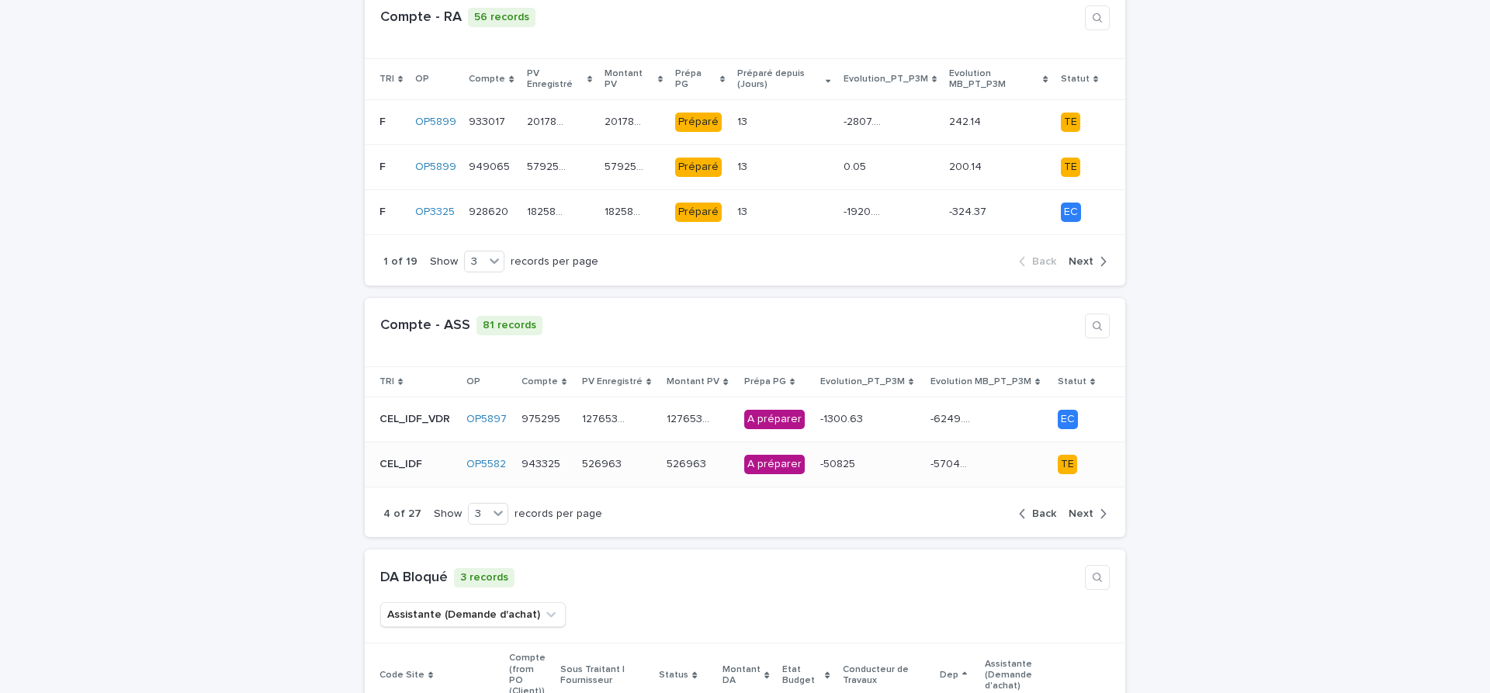
click at [647, 454] on div "526963 526963" at bounding box center [618, 465] width 73 height 26
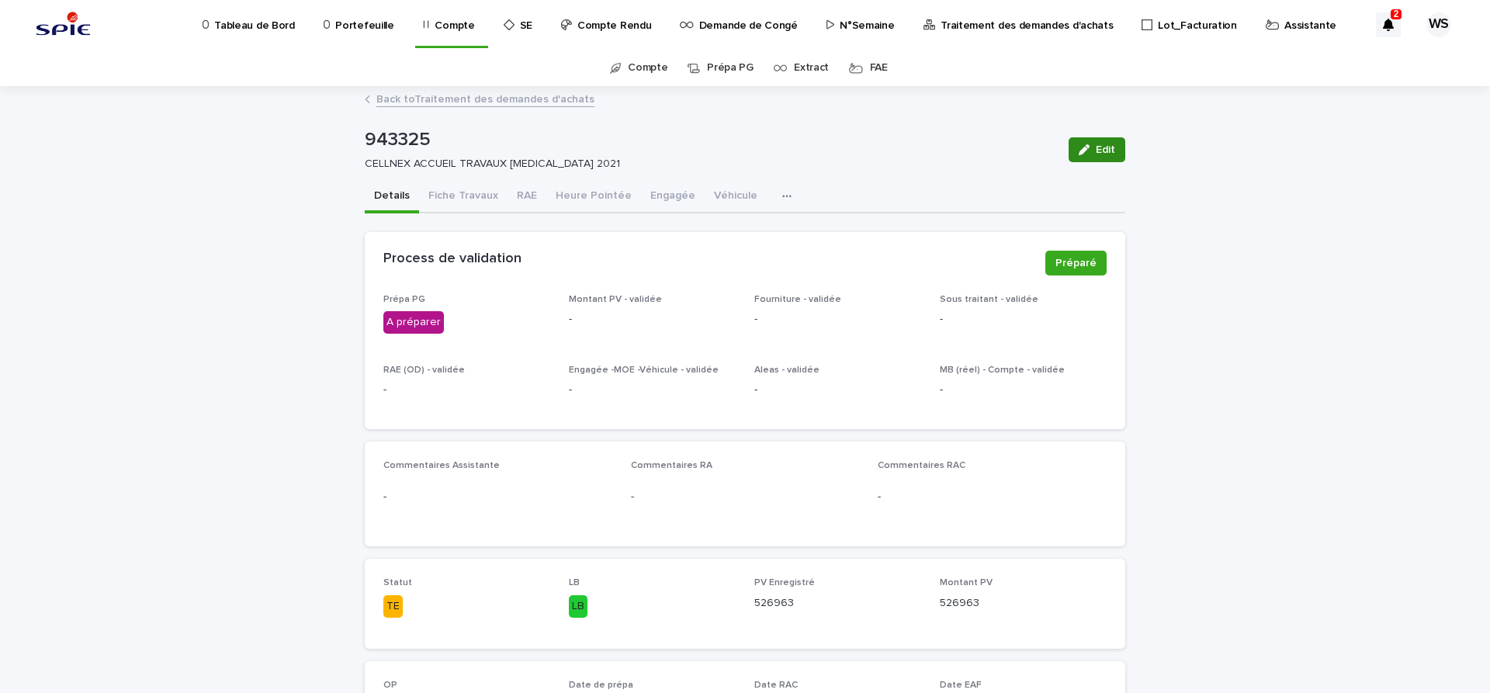
click at [1103, 148] on span "Edit" at bounding box center [1105, 149] width 19 height 11
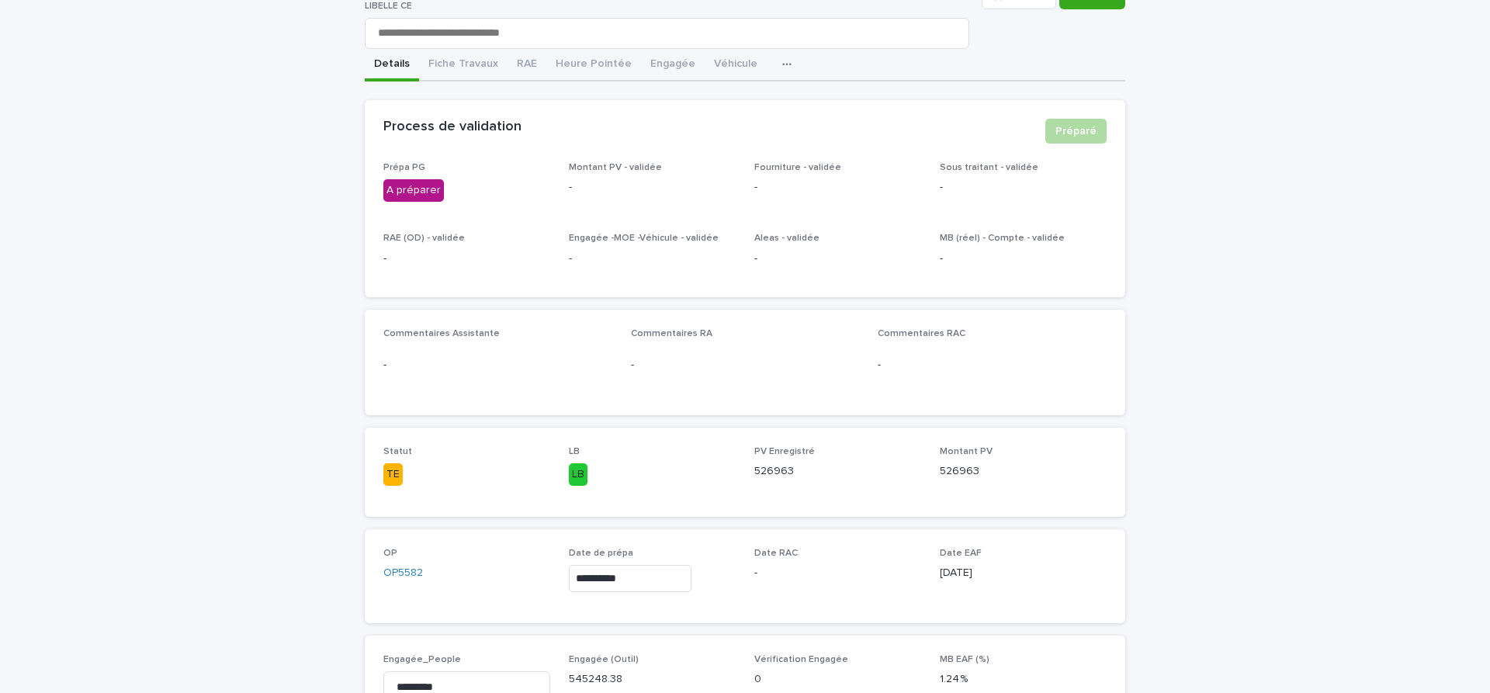
scroll to position [196, 0]
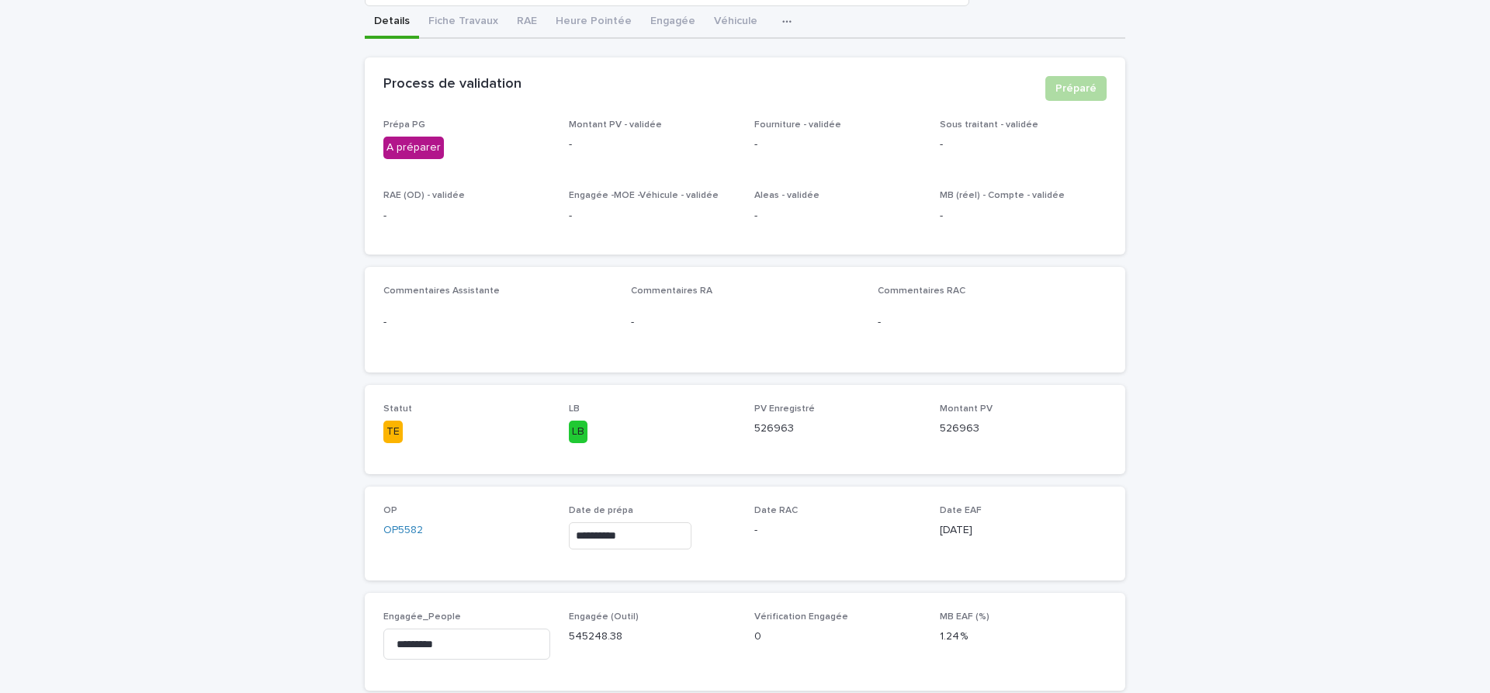
click at [661, 544] on input "**********" at bounding box center [630, 535] width 123 height 27
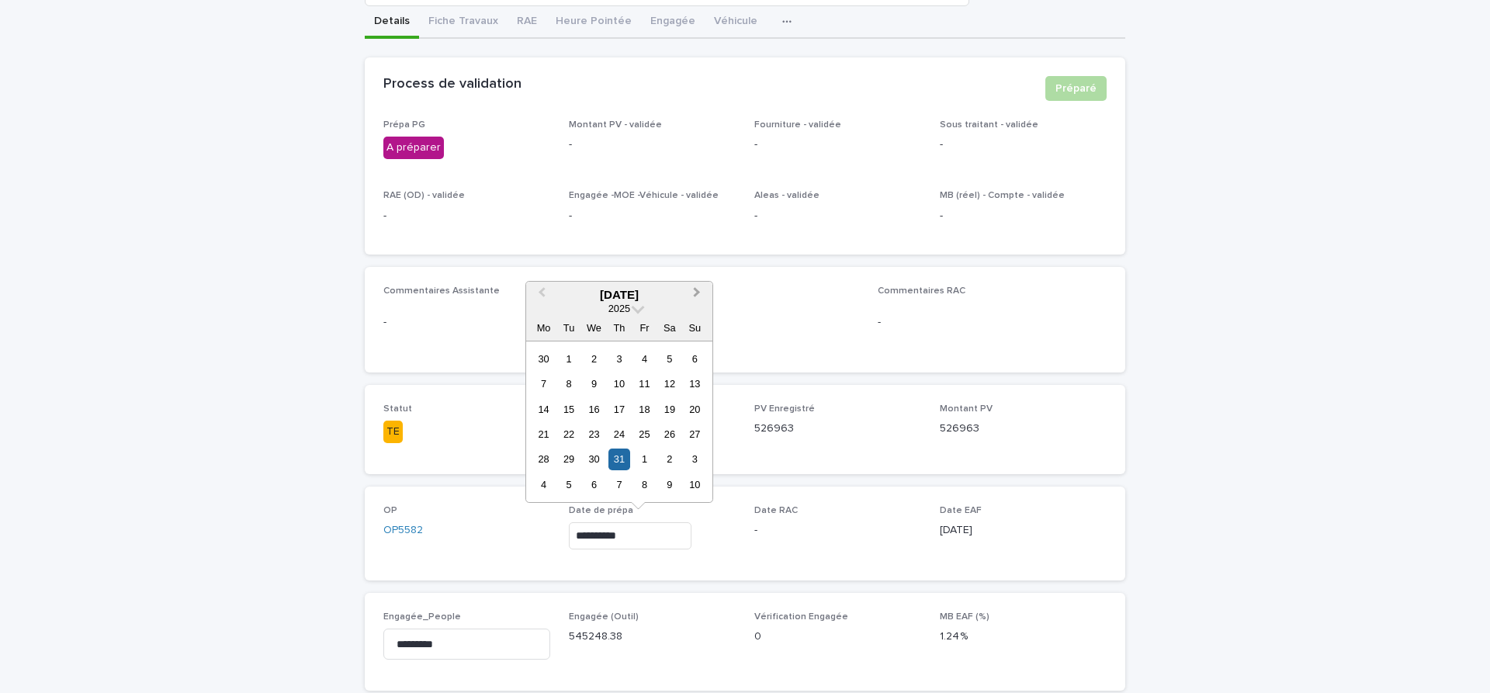
click at [698, 290] on button "Next Month" at bounding box center [698, 295] width 25 height 25
click at [647, 439] on div "22" at bounding box center [644, 434] width 21 height 21
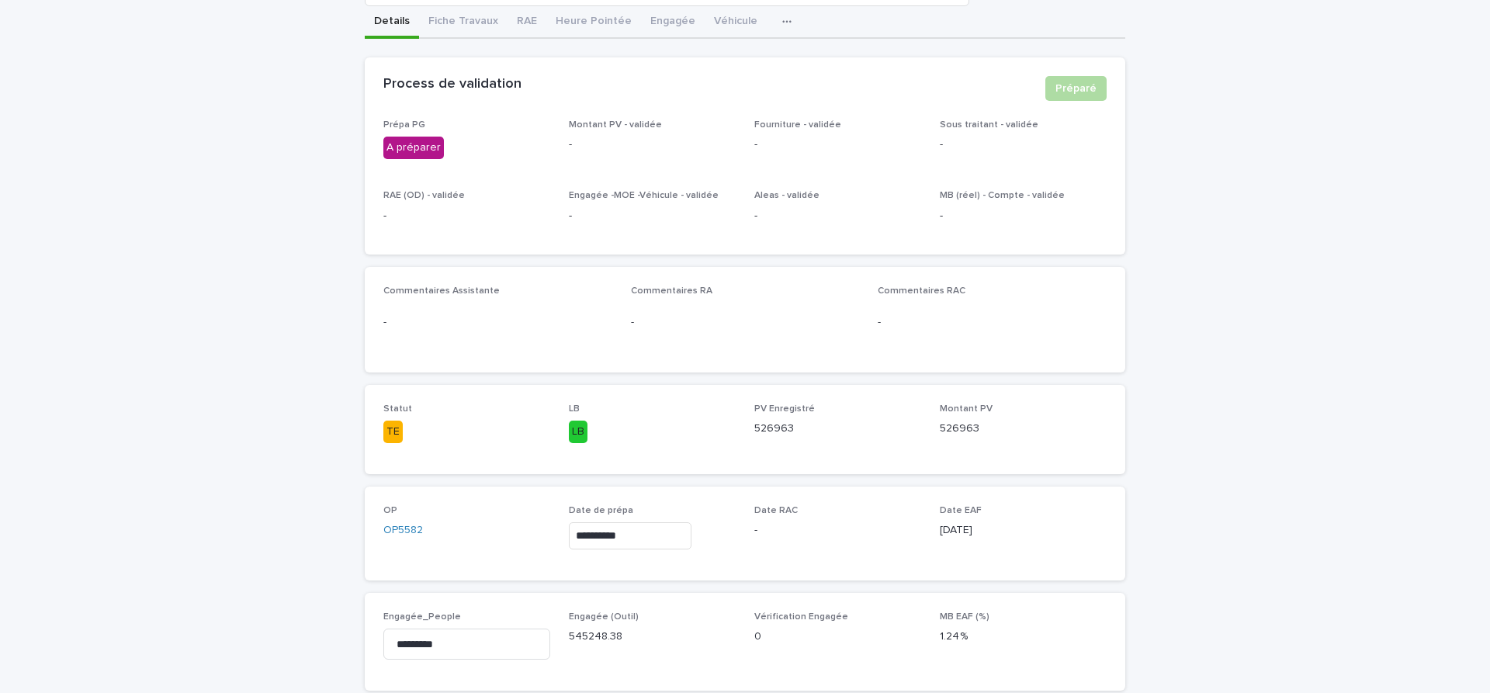
type input "**********"
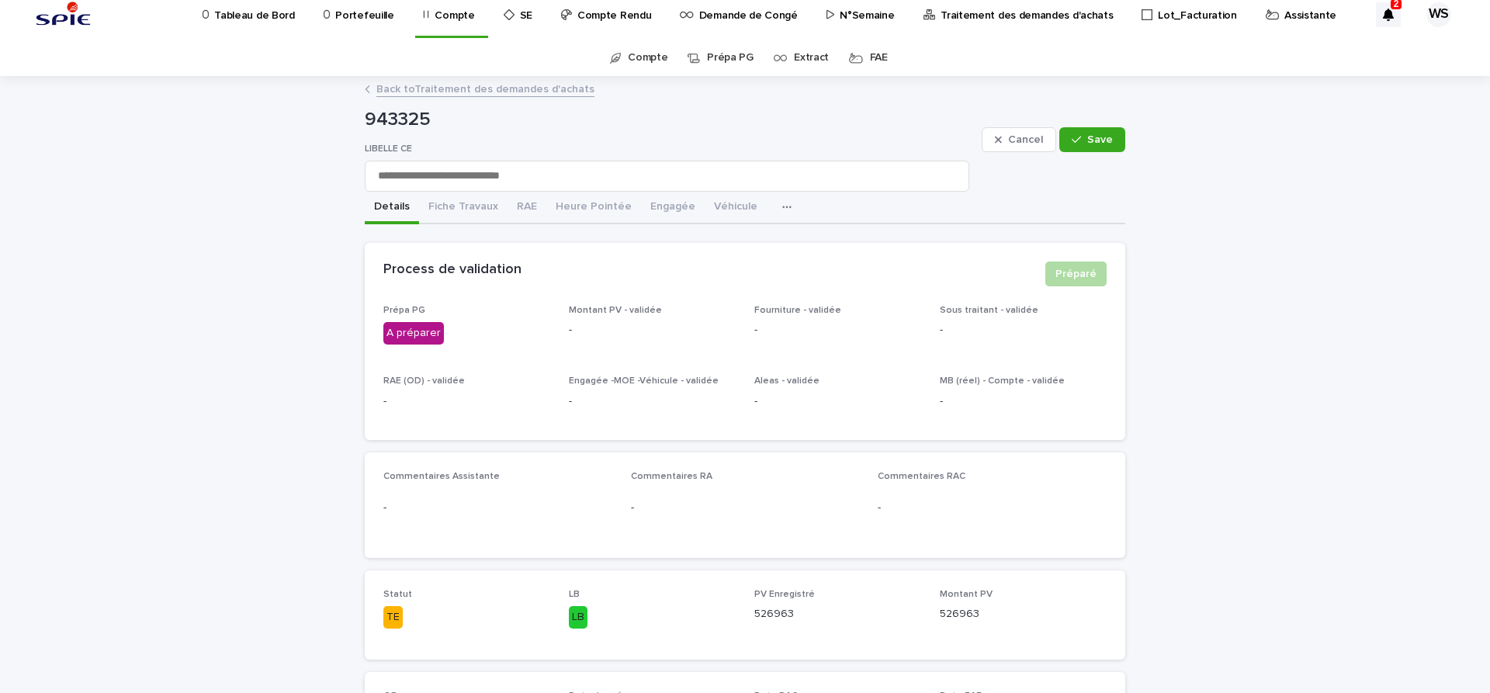
scroll to position [0, 0]
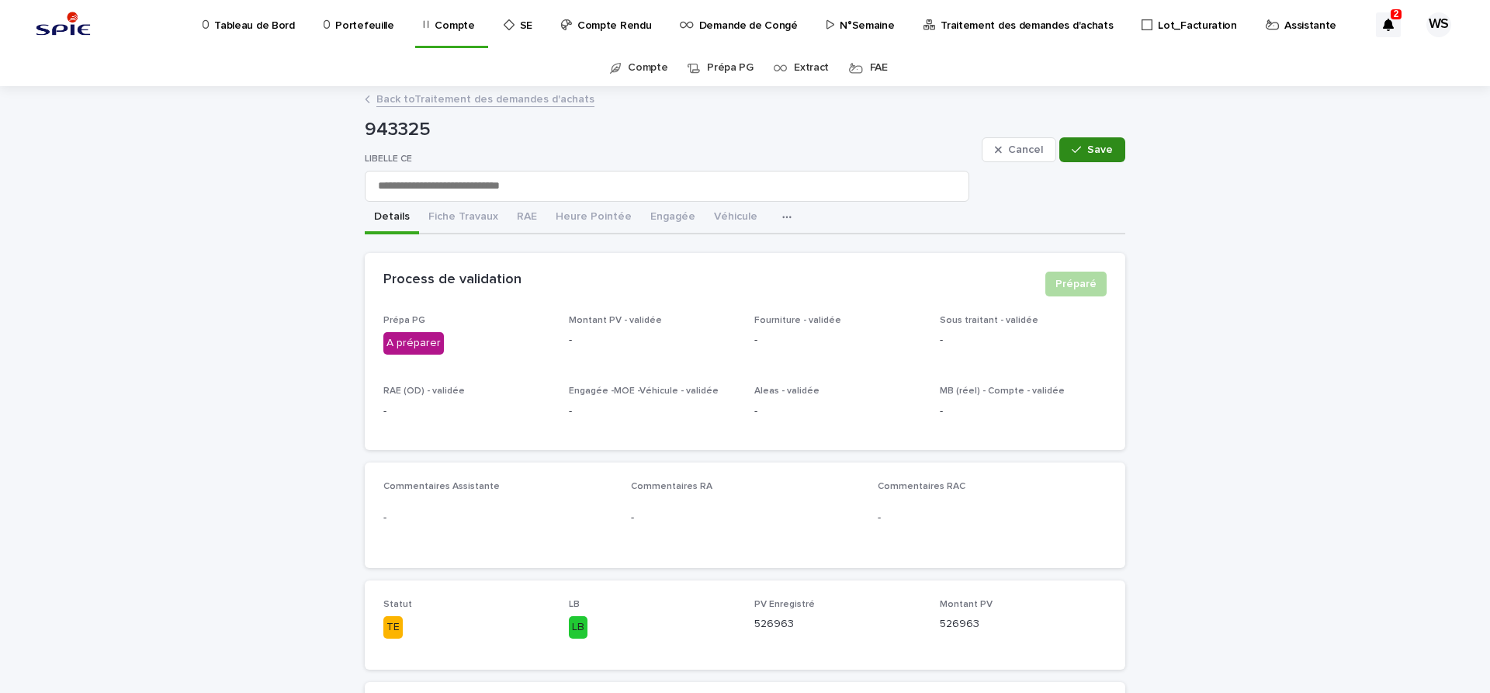
click at [1108, 148] on span "Save" at bounding box center [1100, 149] width 26 height 11
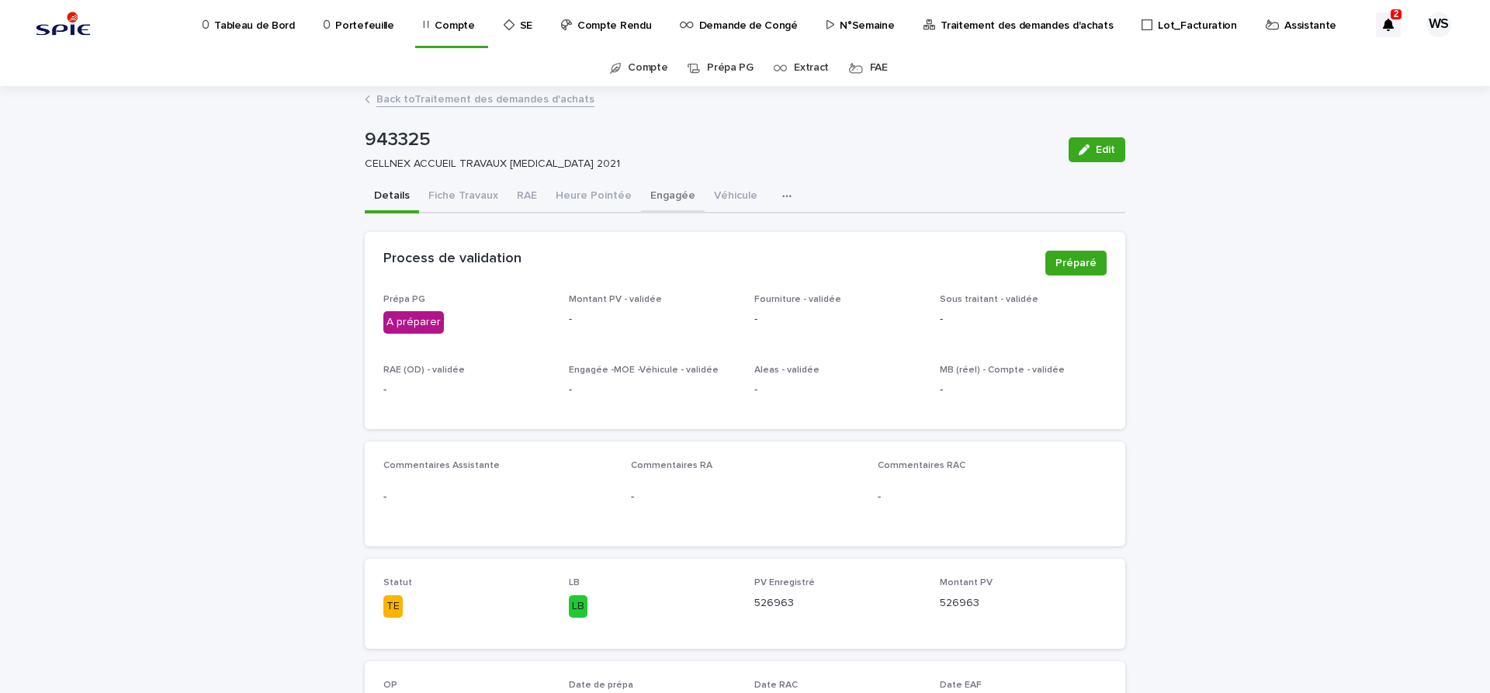
click at [668, 193] on button "Engagée" at bounding box center [673, 197] width 64 height 33
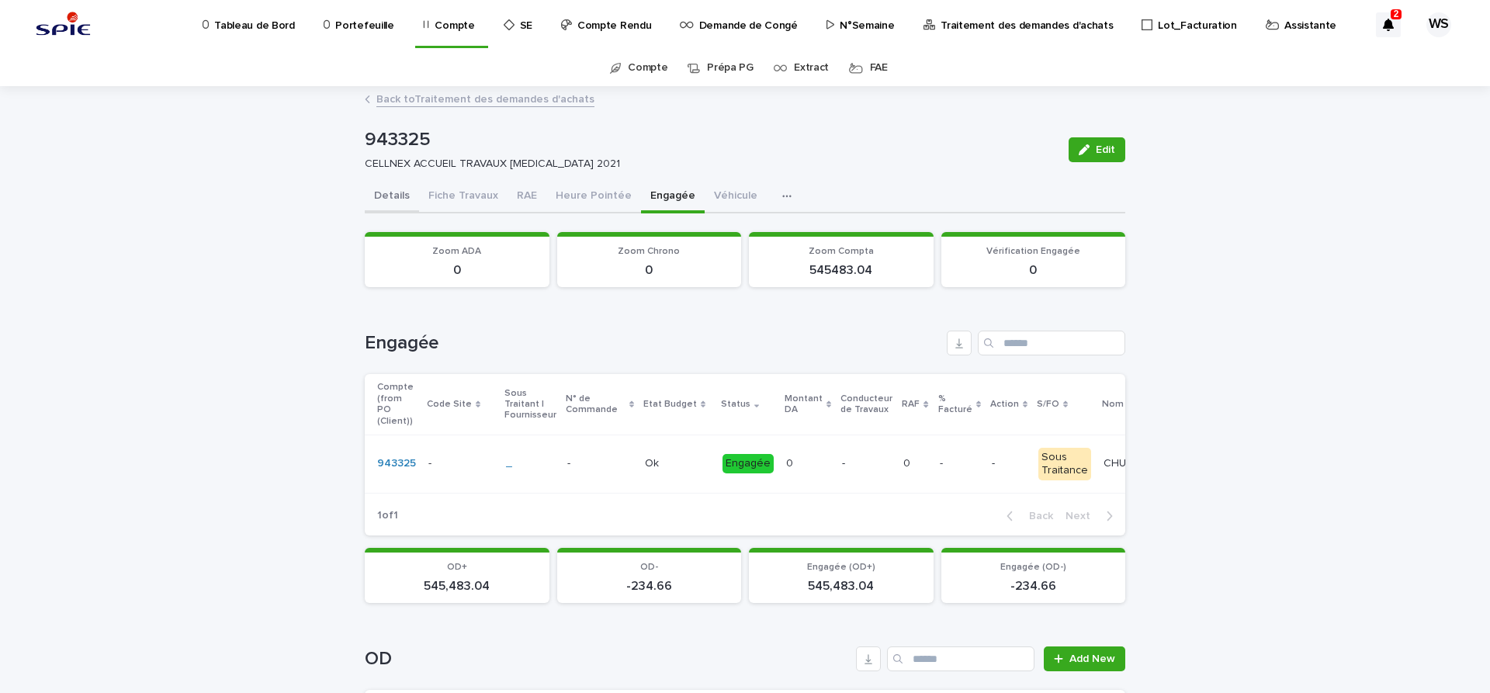
click at [388, 195] on button "Details" at bounding box center [392, 197] width 54 height 33
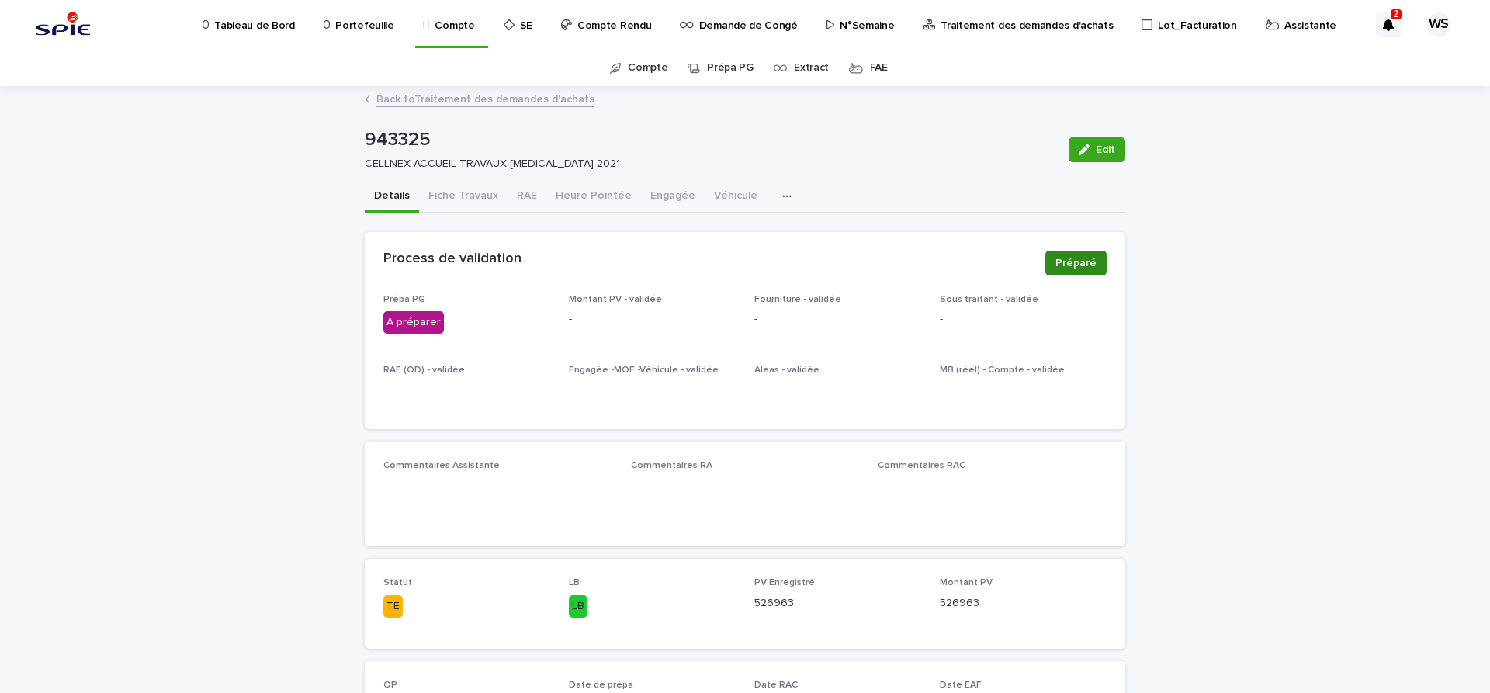
click at [1084, 261] on span "Préparé" at bounding box center [1076, 263] width 41 height 16
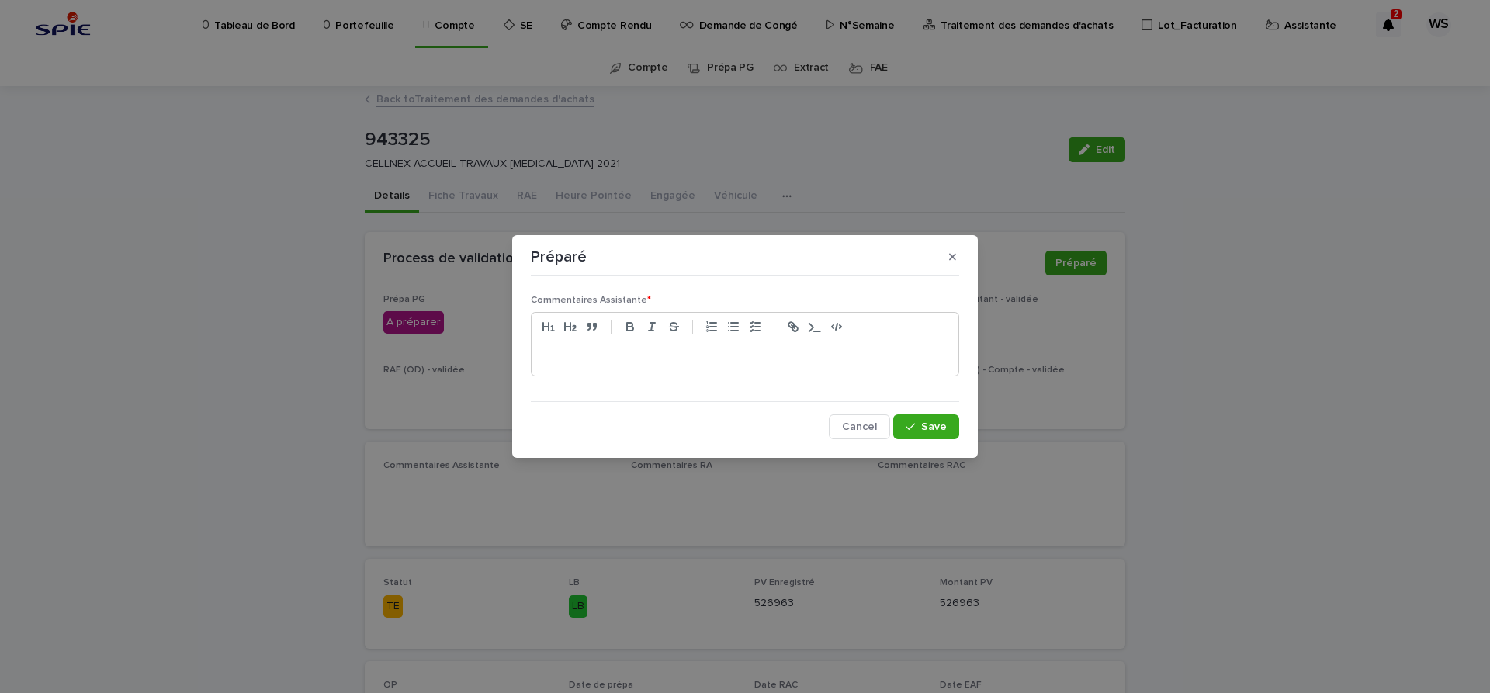
click at [636, 363] on p at bounding box center [745, 359] width 404 height 16
click at [931, 428] on span "Save" at bounding box center [934, 426] width 26 height 11
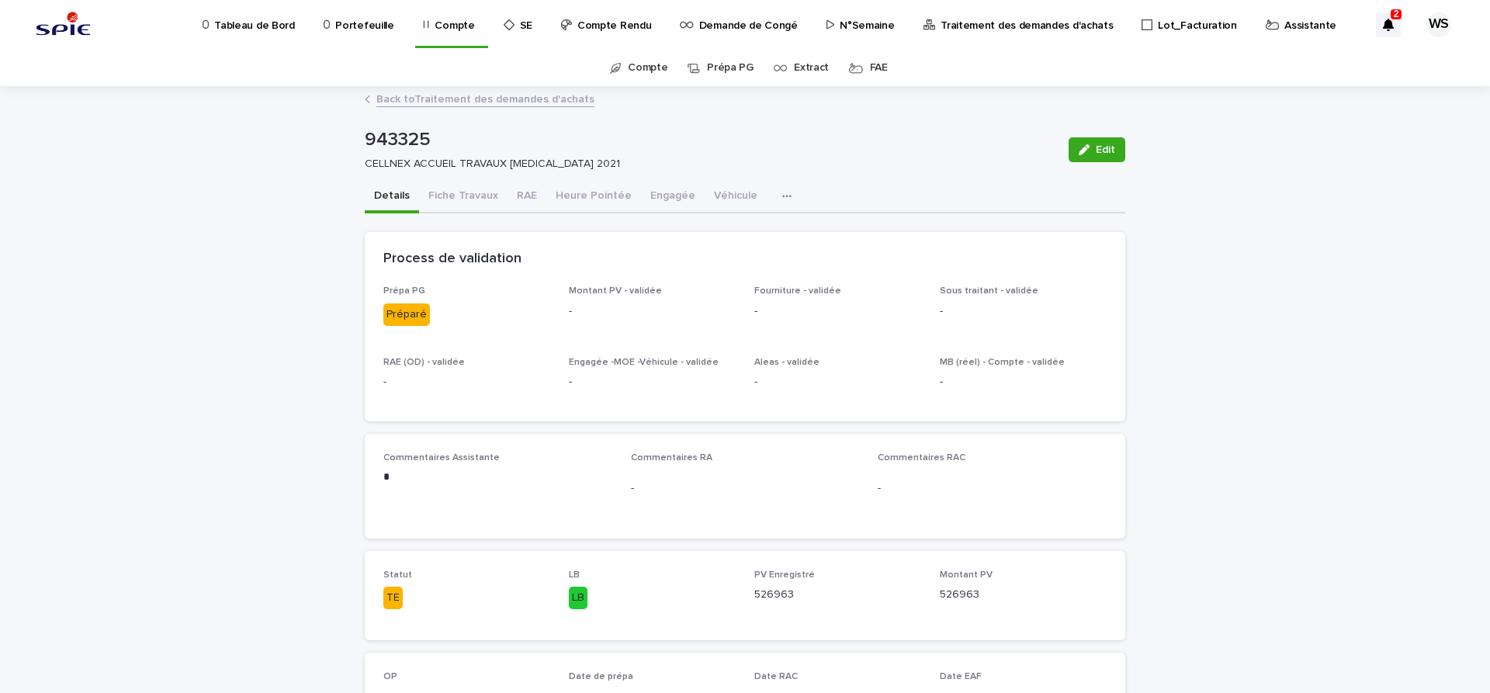
click at [1002, 25] on p "Traitement des demandes d'achats" at bounding box center [1027, 16] width 172 height 33
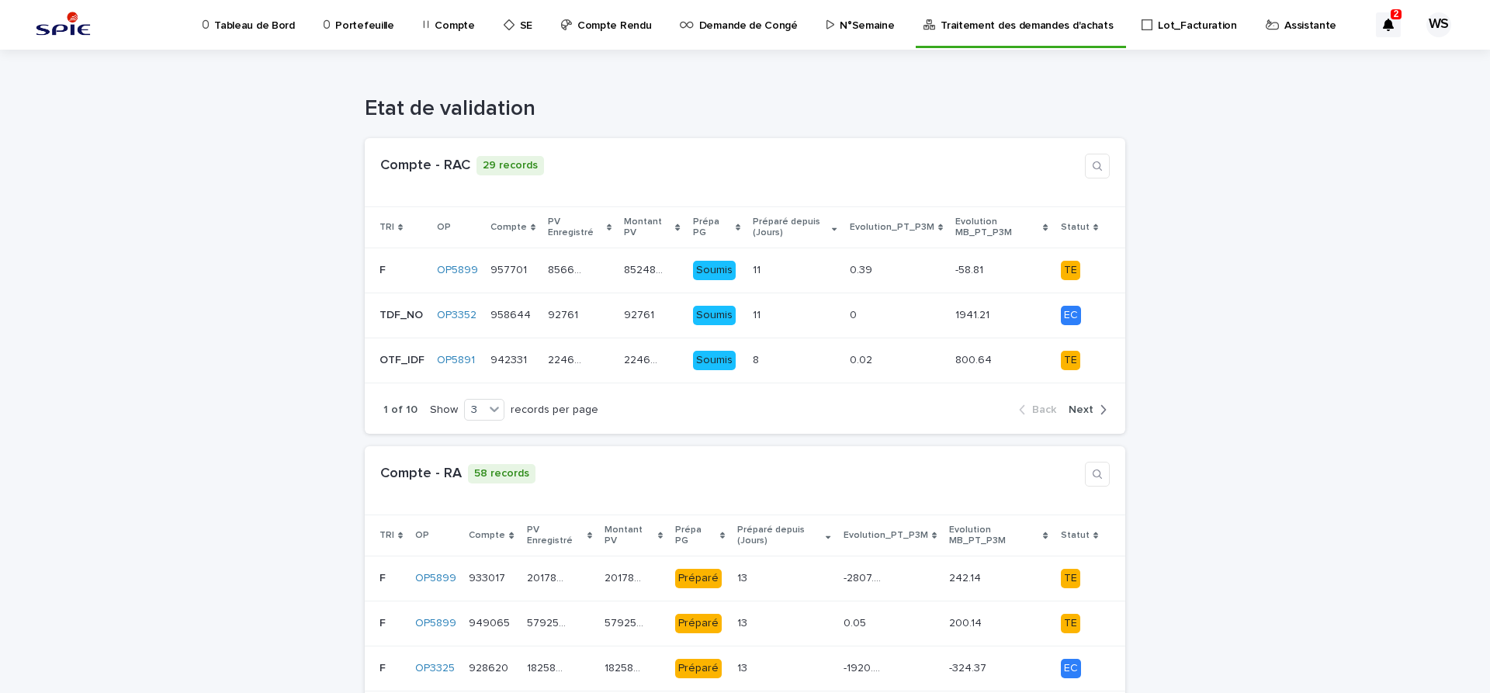
scroll to position [326, 0]
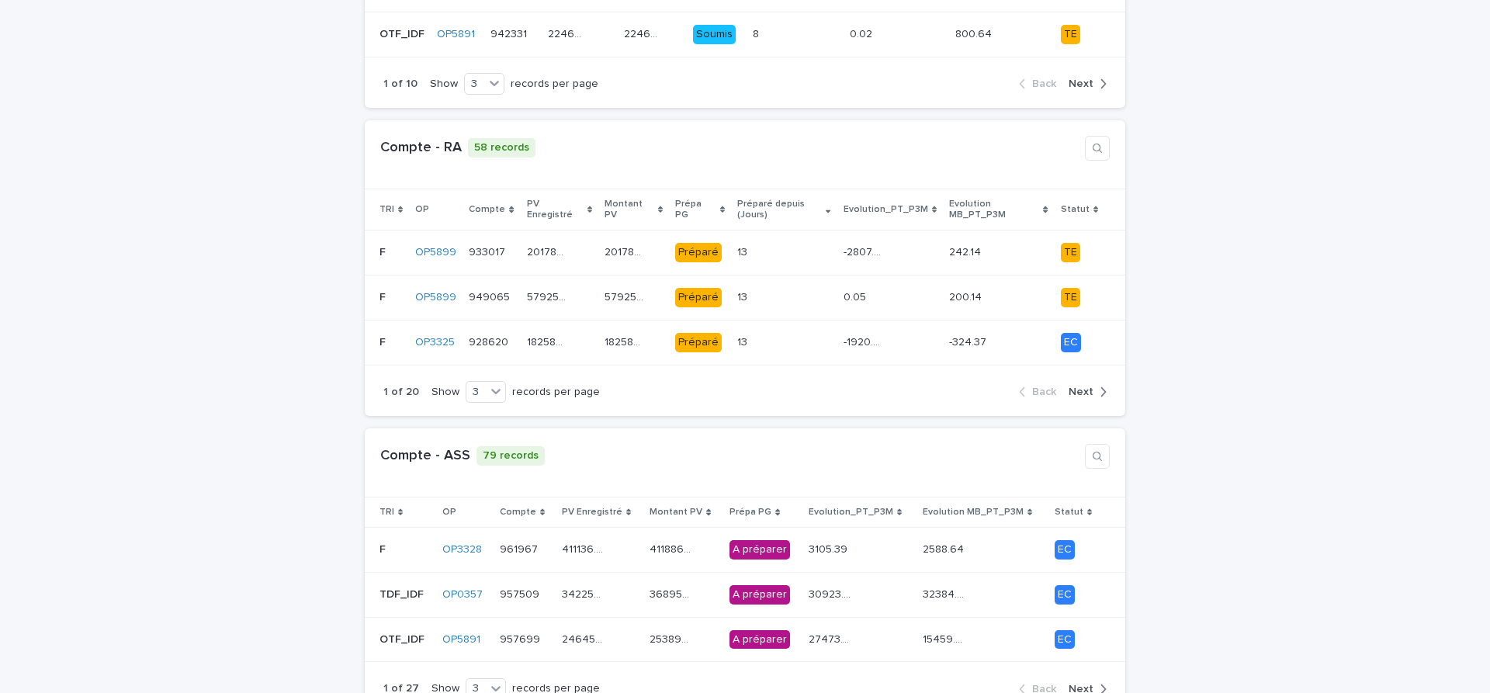
click at [1082, 684] on span "Next" at bounding box center [1081, 689] width 25 height 11
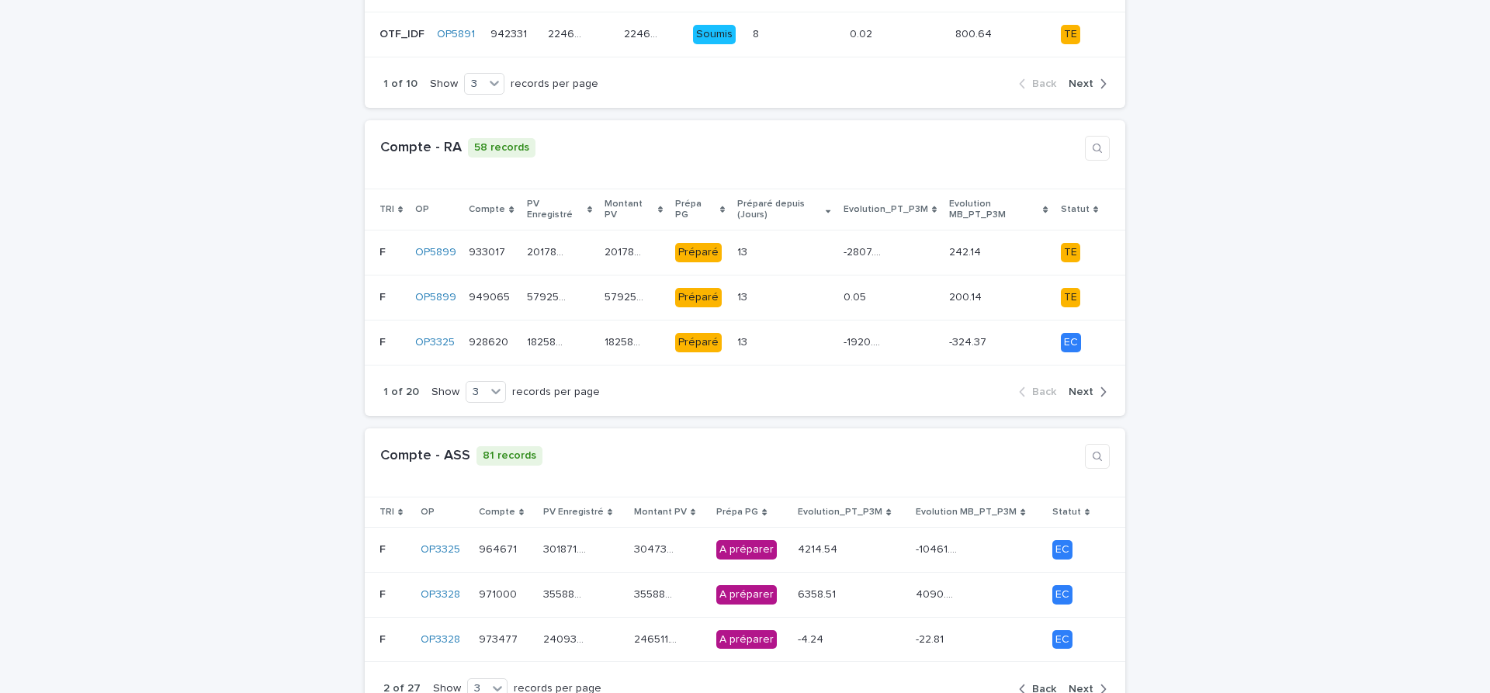
click at [1081, 684] on span "Next" at bounding box center [1081, 689] width 25 height 11
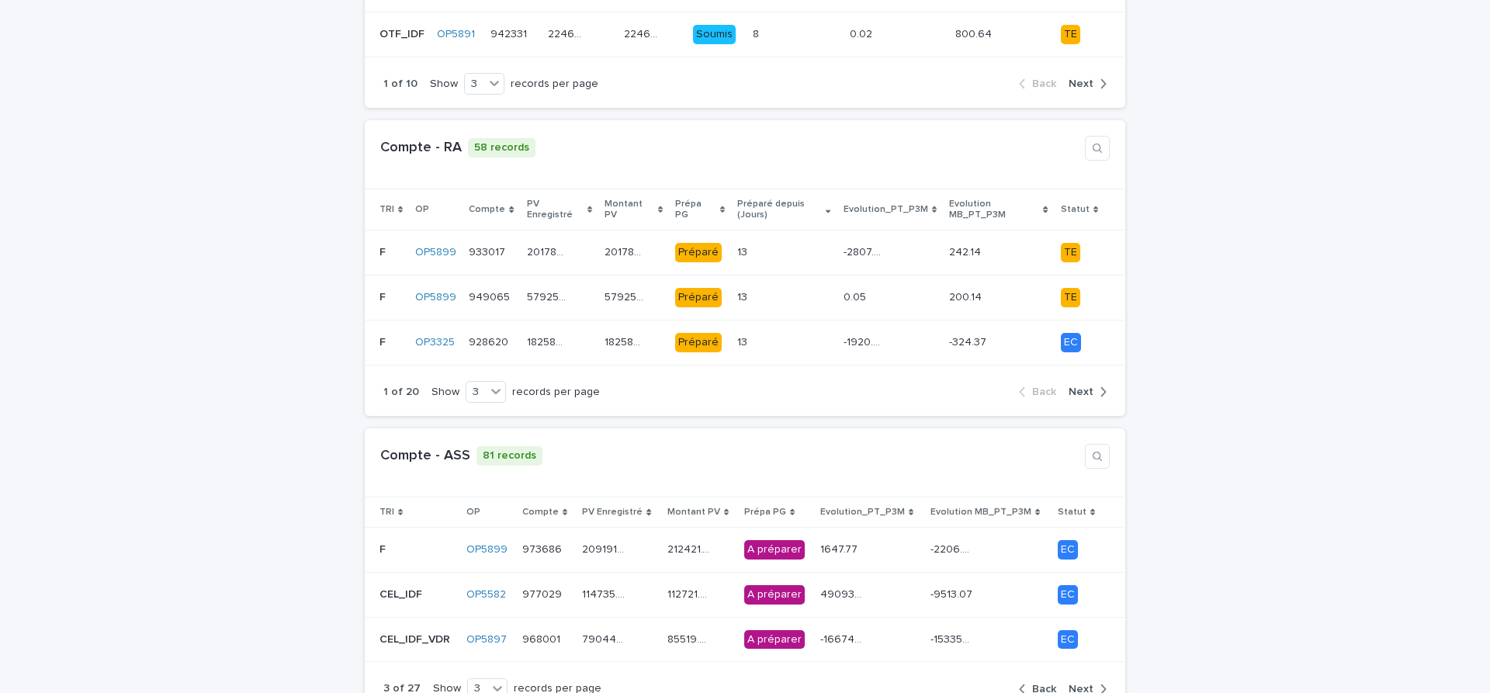
click at [1080, 684] on span "Next" at bounding box center [1081, 689] width 25 height 11
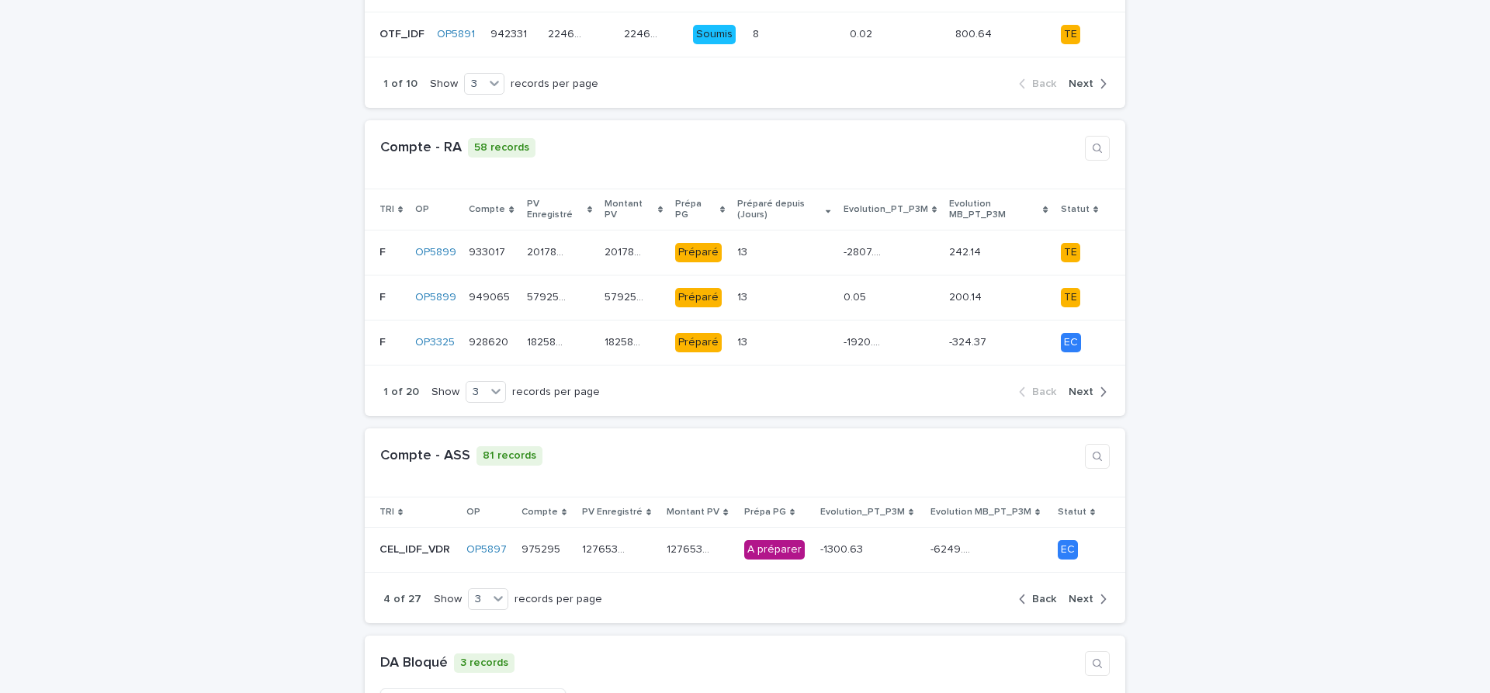
click at [1079, 594] on span "Next" at bounding box center [1081, 599] width 25 height 11
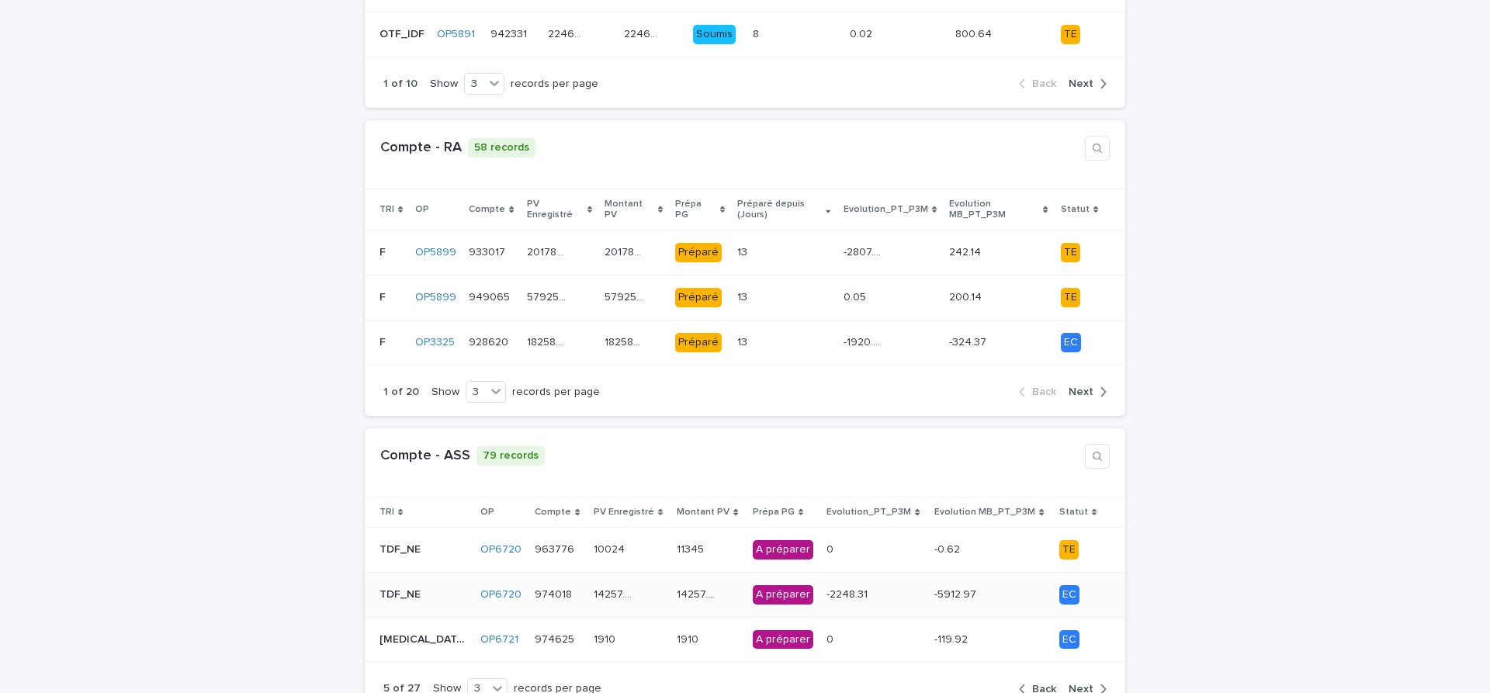
click at [633, 584] on div "14257.69 14257.69" at bounding box center [629, 595] width 71 height 26
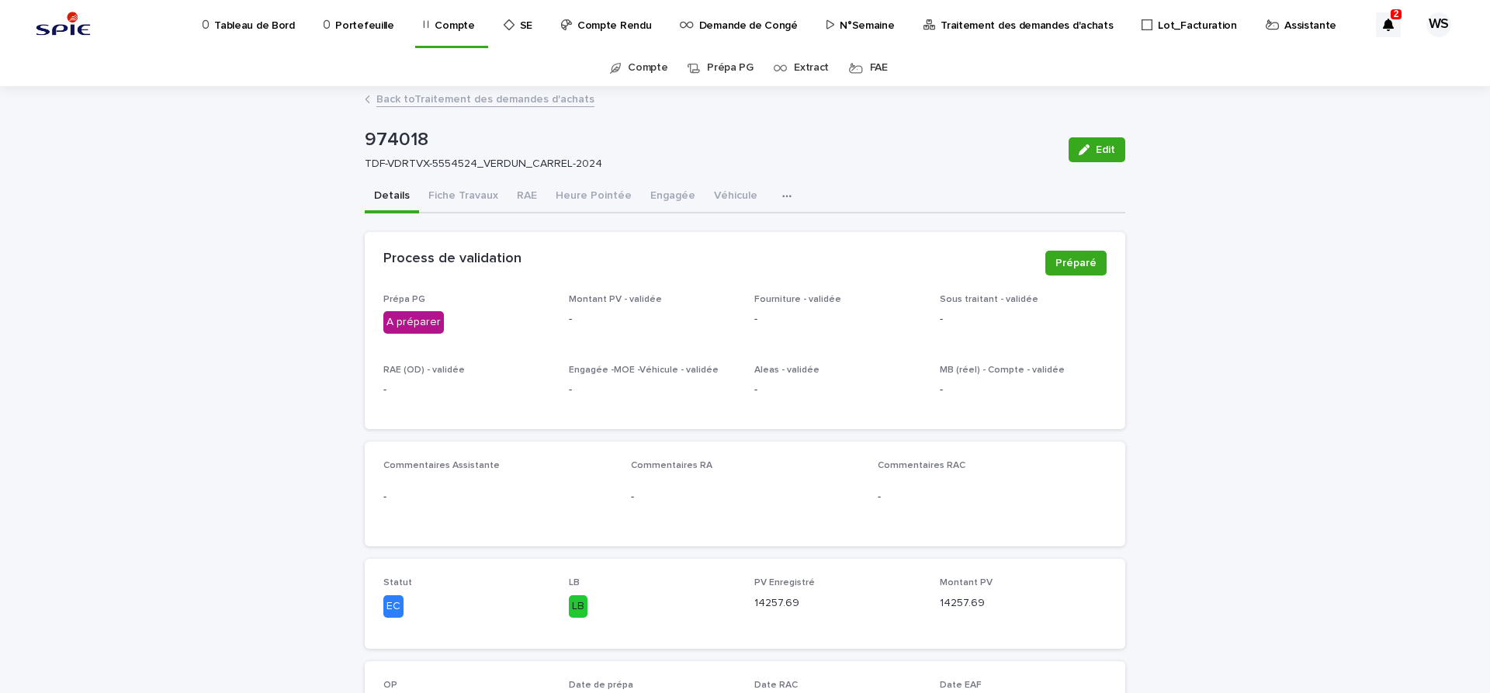
click at [1108, 150] on span "Edit" at bounding box center [1105, 149] width 19 height 11
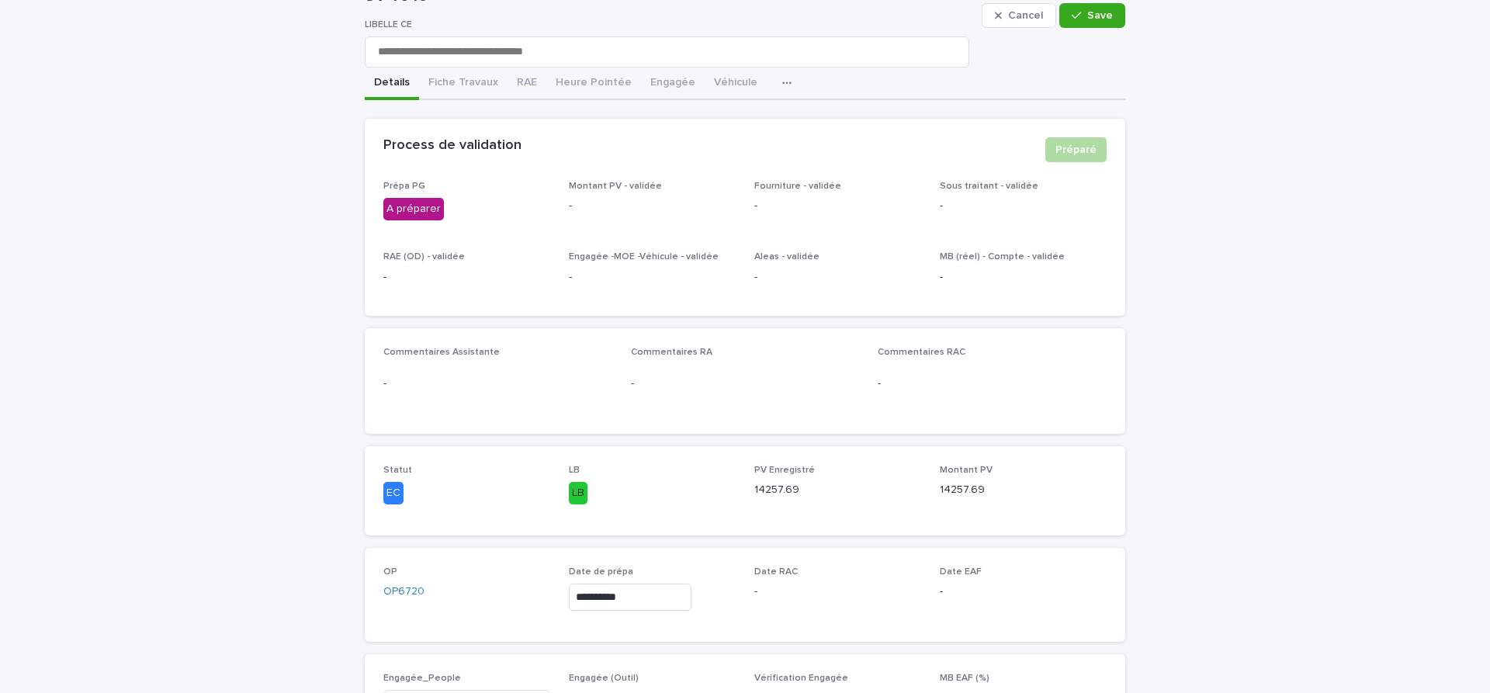
scroll to position [196, 0]
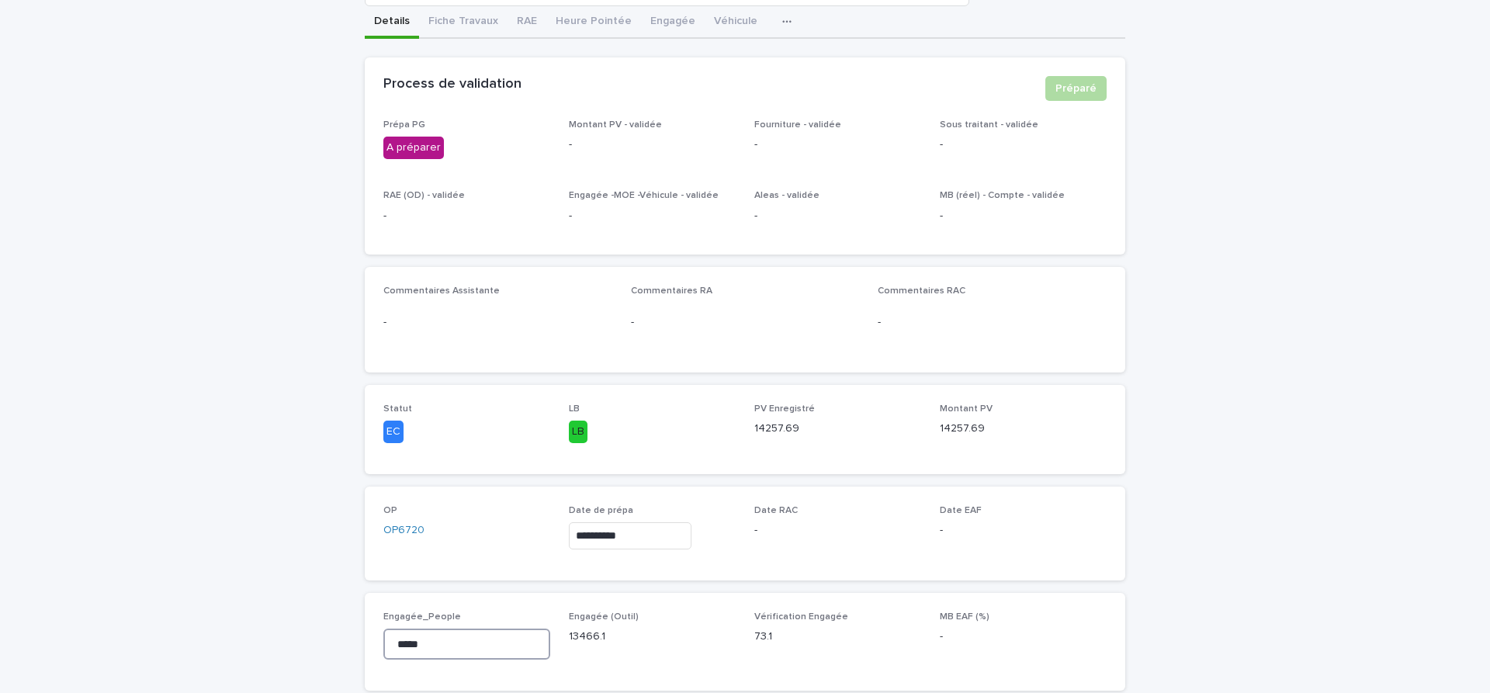
drag, startPoint x: 459, startPoint y: 640, endPoint x: 189, endPoint y: 646, distance: 270.2
click at [383, 646] on input "*****" at bounding box center [466, 644] width 167 height 31
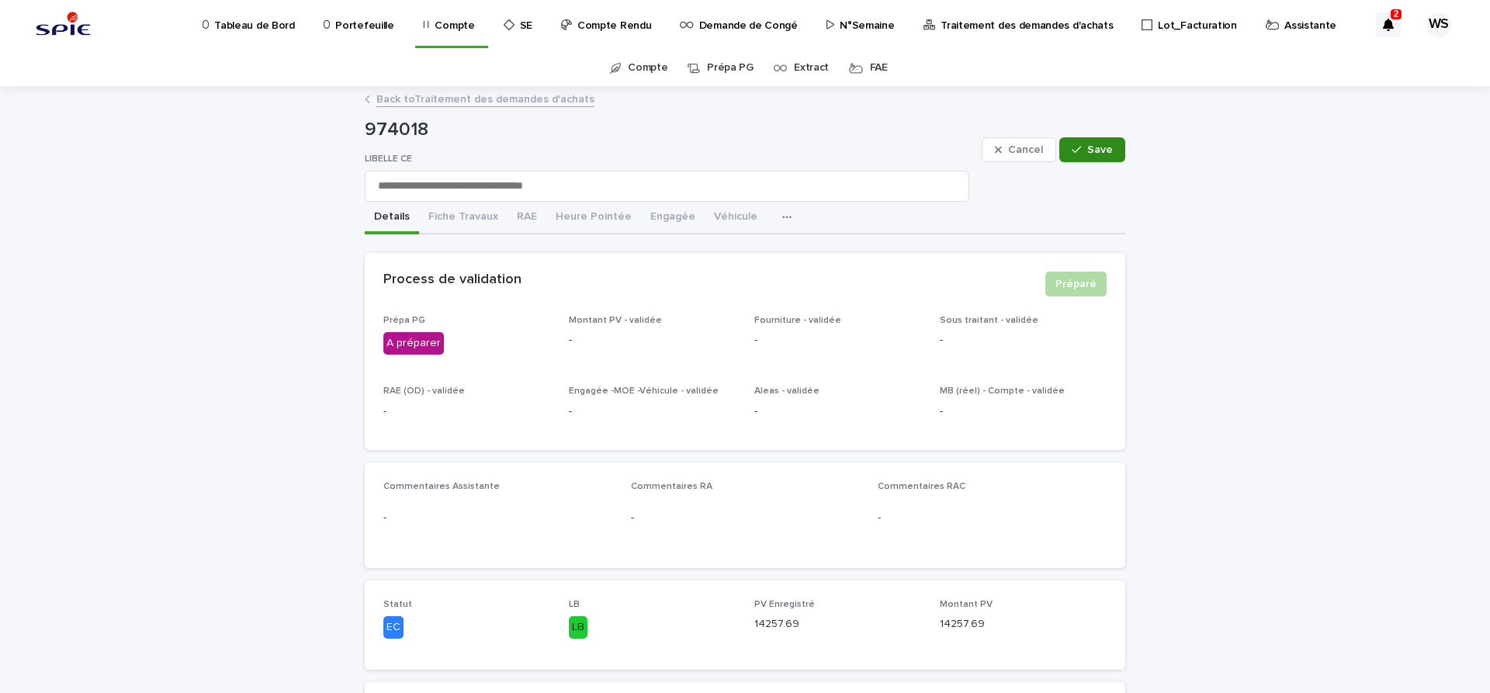
type input "********"
click at [1101, 152] on span "Save" at bounding box center [1100, 149] width 26 height 11
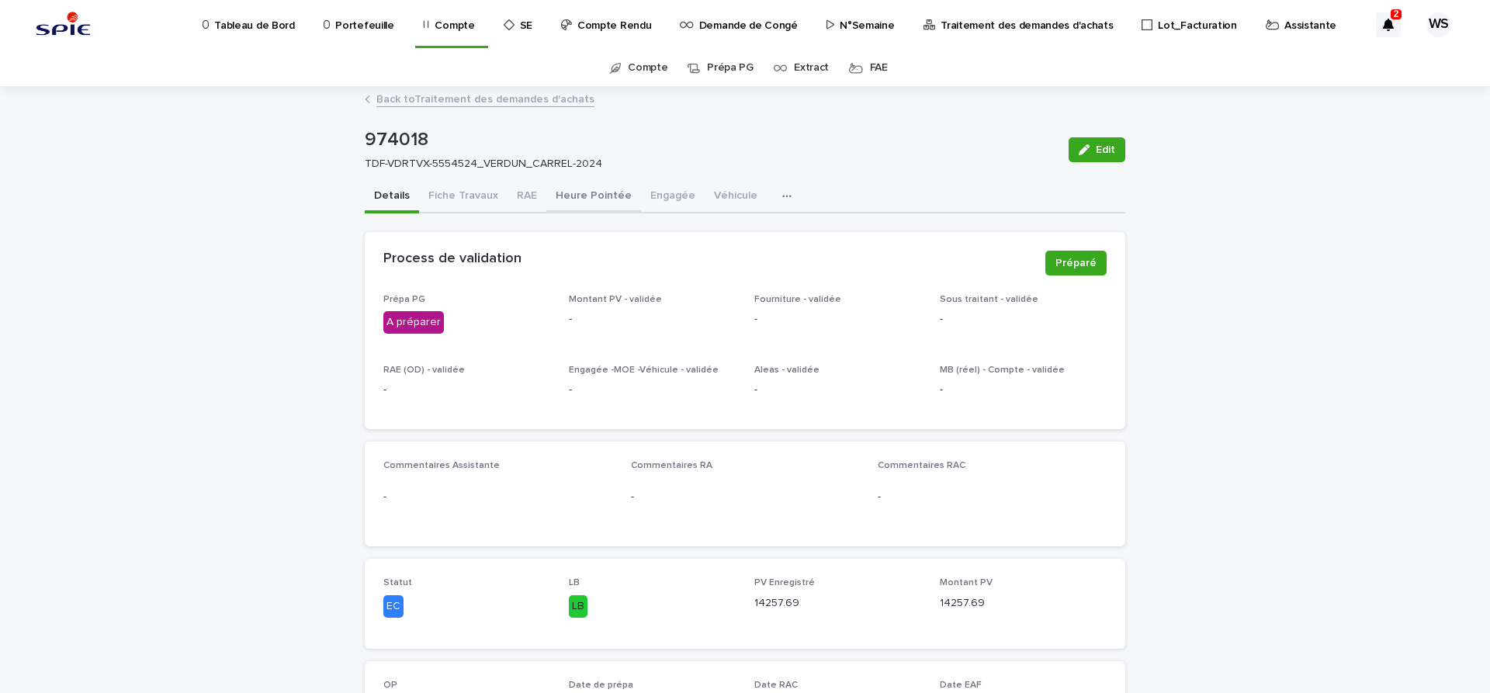
click at [575, 193] on button "Heure Pointée" at bounding box center [593, 197] width 95 height 33
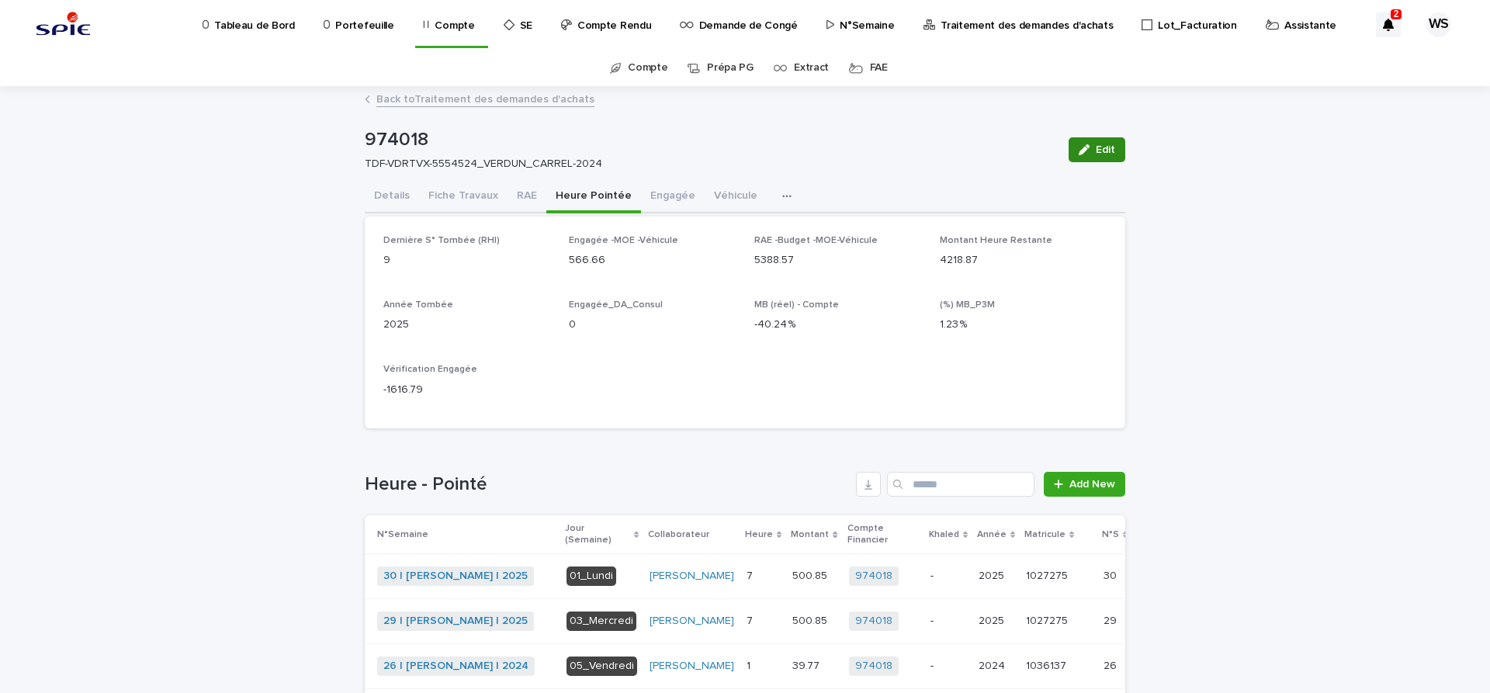
click at [1111, 147] on span "Edit" at bounding box center [1105, 149] width 19 height 11
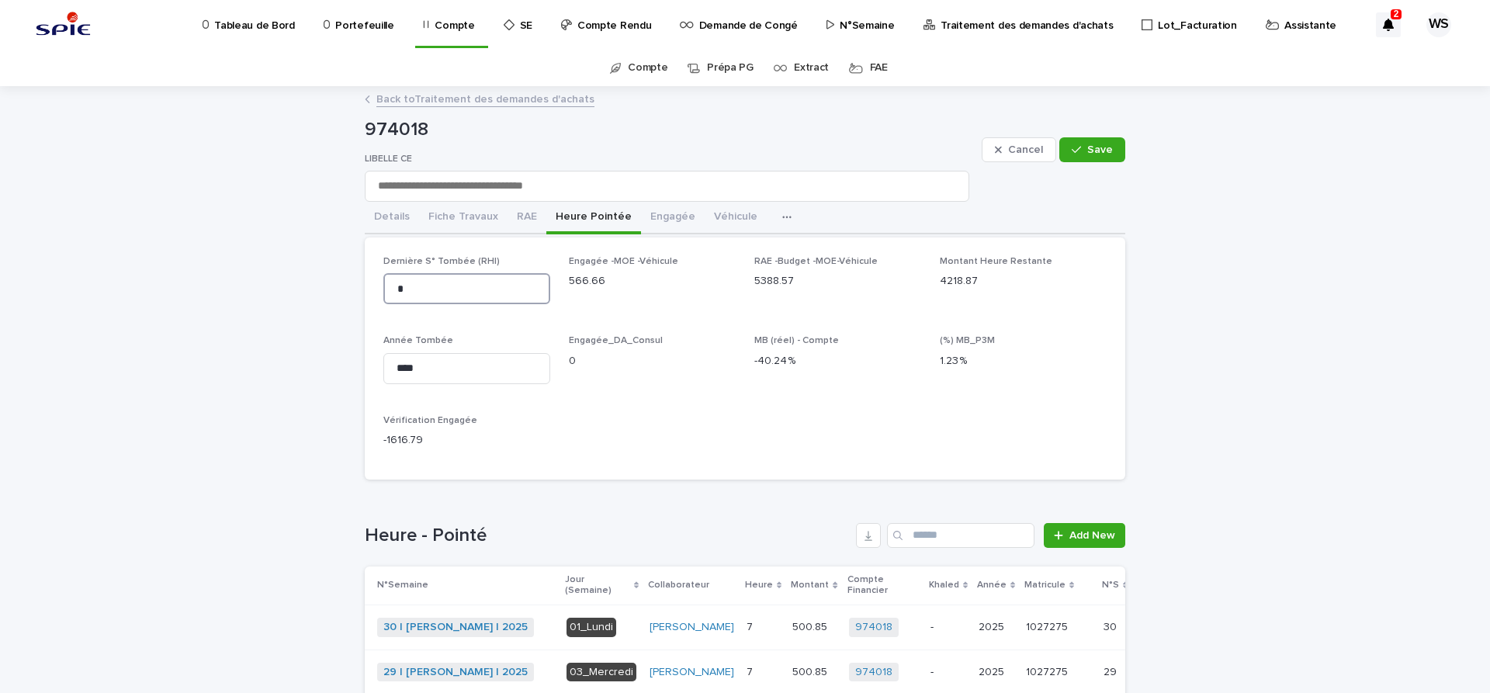
drag, startPoint x: 412, startPoint y: 285, endPoint x: 336, endPoint y: 285, distance: 76.1
click at [383, 285] on input "*" at bounding box center [466, 288] width 167 height 31
type input "**"
click at [1106, 153] on span "Save" at bounding box center [1100, 149] width 26 height 11
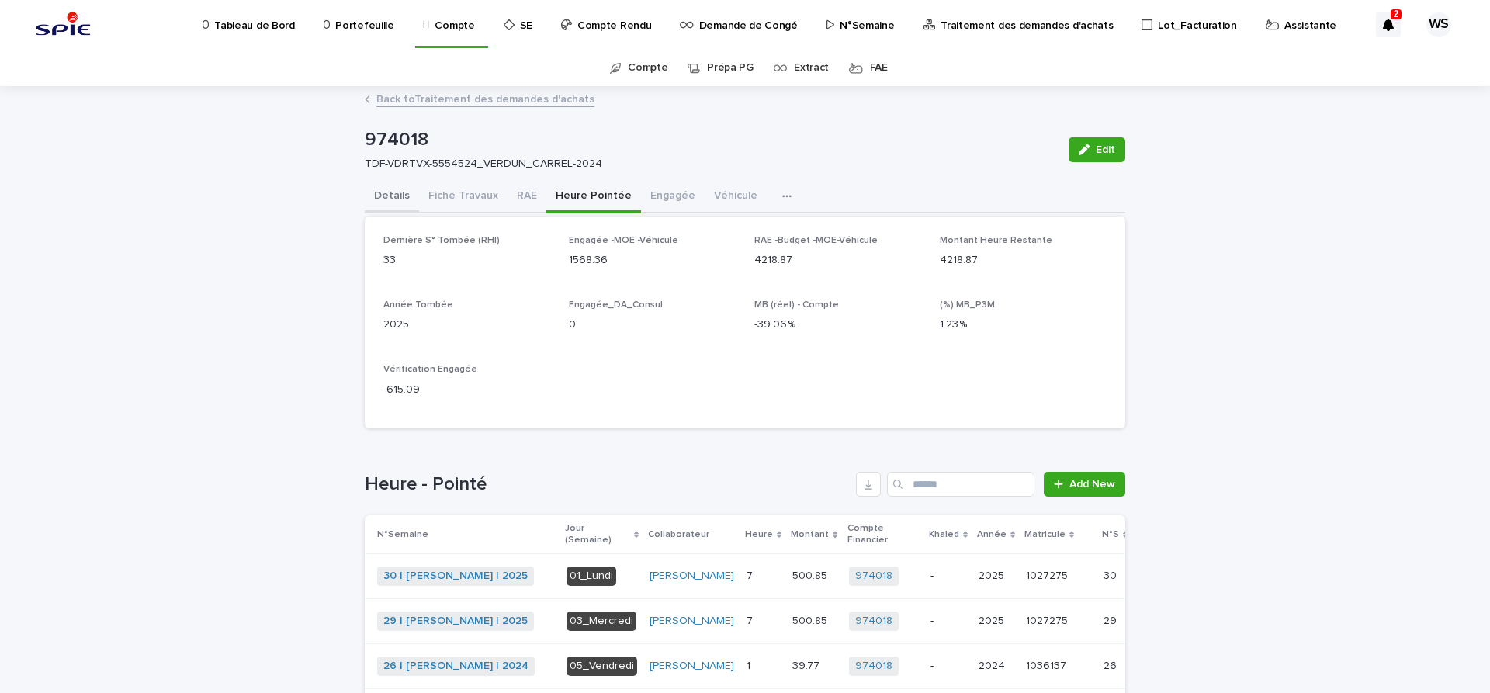
click at [388, 195] on button "Details" at bounding box center [392, 197] width 54 height 33
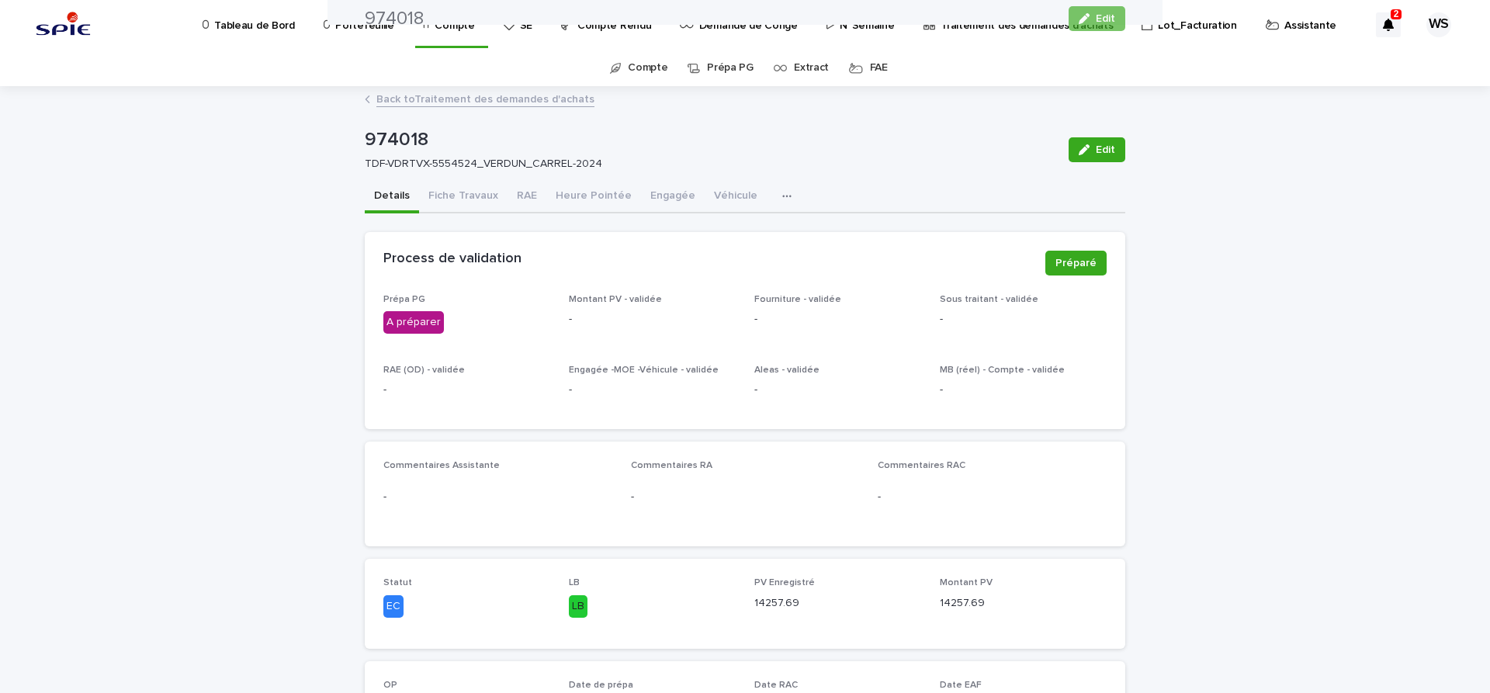
scroll to position [261, 0]
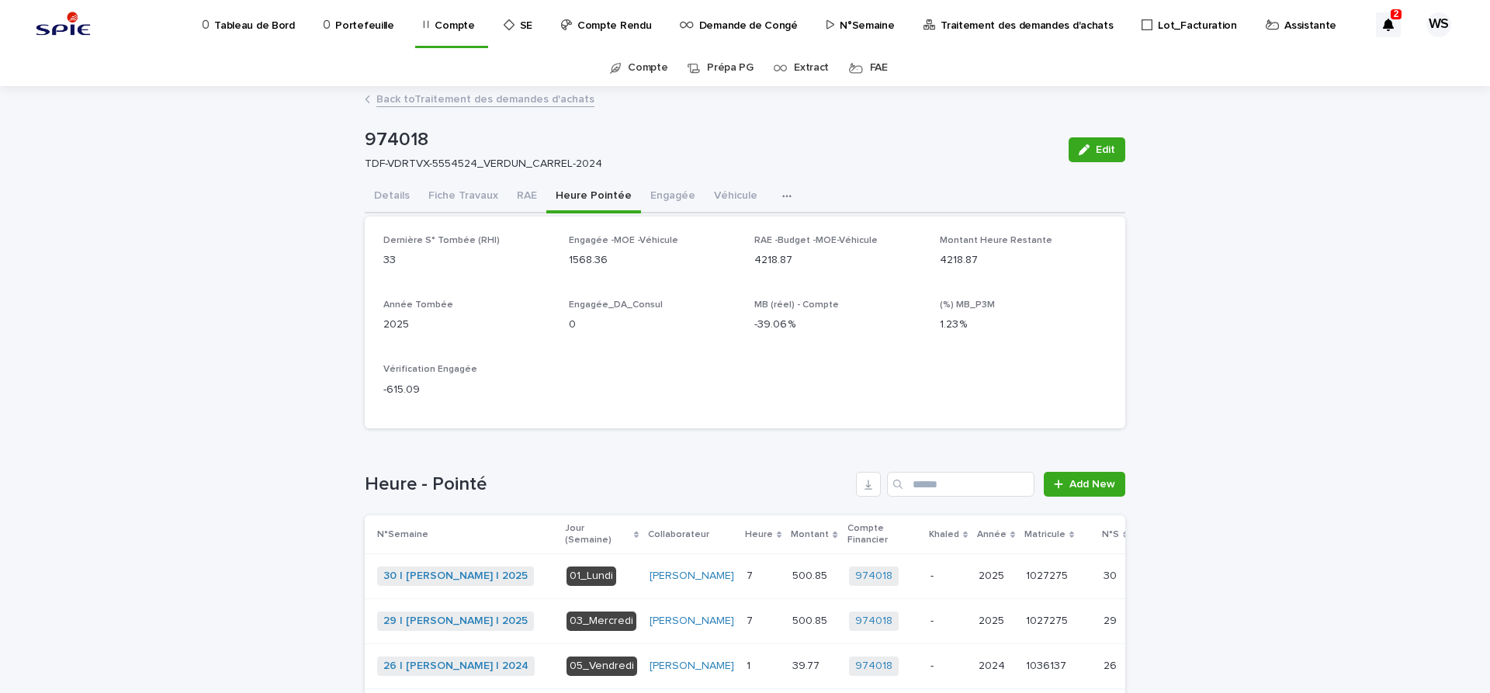
scroll to position [65, 0]
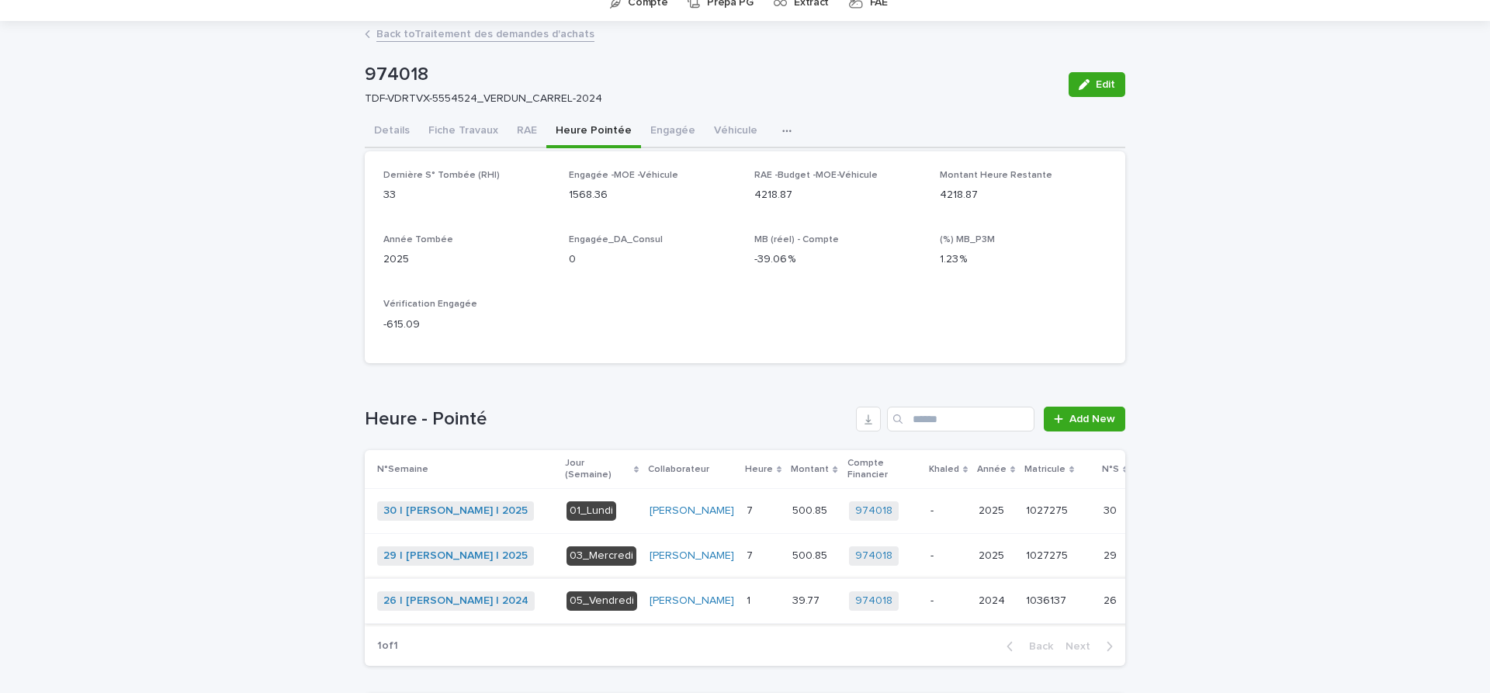
click at [1155, 609] on span "Khaled" at bounding box center [1172, 601] width 35 height 16
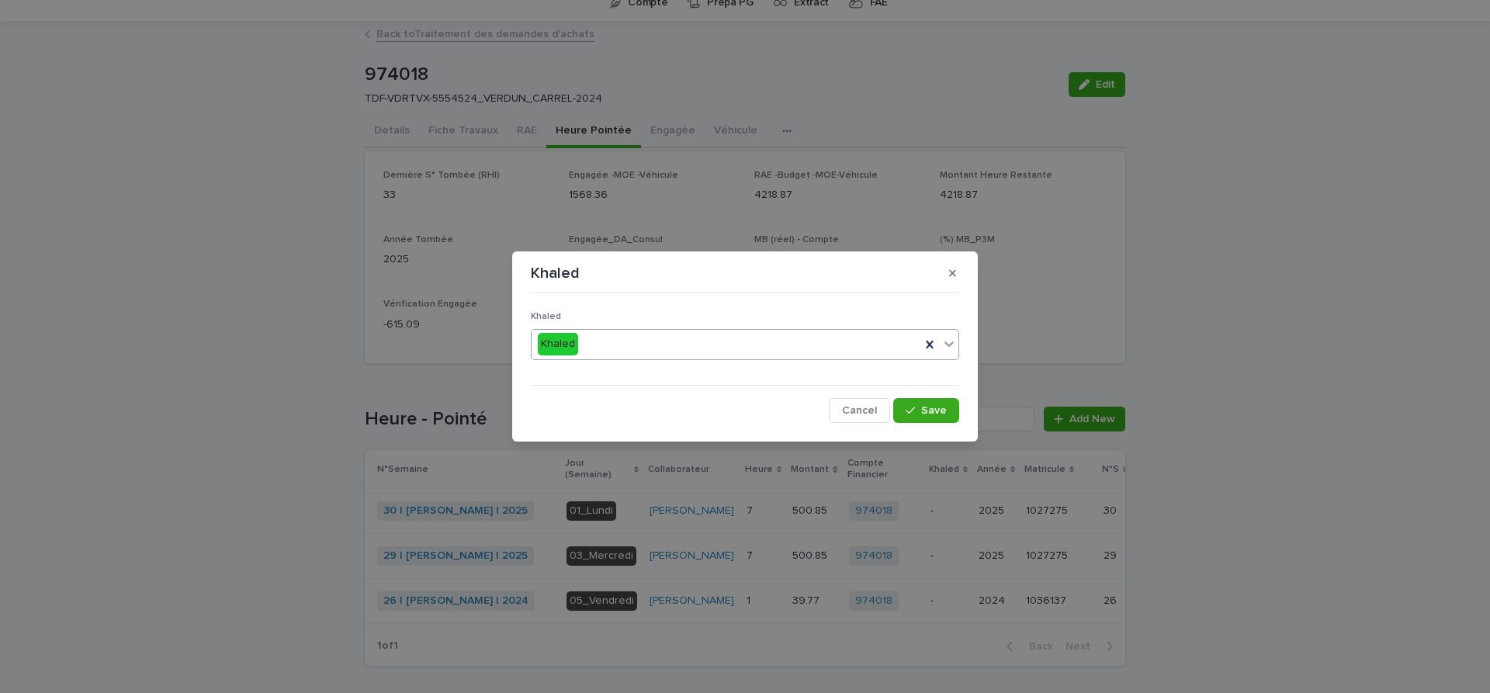
click at [949, 342] on icon at bounding box center [949, 344] width 16 height 16
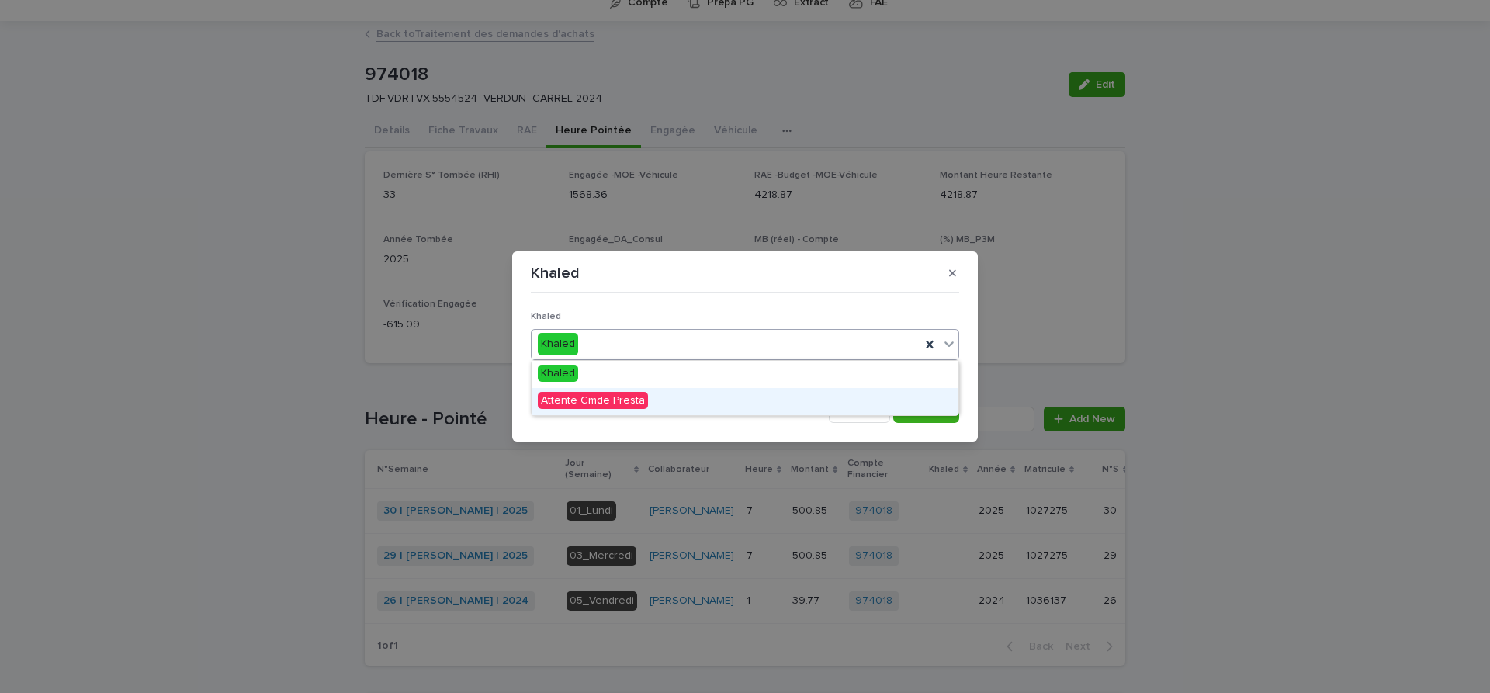
click at [577, 400] on span "Attente Cmde Presta" at bounding box center [593, 400] width 110 height 17
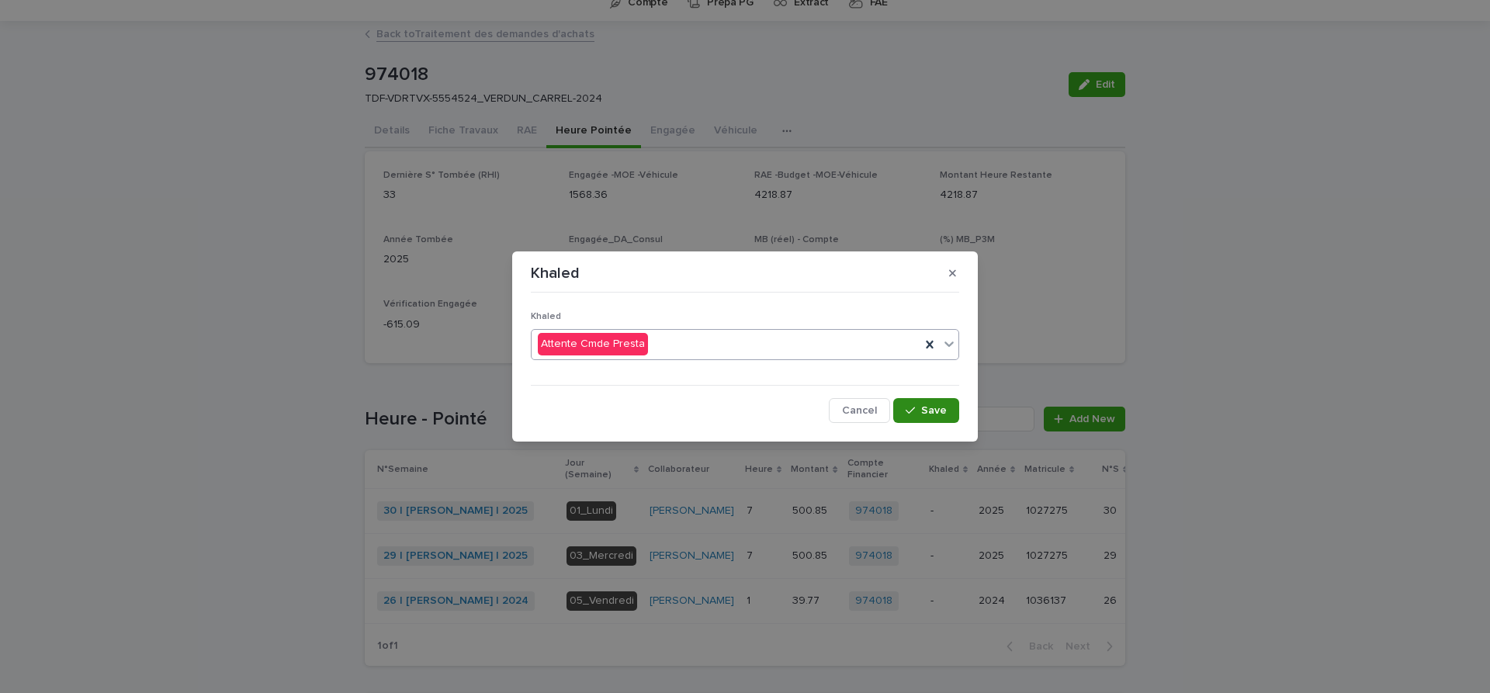
click at [934, 413] on span "Save" at bounding box center [934, 410] width 26 height 11
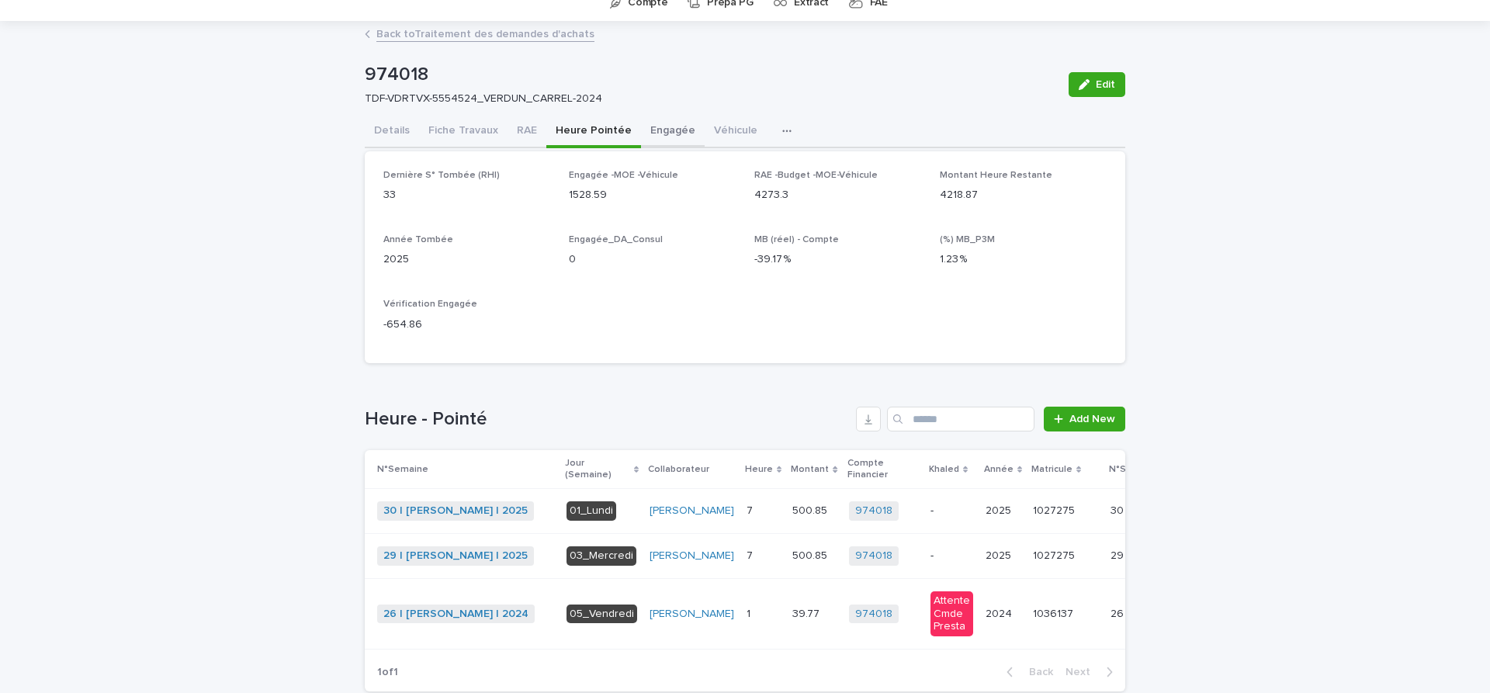
click at [668, 128] on button "Engagée" at bounding box center [673, 132] width 64 height 33
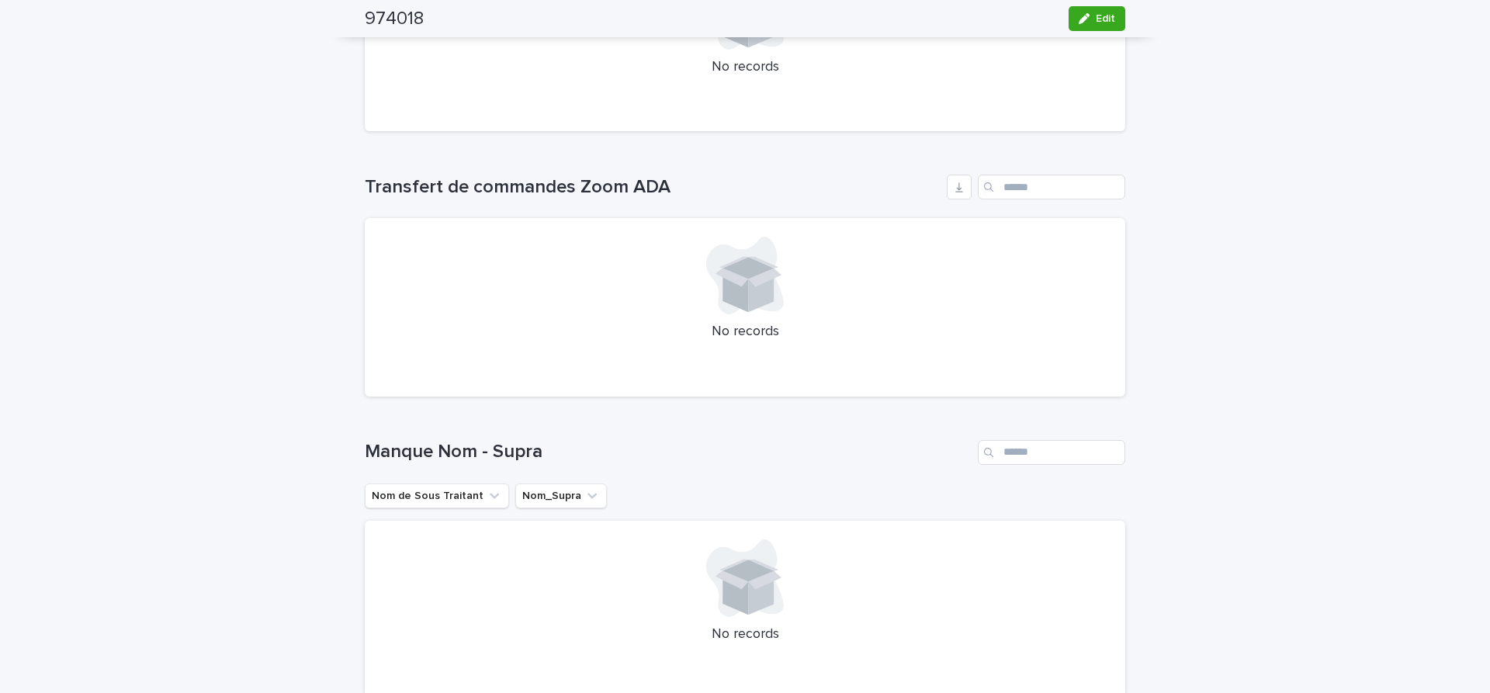
scroll to position [587, 0]
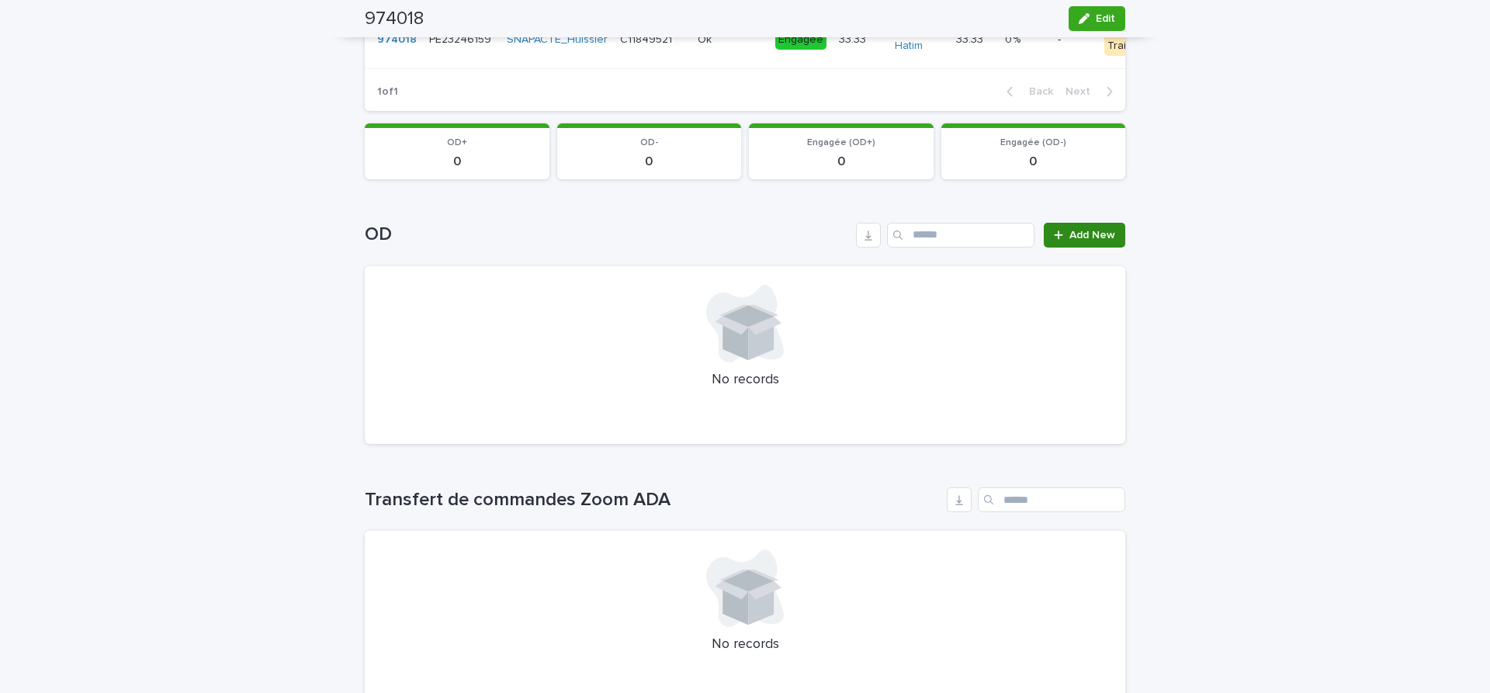
click at [1100, 233] on span "Add New" at bounding box center [1093, 235] width 46 height 11
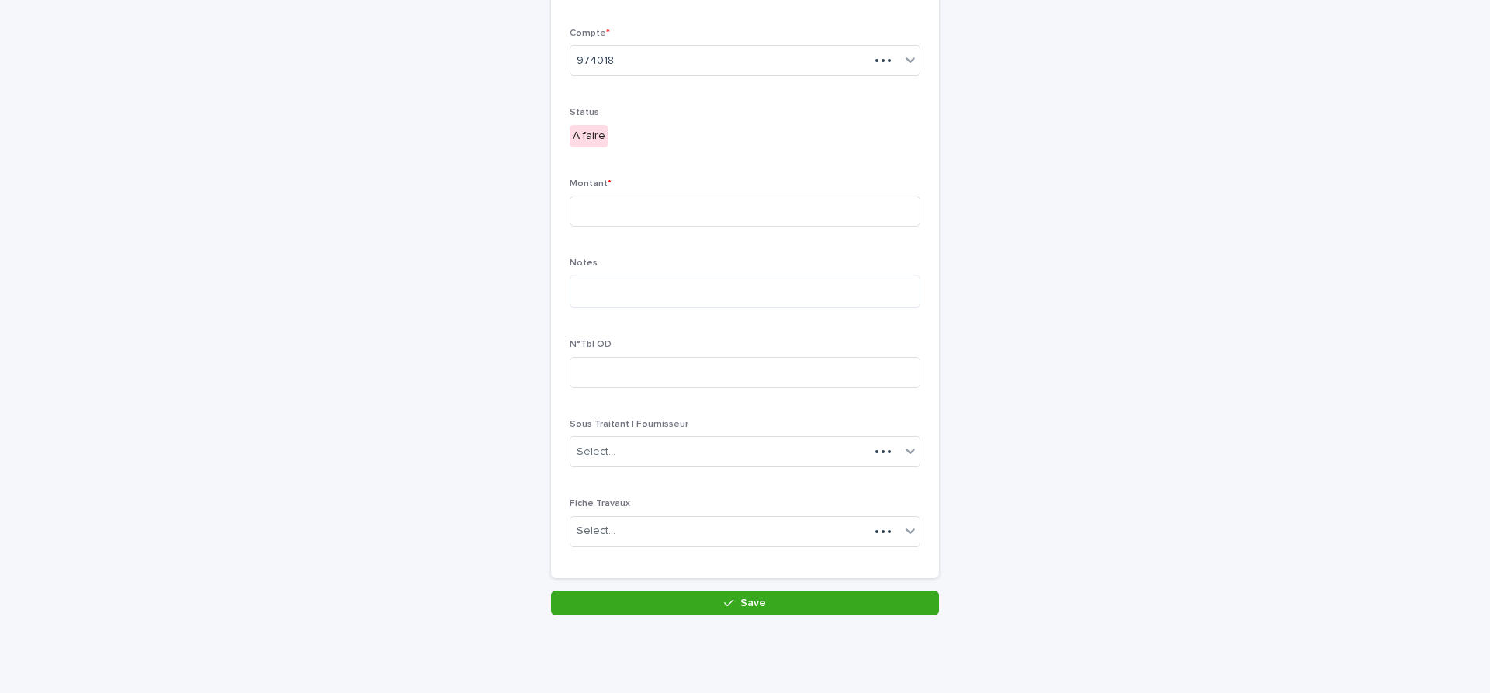
scroll to position [9, 0]
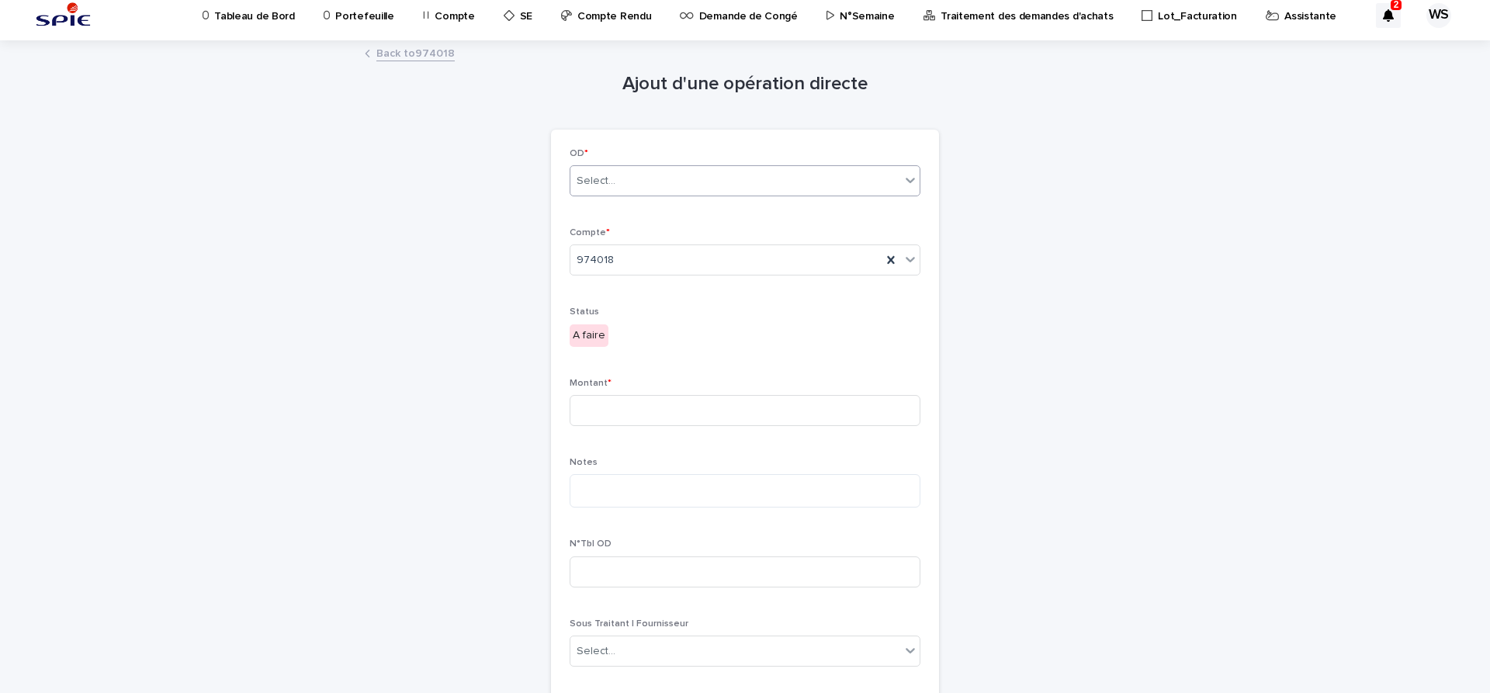
click at [633, 188] on div "Select..." at bounding box center [735, 181] width 330 height 26
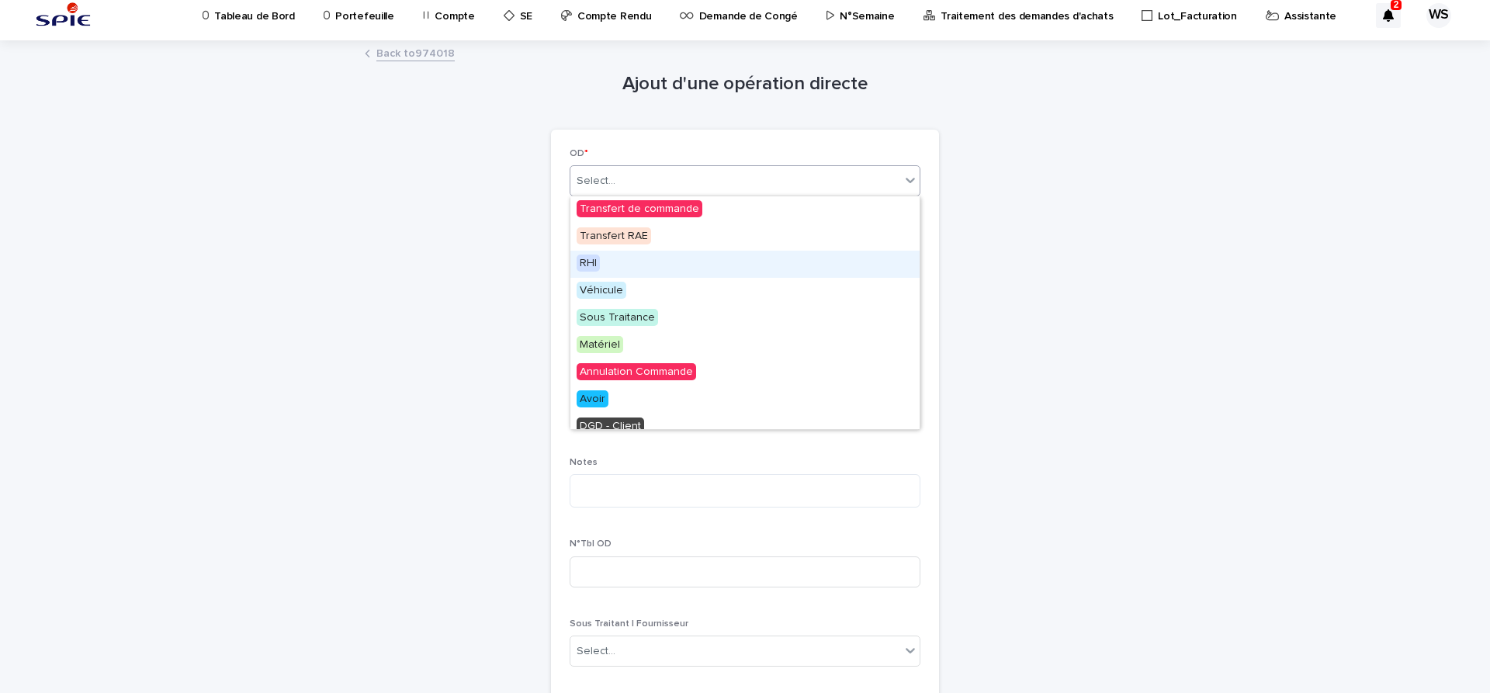
click at [593, 265] on span "RHI" at bounding box center [588, 263] width 23 height 17
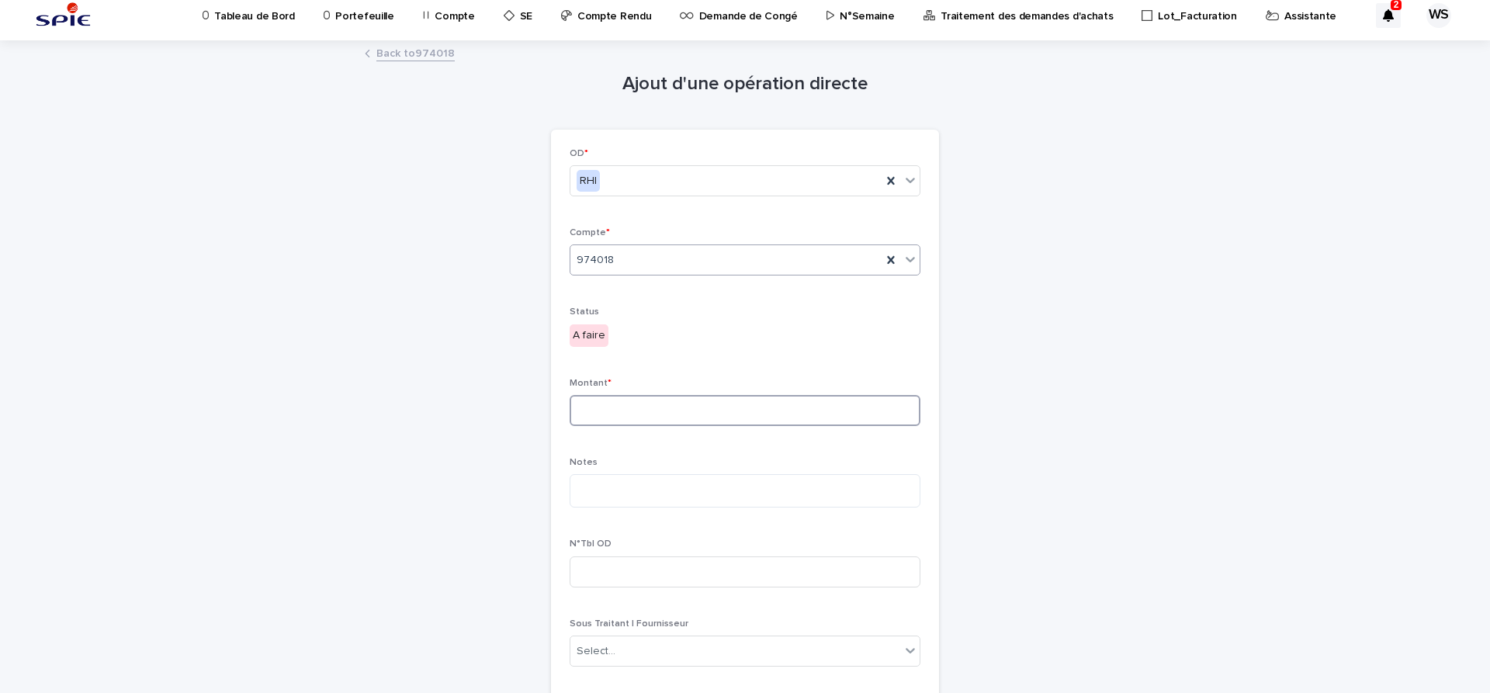
click at [626, 415] on input at bounding box center [745, 410] width 351 height 31
click at [624, 413] on input at bounding box center [745, 410] width 351 height 31
type input "******"
click at [633, 496] on textarea at bounding box center [745, 490] width 351 height 33
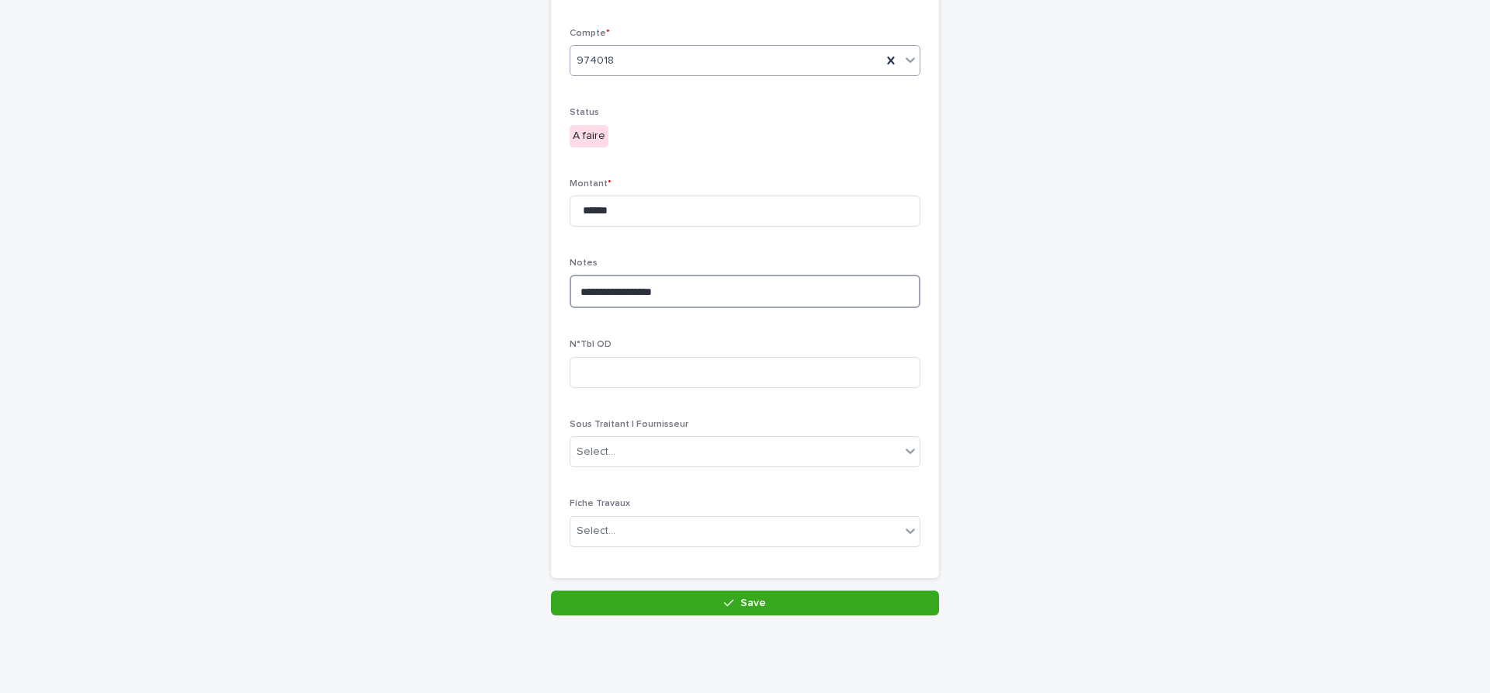
type textarea "**********"
click at [750, 600] on span "Save" at bounding box center [753, 603] width 26 height 11
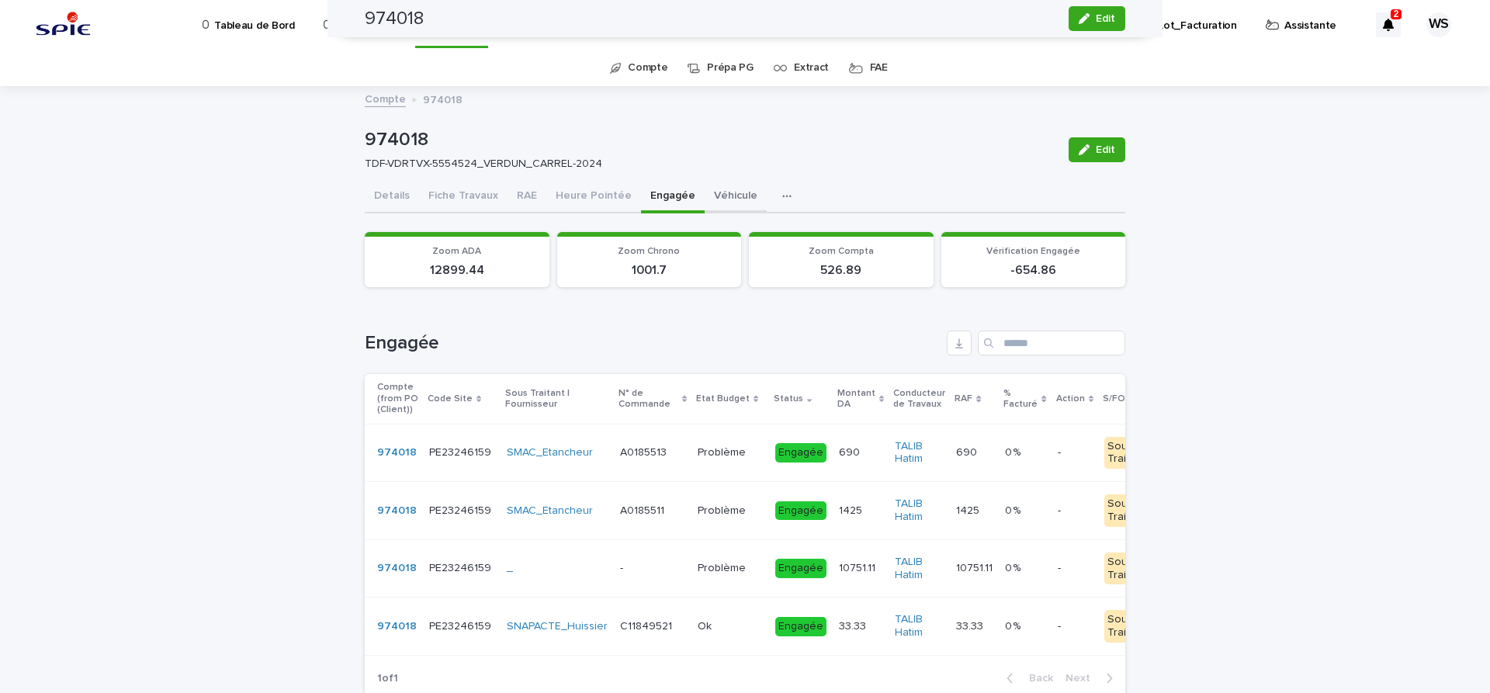
click at [724, 194] on button "Véhicule" at bounding box center [736, 197] width 62 height 33
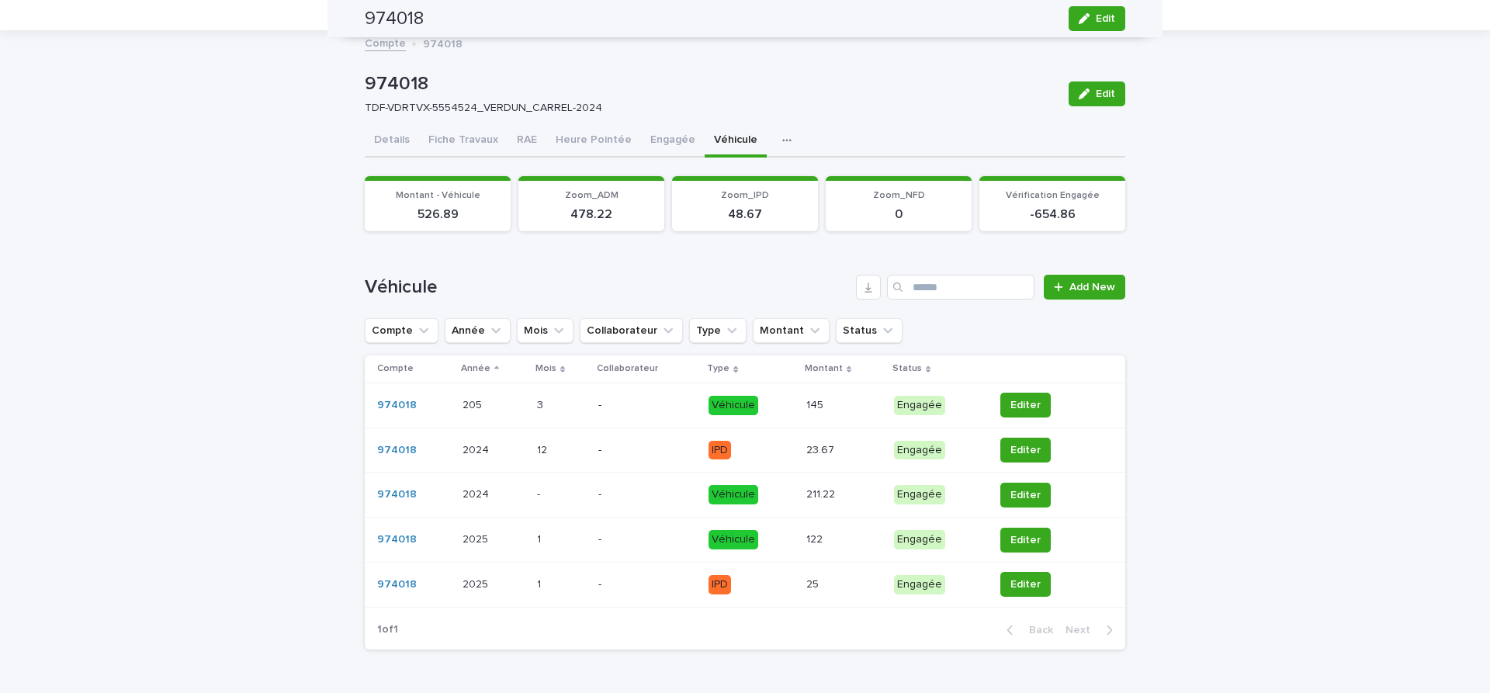
scroll to position [102, 0]
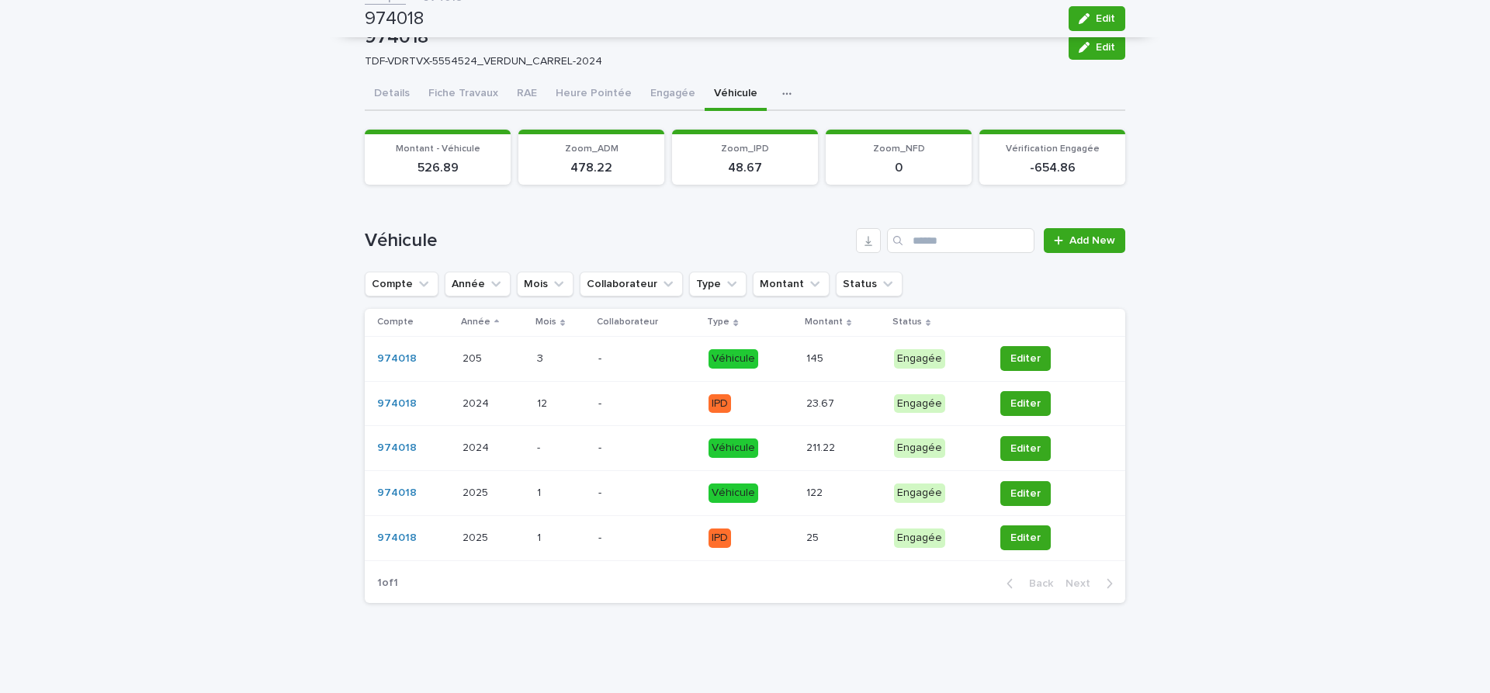
click at [648, 359] on p "-" at bounding box center [647, 358] width 99 height 13
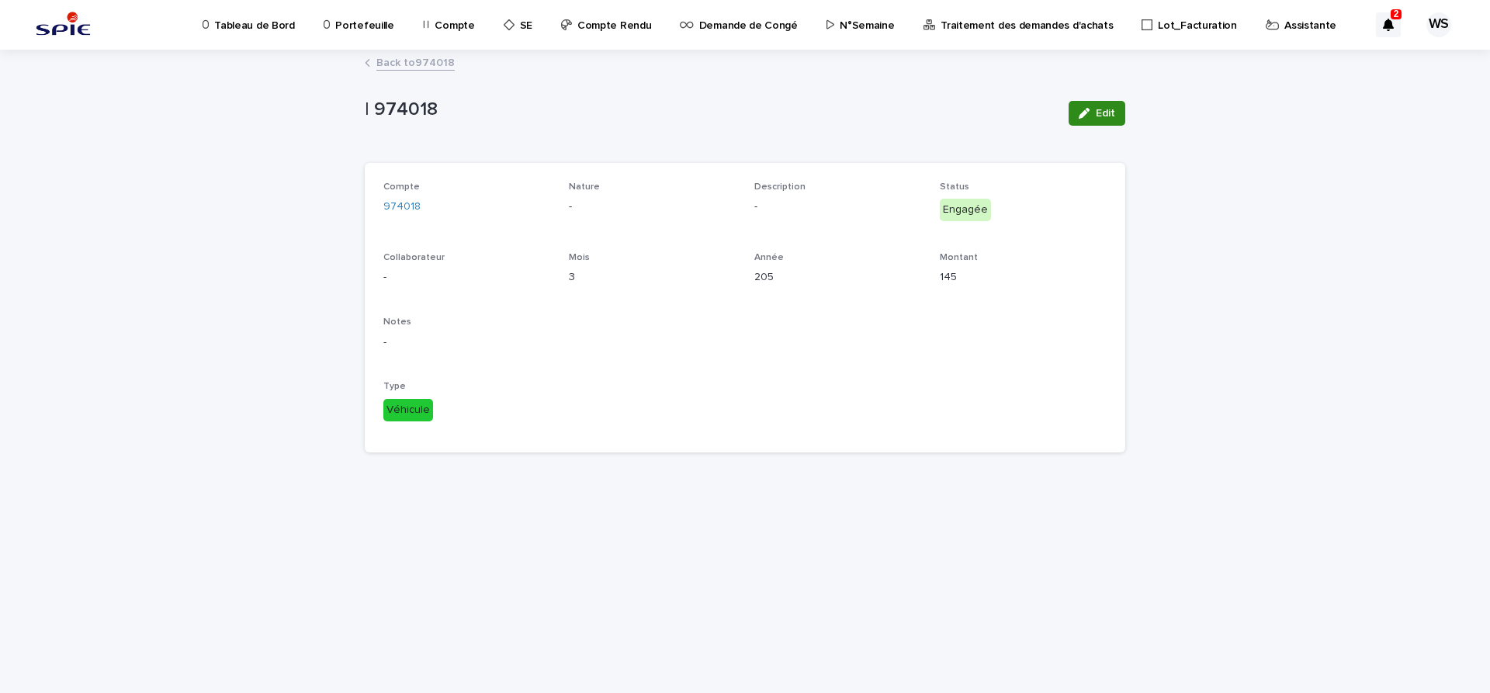
click at [1111, 109] on span "Edit" at bounding box center [1105, 113] width 19 height 11
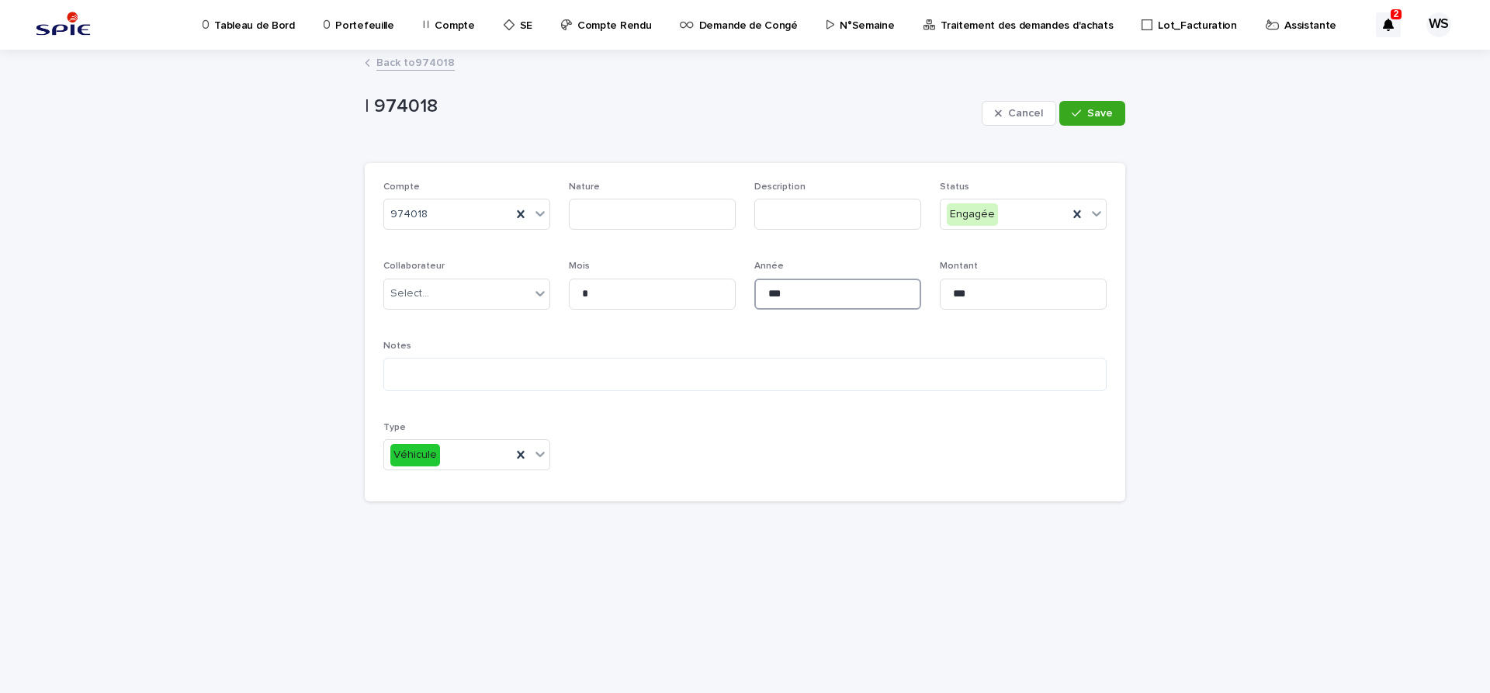
click at [778, 293] on input "***" at bounding box center [837, 294] width 167 height 31
type input "****"
click at [1112, 117] on span "Save" at bounding box center [1100, 113] width 26 height 11
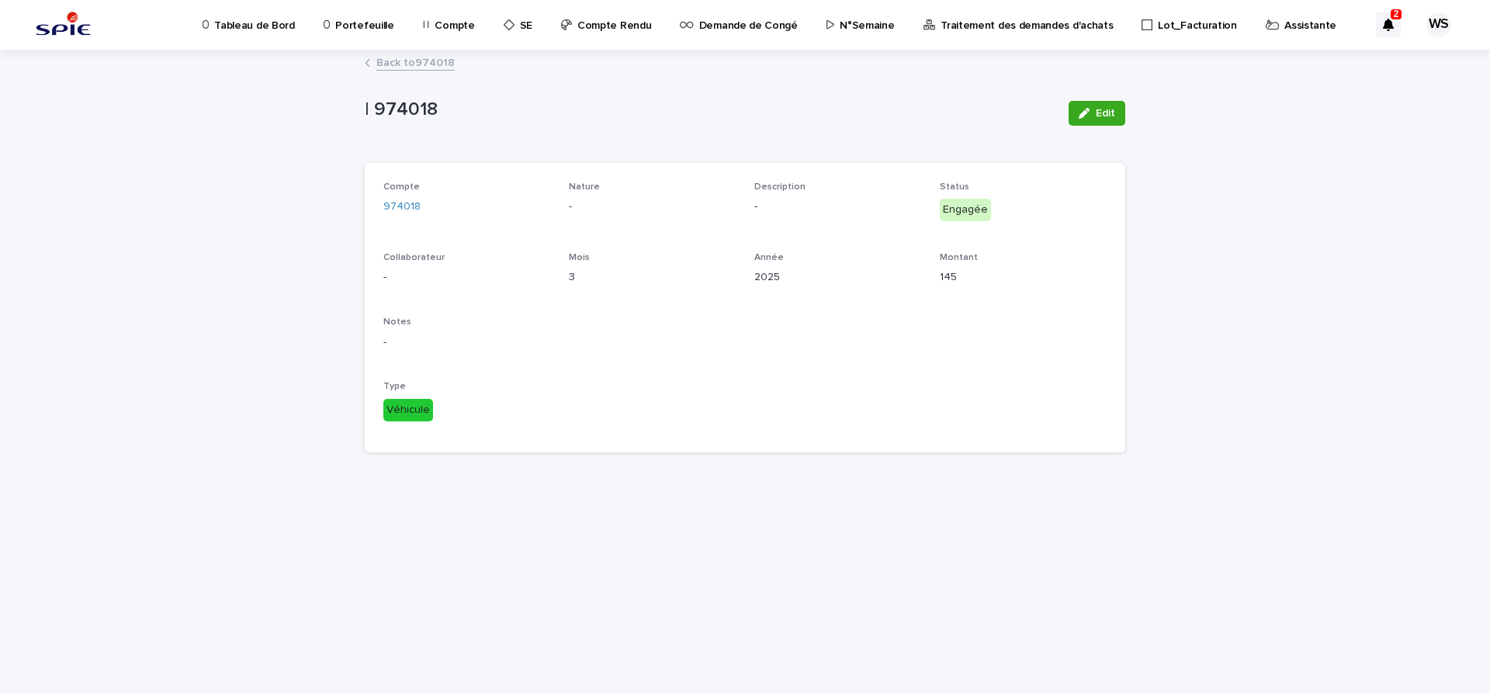
click at [429, 61] on link "Back to 974018" at bounding box center [415, 62] width 78 height 18
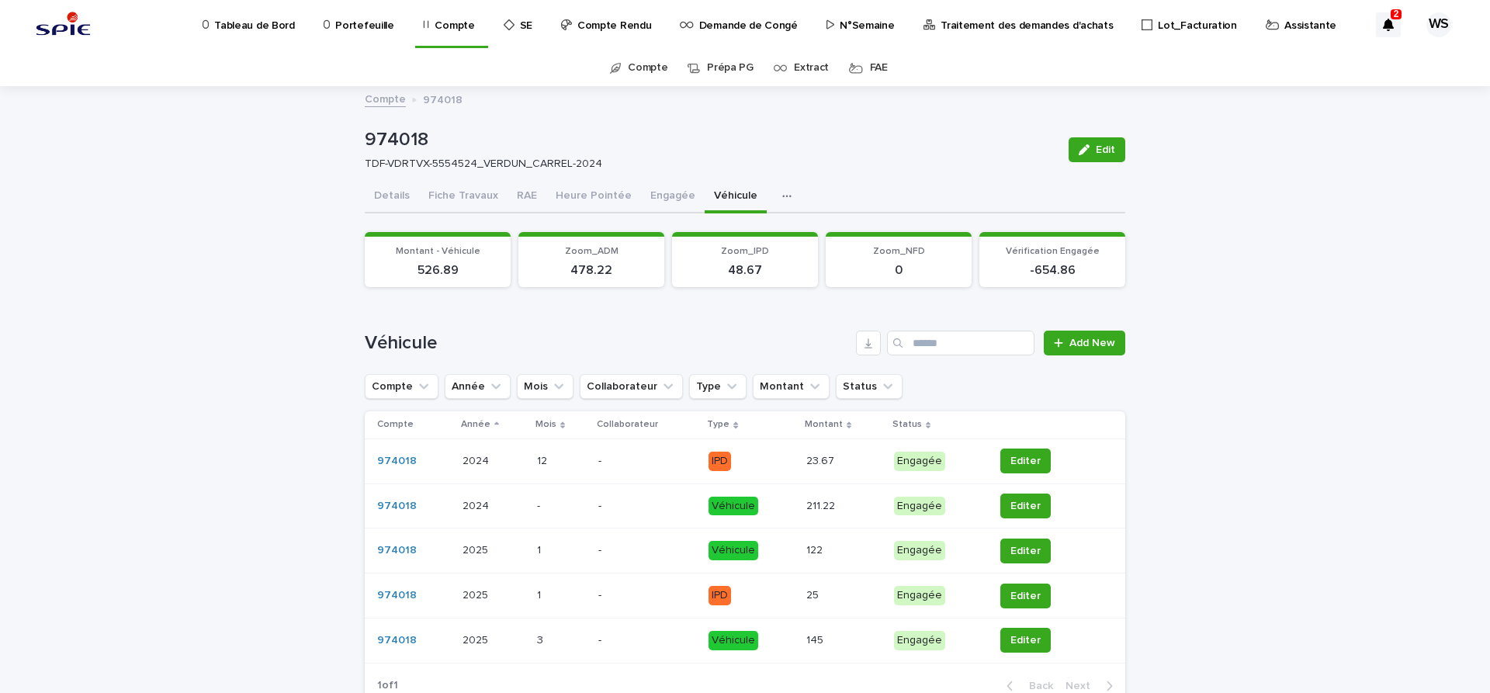
scroll to position [102, 0]
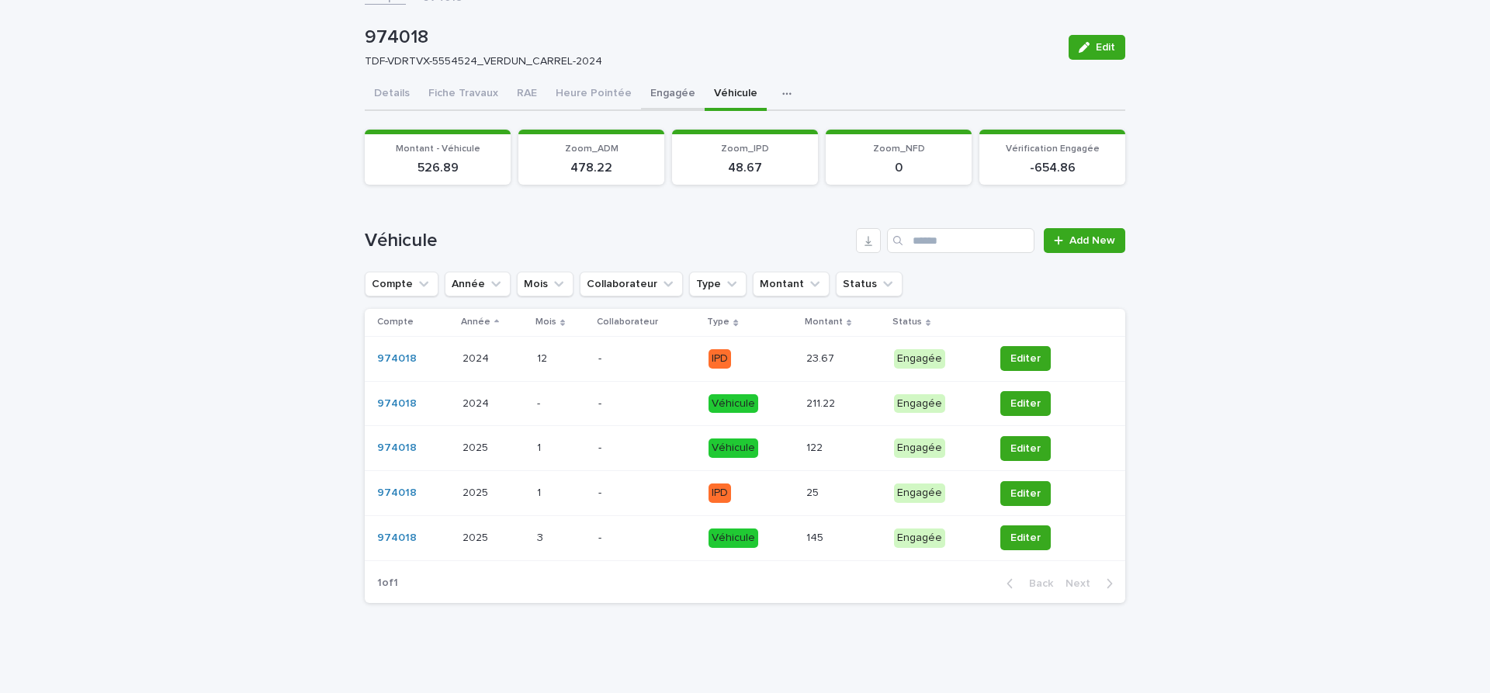
click at [663, 94] on button "Engagée" at bounding box center [673, 94] width 64 height 33
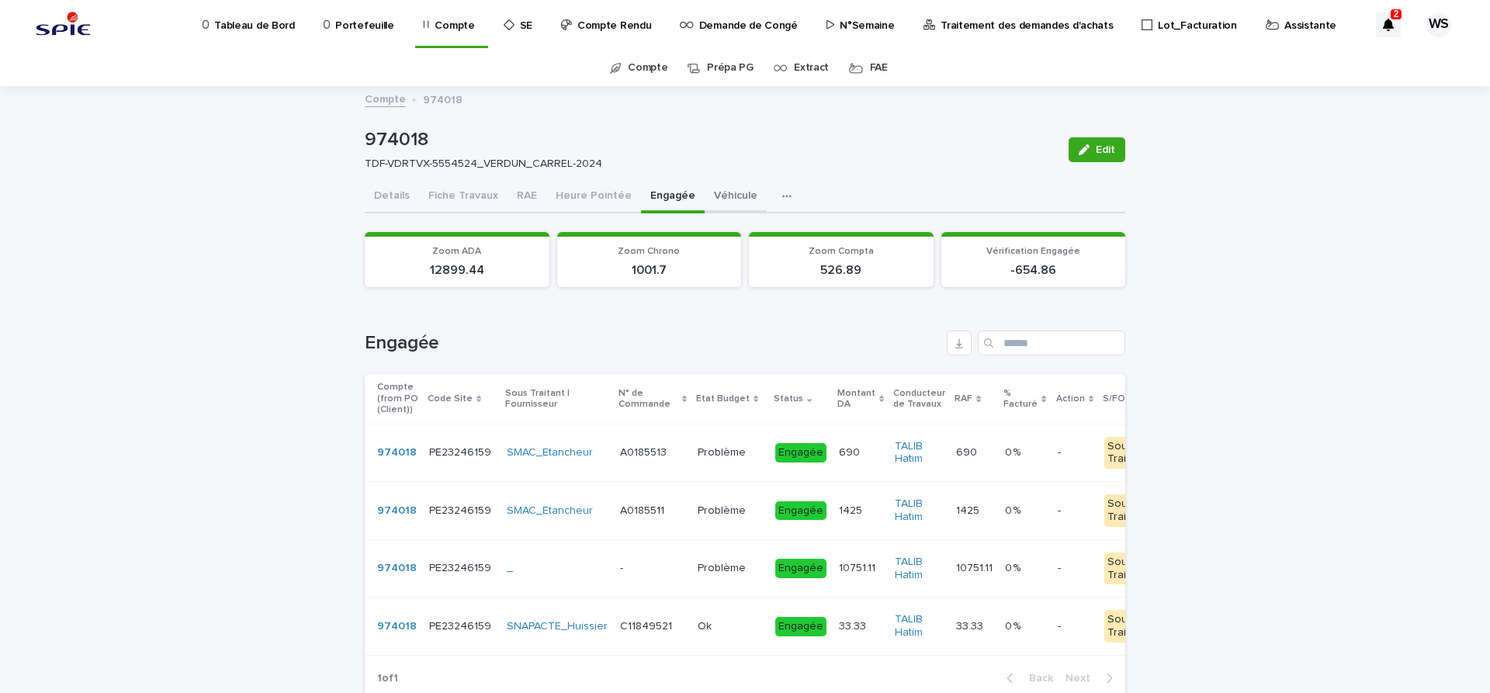
click at [726, 196] on button "Véhicule" at bounding box center [736, 197] width 62 height 33
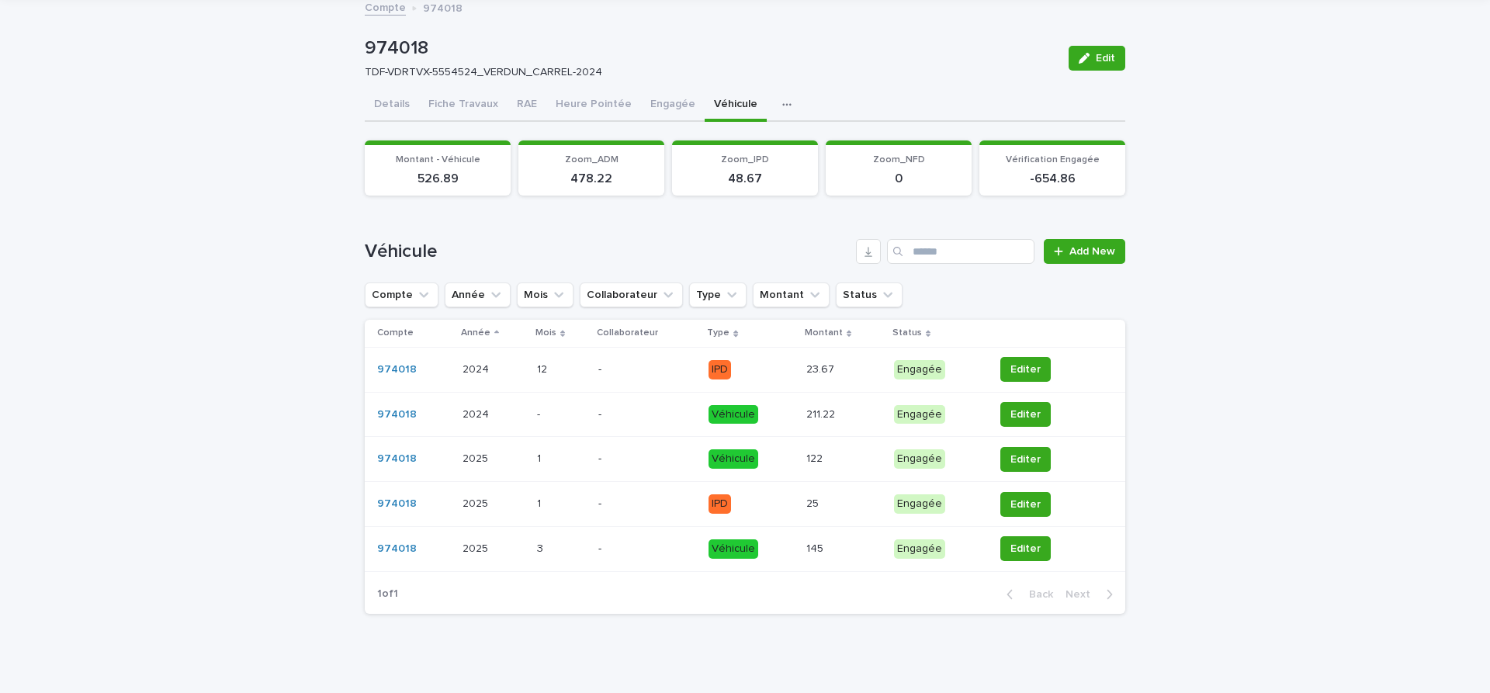
scroll to position [102, 0]
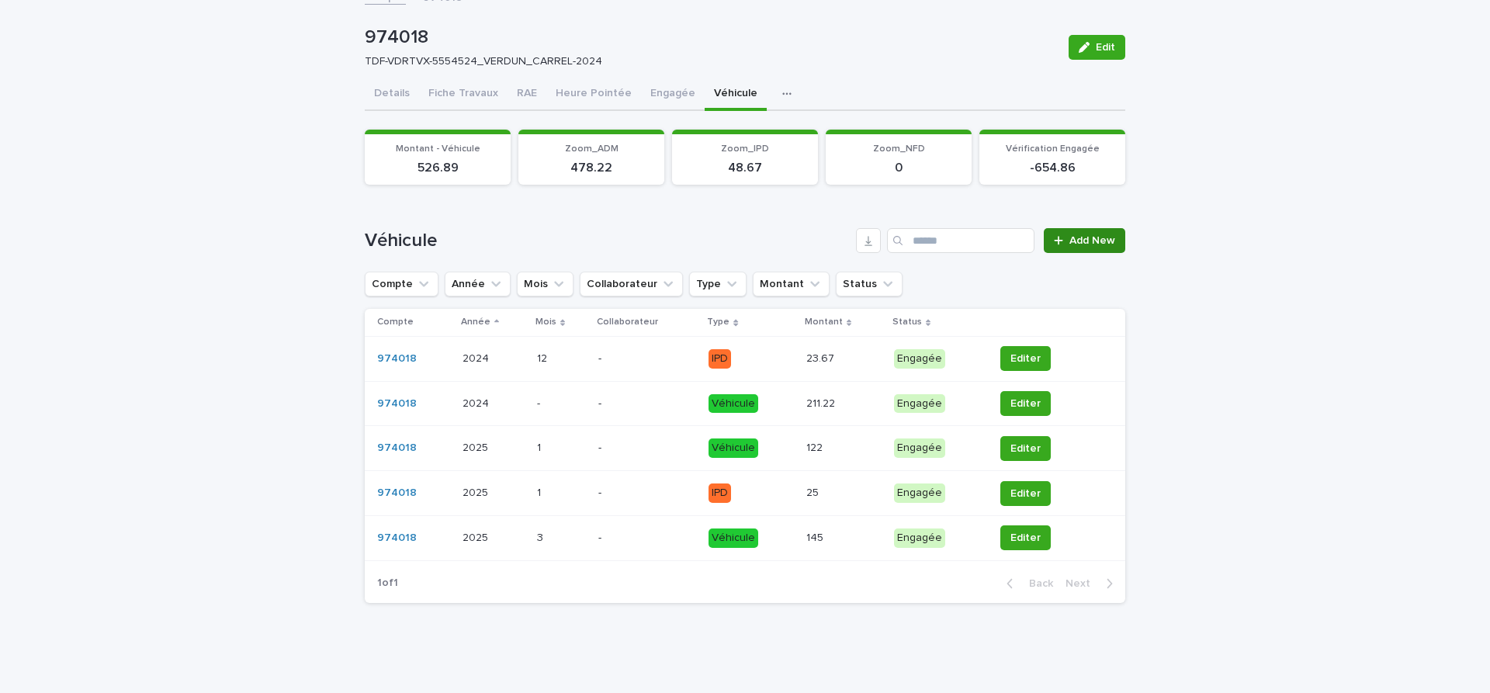
click at [1113, 239] on span "Add New" at bounding box center [1093, 240] width 46 height 11
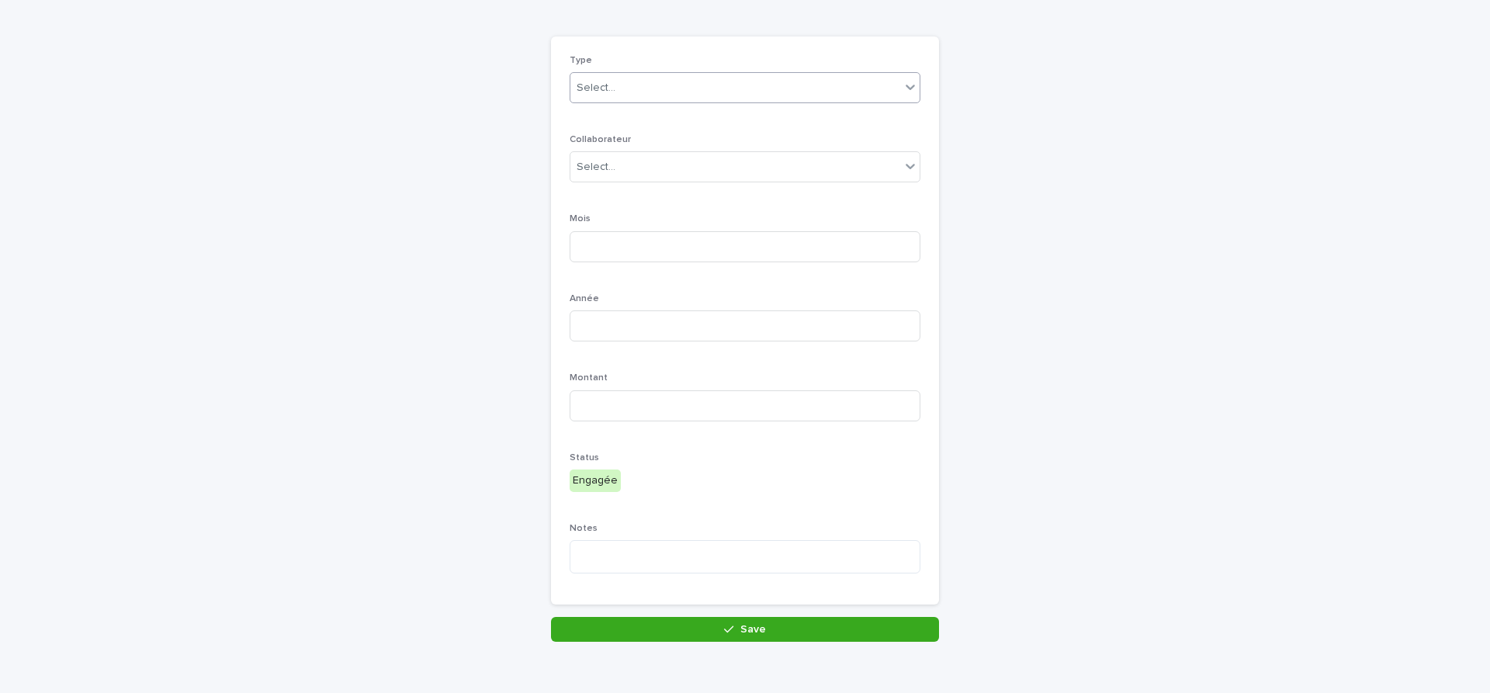
click at [617, 93] on input "text" at bounding box center [618, 87] width 2 height 13
click at [598, 113] on span "Véhicule" at bounding box center [602, 116] width 50 height 17
click at [598, 116] on div "Type option Véhicule focused, 1 of 3. 3 results available. Use Up and Down to c…" at bounding box center [745, 321] width 351 height 532
click at [598, 116] on div "Type Select... Collaborateur Select... [PERSON_NAME] Status Engagée Notes" at bounding box center [745, 321] width 351 height 532
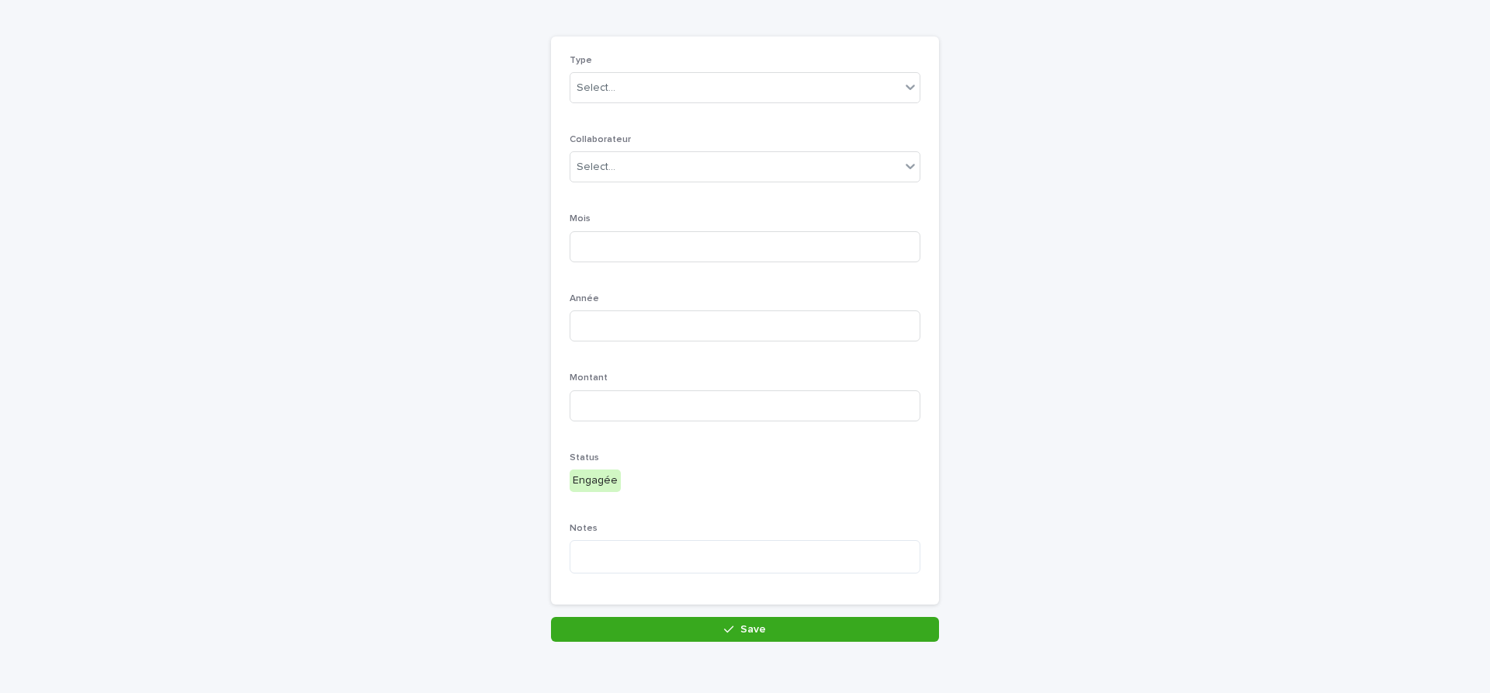
click at [600, 116] on div "Type Select... Collaborateur Select... [PERSON_NAME] Status Engagée Notes" at bounding box center [745, 321] width 351 height 532
click at [329, 160] on div "Loading... Saving… Loading... Saving… Ajout NDF-IPD-Véhicule Loading... Saving……" at bounding box center [745, 334] width 1490 height 771
click at [633, 92] on div "Select..." at bounding box center [735, 88] width 330 height 26
click at [652, 248] on input at bounding box center [745, 246] width 351 height 31
type input "*"
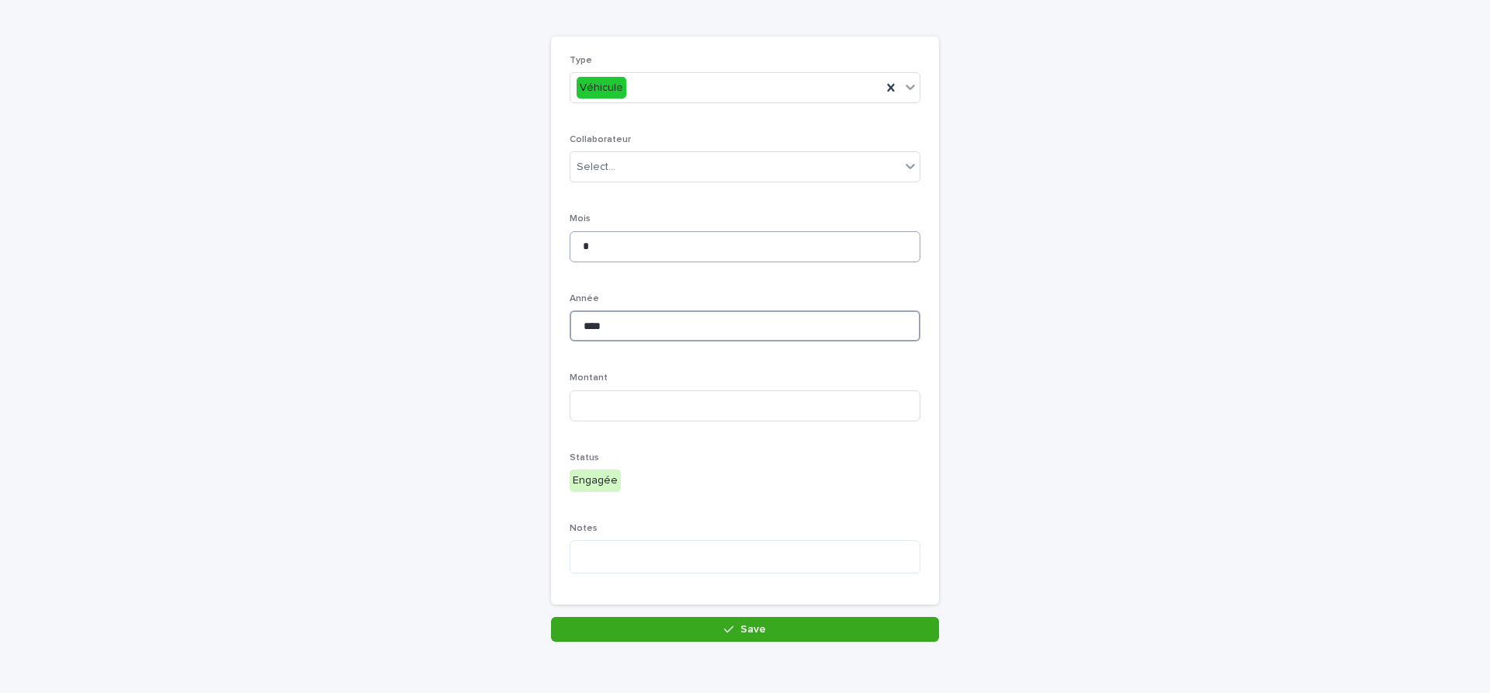
type input "****"
type input "***"
click at [820, 629] on button "Save" at bounding box center [745, 629] width 388 height 25
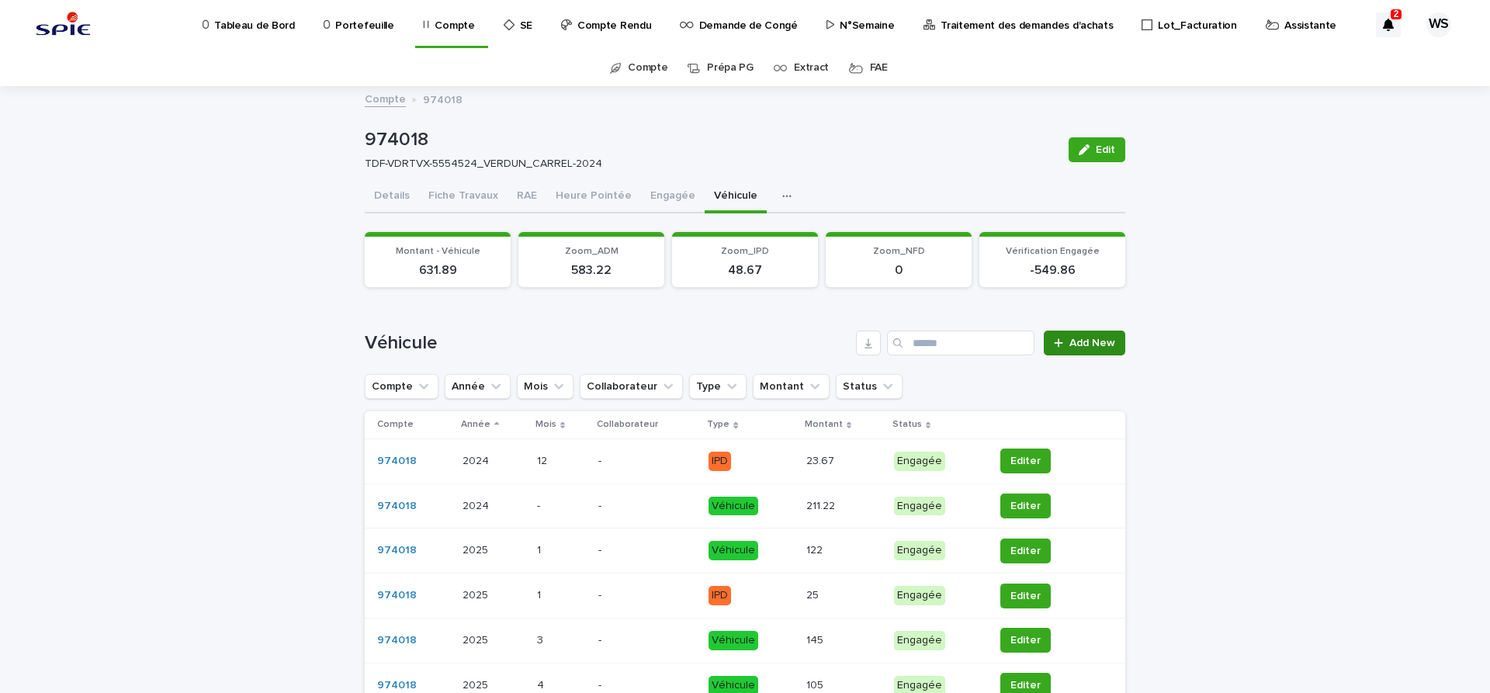
click at [1101, 339] on span "Add New" at bounding box center [1093, 343] width 46 height 11
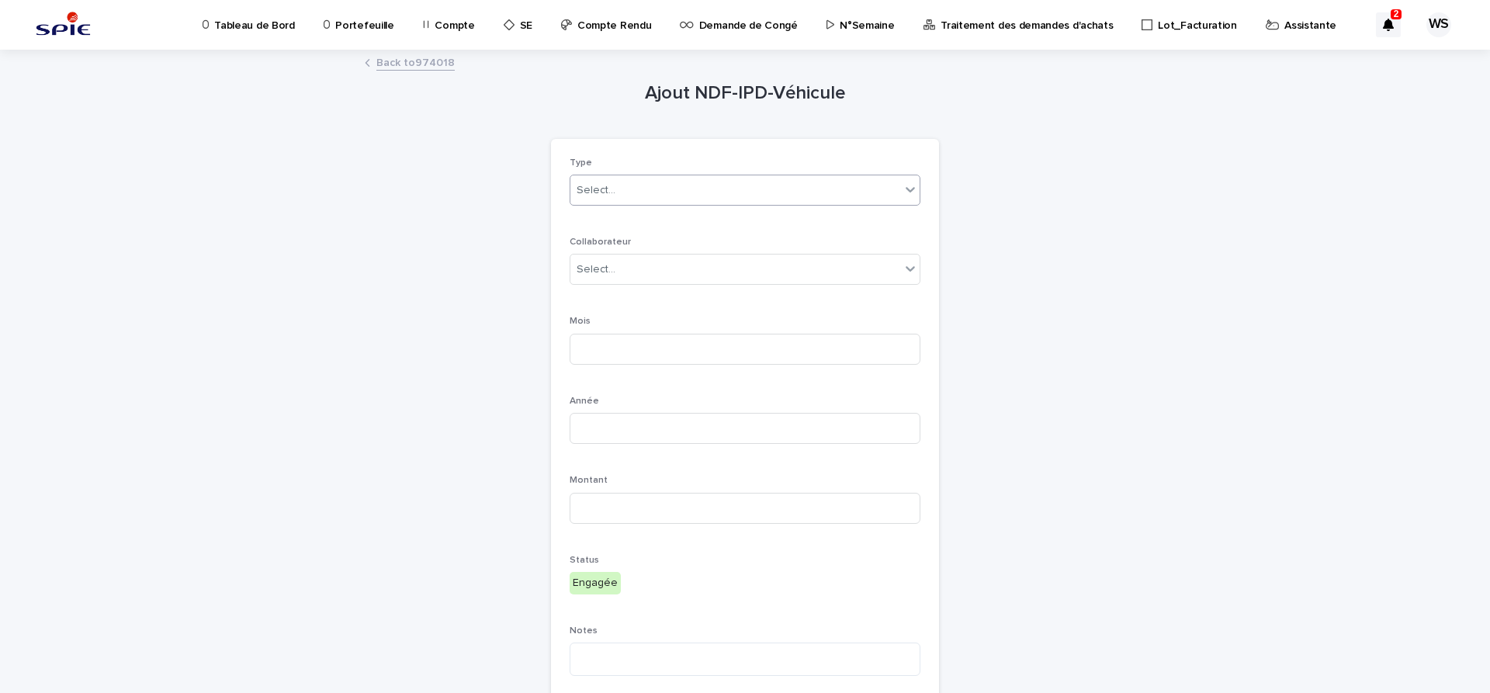
click at [624, 192] on div "Select..." at bounding box center [735, 191] width 330 height 26
click at [592, 274] on span "NDF" at bounding box center [590, 273] width 27 height 17
click at [678, 347] on input at bounding box center [745, 349] width 351 height 31
type input "*"
type input "****"
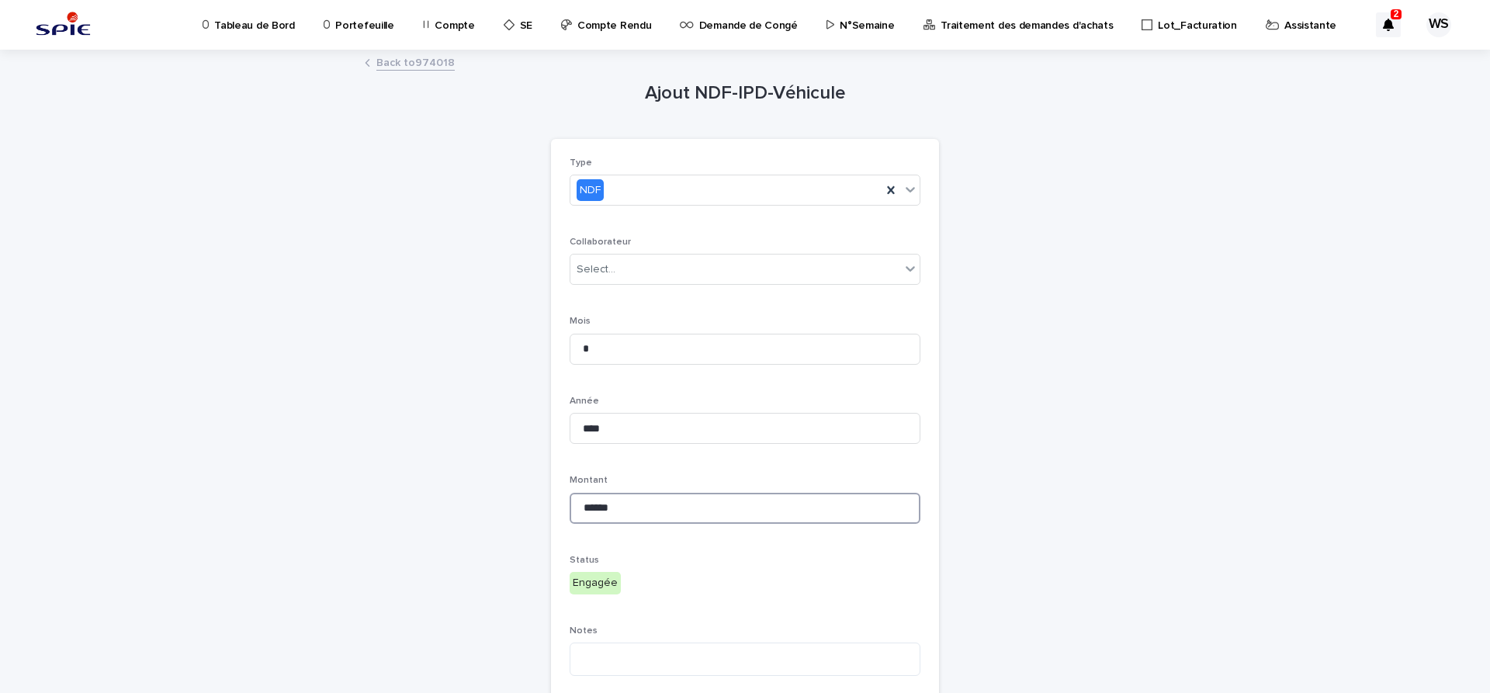
scroll to position [129, 0]
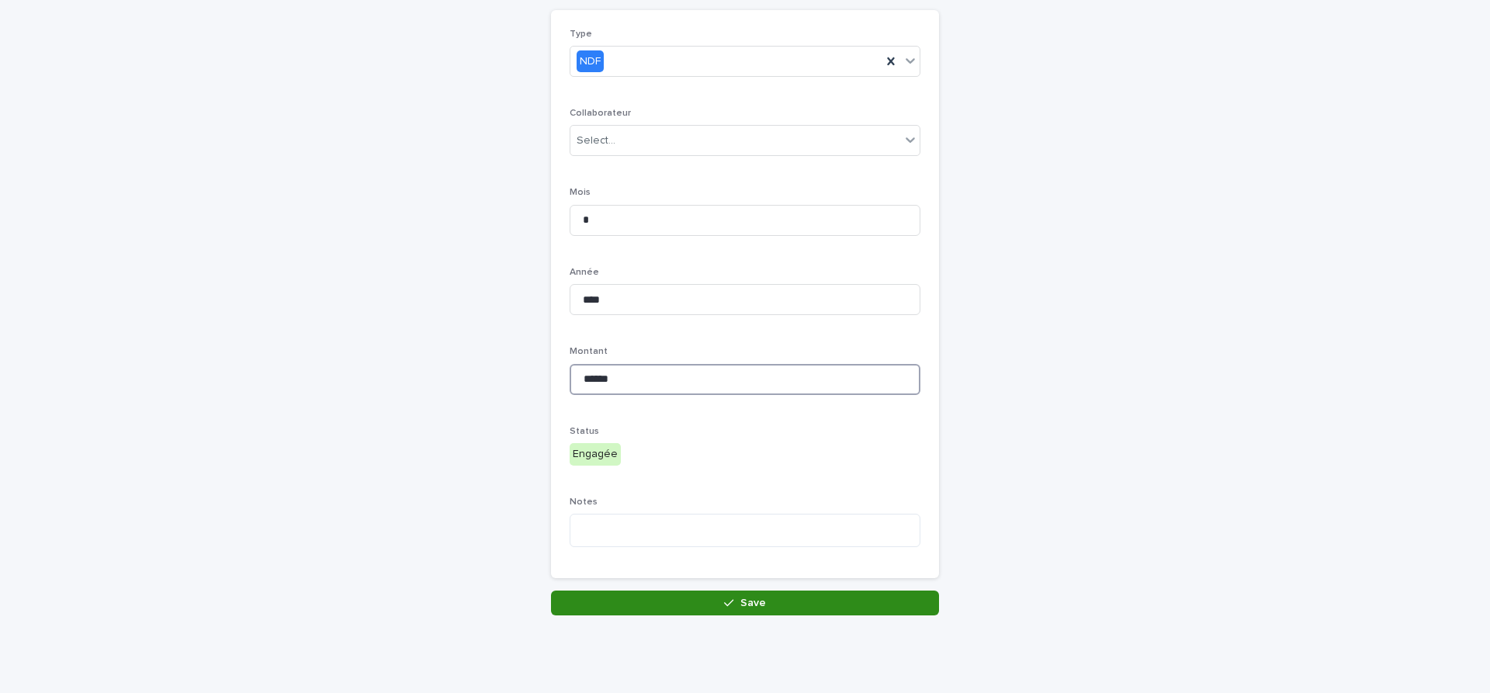
type input "******"
click at [782, 602] on button "Save" at bounding box center [745, 603] width 388 height 25
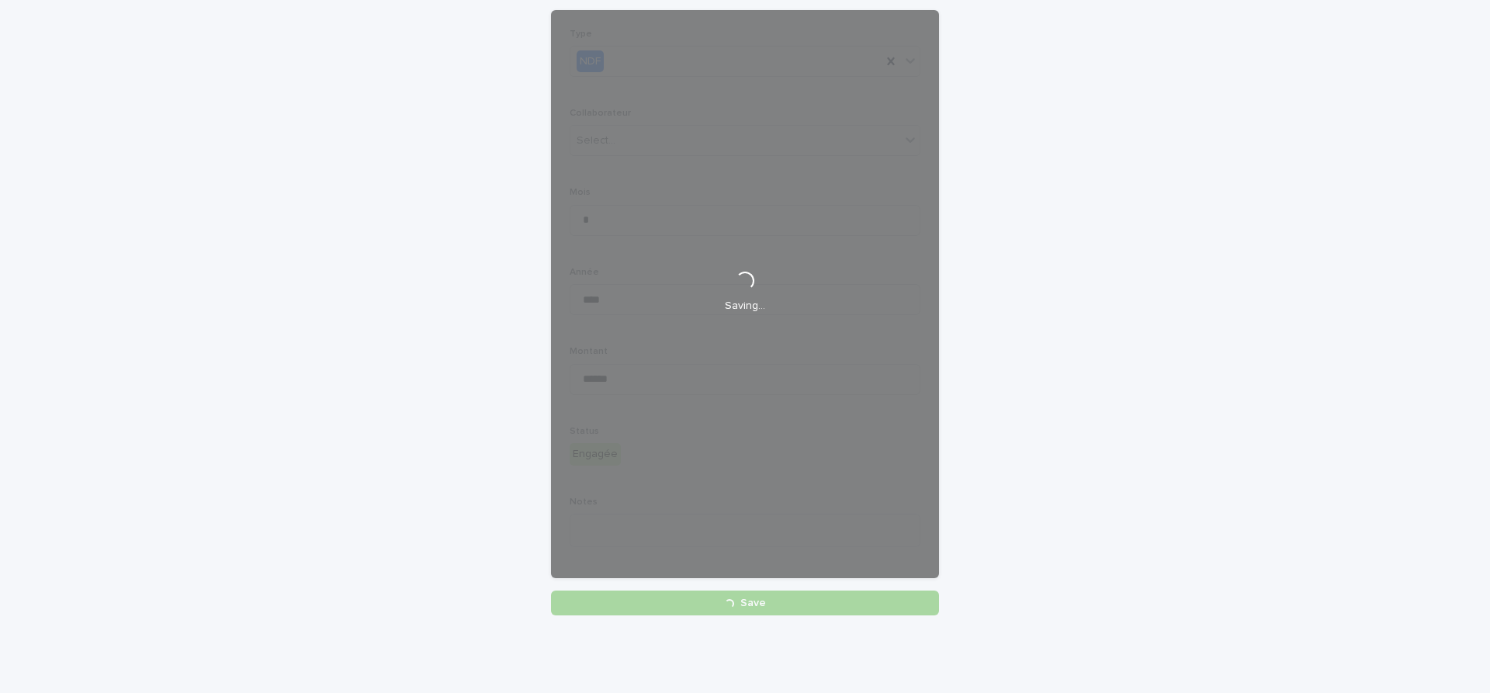
click at [765, 591] on div "Loading... Saving…" at bounding box center [745, 293] width 388 height 597
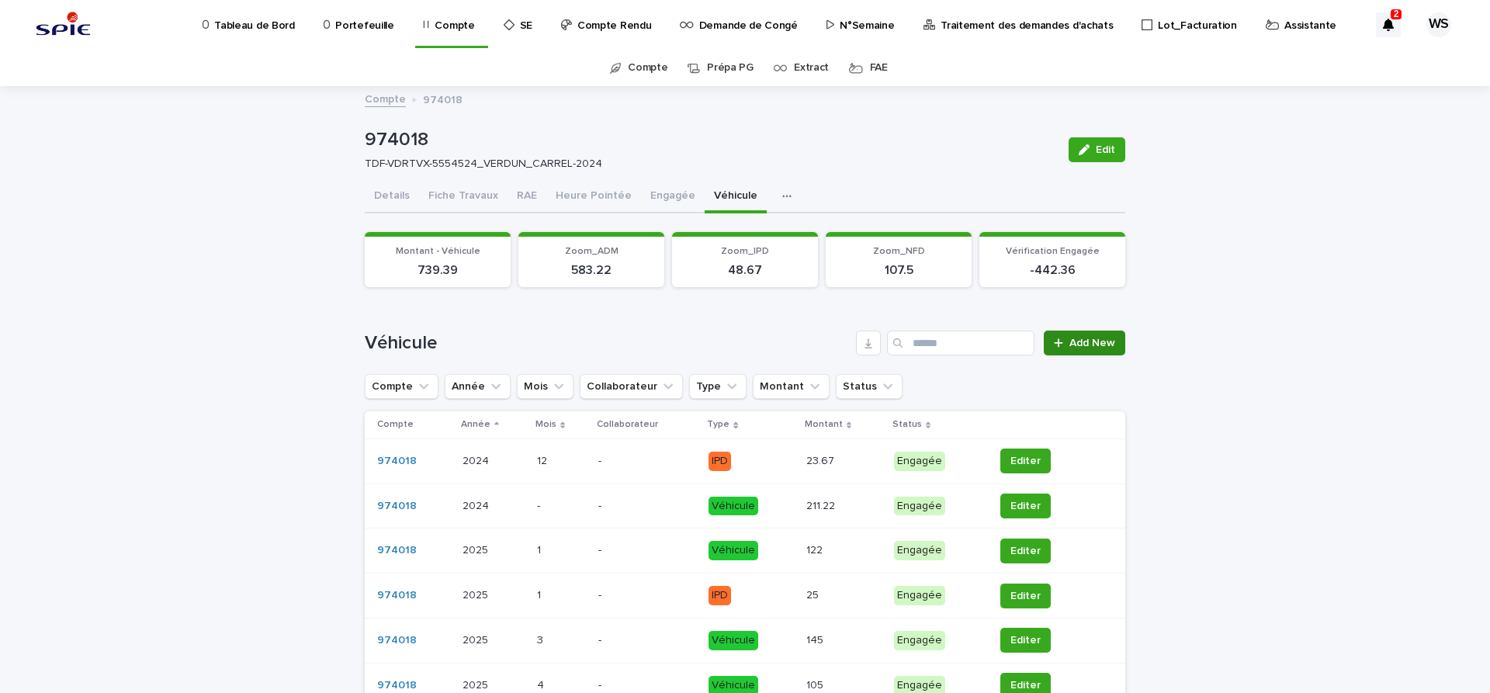
click at [1090, 341] on span "Add New" at bounding box center [1093, 343] width 46 height 11
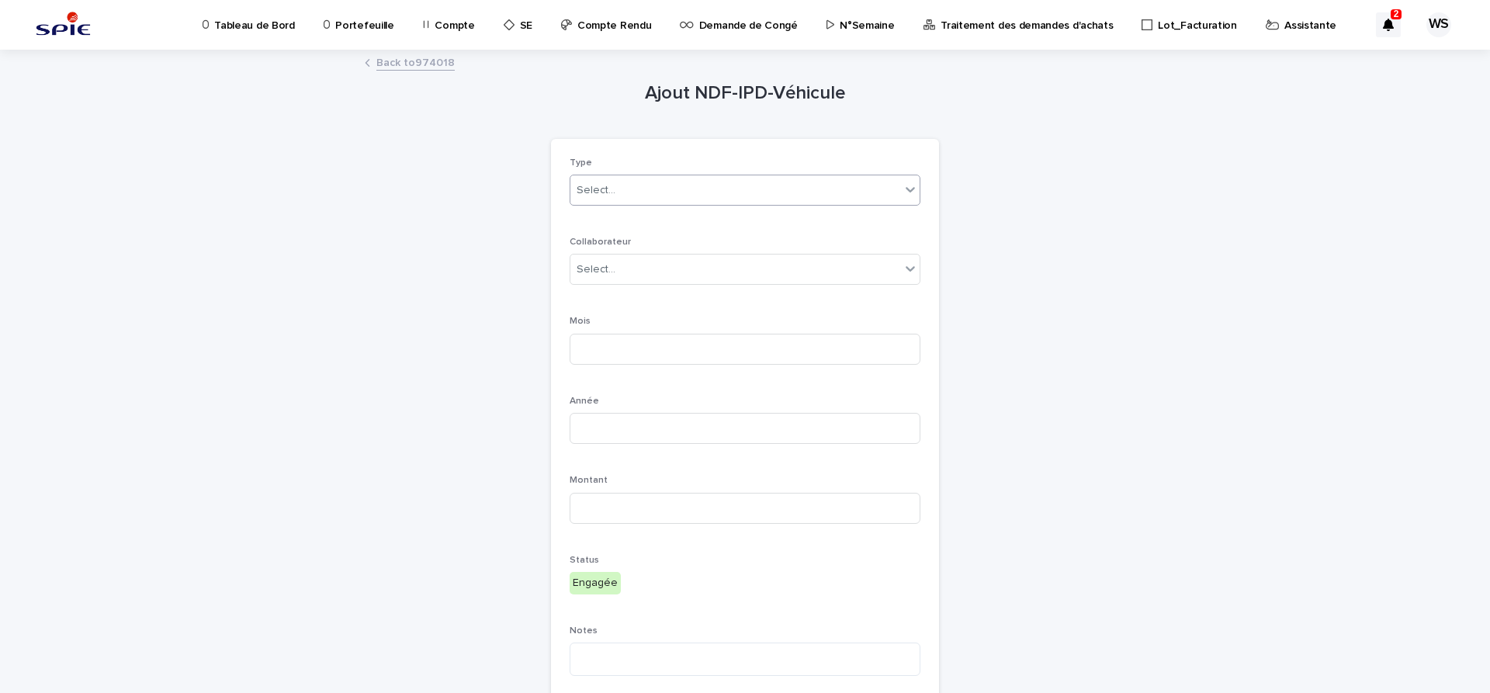
click at [607, 193] on div "Select..." at bounding box center [596, 190] width 39 height 16
click at [602, 220] on span "Véhicule" at bounding box center [602, 218] width 50 height 17
click at [638, 343] on input at bounding box center [745, 349] width 351 height 31
type input "*"
type input "****"
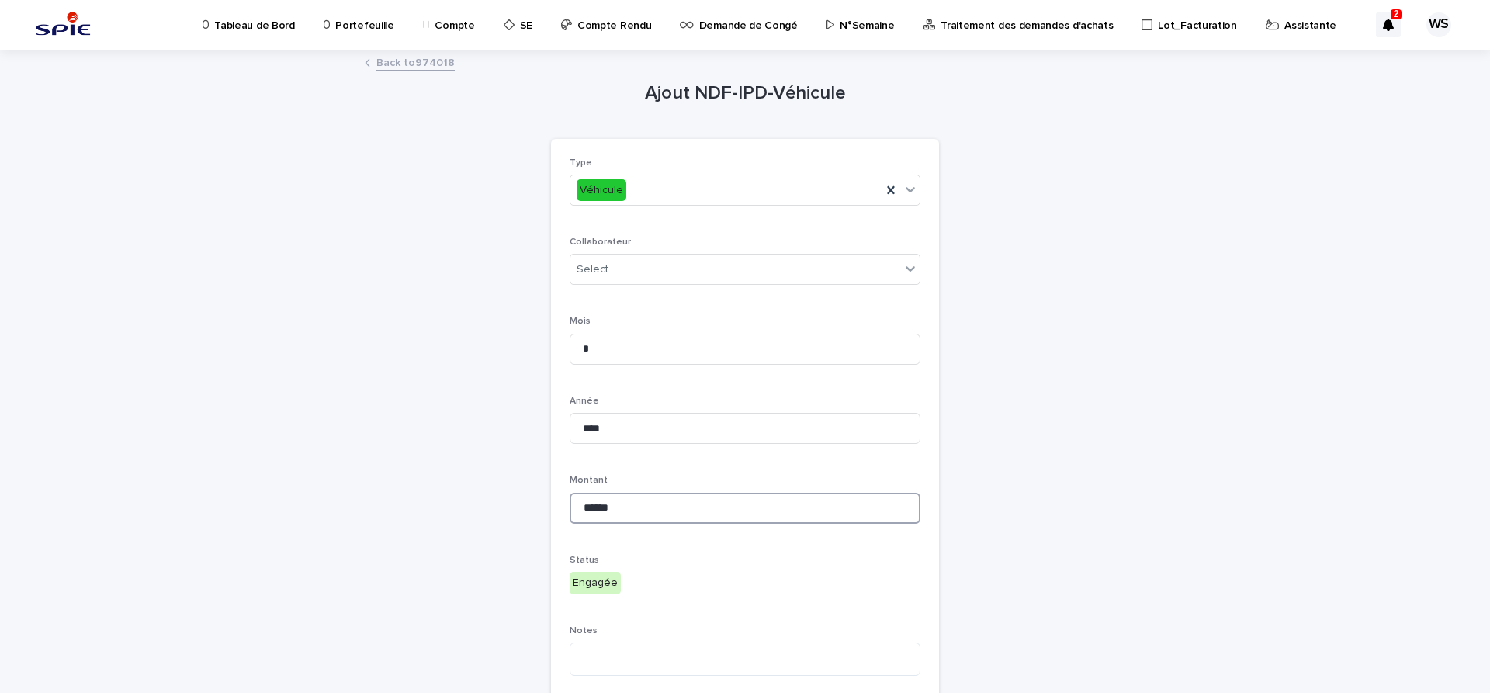
type input "******"
click at [752, 604] on div "Loading... Saving…" at bounding box center [745, 445] width 388 height 597
click at [764, 600] on div "Loading... Saving…" at bounding box center [745, 445] width 388 height 597
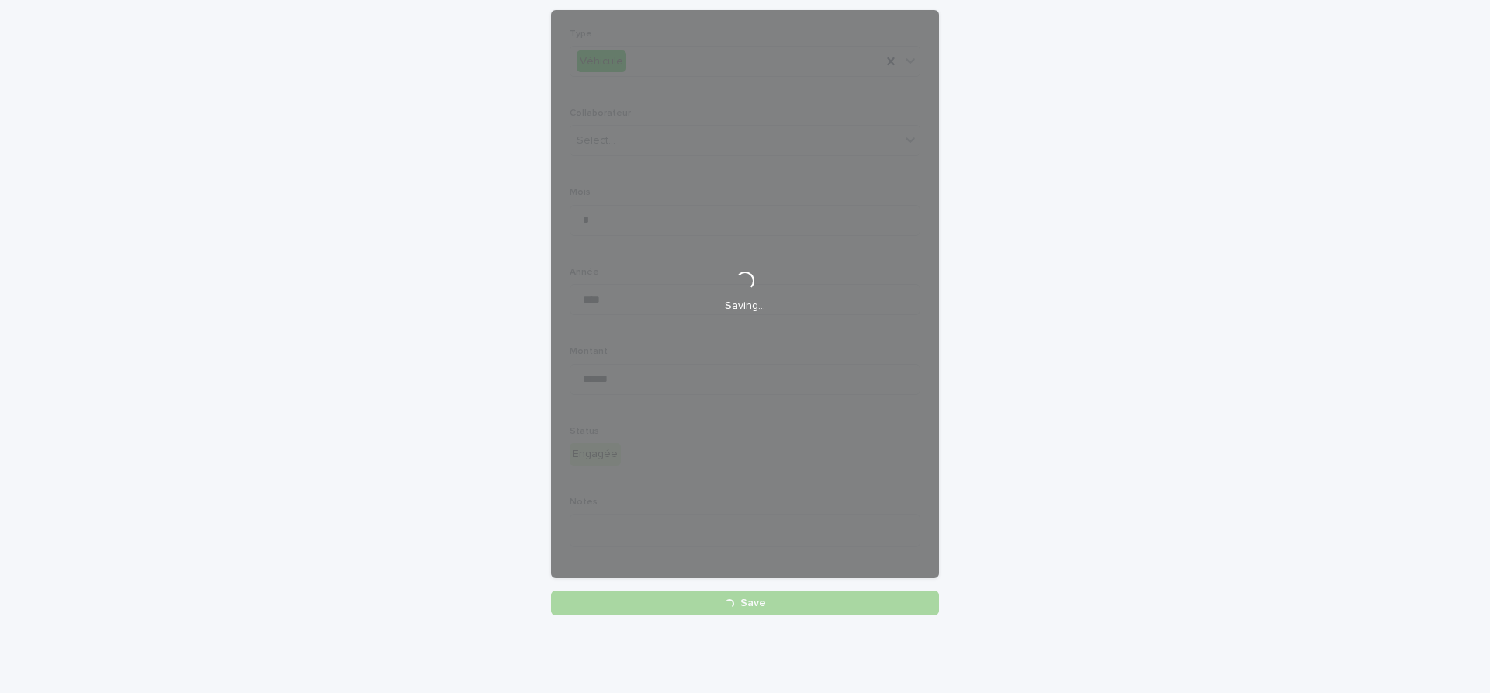
scroll to position [129, 0]
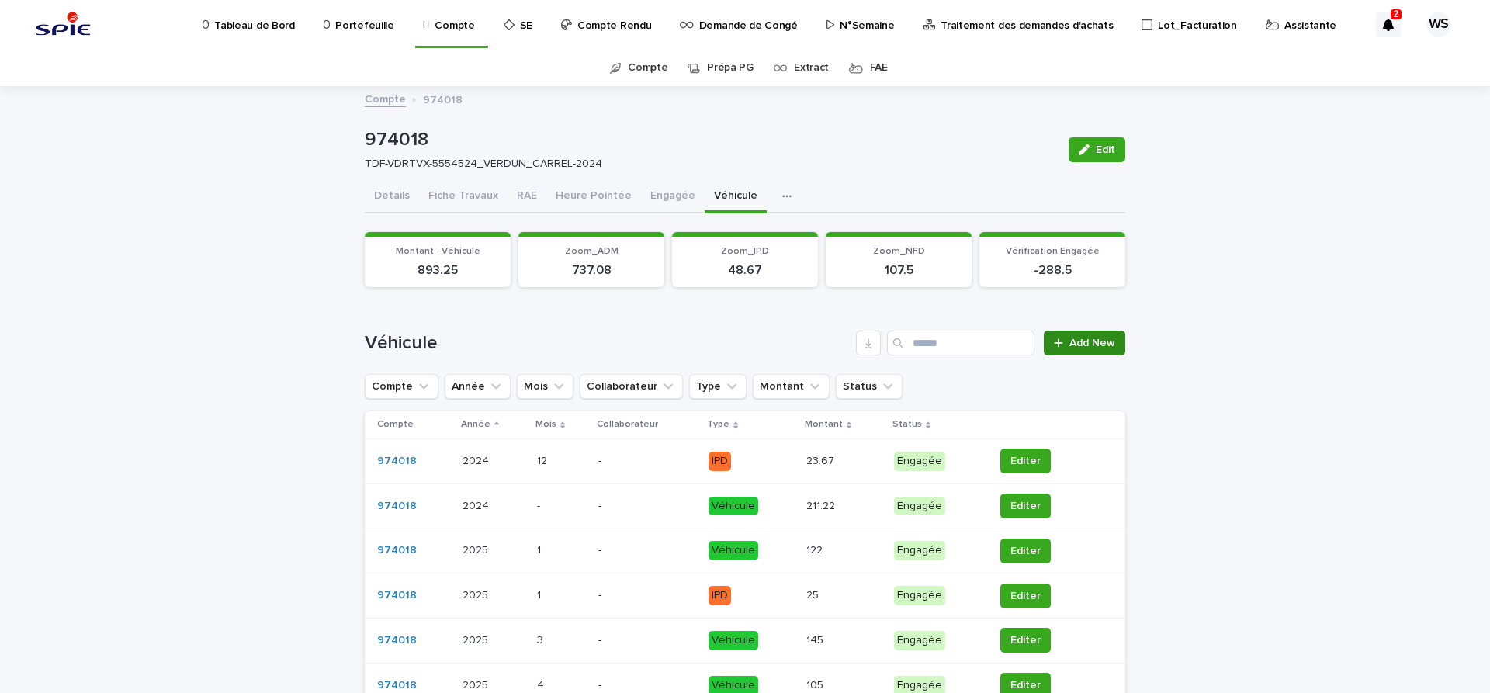
click at [1094, 342] on span "Add New" at bounding box center [1093, 343] width 46 height 11
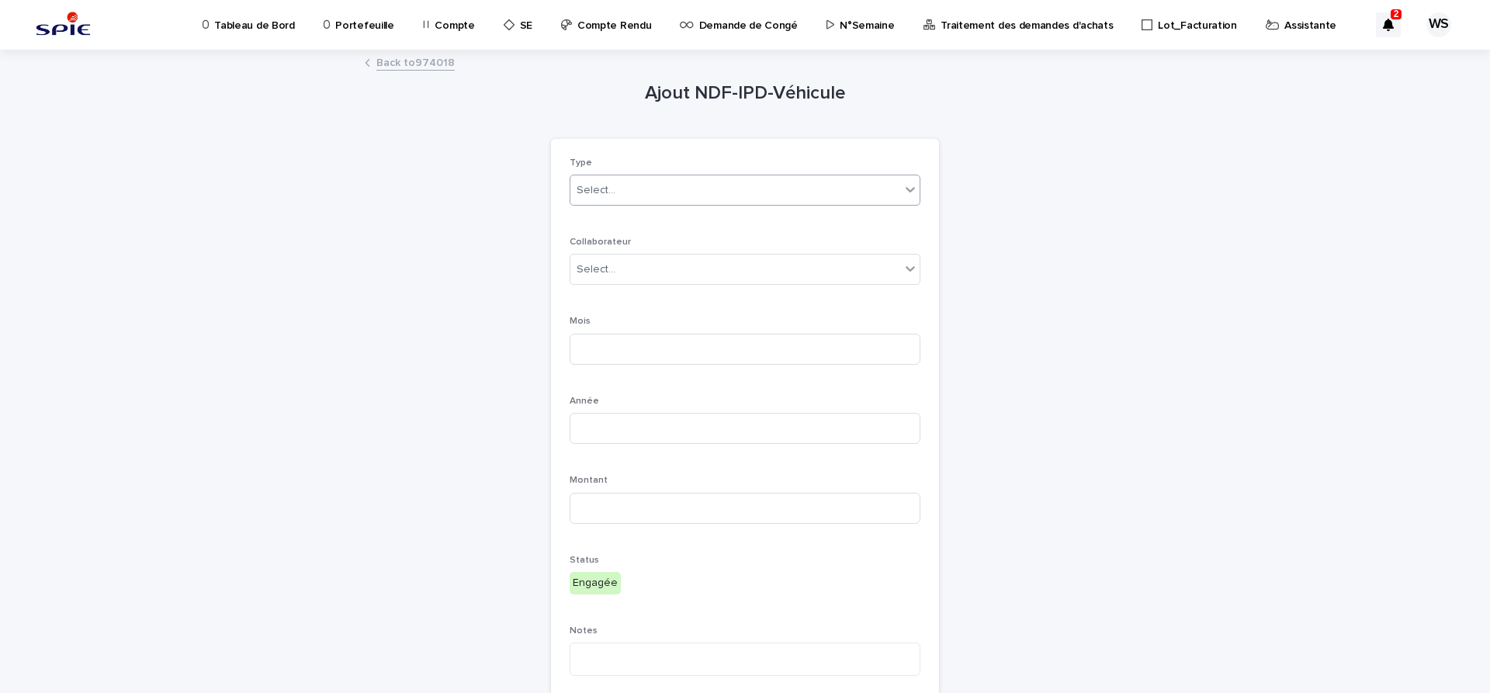
click at [602, 194] on div "Select..." at bounding box center [596, 190] width 39 height 16
click at [600, 220] on span "Véhicule" at bounding box center [602, 218] width 50 height 17
click at [633, 343] on input at bounding box center [745, 349] width 351 height 31
type input "*"
type input "****"
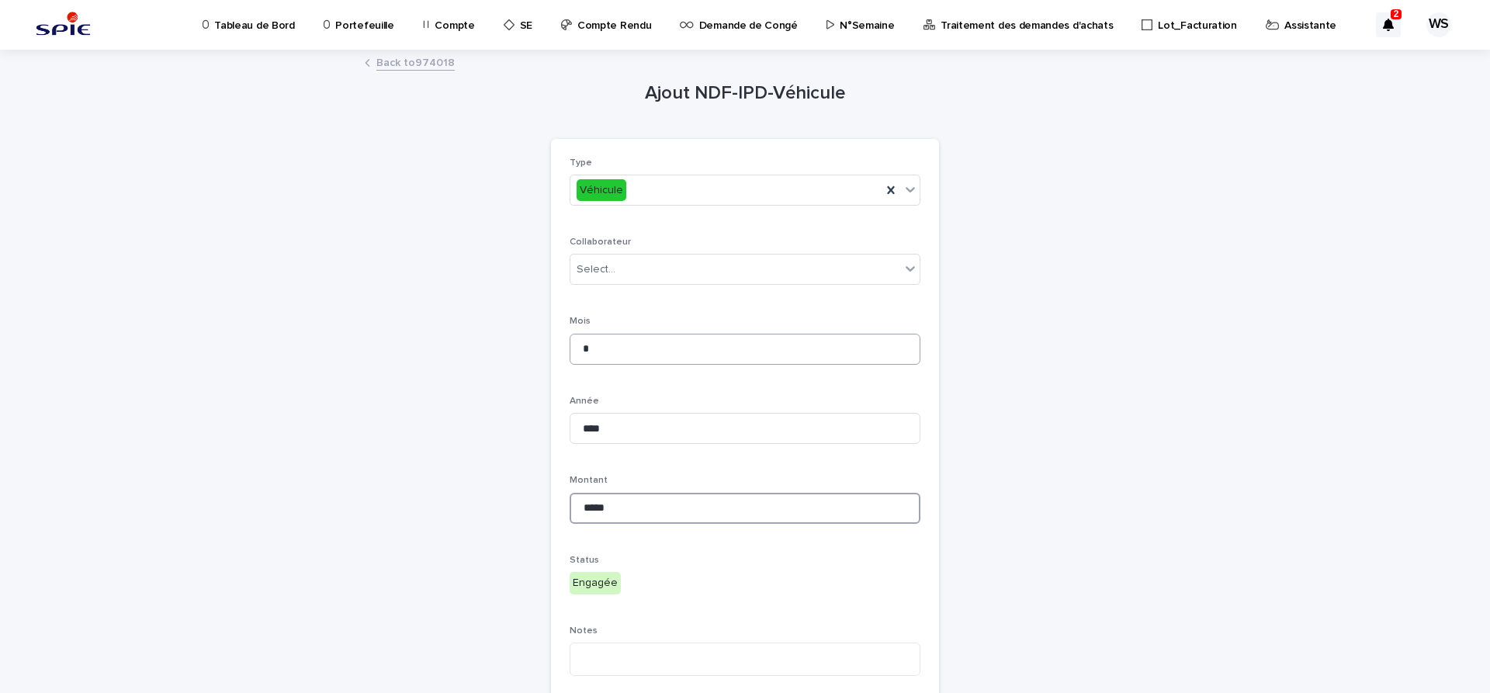
type input "*****"
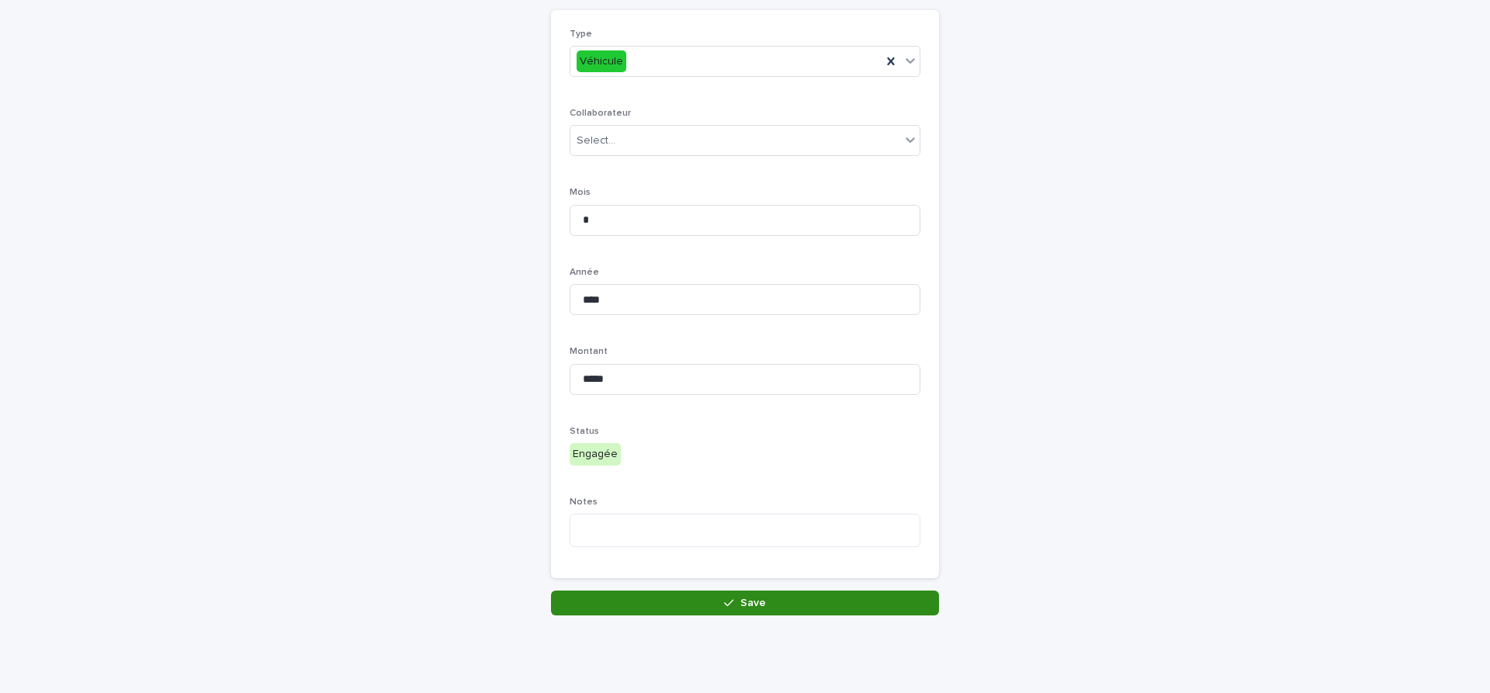
click at [803, 605] on button "Save" at bounding box center [745, 603] width 388 height 25
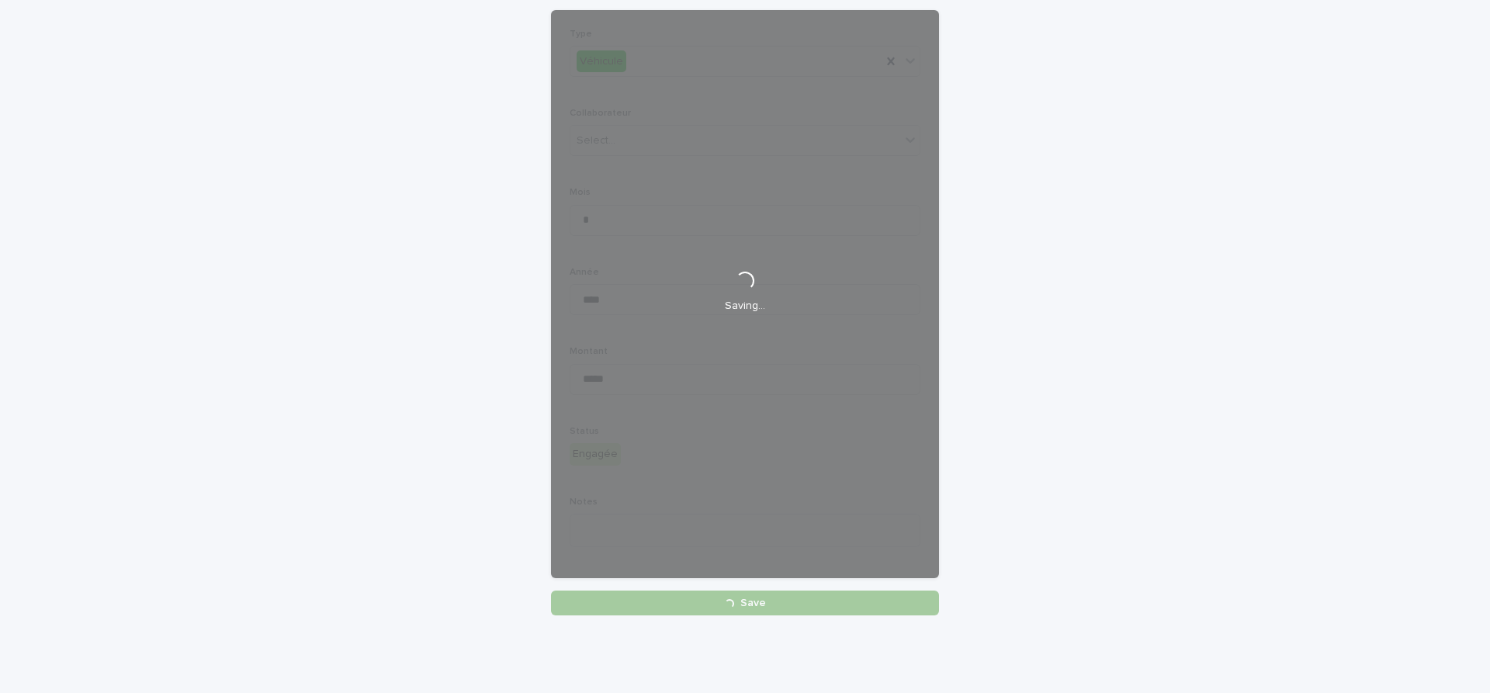
scroll to position [129, 0]
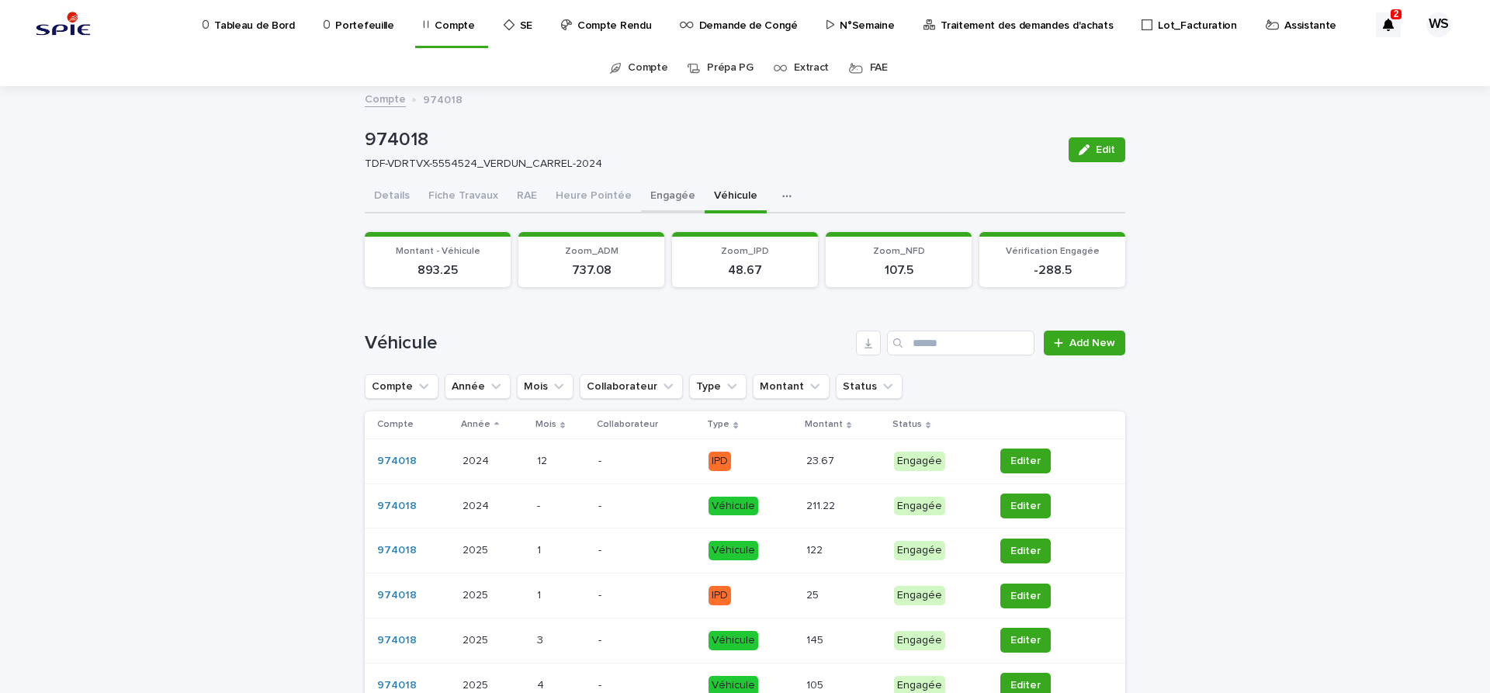
click at [659, 196] on button "Engagée" at bounding box center [673, 197] width 64 height 33
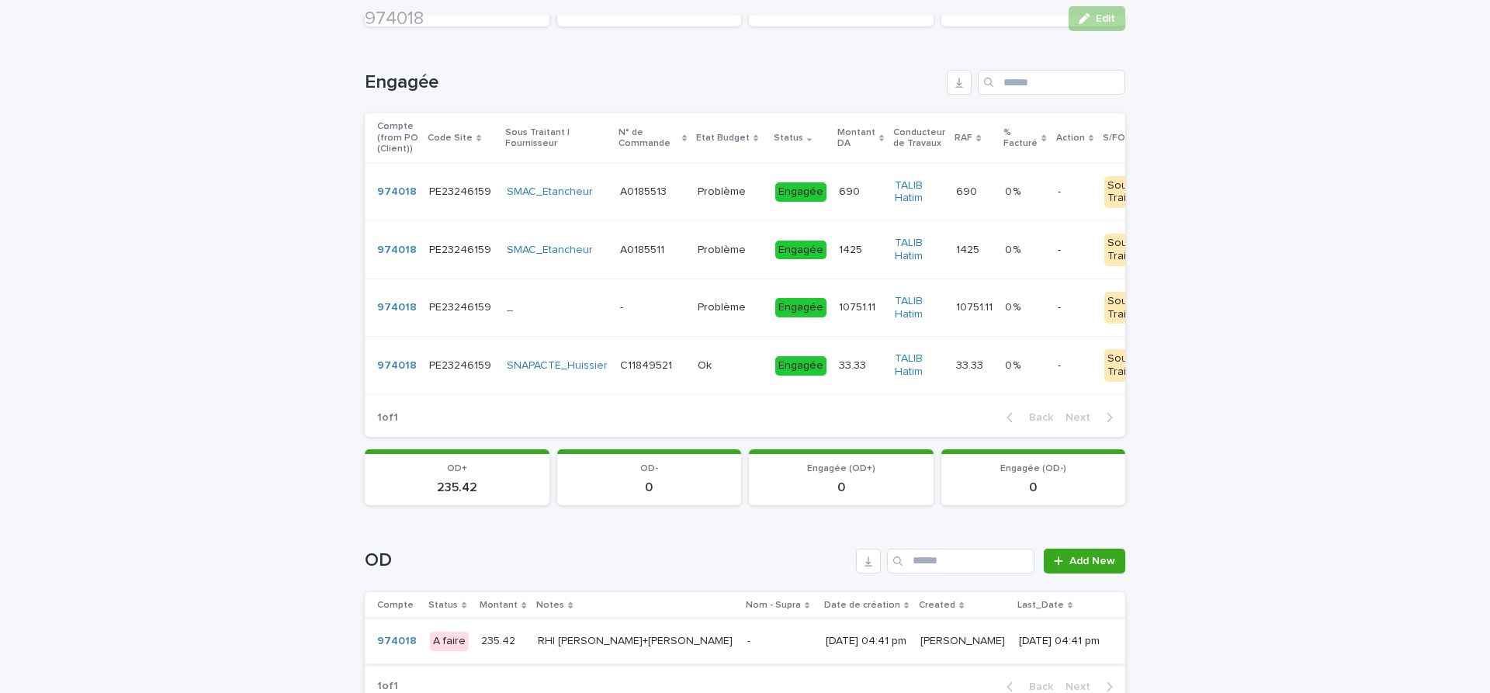
scroll to position [326, 0]
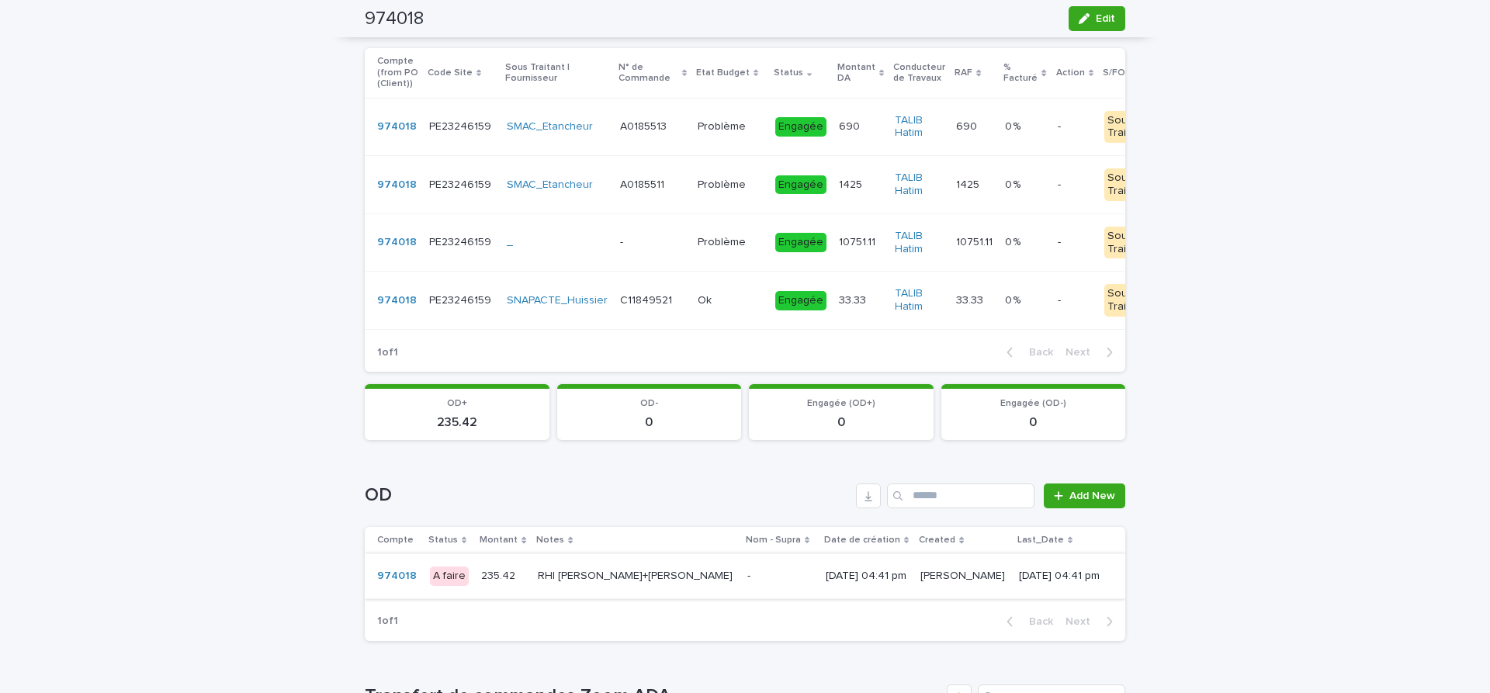
click at [747, 572] on p at bounding box center [780, 576] width 66 height 13
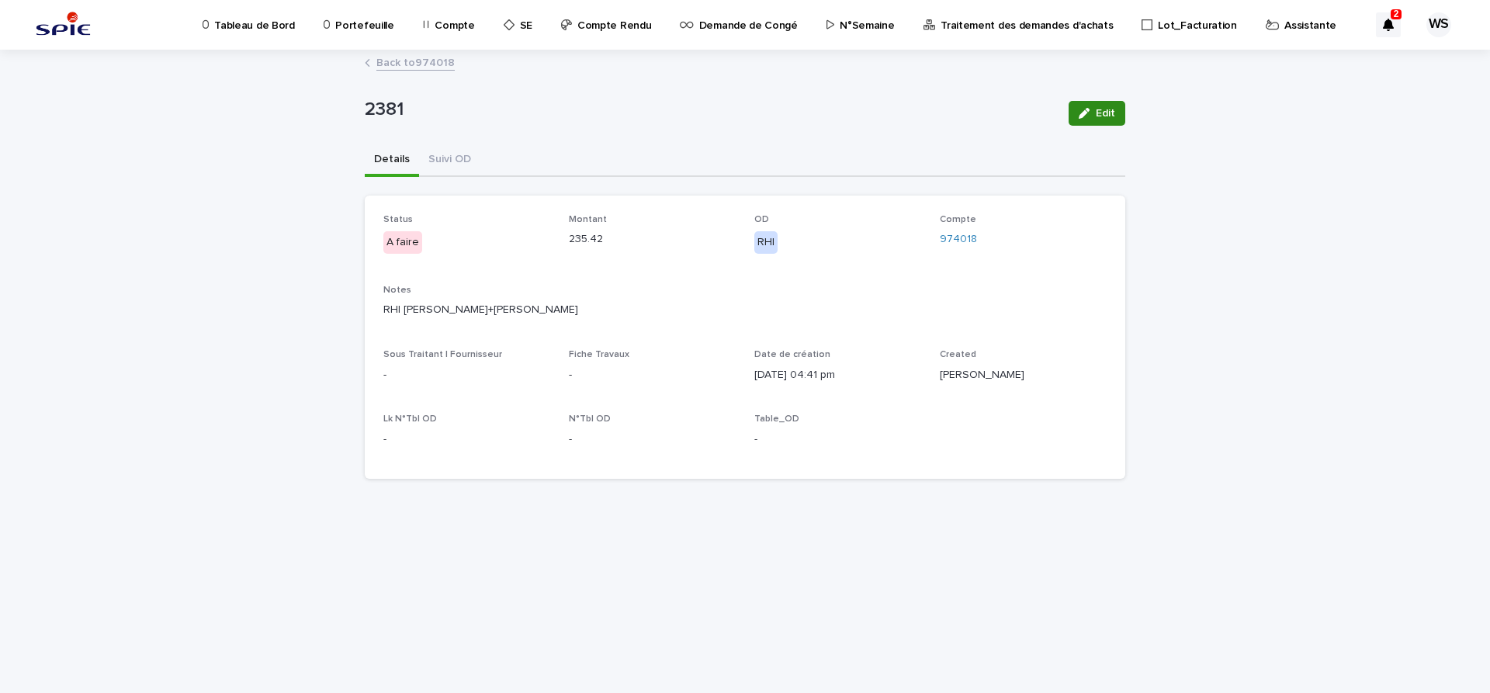
click at [1112, 114] on span "Edit" at bounding box center [1105, 113] width 19 height 11
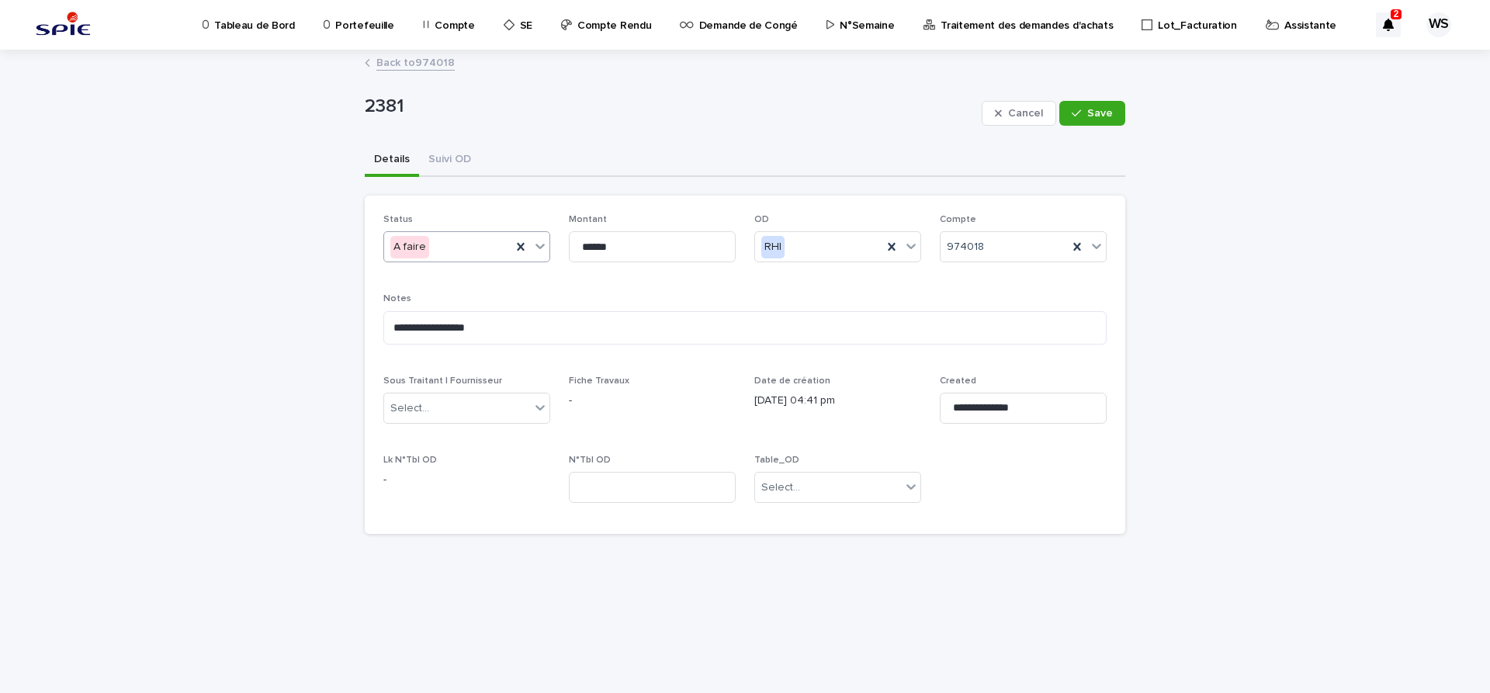
drag, startPoint x: 543, startPoint y: 242, endPoint x: 485, endPoint y: 262, distance: 60.9
click at [543, 244] on icon at bounding box center [540, 246] width 16 height 16
click at [408, 356] on span "Terminée" at bounding box center [417, 356] width 54 height 17
click at [1106, 113] on span "Save" at bounding box center [1100, 113] width 26 height 11
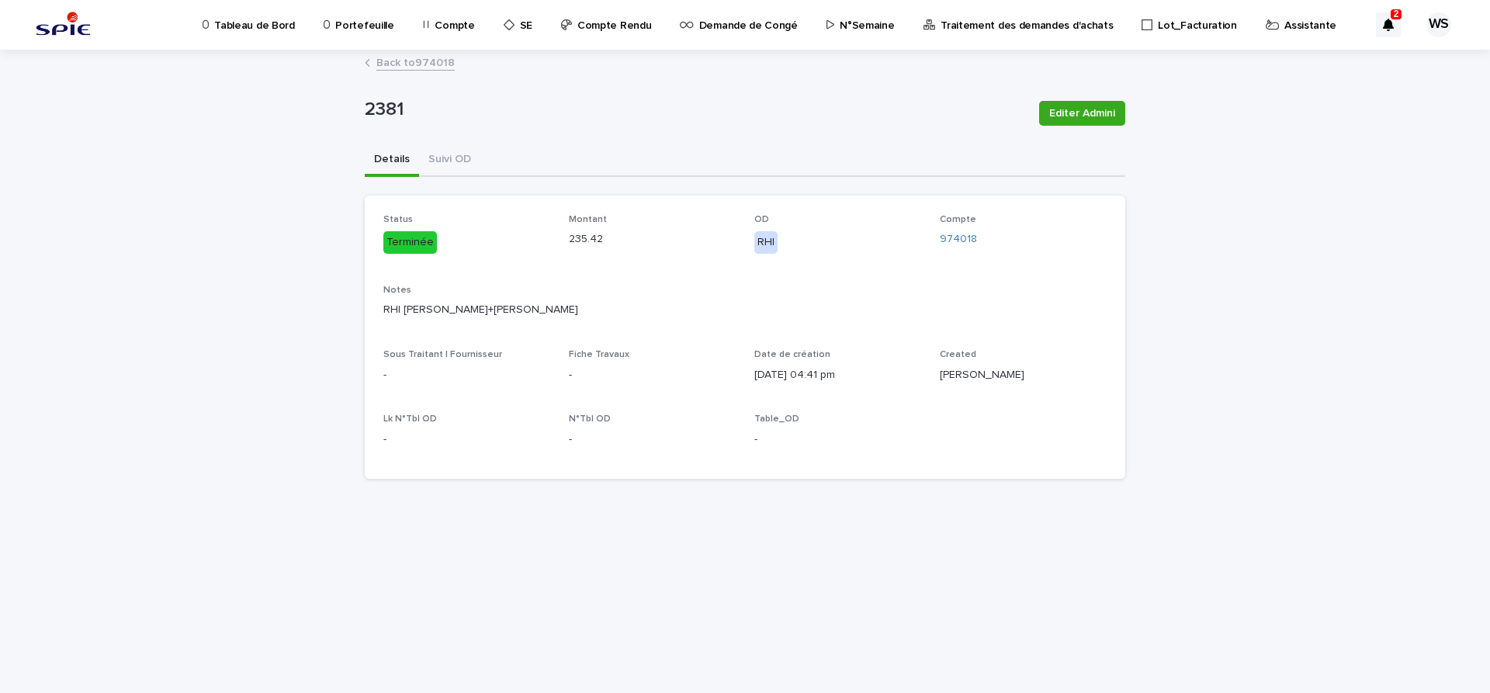
click at [431, 61] on link "Back to 974018" at bounding box center [415, 62] width 78 height 18
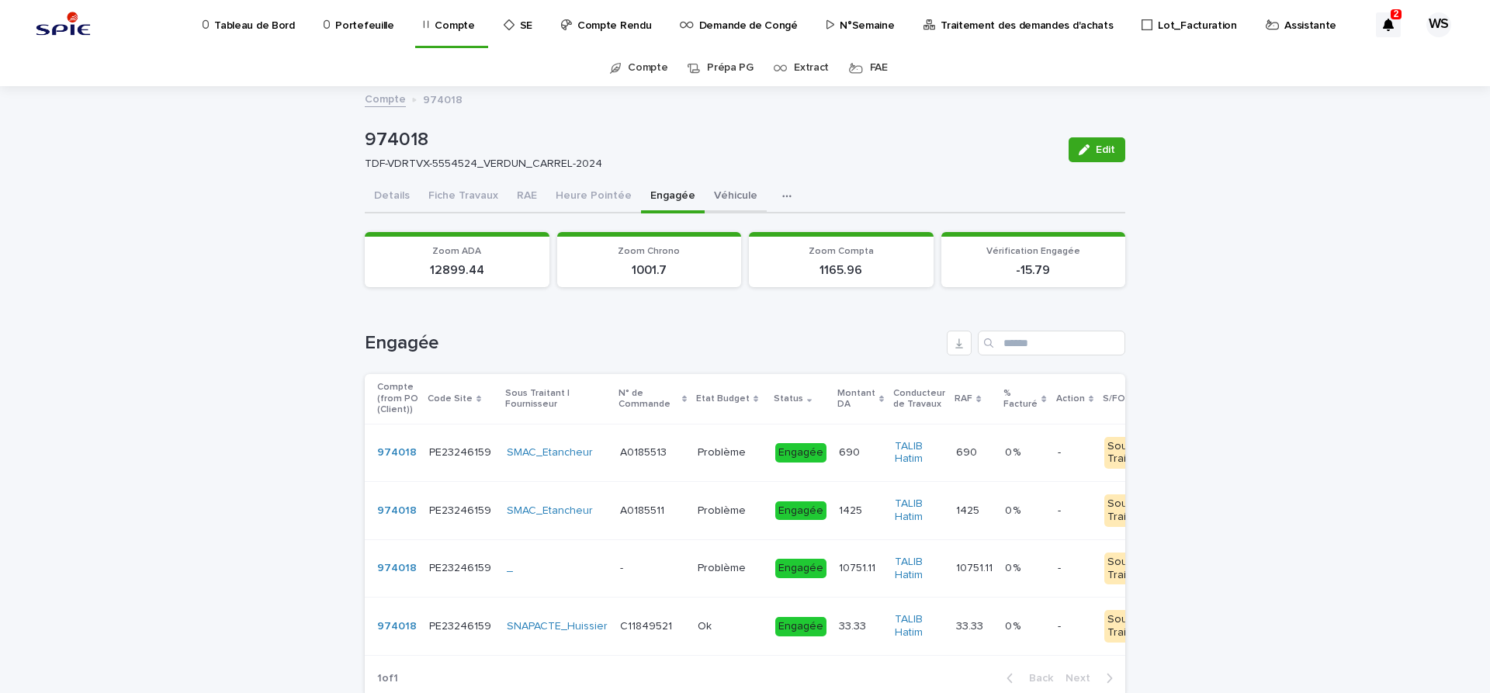
click at [723, 196] on button "Véhicule" at bounding box center [736, 197] width 62 height 33
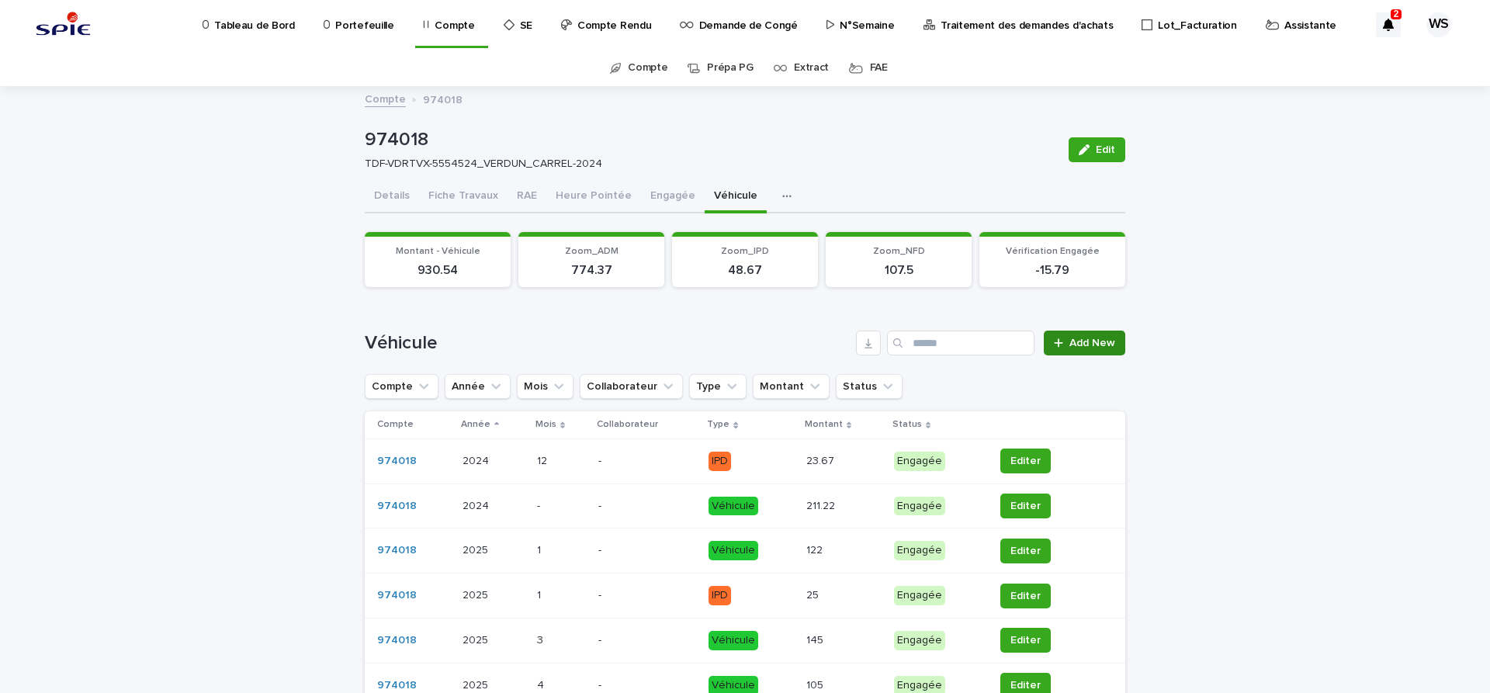
click at [1105, 336] on link "Add New" at bounding box center [1084, 343] width 81 height 25
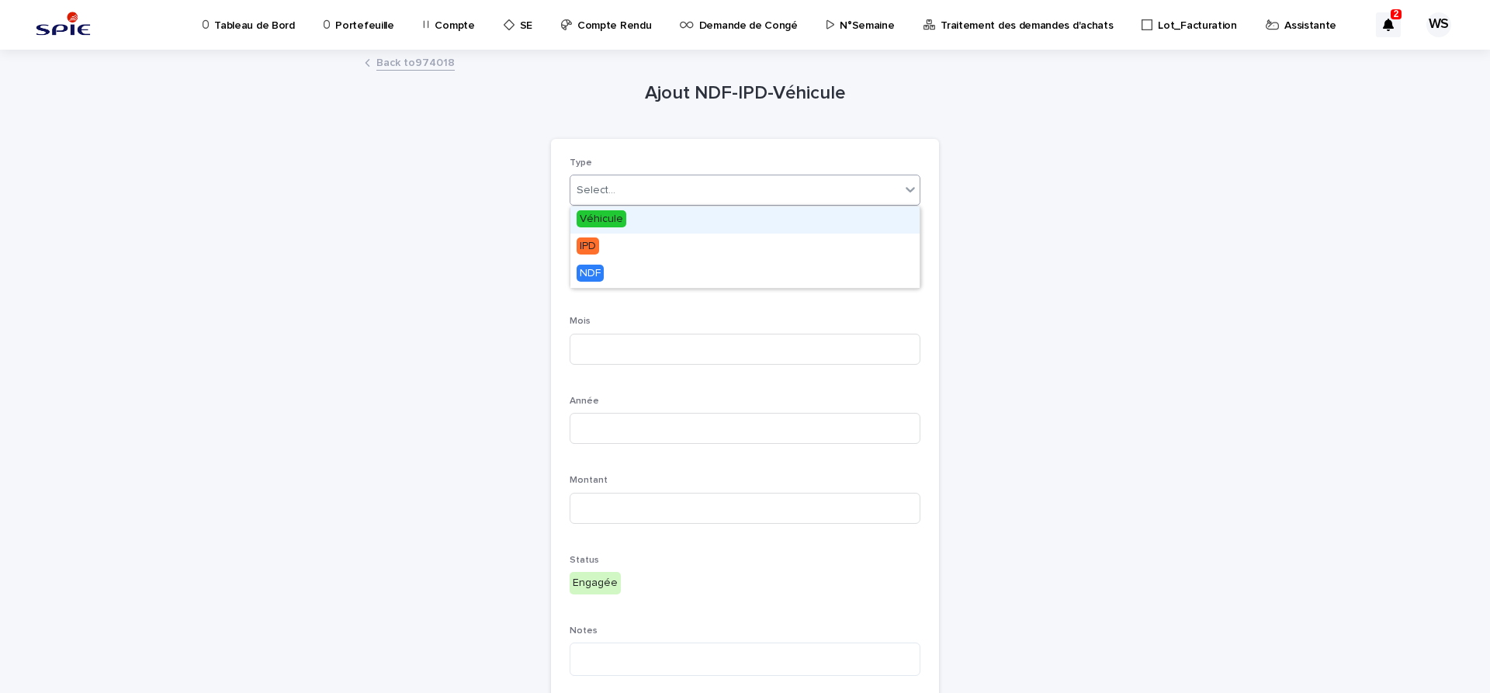
click at [668, 183] on div "Select..." at bounding box center [735, 191] width 330 height 26
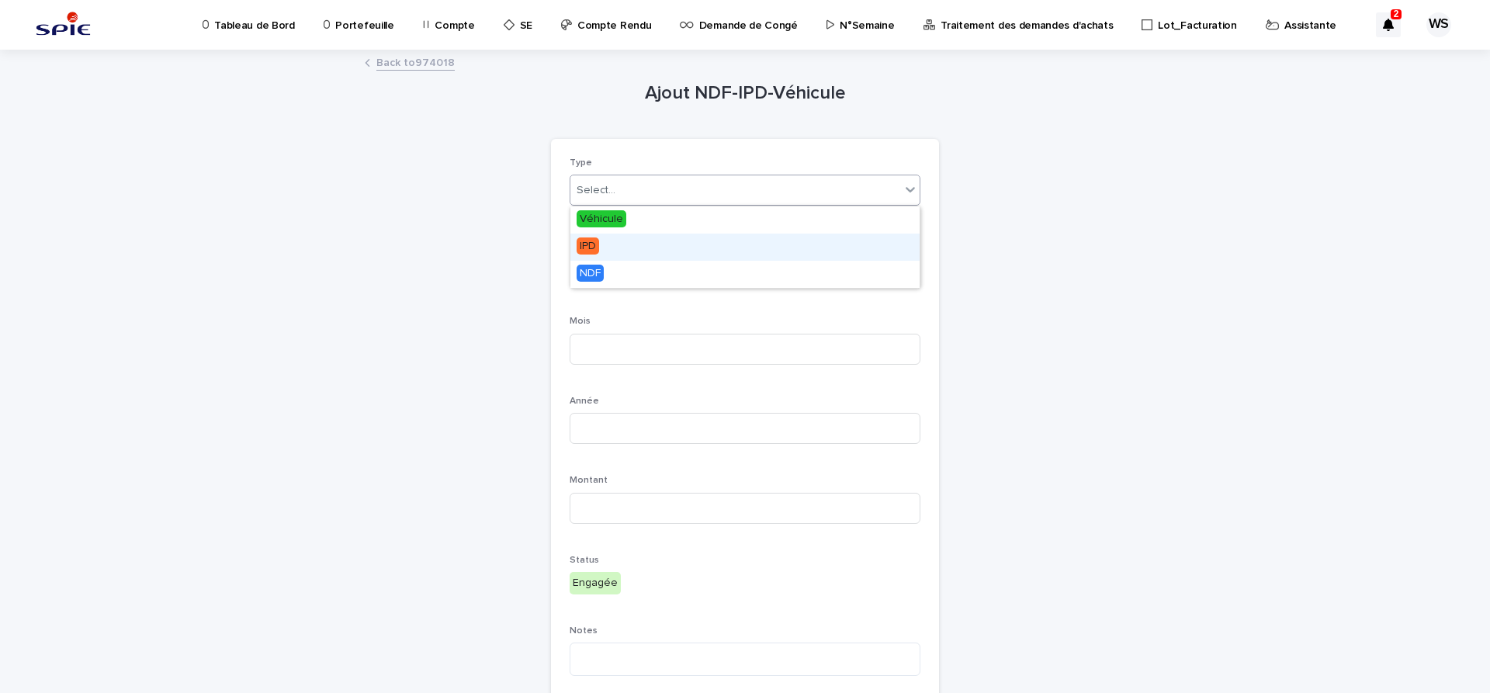
click at [588, 241] on span "IPD" at bounding box center [588, 246] width 23 height 17
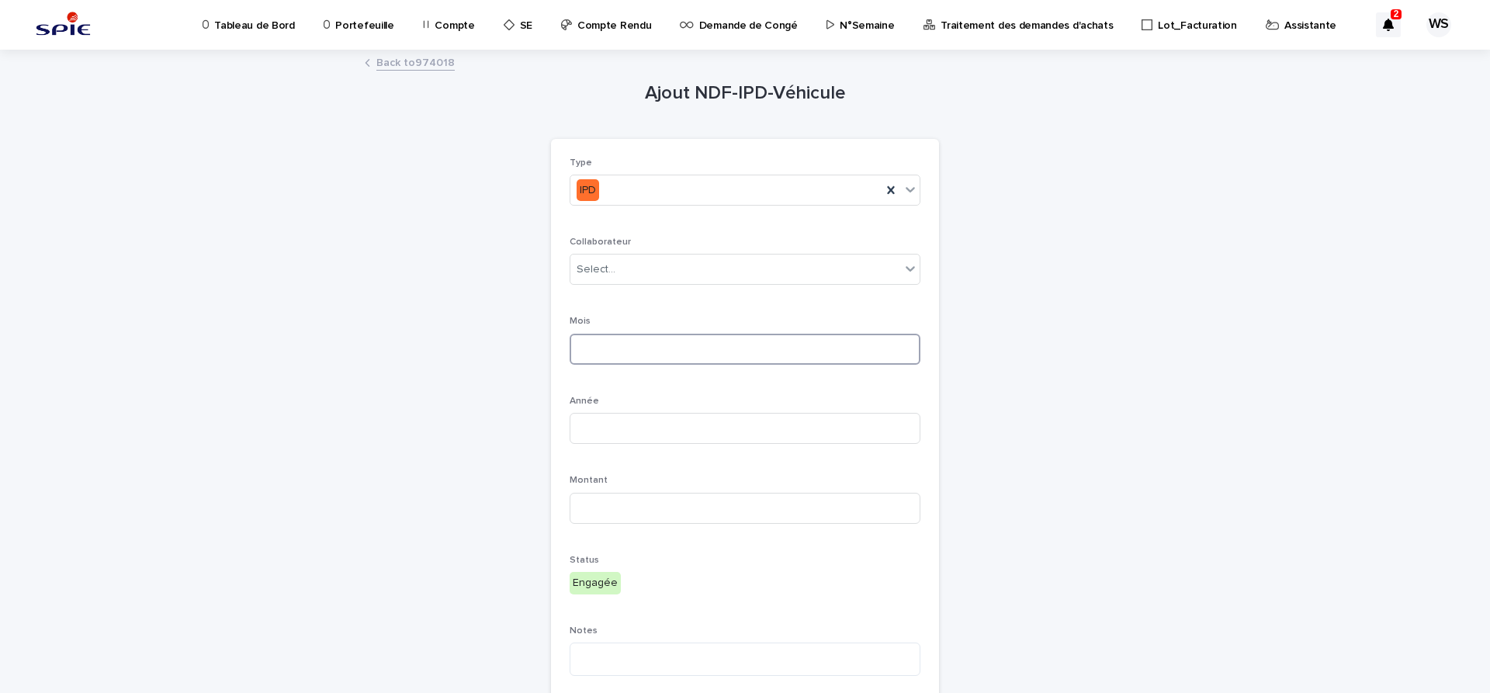
click at [651, 354] on input at bounding box center [745, 349] width 351 height 31
type input "*"
type input "****"
type input "*****"
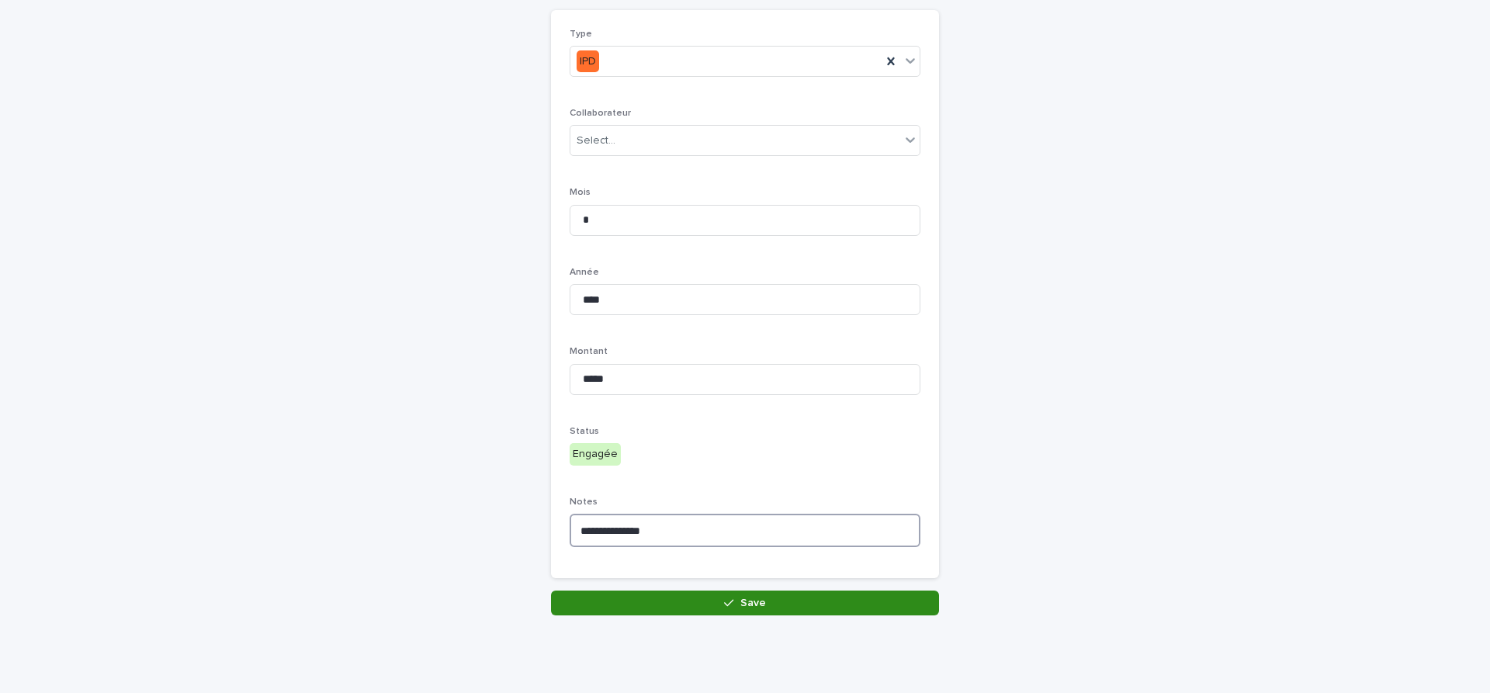
type textarea "**********"
click at [769, 601] on button "Save" at bounding box center [745, 603] width 388 height 25
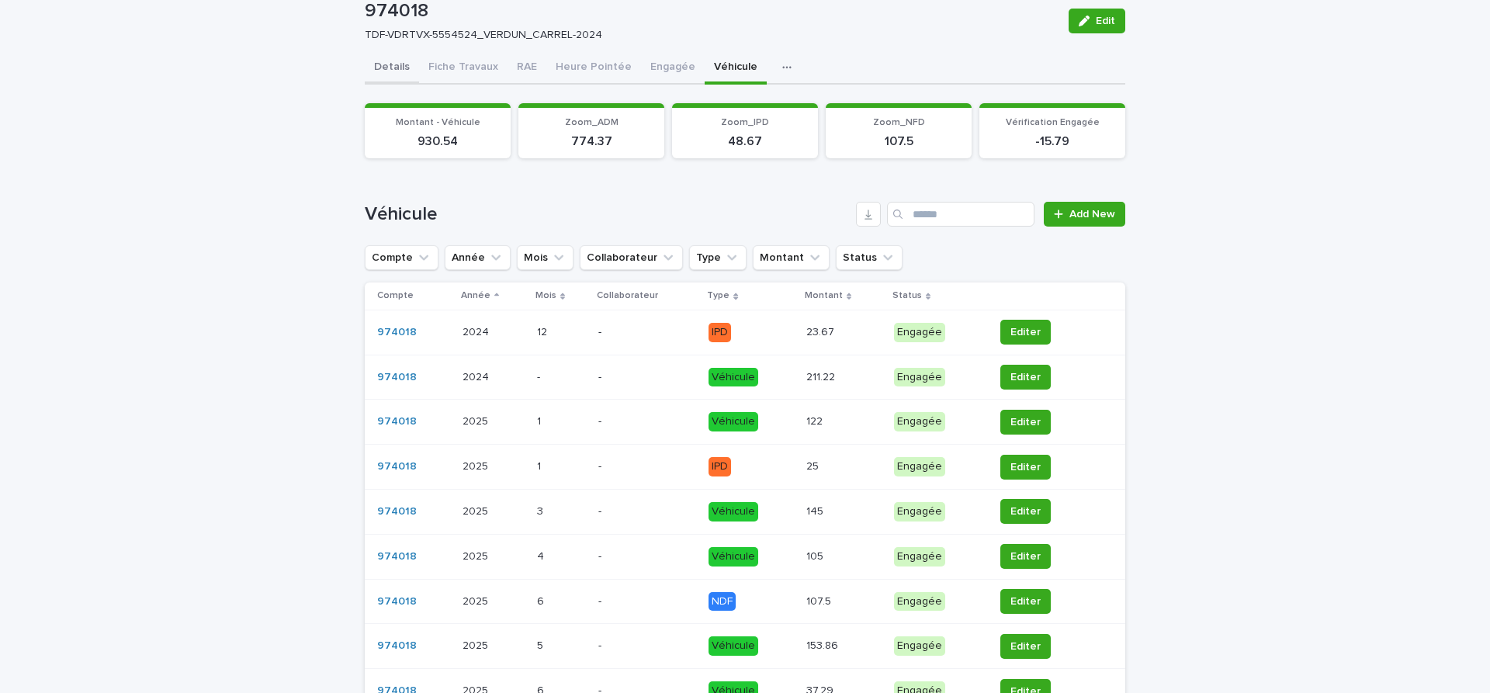
click at [398, 85] on button "Details" at bounding box center [392, 68] width 54 height 33
click at [394, 85] on button "Details" at bounding box center [392, 68] width 54 height 33
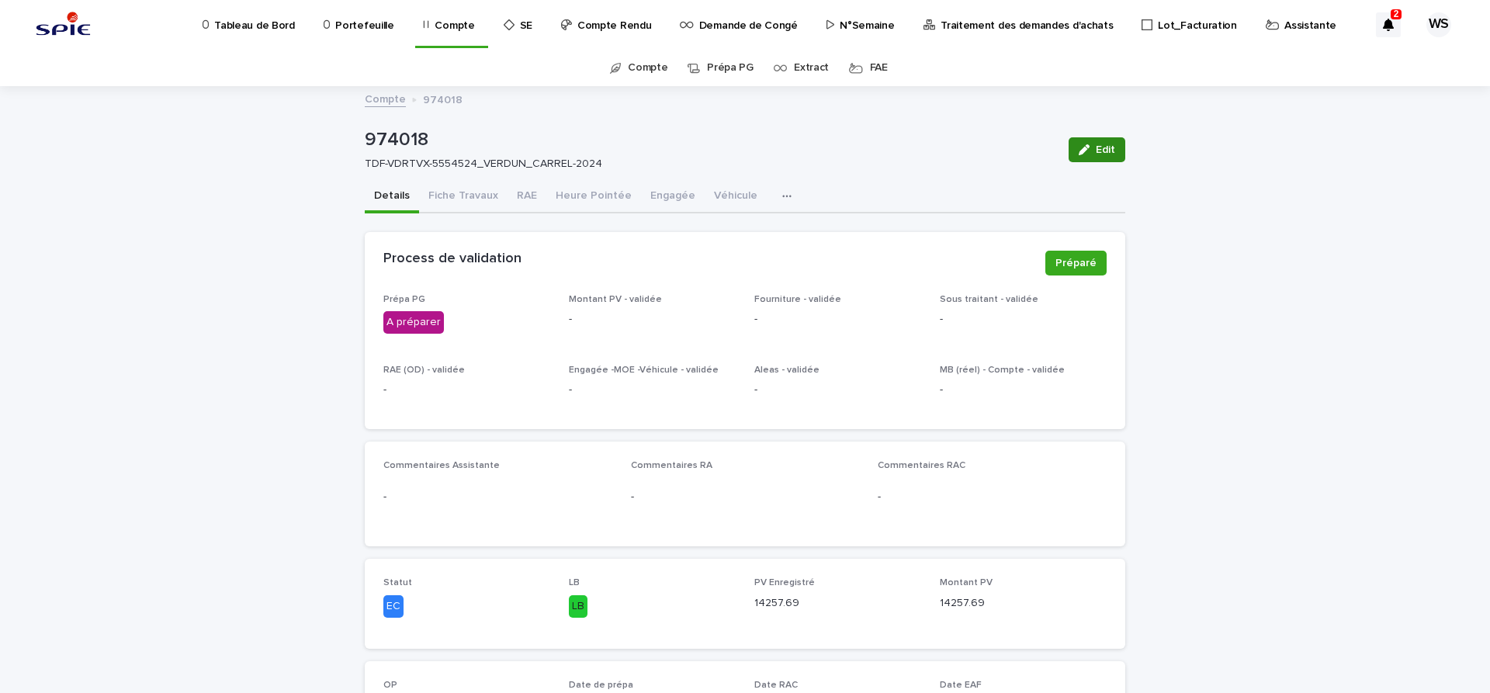
click at [1114, 150] on span "Edit" at bounding box center [1105, 149] width 19 height 11
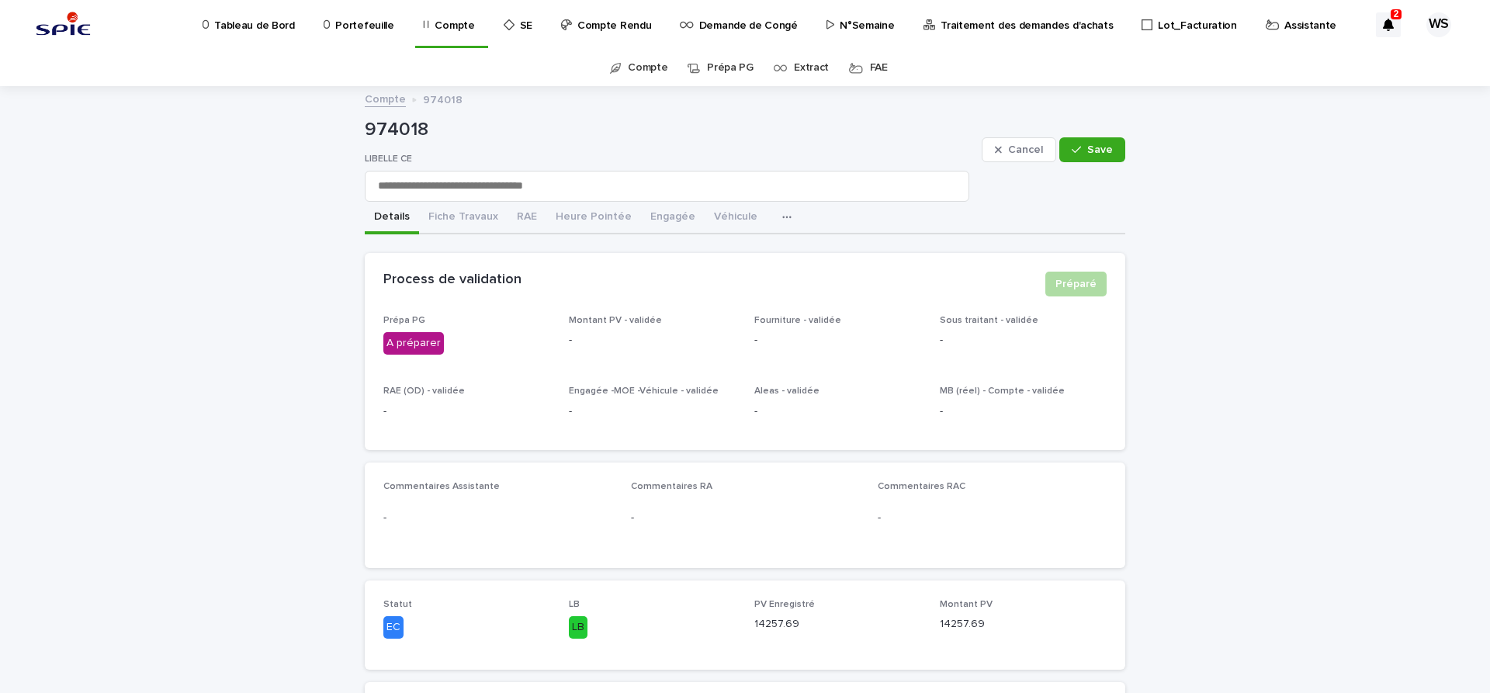
scroll to position [261, 0]
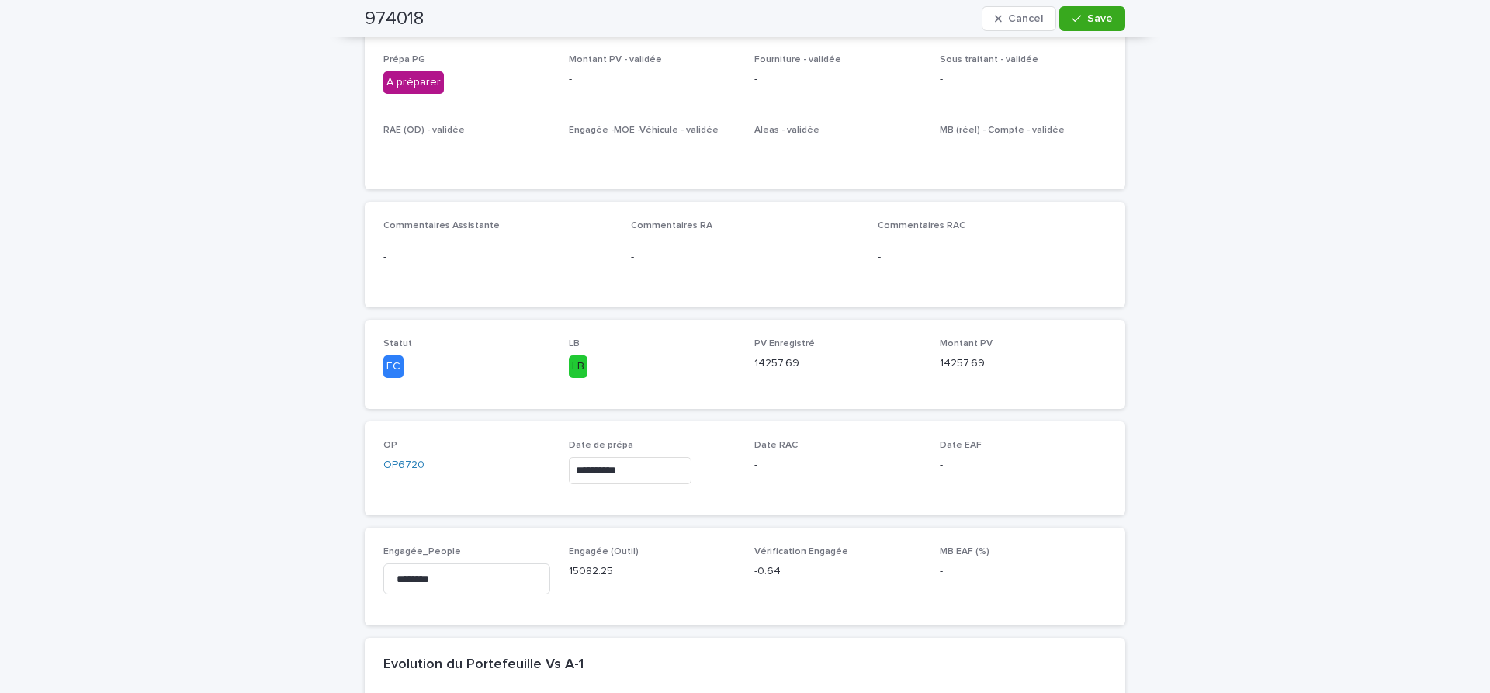
click at [676, 470] on input "**********" at bounding box center [630, 470] width 123 height 27
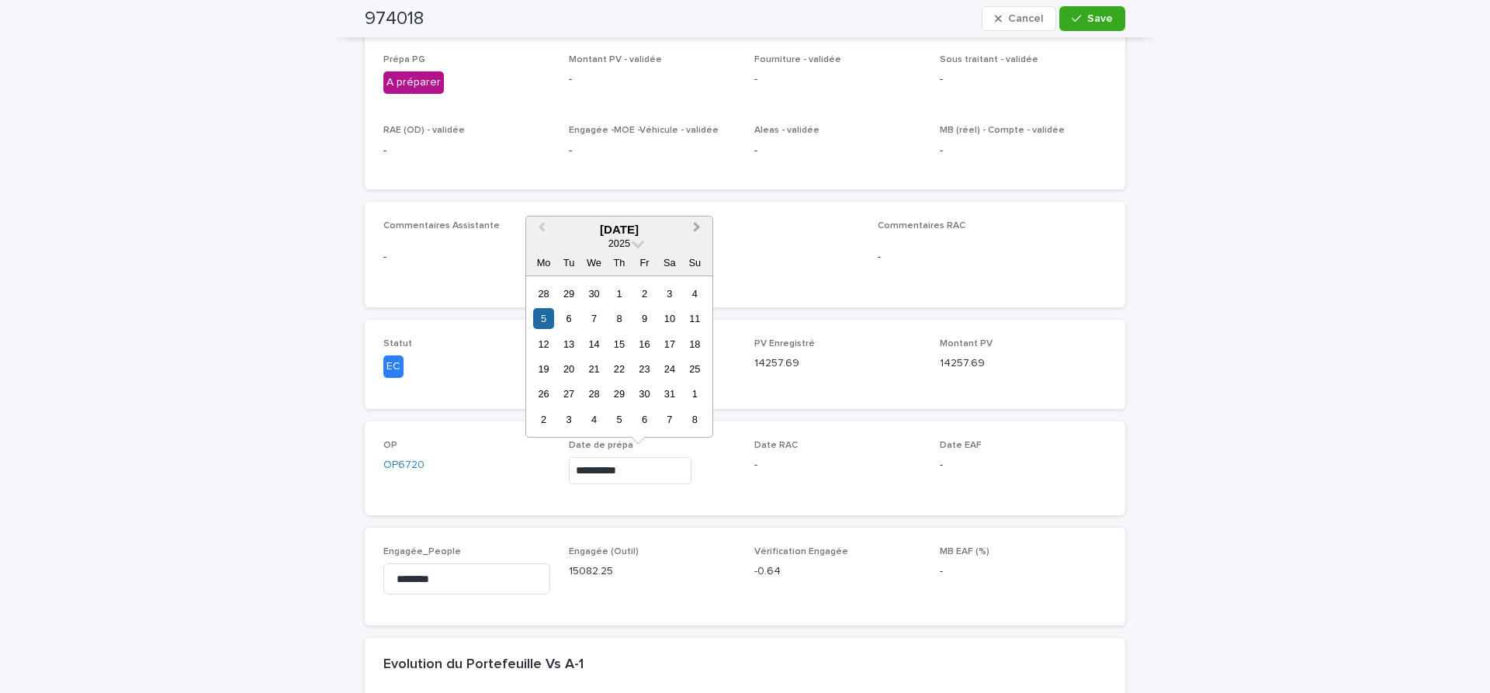
click at [699, 221] on button "Next Month" at bounding box center [698, 230] width 25 height 25
click at [645, 367] on div "22" at bounding box center [644, 369] width 21 height 21
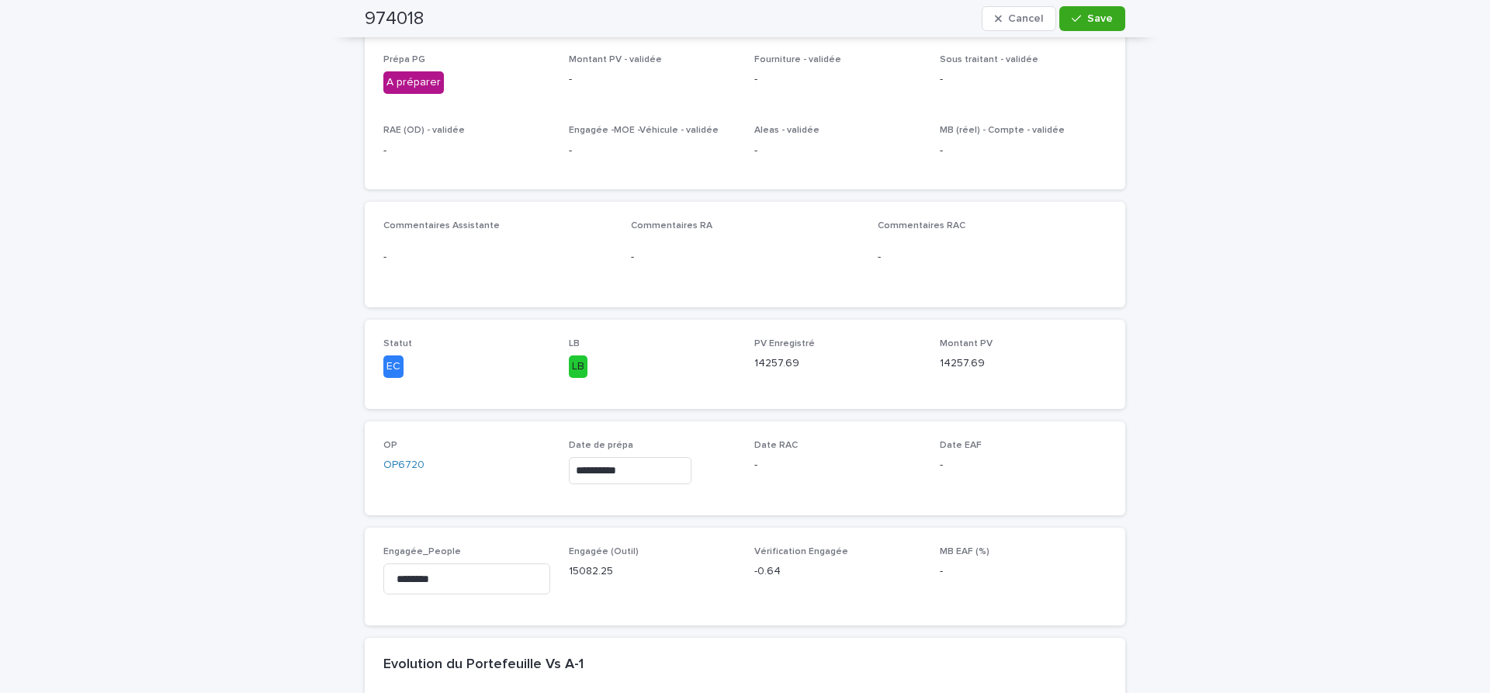
type input "**********"
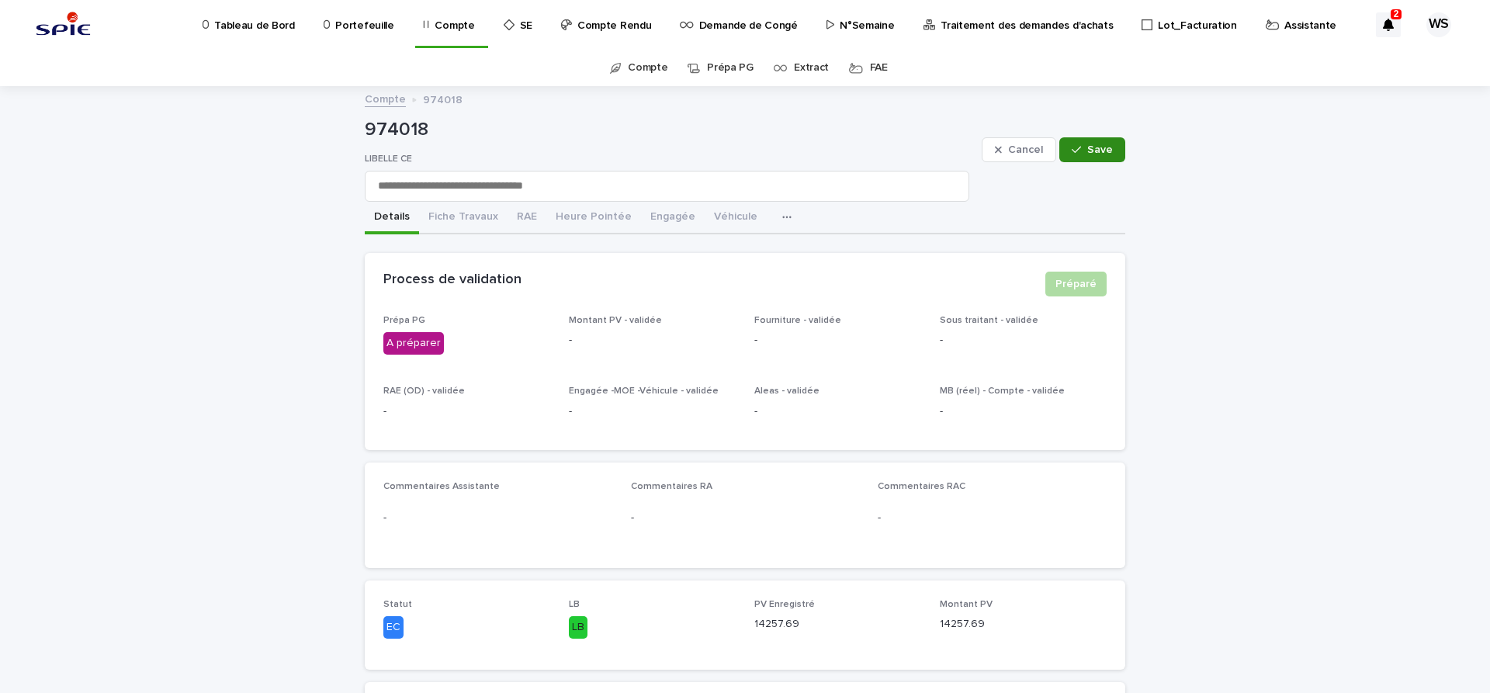
click at [1104, 151] on span "Save" at bounding box center [1100, 149] width 26 height 11
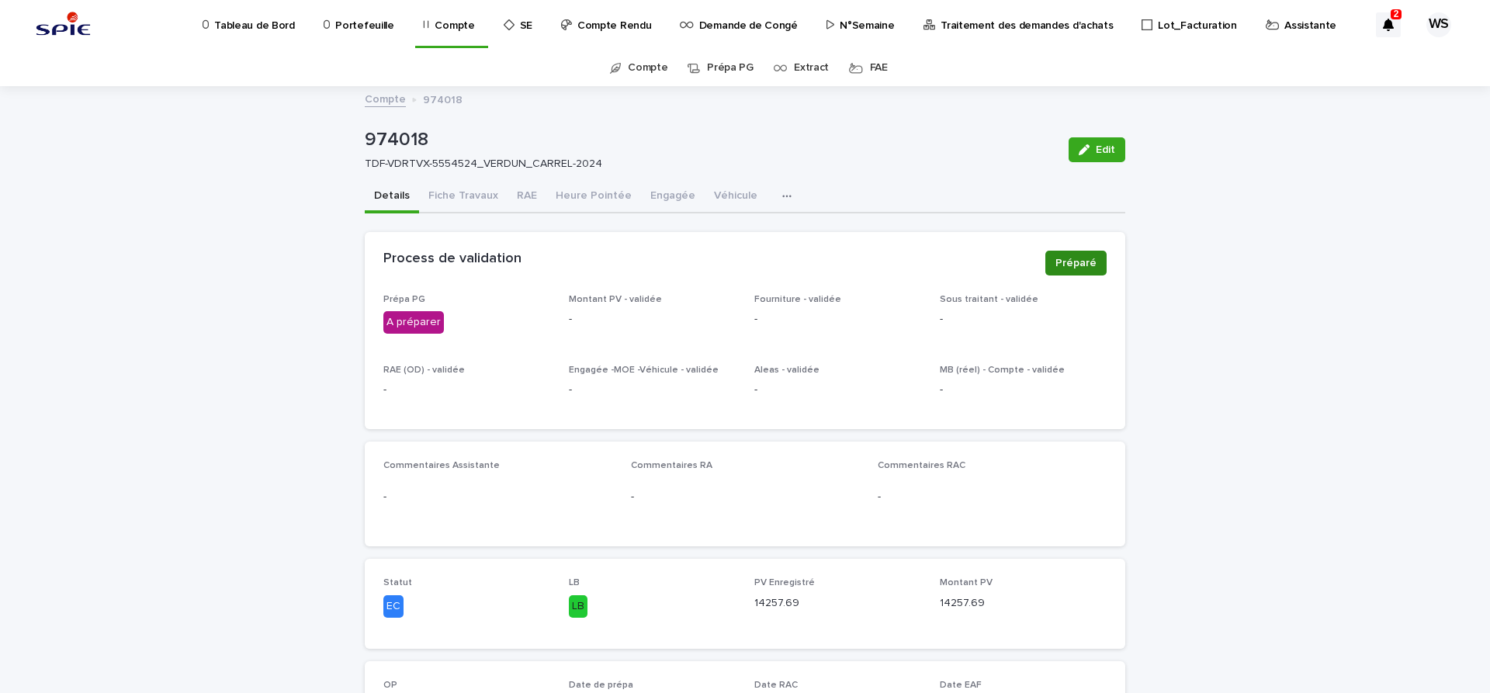
click at [1071, 265] on span "Préparé" at bounding box center [1076, 263] width 41 height 16
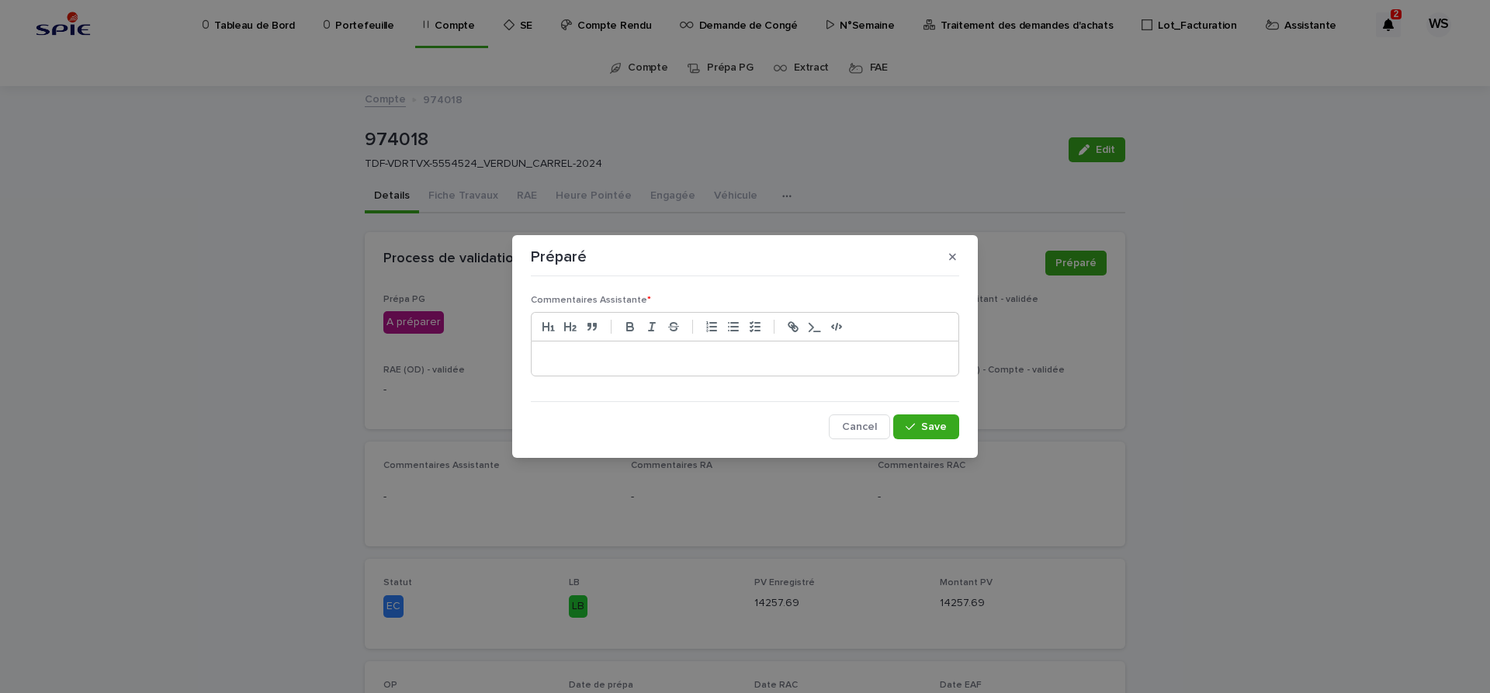
click at [823, 348] on div at bounding box center [745, 359] width 427 height 34
click at [939, 429] on span "Save" at bounding box center [934, 426] width 26 height 11
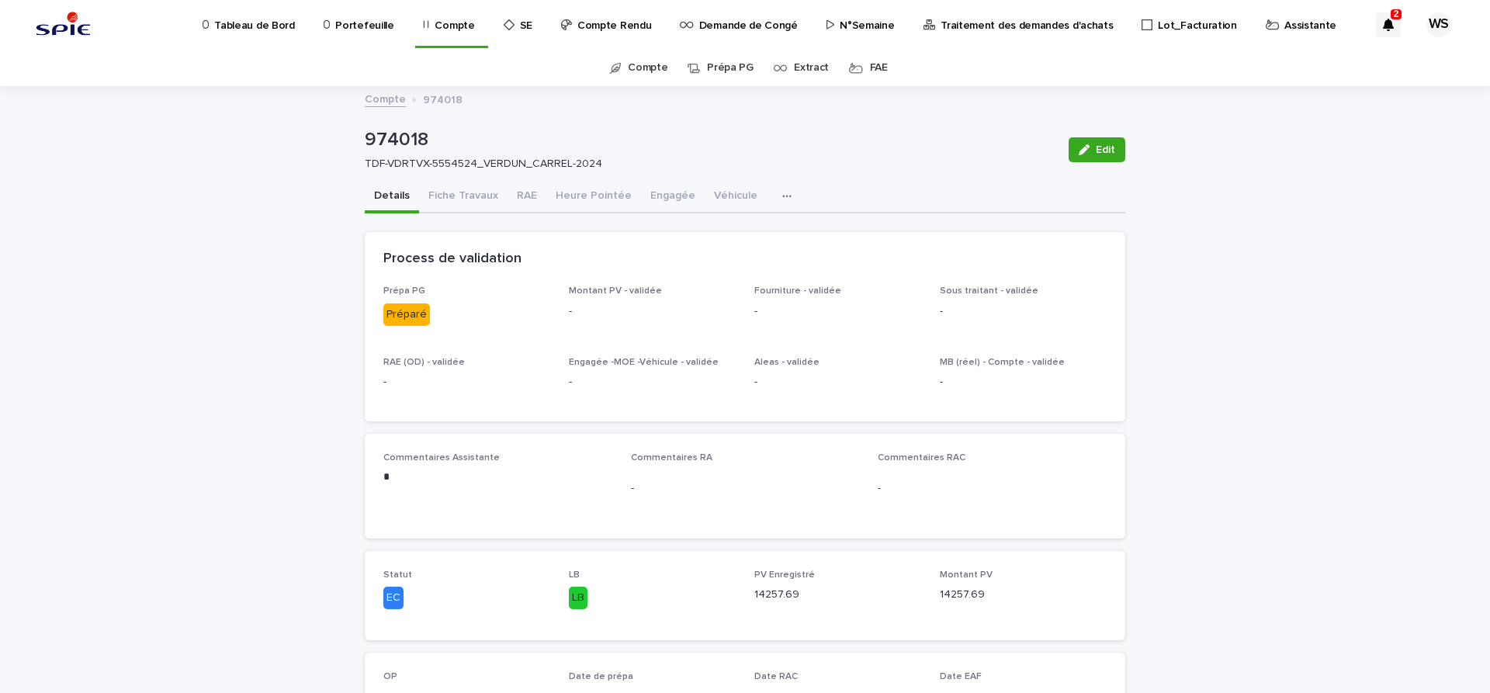
click at [1002, 23] on p "Traitement des demandes d'achats" at bounding box center [1027, 16] width 172 height 33
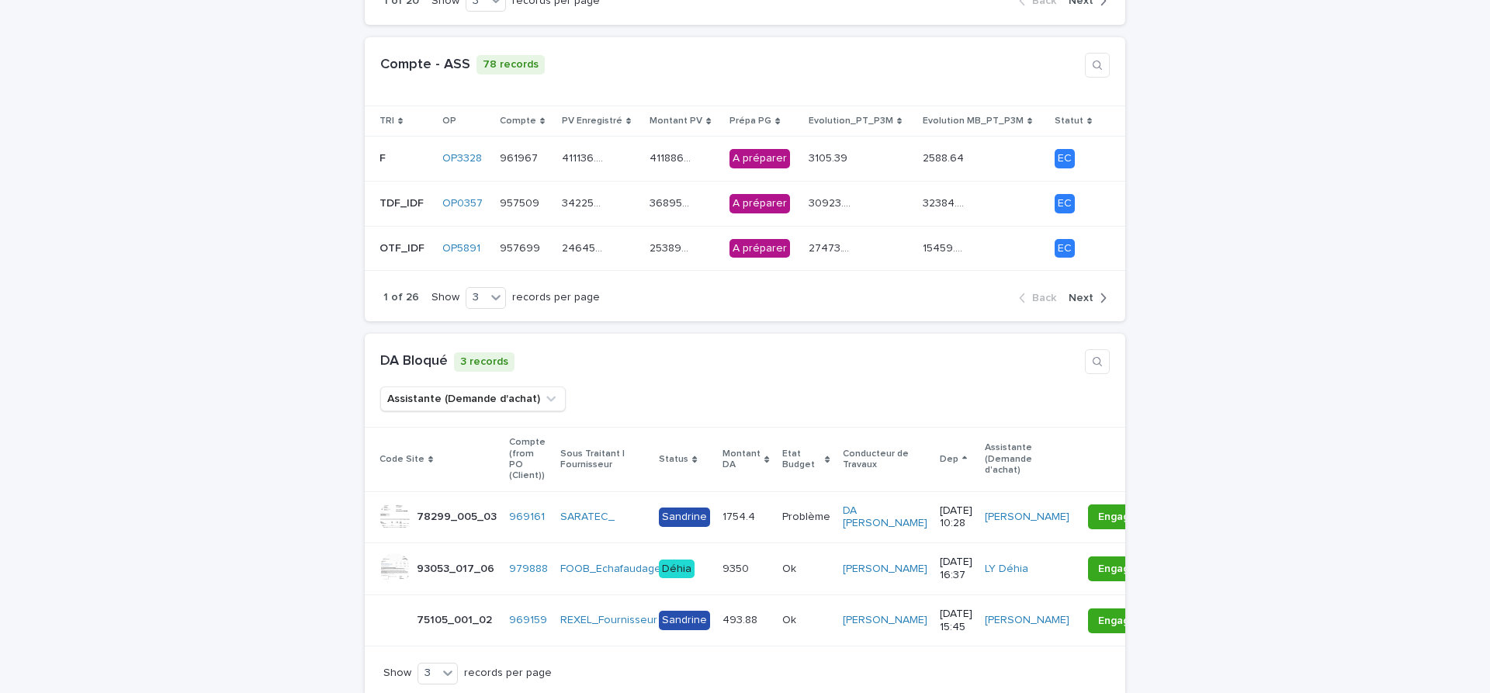
scroll to position [456, 0]
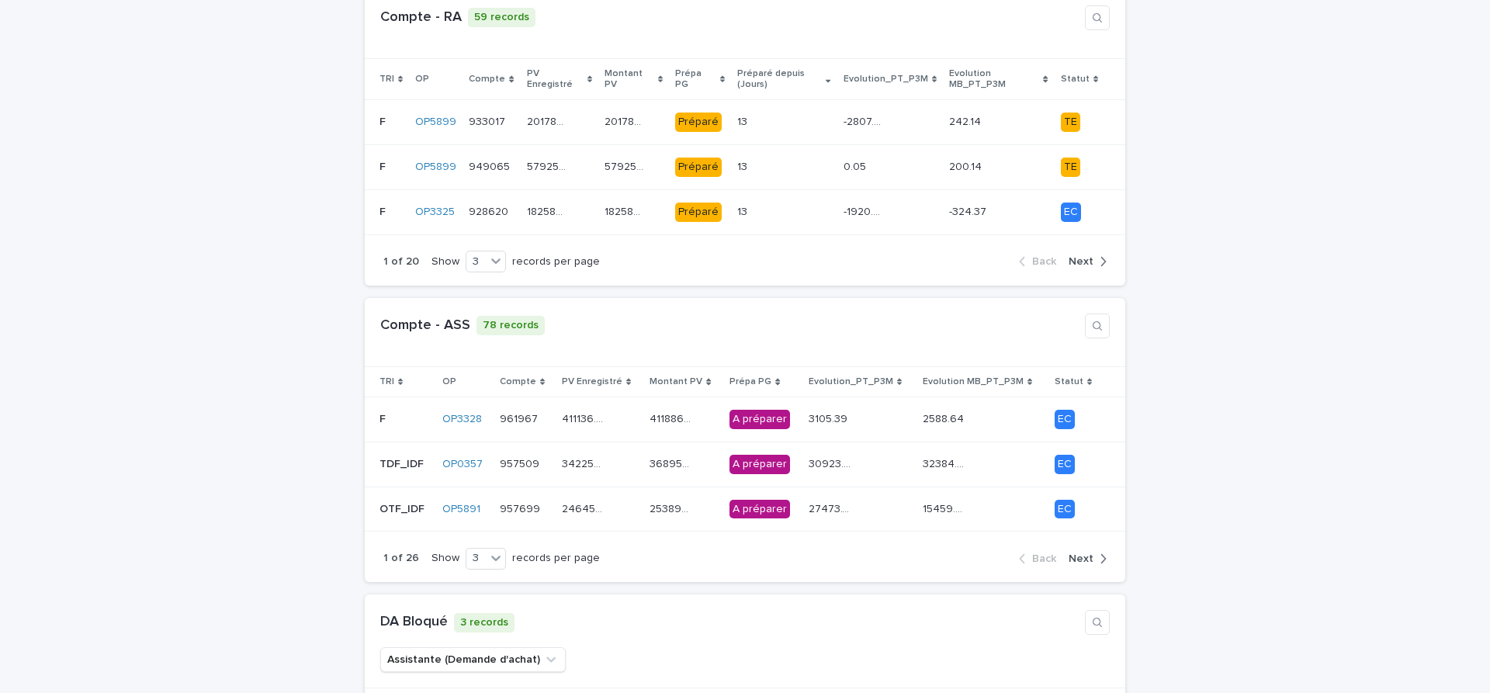
click at [1079, 553] on span "Next" at bounding box center [1081, 558] width 25 height 11
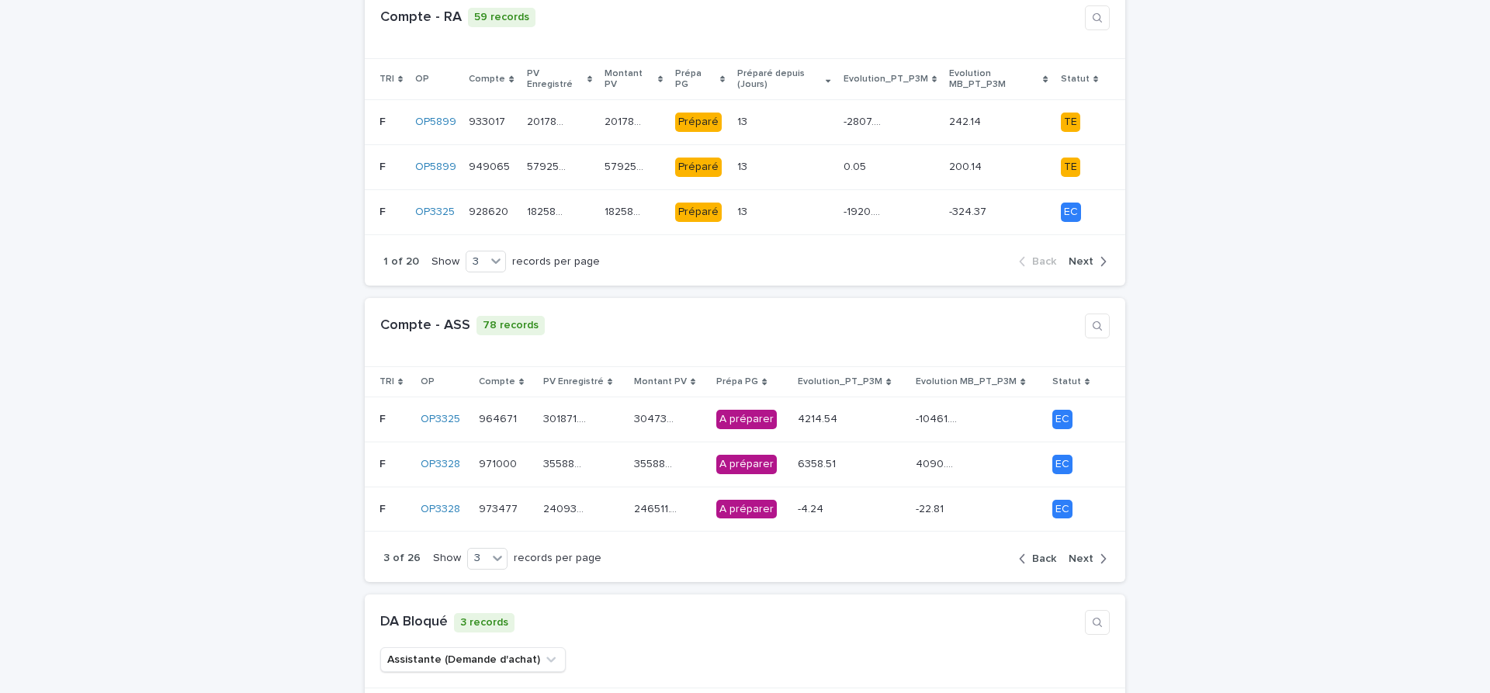
click at [1079, 553] on span "Next" at bounding box center [1081, 558] width 25 height 11
click at [1080, 553] on span "Next" at bounding box center [1081, 558] width 25 height 11
click at [1085, 553] on span "Next" at bounding box center [1081, 558] width 25 height 11
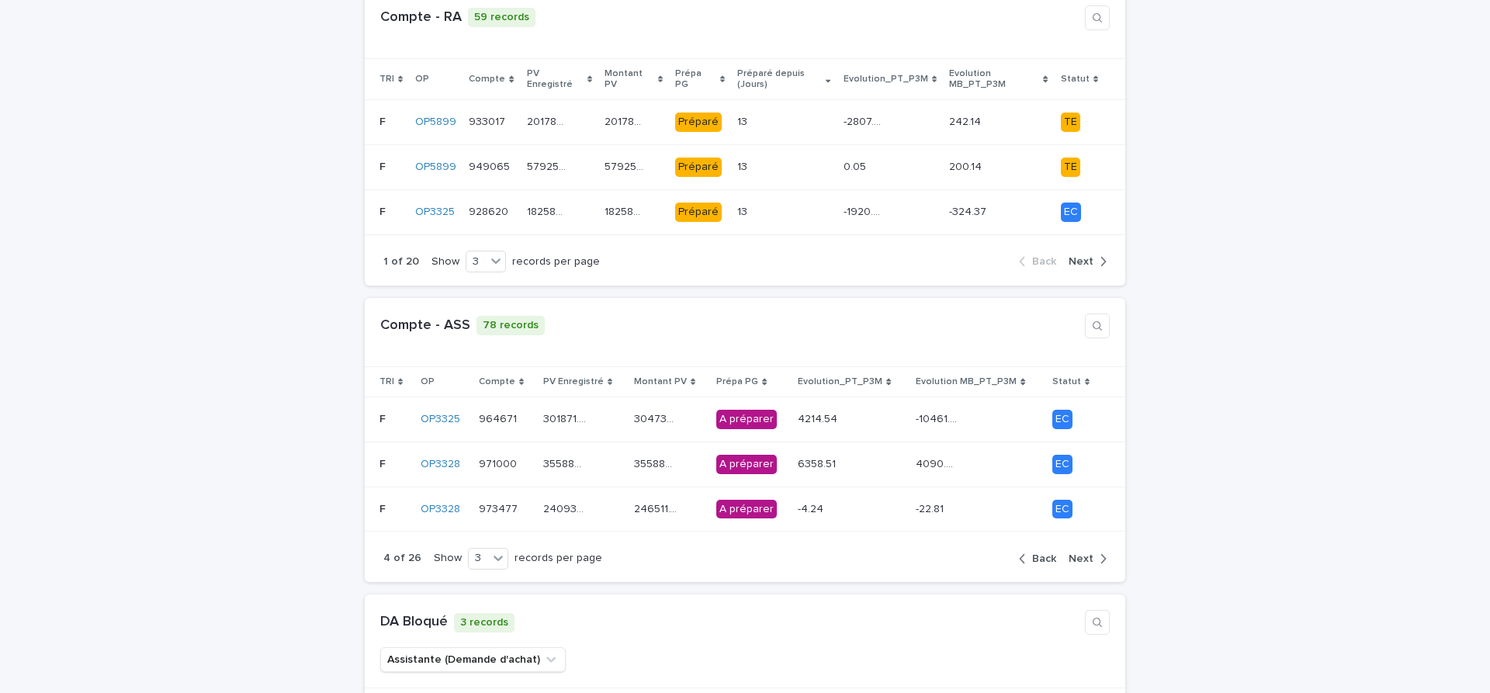
click at [1080, 553] on span "Next" at bounding box center [1081, 558] width 25 height 11
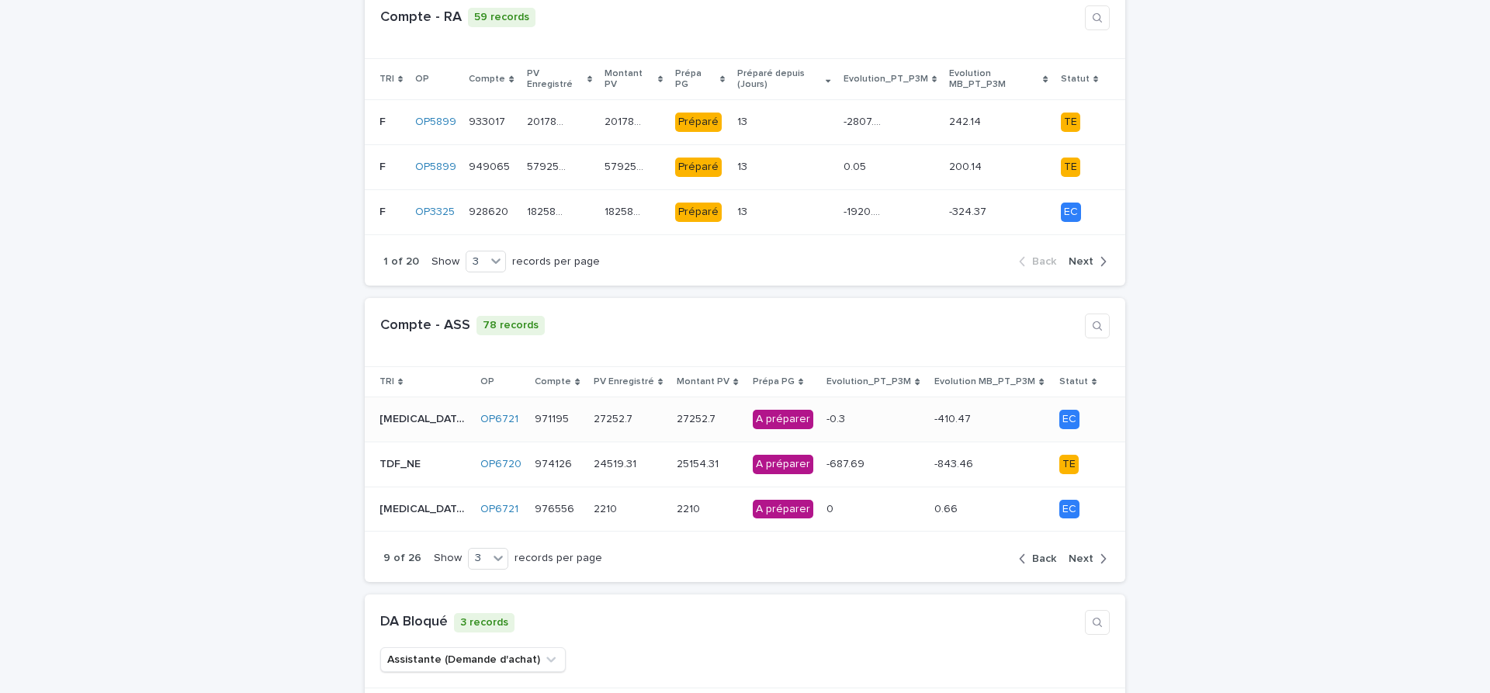
click at [629, 407] on div "27252.7 27252.7" at bounding box center [629, 420] width 71 height 26
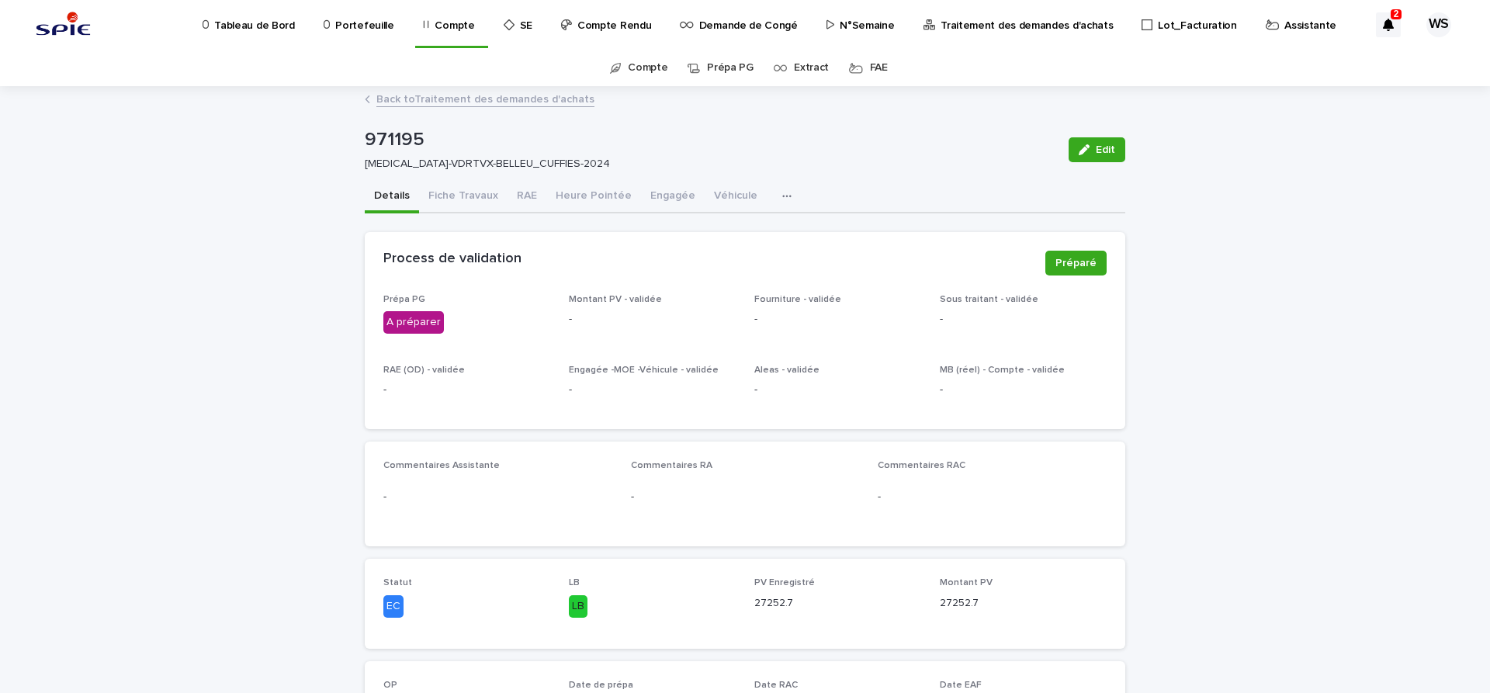
click at [1108, 294] on div "Prépa PG A préparer Montant PV - validée - Fourniture - validée - Sous traitant…" at bounding box center [745, 361] width 761 height 135
